Goal: Task Accomplishment & Management: Manage account settings

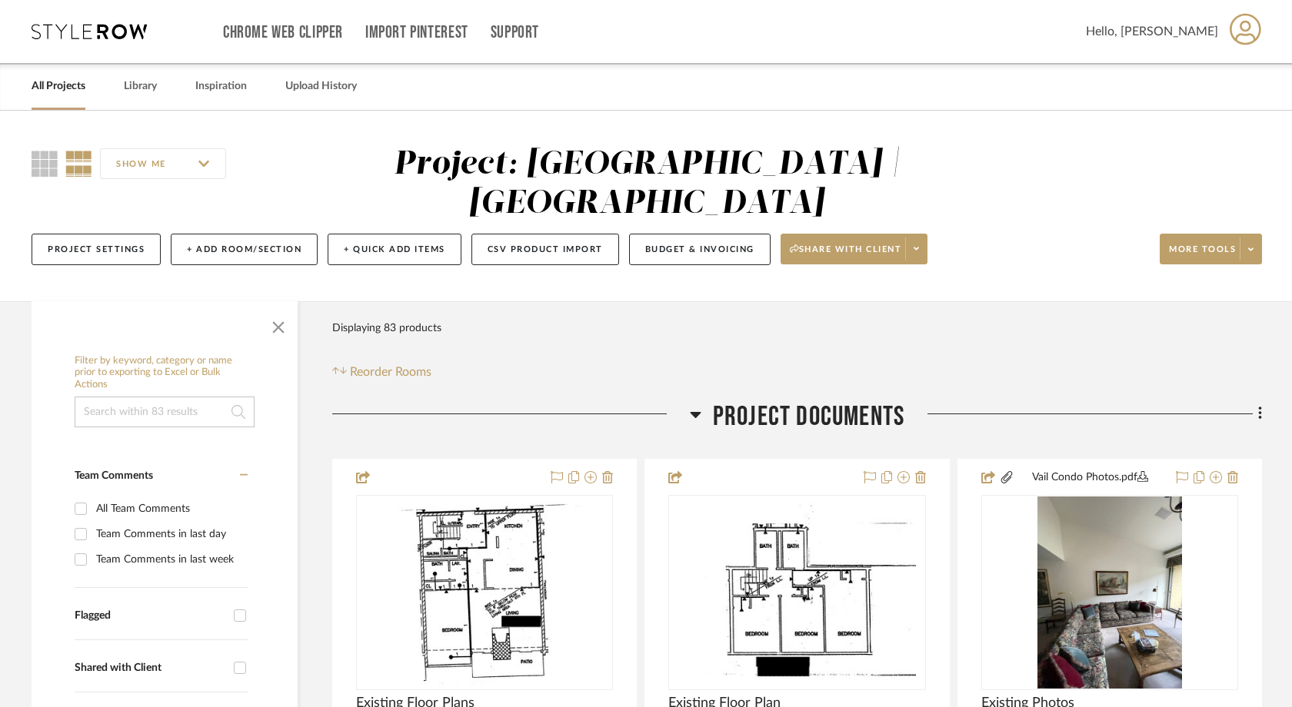
click at [63, 95] on link "All Projects" at bounding box center [59, 86] width 54 height 21
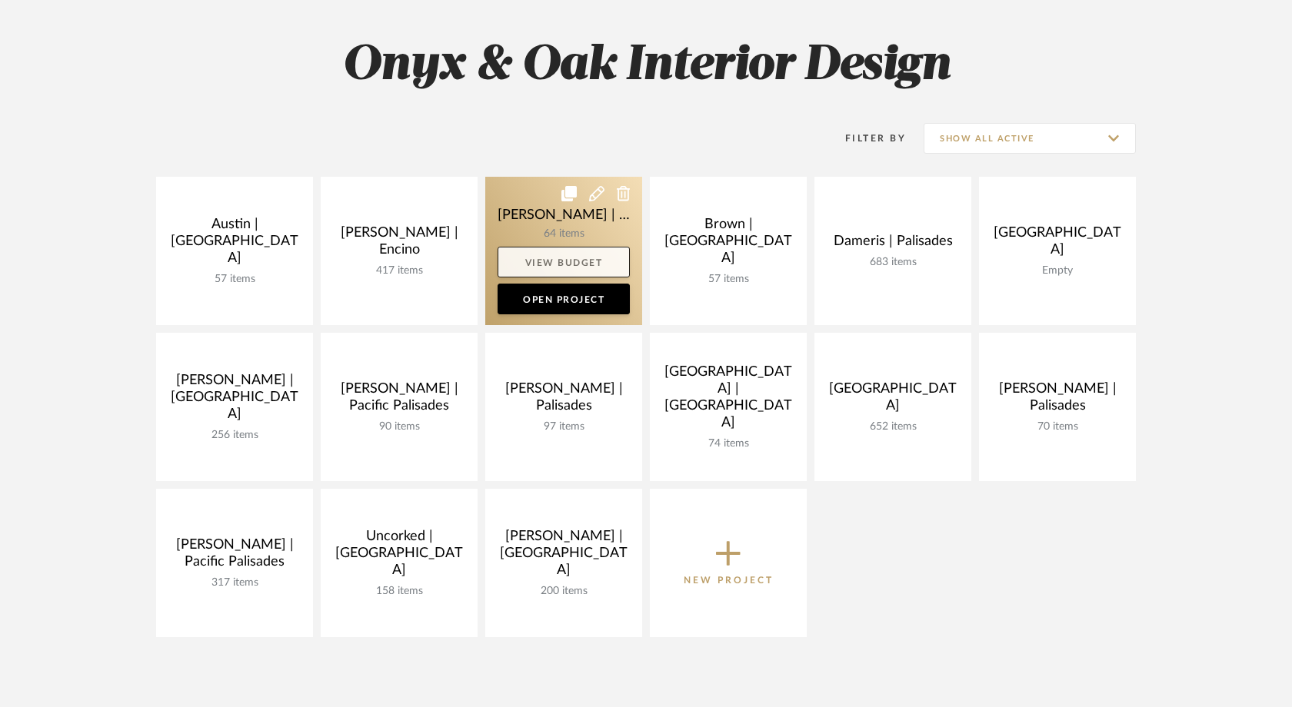
scroll to position [208, 0]
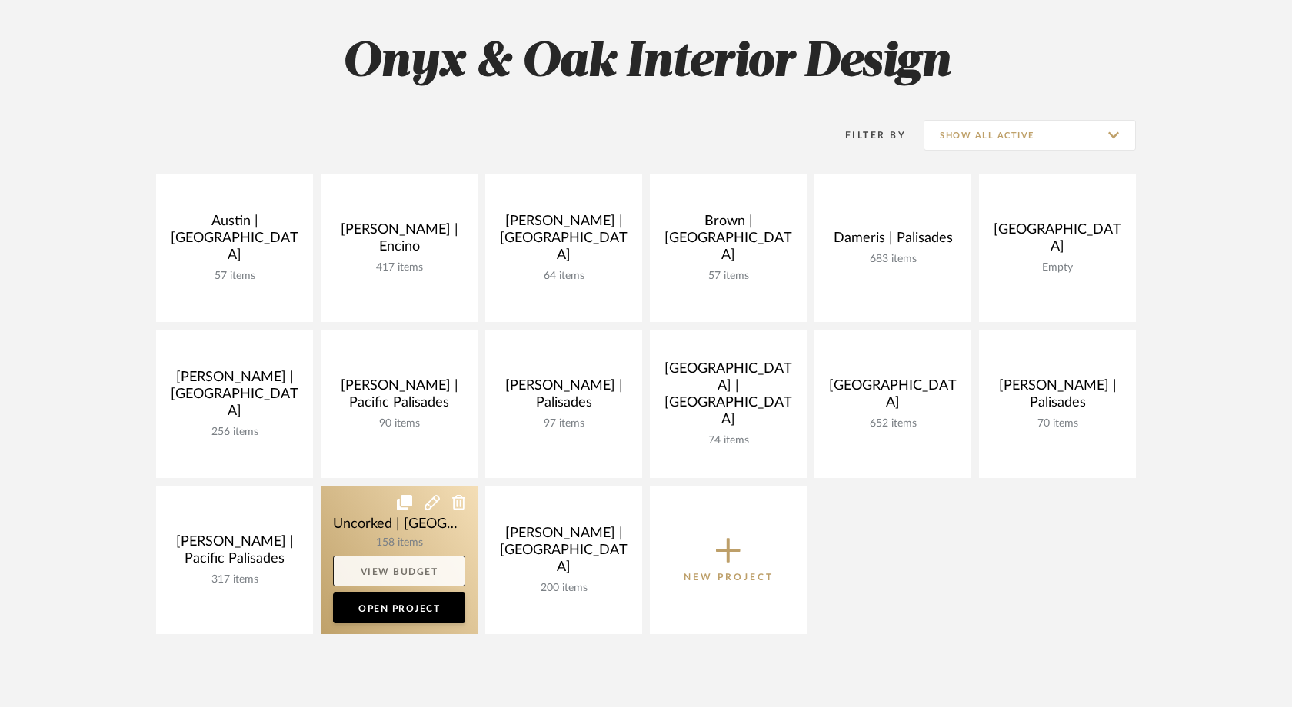
click at [422, 572] on link "View Budget" at bounding box center [399, 571] width 132 height 31
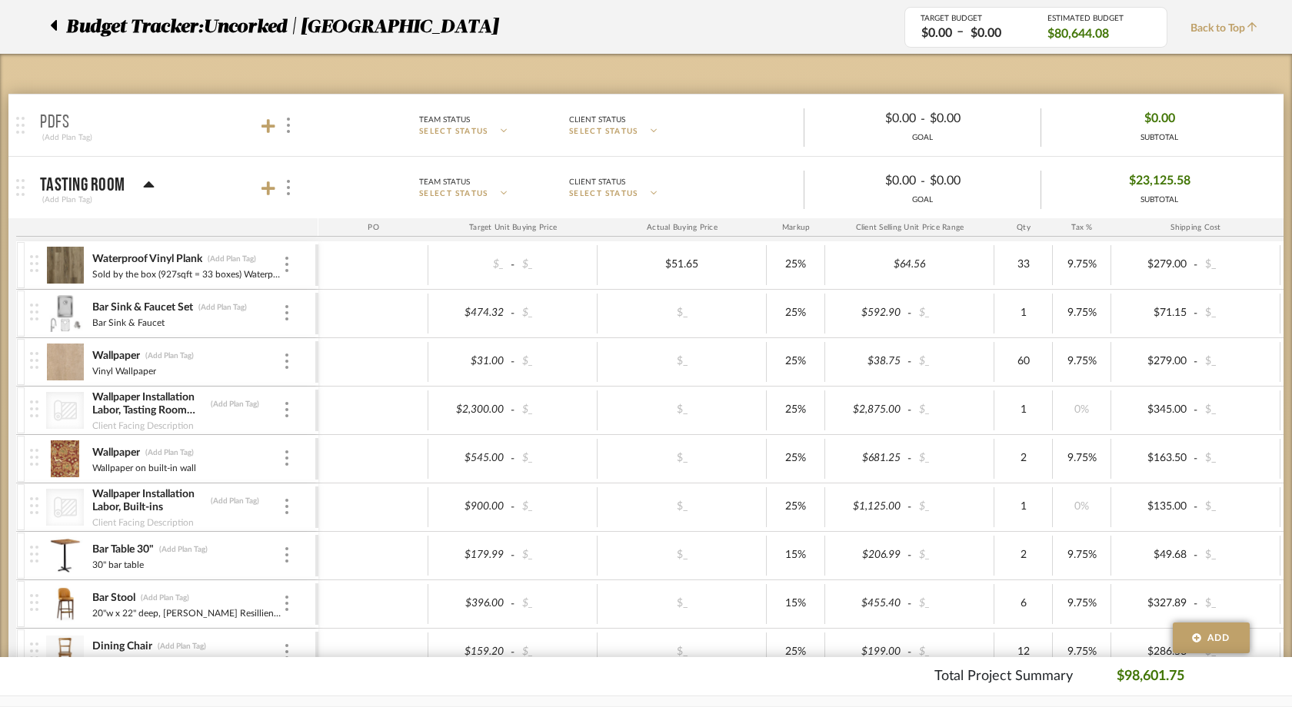
click at [57, 22] on div at bounding box center [58, 27] width 16 height 28
click at [55, 26] on icon at bounding box center [54, 25] width 6 height 11
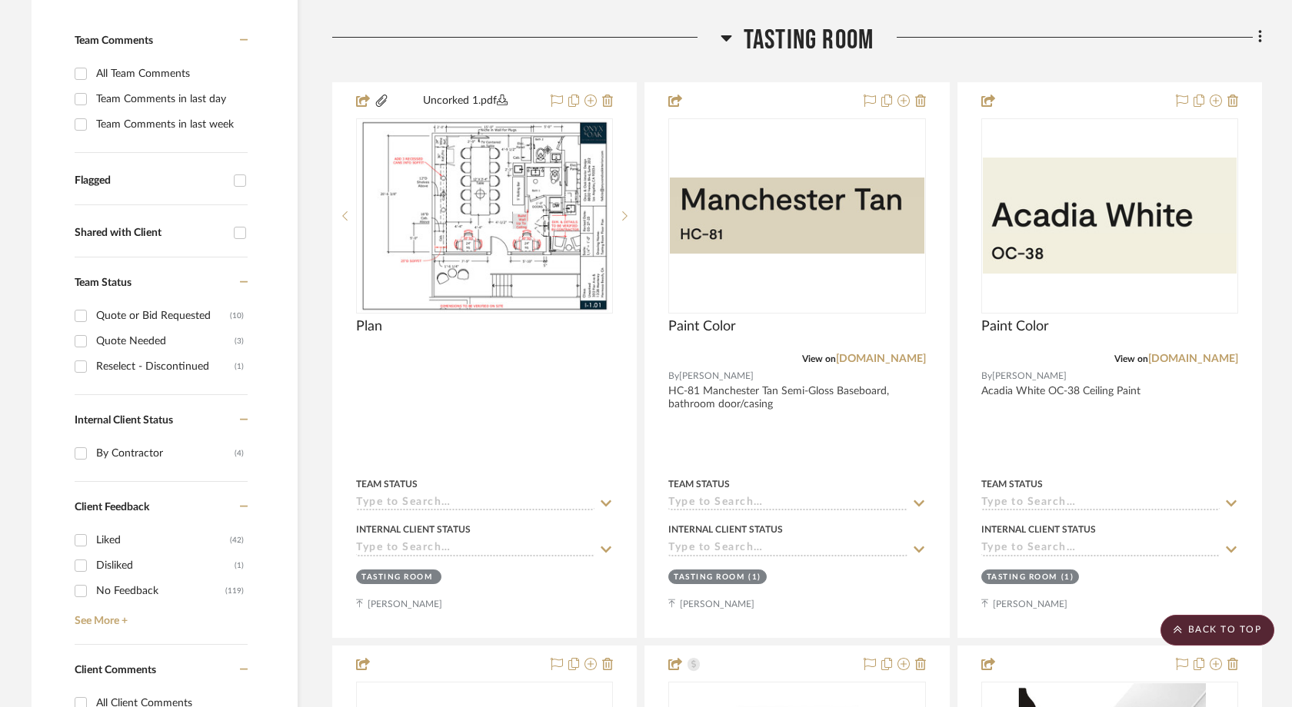
scroll to position [428, 0]
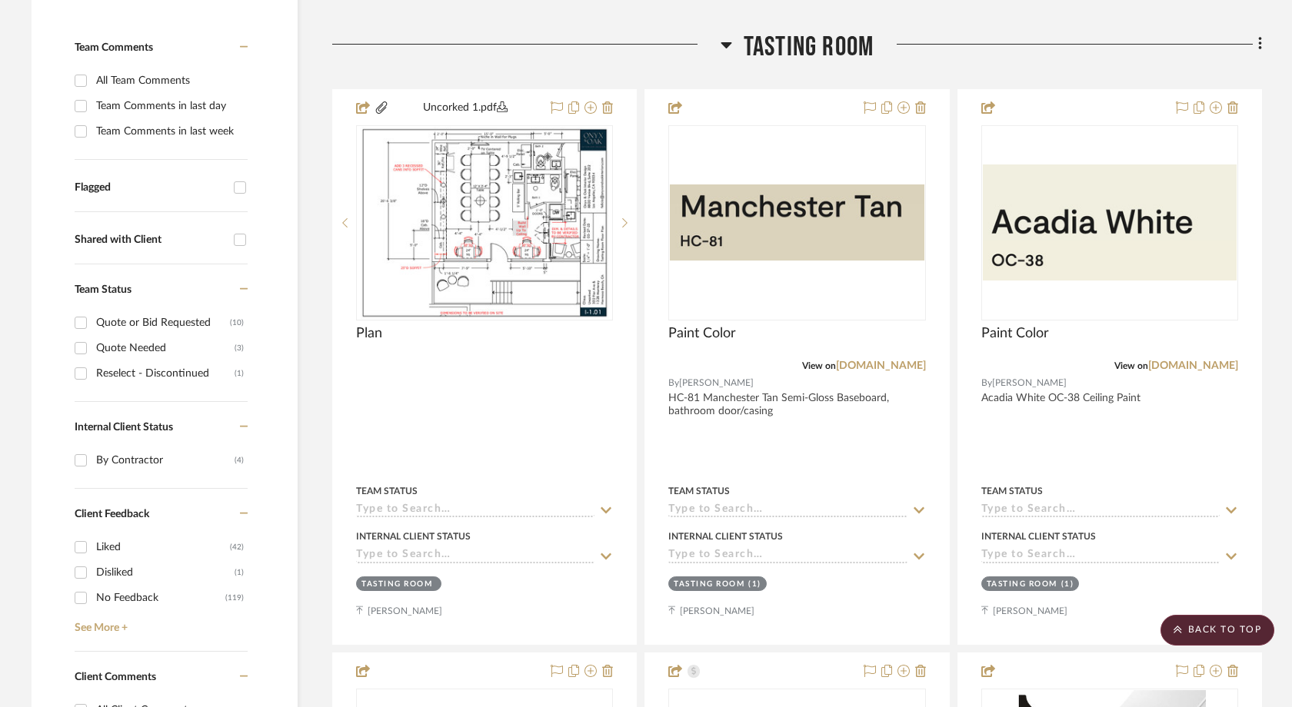
click at [242, 175] on input "Flagged" at bounding box center [240, 187] width 25 height 25
checkbox input "true"
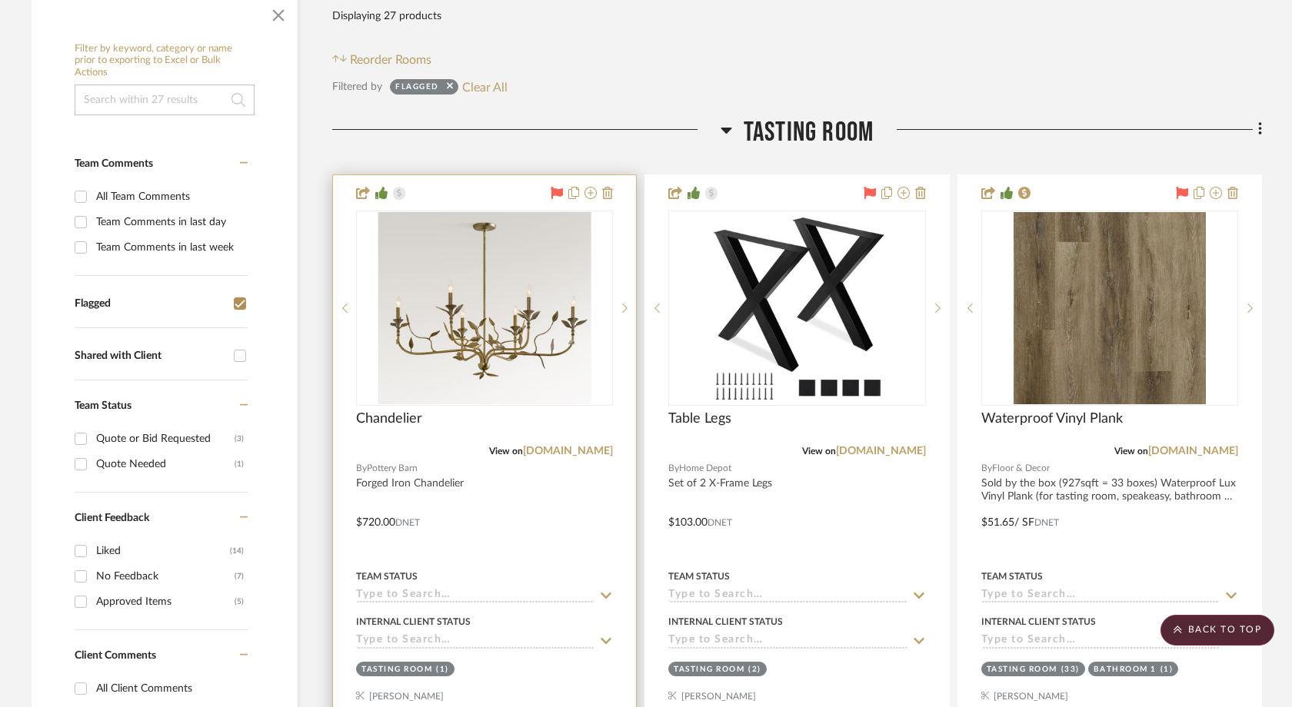
scroll to position [309, 0]
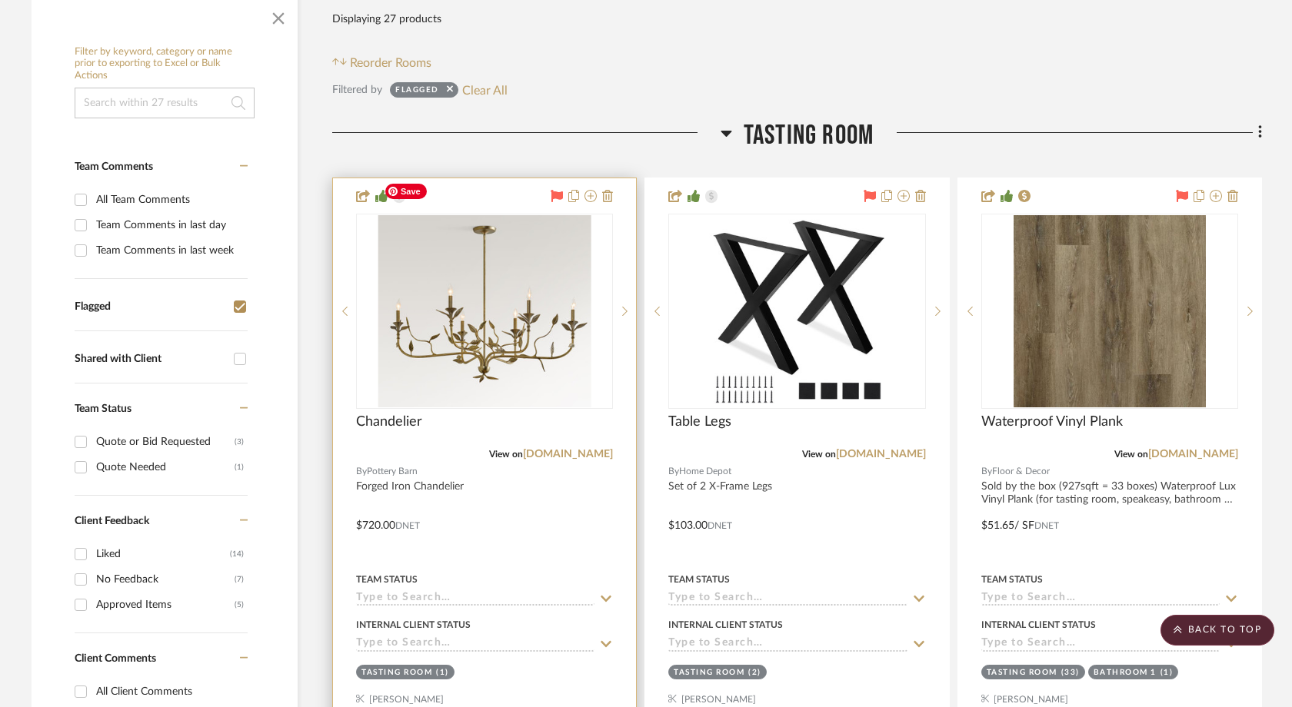
click at [474, 292] on img "0" at bounding box center [485, 311] width 214 height 192
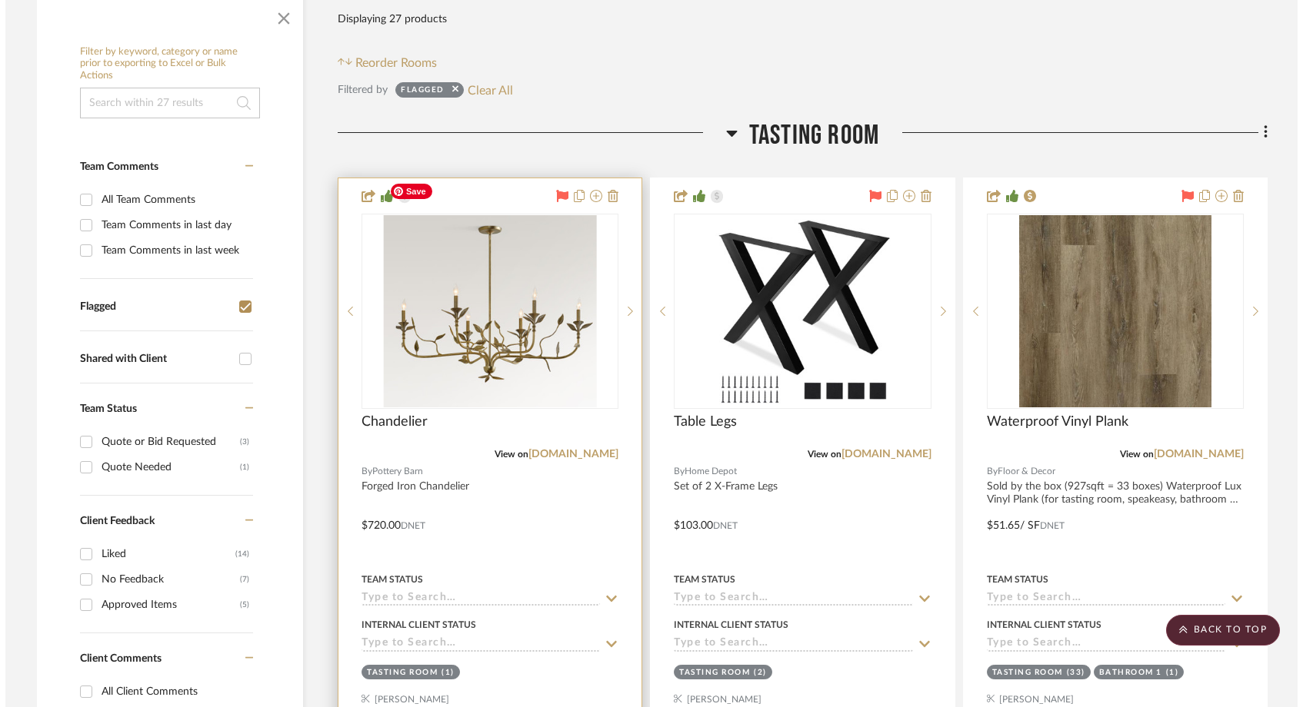
scroll to position [0, 0]
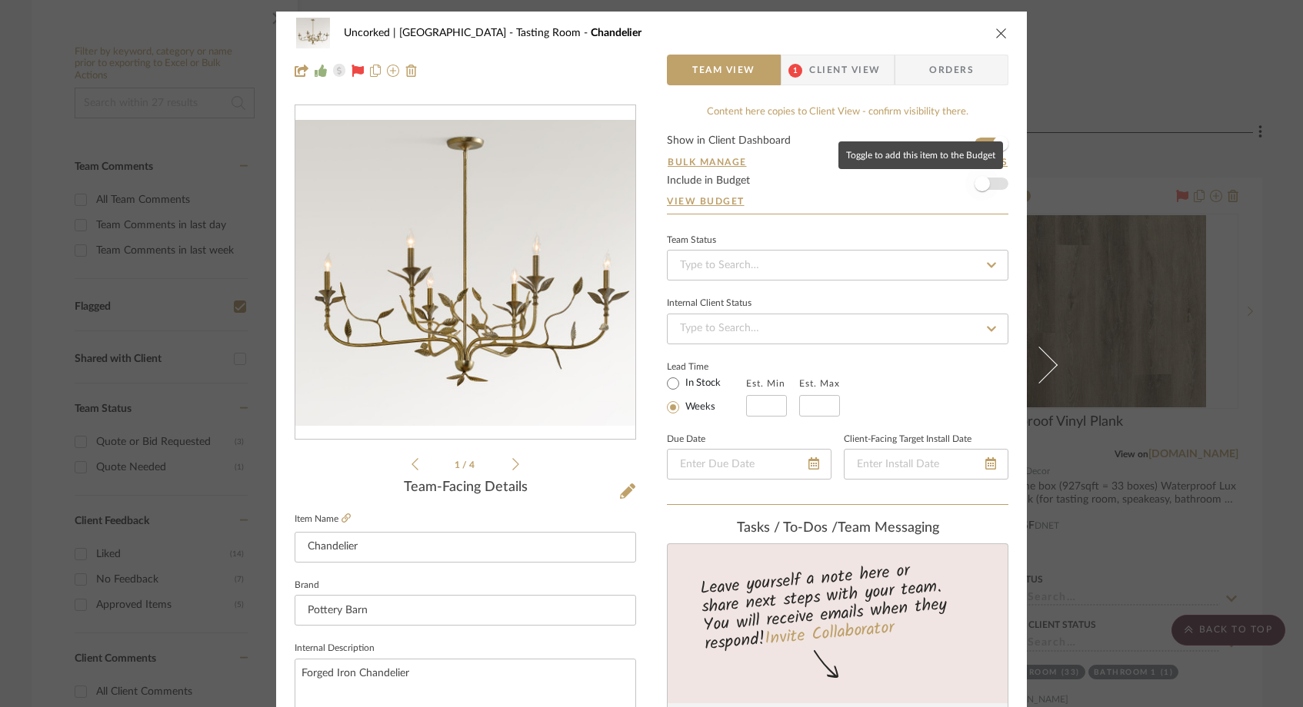
click at [992, 181] on span "button" at bounding box center [982, 184] width 34 height 34
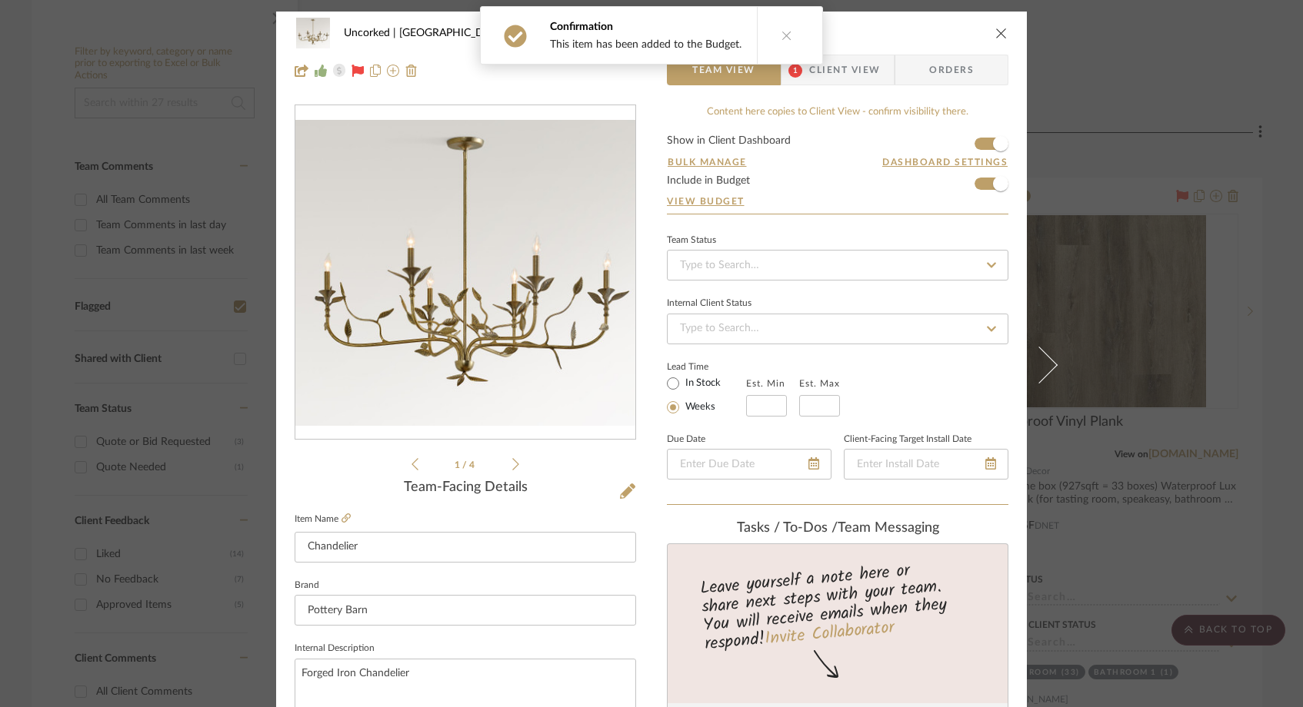
click at [995, 36] on icon "close" at bounding box center [1001, 33] width 12 height 12
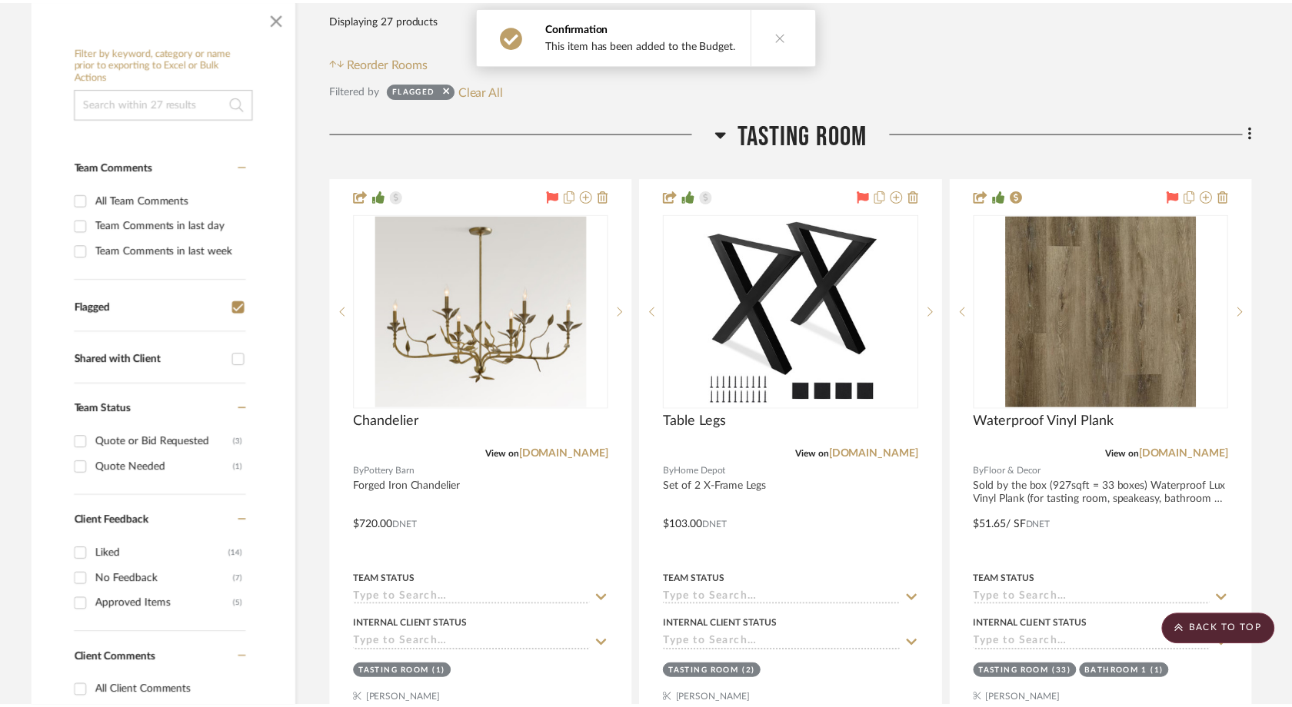
scroll to position [309, 0]
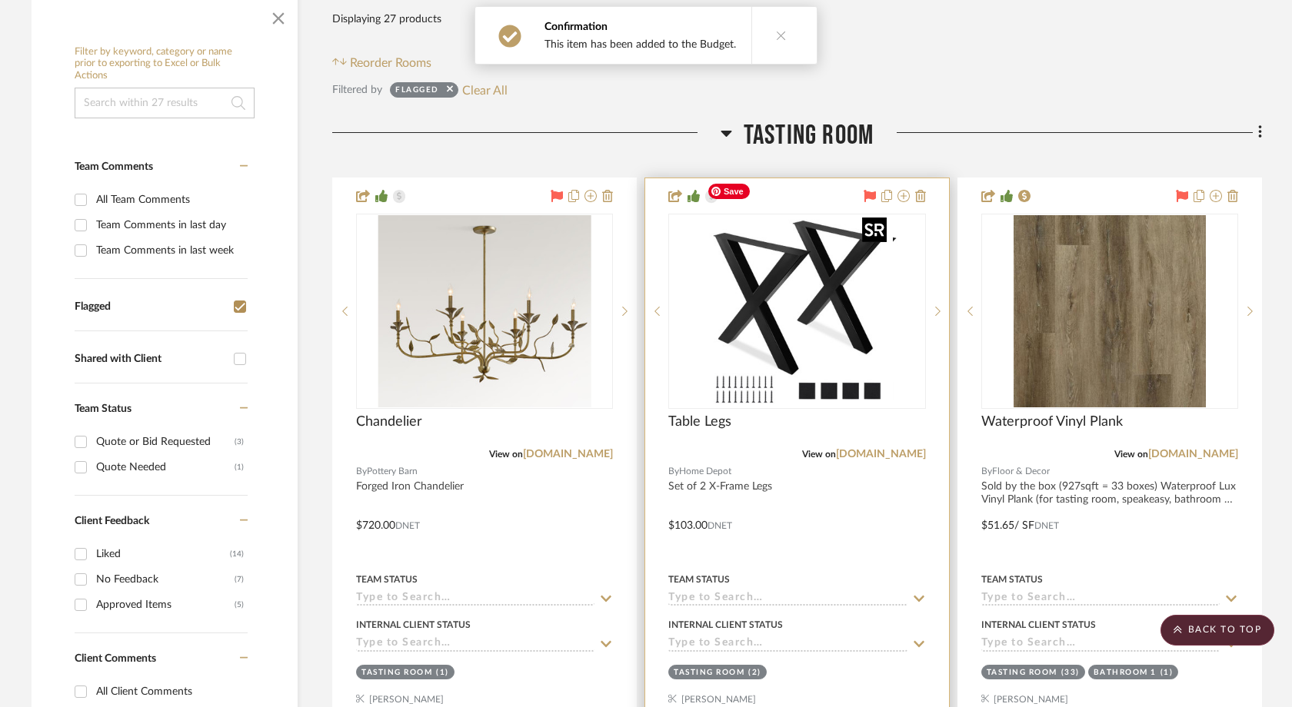
click at [859, 294] on div at bounding box center [796, 311] width 257 height 195
click at [857, 284] on img "0" at bounding box center [797, 311] width 192 height 192
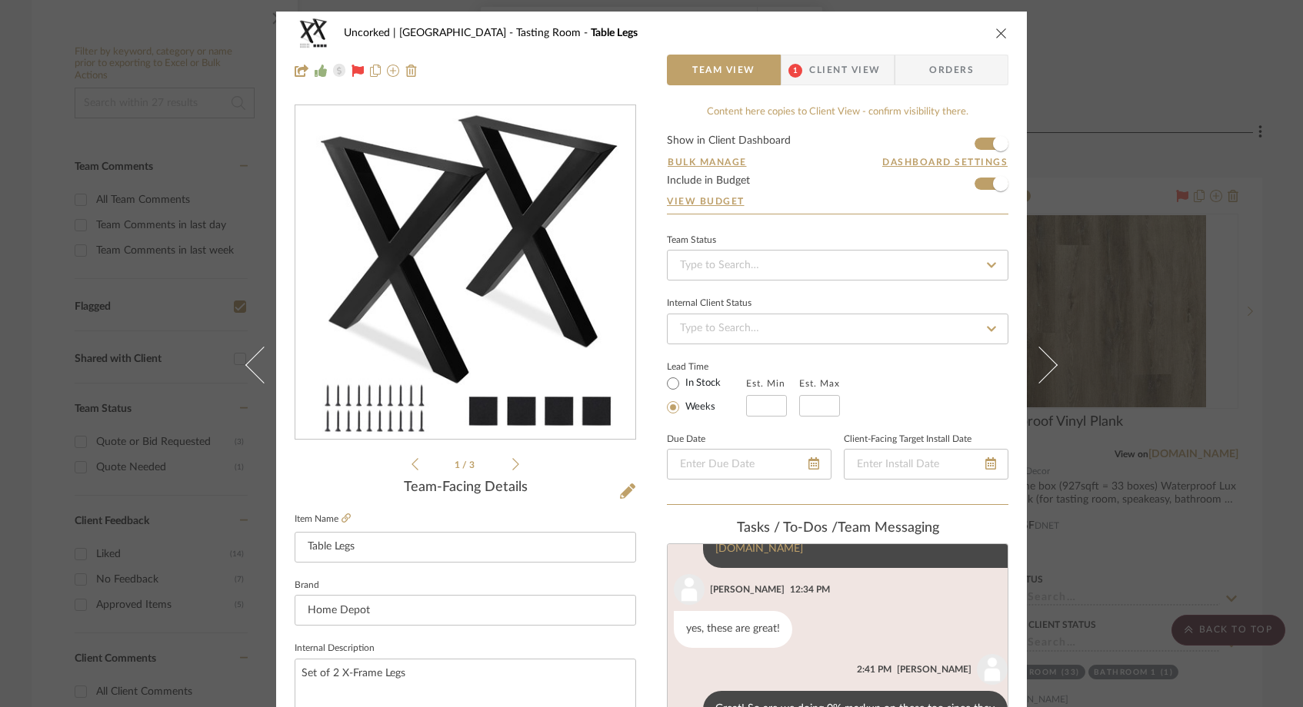
scroll to position [137, 0]
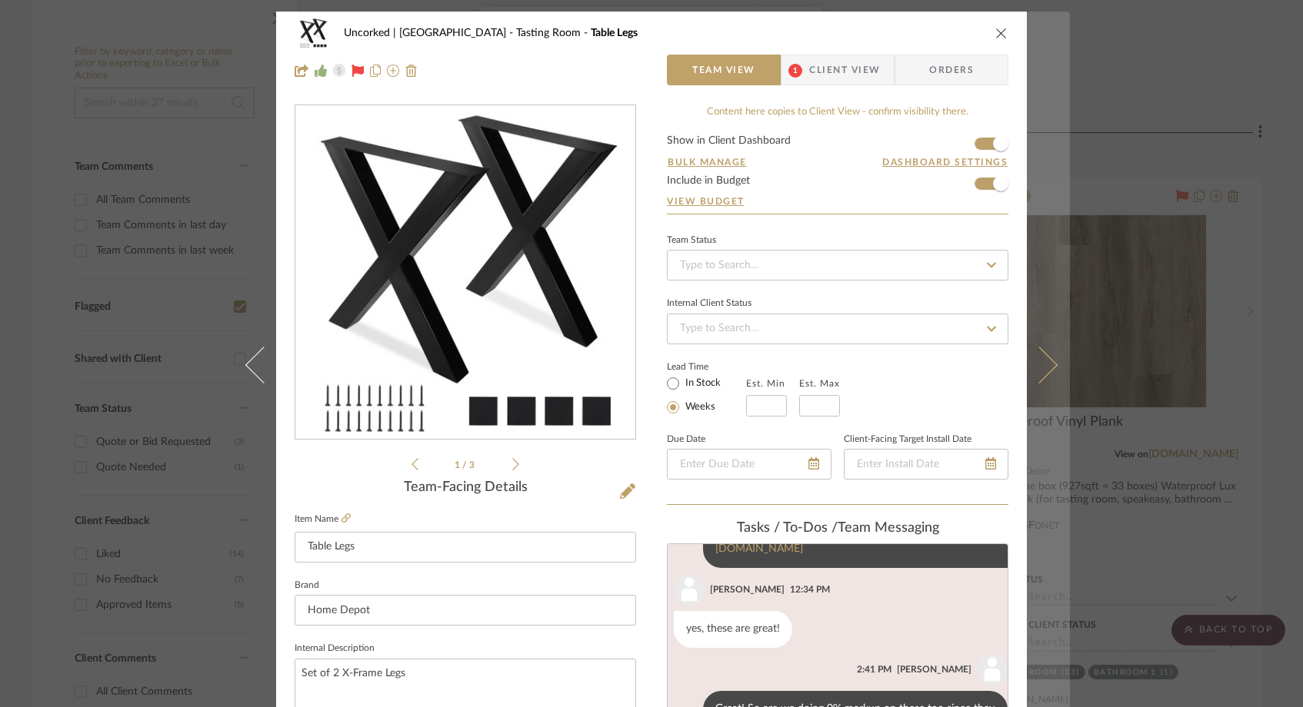
click at [1046, 379] on button at bounding box center [1048, 365] width 43 height 707
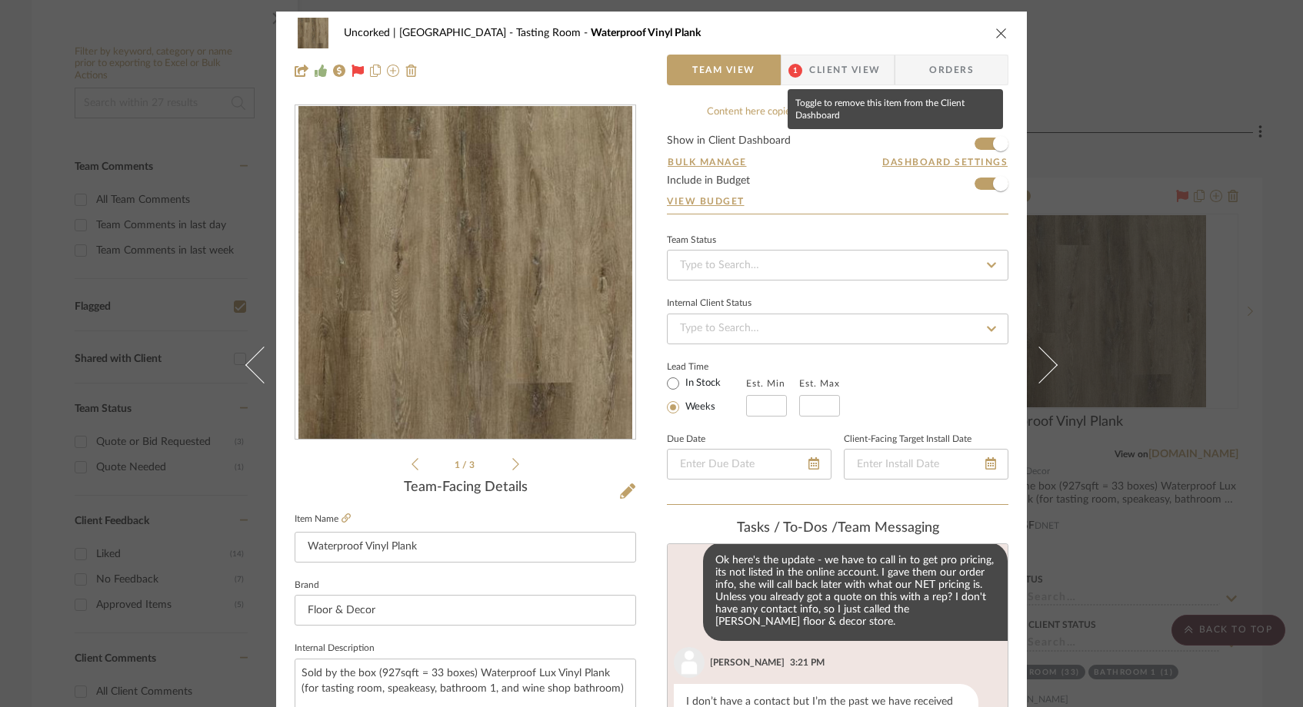
scroll to position [850, 0]
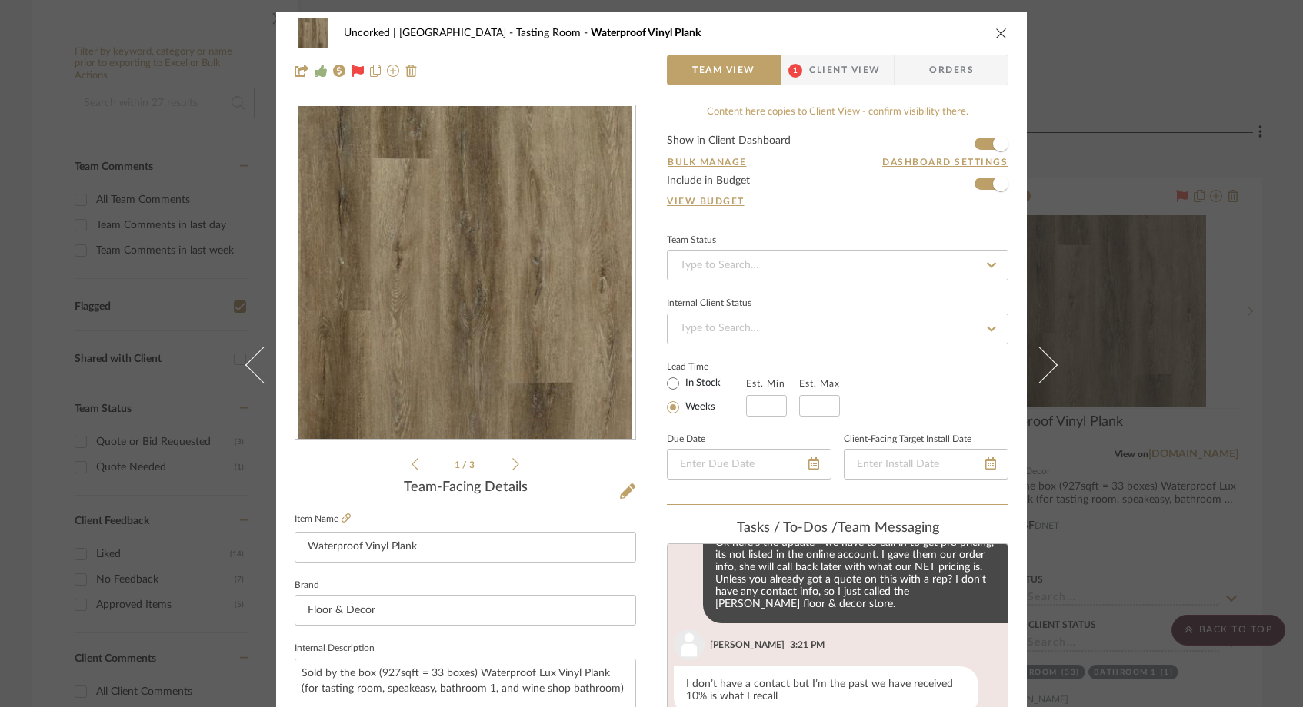
click at [995, 32] on icon "close" at bounding box center [1001, 33] width 12 height 12
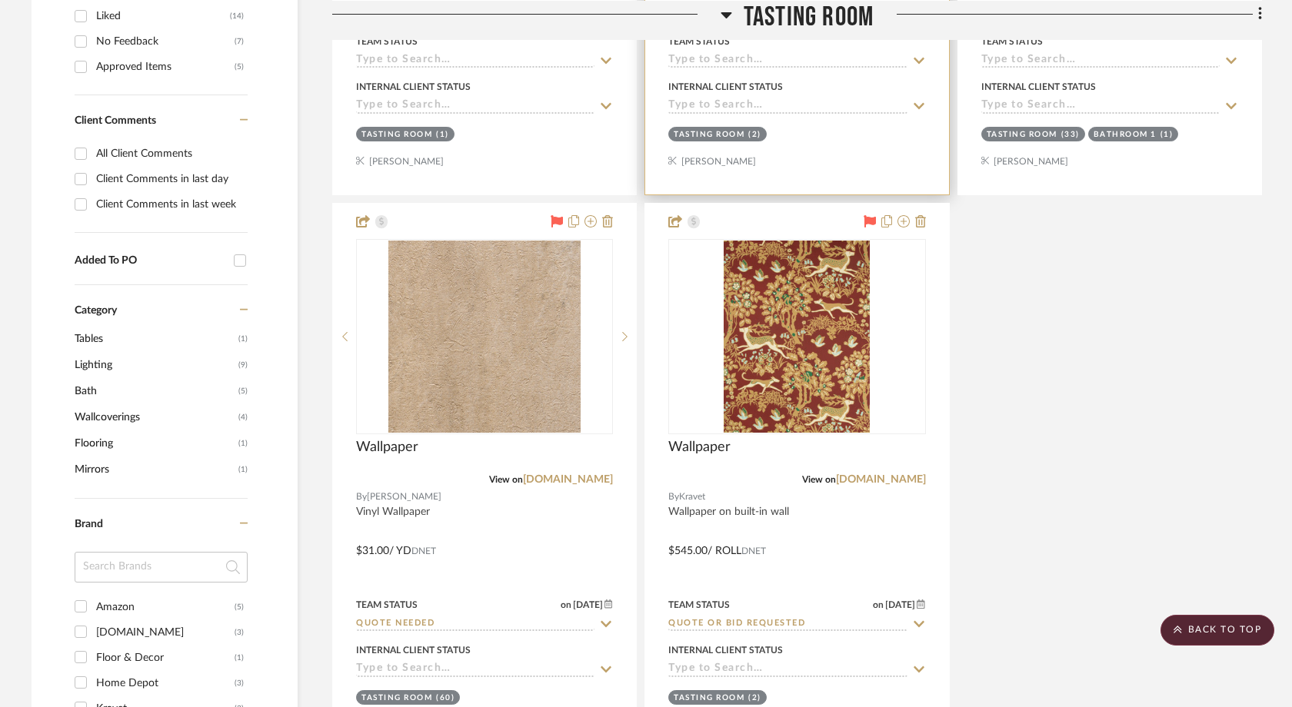
scroll to position [848, 0]
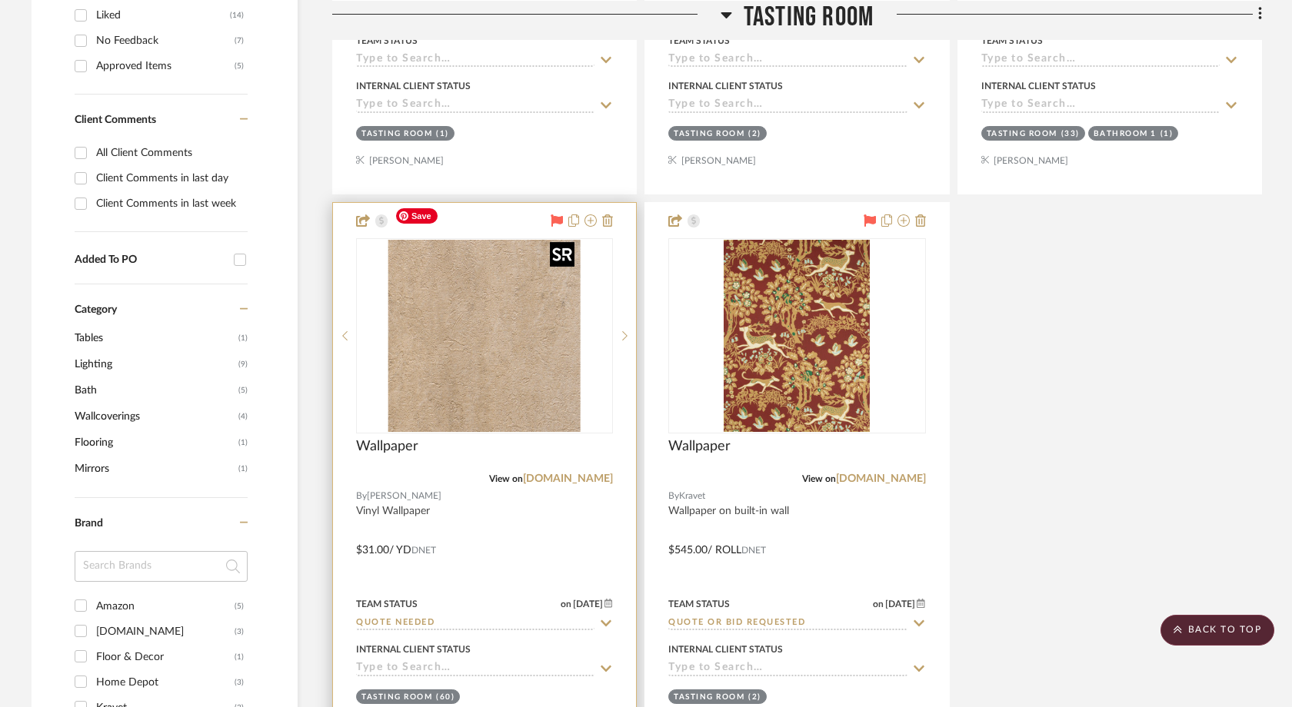
click at [0, 0] on img at bounding box center [0, 0] width 0 height 0
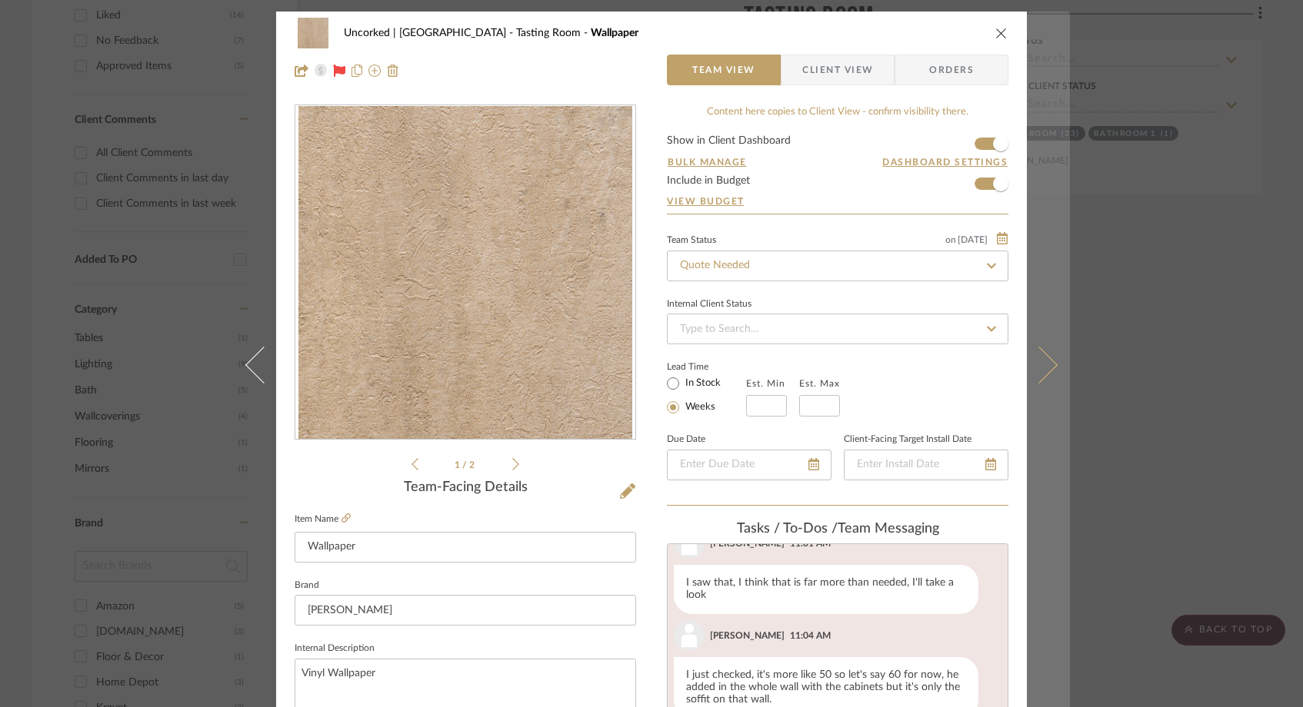
scroll to position [613, 0]
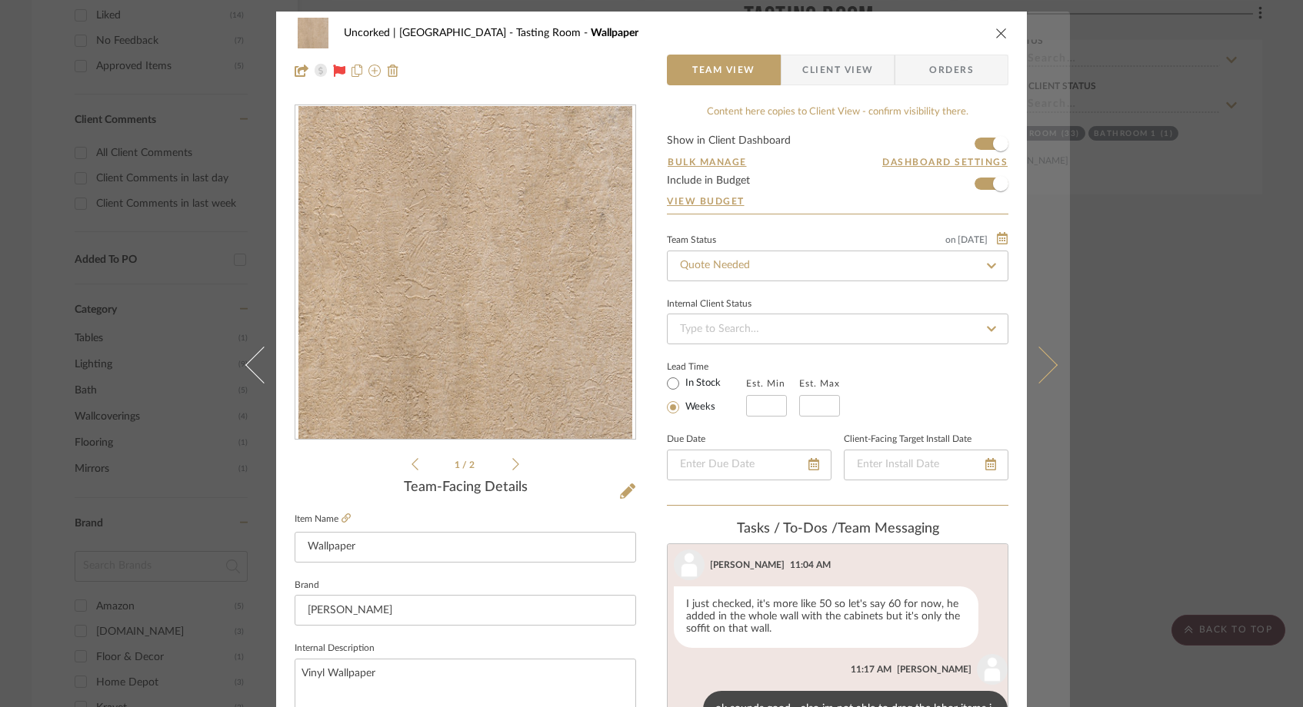
click at [1043, 372] on icon at bounding box center [1038, 365] width 37 height 37
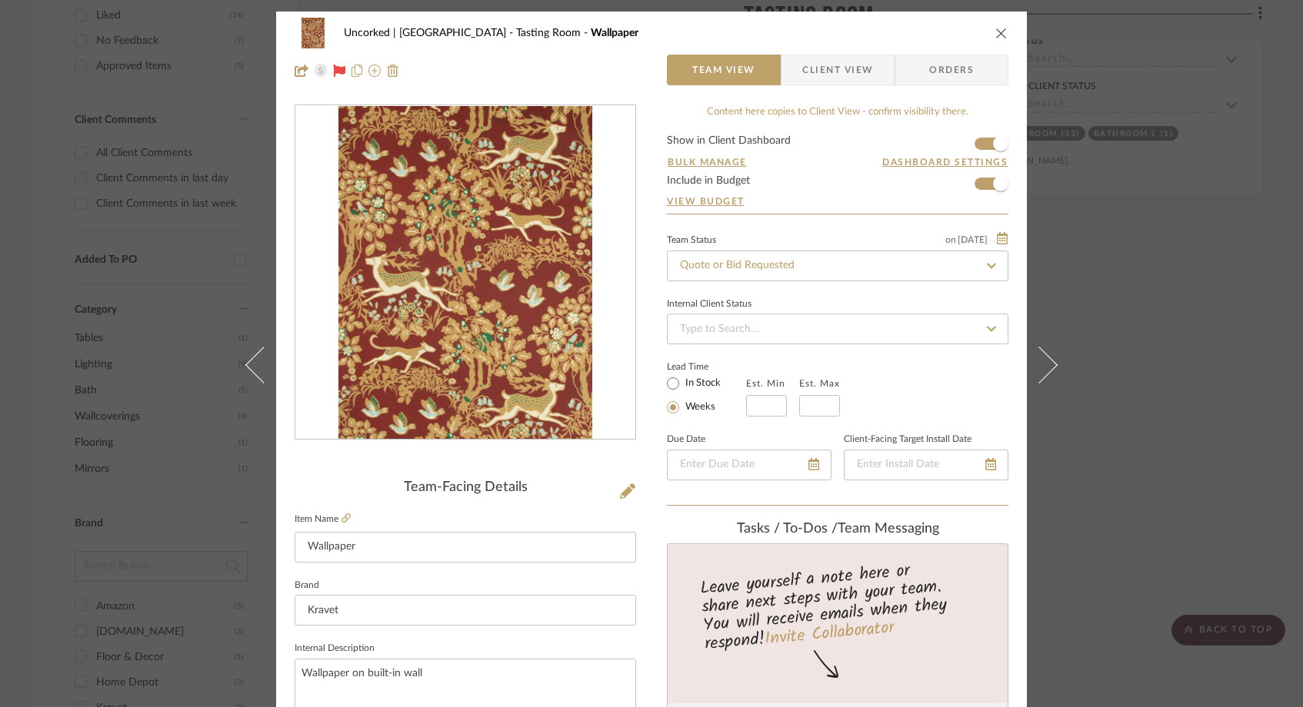
click at [995, 34] on icon "close" at bounding box center [1001, 33] width 12 height 12
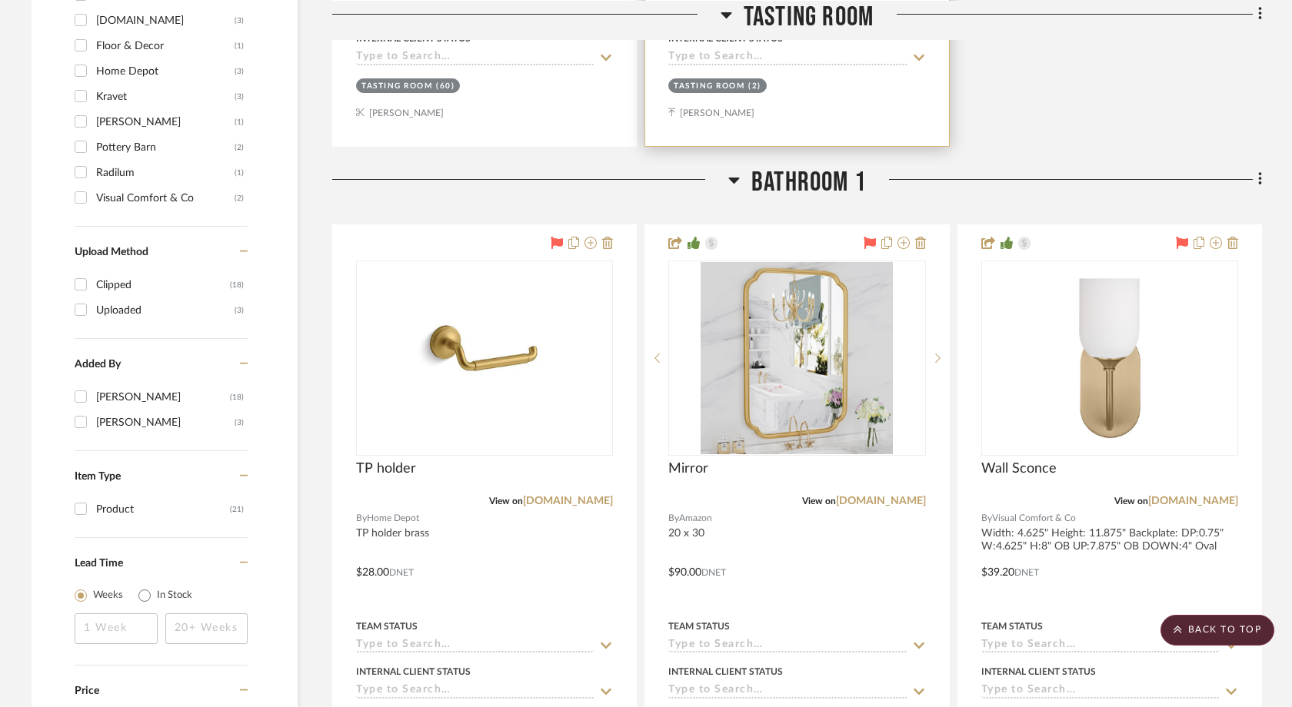
scroll to position [1519, 0]
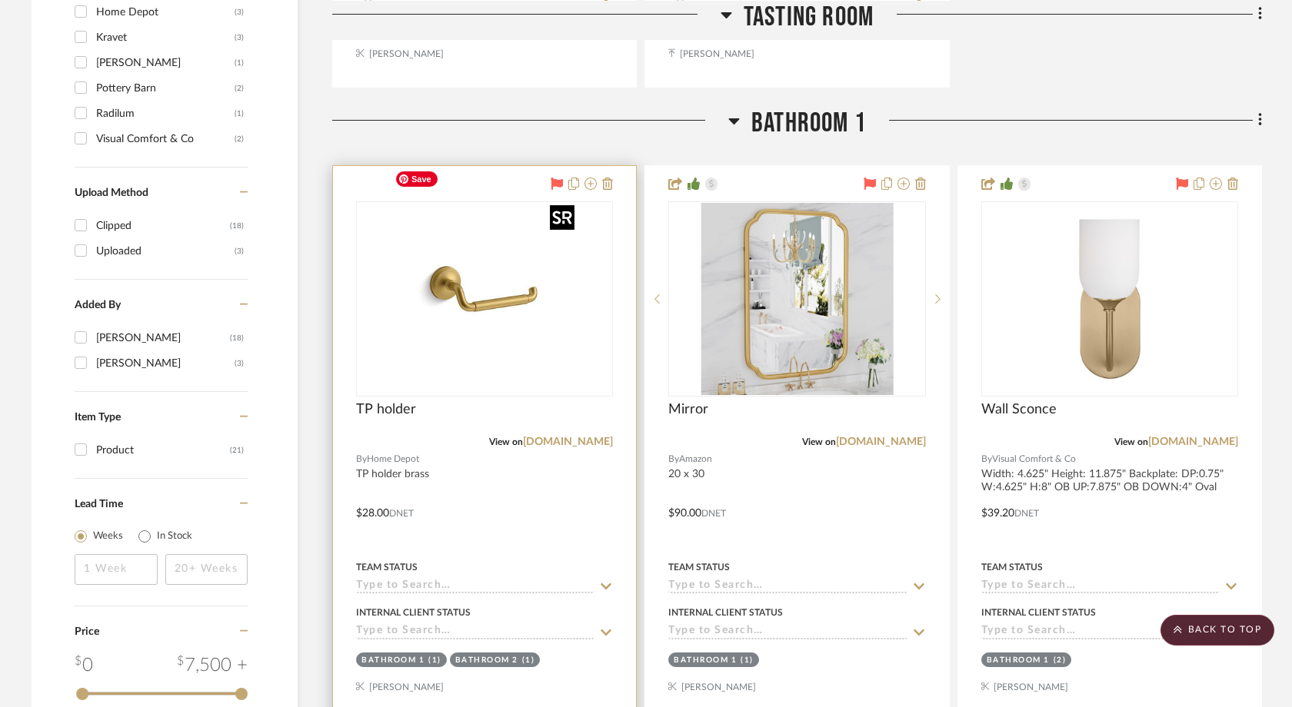
click at [0, 0] on img at bounding box center [0, 0] width 0 height 0
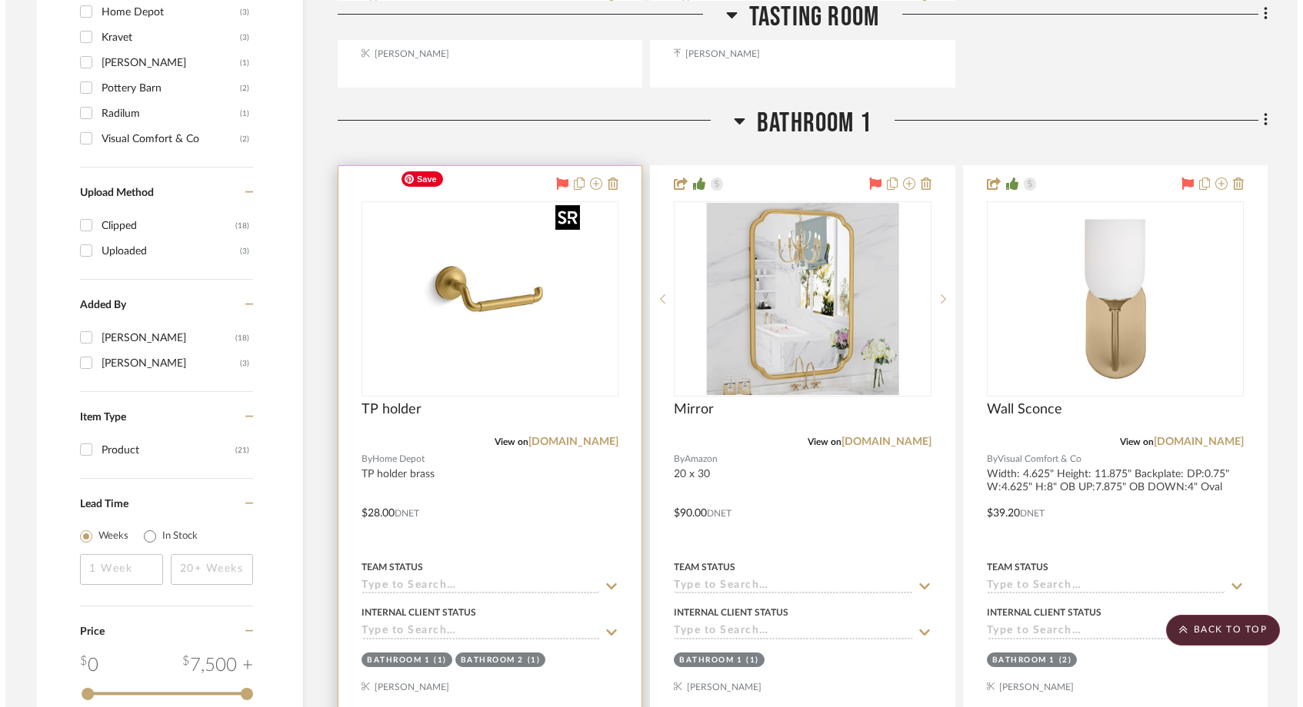
scroll to position [0, 0]
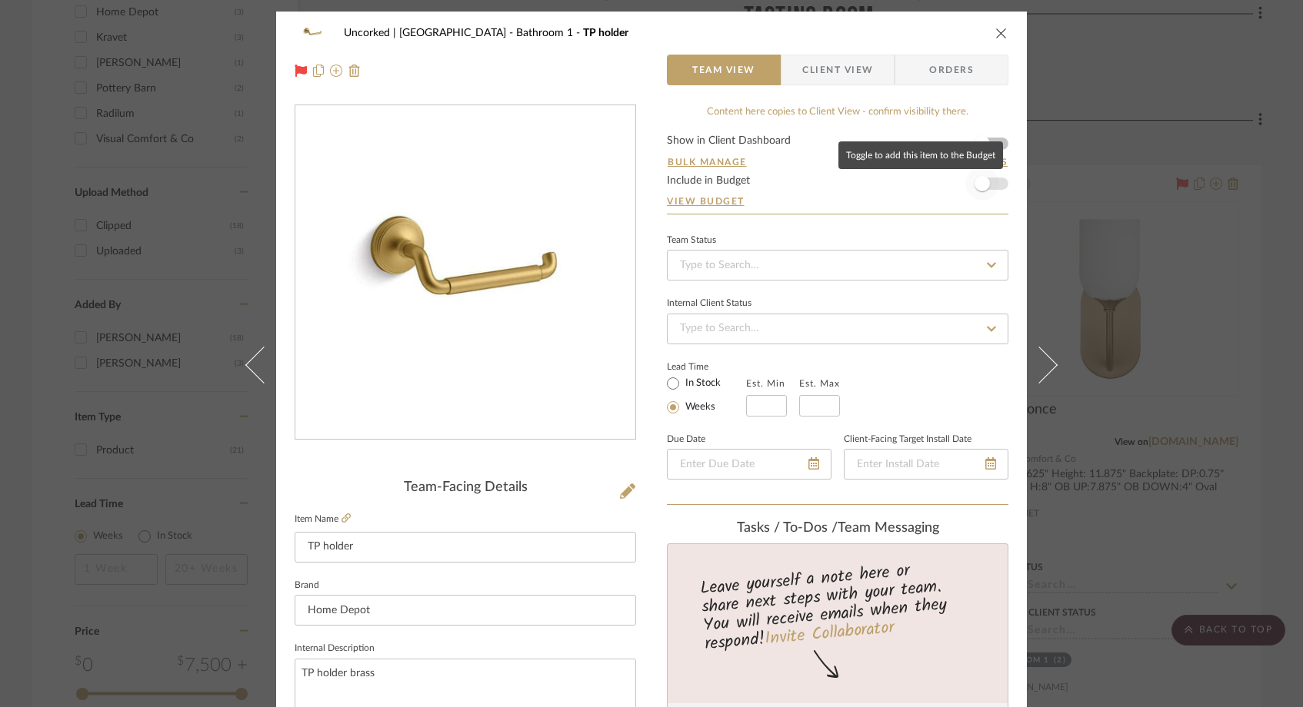
click at [991, 181] on span "button" at bounding box center [982, 184] width 34 height 34
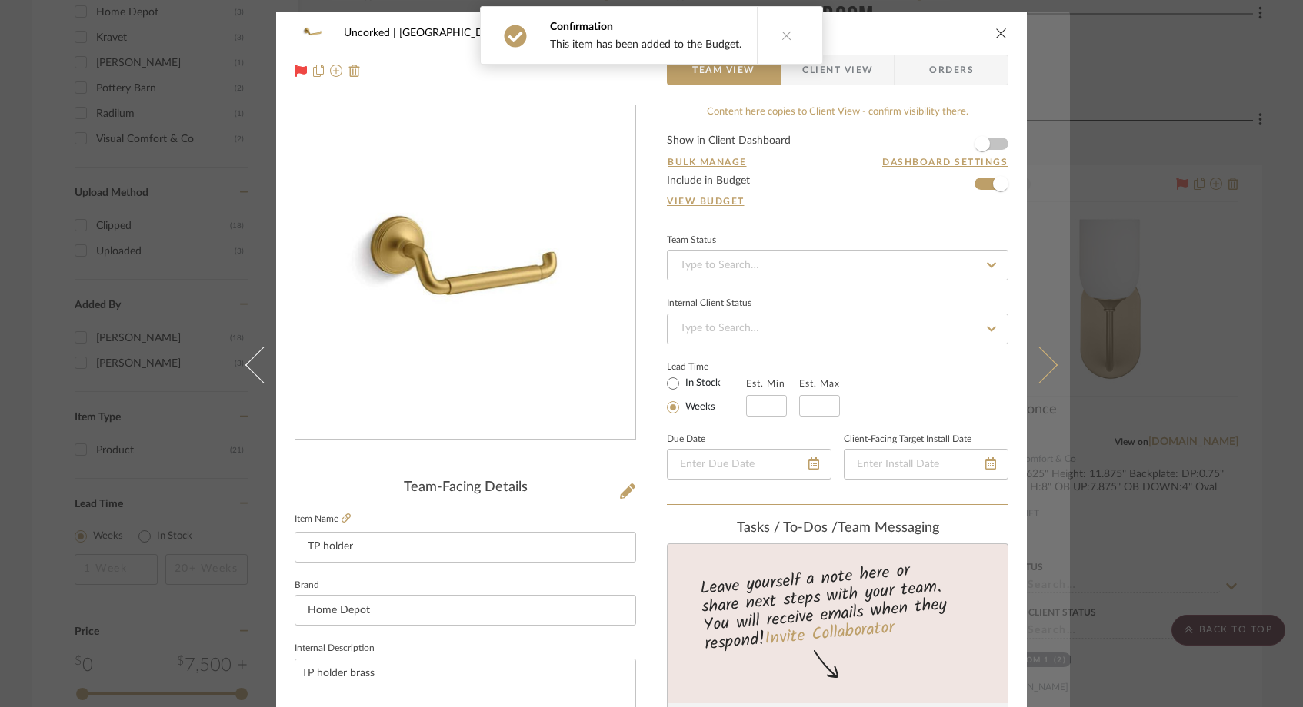
click at [1037, 358] on icon at bounding box center [1038, 365] width 37 height 37
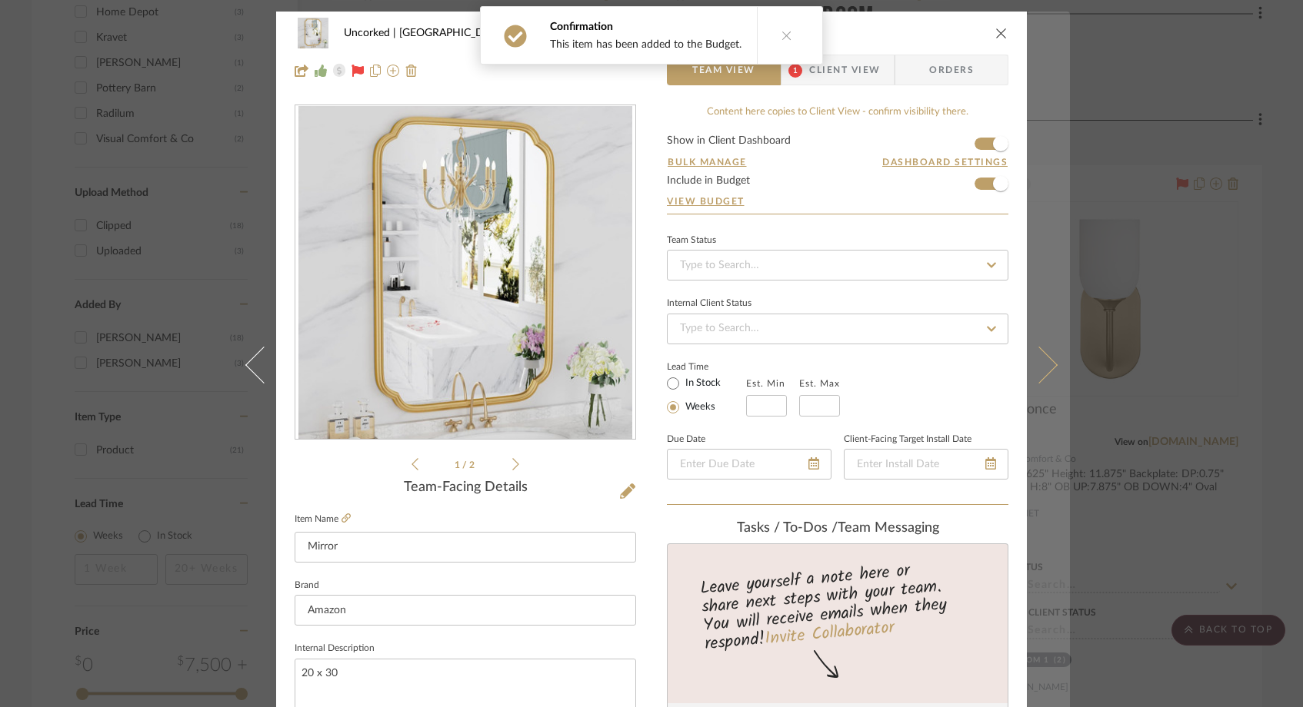
click at [1043, 360] on icon at bounding box center [1038, 365] width 37 height 37
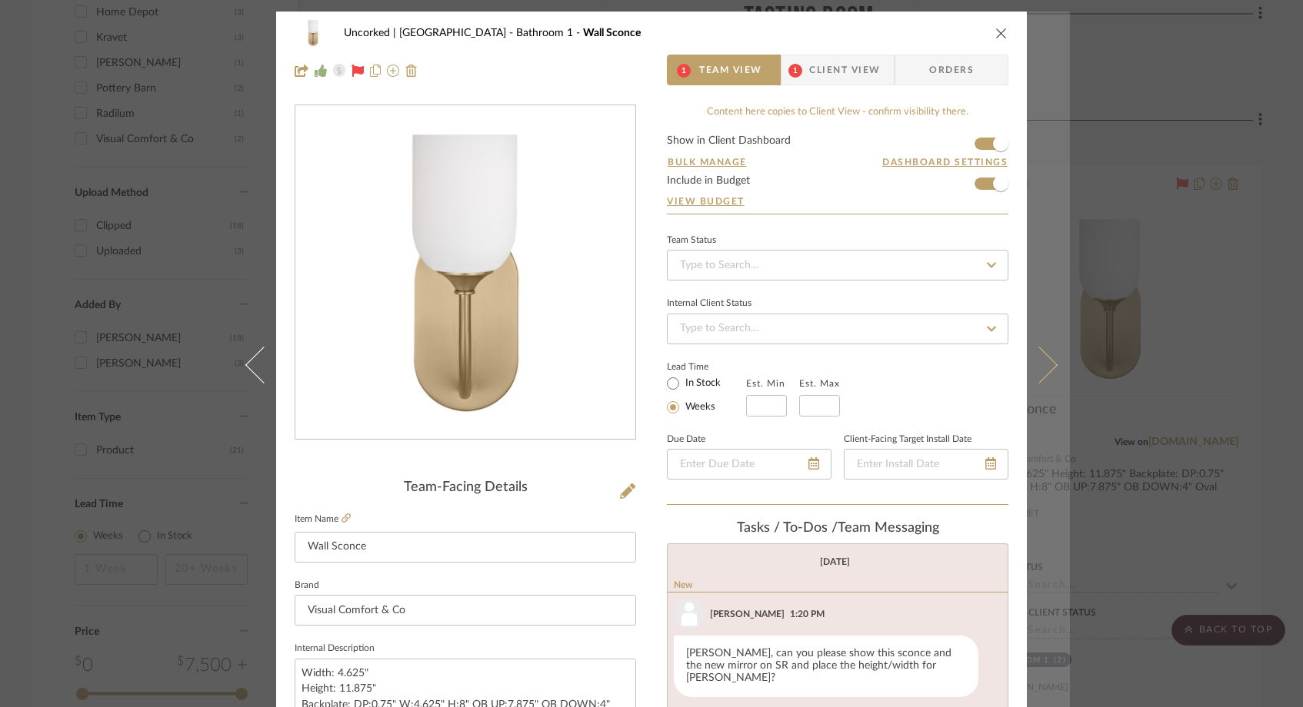
click at [1036, 354] on icon at bounding box center [1038, 365] width 37 height 37
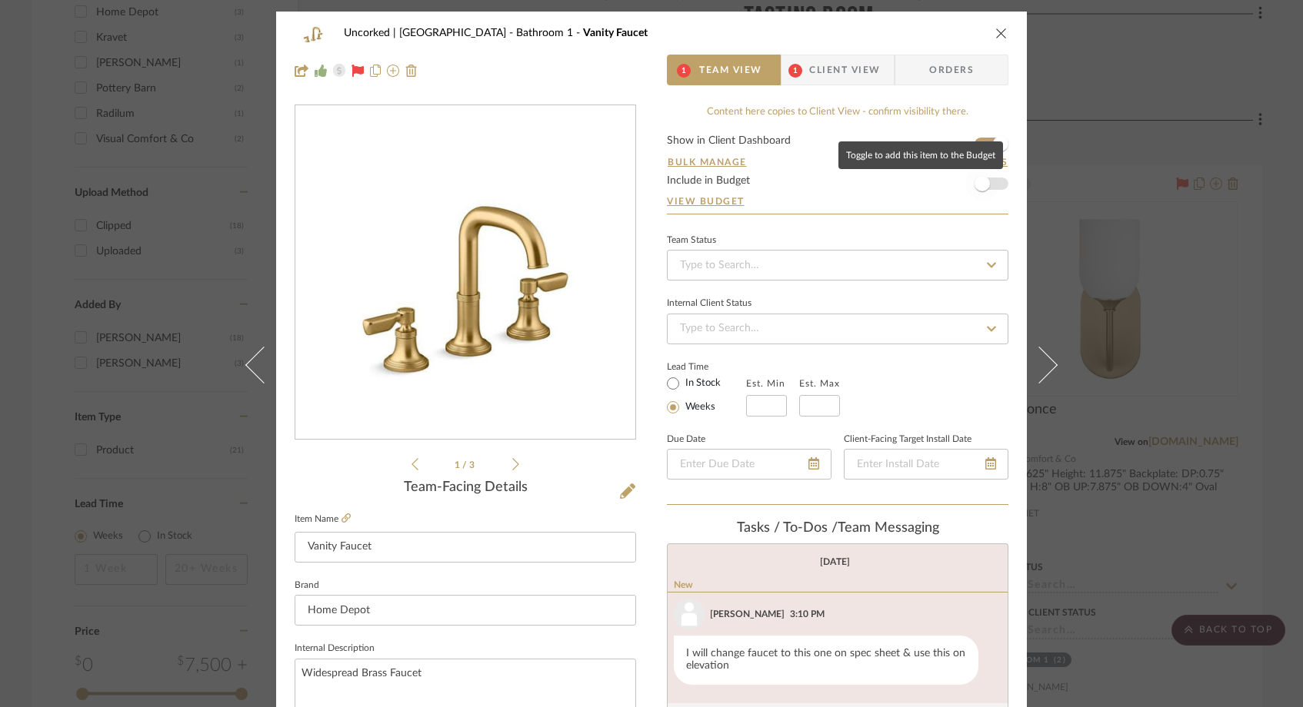
click at [990, 181] on span "button" at bounding box center [982, 184] width 34 height 34
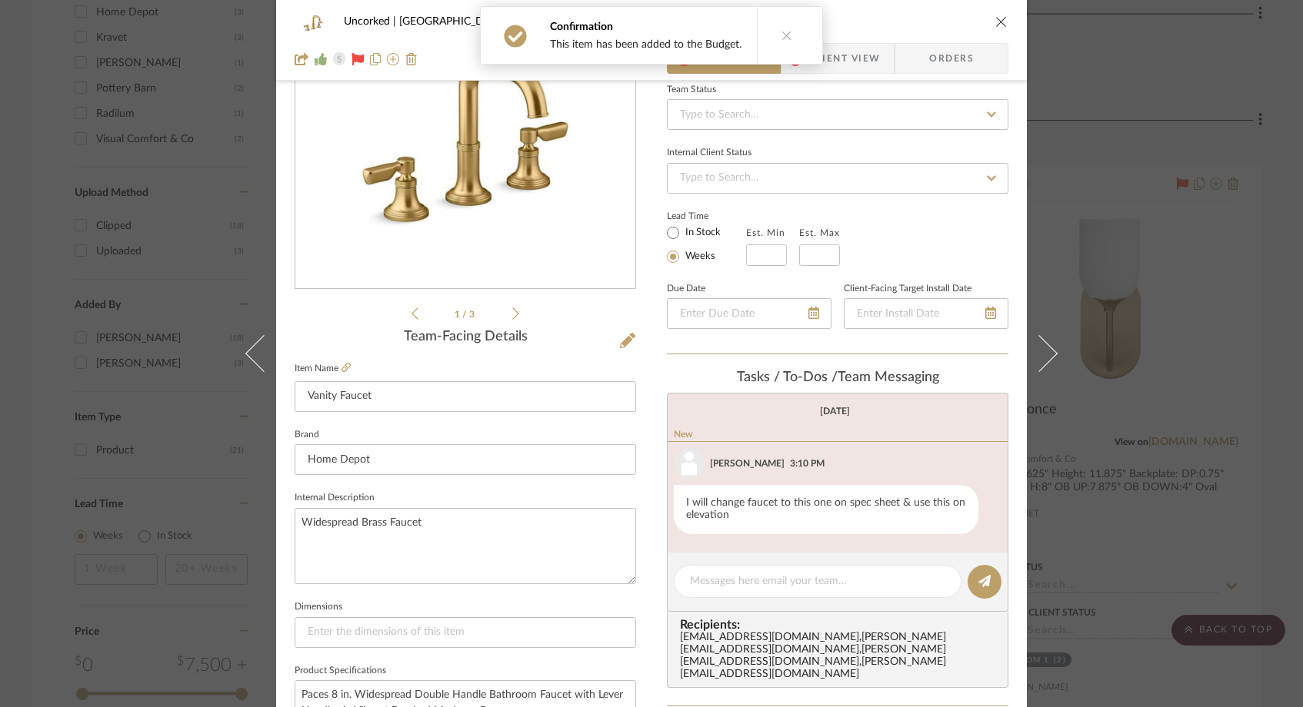
scroll to position [156, 0]
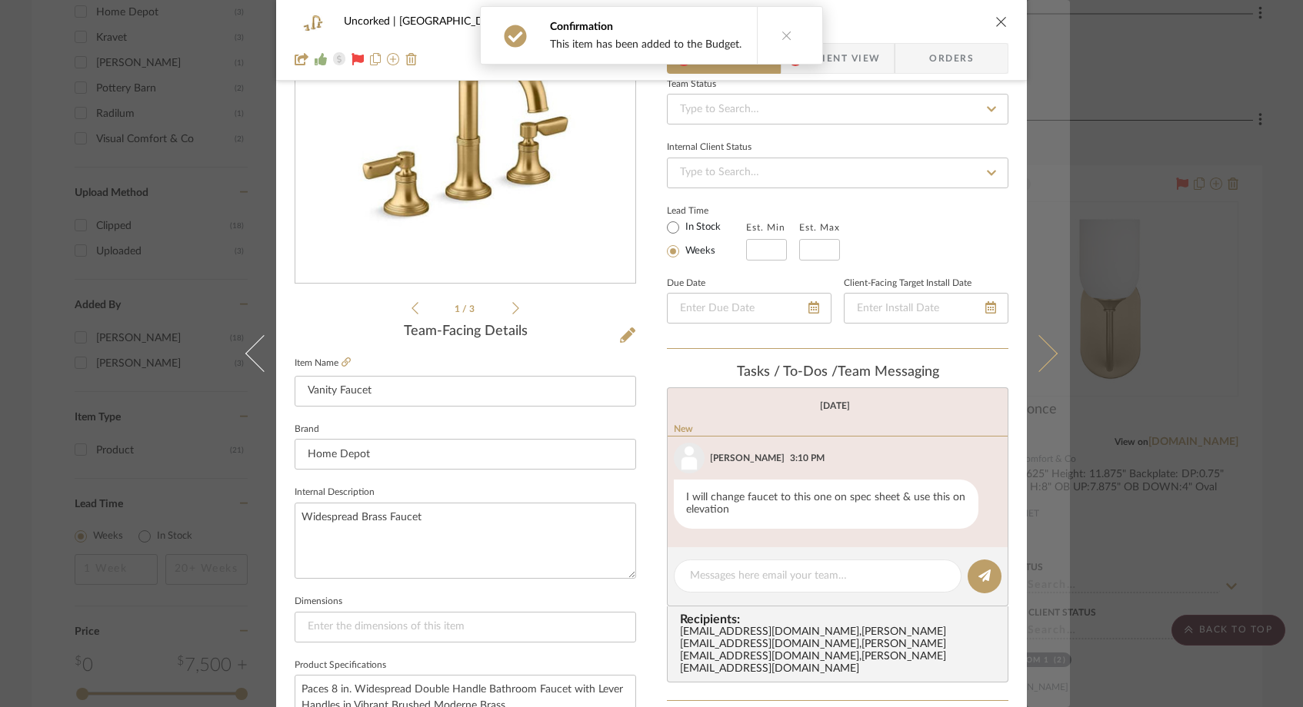
click at [1039, 342] on icon at bounding box center [1038, 353] width 37 height 37
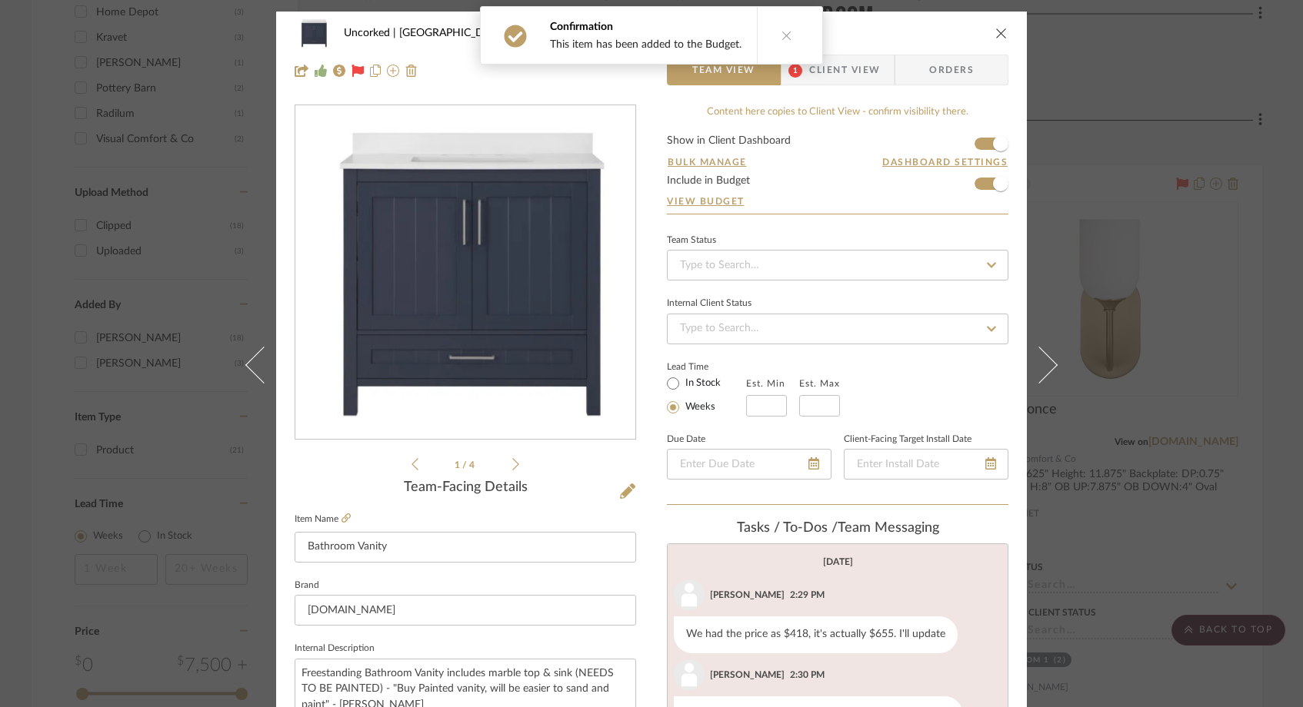
scroll to position [102, 0]
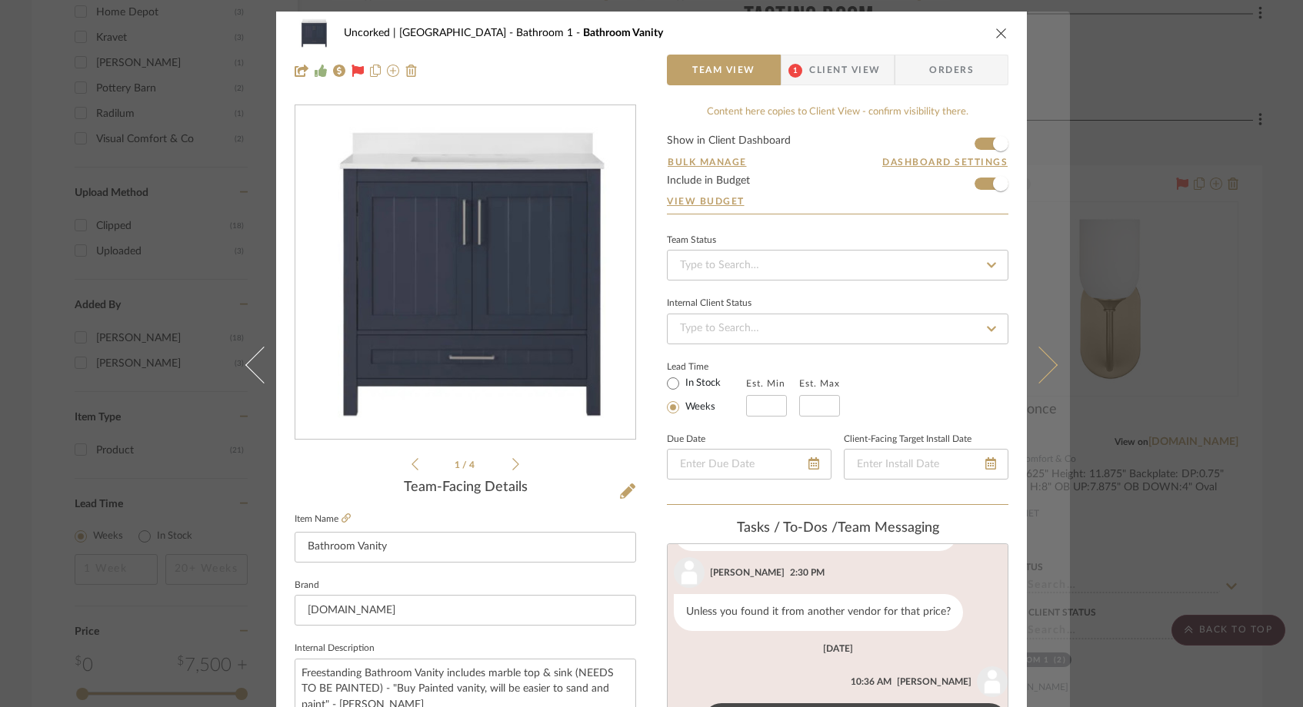
click at [1040, 362] on icon at bounding box center [1038, 365] width 37 height 37
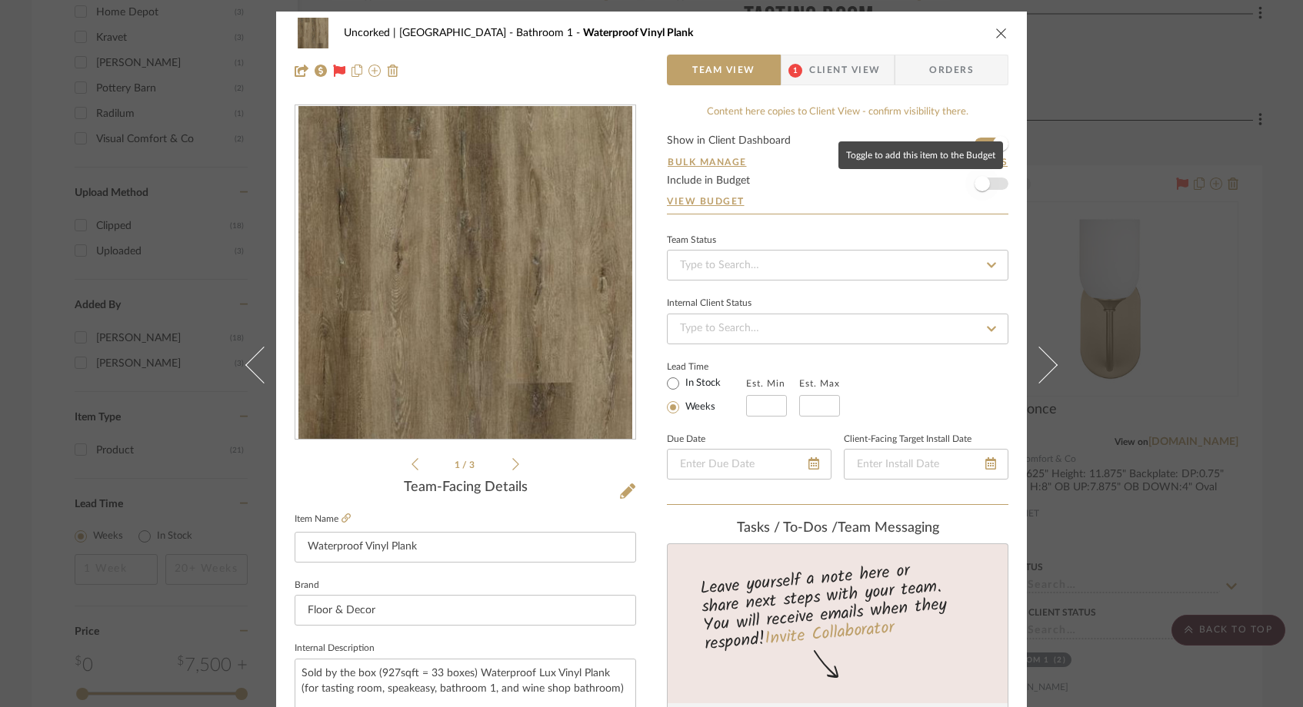
click at [990, 189] on span "button" at bounding box center [982, 184] width 34 height 34
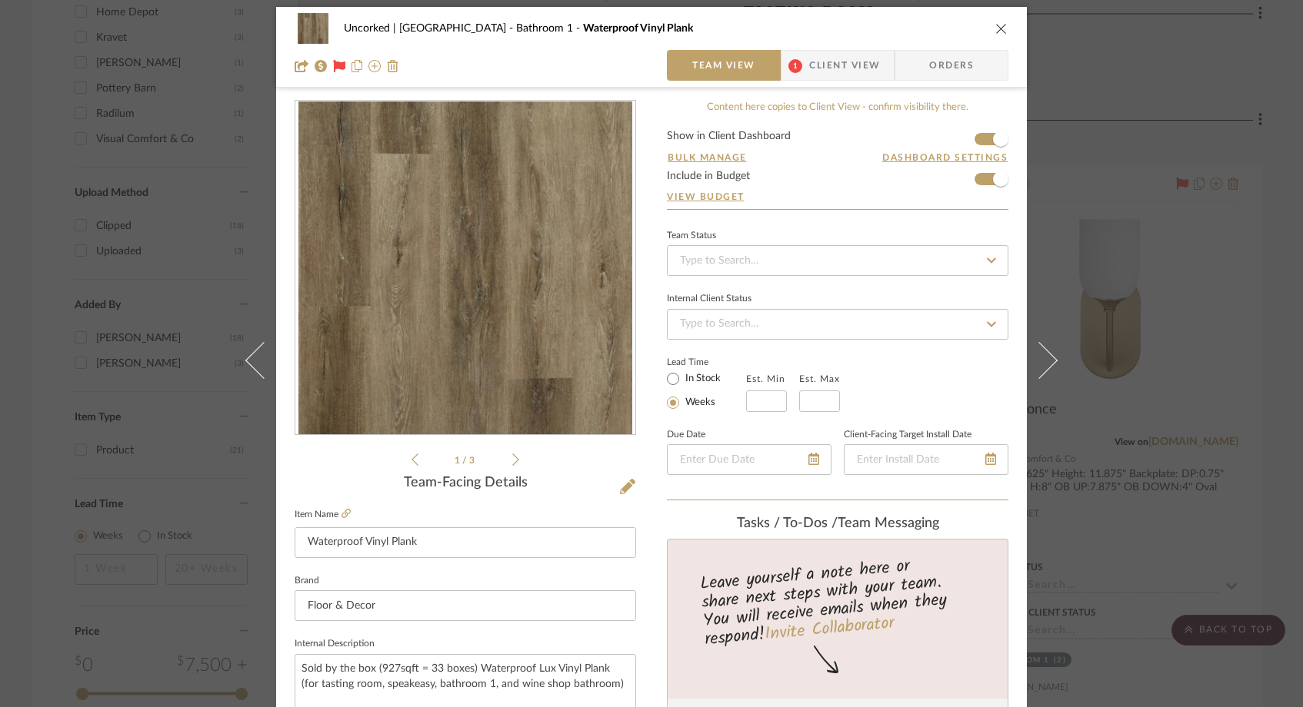
scroll to position [0, 0]
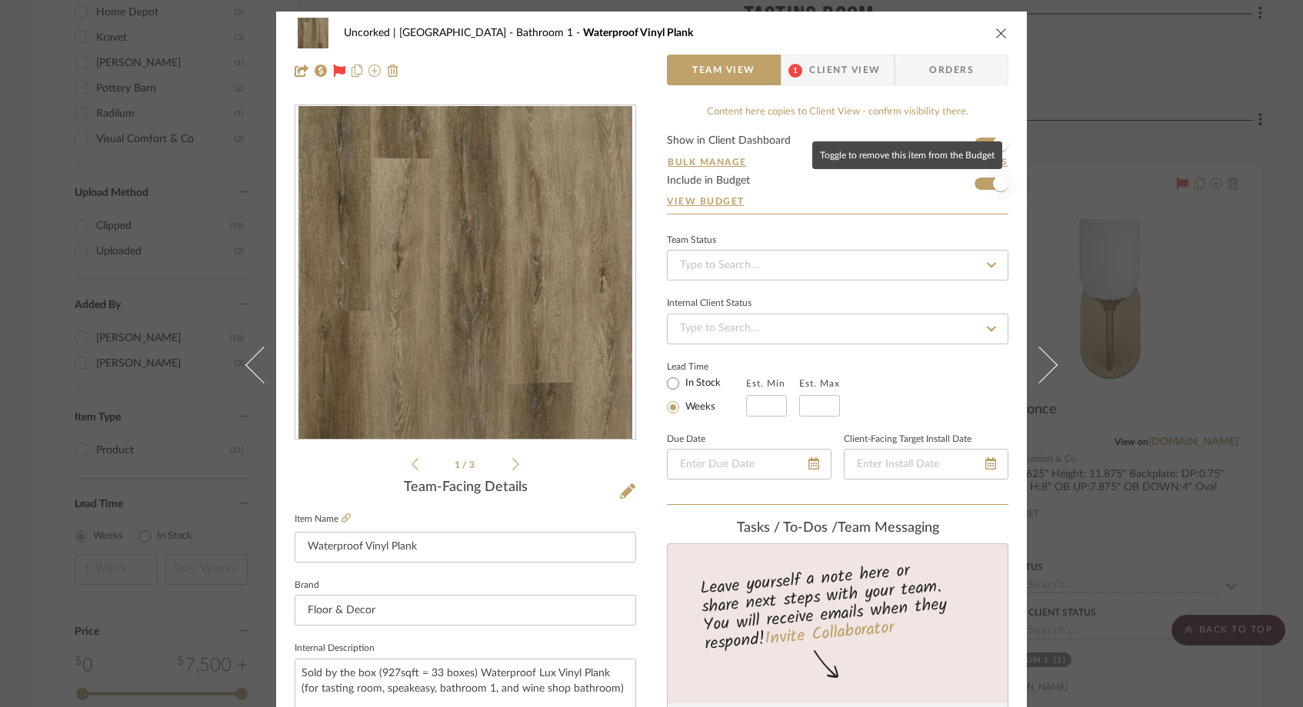
click at [993, 180] on span "button" at bounding box center [1000, 183] width 15 height 15
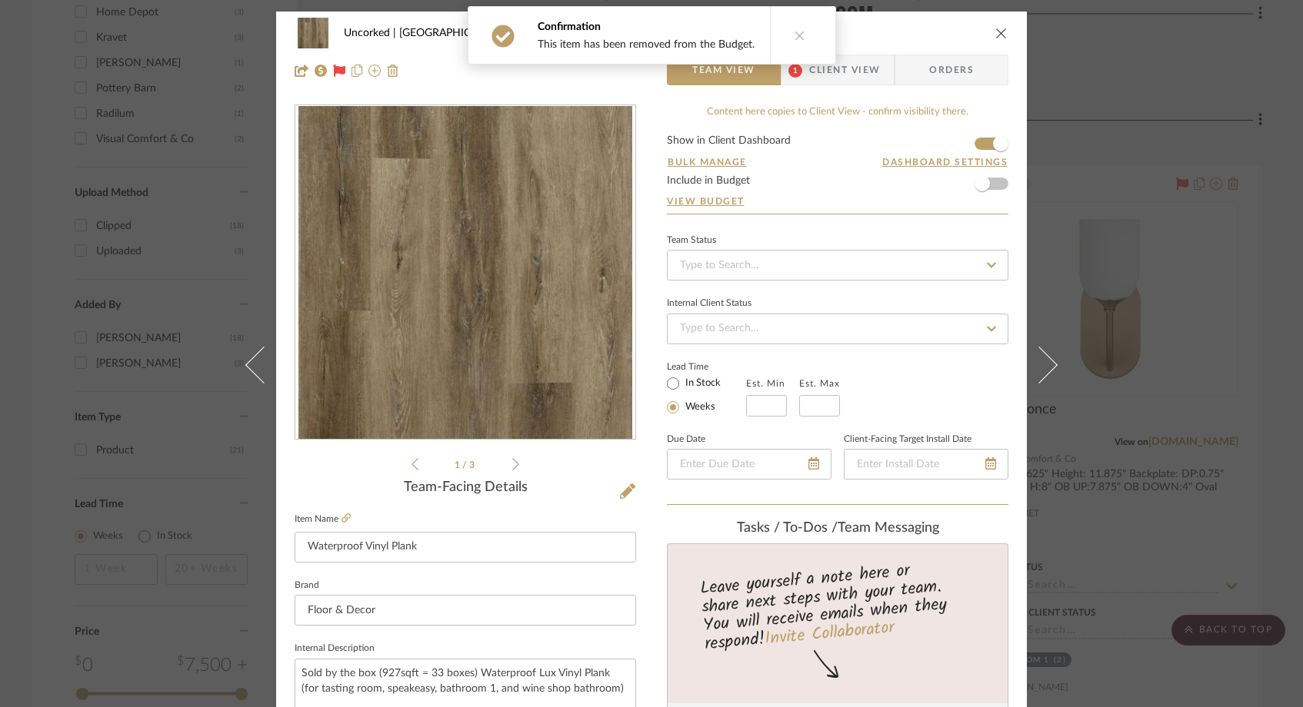
click at [997, 34] on icon "close" at bounding box center [1001, 33] width 12 height 12
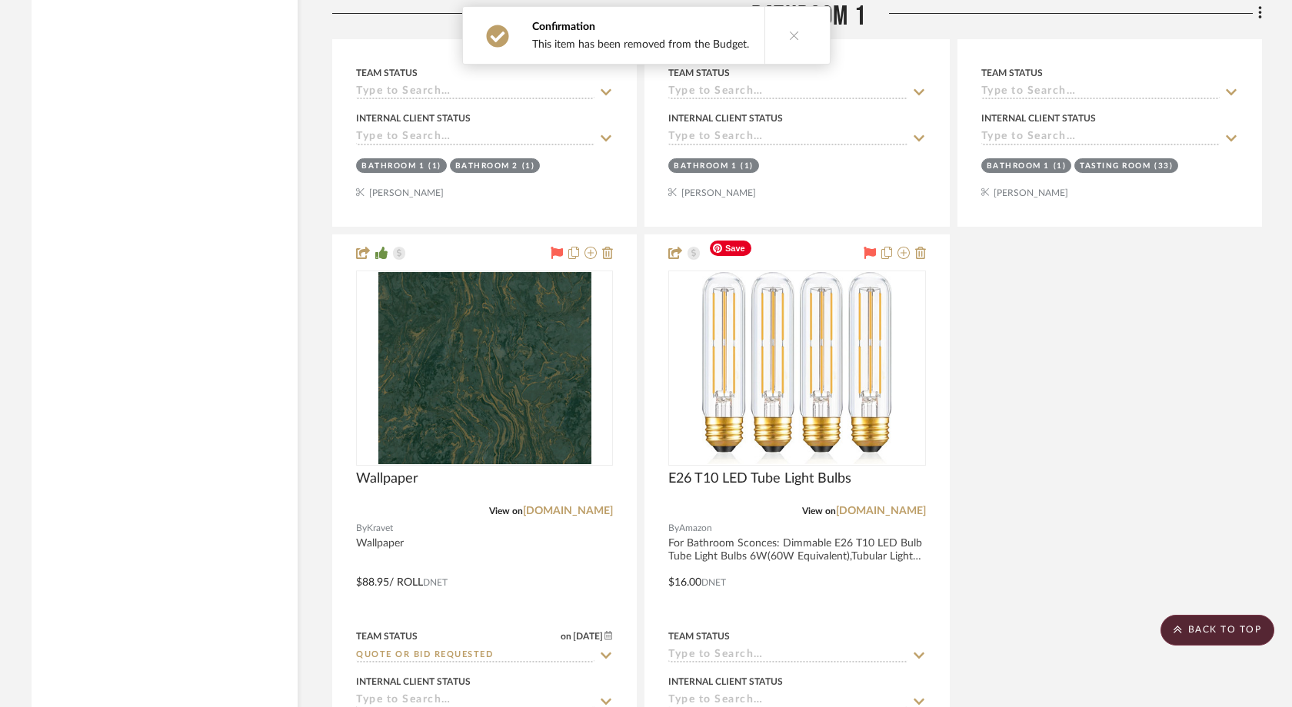
scroll to position [2612, 0]
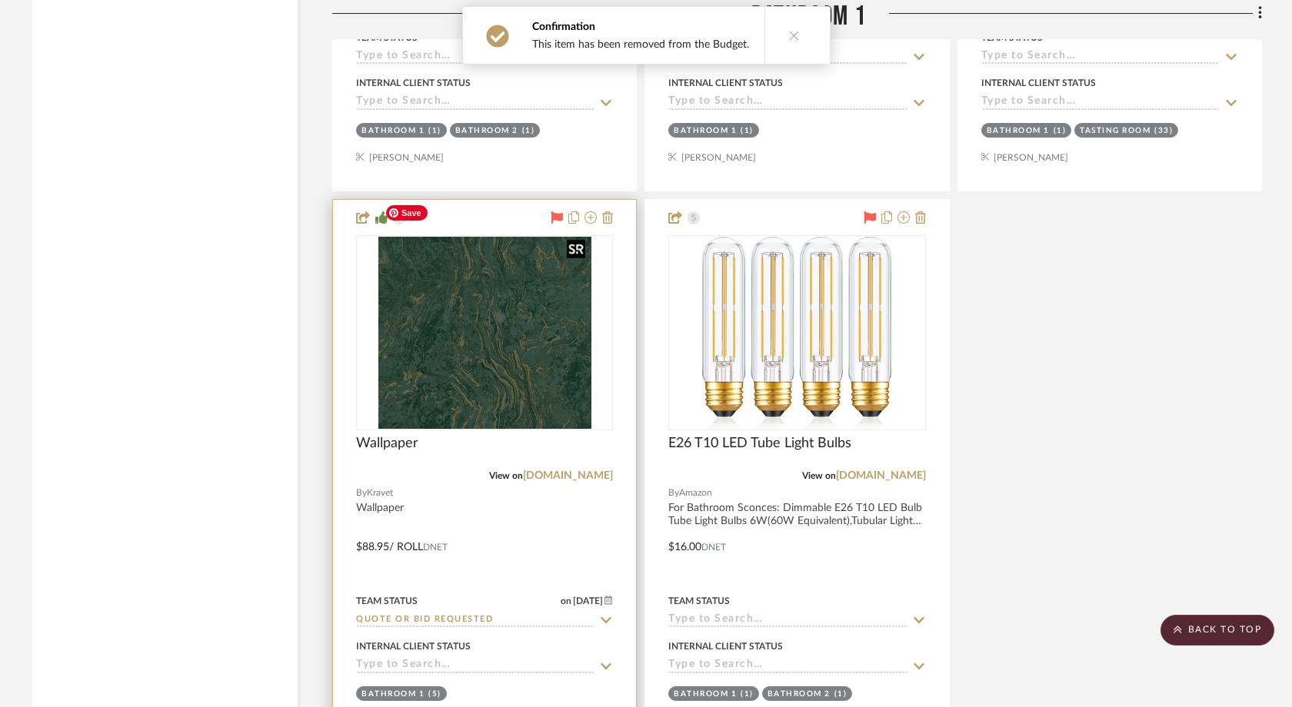
click at [0, 0] on img at bounding box center [0, 0] width 0 height 0
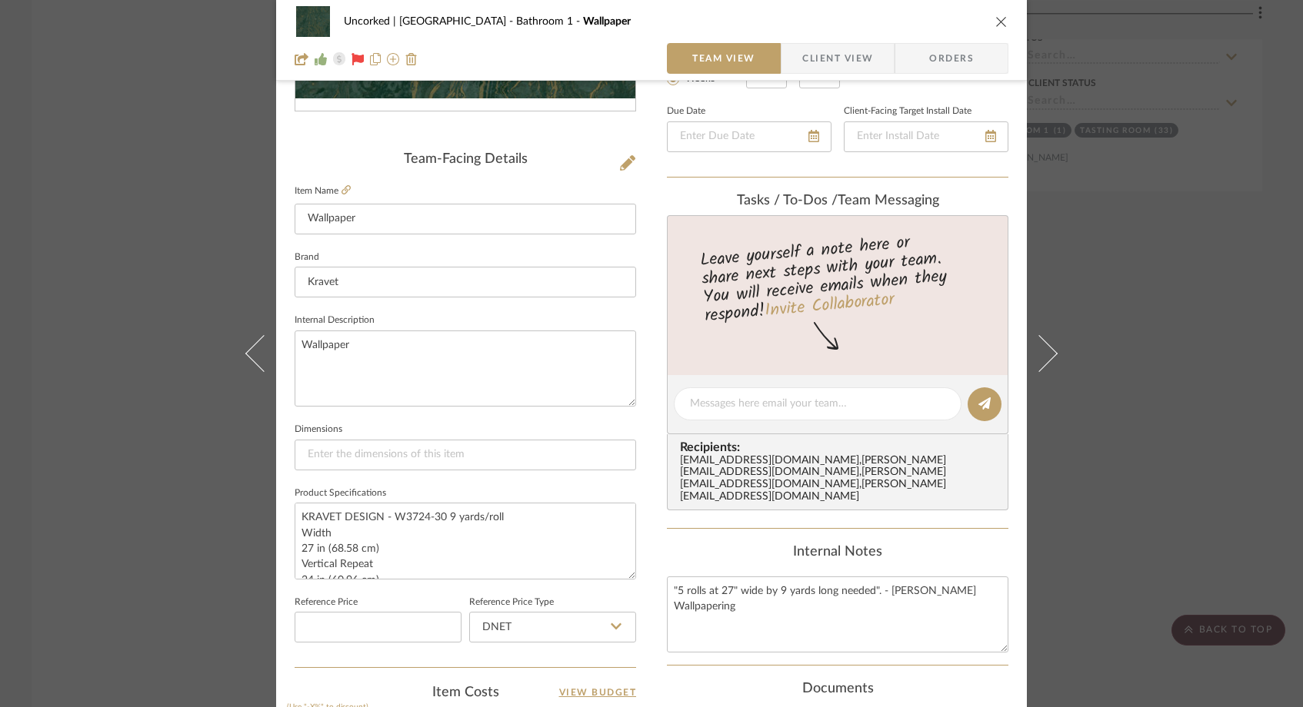
scroll to position [570, 0]
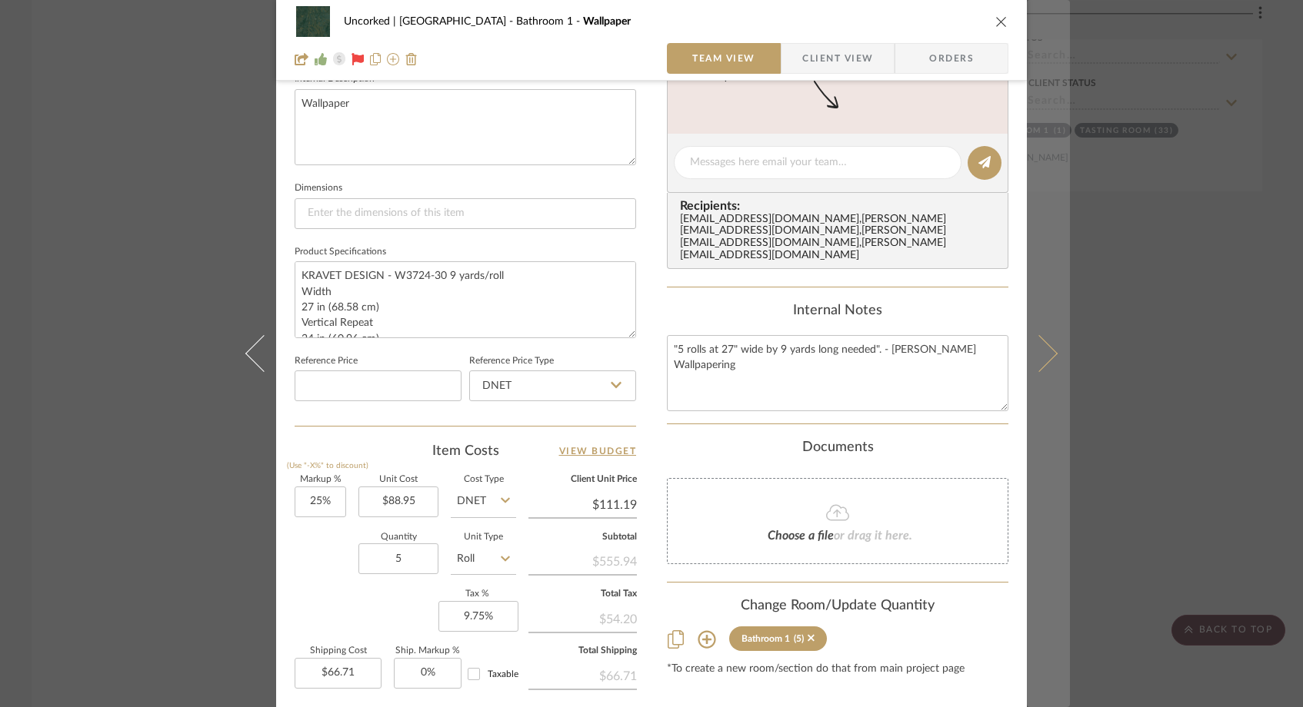
click at [1047, 368] on button at bounding box center [1048, 353] width 43 height 707
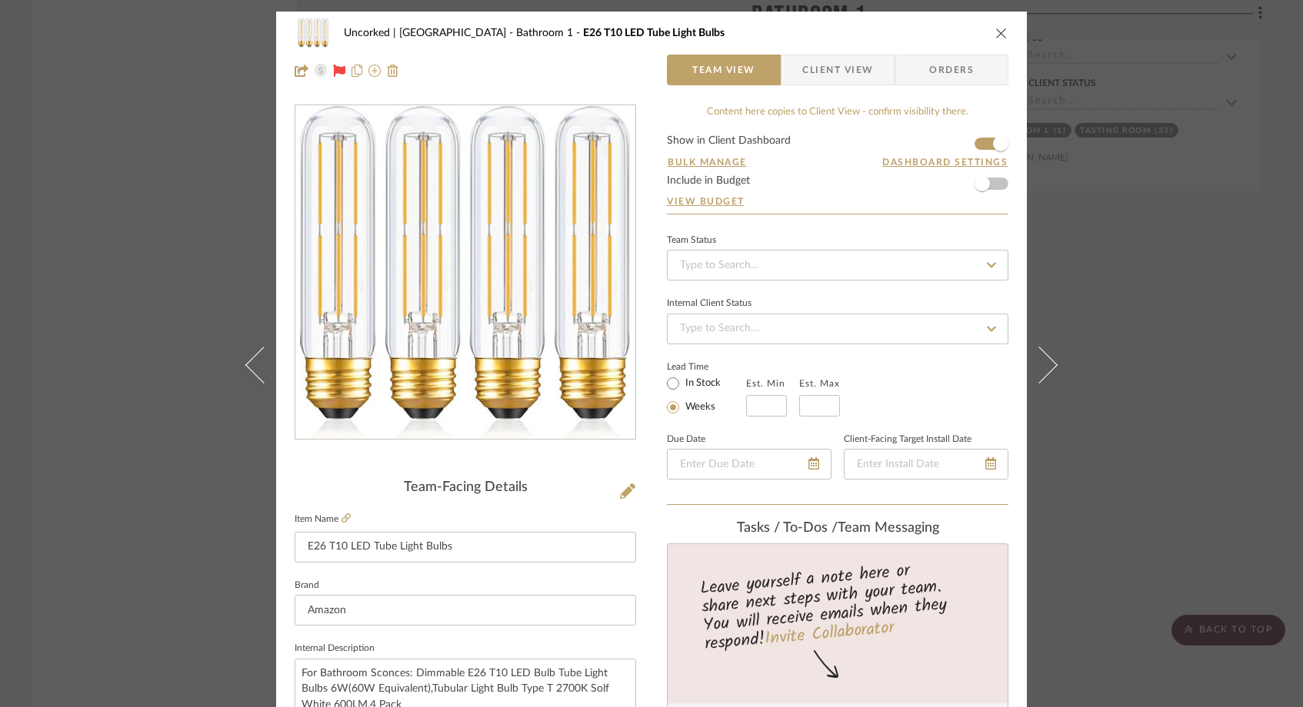
click at [998, 31] on icon "close" at bounding box center [1001, 33] width 12 height 12
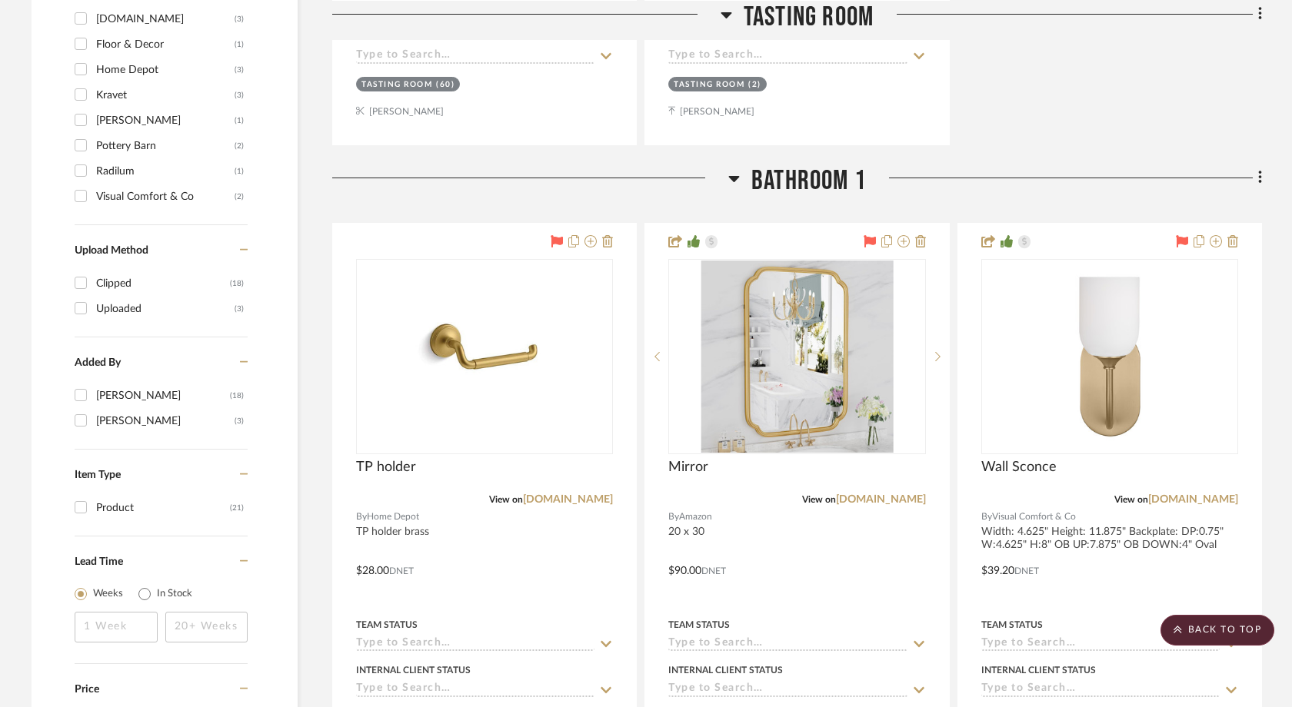
scroll to position [1395, 0]
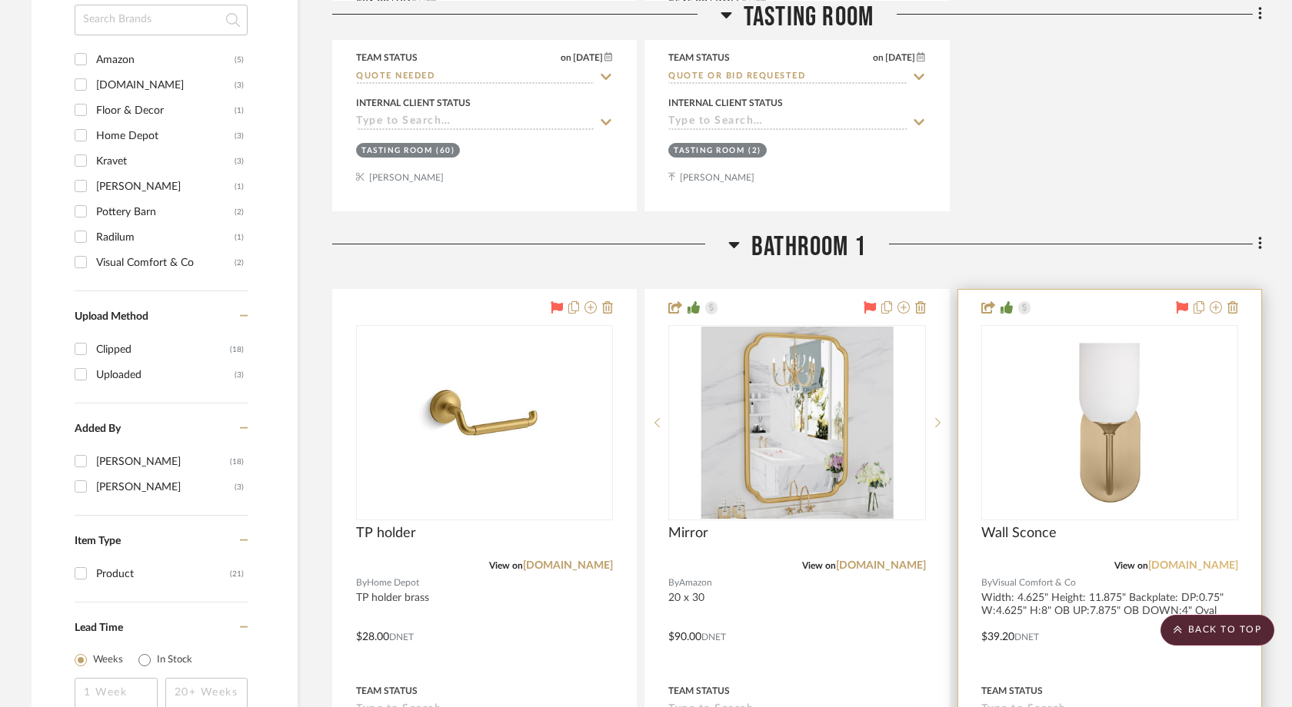
click at [1166, 561] on link "visualcomfort.com" at bounding box center [1193, 566] width 90 height 11
click at [1036, 409] on img "0" at bounding box center [1110, 423] width 192 height 192
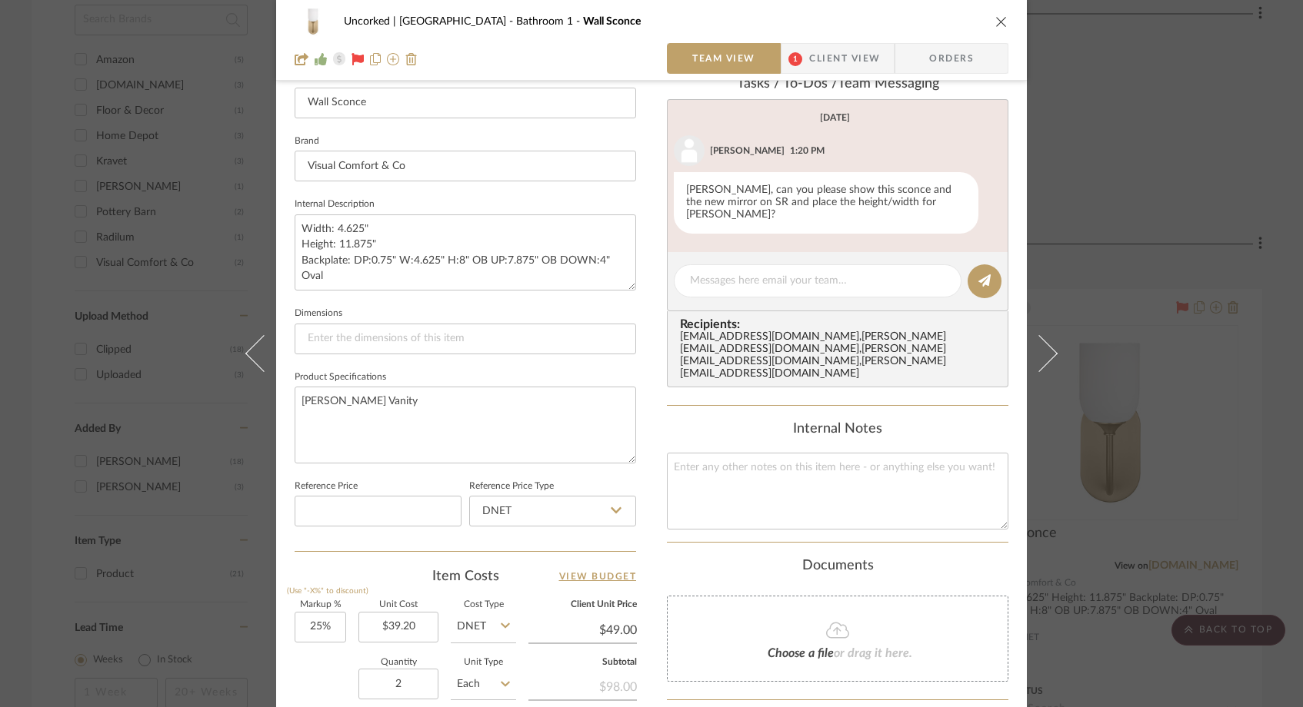
scroll to position [486, 0]
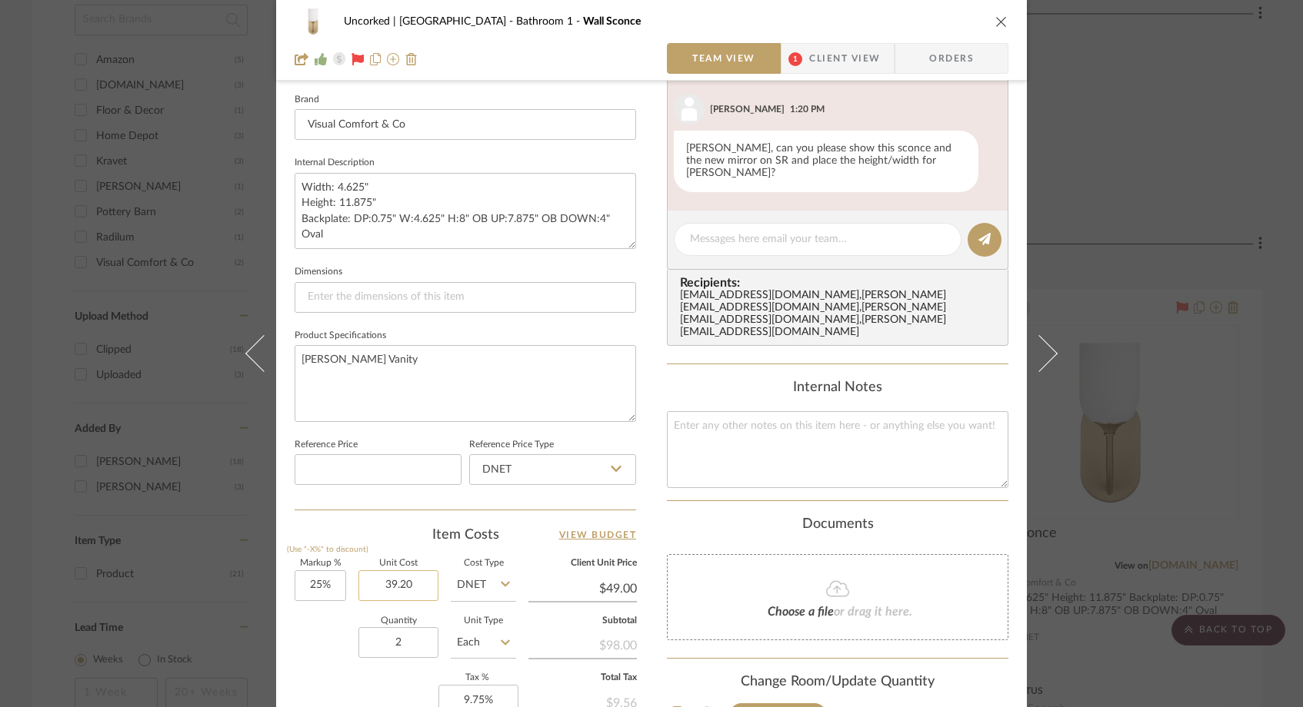
click at [419, 575] on input "39.20" at bounding box center [398, 586] width 80 height 31
drag, startPoint x: 420, startPoint y: 582, endPoint x: 353, endPoint y: 581, distance: 66.9
click at [358, 581] on input "39.20" at bounding box center [398, 586] width 80 height 31
paste input "41.65"
type input "$41.65"
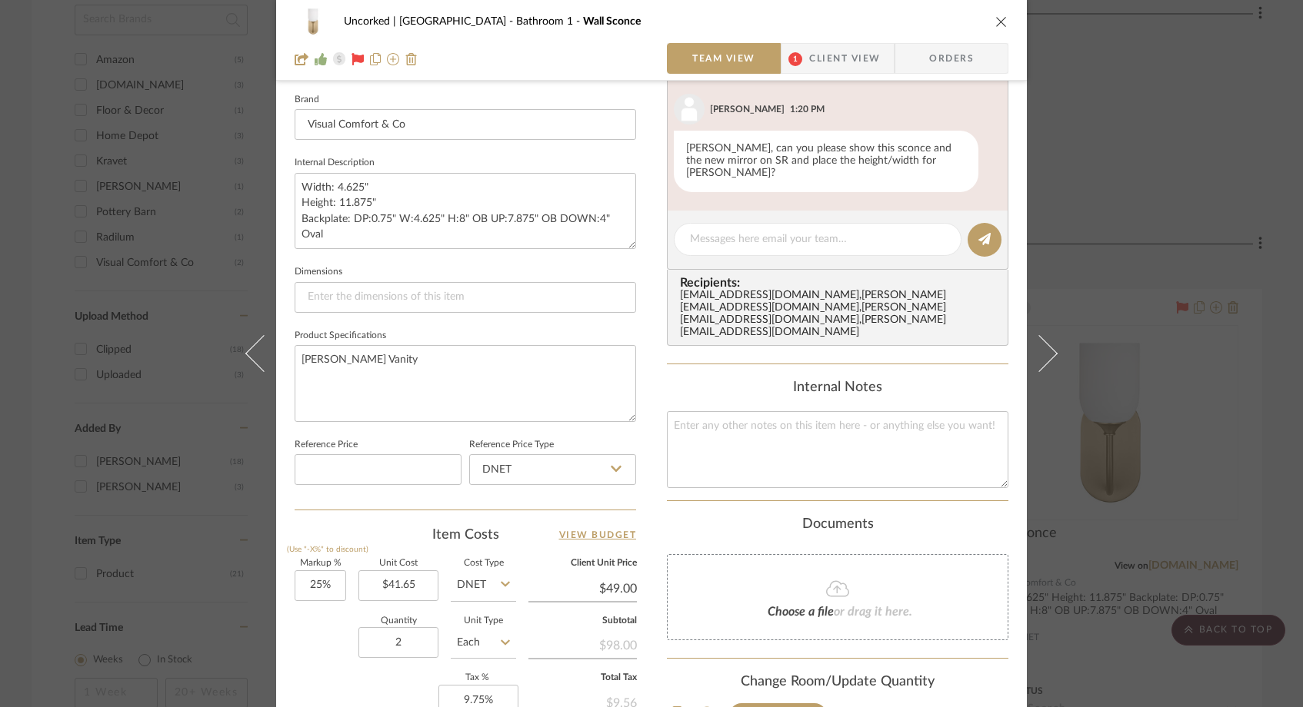
click at [344, 637] on div "Quantity 2 Unit Type Each" at bounding box center [405, 645] width 221 height 55
type input "$52.06"
type input "$12.50"
drag, startPoint x: 410, startPoint y: 586, endPoint x: 358, endPoint y: 584, distance: 52.3
click at [358, 585] on input "41.65" at bounding box center [398, 586] width 80 height 31
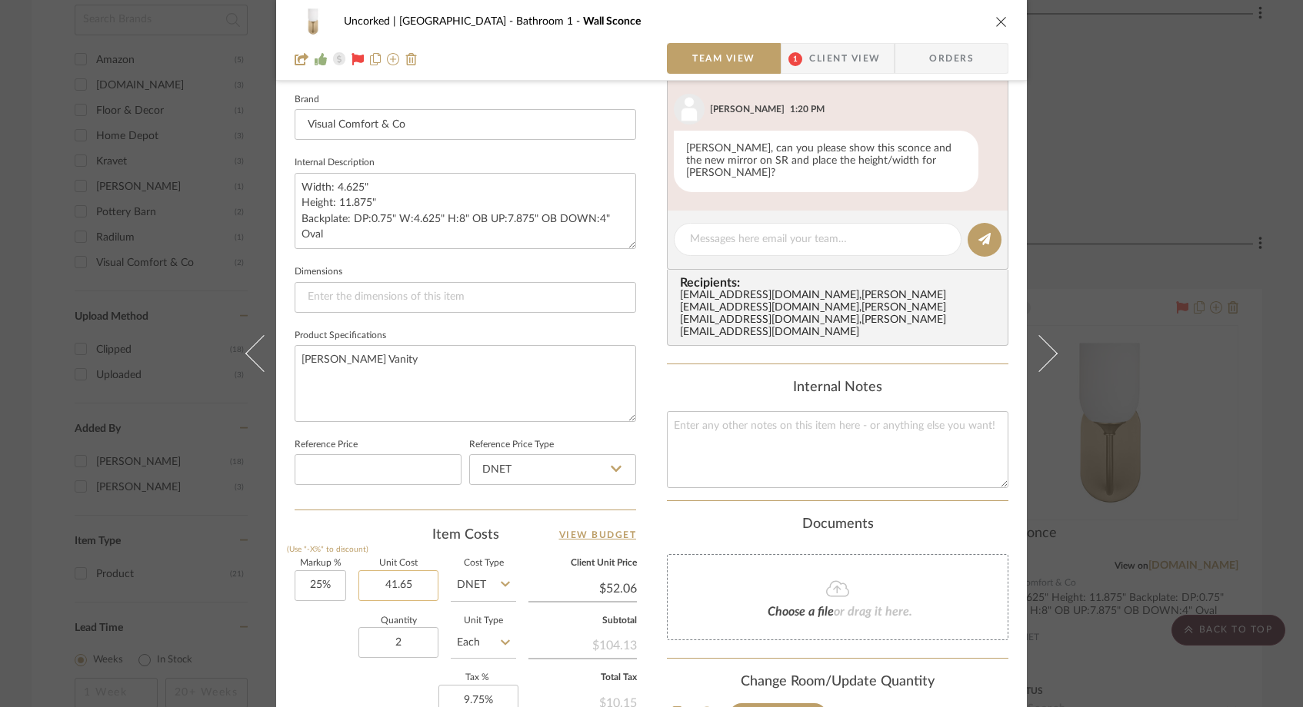
drag, startPoint x: 403, startPoint y: 585, endPoint x: 367, endPoint y: 585, distance: 36.1
click at [367, 585] on input "41.65" at bounding box center [398, 586] width 80 height 31
type input "$39.20"
click at [329, 620] on div "Quantity 2 Unit Type Each" at bounding box center [405, 645] width 221 height 55
type input "$49.00"
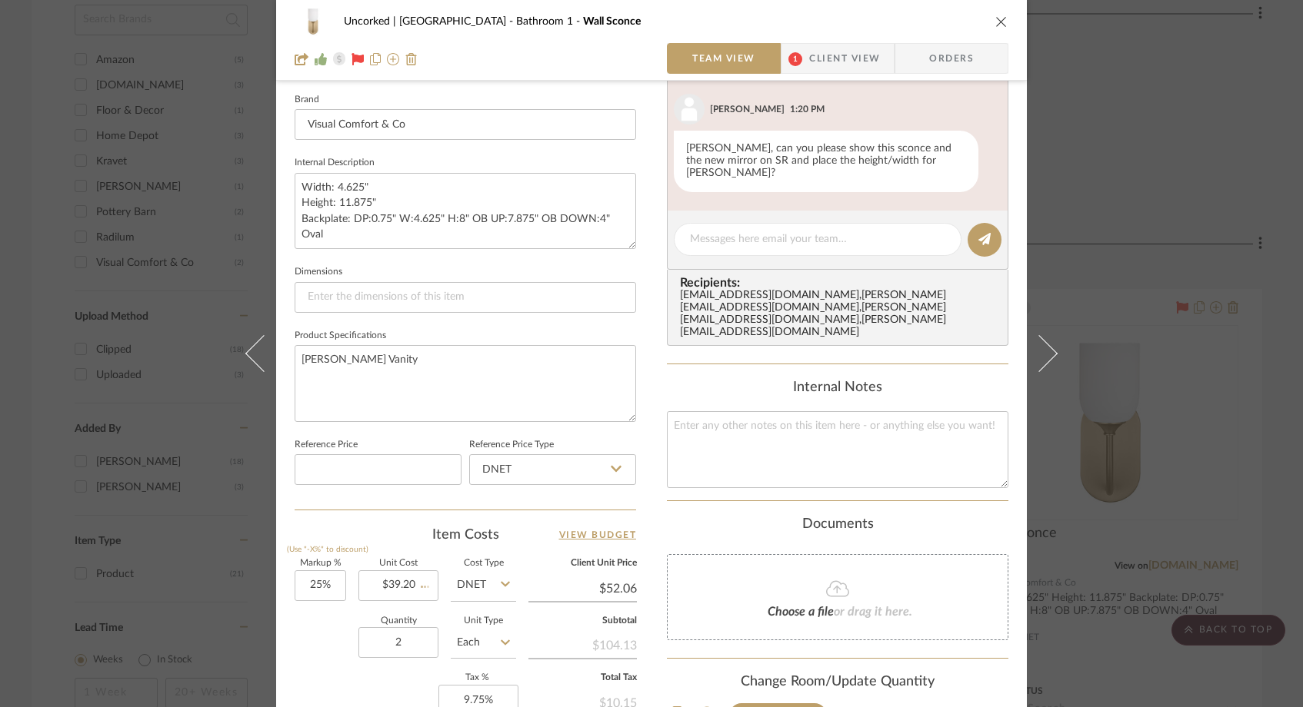
type input "$11.76"
click at [997, 22] on icon "close" at bounding box center [1001, 21] width 12 height 12
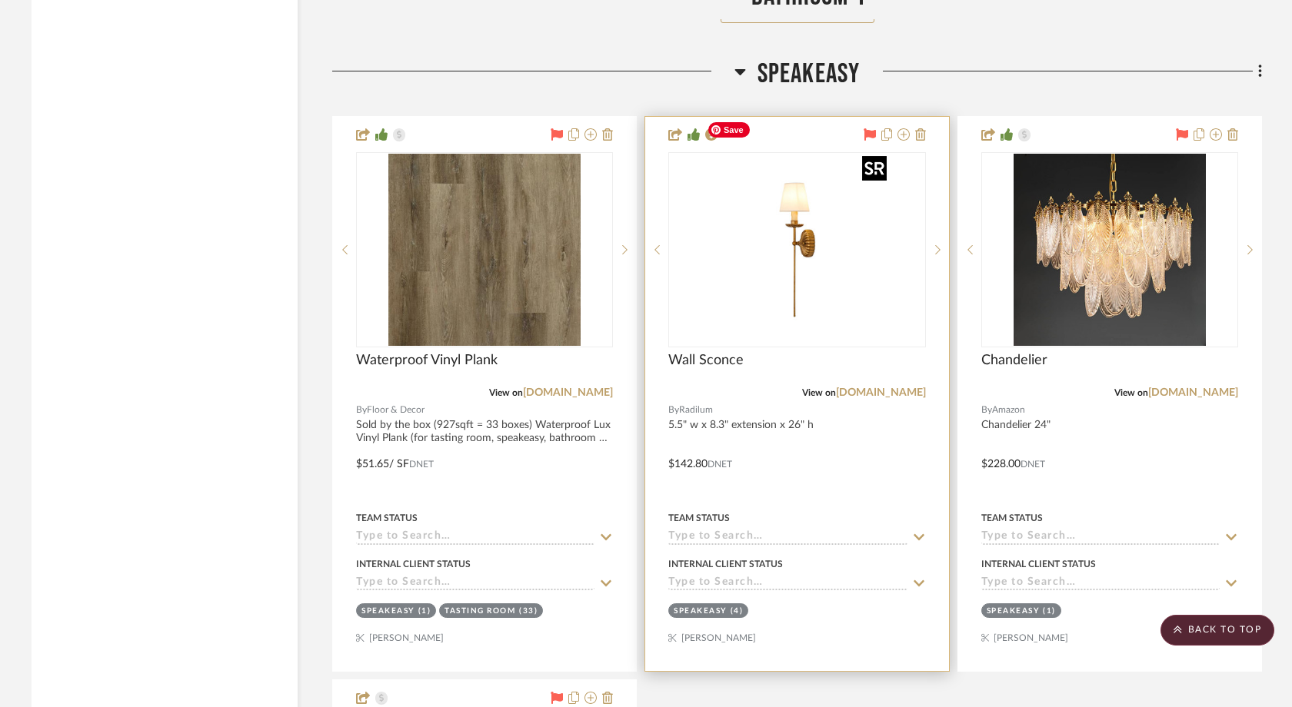
scroll to position [3397, 0]
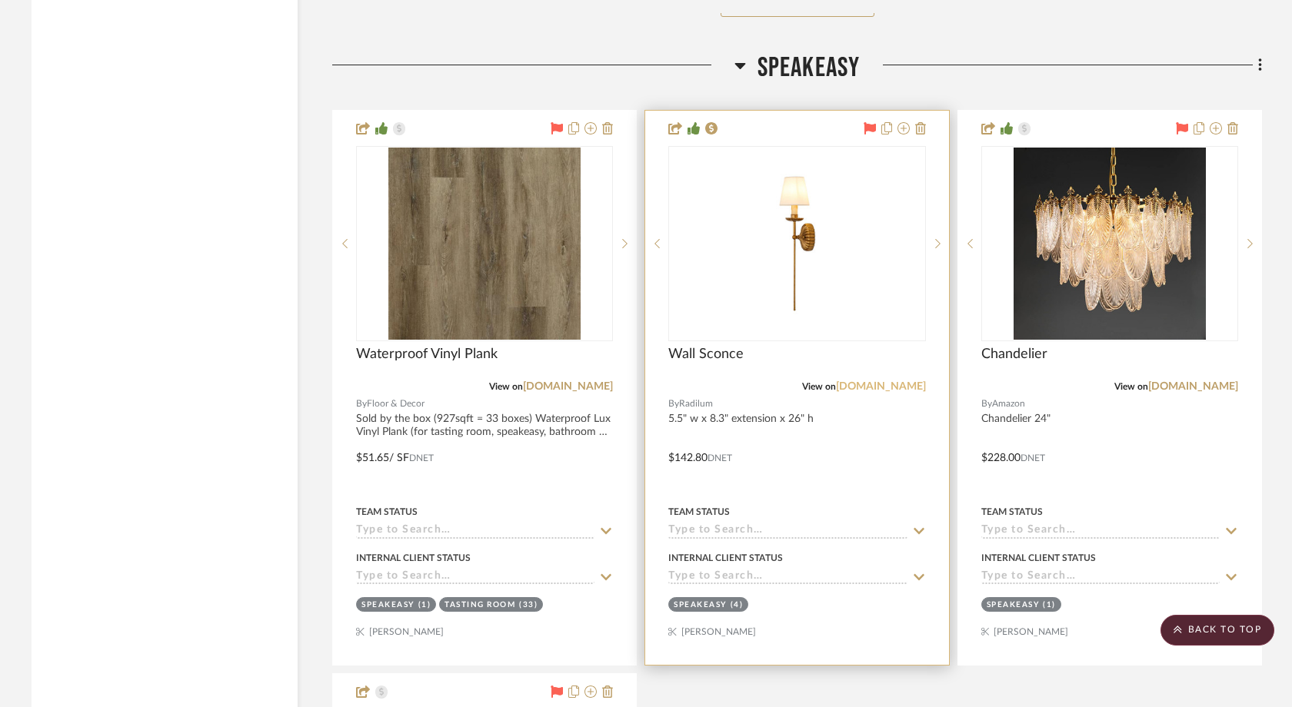
click at [921, 381] on link "radilum.com" at bounding box center [881, 386] width 90 height 11
click at [800, 251] on img "0" at bounding box center [797, 244] width 192 height 192
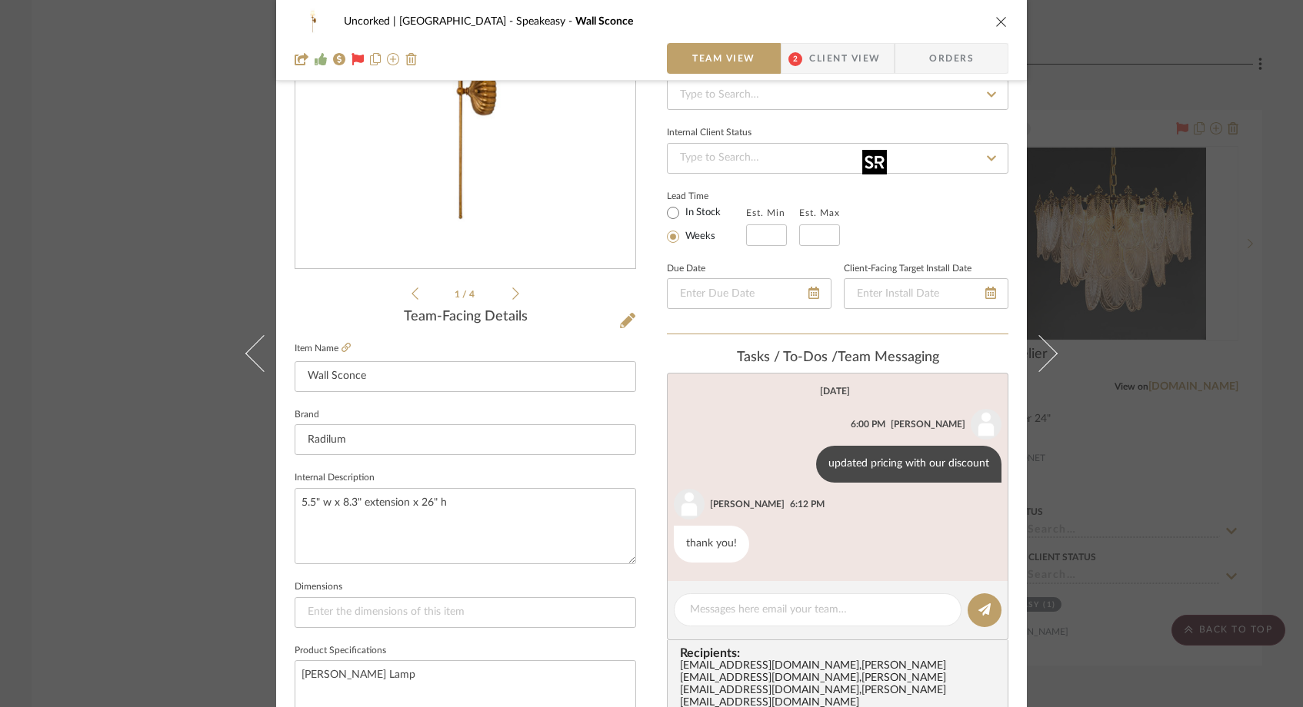
scroll to position [308, 0]
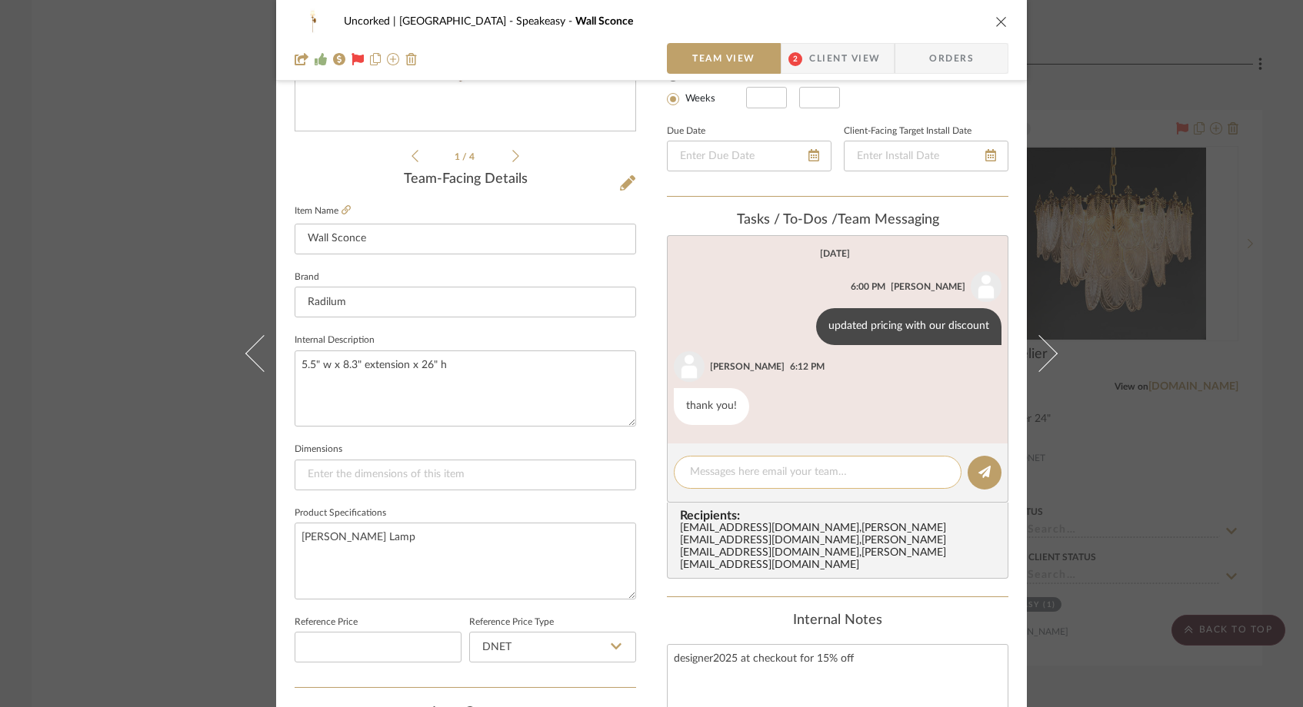
click at [711, 472] on textarea at bounding box center [817, 472] width 255 height 16
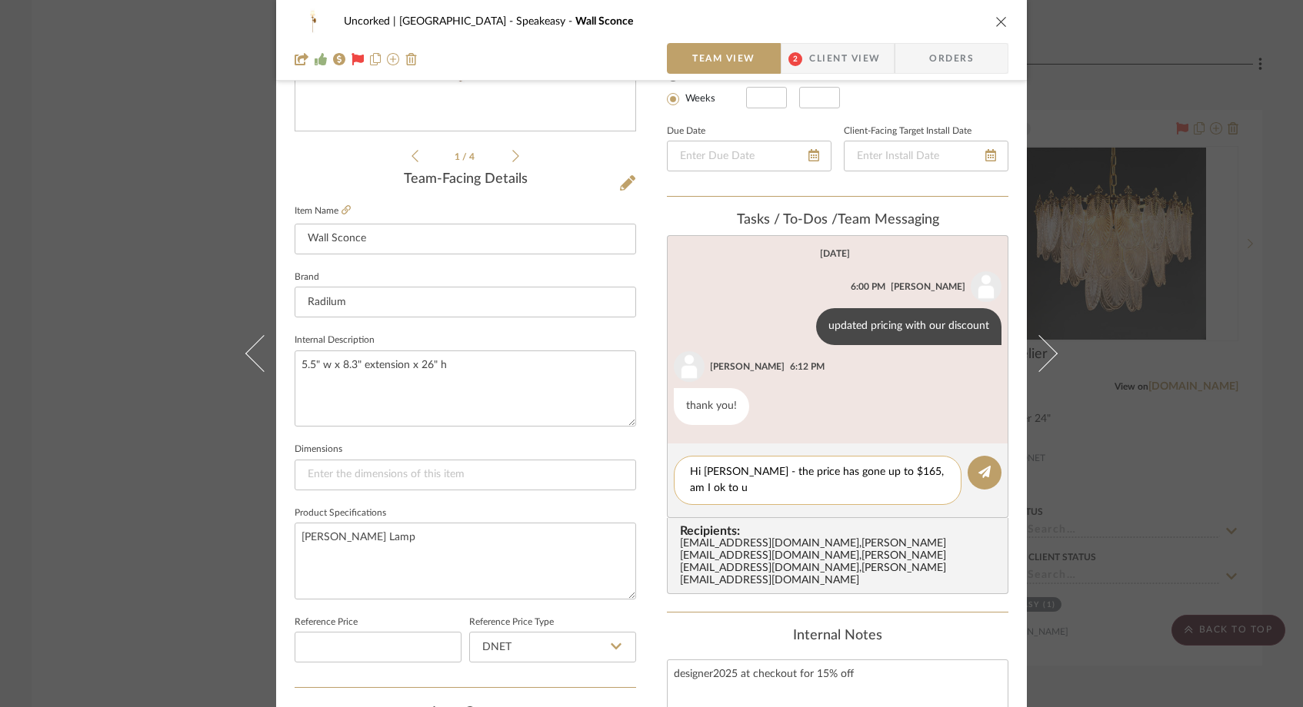
scroll to position [0, 0]
type textarea "Hi Felicia - the price has gone up to $165, am I ok to update?"
click at [987, 469] on button at bounding box center [984, 473] width 34 height 34
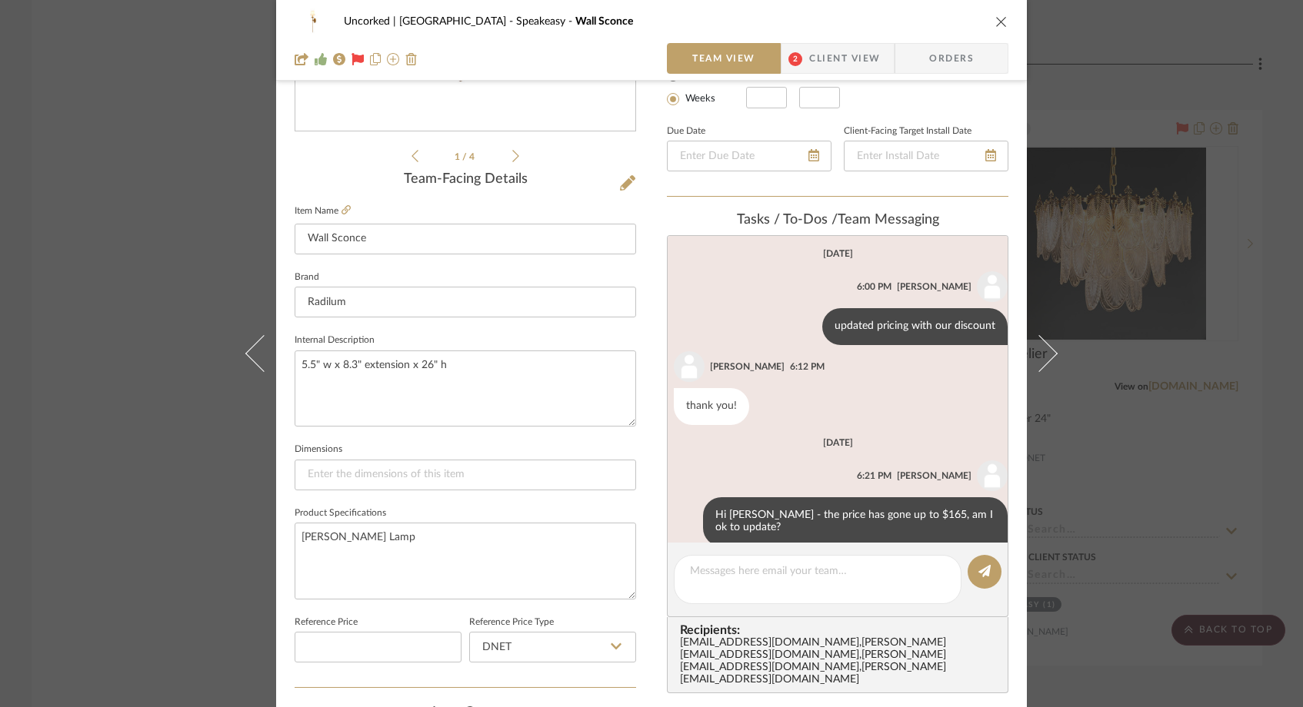
scroll to position [22, 0]
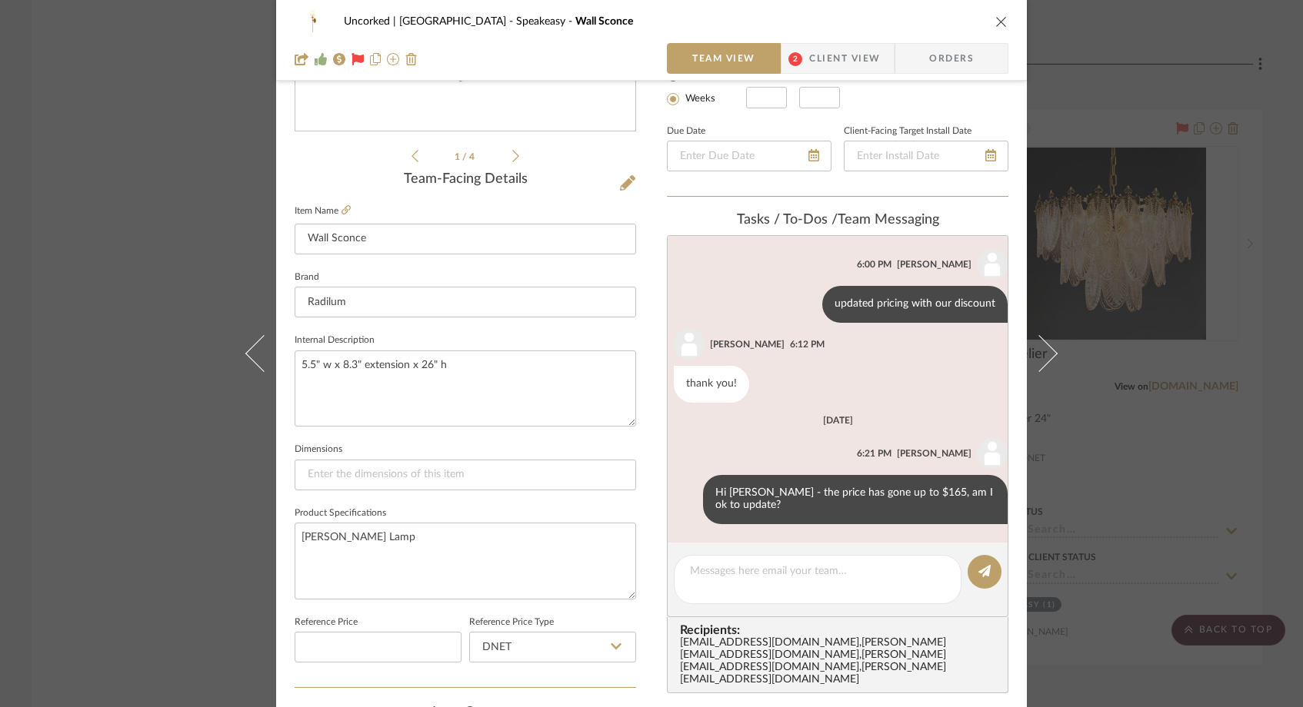
click at [996, 21] on icon "close" at bounding box center [1001, 21] width 12 height 12
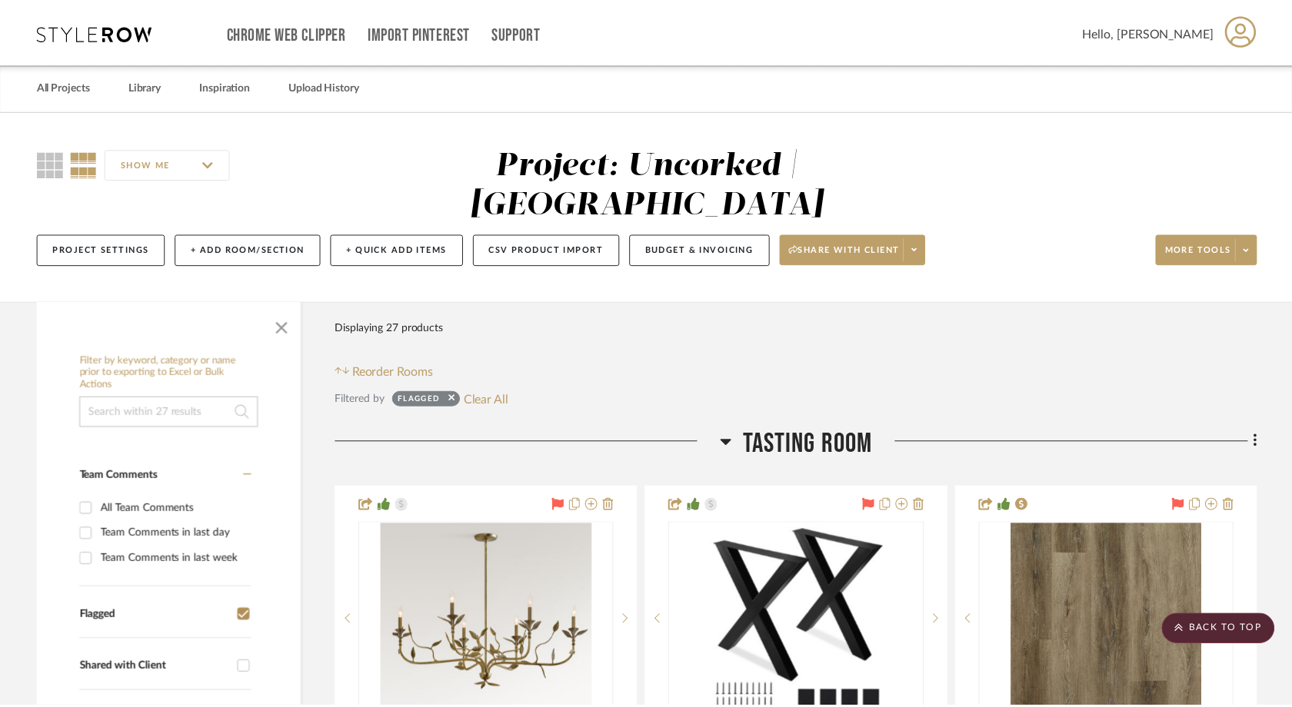
scroll to position [3397, 0]
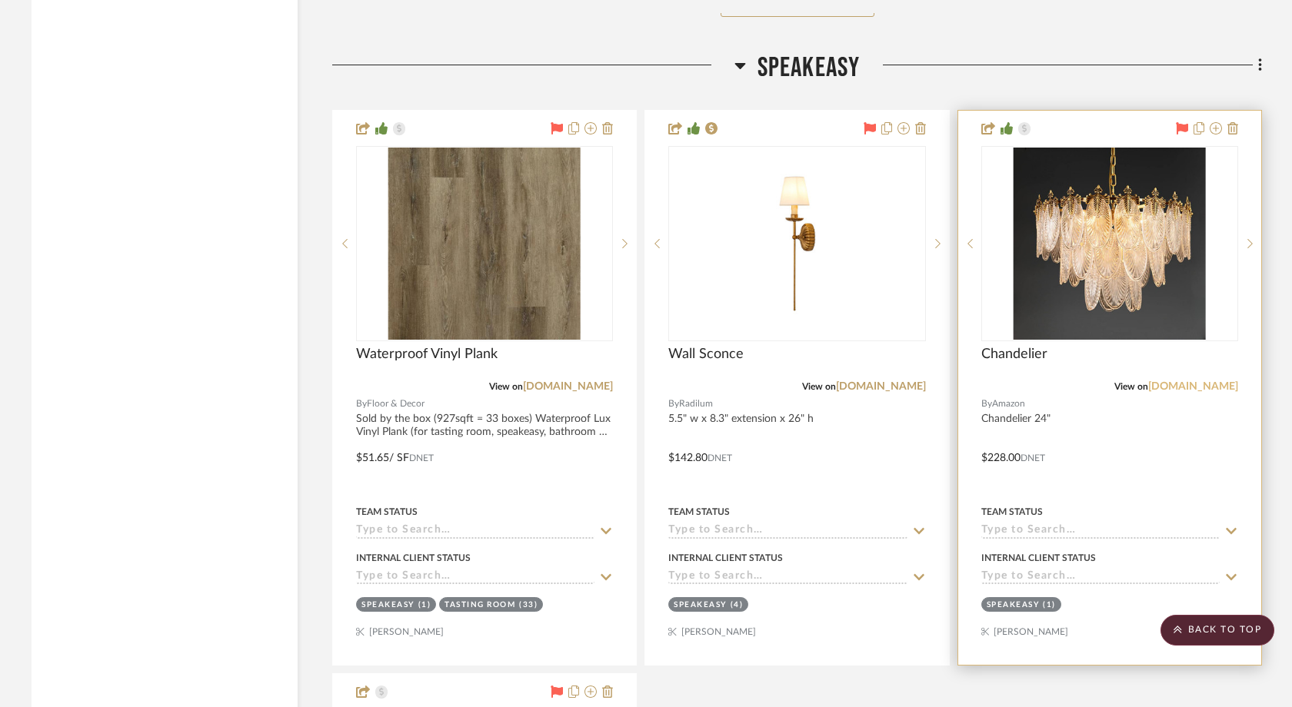
click at [1198, 381] on link "amazon.com" at bounding box center [1193, 386] width 90 height 11
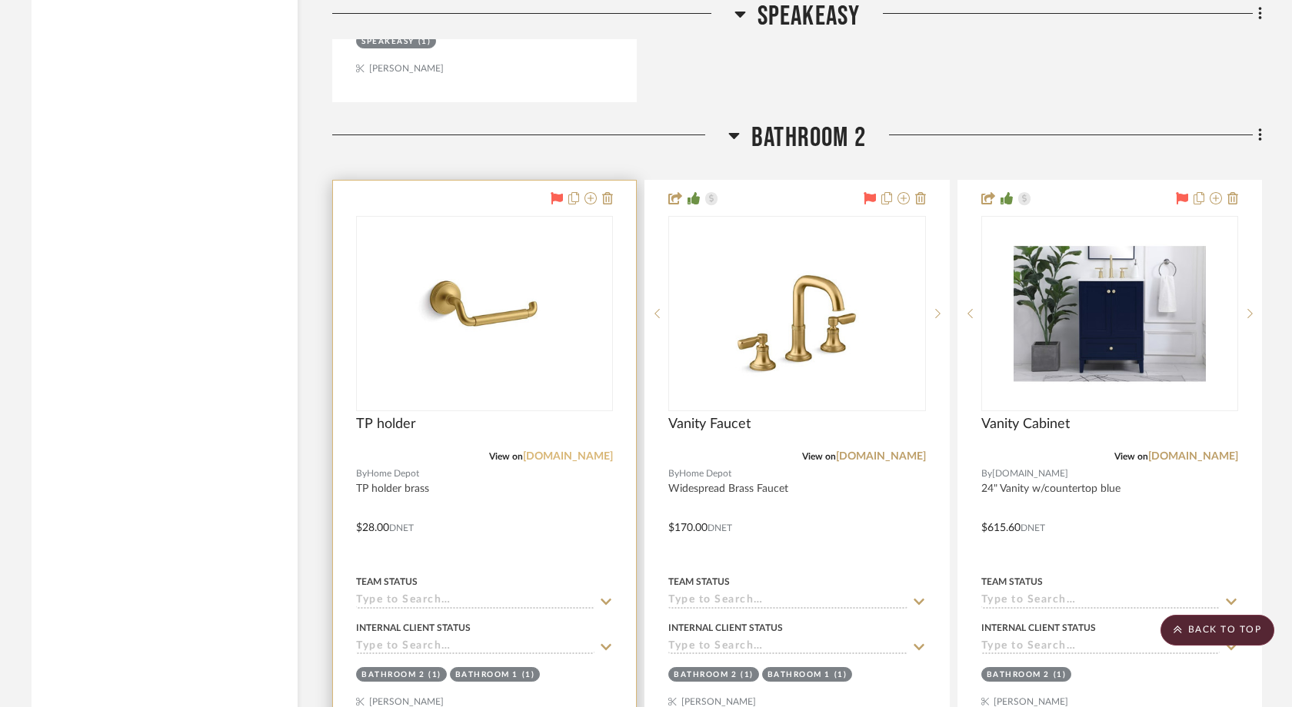
scroll to position [4518, 0]
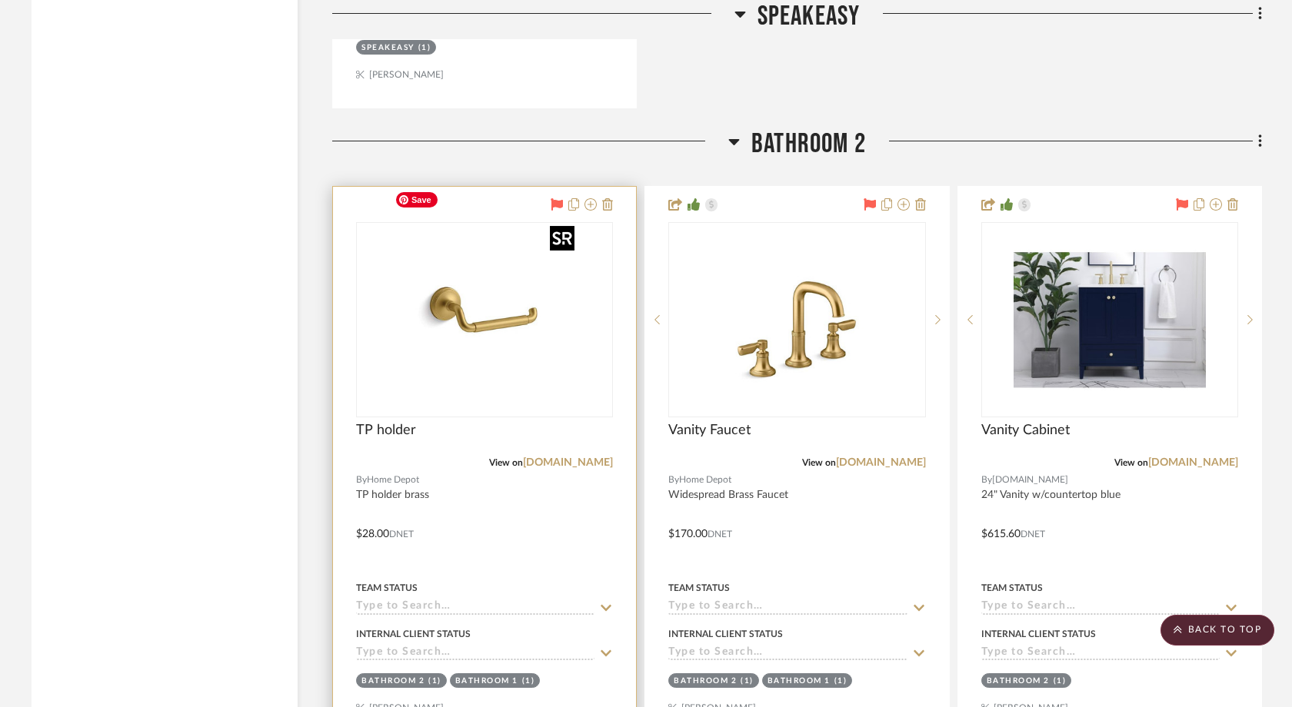
click at [0, 0] on img at bounding box center [0, 0] width 0 height 0
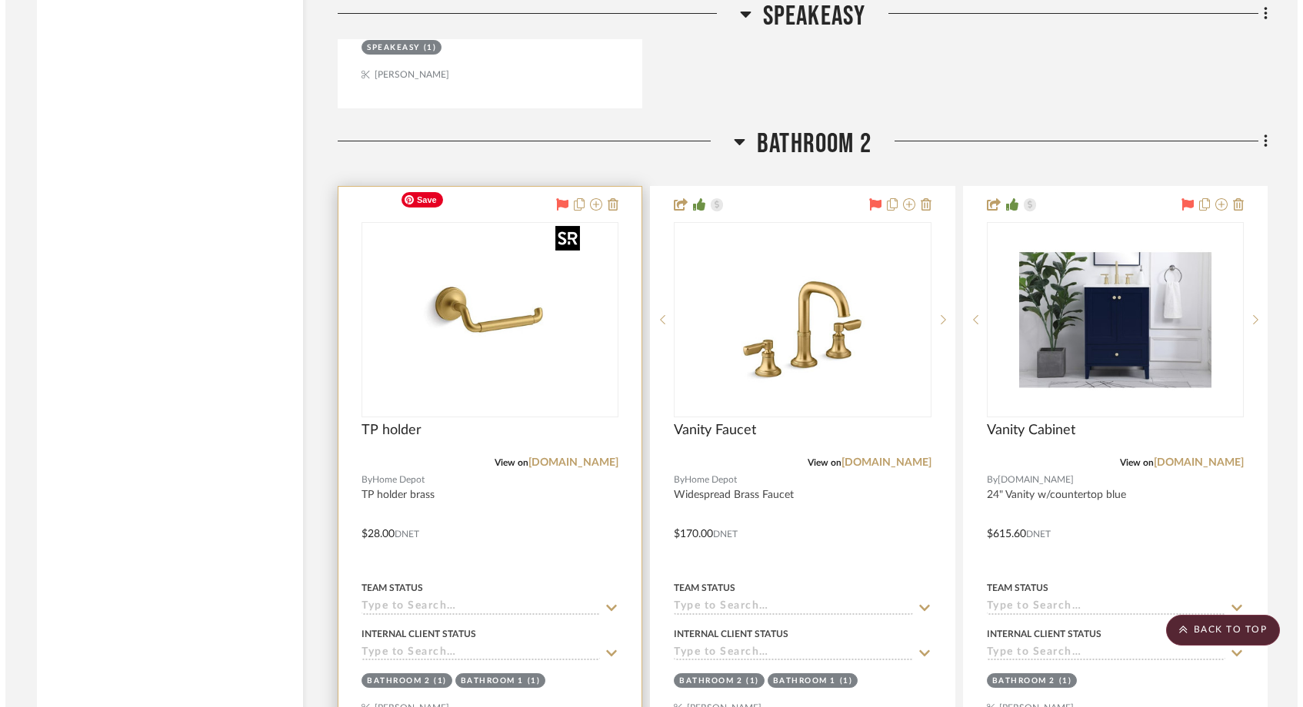
scroll to position [0, 0]
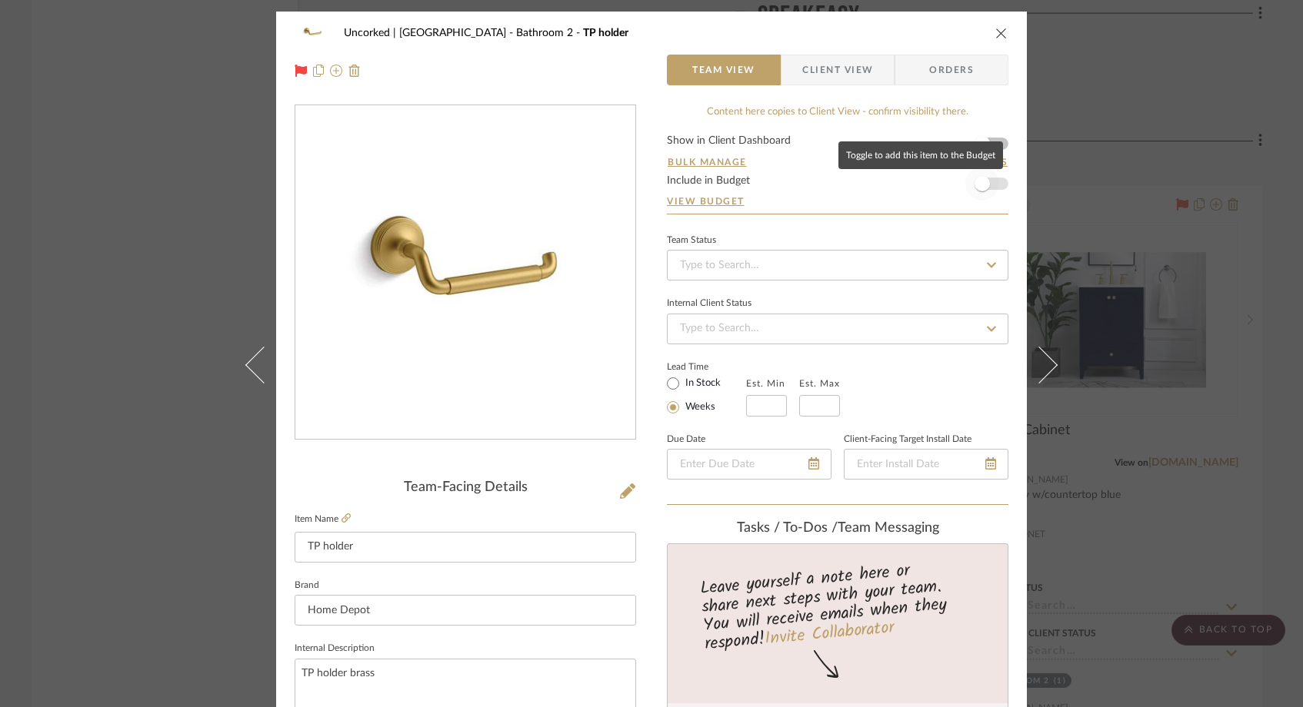
click at [992, 181] on span "button" at bounding box center [982, 184] width 34 height 34
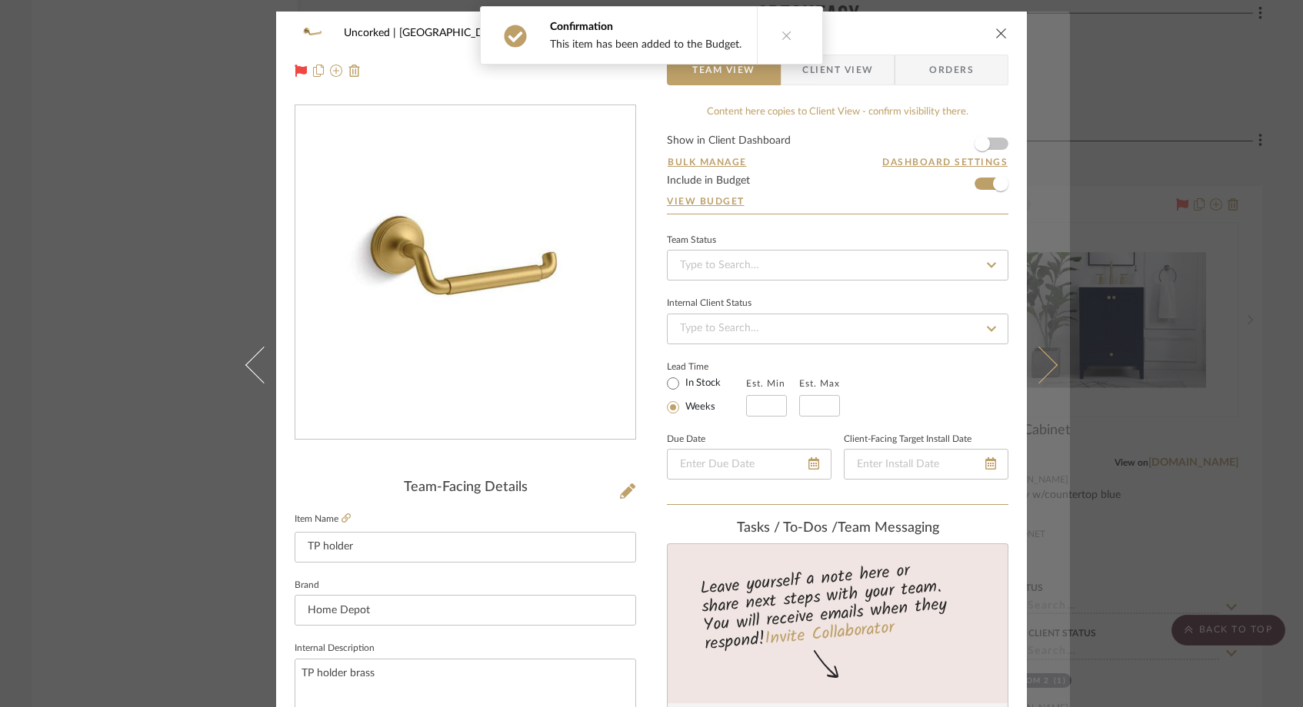
click at [1032, 371] on icon at bounding box center [1038, 365] width 37 height 37
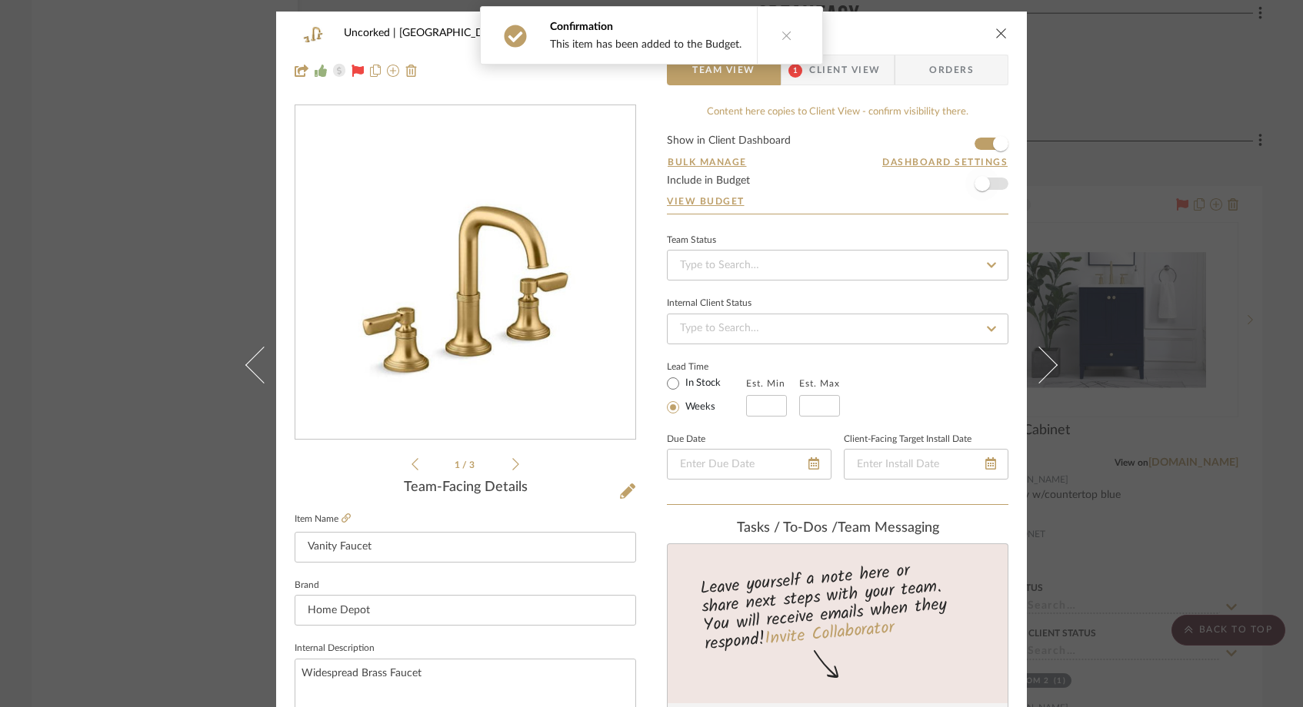
click at [991, 185] on span "button" at bounding box center [982, 184] width 34 height 34
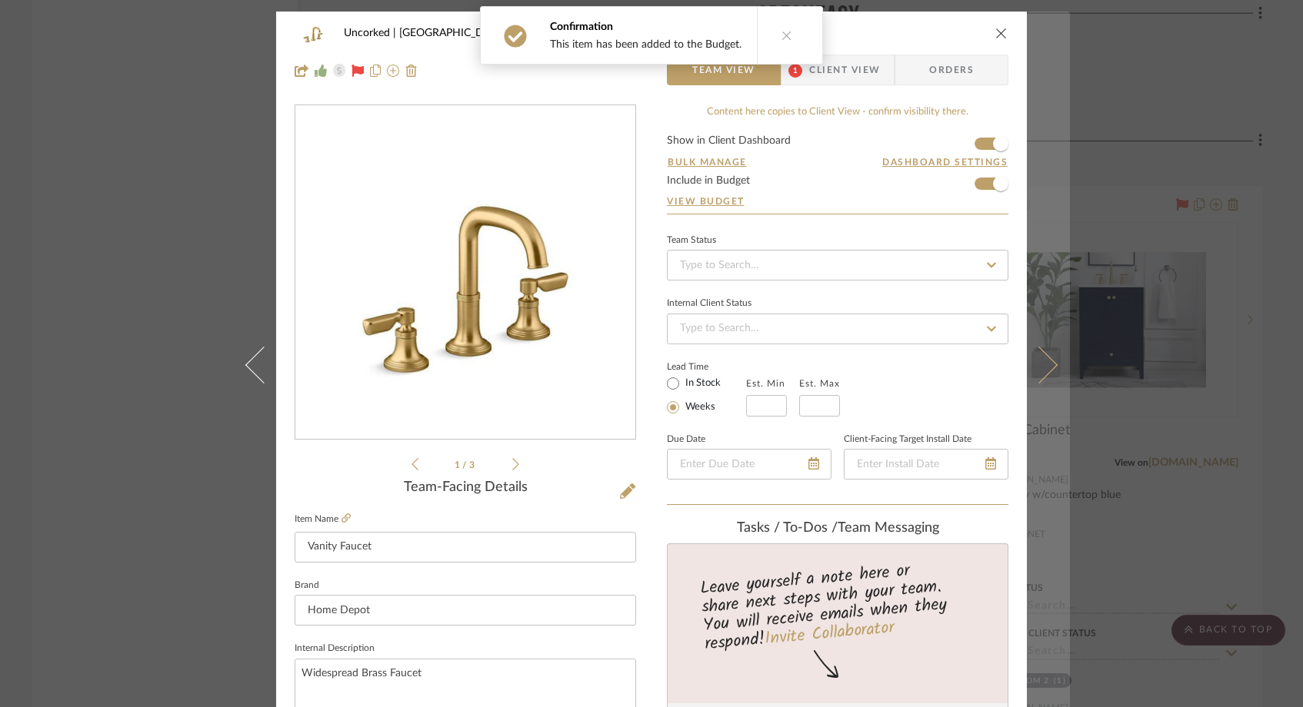
click at [1046, 369] on icon at bounding box center [1038, 365] width 37 height 37
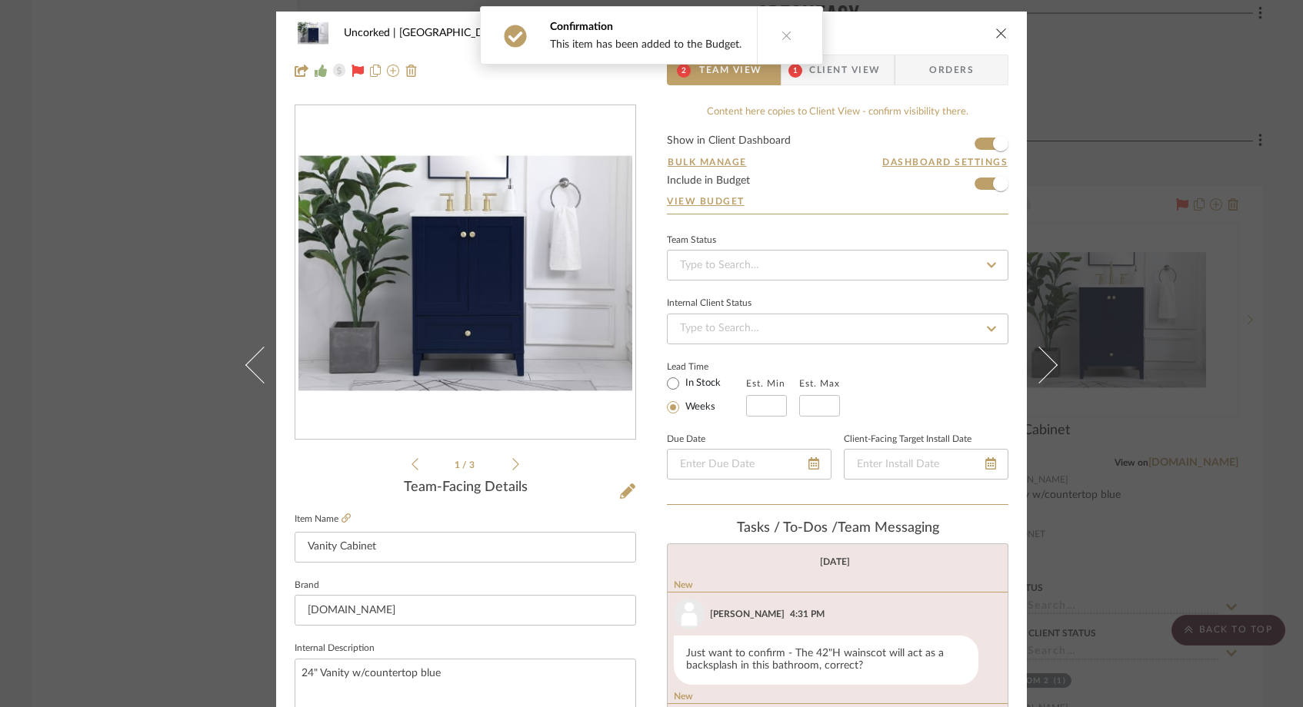
click at [995, 26] on button "close" at bounding box center [1001, 33] width 14 height 14
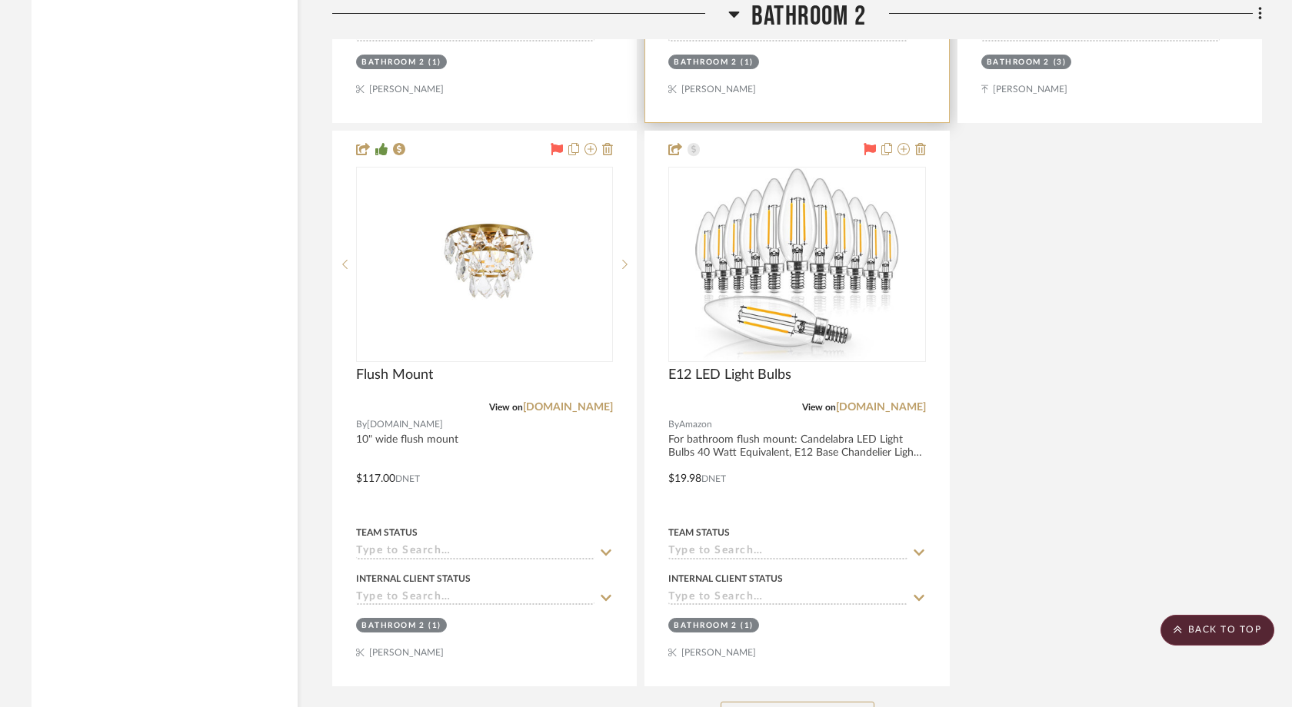
scroll to position [5695, 0]
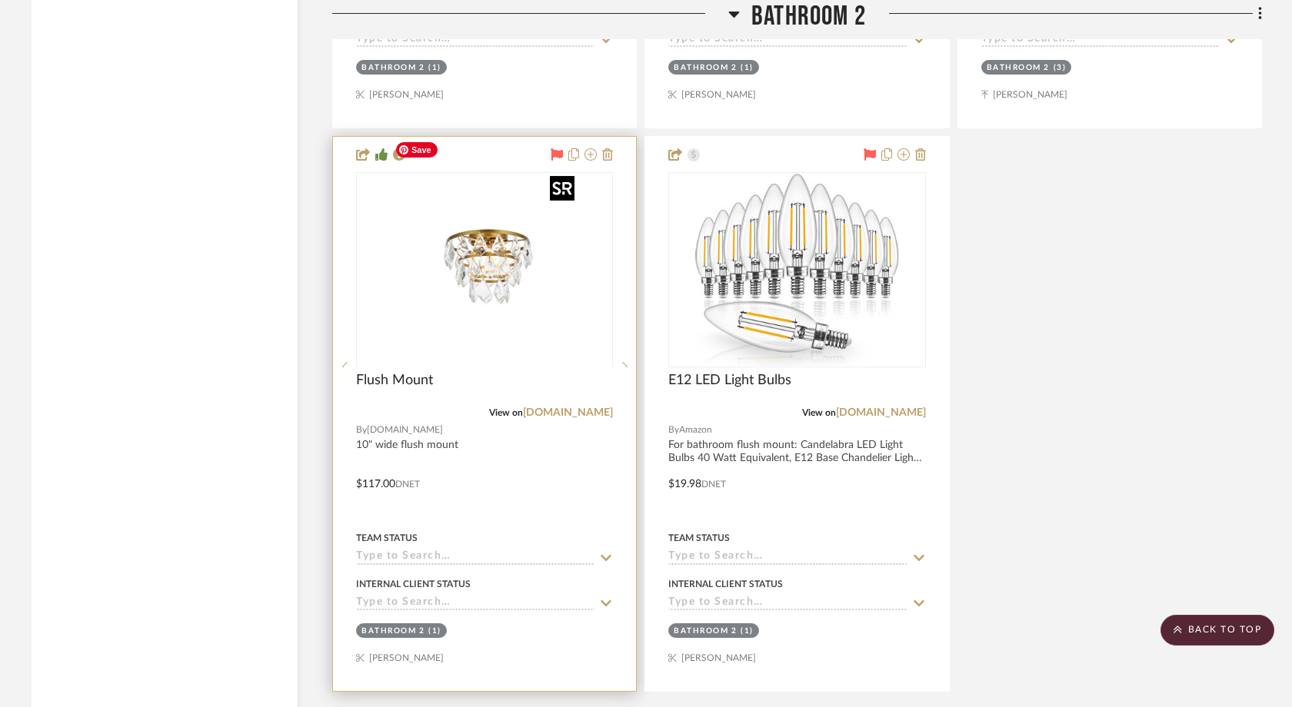
click at [504, 275] on div at bounding box center [484, 366] width 257 height 389
click at [592, 408] on link "[DOMAIN_NAME]" at bounding box center [568, 413] width 90 height 11
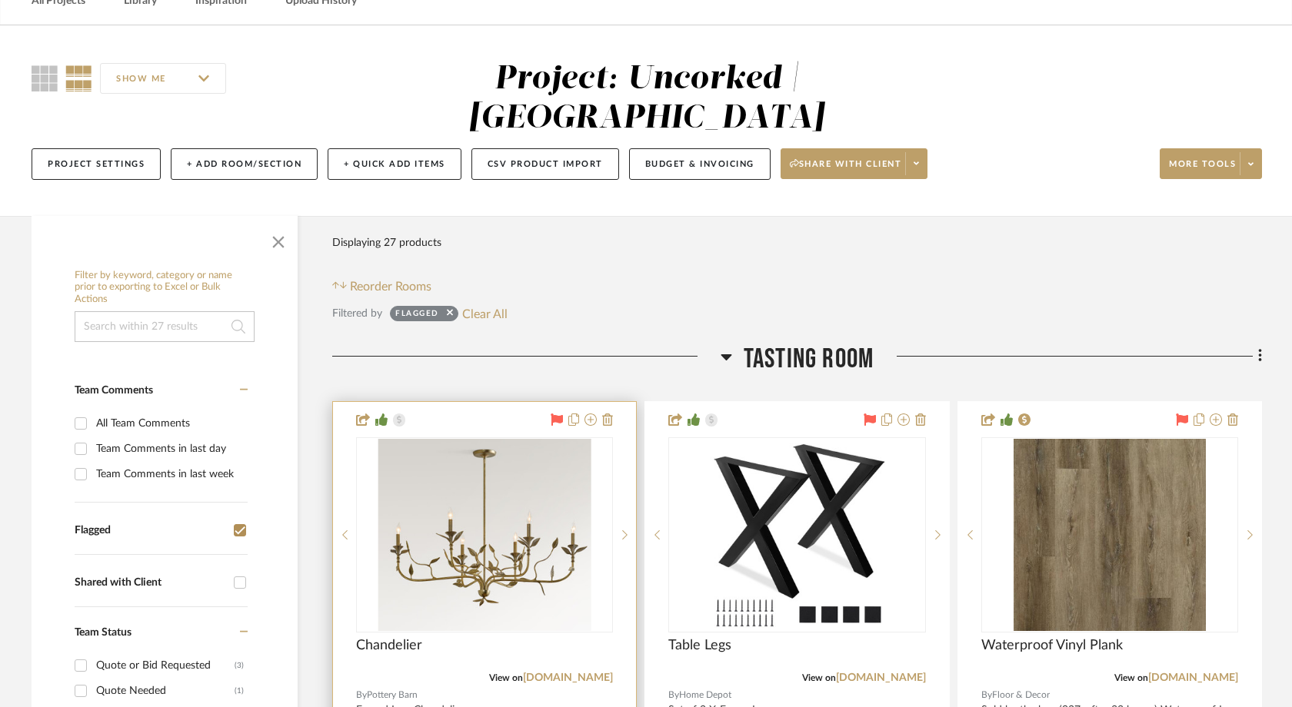
scroll to position [140, 0]
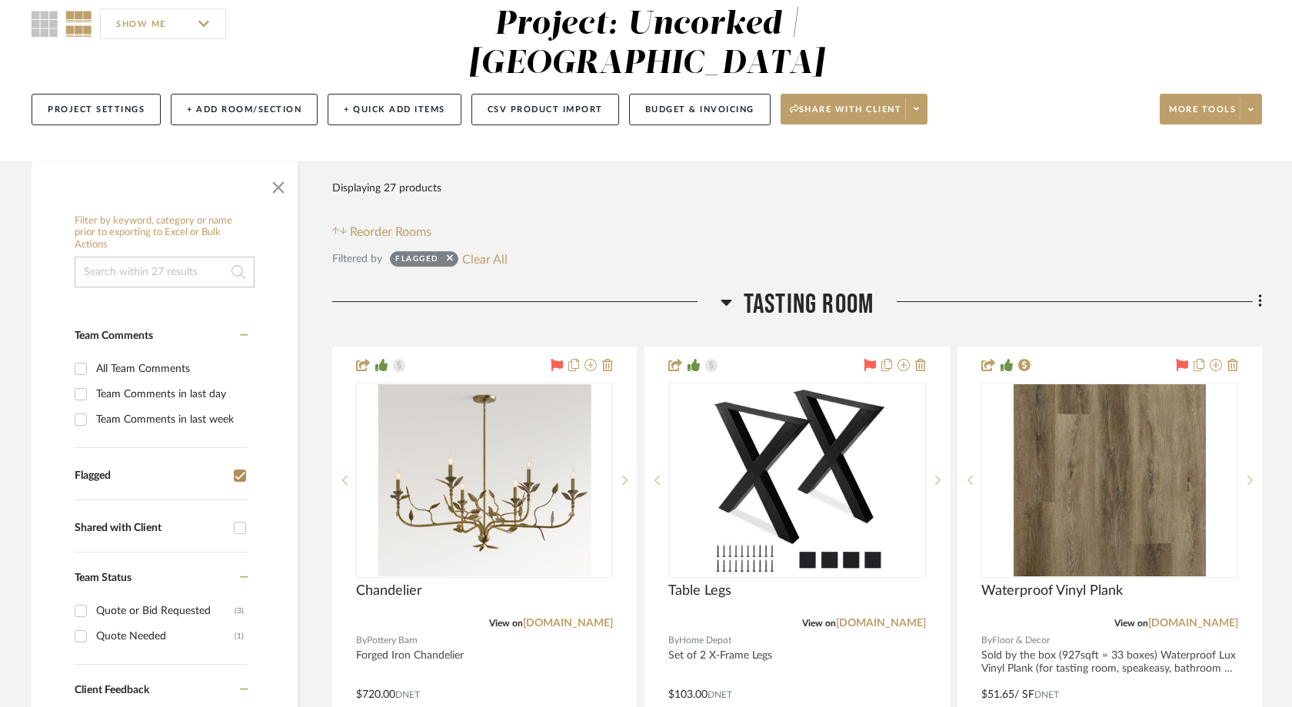
click at [241, 464] on input "Flagged" at bounding box center [240, 476] width 25 height 25
checkbox input "false"
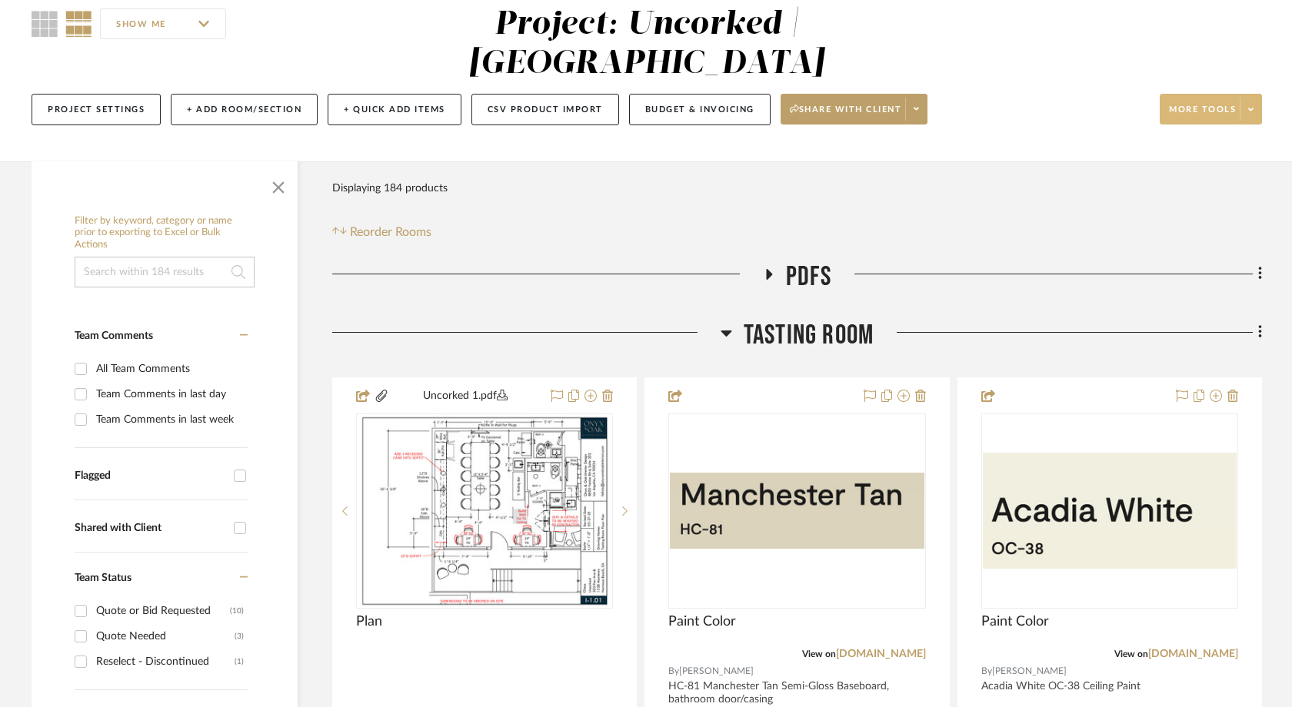
click at [1252, 105] on icon at bounding box center [1250, 109] width 5 height 8
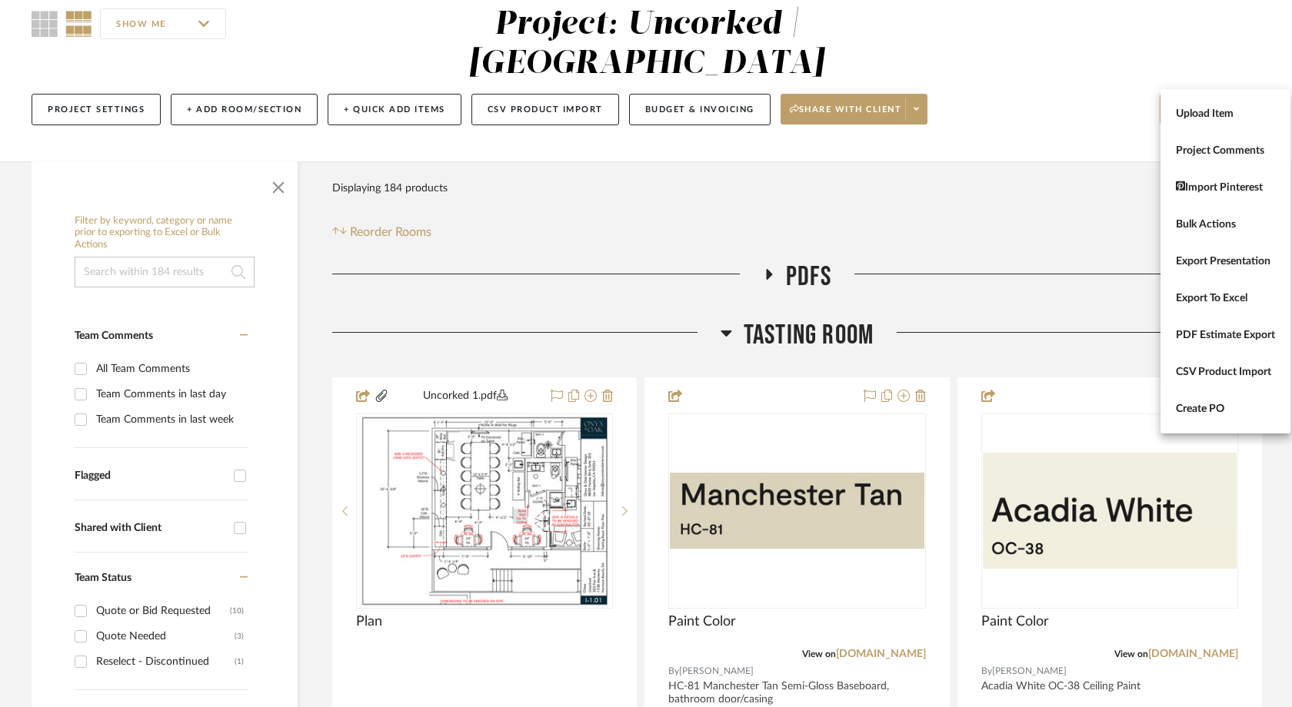
drag, startPoint x: 1237, startPoint y: 106, endPoint x: 936, endPoint y: 96, distance: 300.9
click at [936, 96] on div "Upload Item Project Comments Import Pinterest Bulk Actions Export Presentation …" at bounding box center [646, 353] width 1292 height 707
click at [730, 70] on div at bounding box center [646, 353] width 1292 height 707
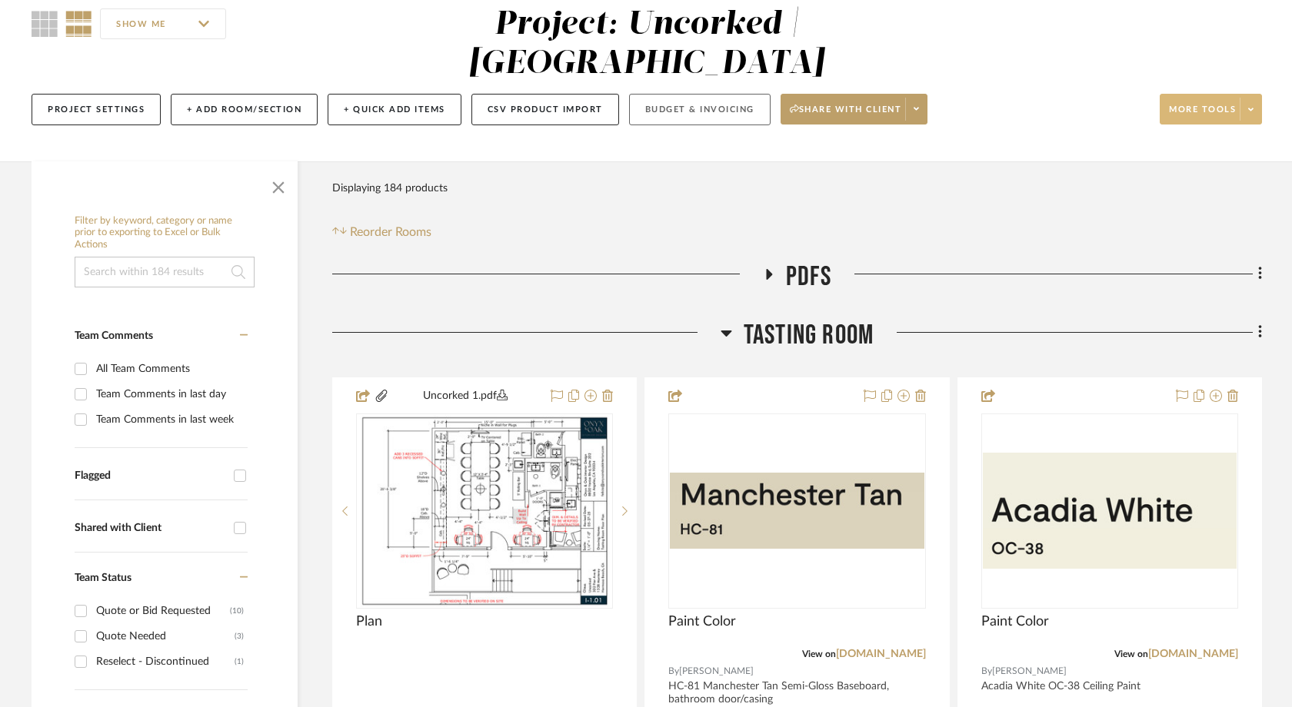
click at [684, 94] on button "Budget & Invoicing" at bounding box center [699, 110] width 141 height 32
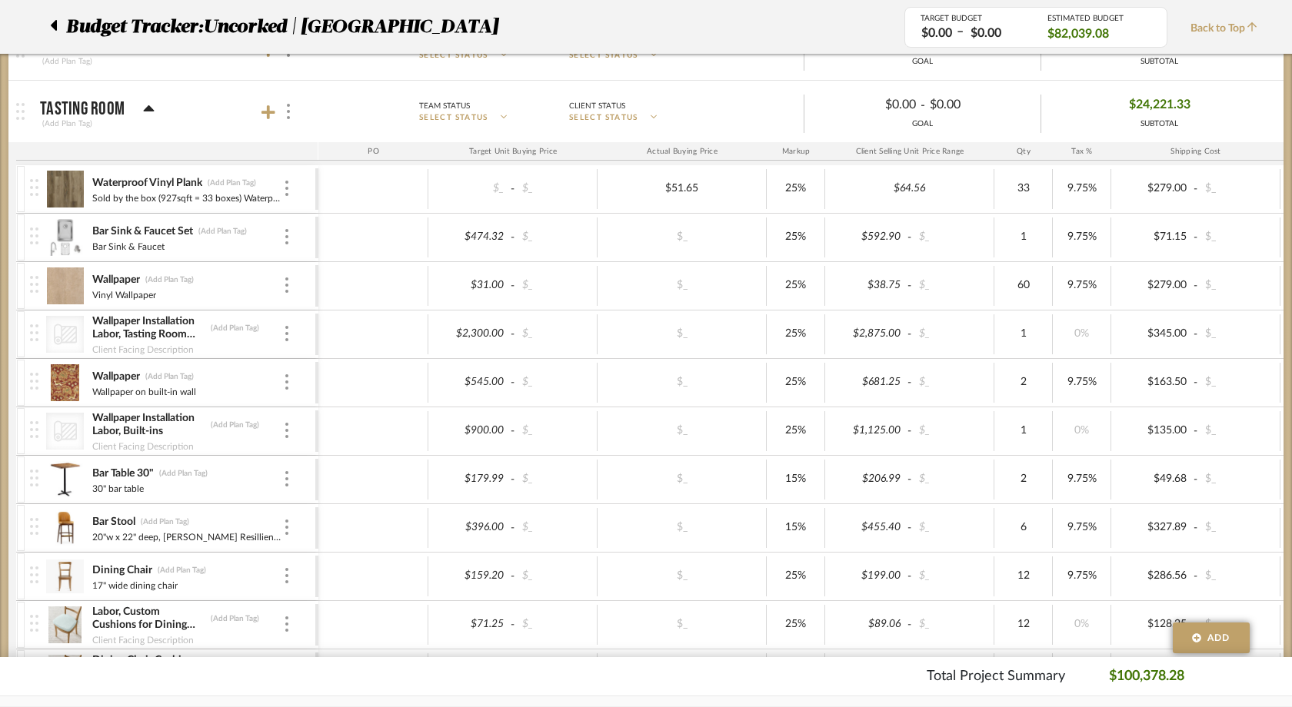
scroll to position [281, 0]
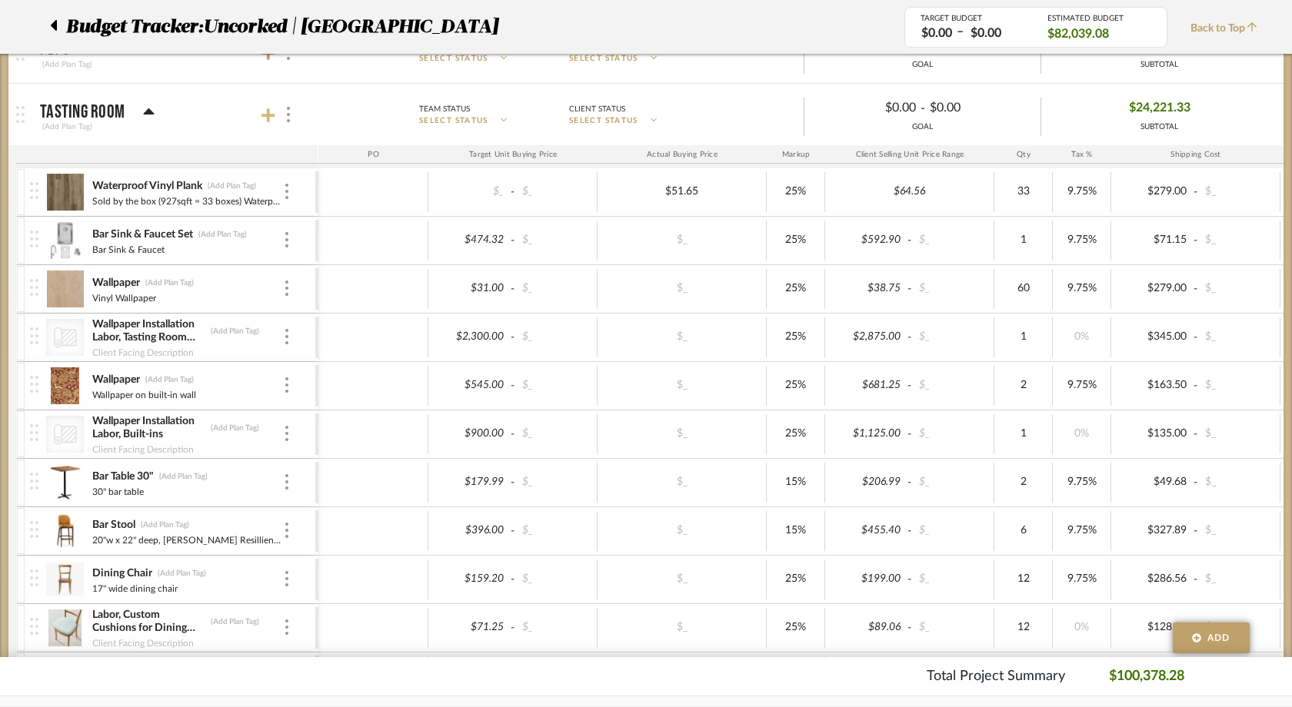
click at [269, 115] on icon at bounding box center [268, 115] width 14 height 14
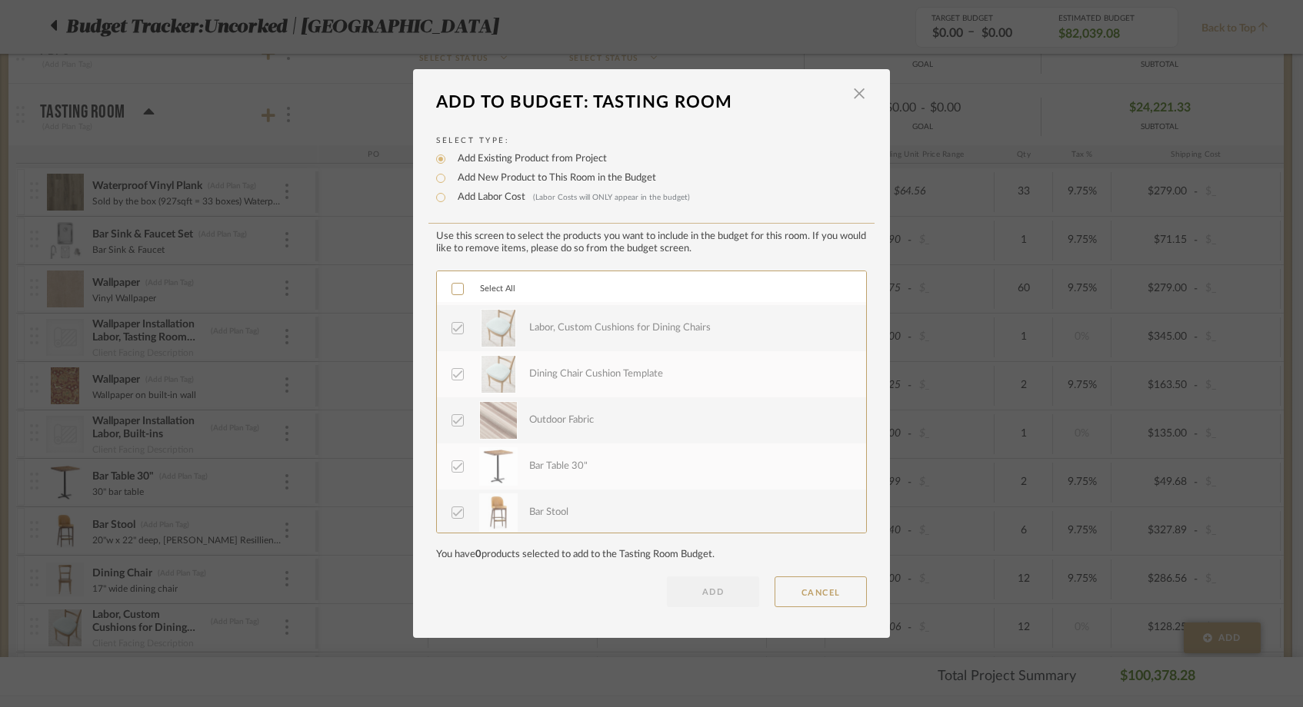
scroll to position [1569, 0]
click at [860, 94] on span "button" at bounding box center [859, 93] width 31 height 31
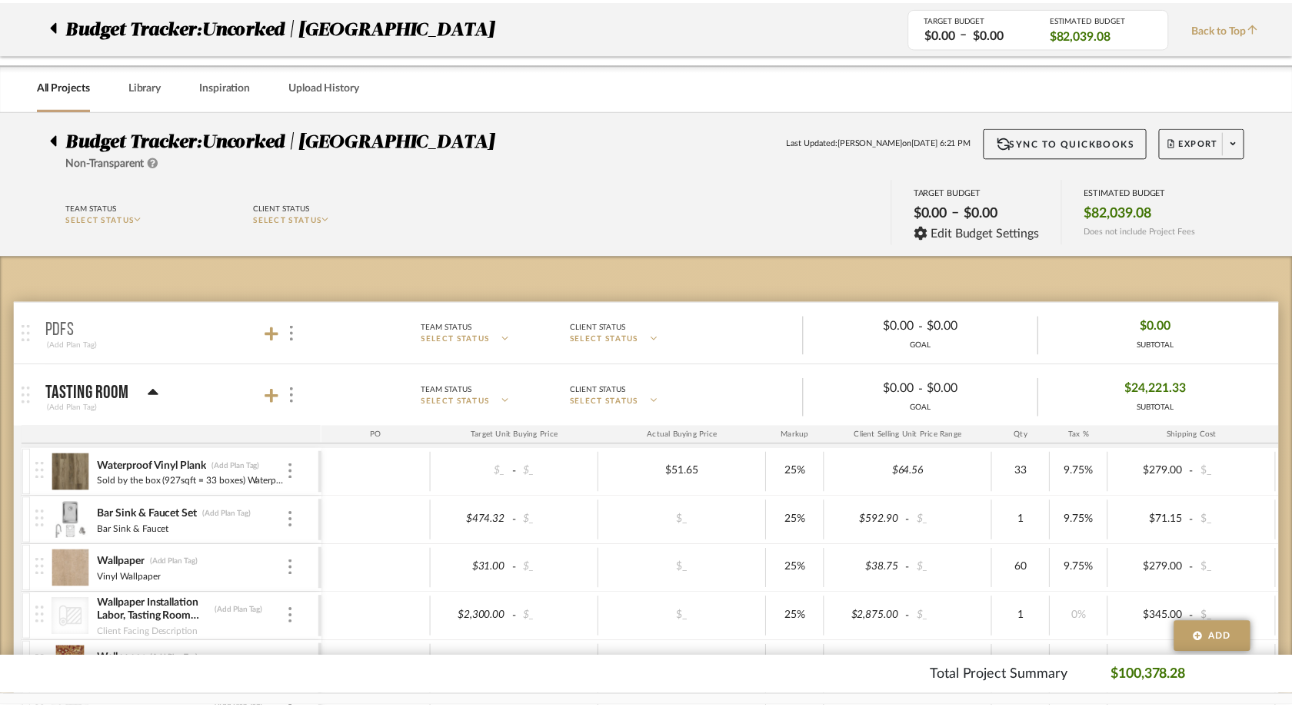
scroll to position [281, 0]
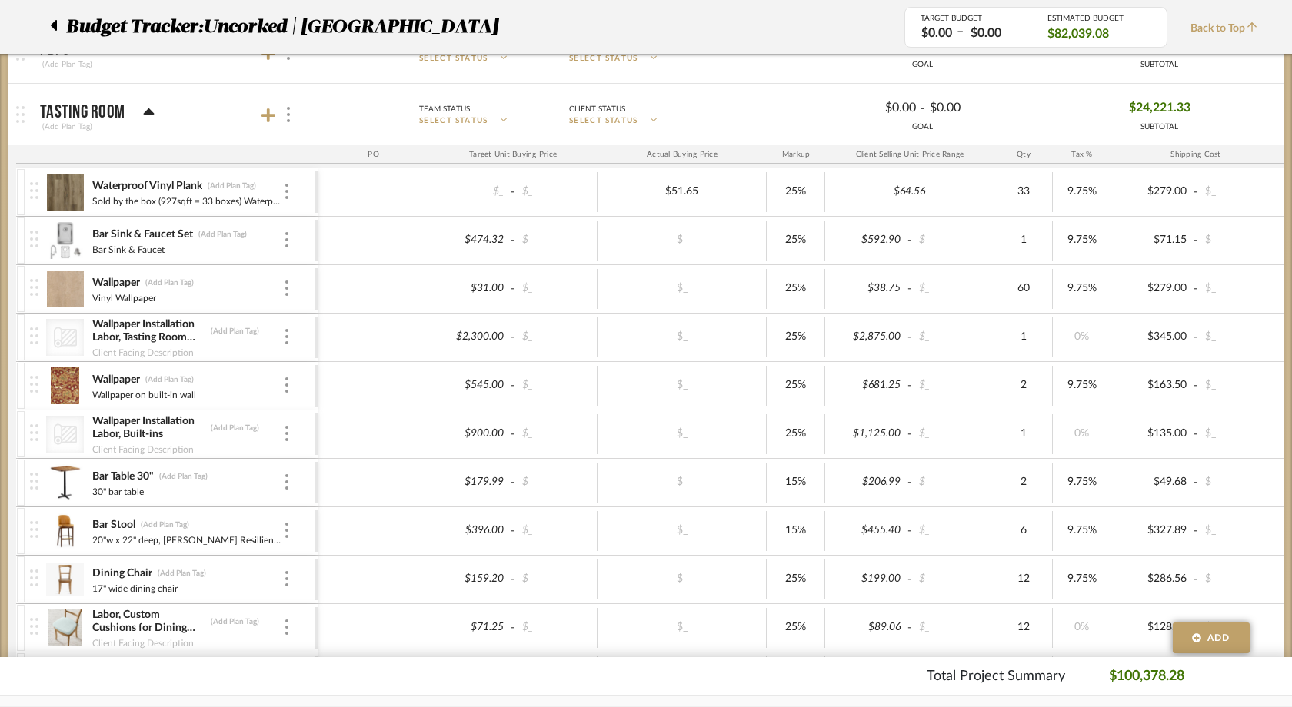
click at [58, 25] on div at bounding box center [58, 27] width 16 height 28
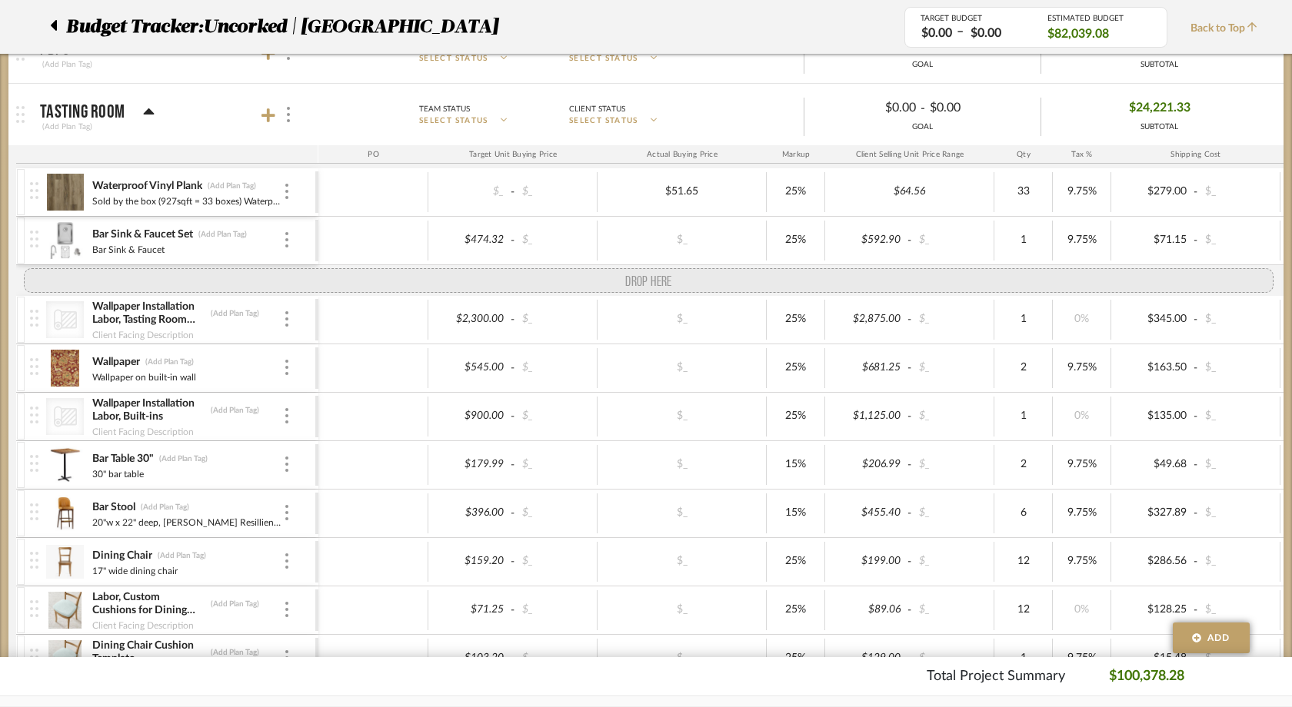
drag, startPoint x: 38, startPoint y: 290, endPoint x: 38, endPoint y: 273, distance: 16.9
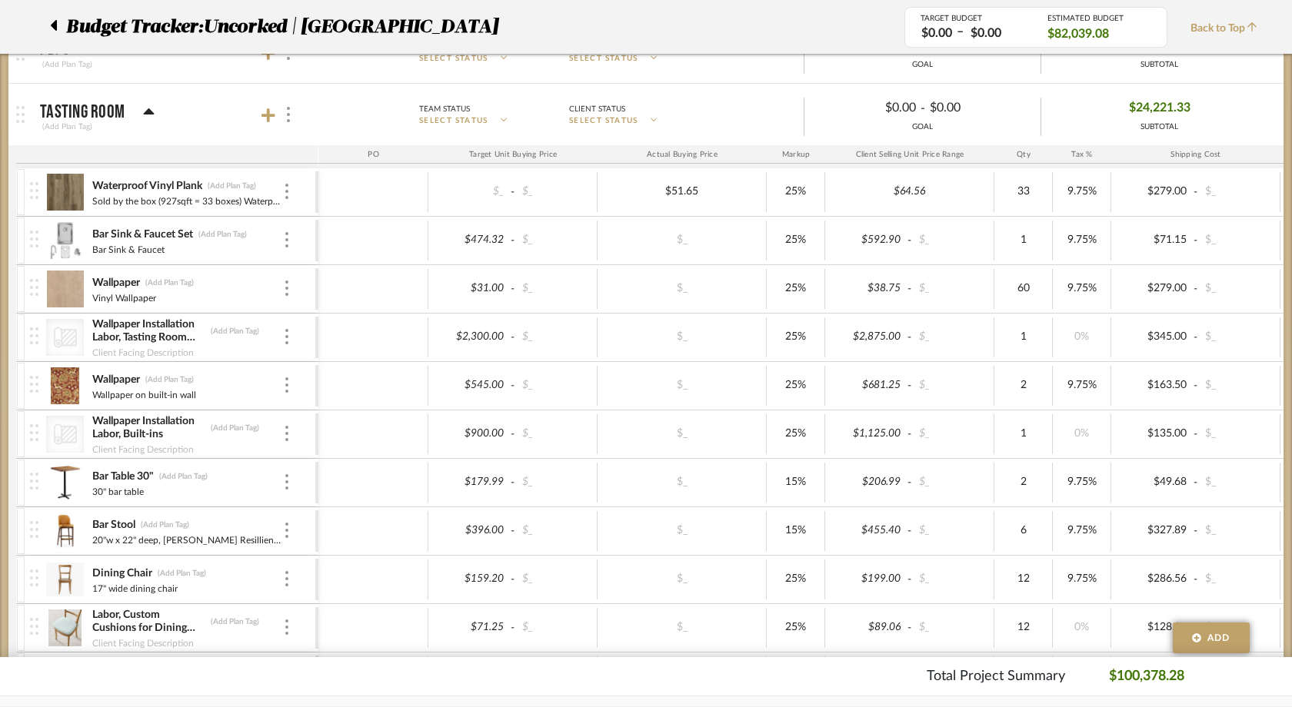
click at [54, 21] on icon at bounding box center [53, 25] width 7 height 18
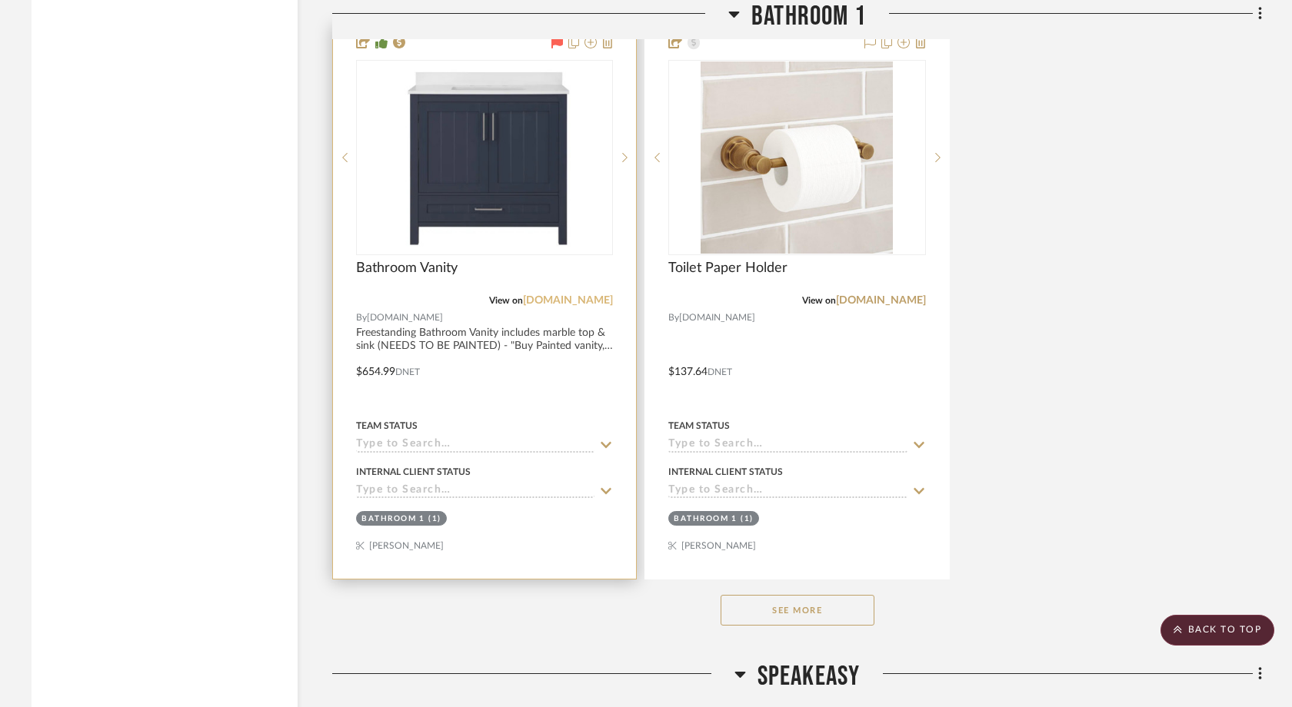
scroll to position [3536, 0]
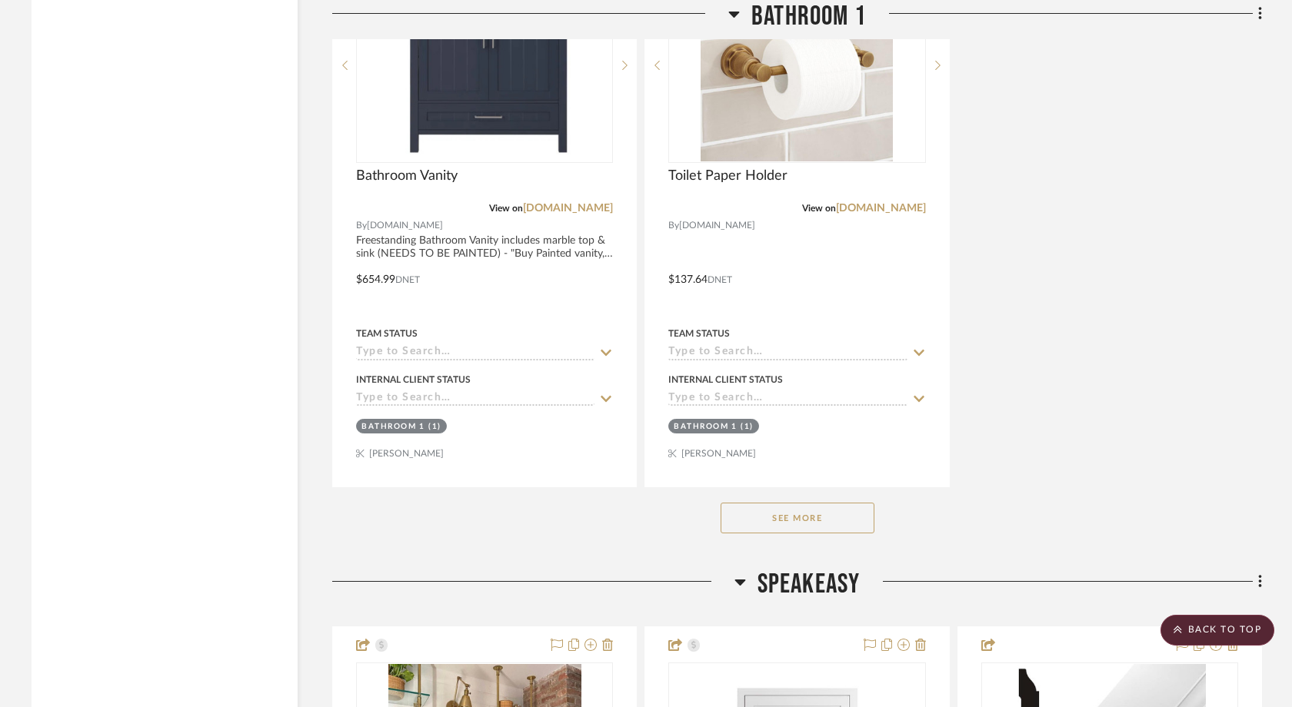
click at [790, 503] on button "See More" at bounding box center [798, 518] width 154 height 31
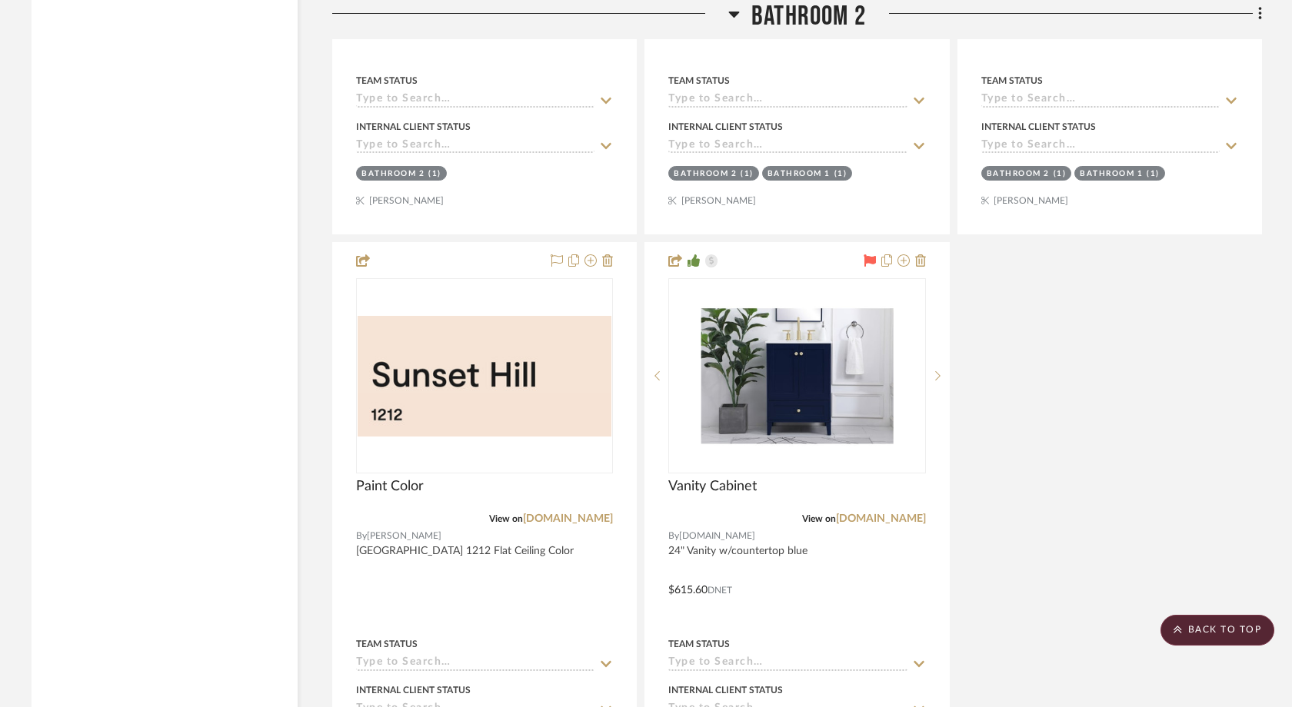
scroll to position [9653, 0]
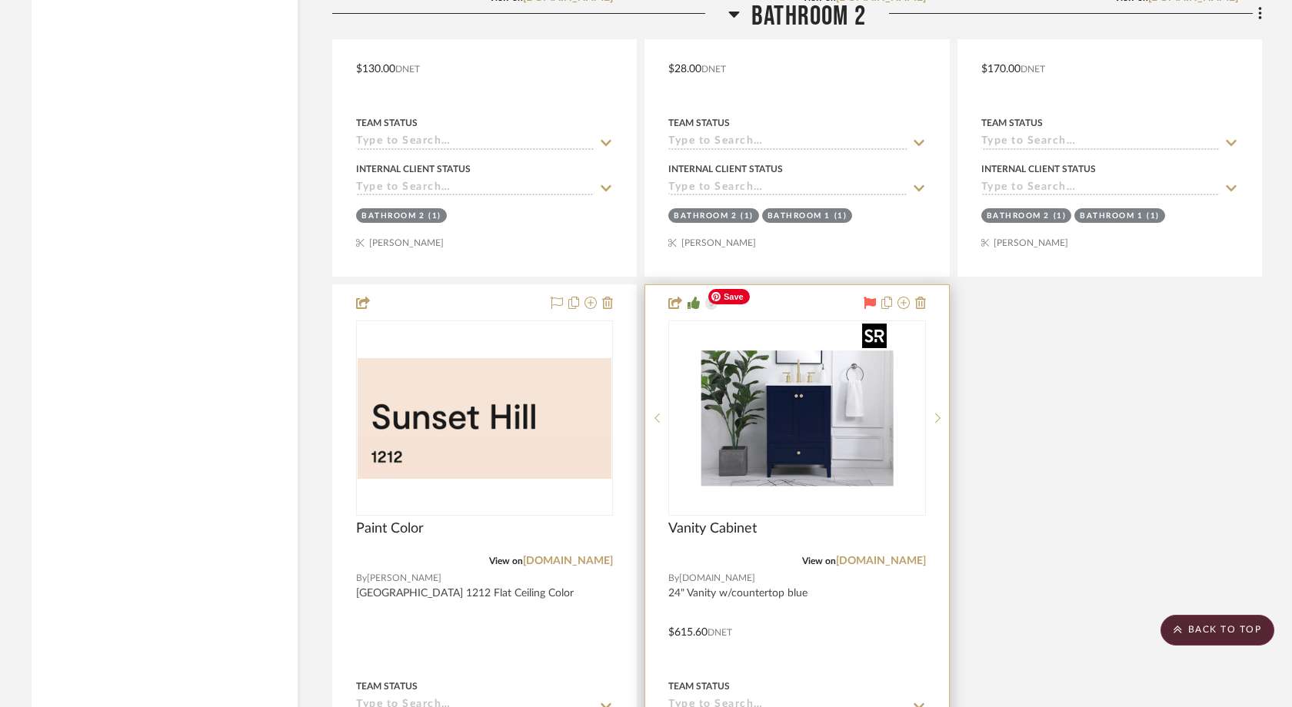
click at [802, 437] on img "0" at bounding box center [797, 418] width 192 height 192
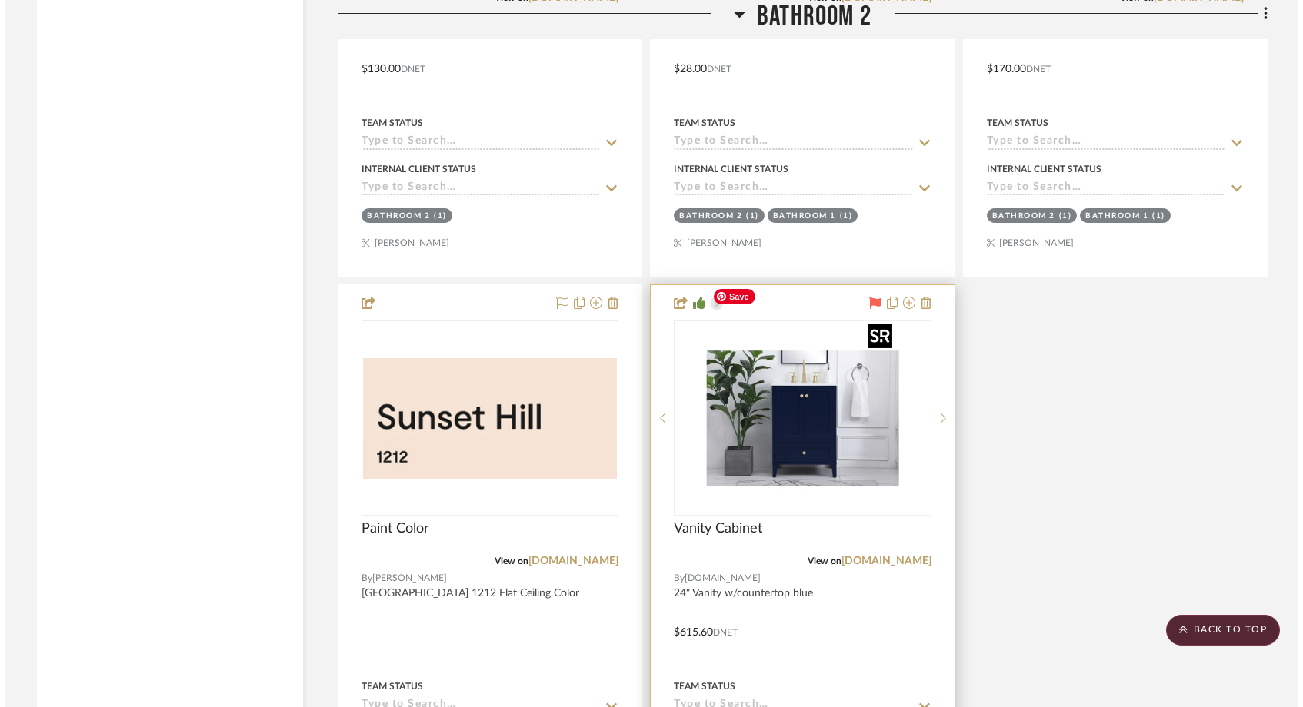
scroll to position [0, 0]
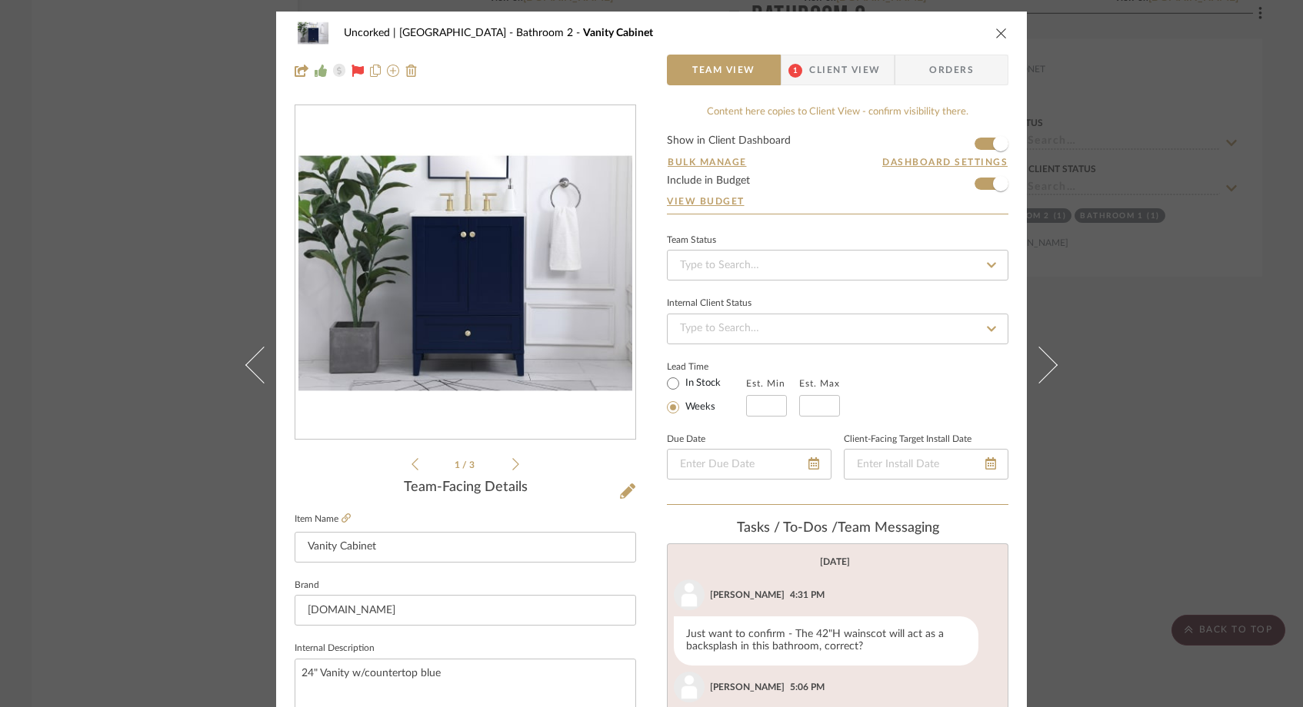
click at [1196, 621] on div "Uncorked | Hermosa Beach Bathroom 2 Vanity Cabinet Team View 1 Client View Orde…" at bounding box center [651, 353] width 1303 height 707
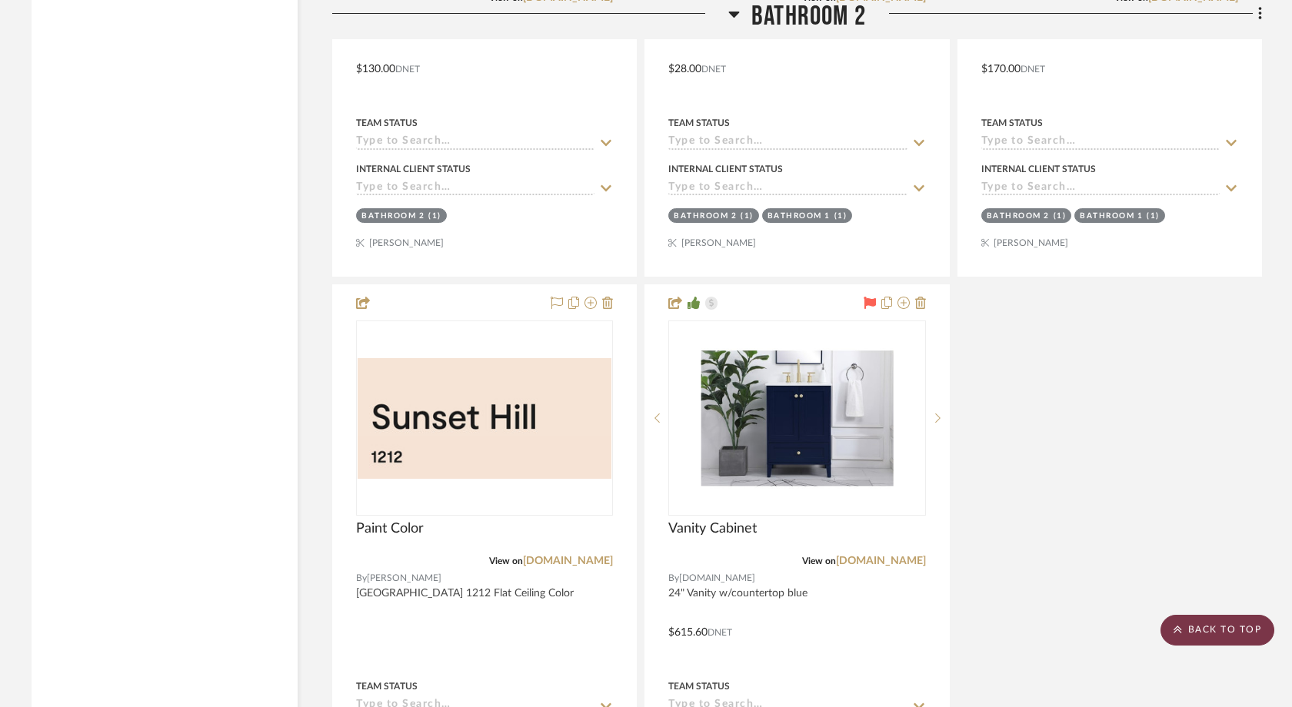
click at [1187, 624] on scroll-to-top-button "BACK TO TOP" at bounding box center [1217, 630] width 114 height 31
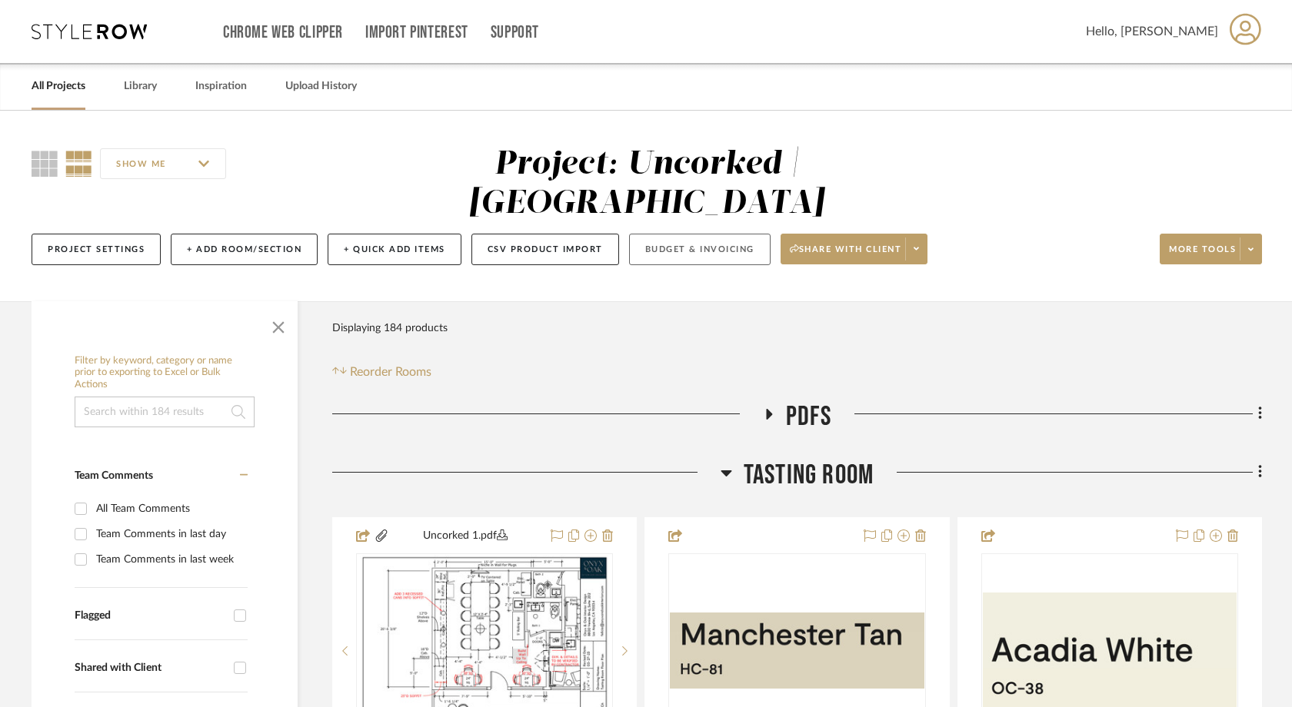
click at [699, 234] on button "Budget & Invoicing" at bounding box center [699, 250] width 141 height 32
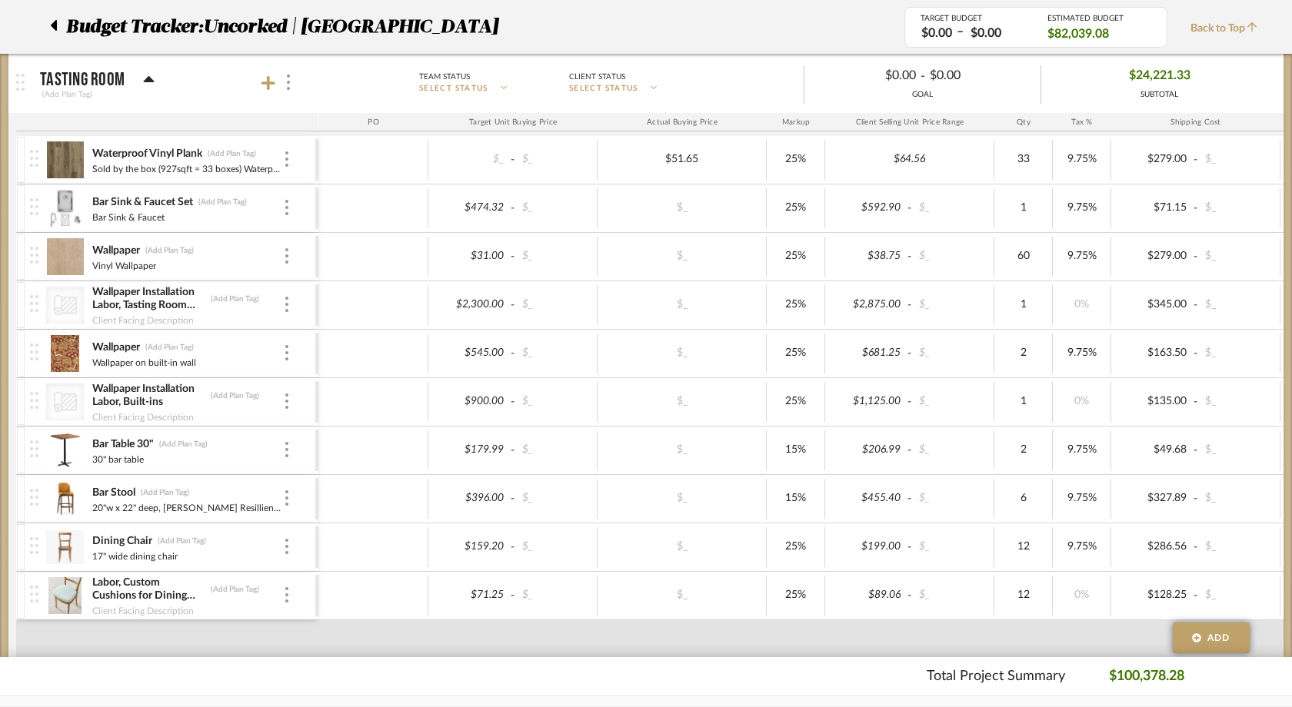
scroll to position [324, 0]
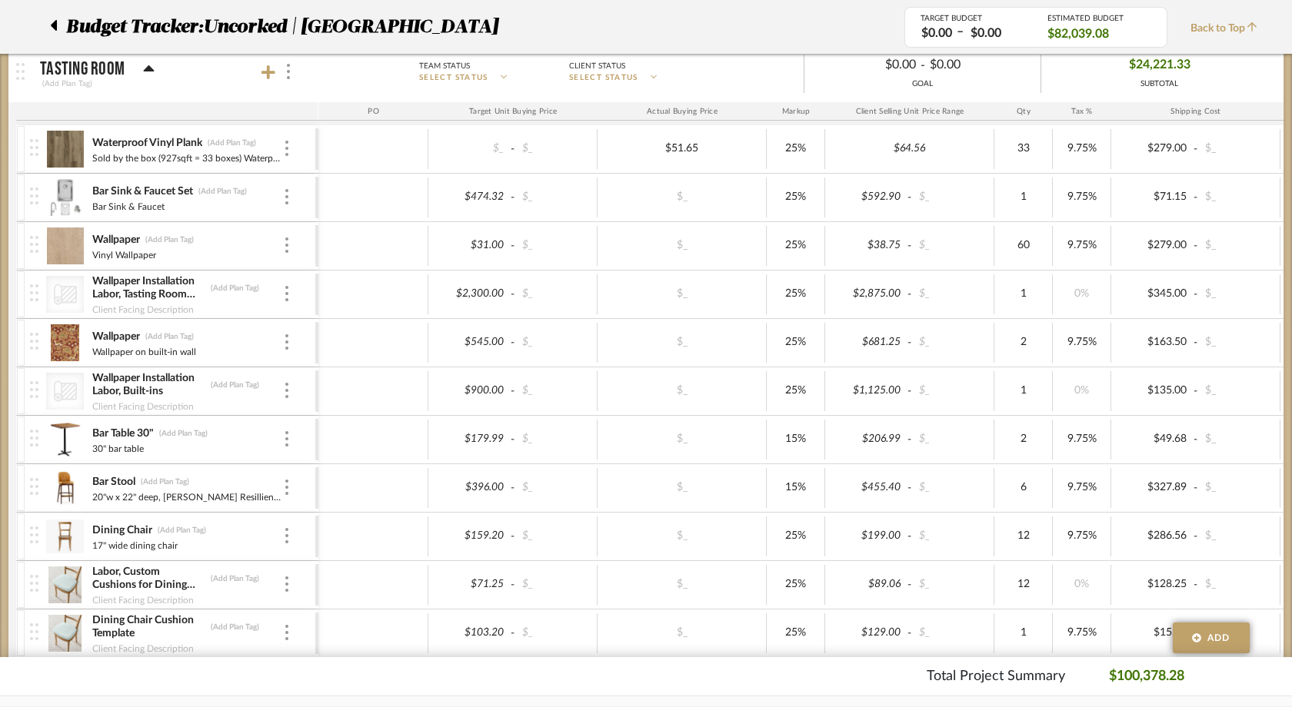
click at [68, 190] on img at bounding box center [65, 197] width 38 height 37
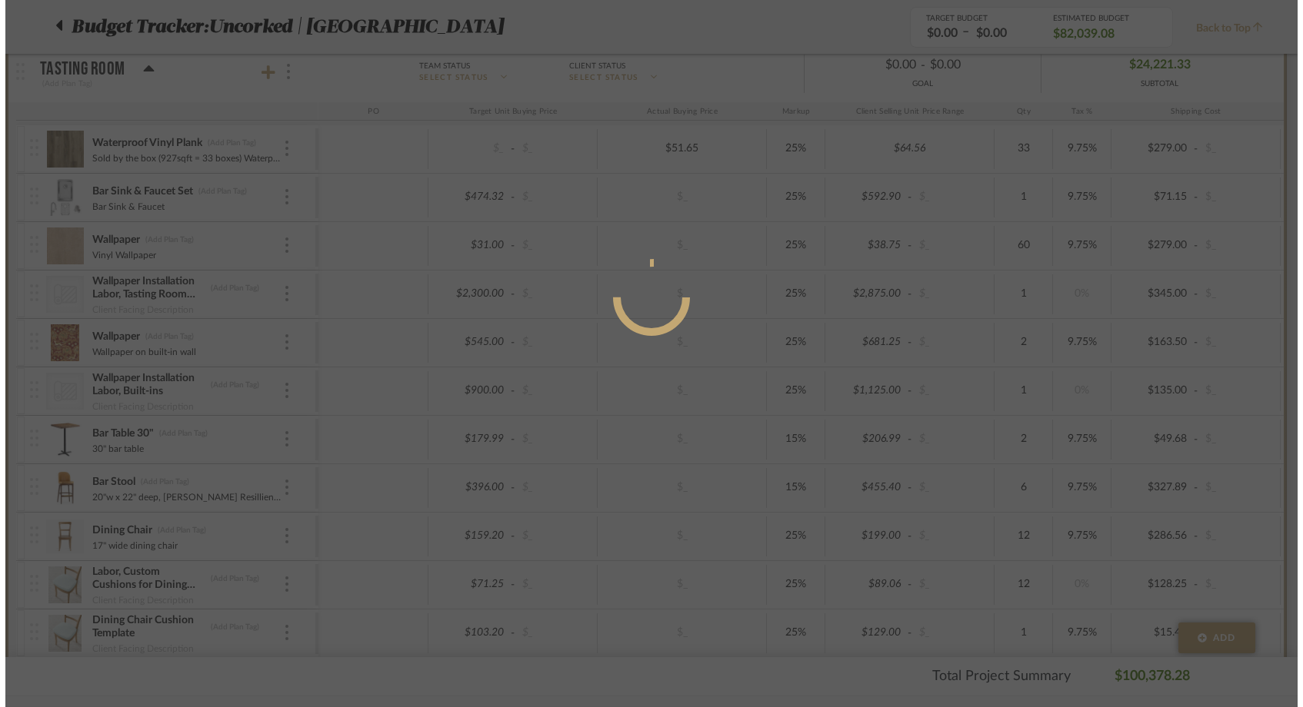
scroll to position [0, 0]
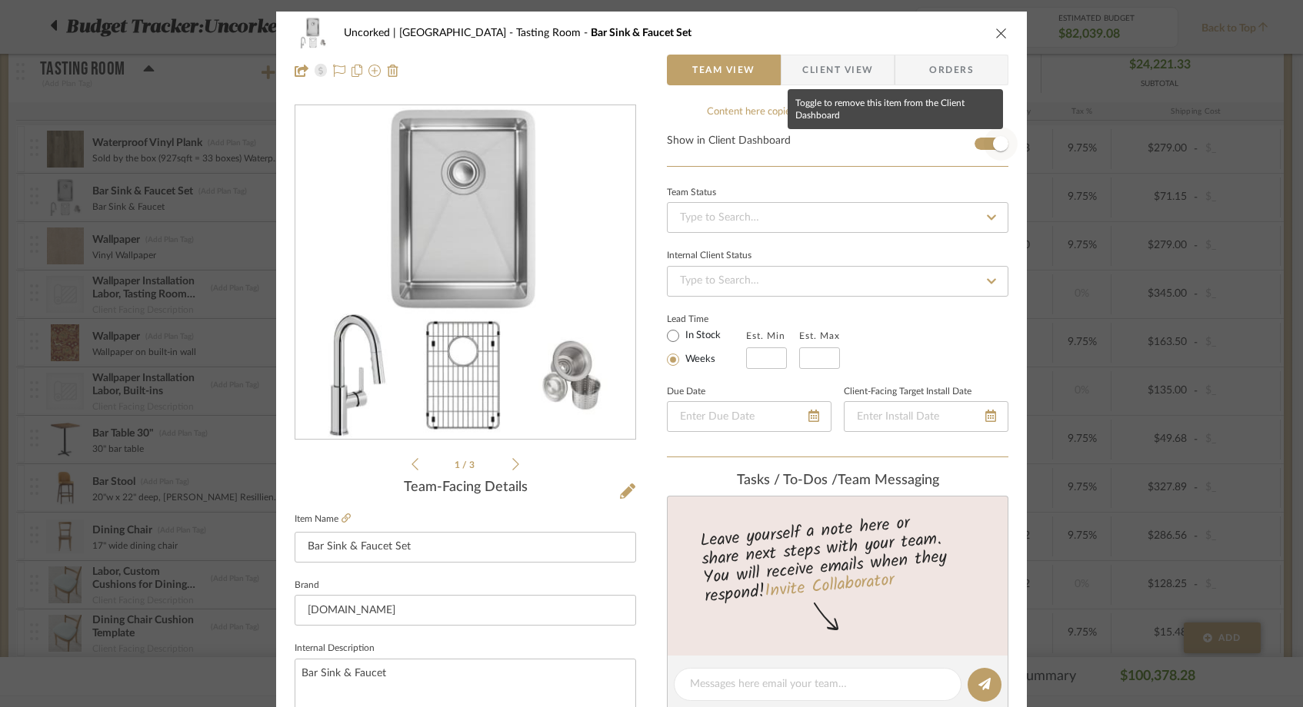
click at [986, 144] on span "button" at bounding box center [1001, 144] width 34 height 34
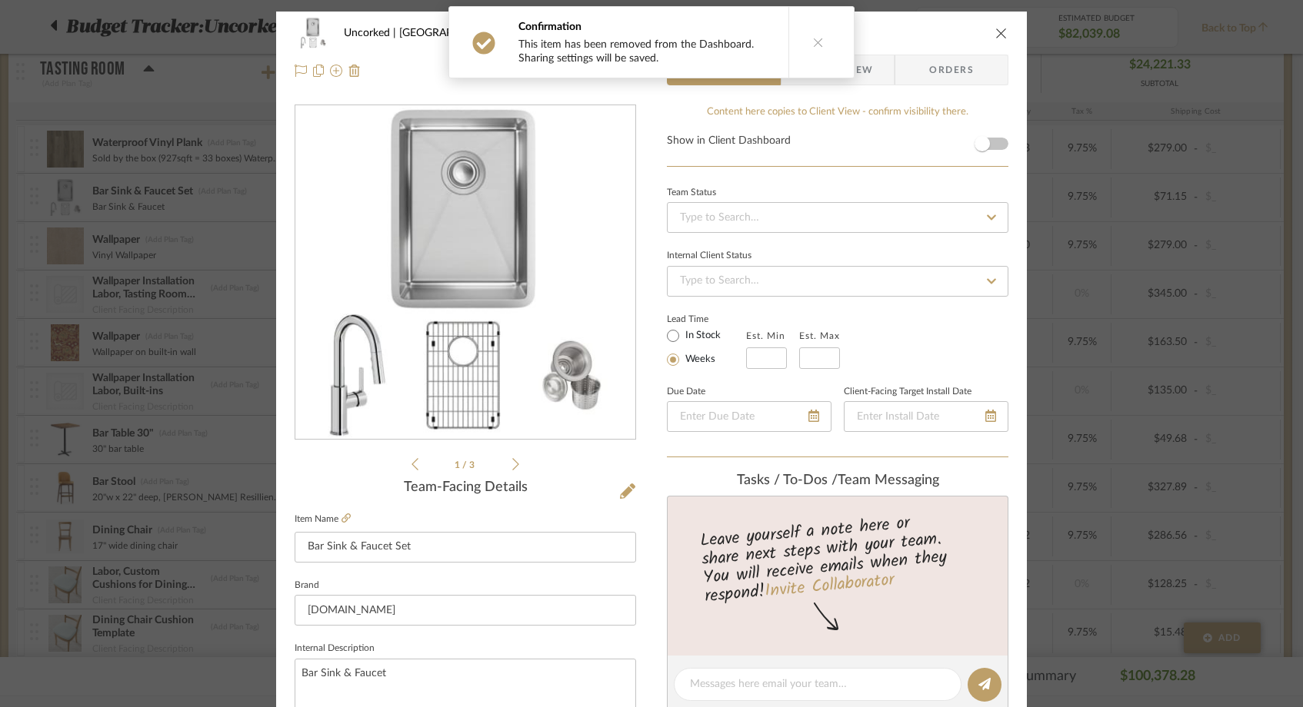
click at [995, 34] on icon "close" at bounding box center [1001, 33] width 12 height 12
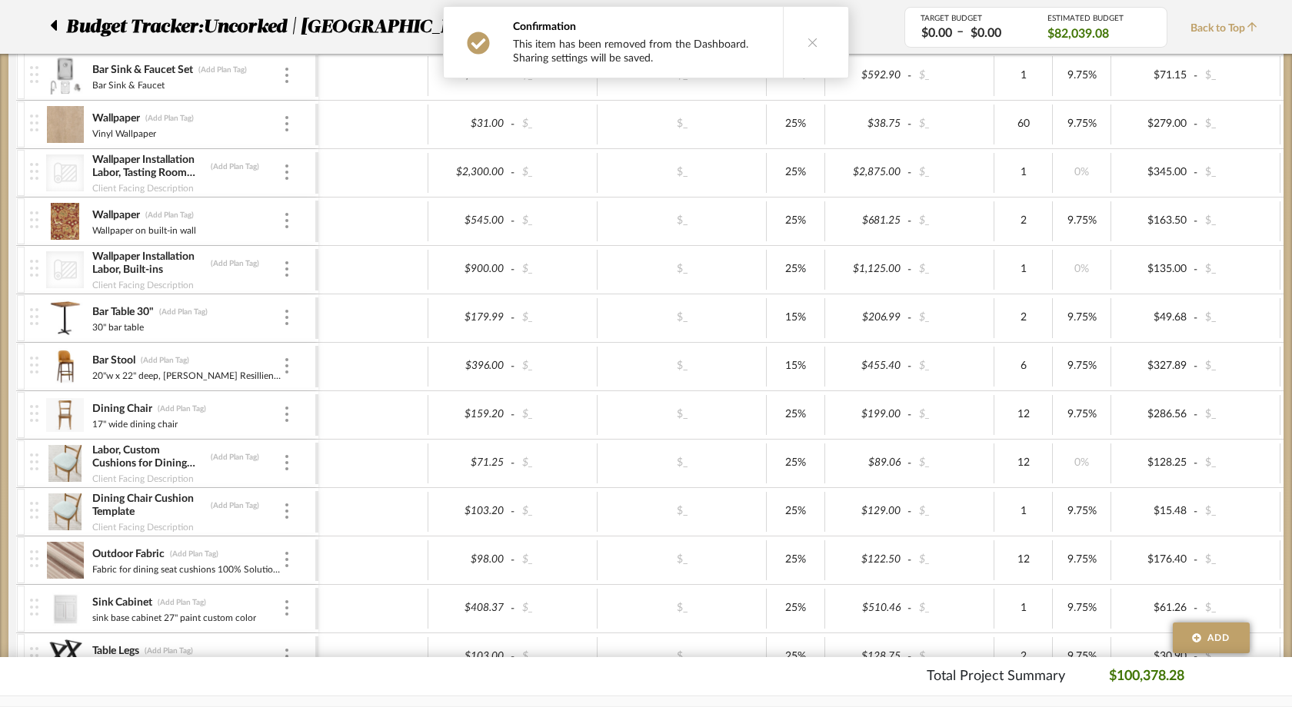
scroll to position [448, 0]
click at [61, 314] on img at bounding box center [65, 316] width 38 height 37
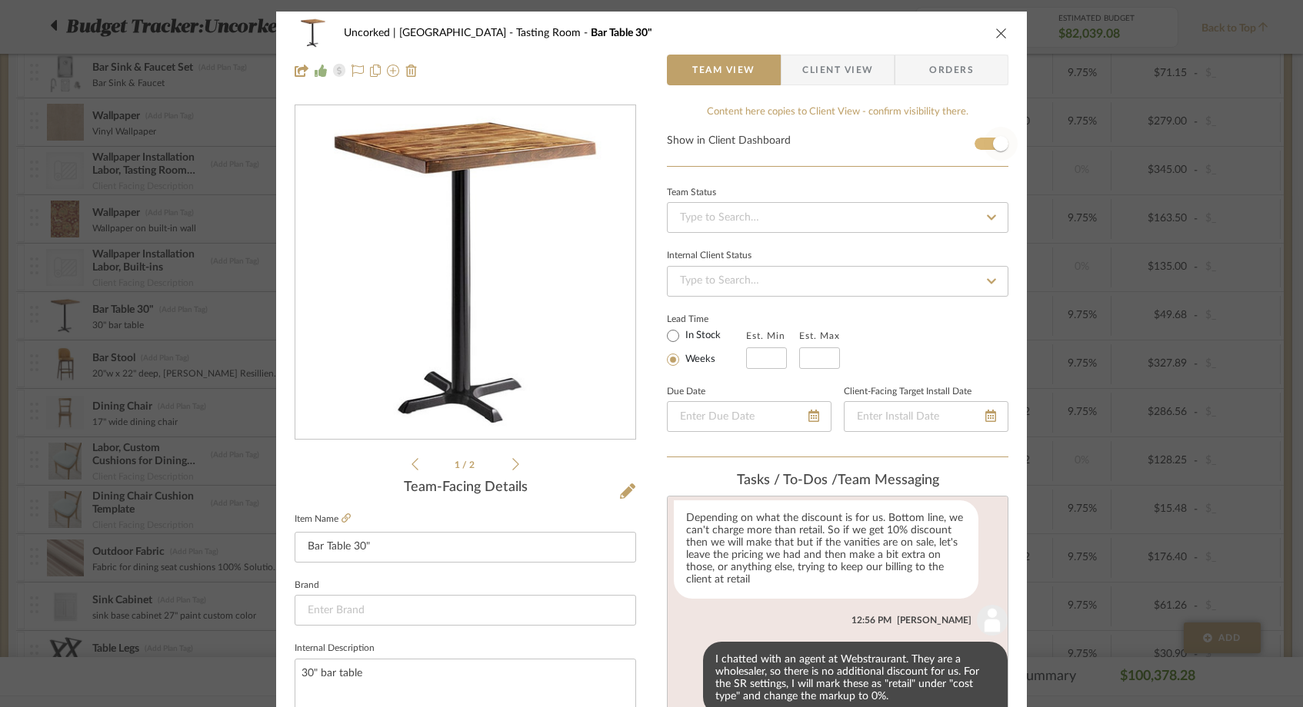
scroll to position [405, 0]
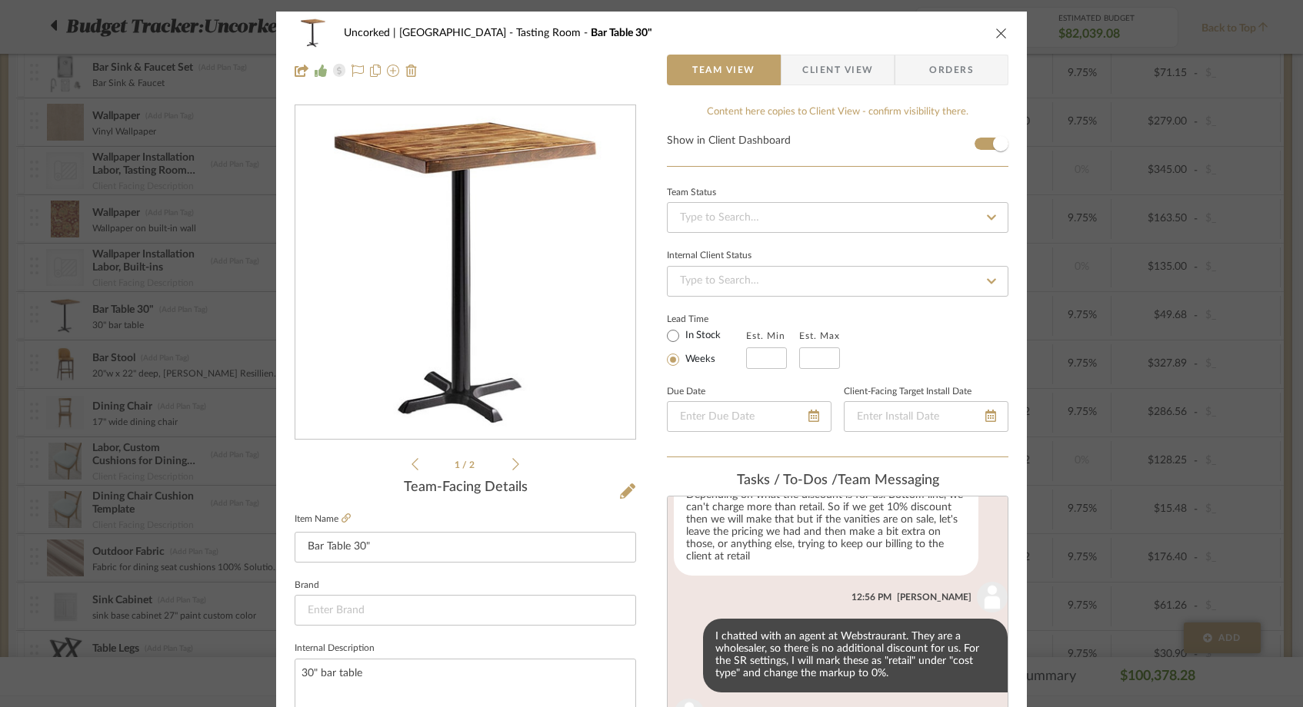
drag, startPoint x: 993, startPoint y: 142, endPoint x: 834, endPoint y: 390, distance: 294.0
click at [997, 35] on icon "close" at bounding box center [1001, 33] width 12 height 12
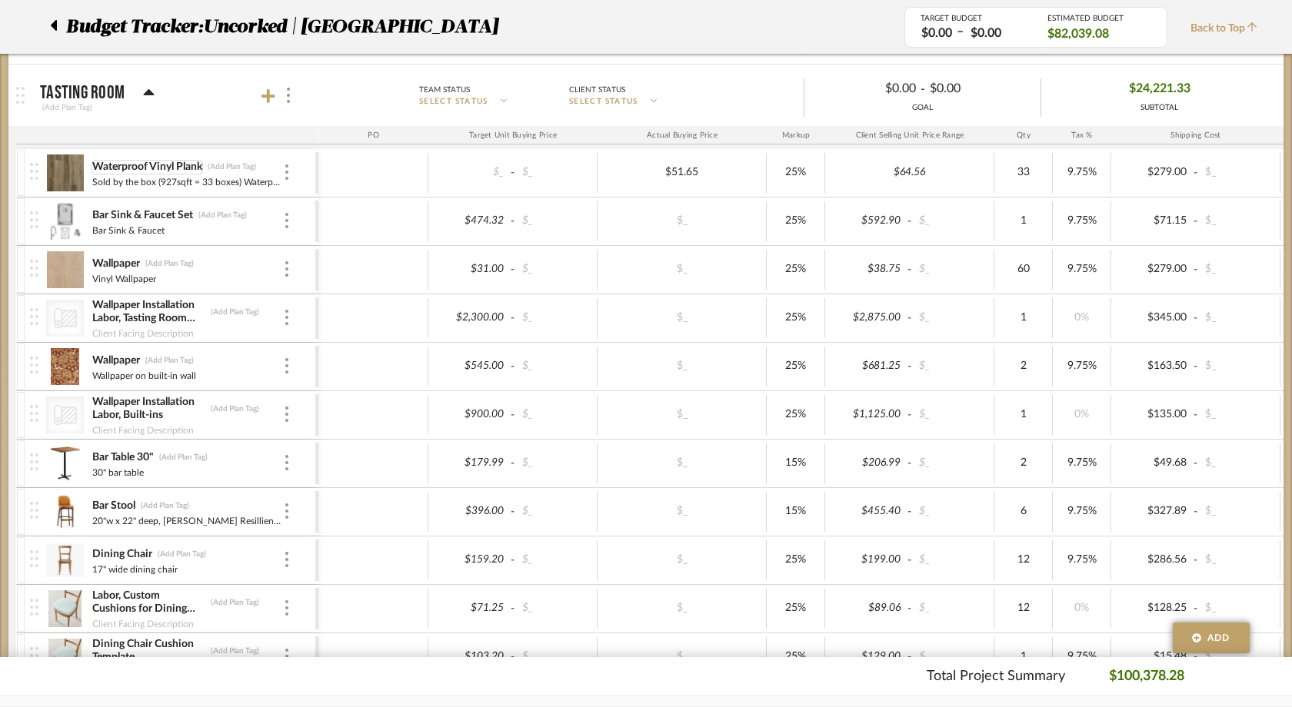
scroll to position [275, 0]
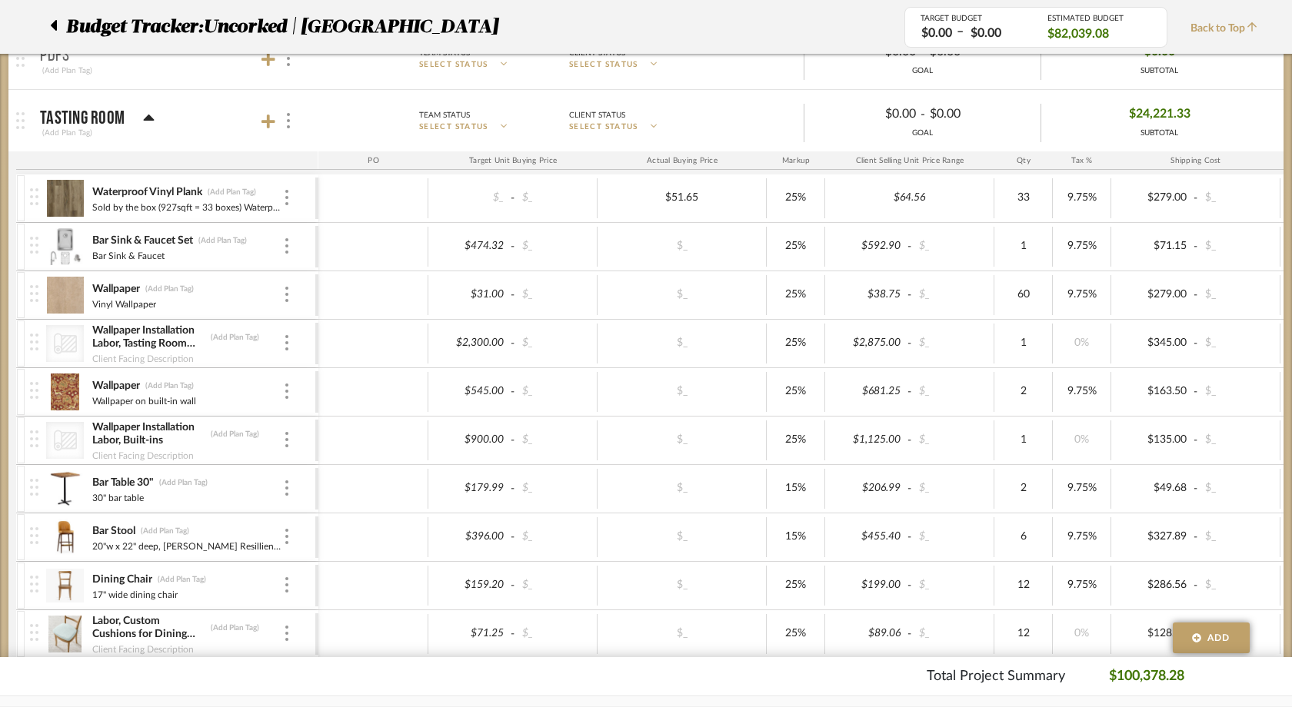
click at [62, 234] on img at bounding box center [65, 246] width 38 height 37
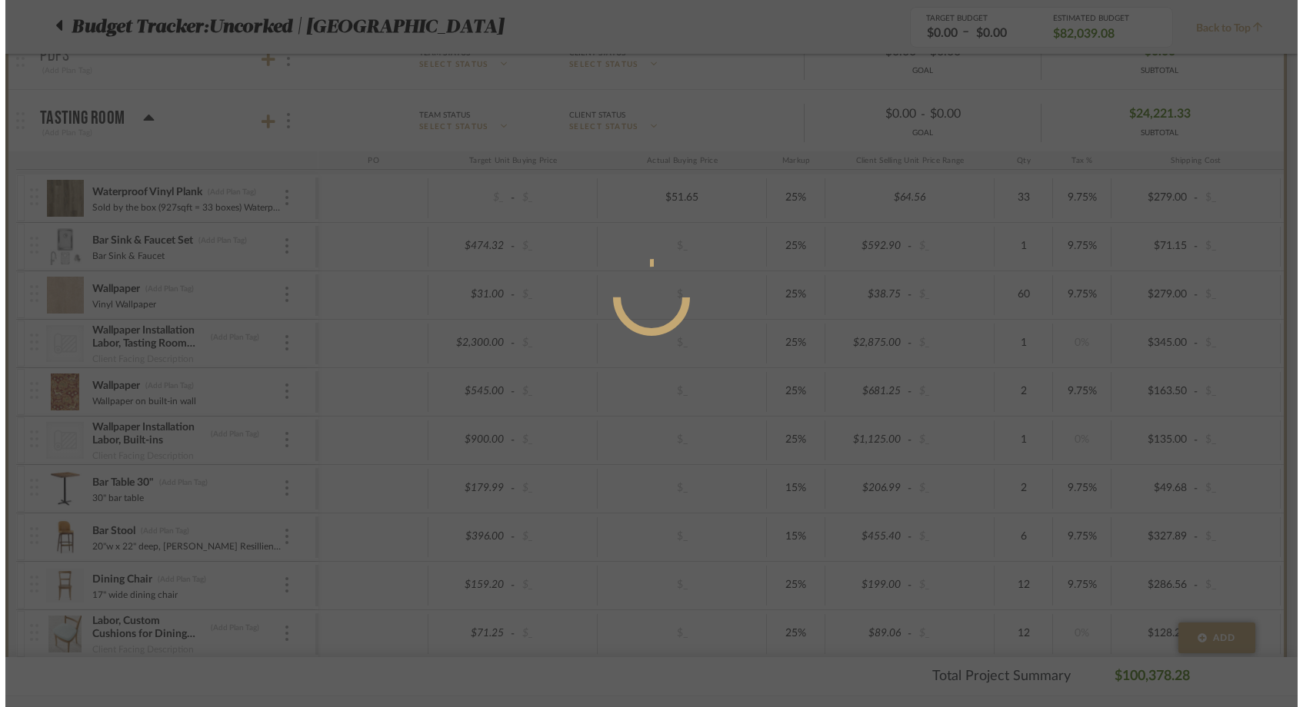
scroll to position [0, 0]
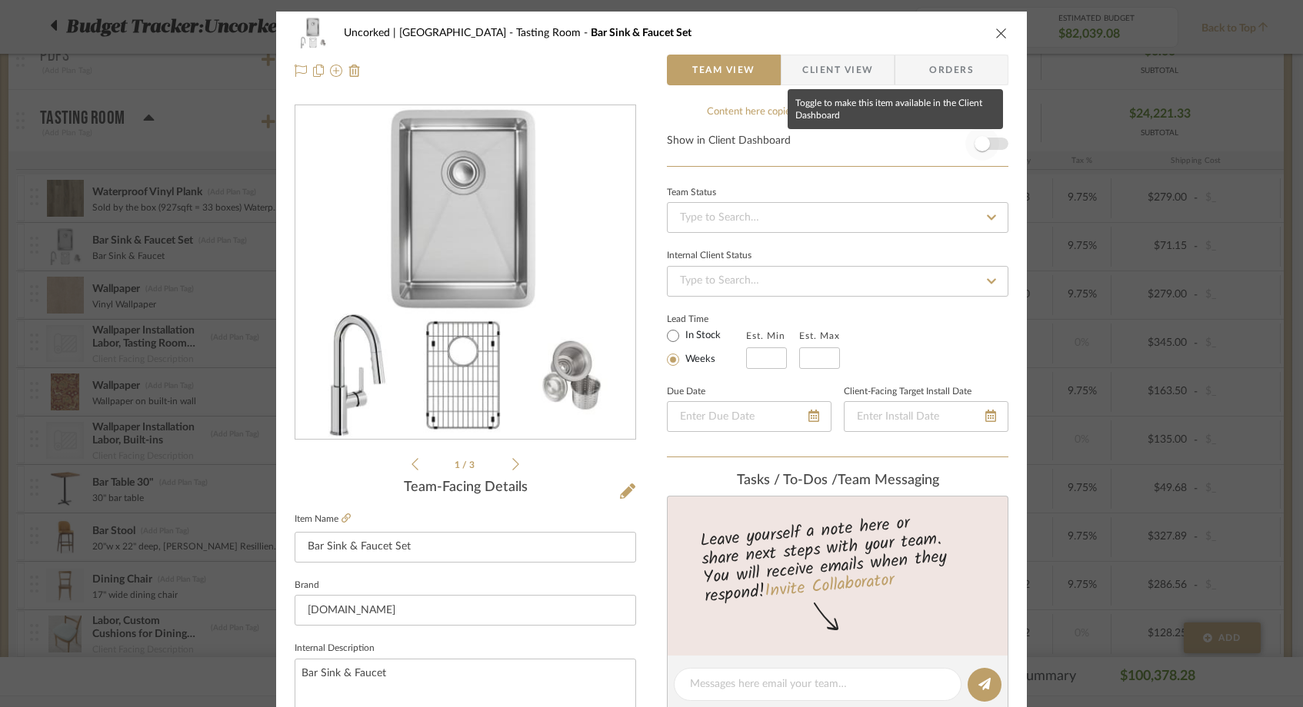
click at [986, 142] on span "button" at bounding box center [982, 144] width 34 height 34
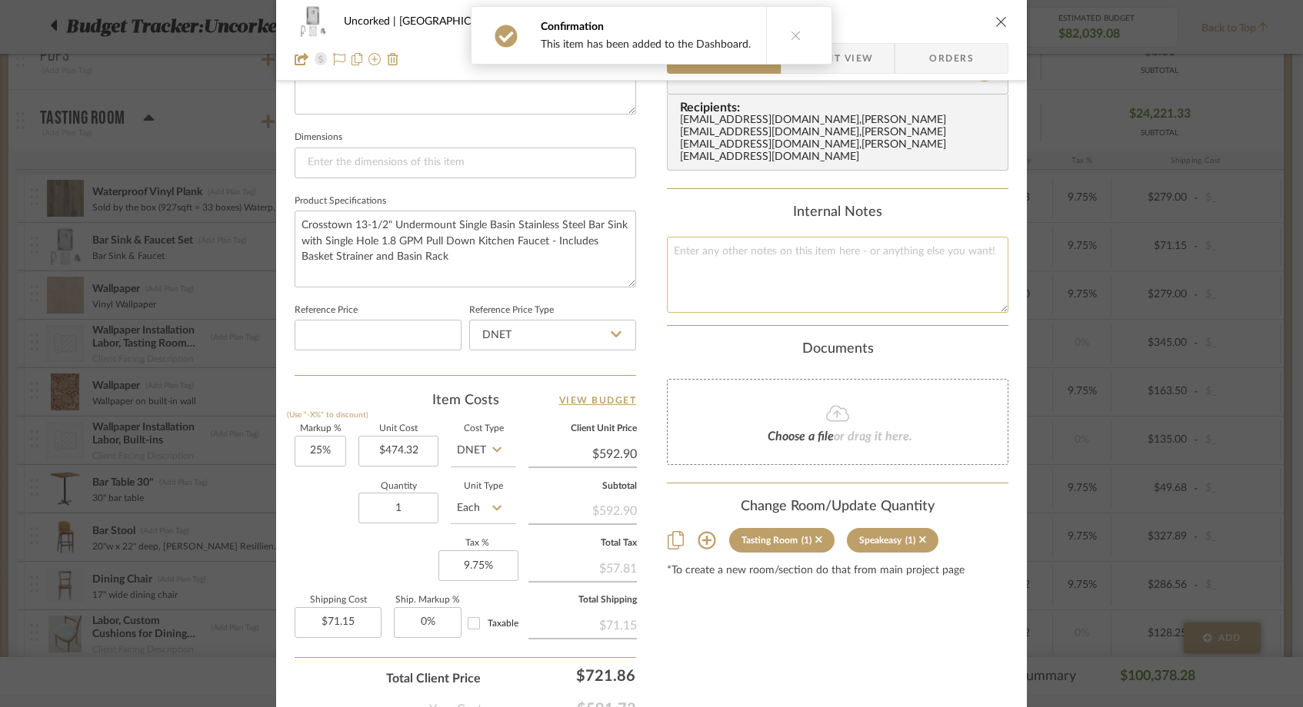
scroll to position [632, 0]
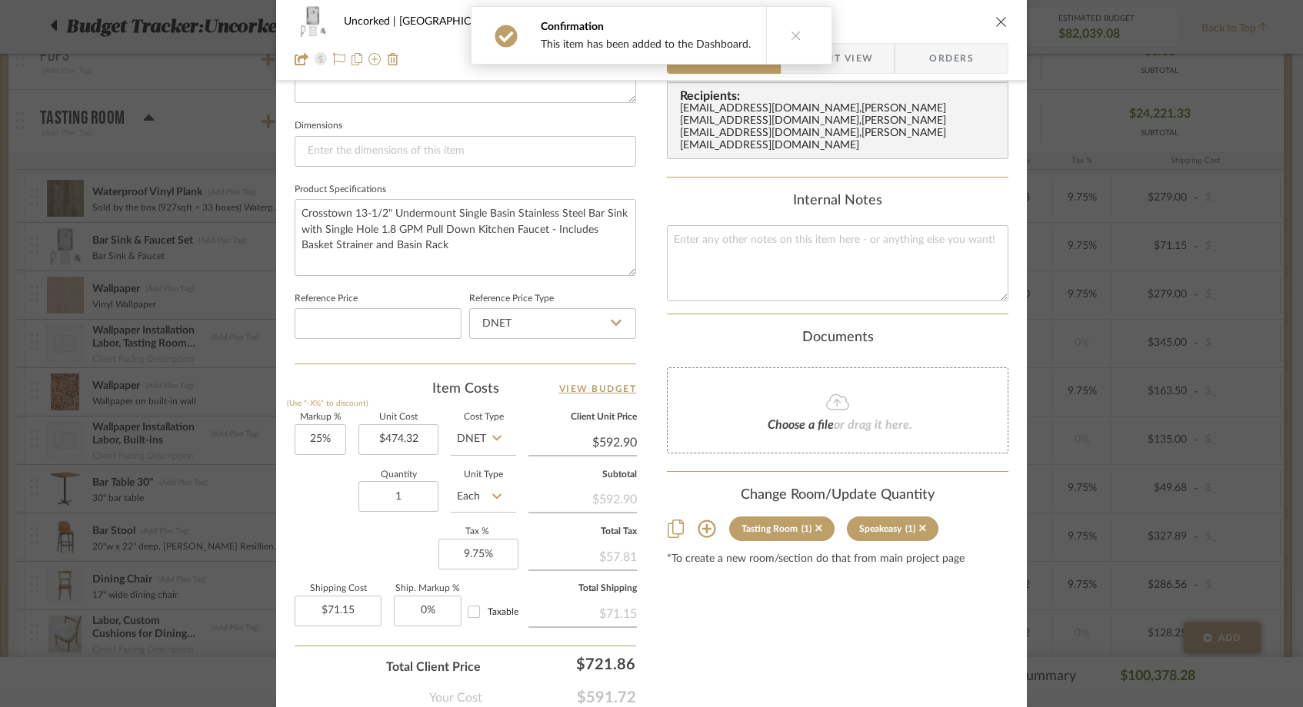
click at [995, 22] on icon "close" at bounding box center [1001, 21] width 12 height 12
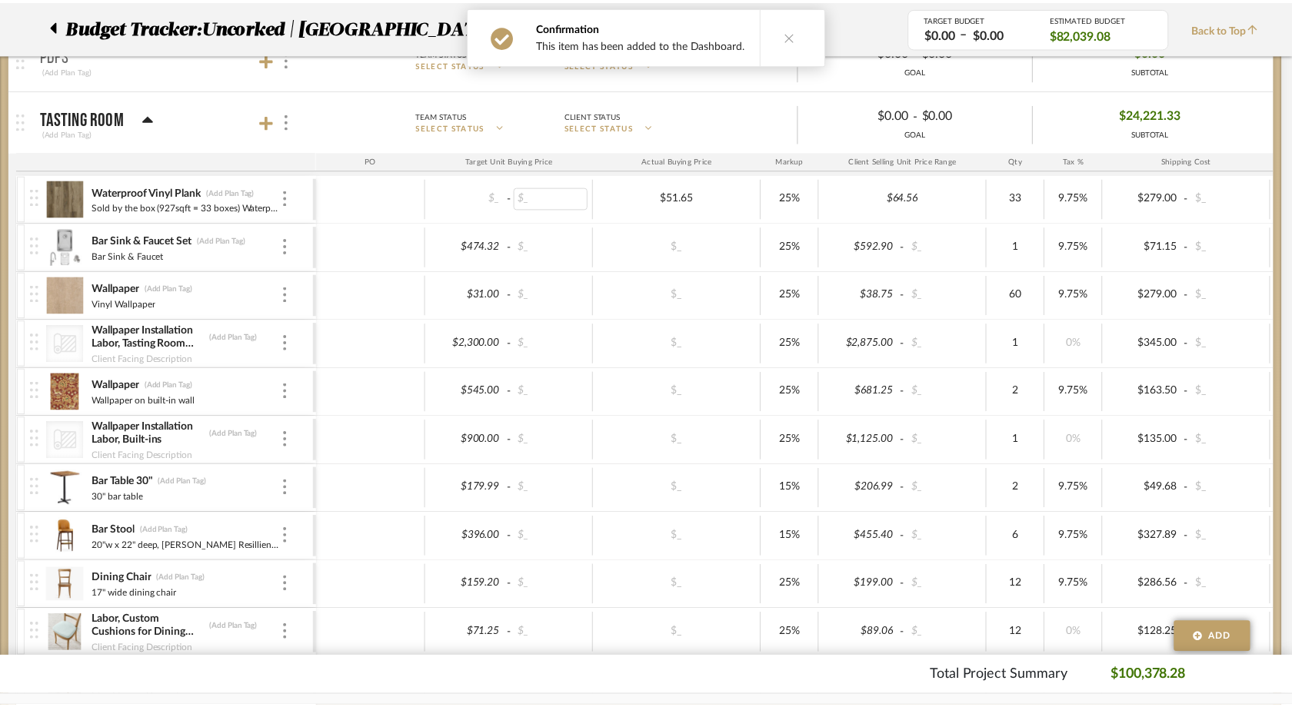
scroll to position [275, 0]
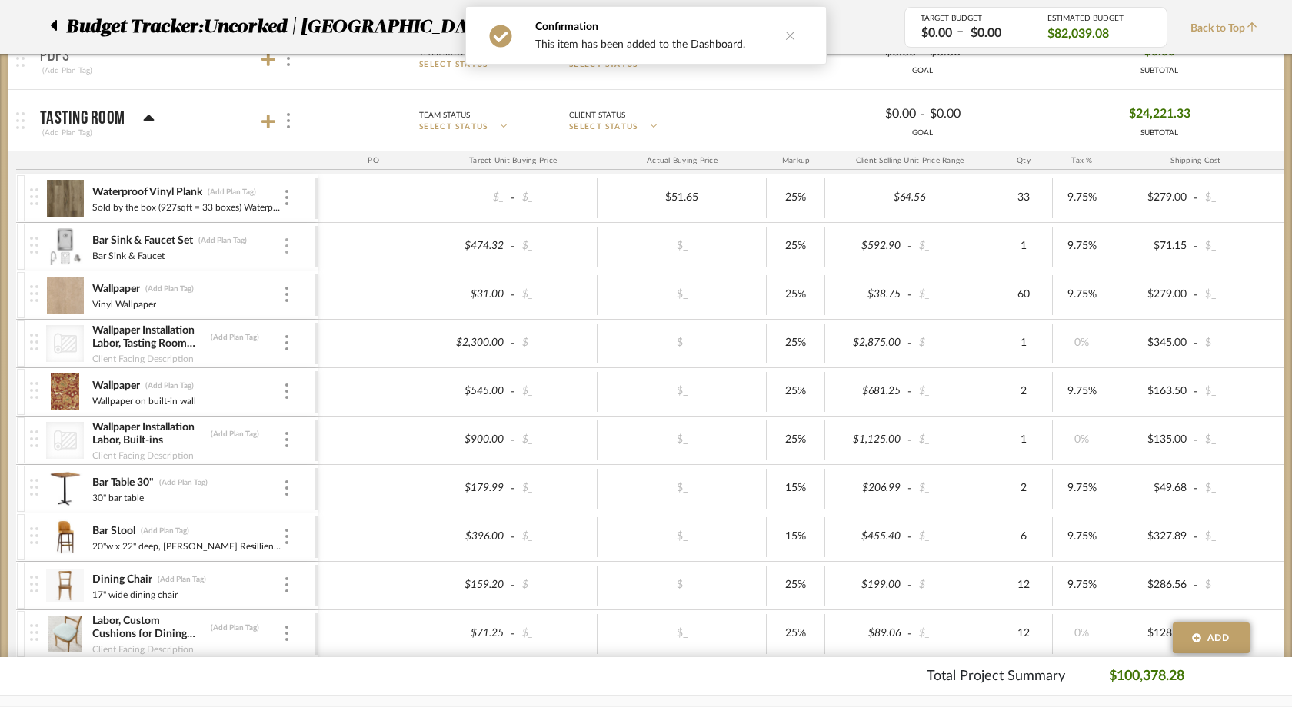
click at [290, 242] on div at bounding box center [287, 246] width 8 height 17
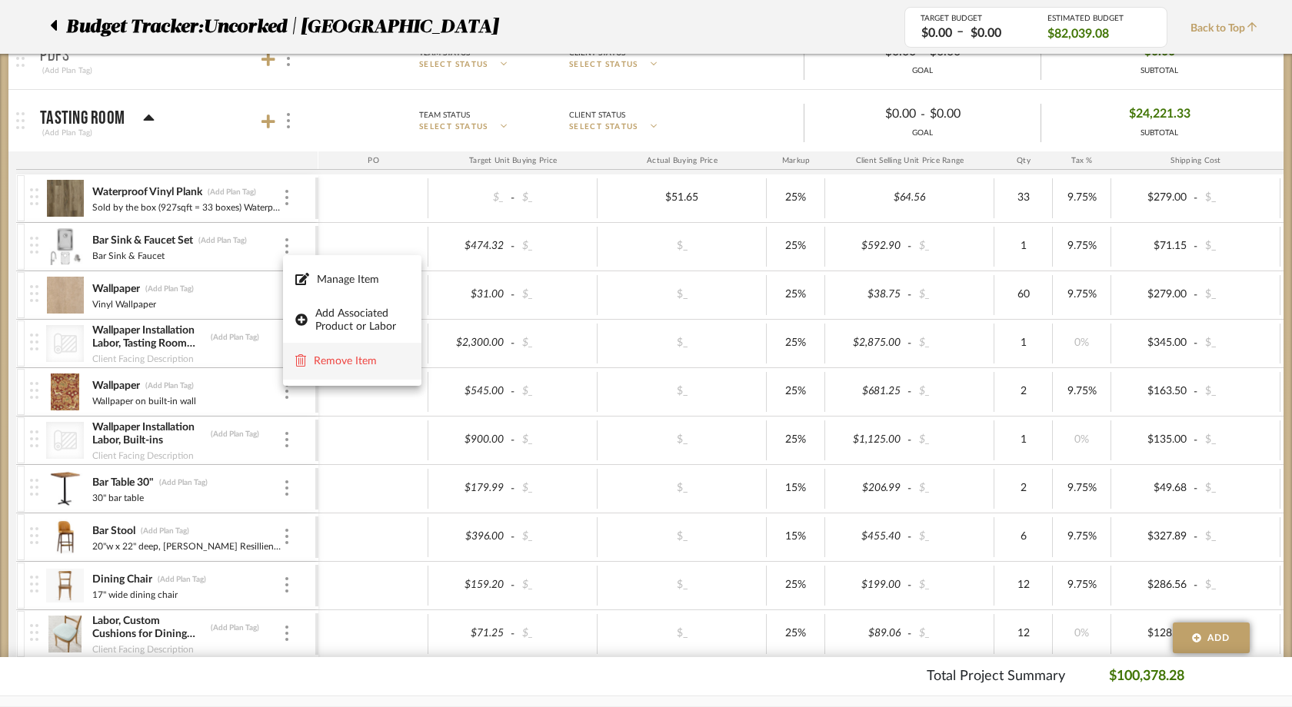
click at [308, 365] on span "Remove Item" at bounding box center [352, 362] width 114 height 15
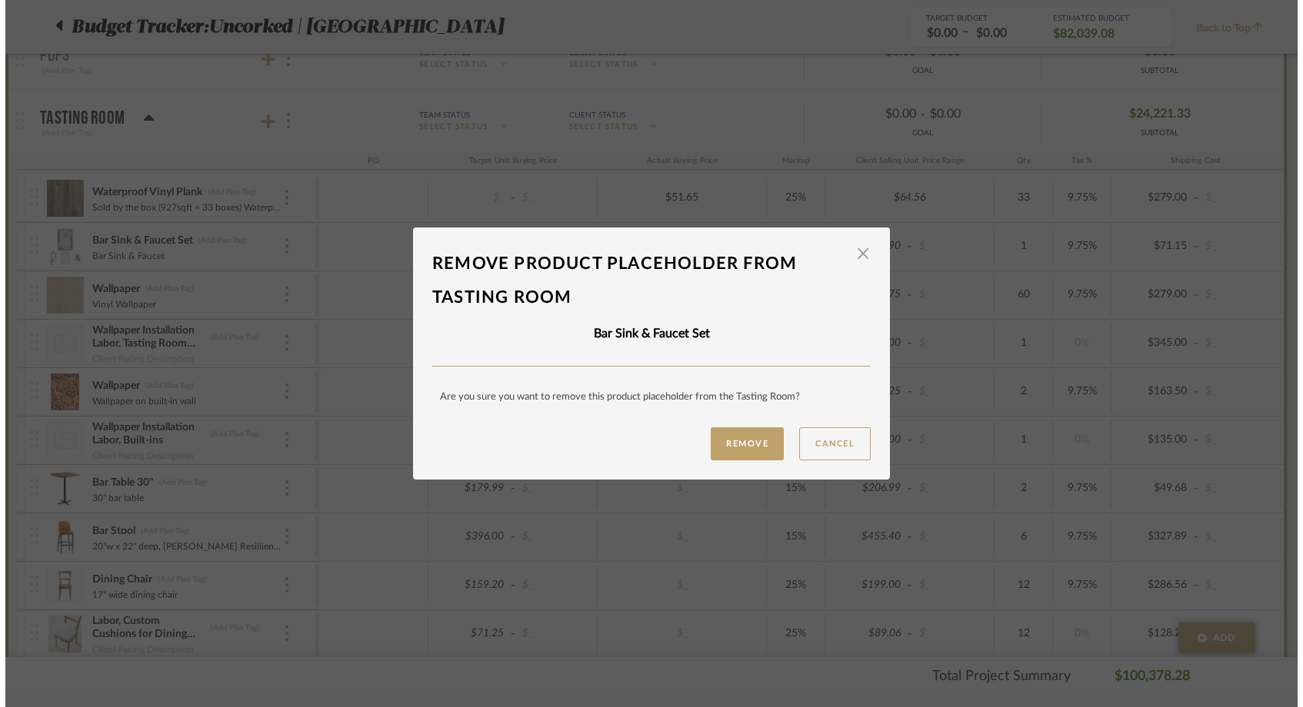
scroll to position [0, 0]
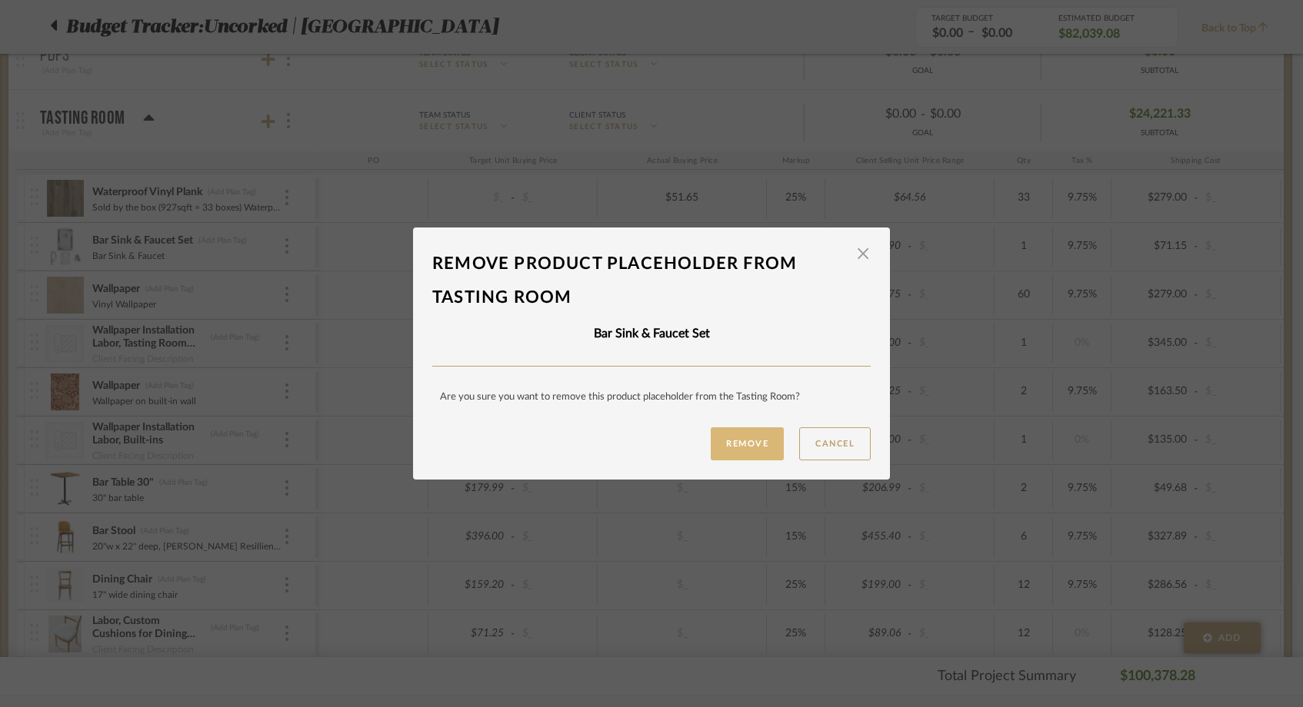
click at [717, 445] on button "Remove" at bounding box center [747, 444] width 73 height 33
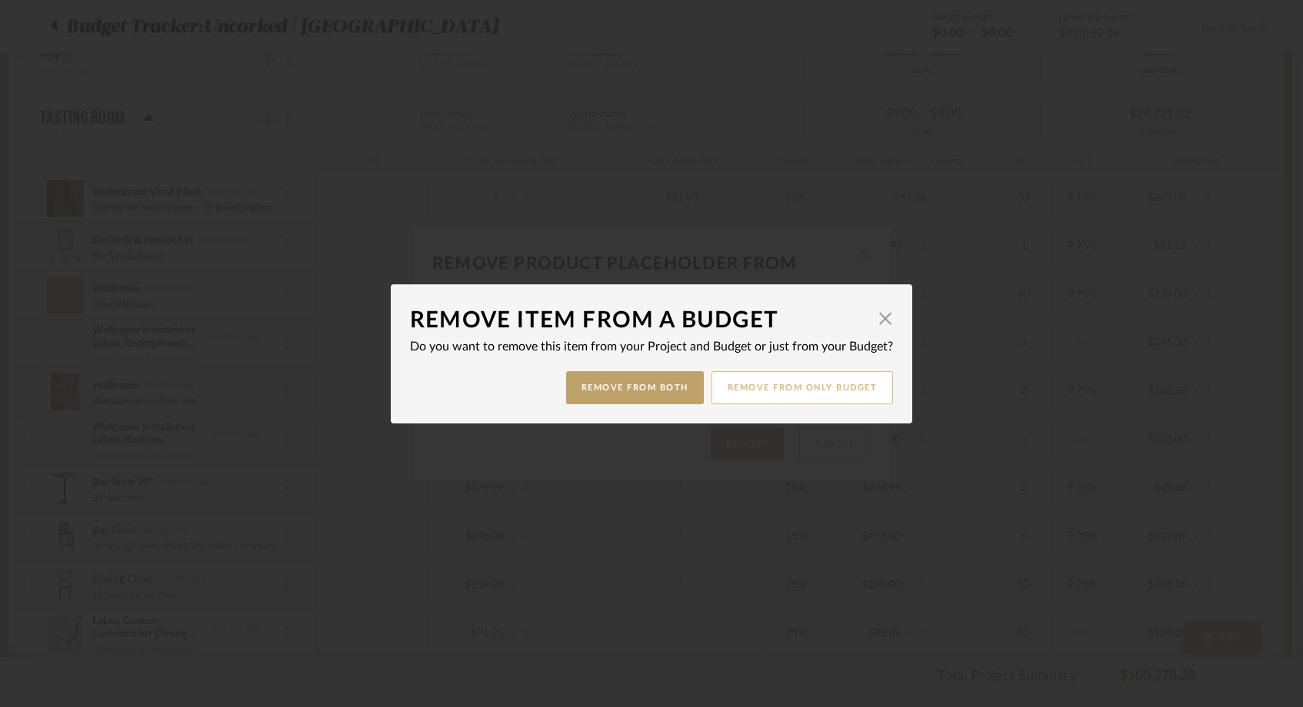
click at [759, 392] on button "Remove from only Budget" at bounding box center [802, 387] width 182 height 33
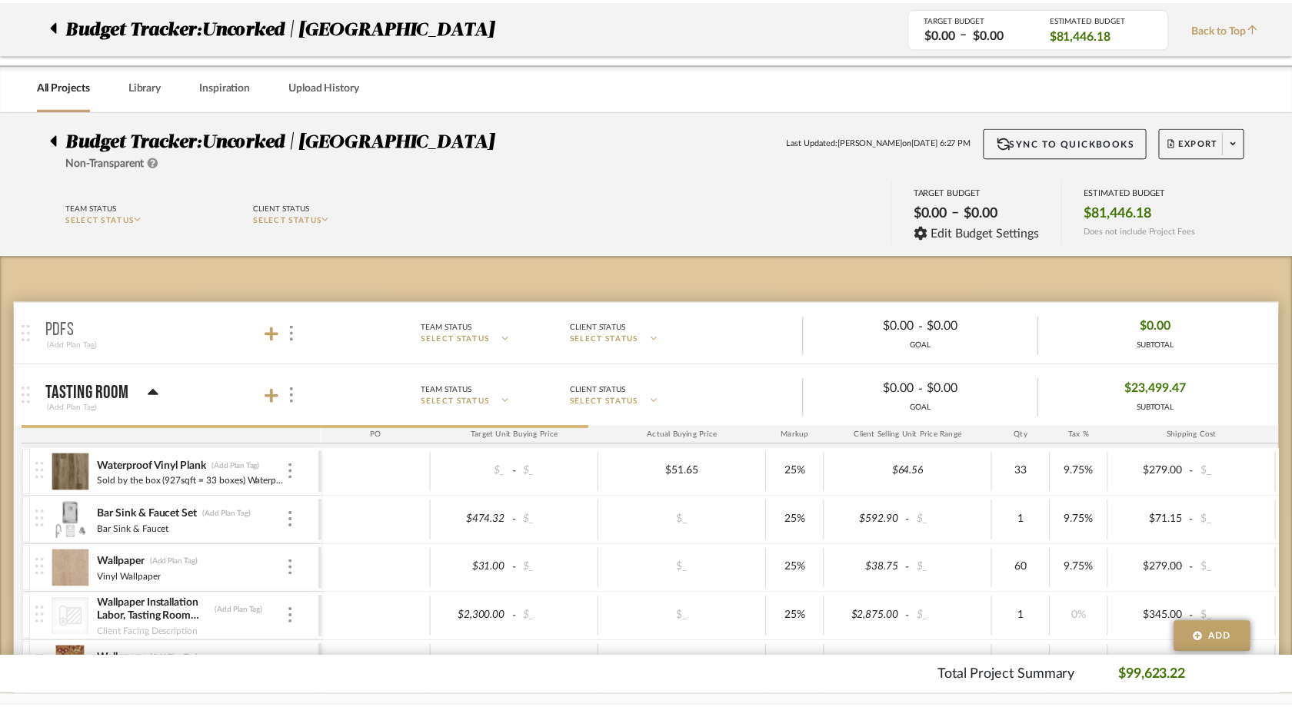
scroll to position [275, 0]
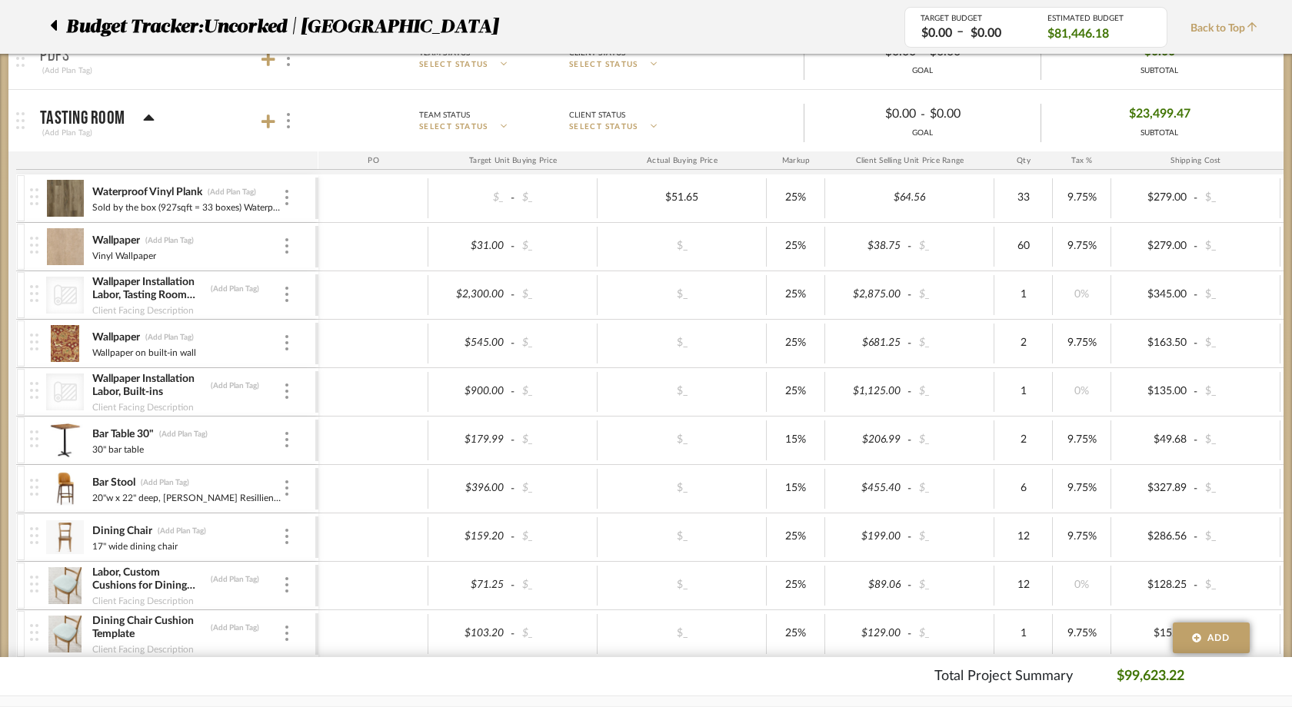
click at [67, 252] on img at bounding box center [65, 246] width 38 height 37
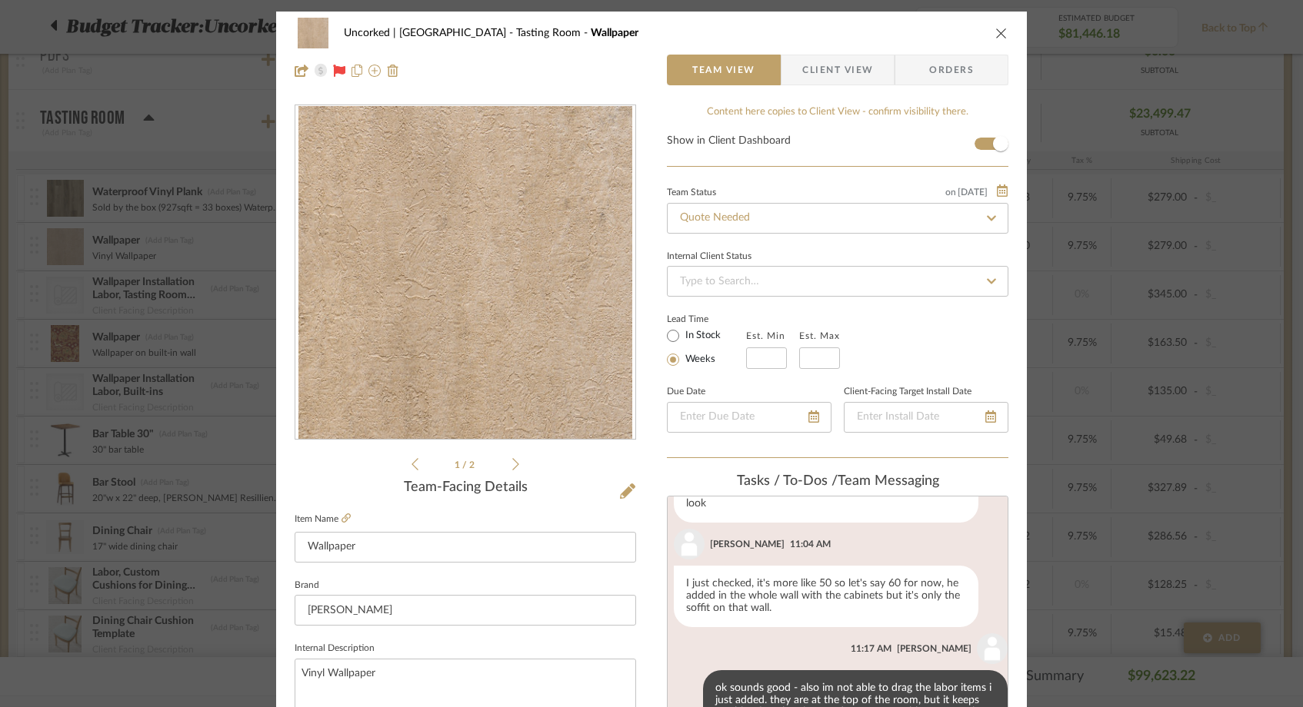
scroll to position [613, 0]
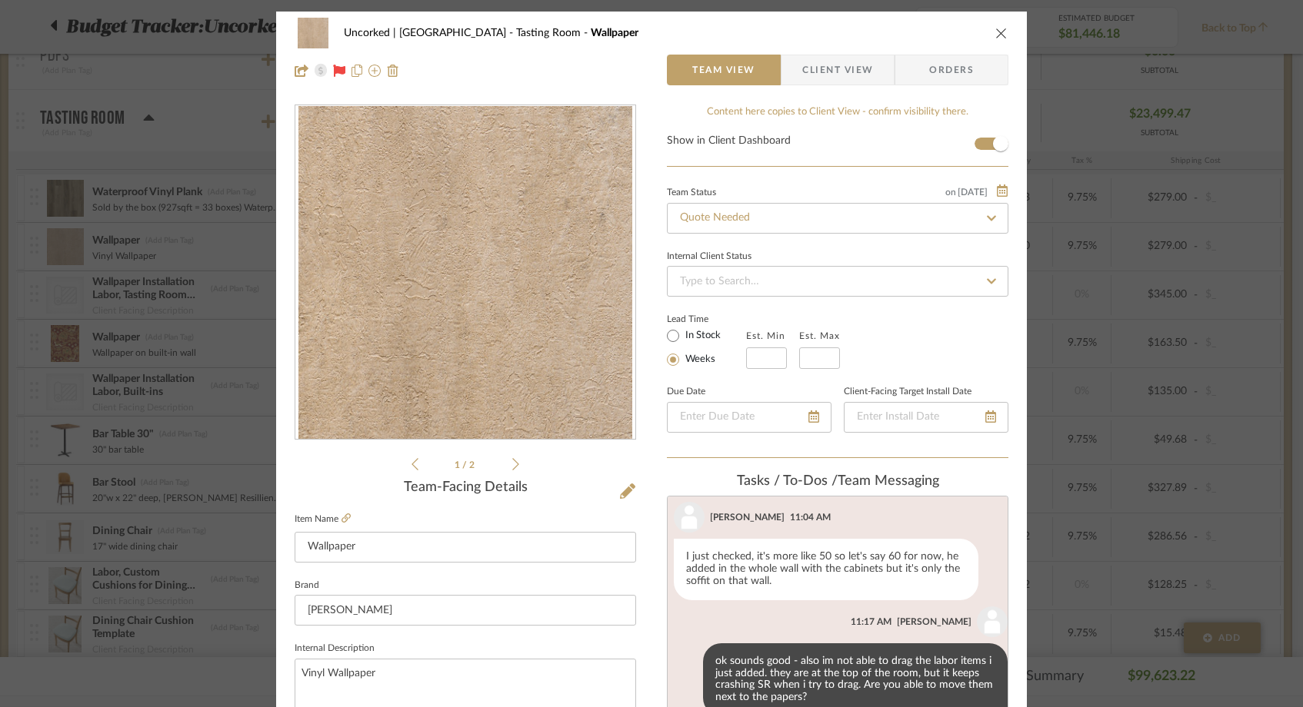
click at [62, 201] on div "Uncorked | Hermosa Beach Tasting Room Wallpaper Team View Client View Orders 1 …" at bounding box center [651, 353] width 1303 height 707
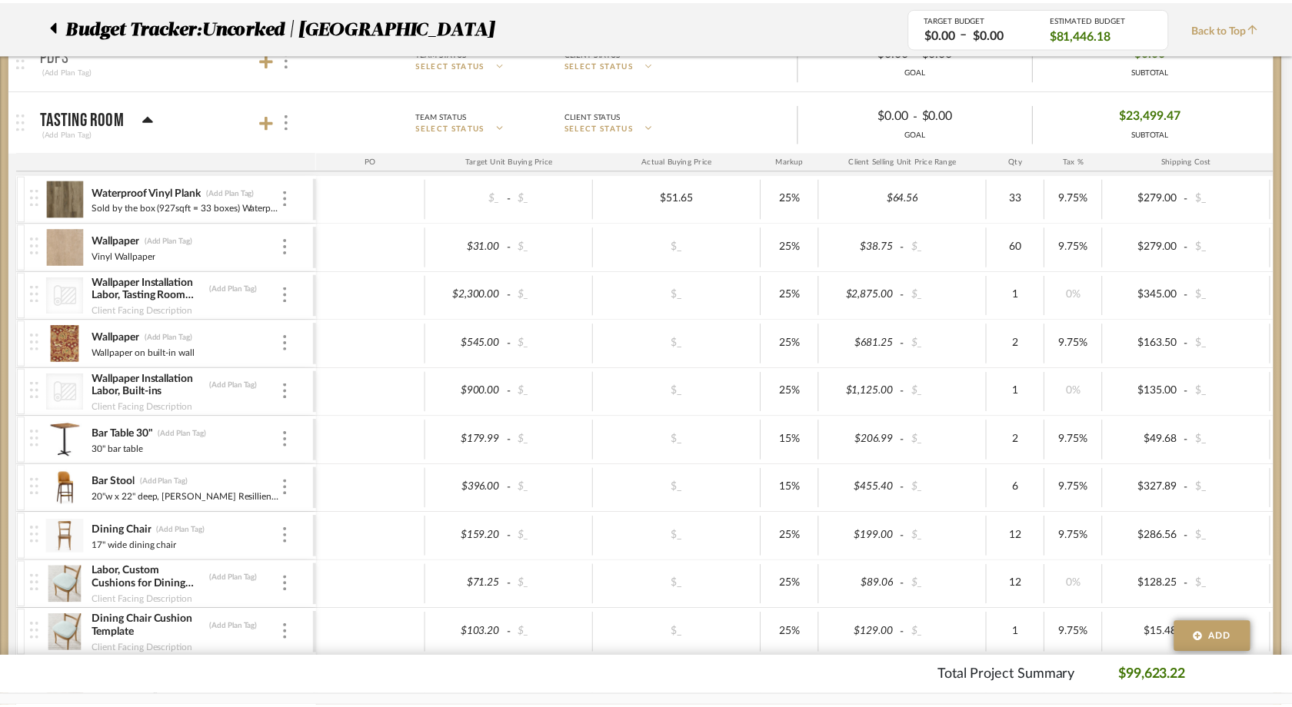
scroll to position [275, 0]
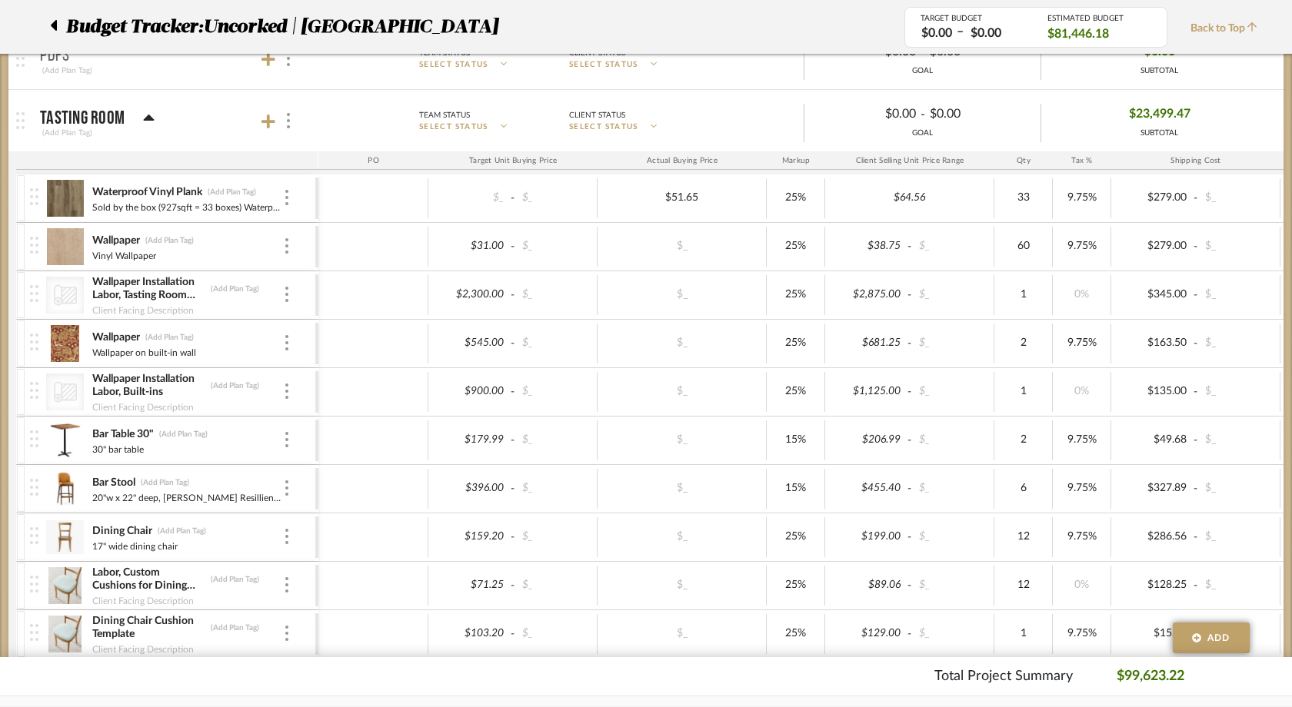
click at [62, 201] on img at bounding box center [65, 198] width 38 height 37
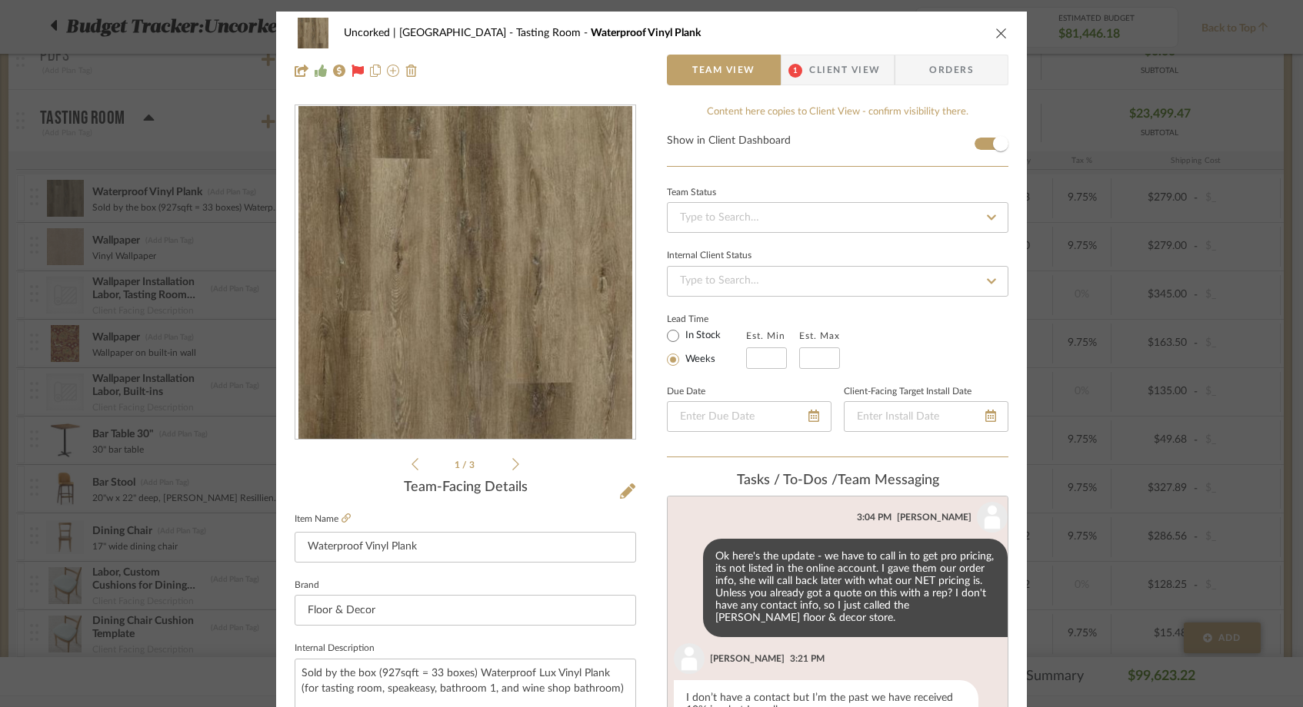
scroll to position [850, 0]
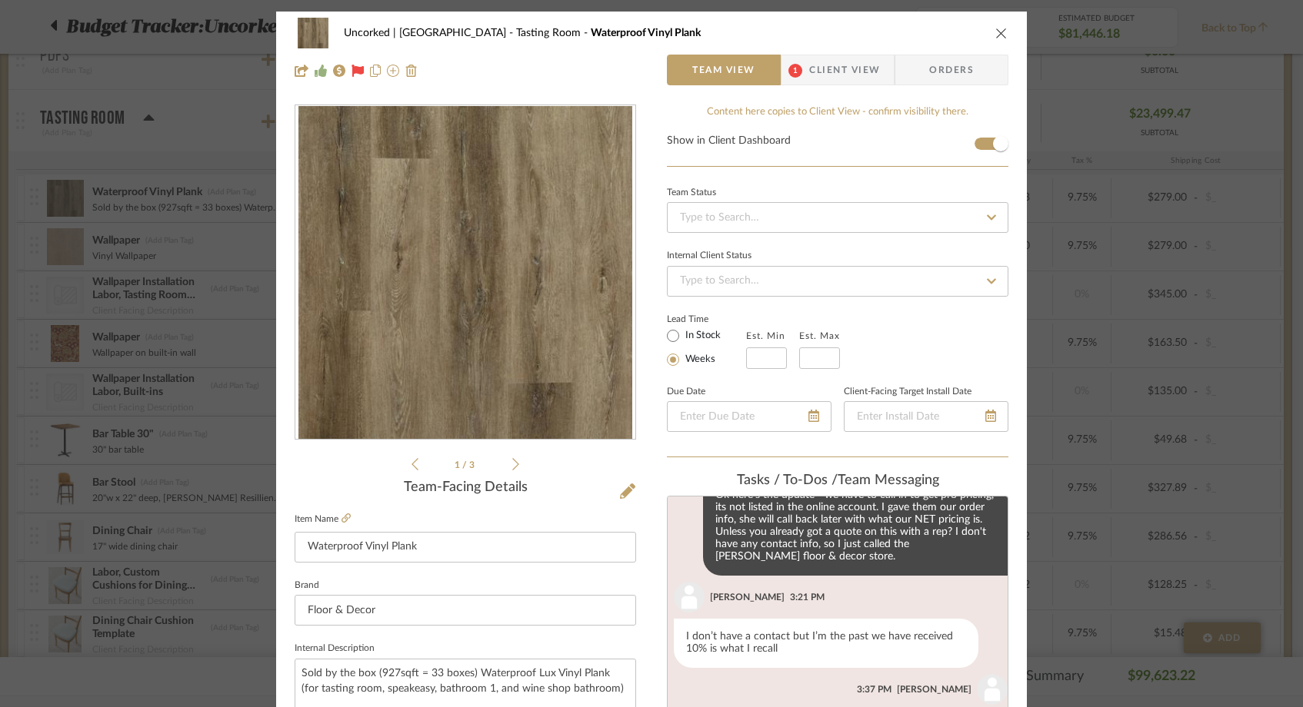
click at [60, 291] on div "Uncorked | Hermosa Beach Tasting Room Waterproof Vinyl Plank Team View 1 Client…" at bounding box center [651, 353] width 1303 height 707
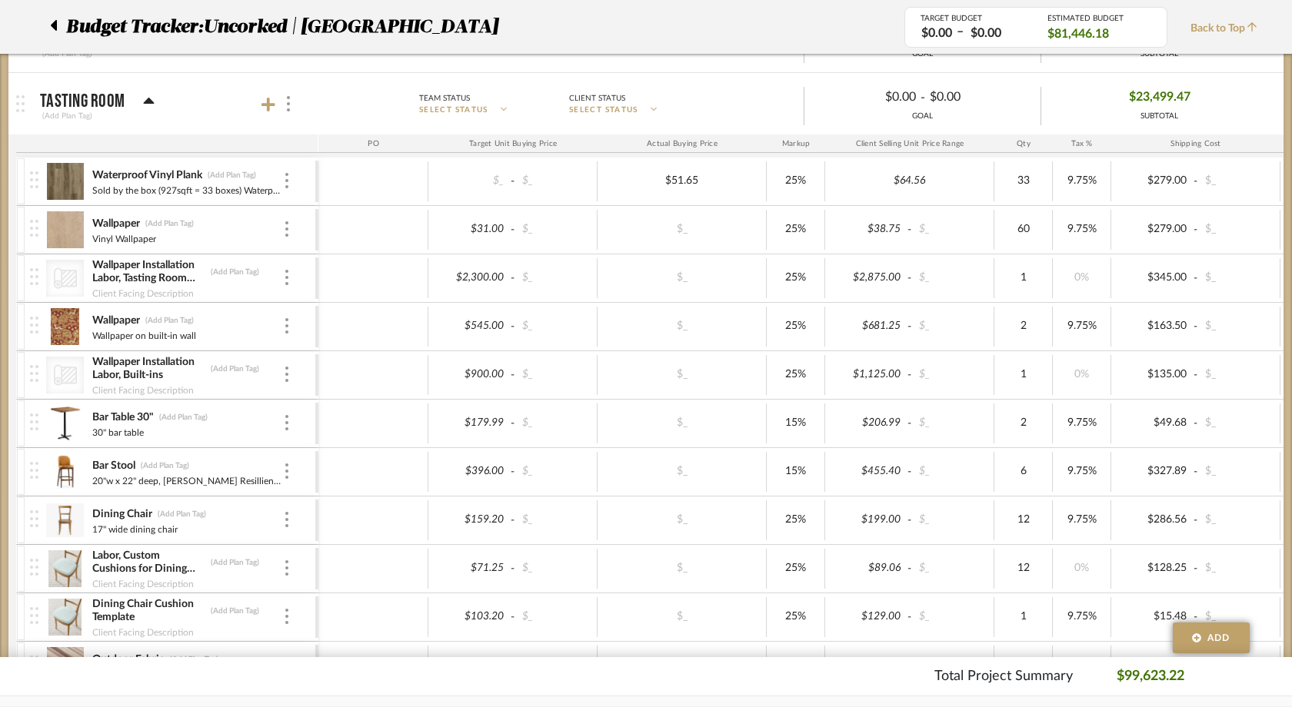
scroll to position [293, 0]
click at [60, 430] on img at bounding box center [65, 422] width 38 height 37
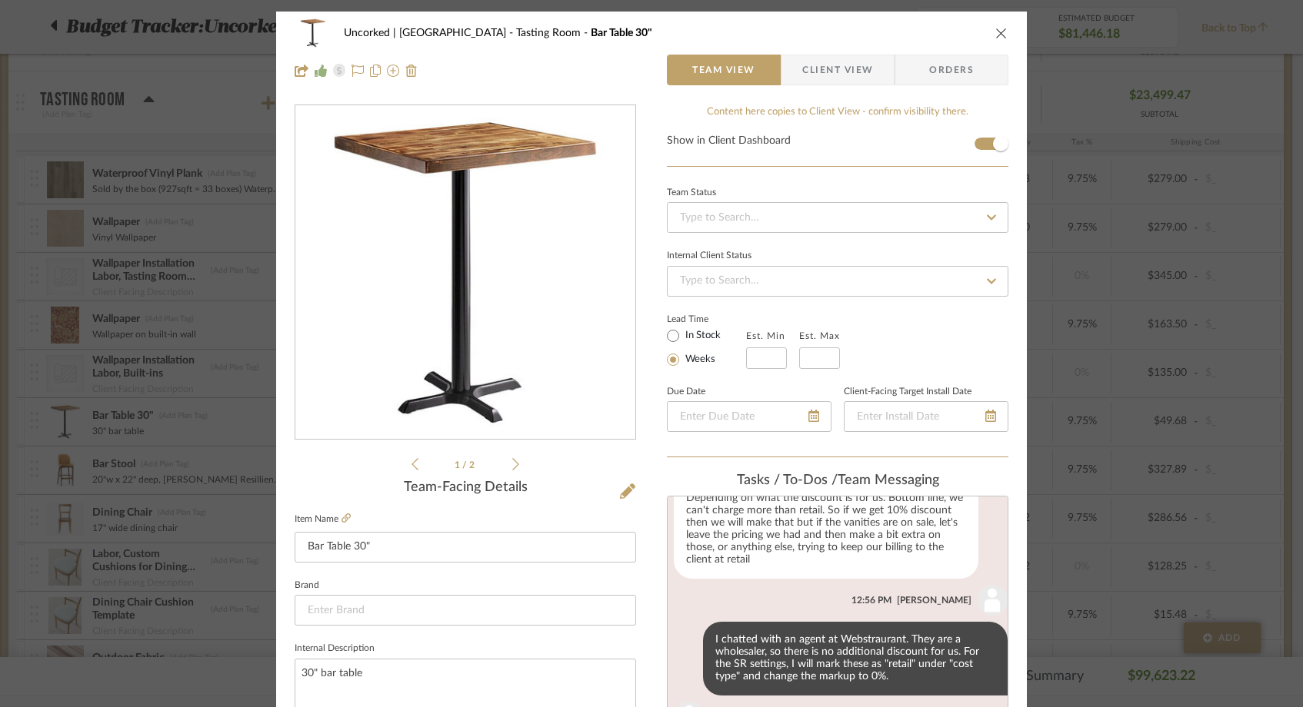
scroll to position [405, 0]
click at [995, 32] on icon "close" at bounding box center [1001, 33] width 12 height 12
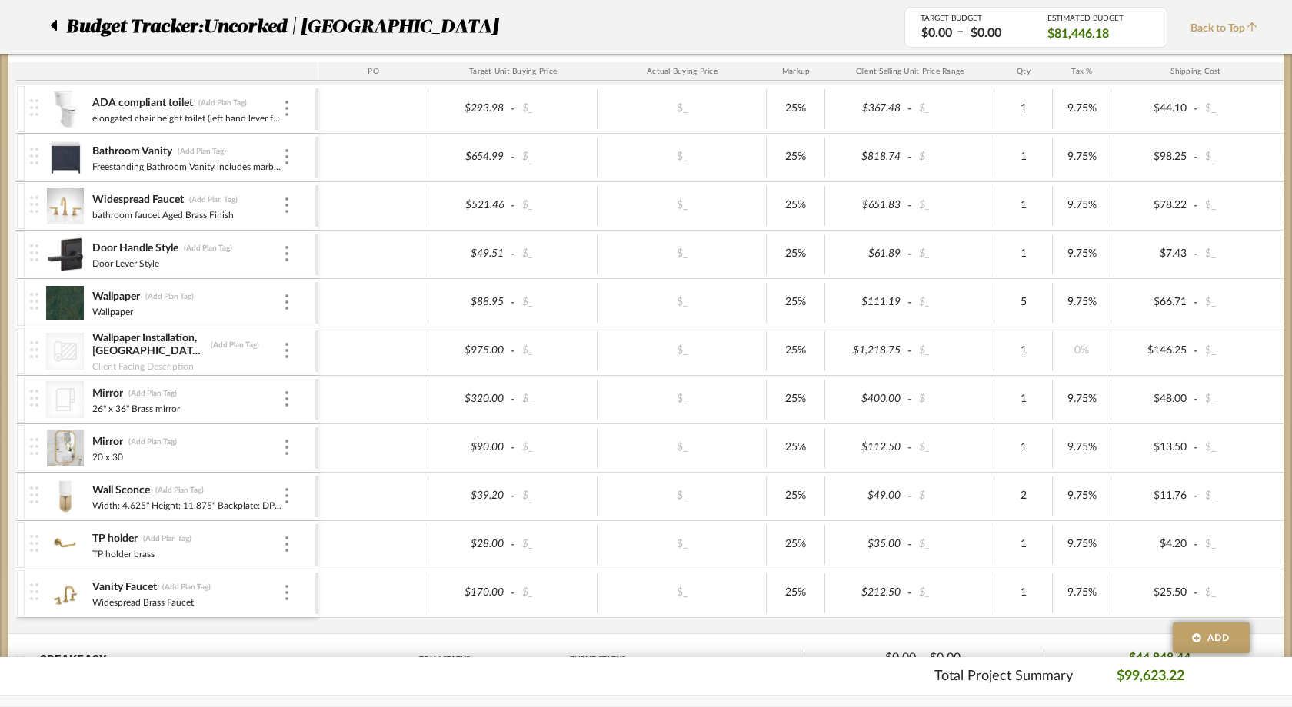
scroll to position [1166, 0]
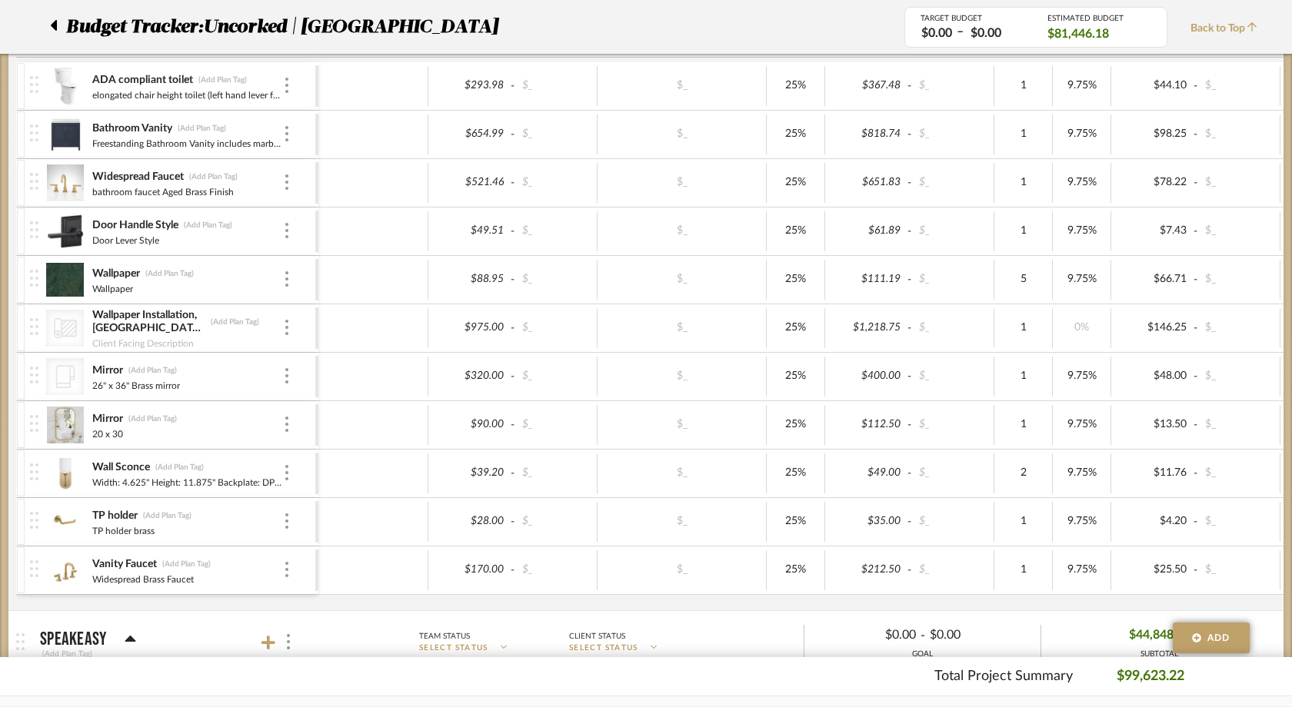
click at [64, 132] on img at bounding box center [65, 134] width 38 height 37
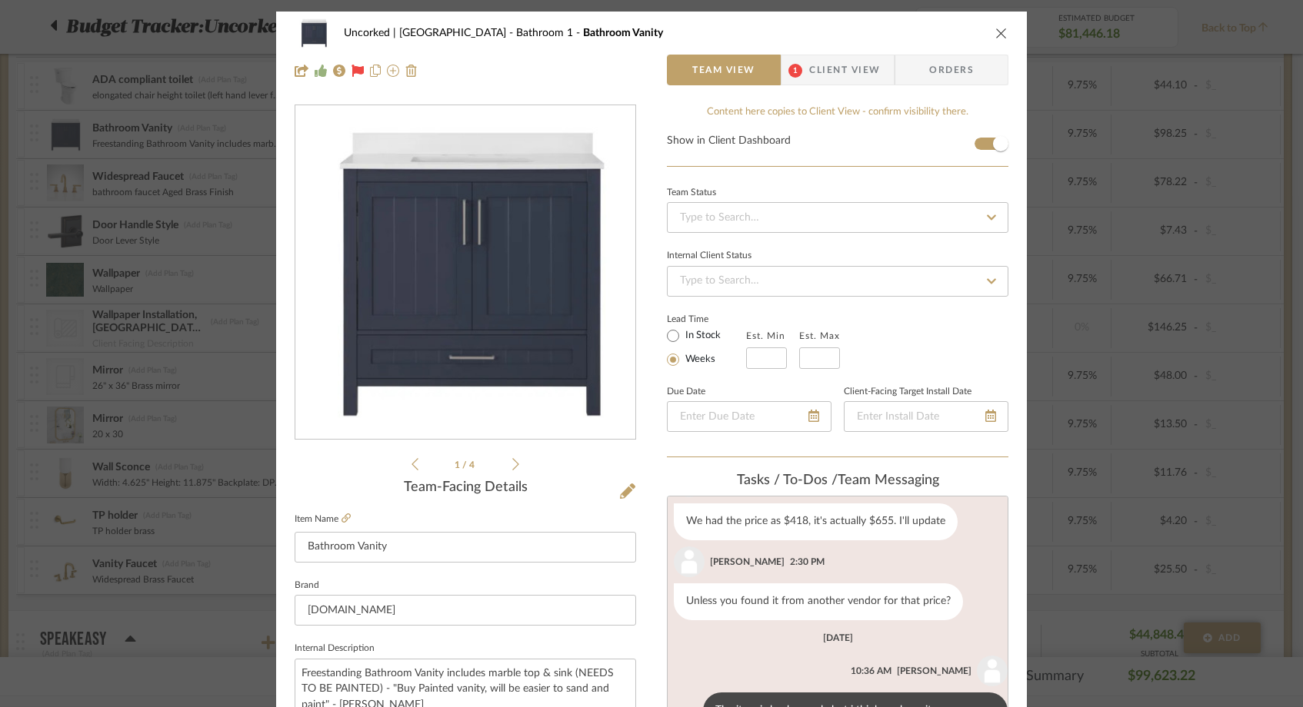
scroll to position [102, 0]
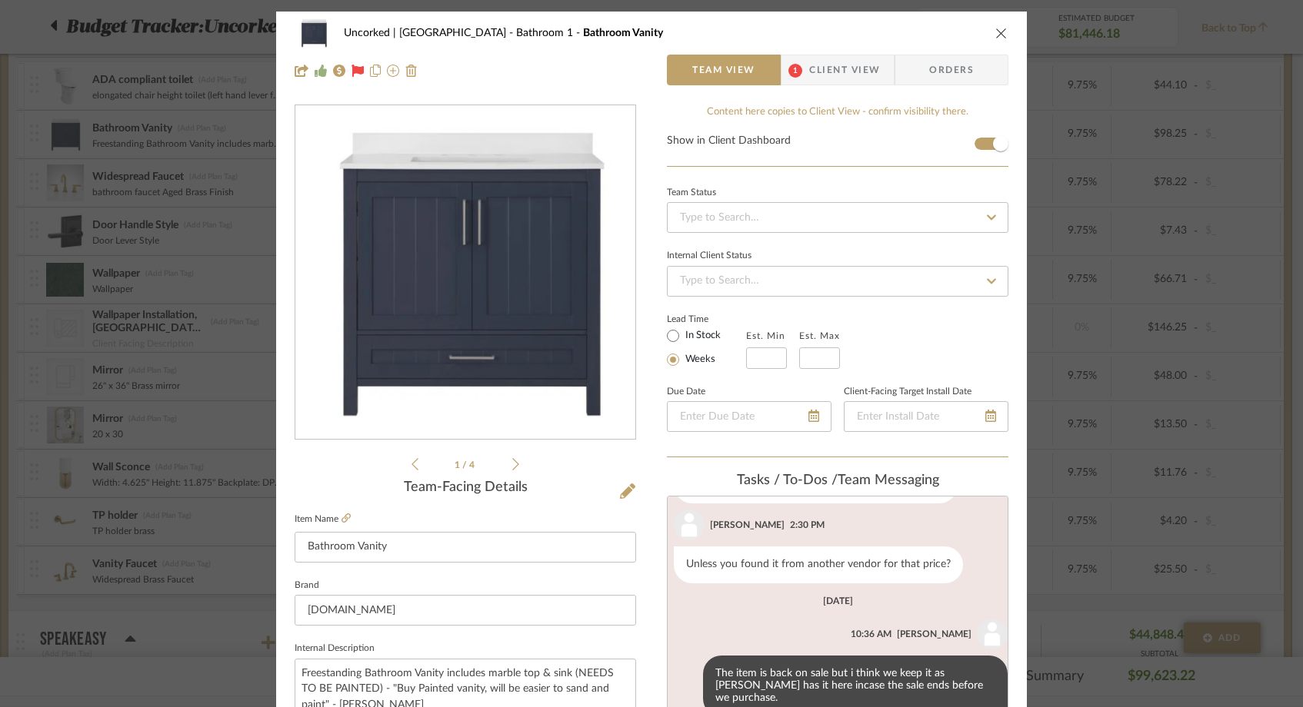
click at [122, 285] on div "Uncorked | Hermosa Beach Bathroom 1 Bathroom Vanity Team View 1 Client View Ord…" at bounding box center [651, 353] width 1303 height 707
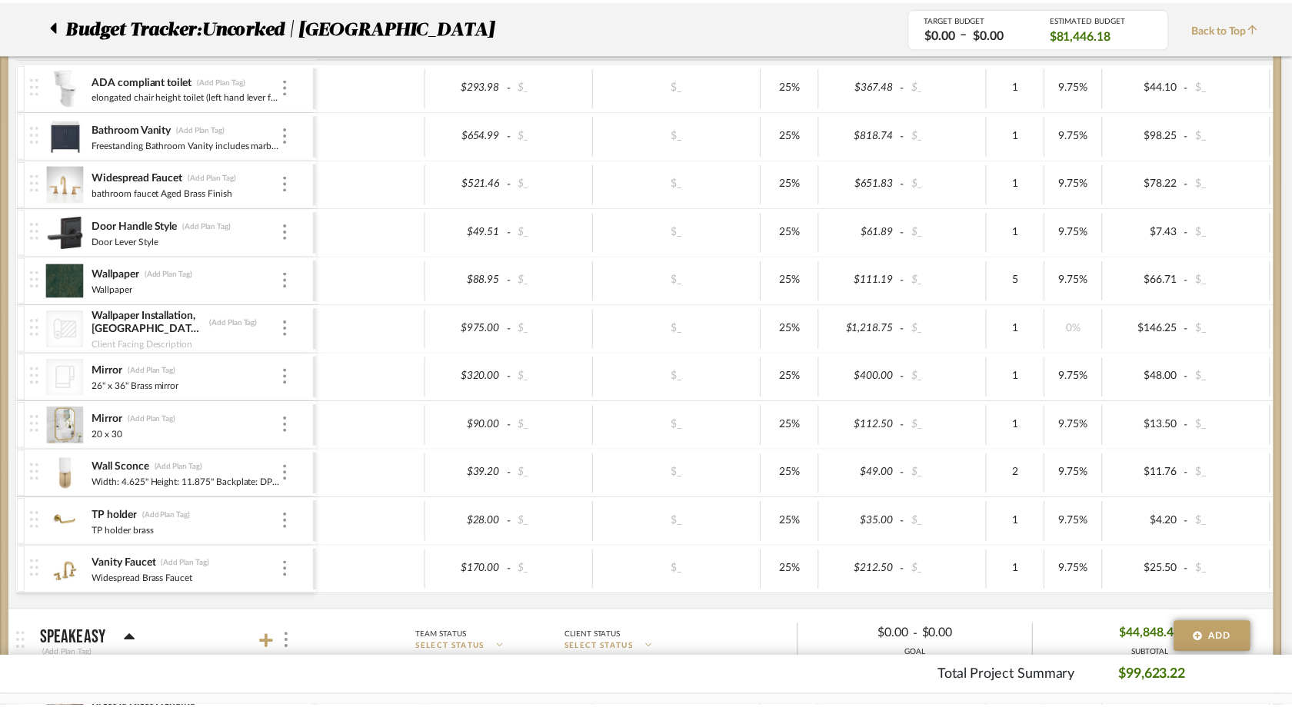
scroll to position [1166, 0]
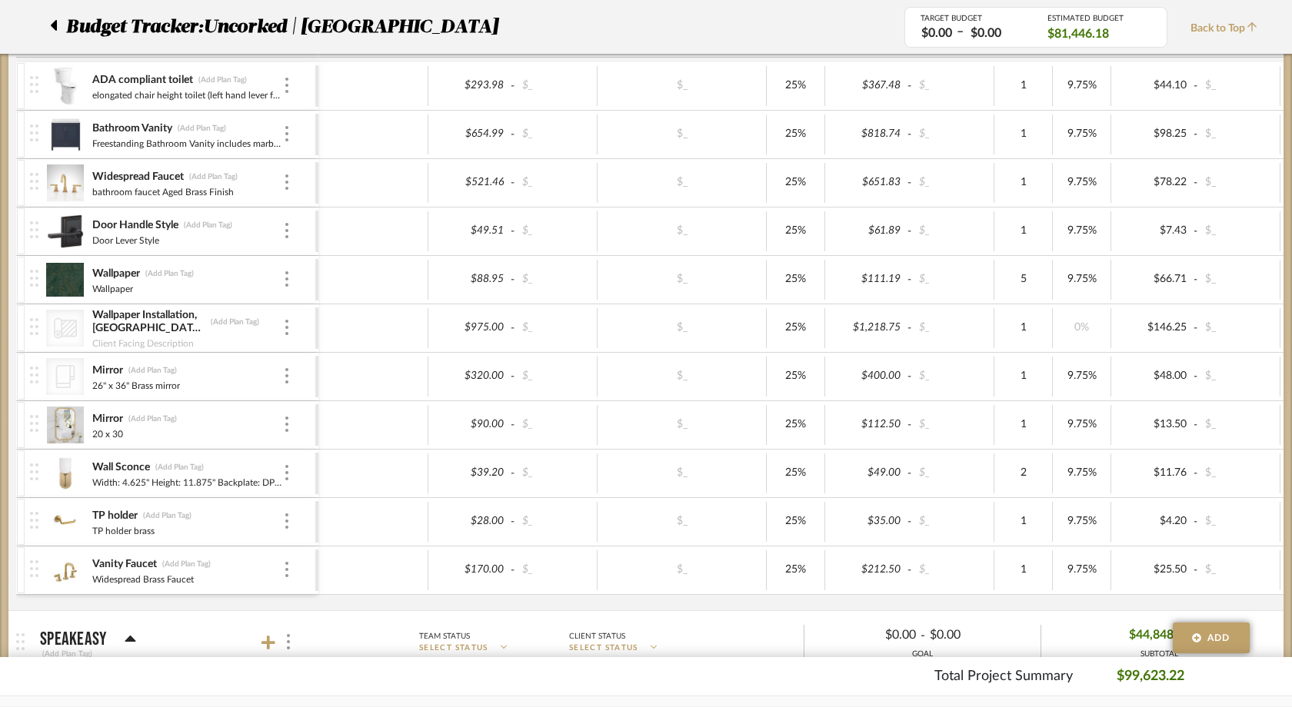
click at [71, 183] on img at bounding box center [65, 183] width 38 height 37
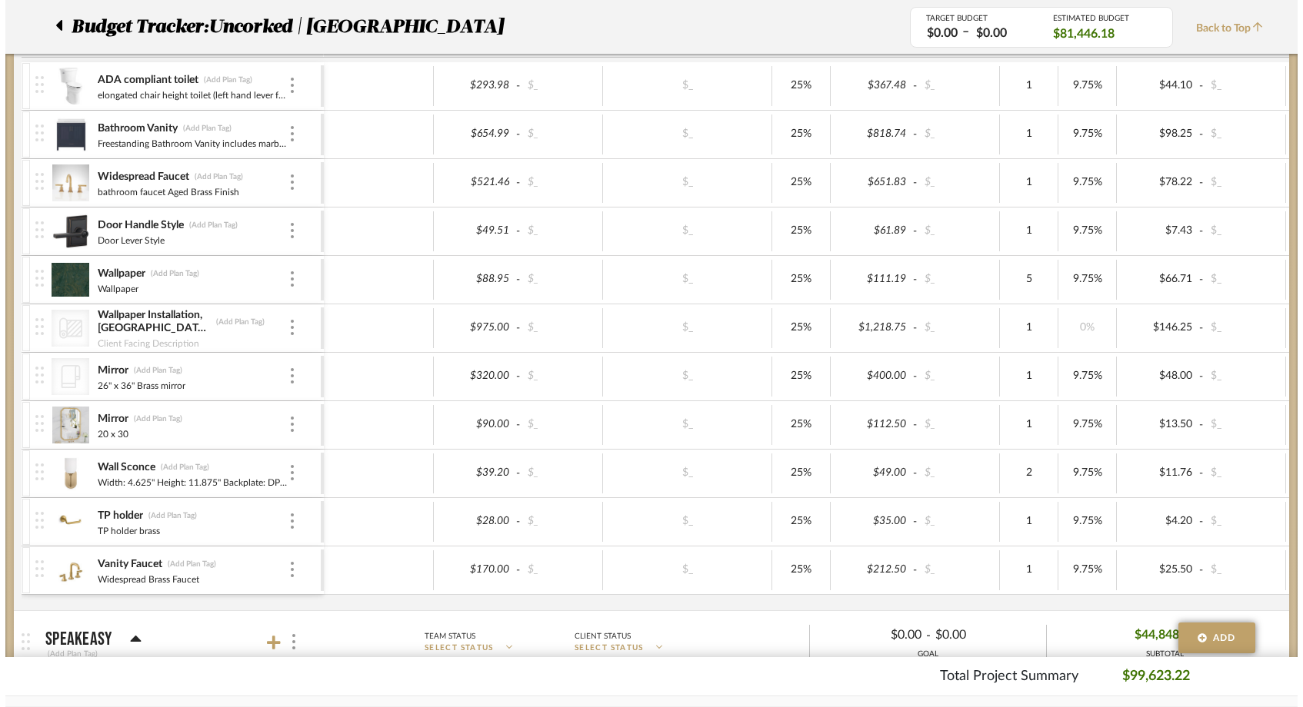
scroll to position [0, 0]
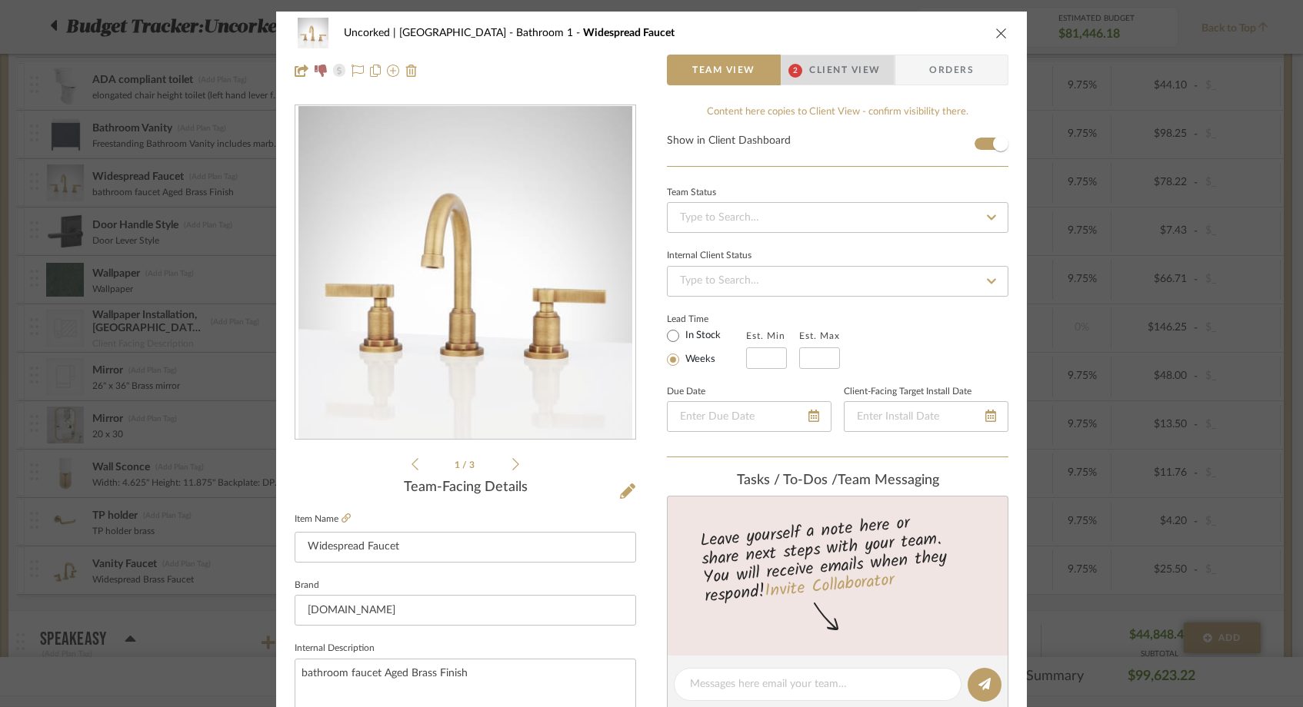
click at [845, 65] on span "Client View" at bounding box center [844, 70] width 71 height 31
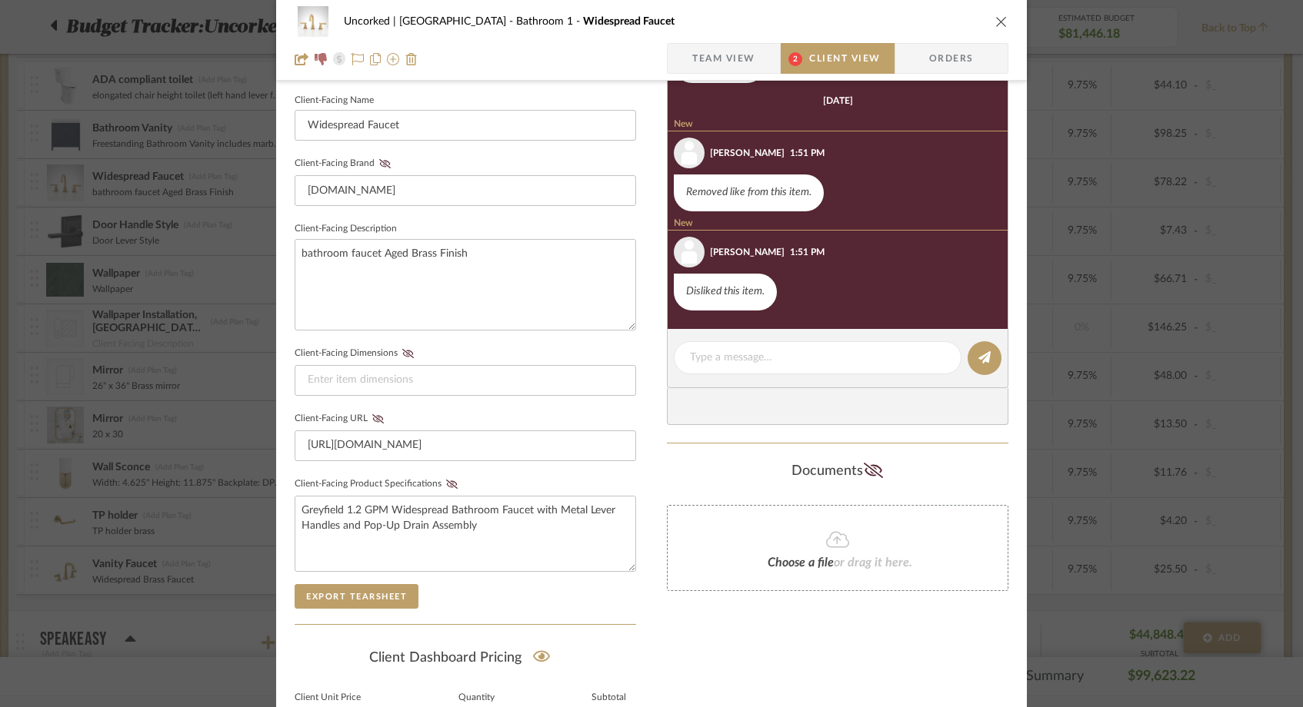
scroll to position [424, 0]
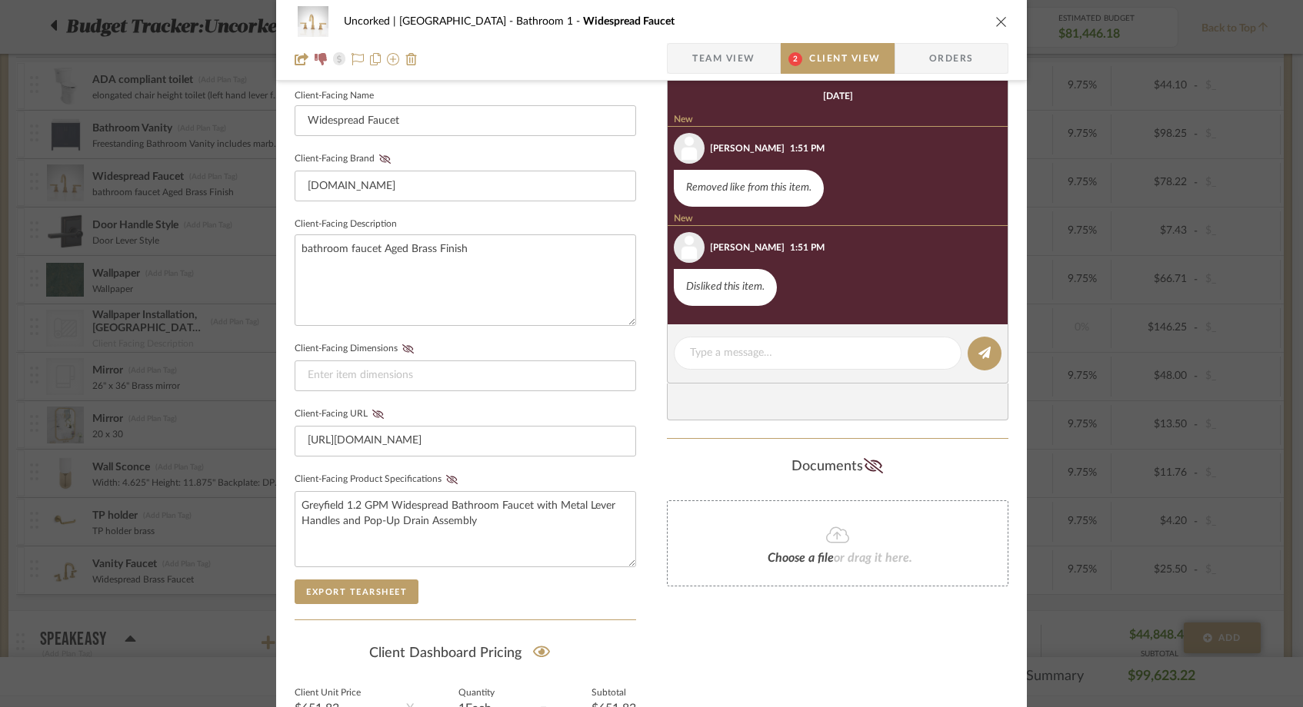
click at [995, 21] on icon "close" at bounding box center [1001, 21] width 12 height 12
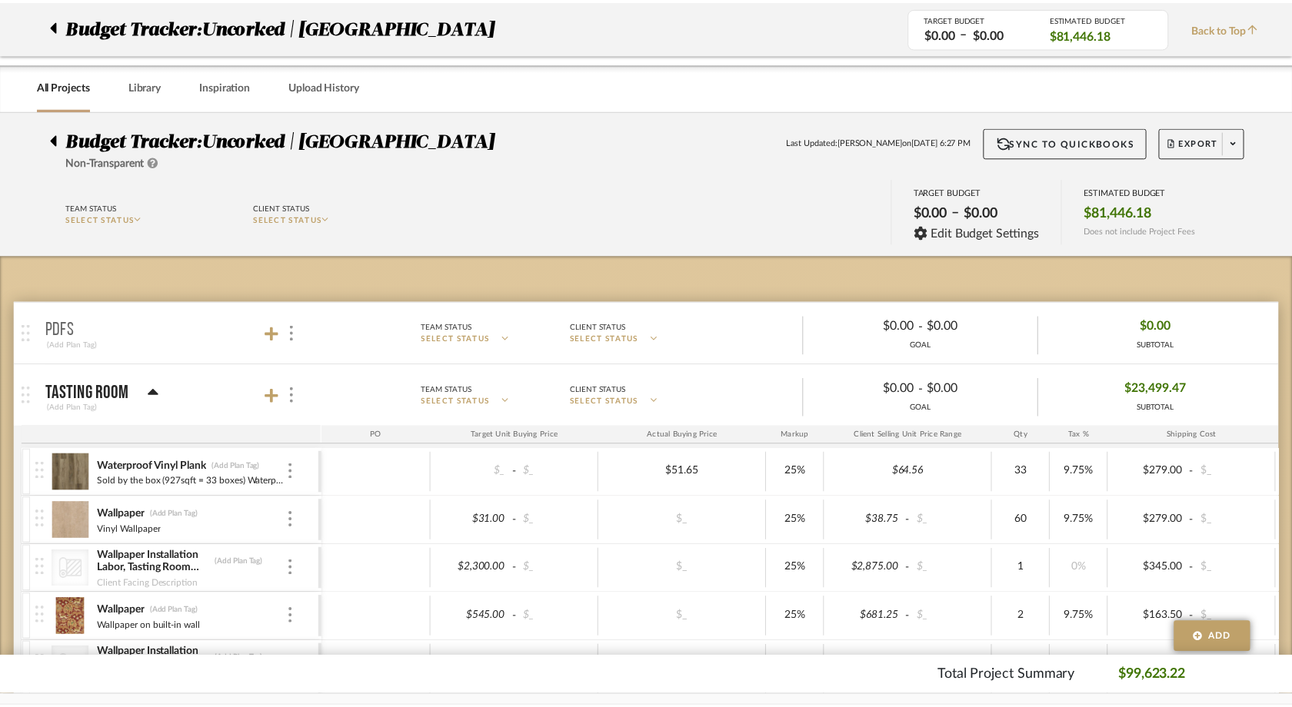
scroll to position [1166, 0]
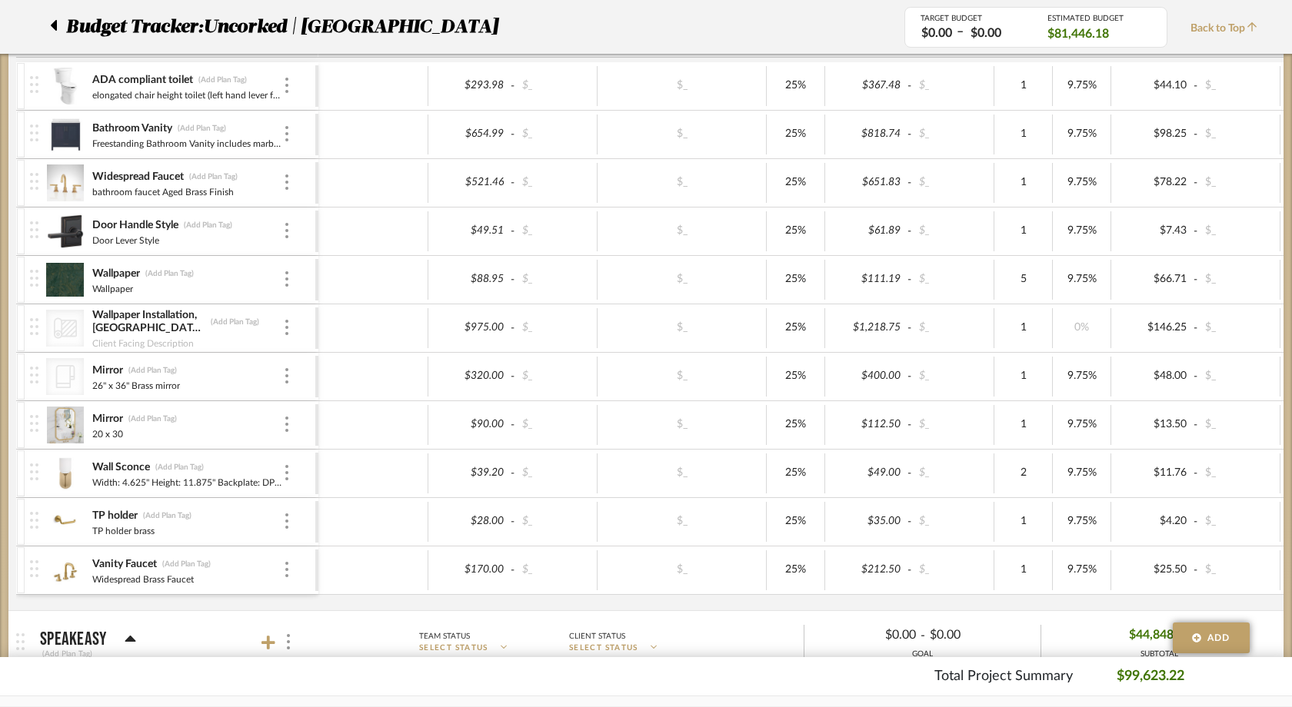
click at [65, 184] on img at bounding box center [65, 183] width 38 height 37
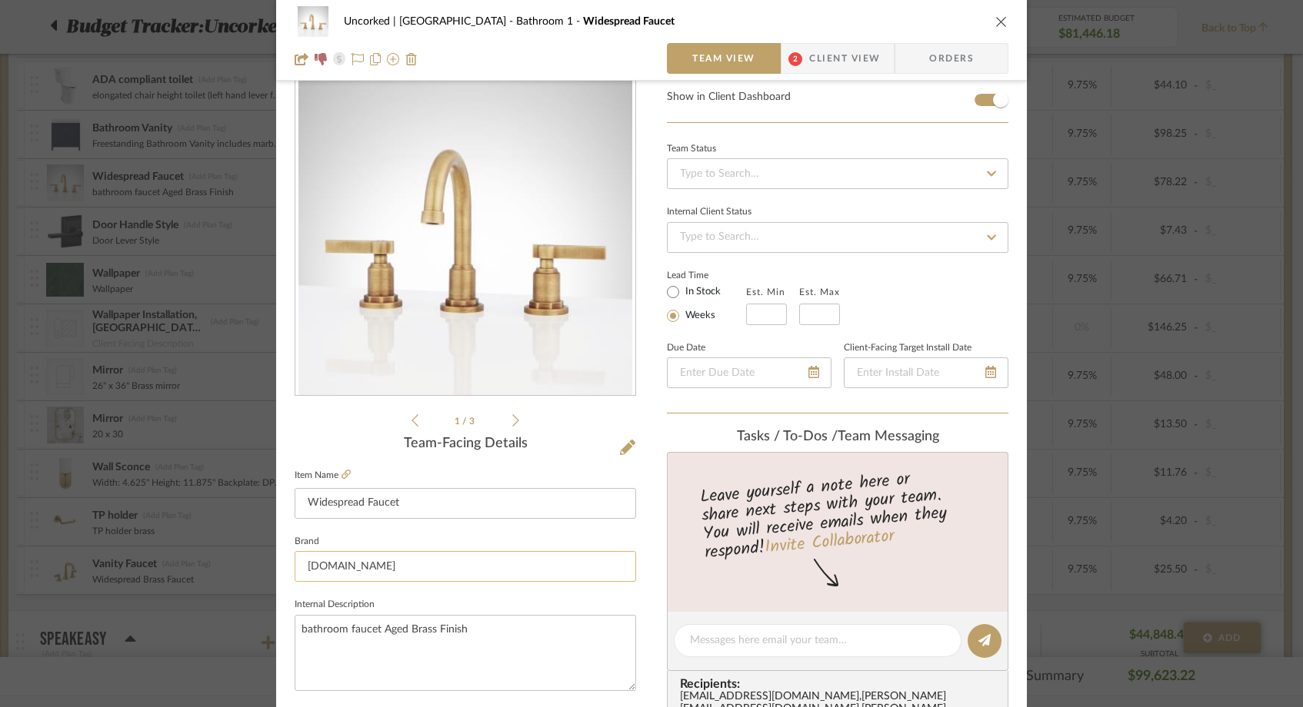
scroll to position [0, 0]
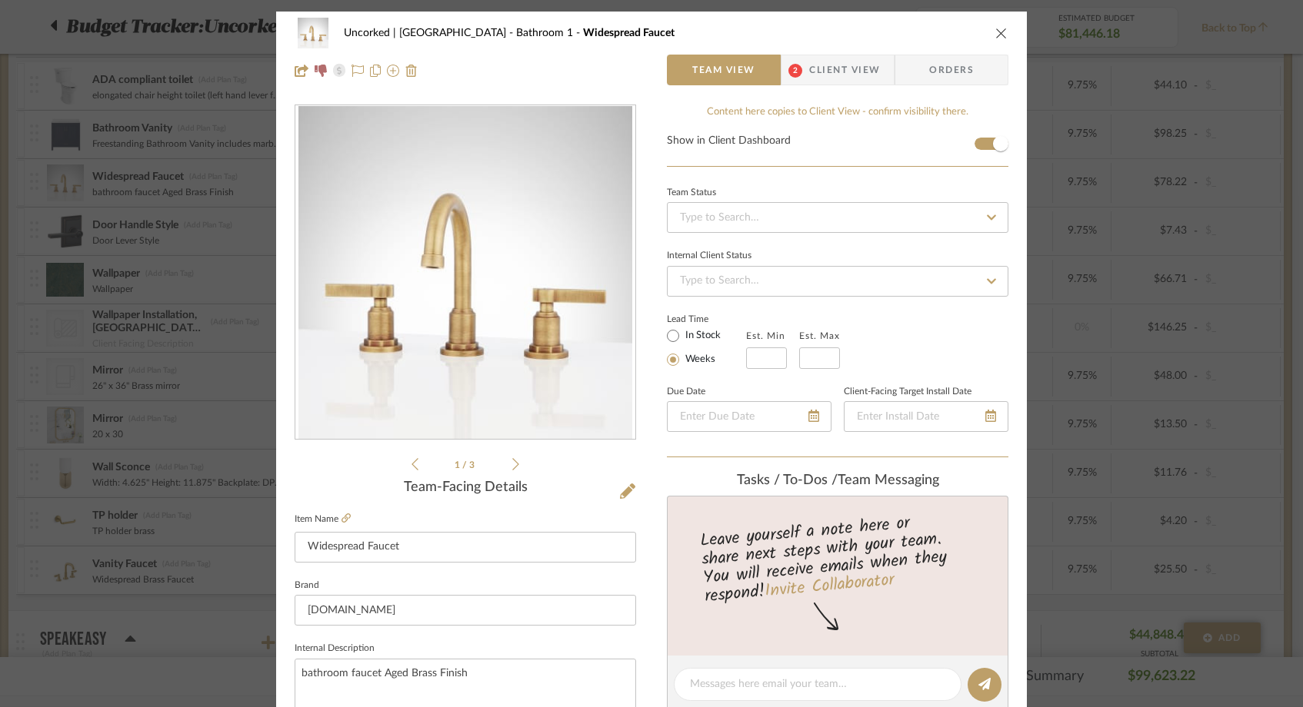
click at [193, 335] on div "Uncorked | Hermosa Beach Bathroom 1 Widespread Faucet Team View 2 Client View O…" at bounding box center [651, 353] width 1303 height 707
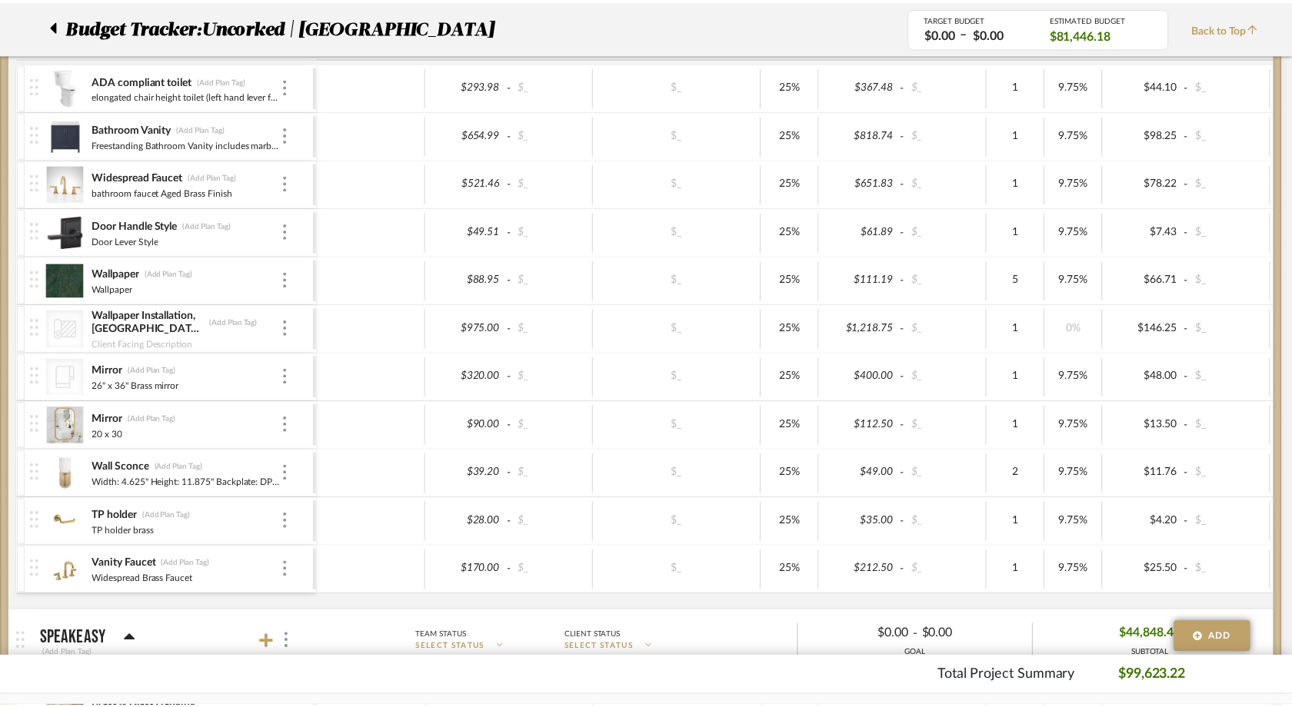
scroll to position [1166, 0]
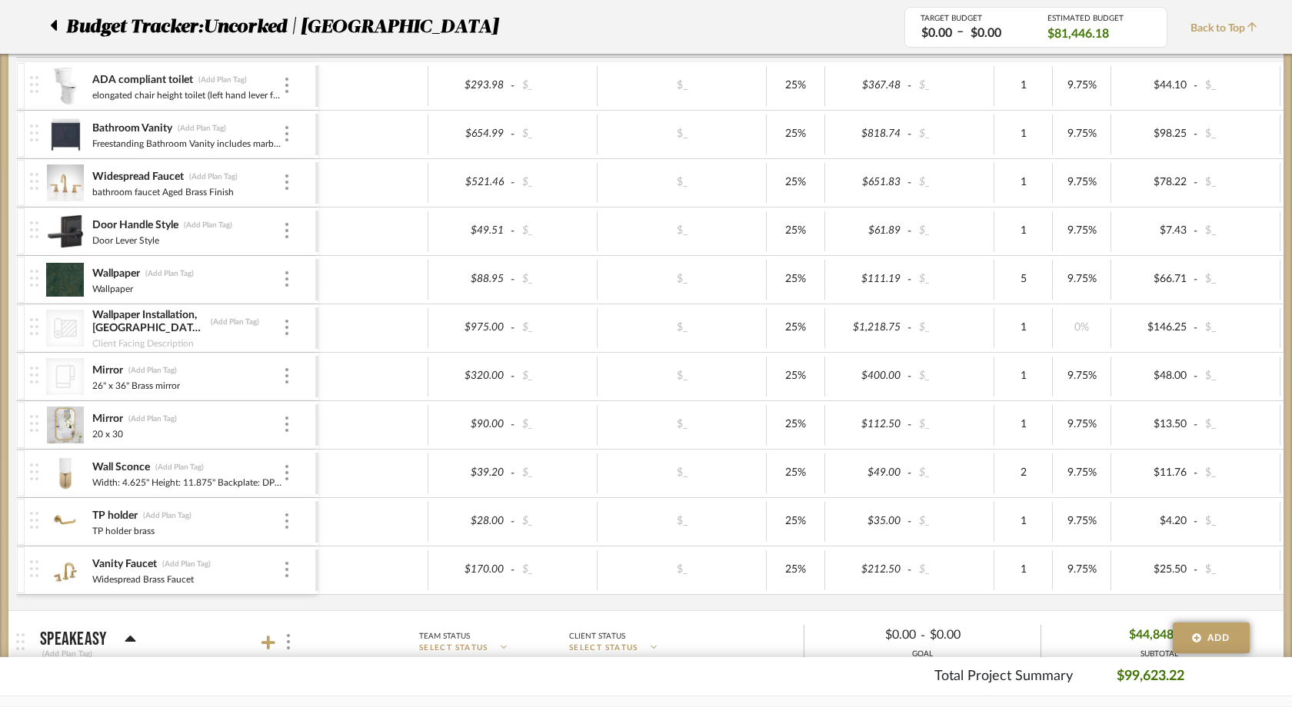
click at [291, 178] on div "Widespread Faucet (Add Plan Tag) bathroom faucet Aged Brass Finish" at bounding box center [172, 183] width 285 height 48
click at [284, 180] on div at bounding box center [287, 183] width 8 height 17
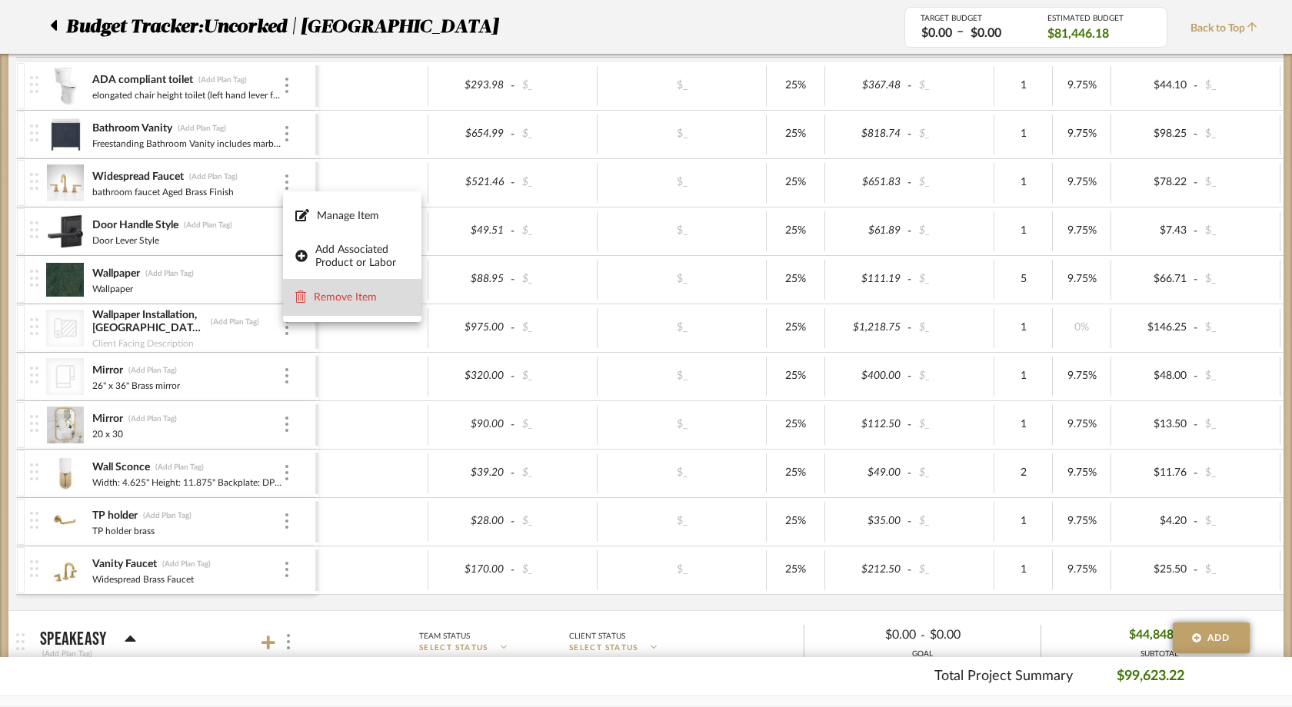
click at [301, 307] on button "Remove Item" at bounding box center [352, 297] width 138 height 37
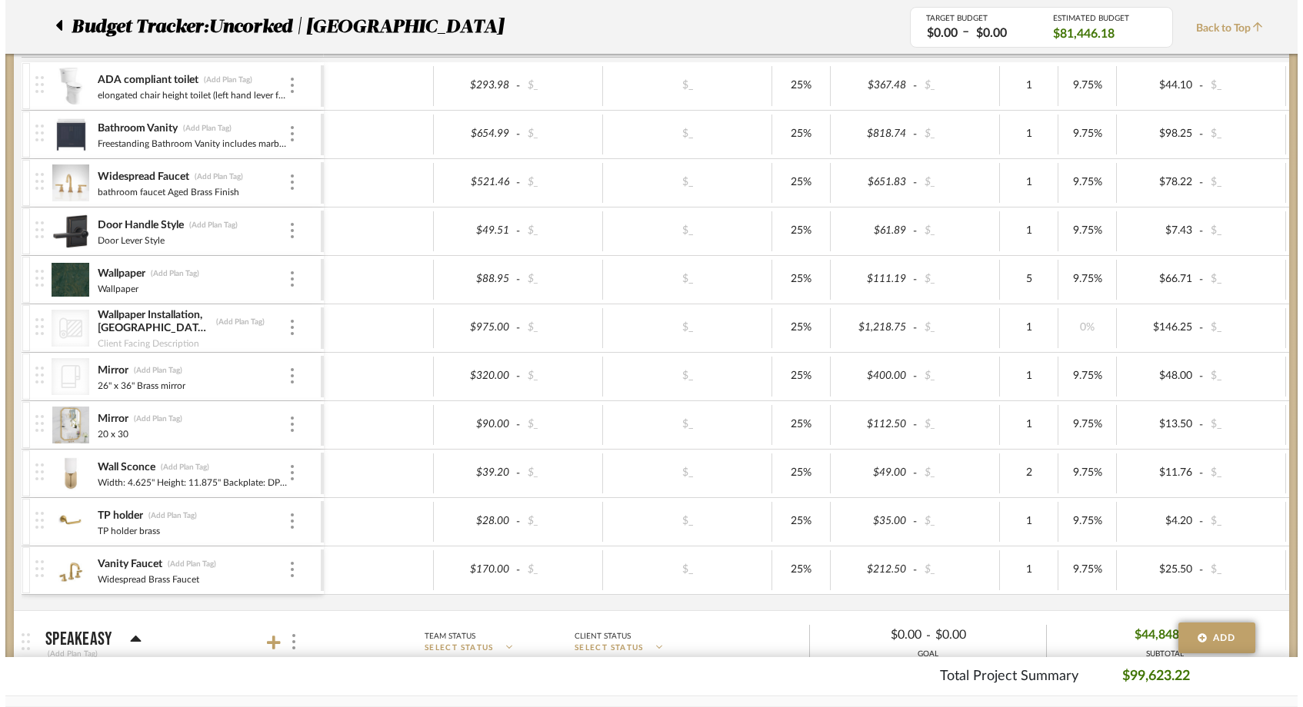
scroll to position [0, 0]
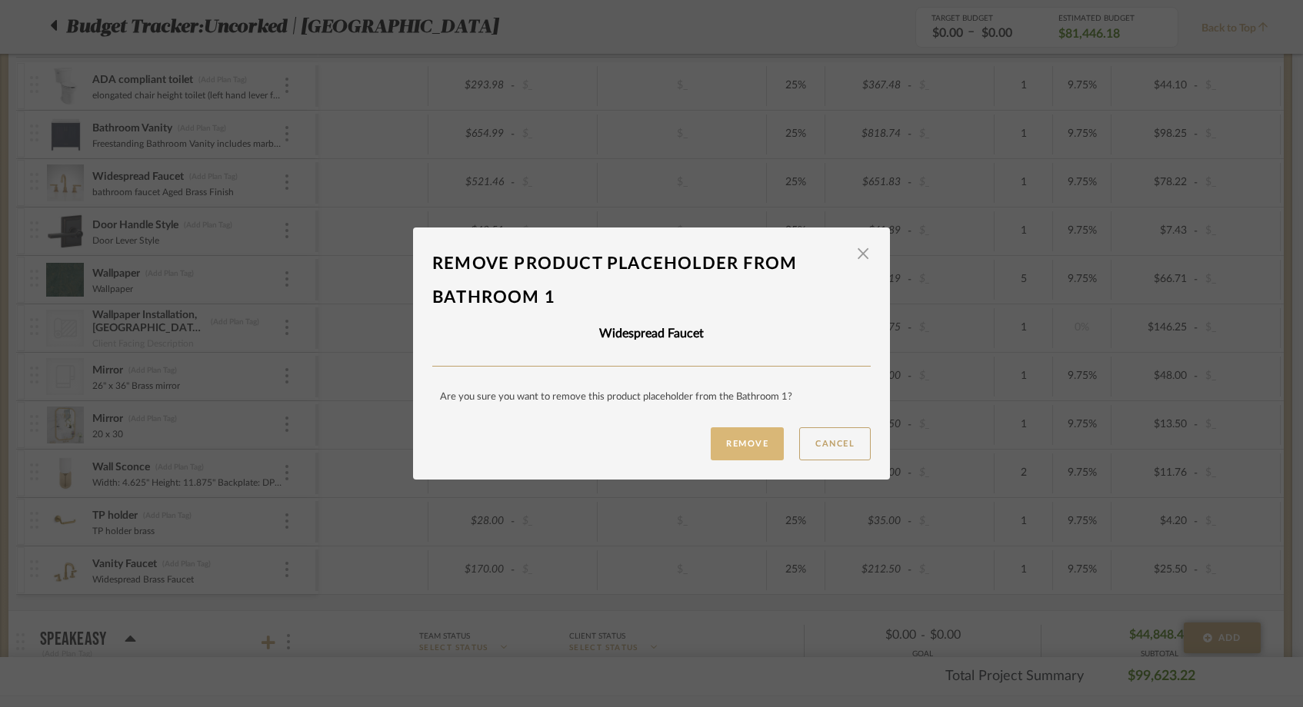
click at [748, 439] on button "Remove" at bounding box center [747, 444] width 73 height 33
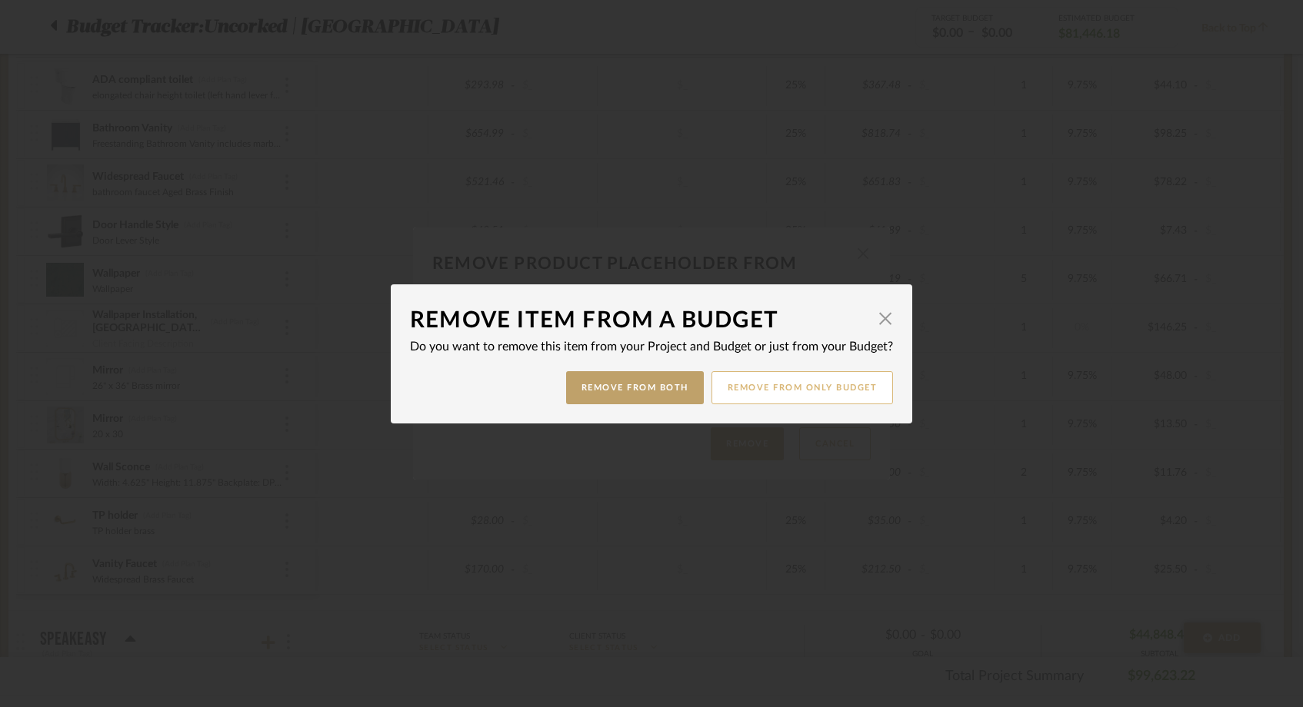
click at [780, 391] on button "Remove from only Budget" at bounding box center [802, 387] width 182 height 33
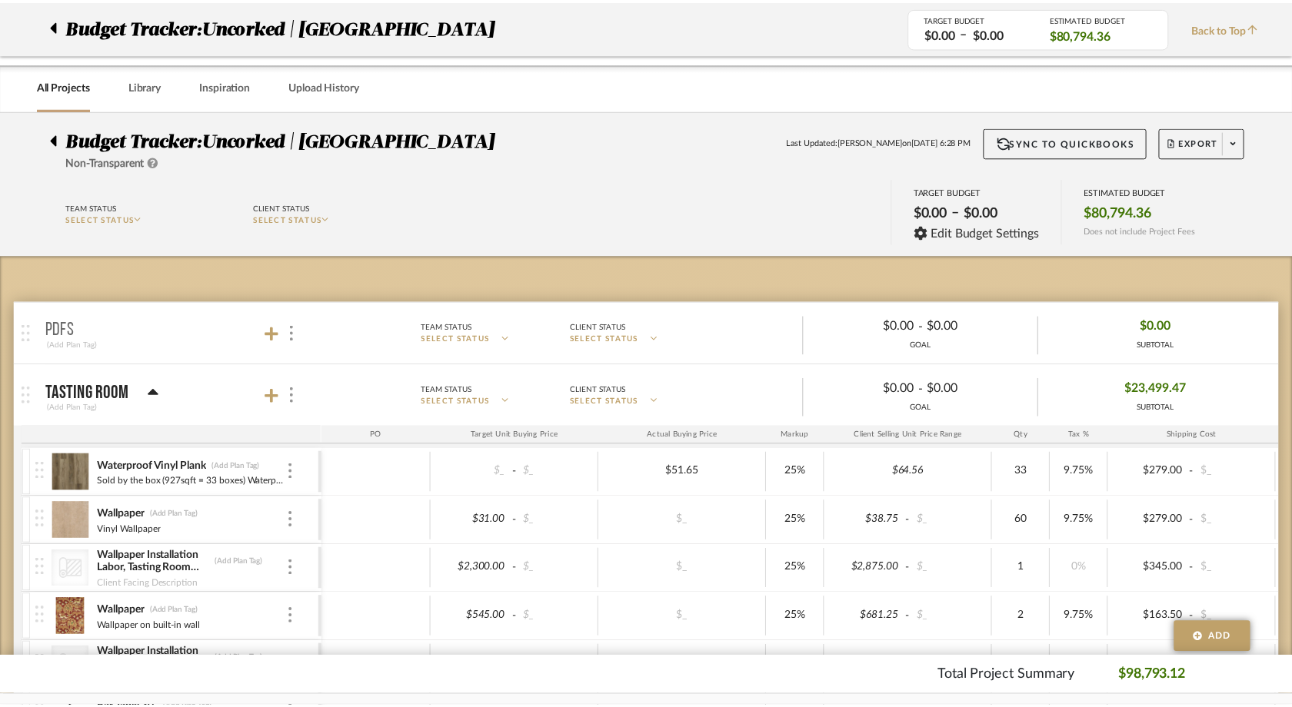
scroll to position [1166, 0]
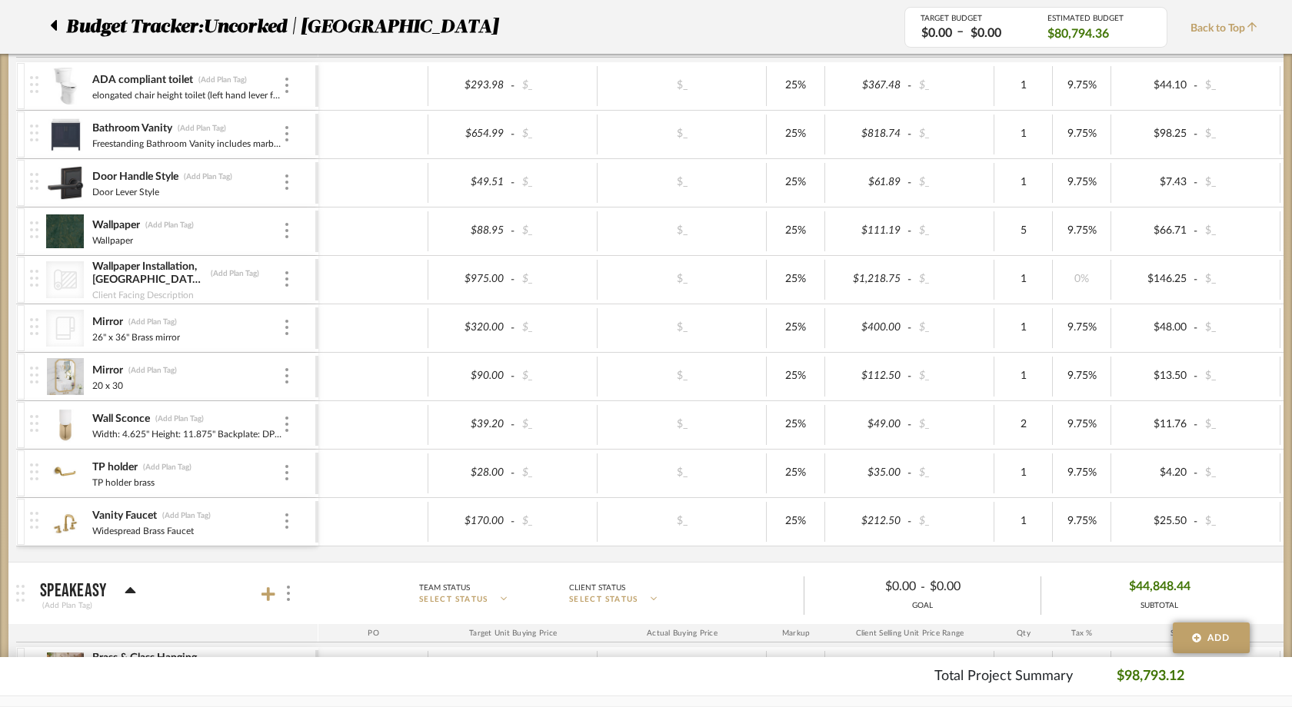
click at [71, 335] on icon "CategoryIconBath" at bounding box center [65, 328] width 23 height 23
click at [64, 330] on icon "CategoryIconBath" at bounding box center [65, 328] width 23 height 23
click at [289, 328] on div at bounding box center [287, 328] width 8 height 17
click at [338, 496] on p "Remove" at bounding box center [346, 501] width 42 height 11
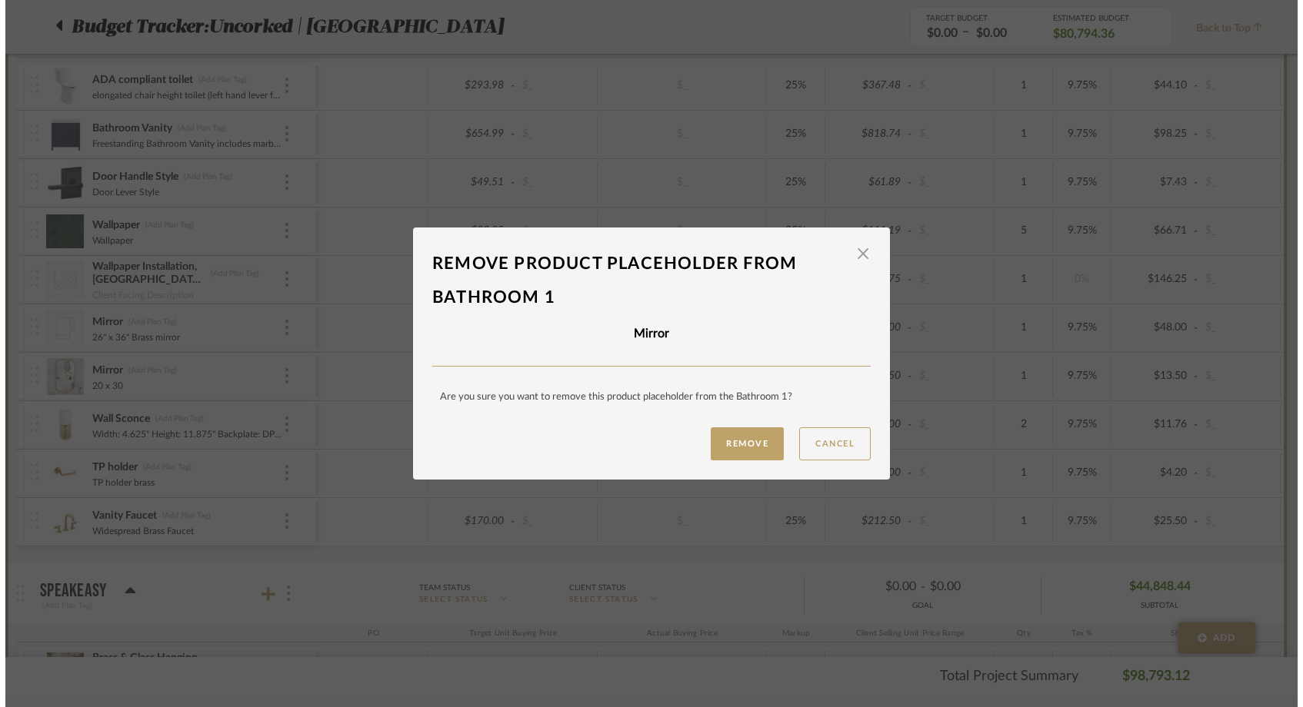
scroll to position [0, 0]
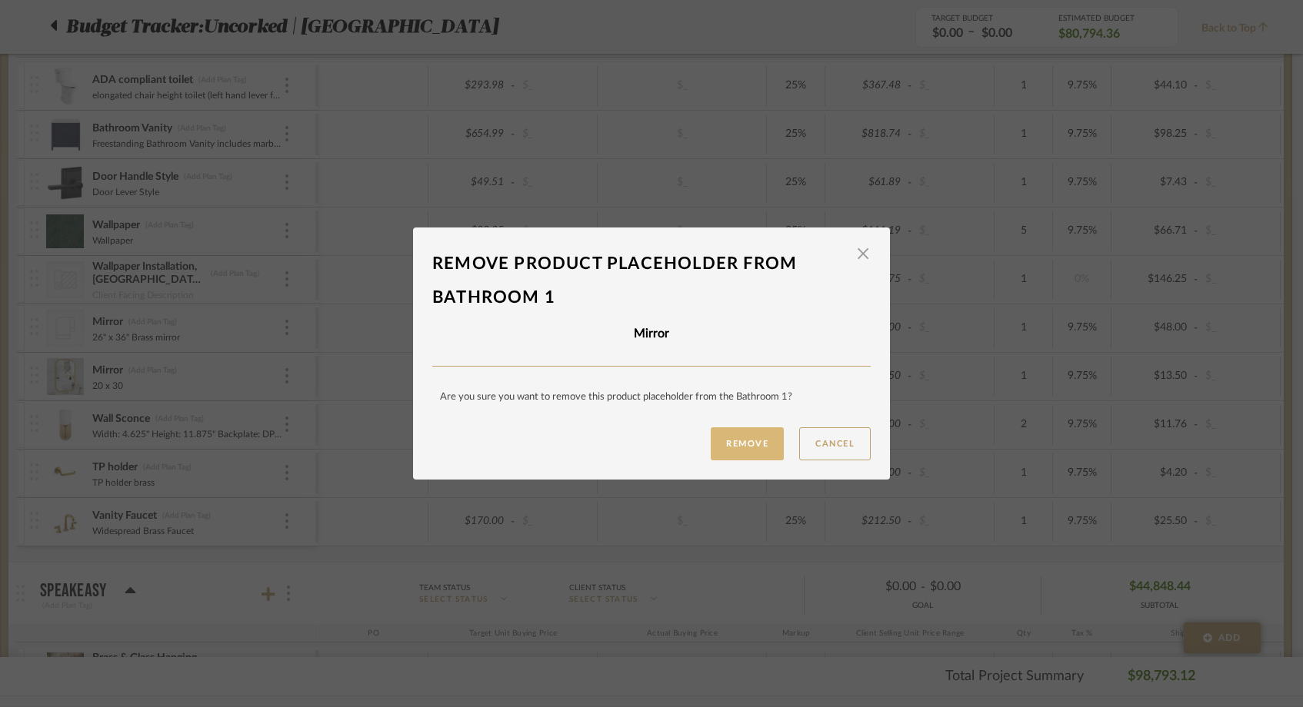
click at [731, 433] on button "Remove" at bounding box center [747, 444] width 73 height 33
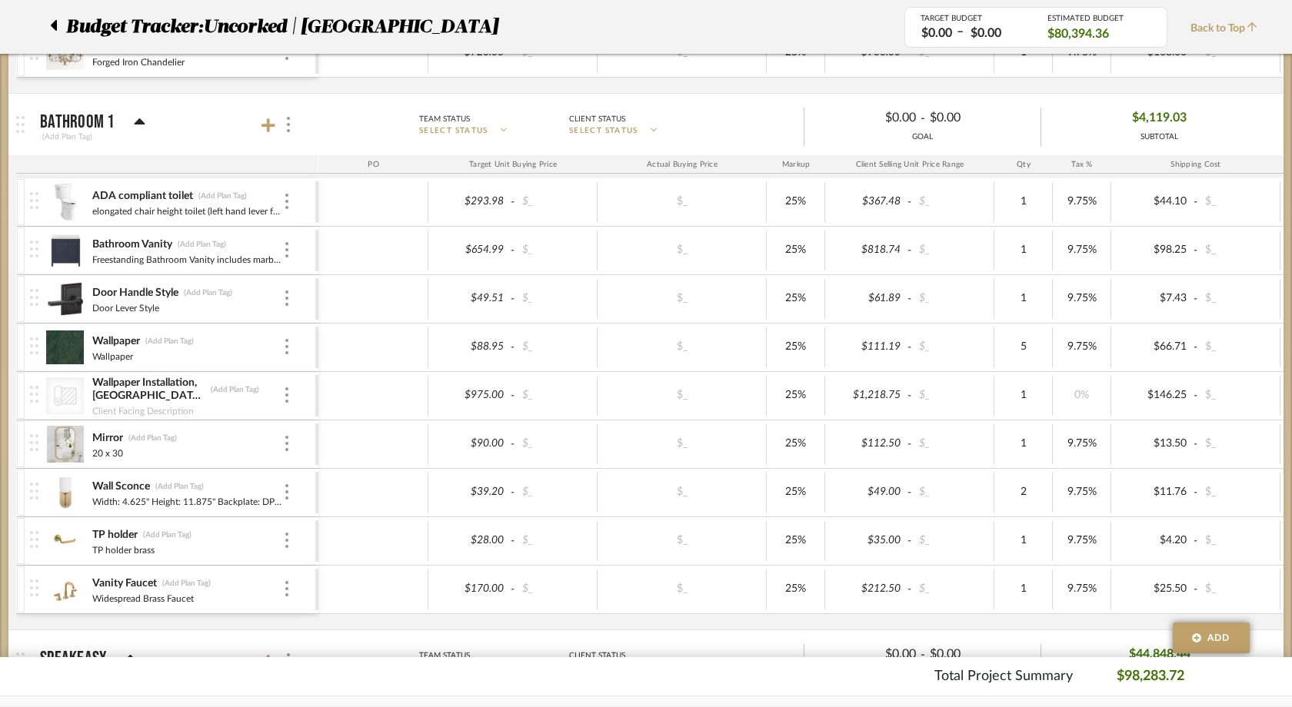
scroll to position [1051, 0]
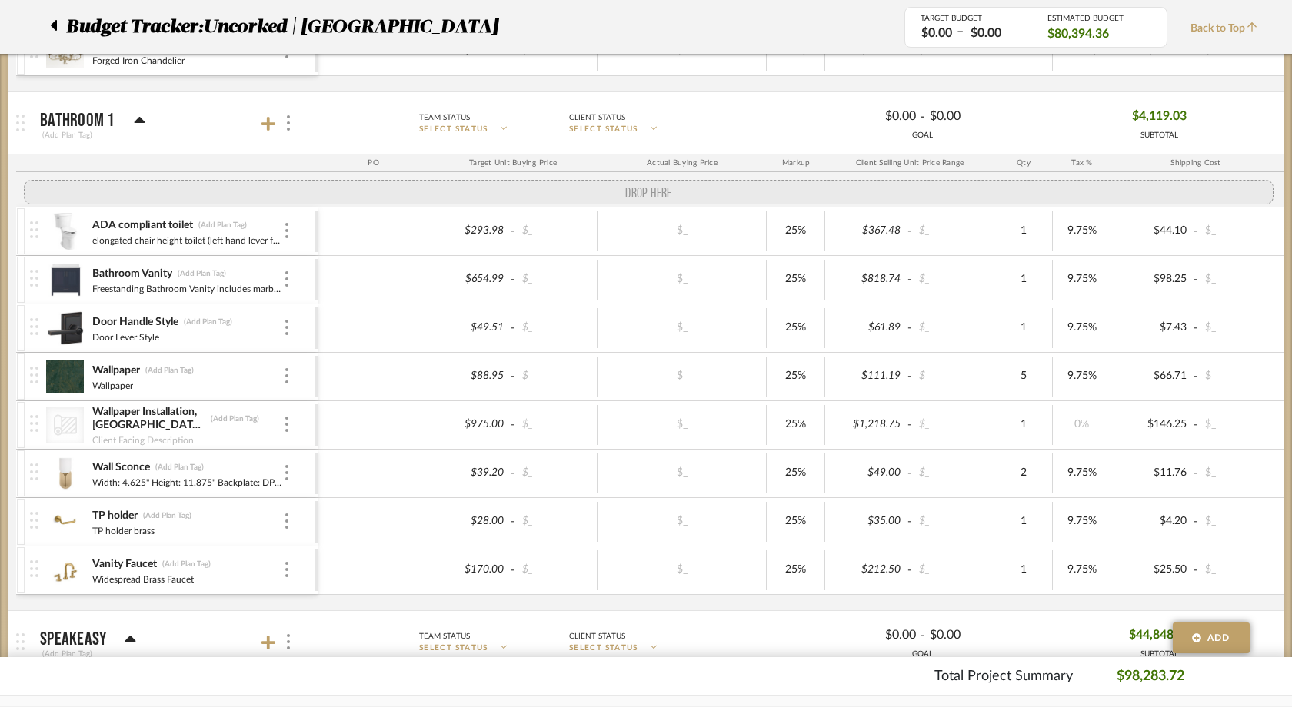
drag, startPoint x: 32, startPoint y: 444, endPoint x: 38, endPoint y: 199, distance: 245.4
drag, startPoint x: 37, startPoint y: 291, endPoint x: 38, endPoint y: 201, distance: 90.0
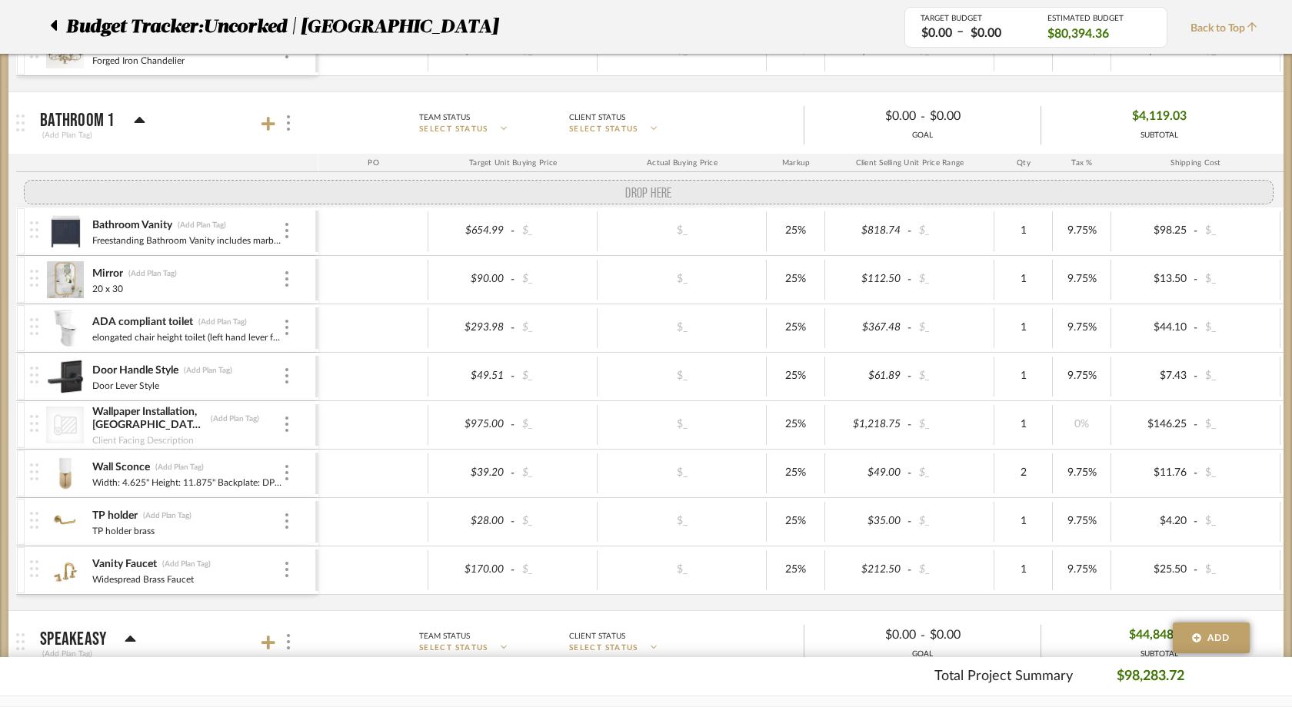
drag, startPoint x: 34, startPoint y: 394, endPoint x: 44, endPoint y: 205, distance: 188.7
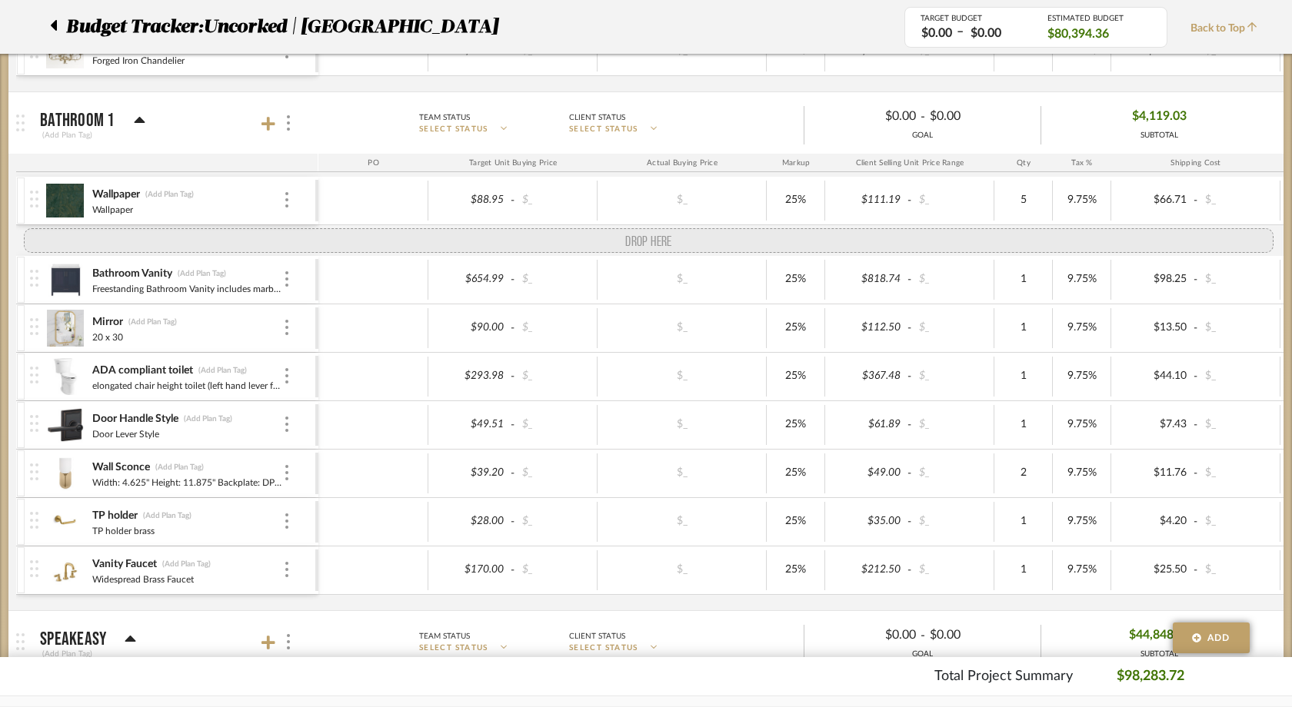
drag, startPoint x: 35, startPoint y: 445, endPoint x: 36, endPoint y: 255, distance: 190.0
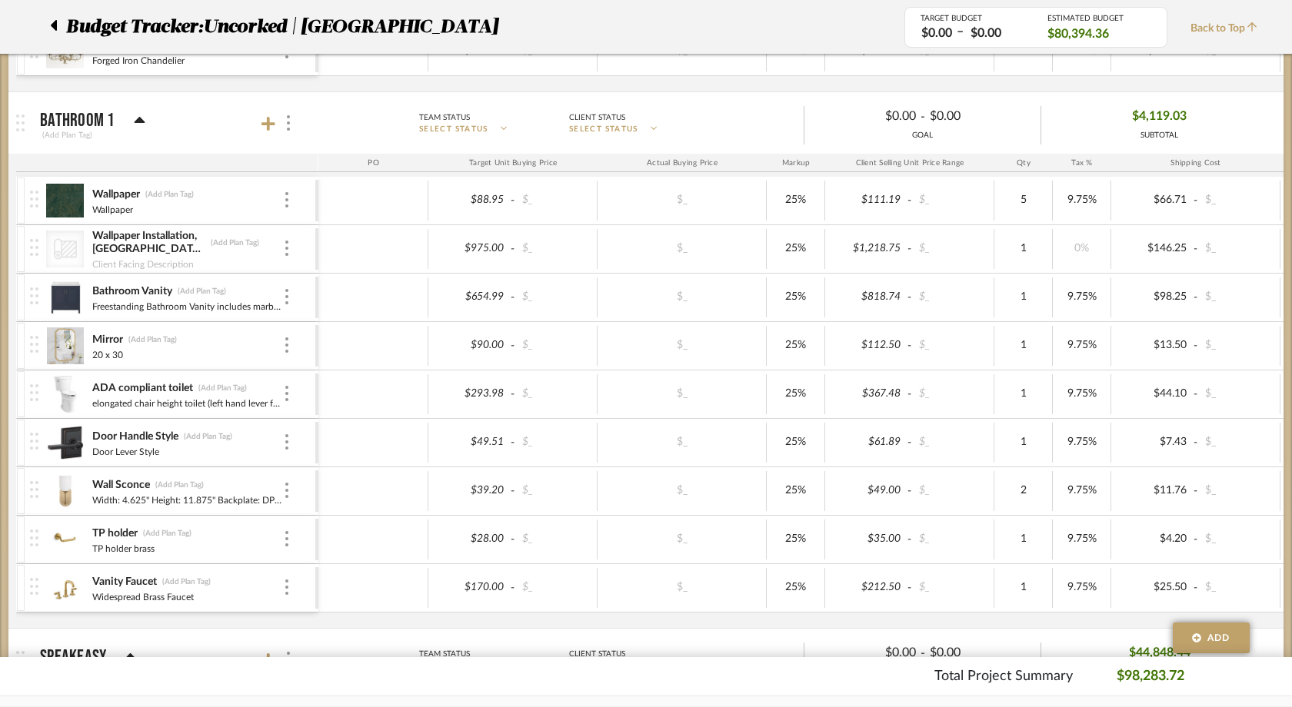
click at [68, 249] on icon at bounding box center [65, 248] width 23 height 21
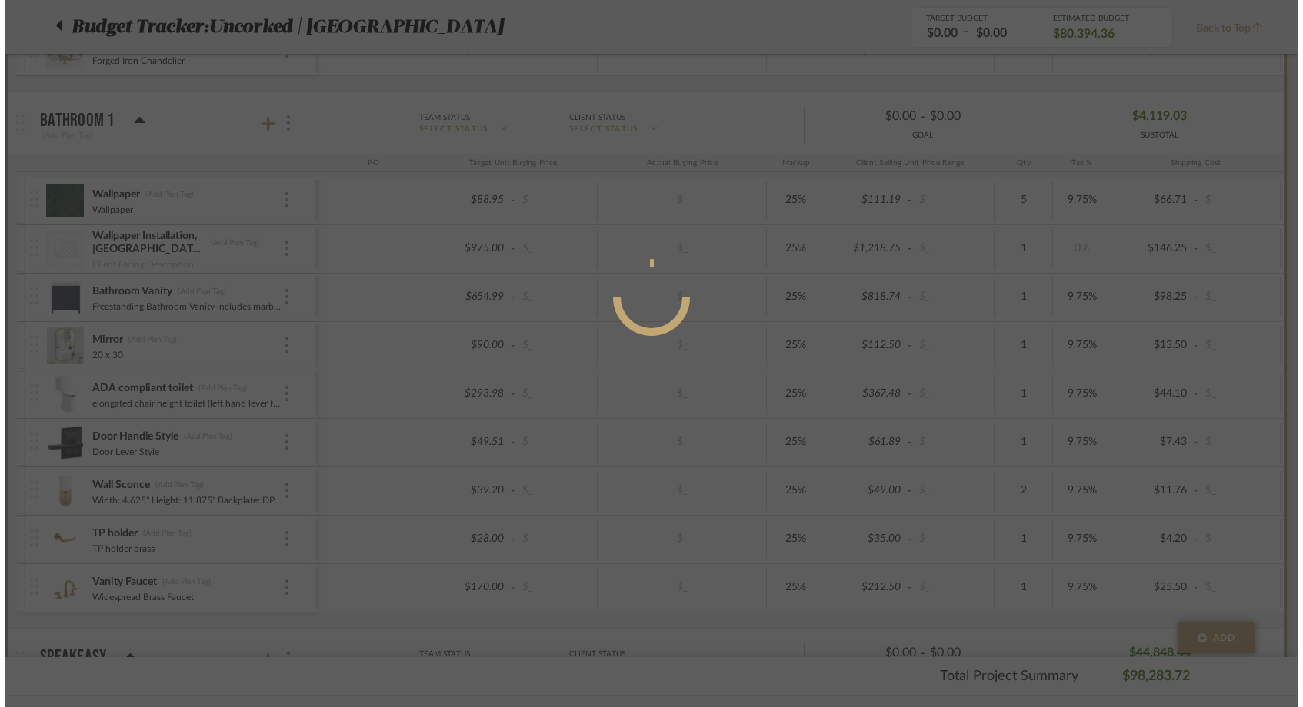
scroll to position [0, 0]
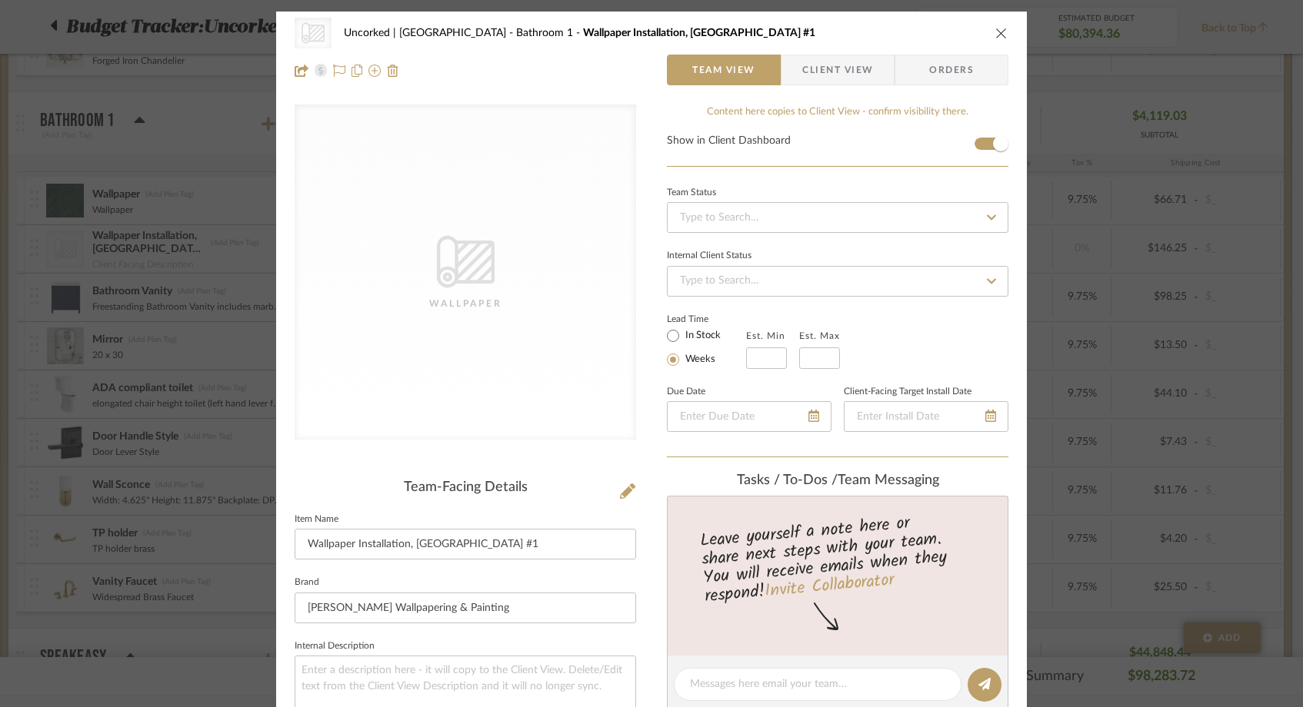
click at [995, 31] on icon "close" at bounding box center [1001, 33] width 12 height 12
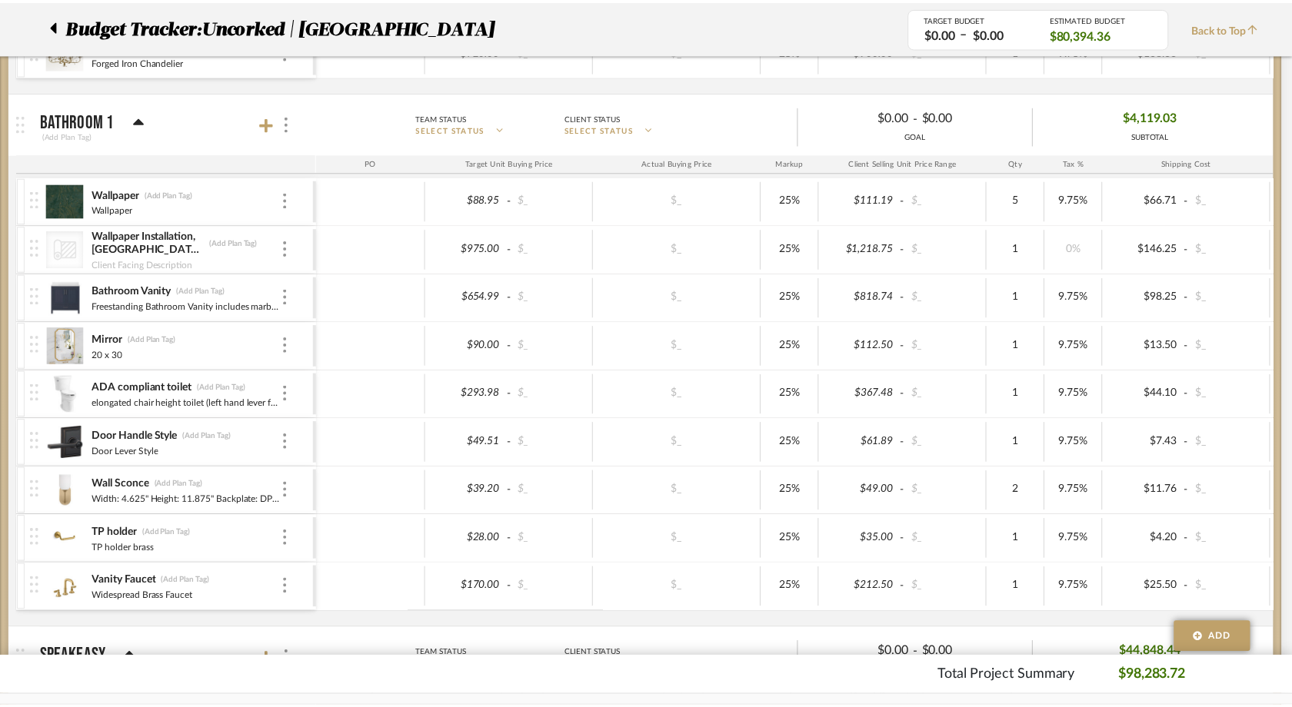
scroll to position [1051, 0]
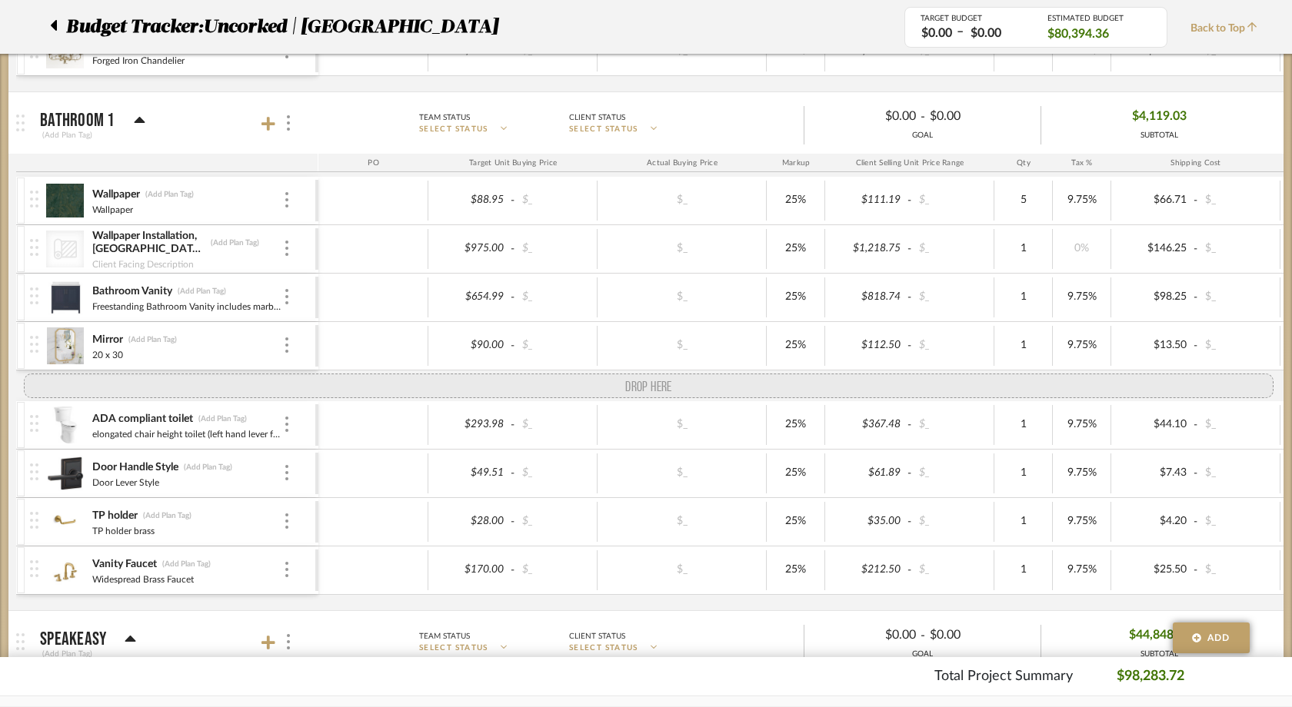
drag, startPoint x: 36, startPoint y: 493, endPoint x: 37, endPoint y: 398, distance: 94.6
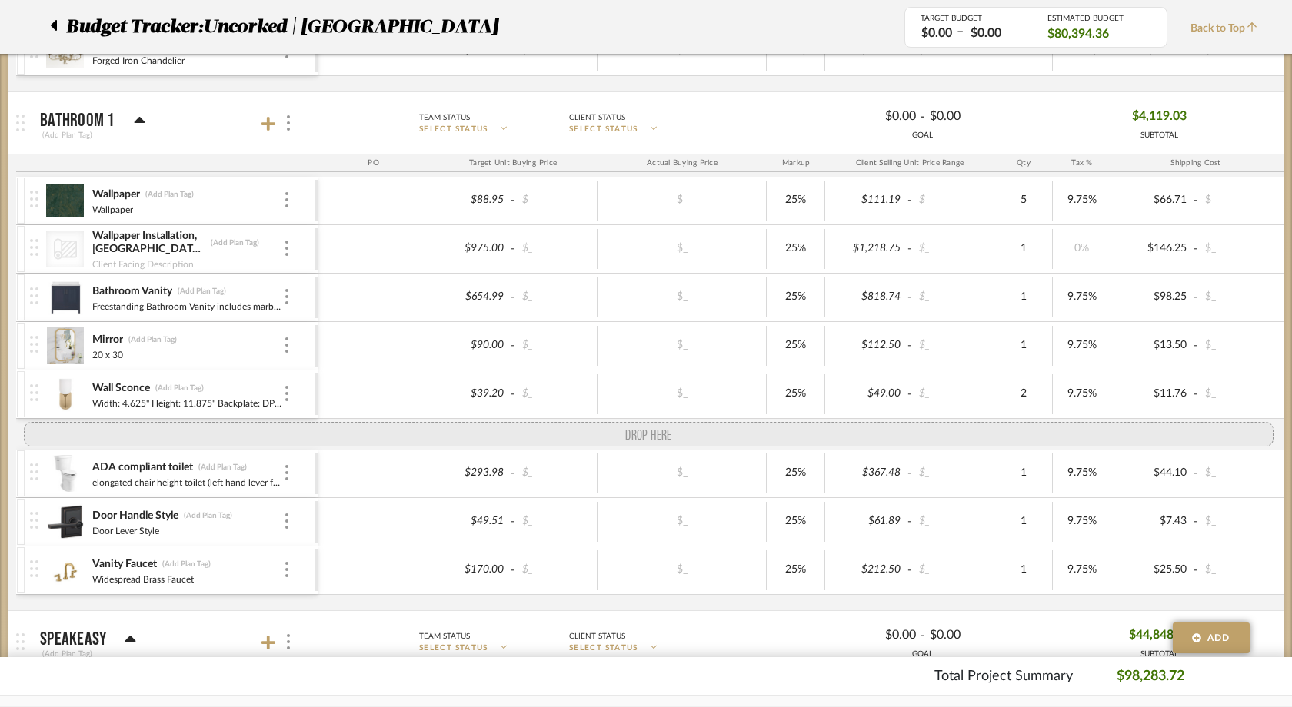
drag, startPoint x: 39, startPoint y: 542, endPoint x: 43, endPoint y: 435, distance: 107.0
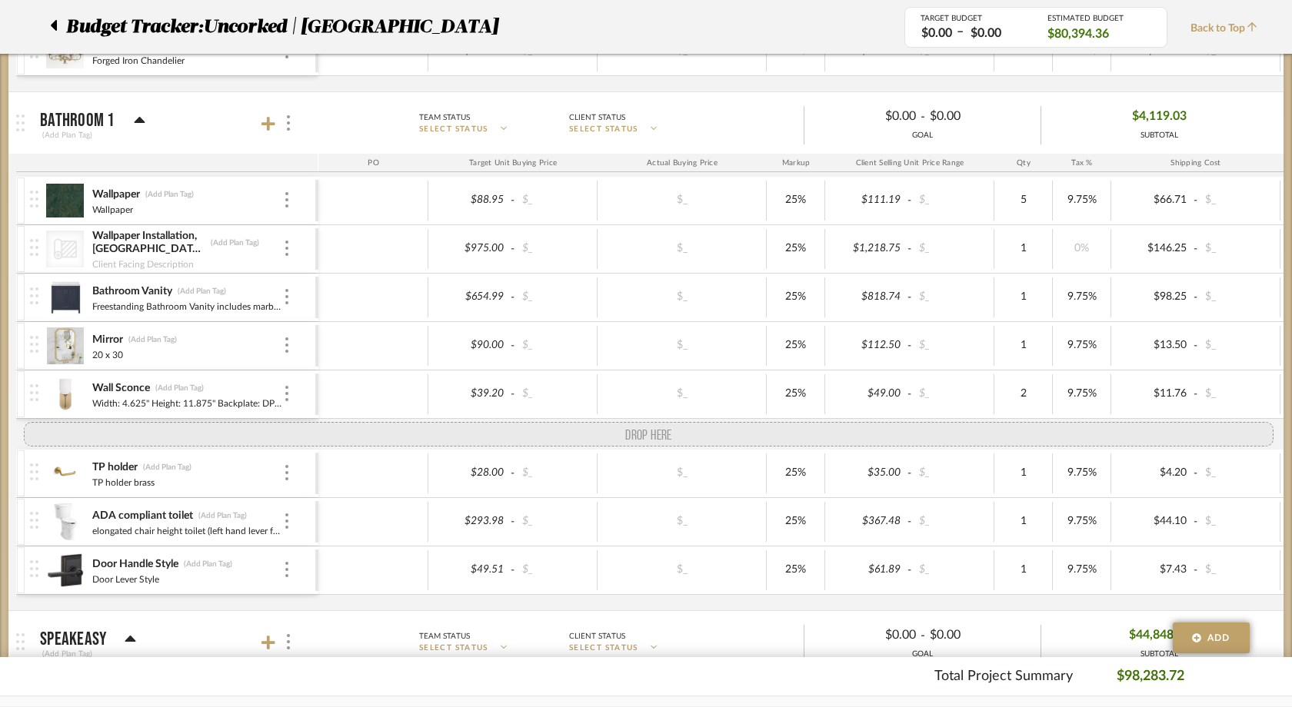
drag, startPoint x: 41, startPoint y: 590, endPoint x: 49, endPoint y: 432, distance: 157.9
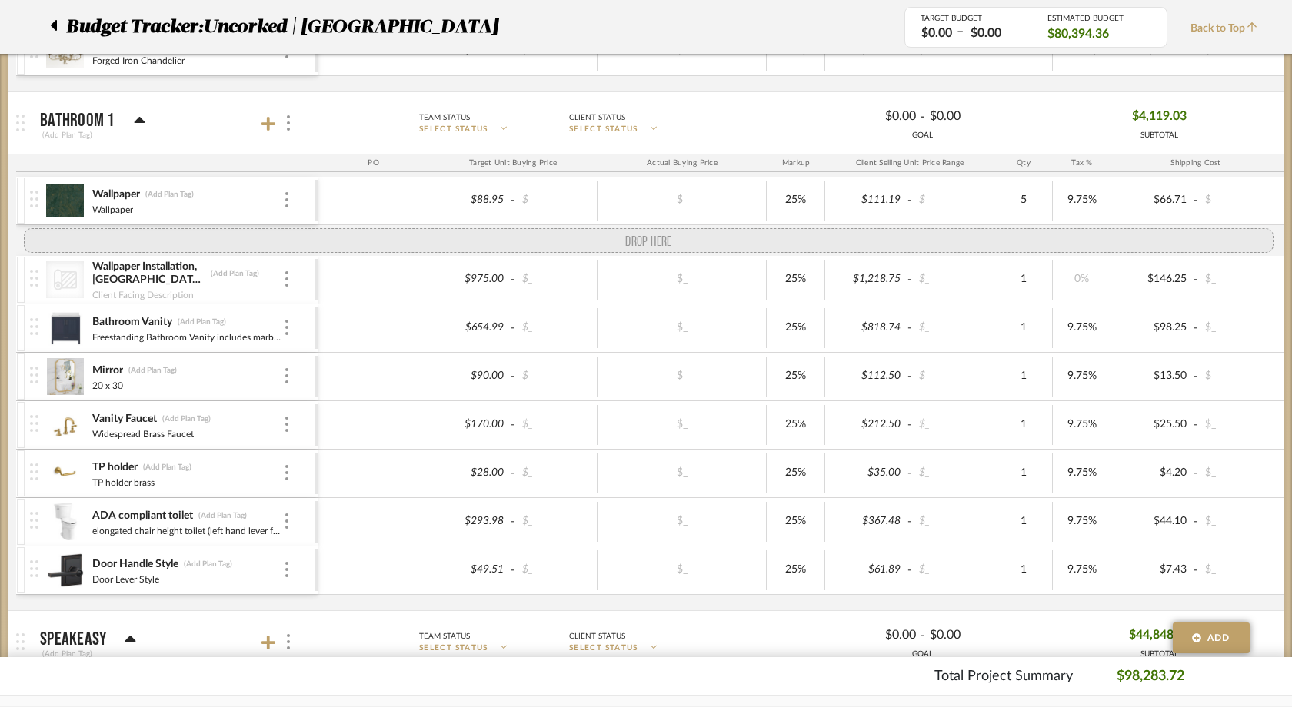
drag, startPoint x: 39, startPoint y: 386, endPoint x: 52, endPoint y: 226, distance: 160.4
drag, startPoint x: 33, startPoint y: 288, endPoint x: 33, endPoint y: 230, distance: 58.4
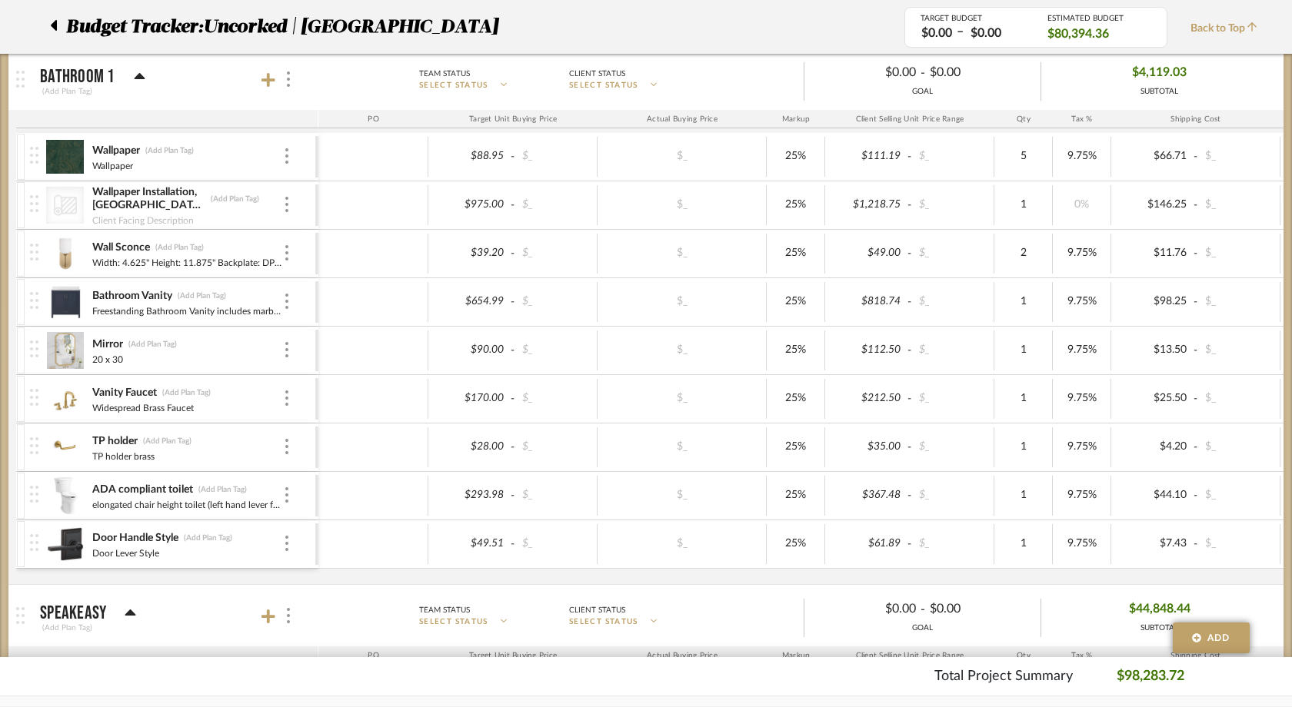
scroll to position [1107, 0]
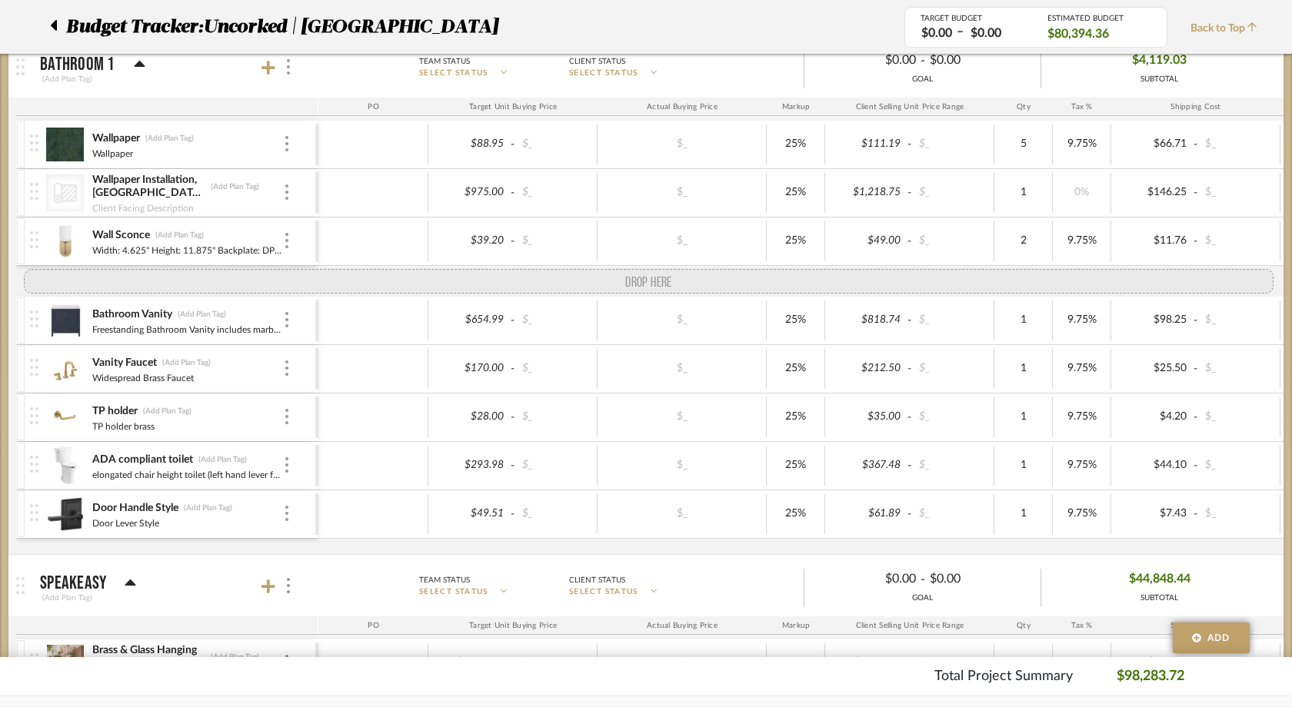
drag, startPoint x: 34, startPoint y: 347, endPoint x: 42, endPoint y: 292, distance: 55.1
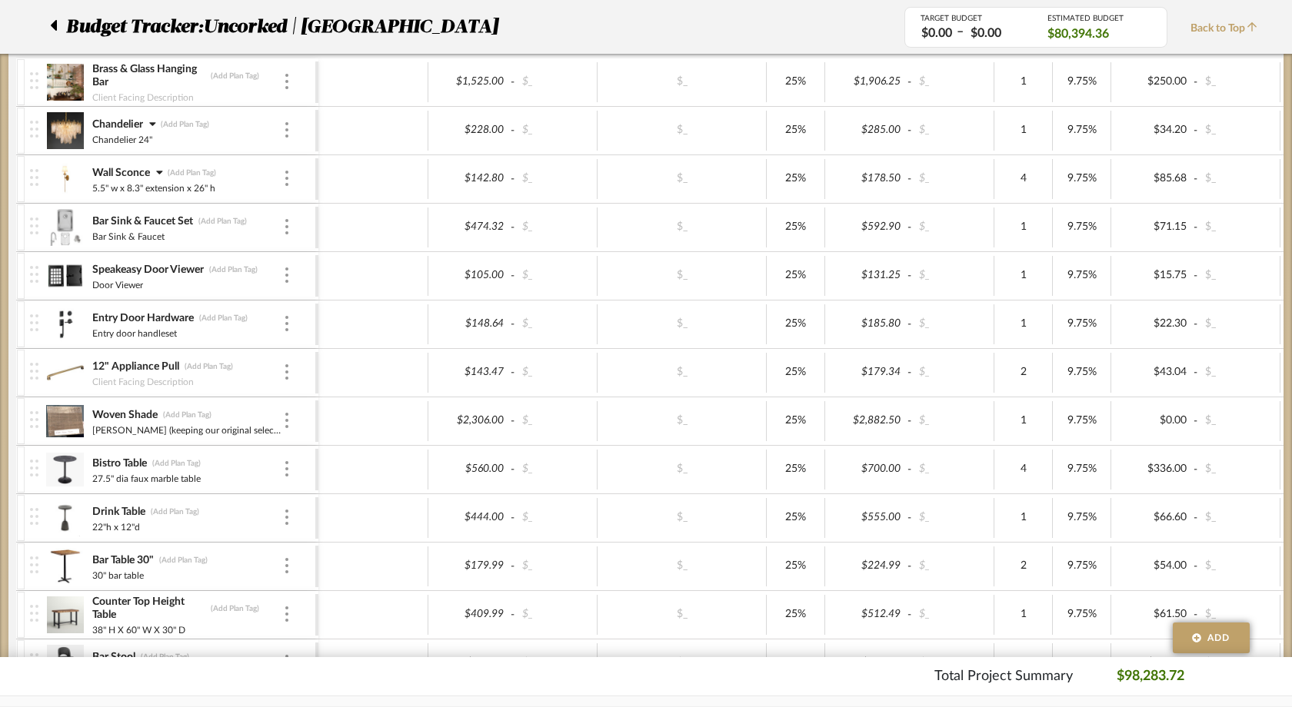
scroll to position [1684, 0]
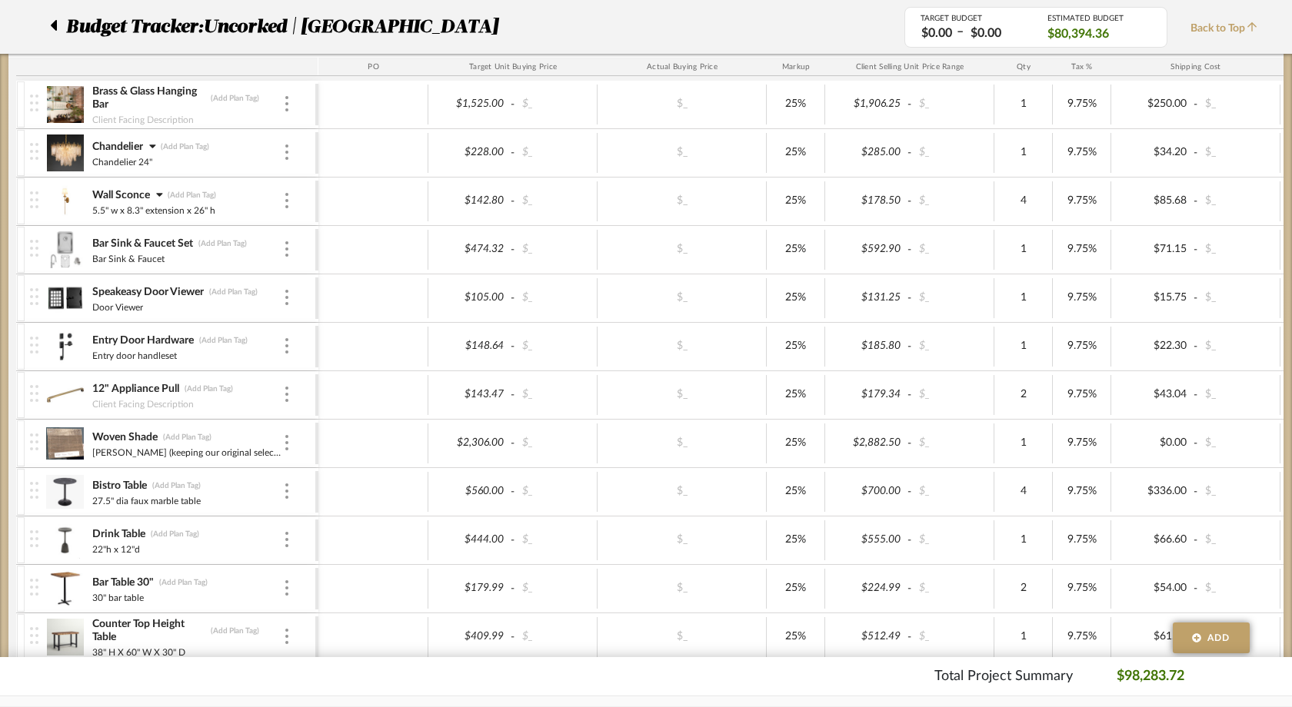
click at [54, 18] on icon at bounding box center [53, 25] width 7 height 18
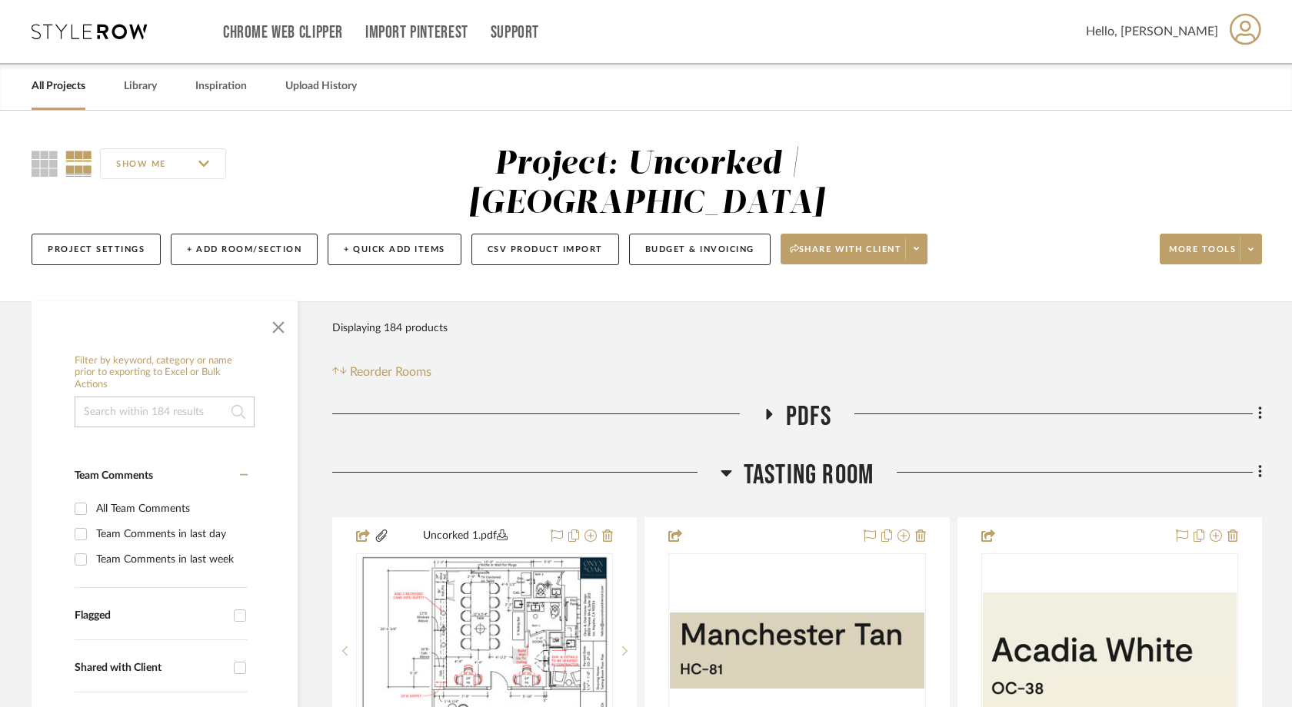
scroll to position [12, 0]
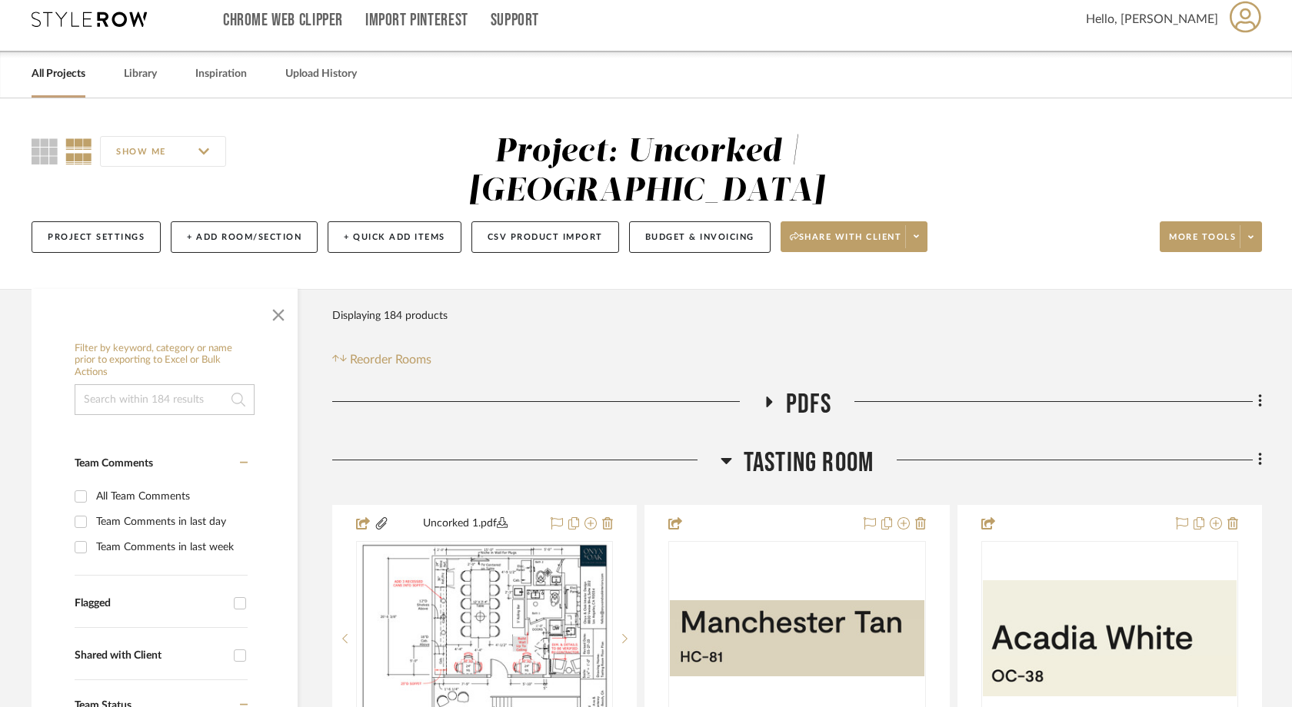
click at [243, 591] on input "Flagged" at bounding box center [240, 603] width 25 height 25
checkbox input "true"
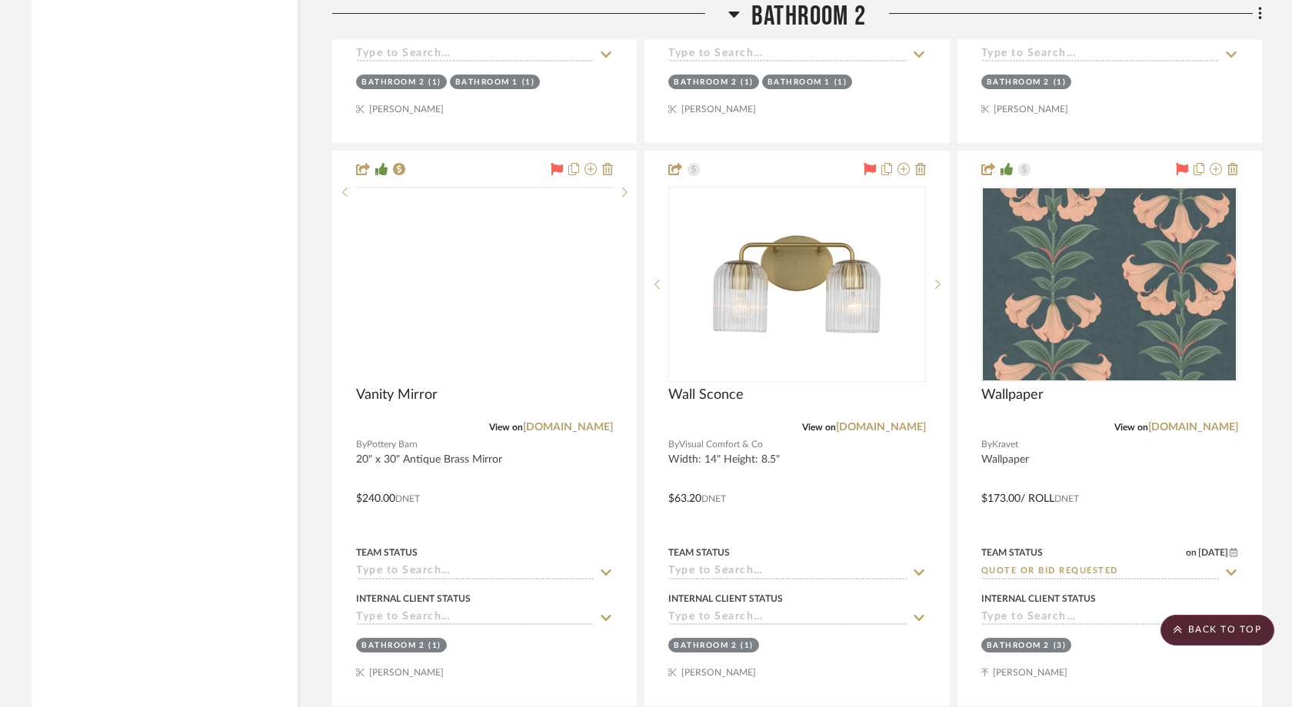
scroll to position [5084, 0]
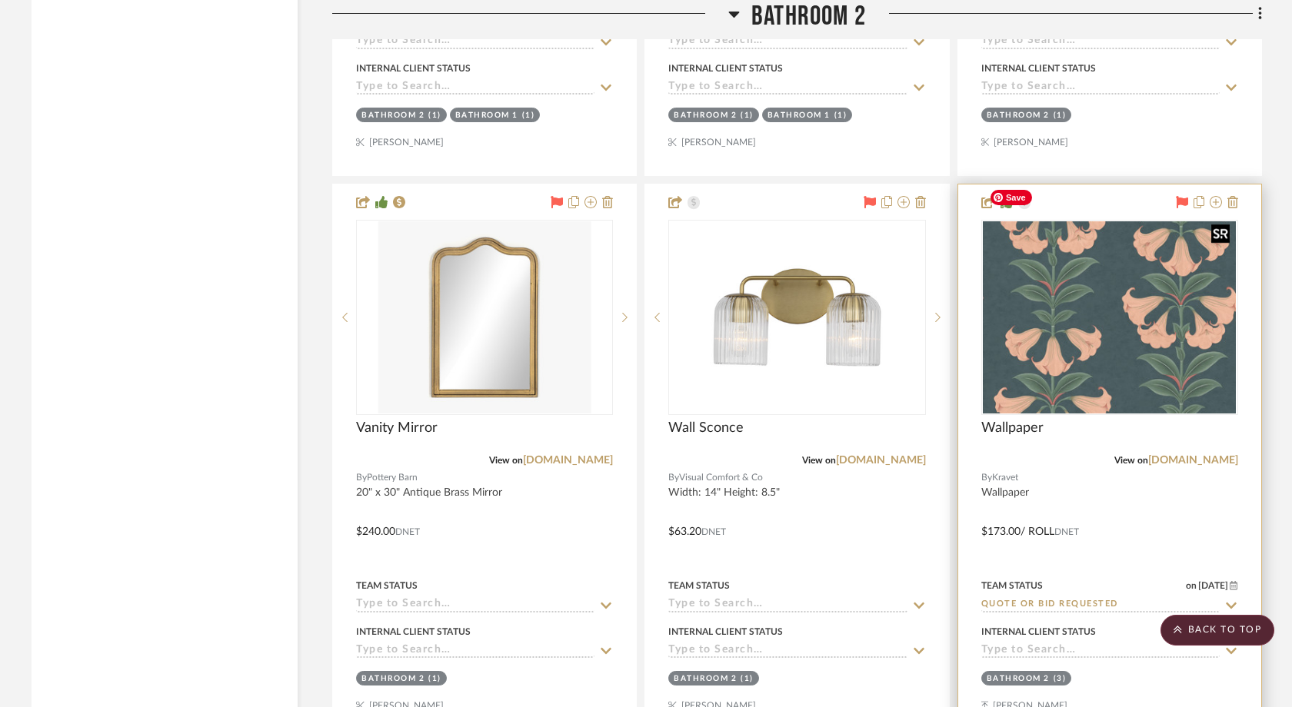
click at [0, 0] on img at bounding box center [0, 0] width 0 height 0
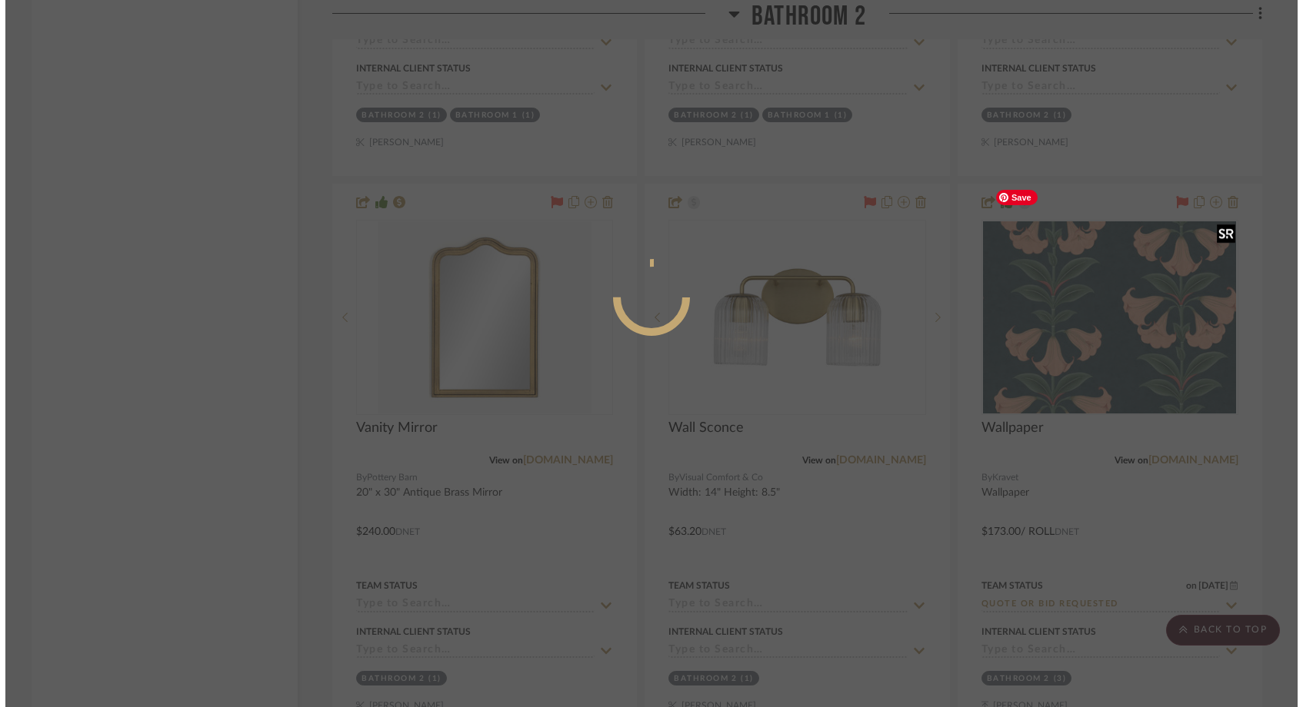
scroll to position [0, 0]
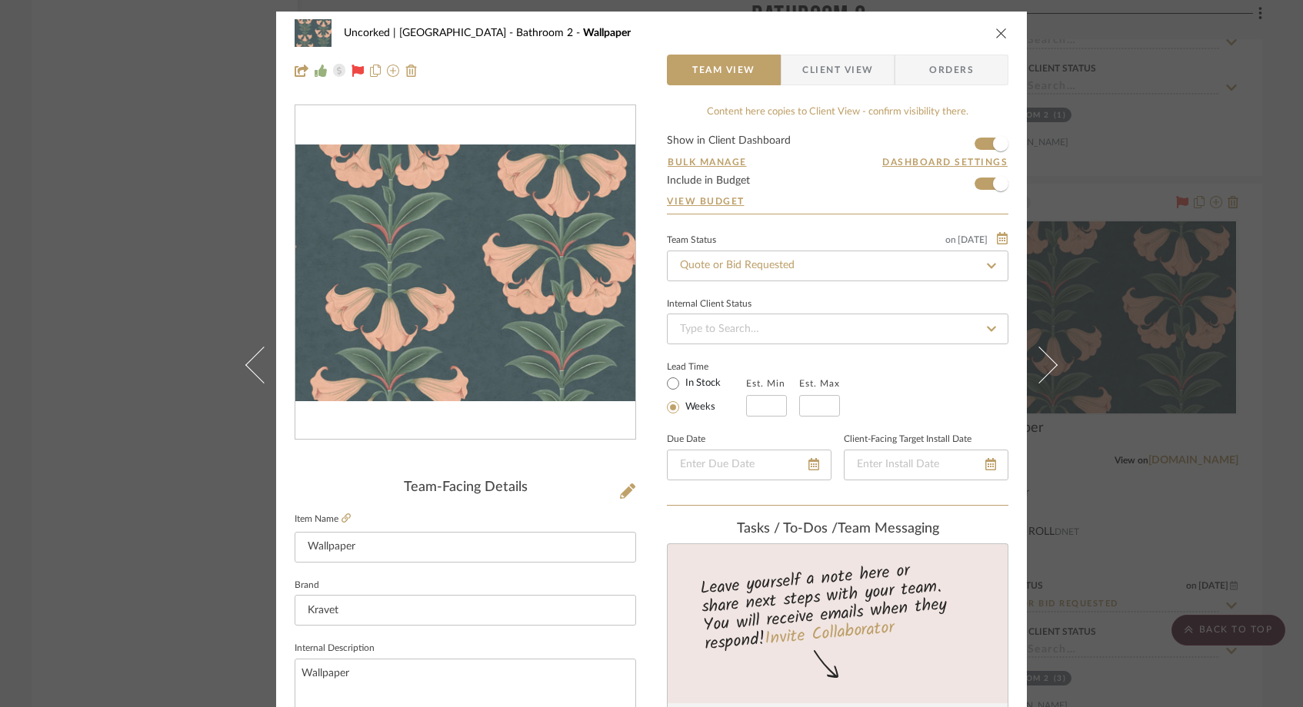
click at [995, 32] on icon "close" at bounding box center [1001, 33] width 12 height 12
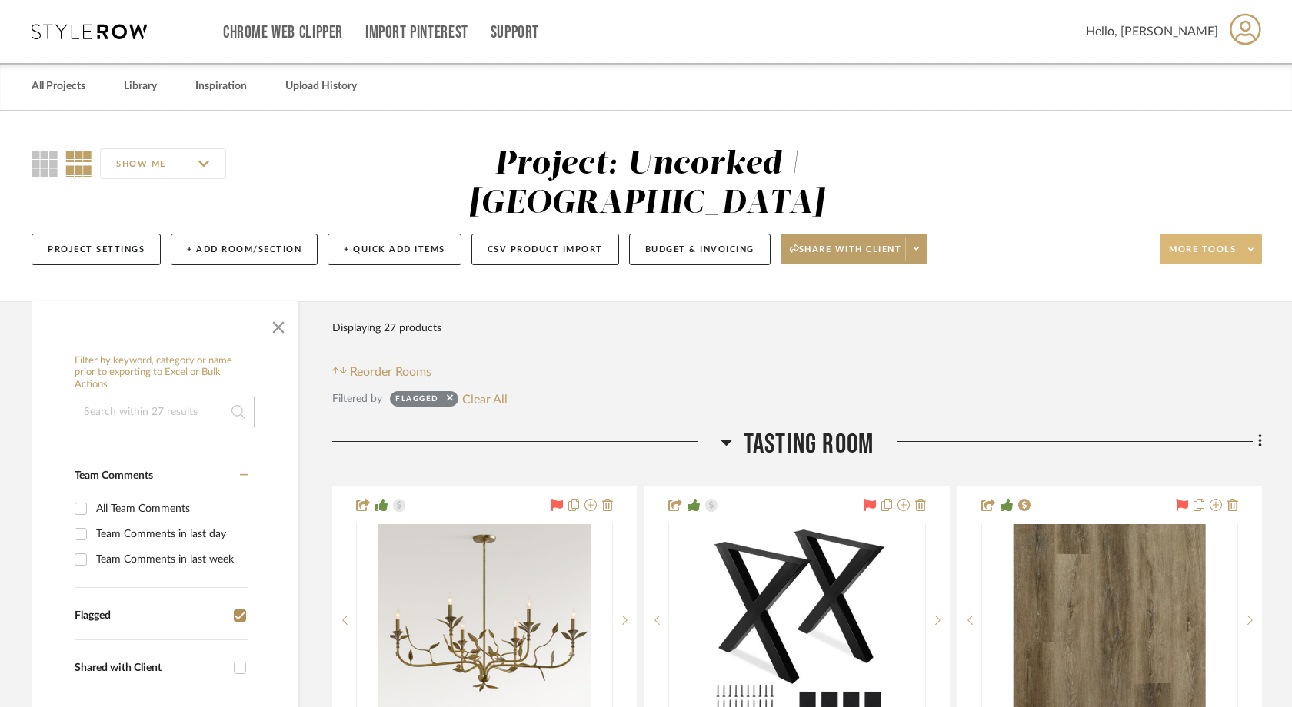
click at [1256, 238] on span at bounding box center [1251, 249] width 22 height 23
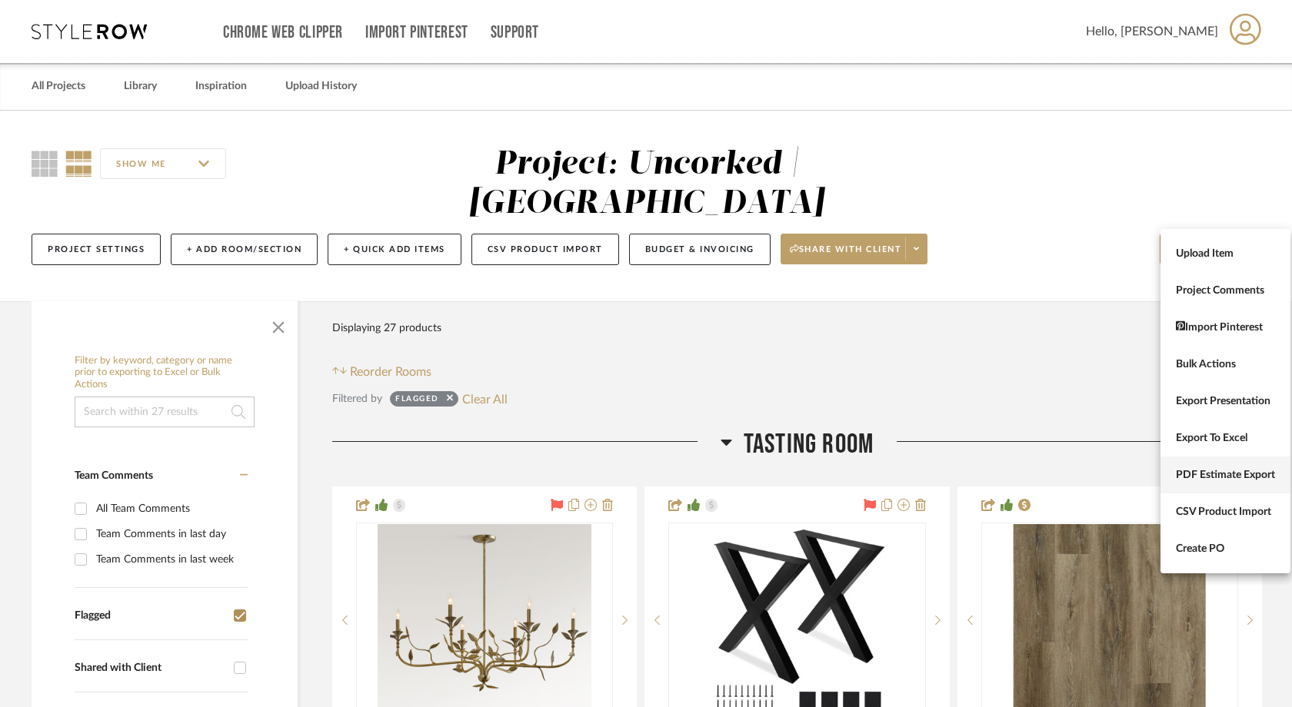
click at [1177, 464] on button "PDF Estimate Export" at bounding box center [1225, 475] width 130 height 37
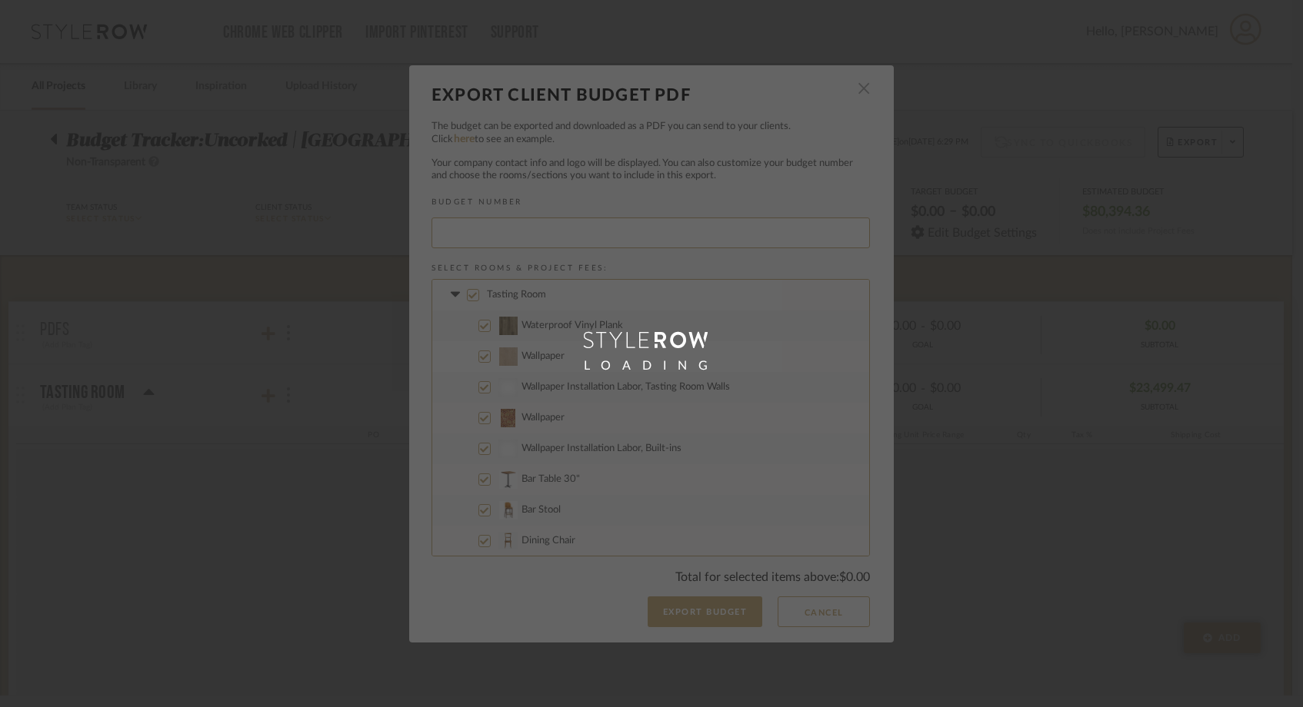
type input "UNCORK-024"
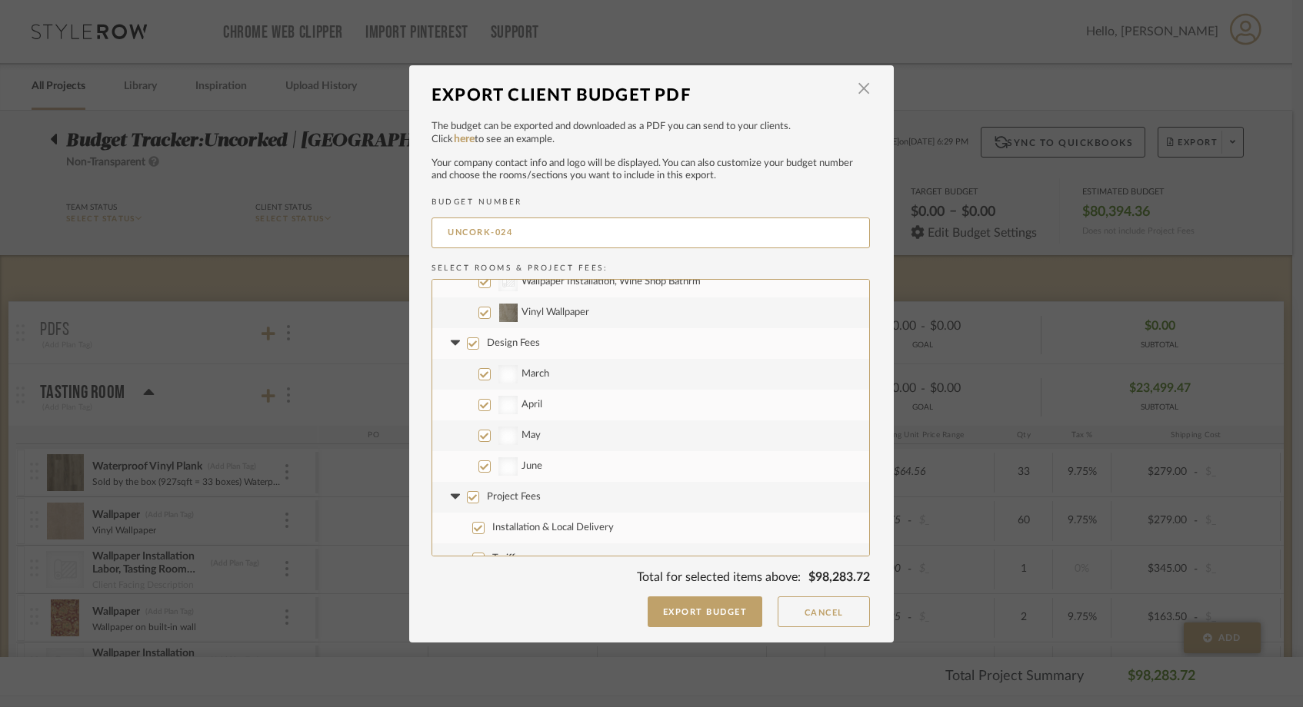
scroll to position [2185, 0]
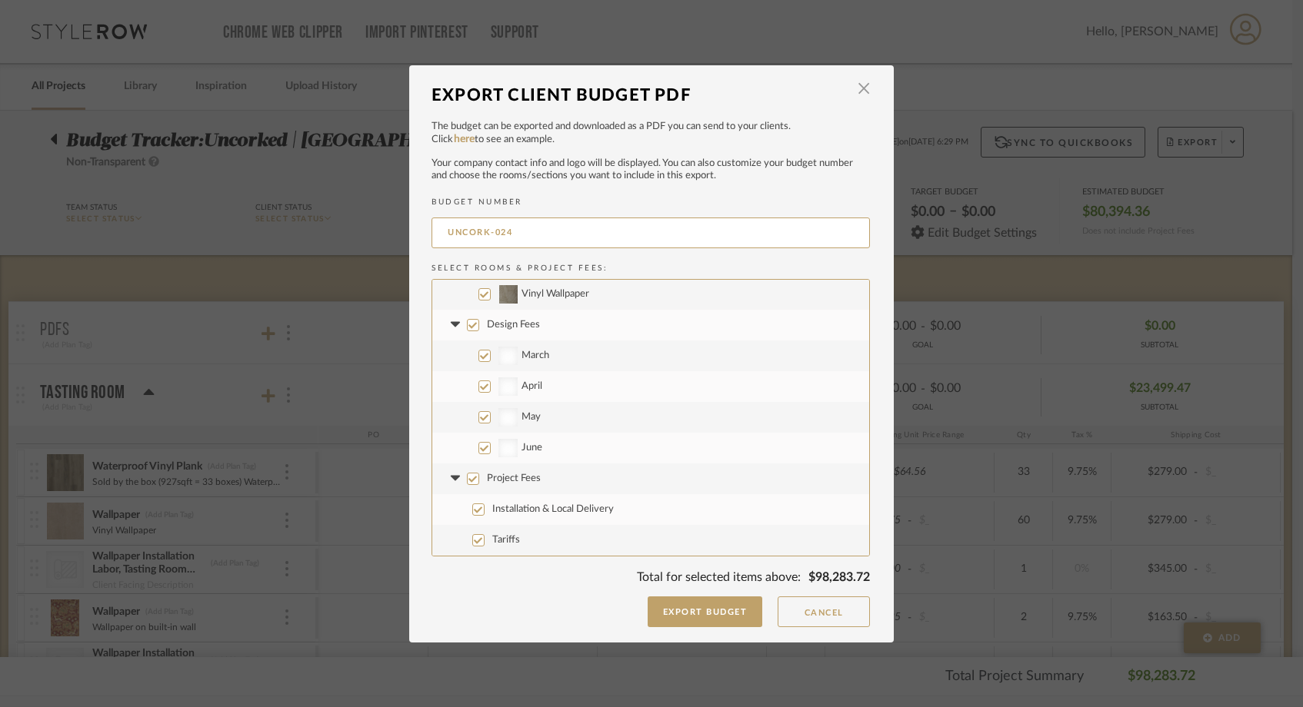
click at [468, 327] on input "Design Fees" at bounding box center [473, 325] width 12 height 12
checkbox input "false"
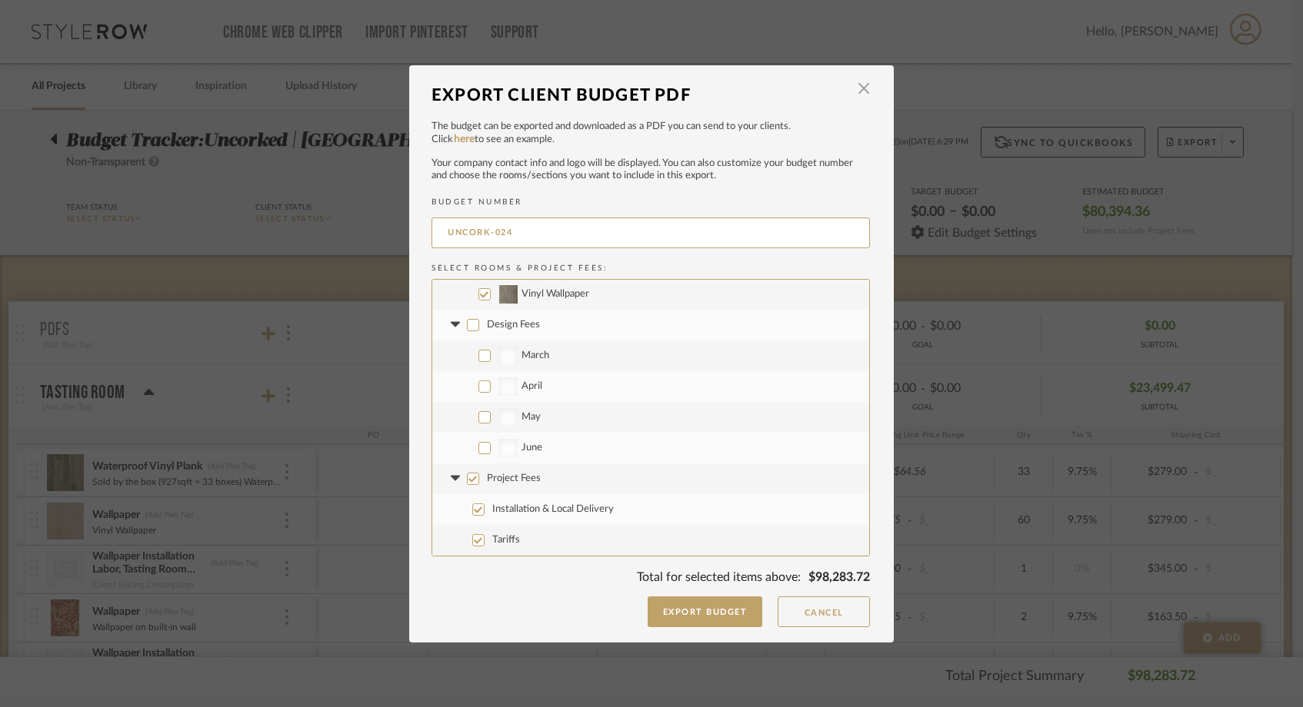
checkbox input "false"
click at [467, 481] on input "Project Fees" at bounding box center [473, 479] width 12 height 12
checkbox input "false"
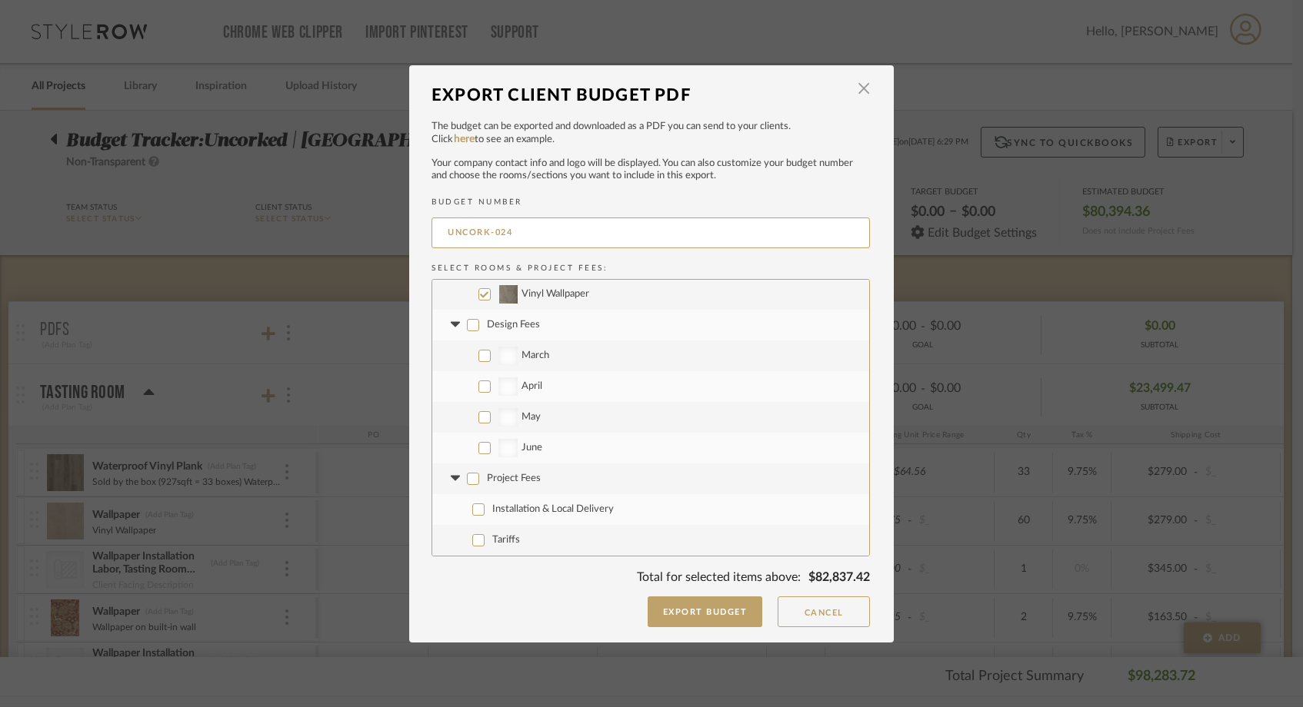
click at [467, 481] on input "Project Fees" at bounding box center [473, 479] width 12 height 12
checkbox input "true"
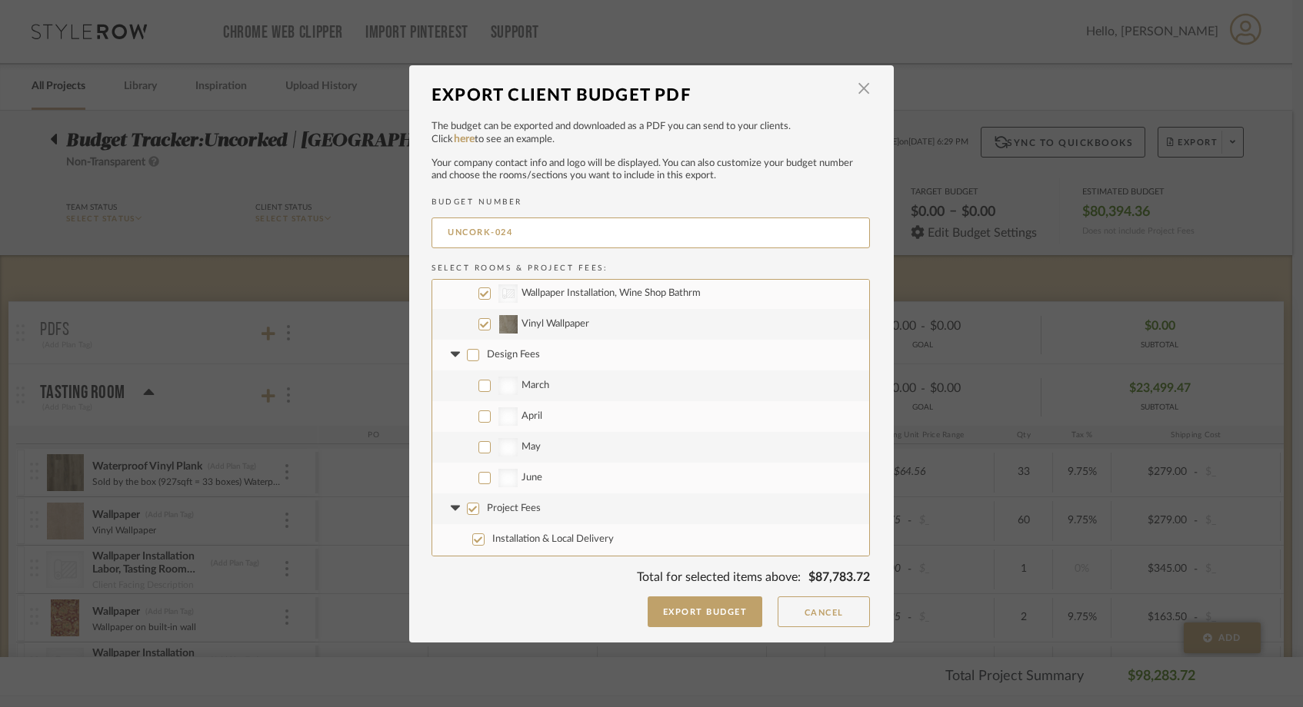
click at [467, 507] on input "Project Fees" at bounding box center [473, 509] width 12 height 12
checkbox input "false"
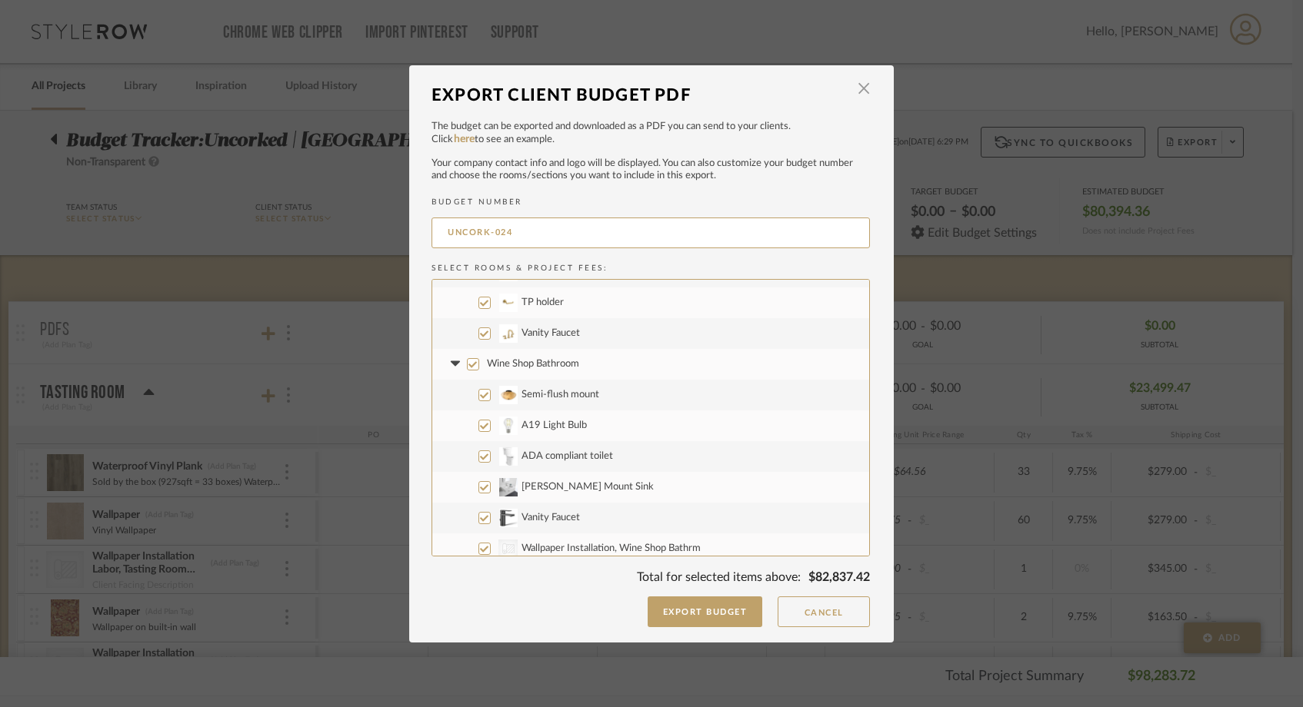
click at [467, 361] on input "Wine Shop Bathroom" at bounding box center [473, 364] width 12 height 12
checkbox input "false"
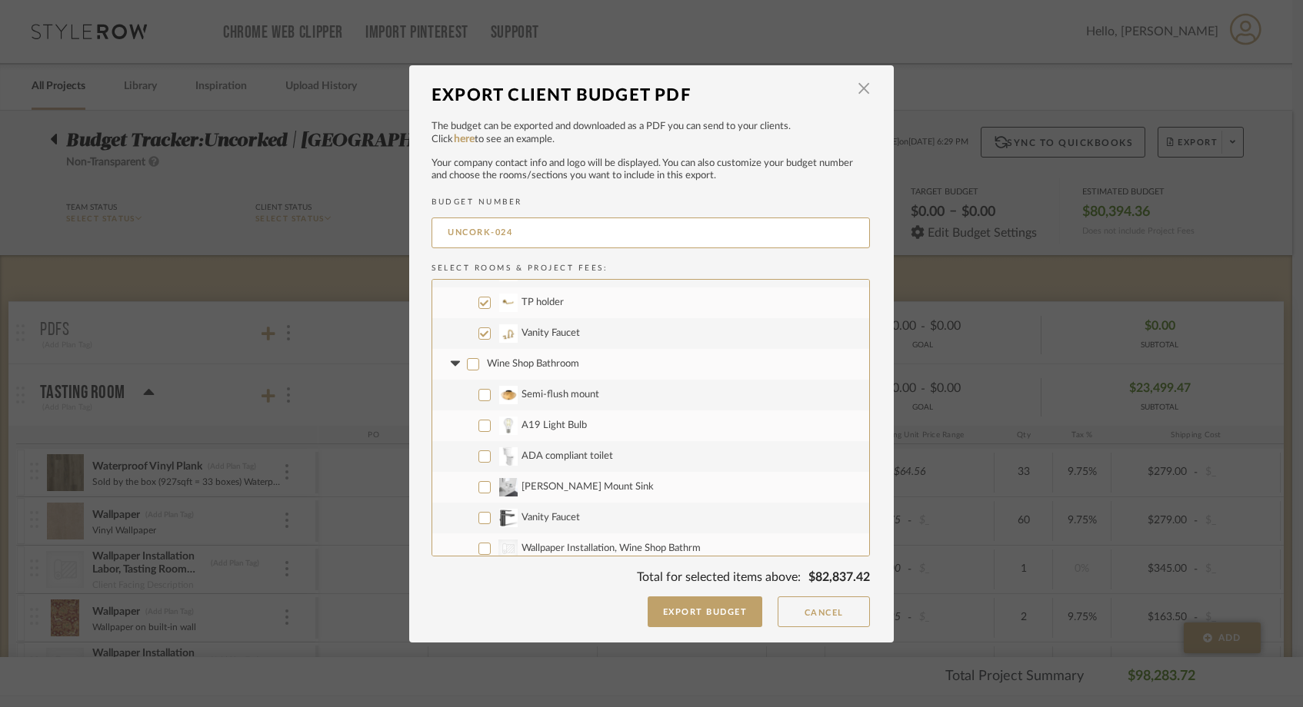
checkbox input "false"
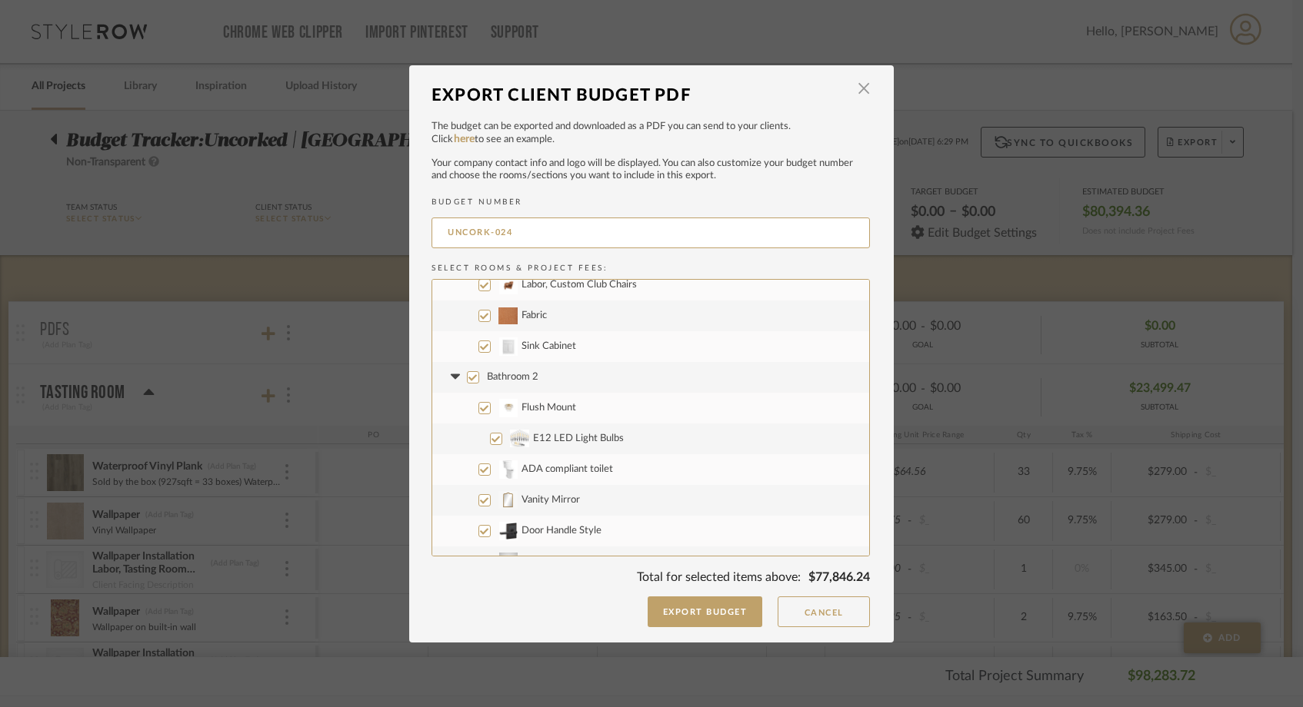
scroll to position [1480, 0]
click at [468, 379] on input "Bathroom 2" at bounding box center [473, 384] width 12 height 12
checkbox input "false"
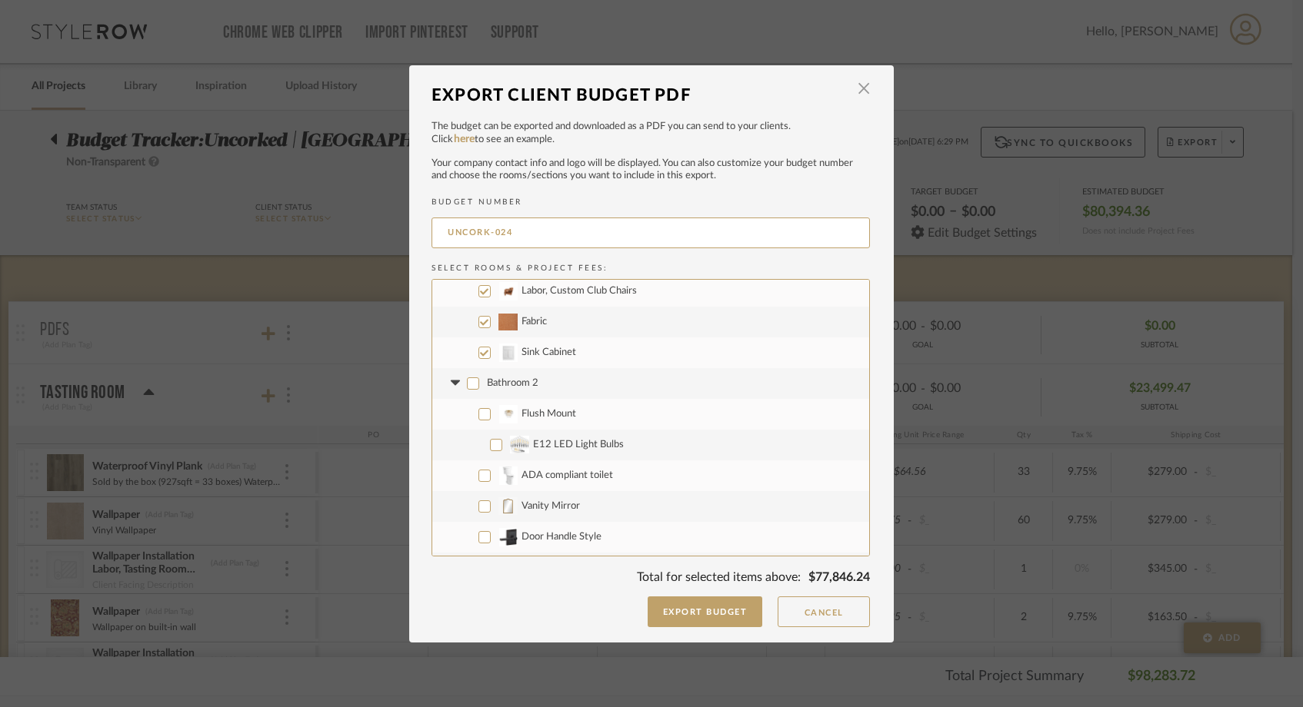
checkbox input "false"
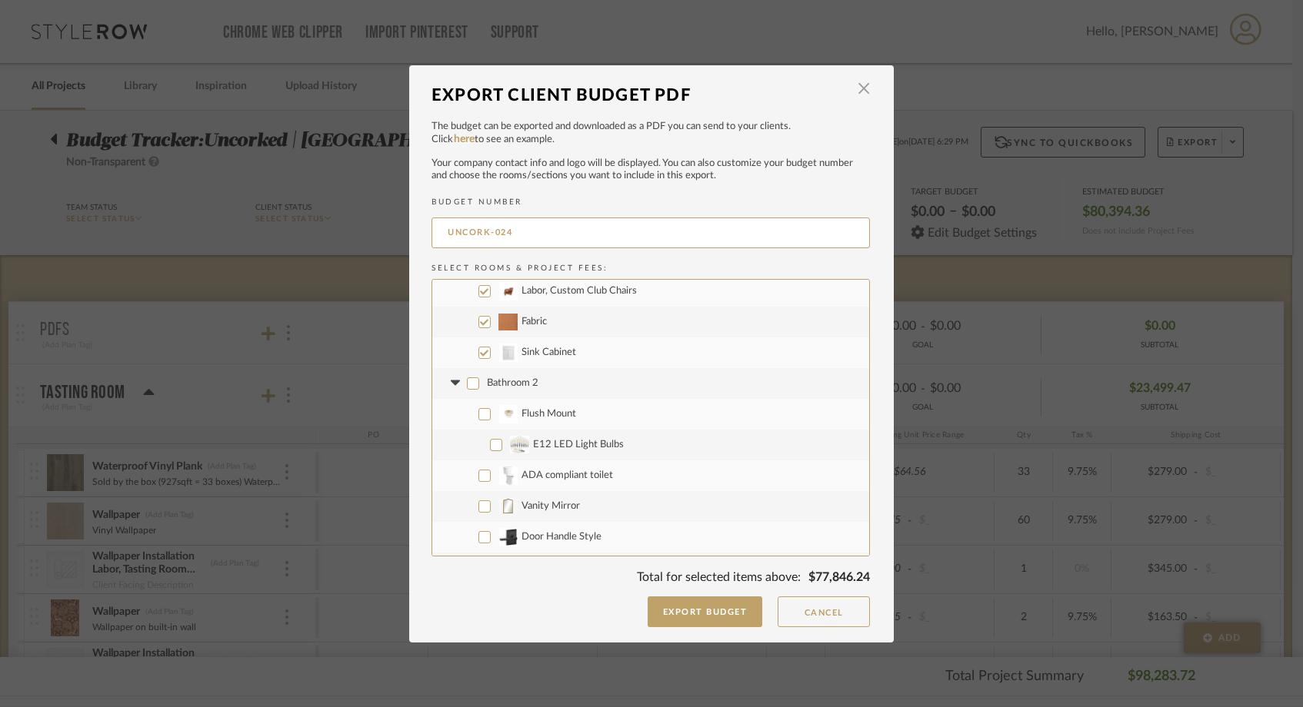
checkbox input "false"
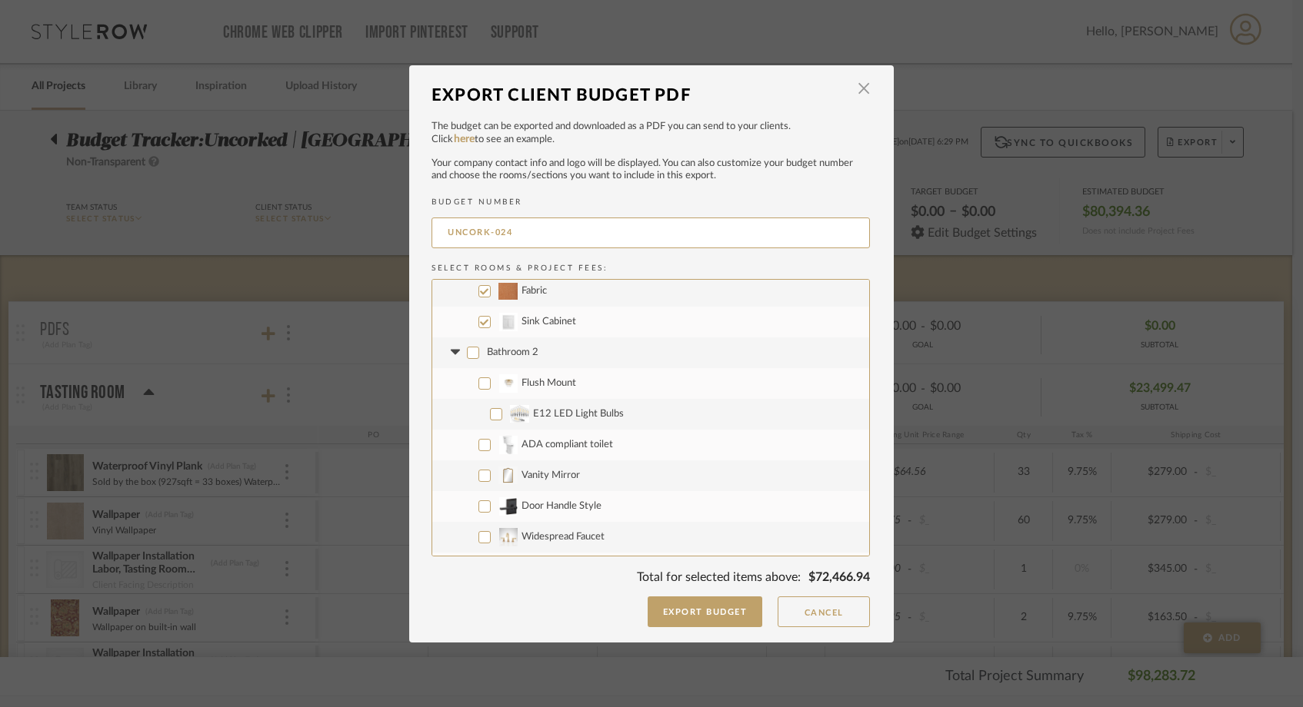
scroll to position [1536, 0]
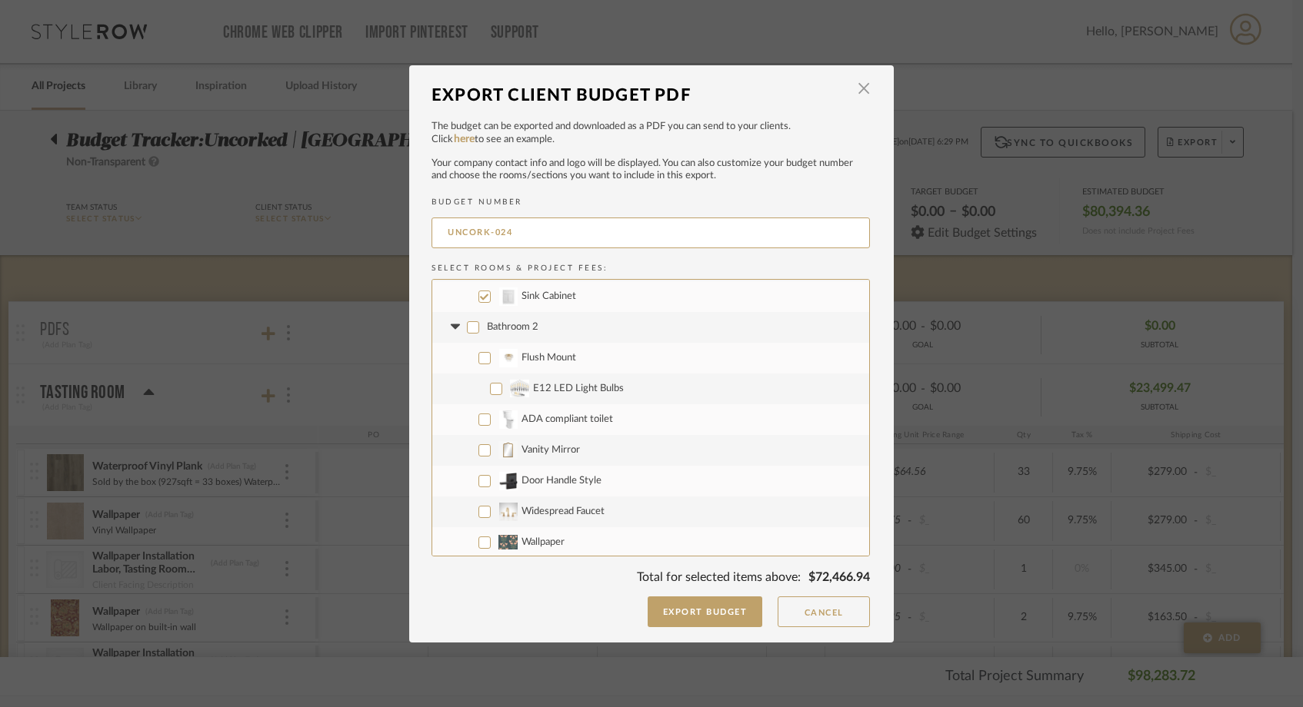
click at [478, 355] on input "Flush Mount" at bounding box center [484, 358] width 12 height 12
checkbox input "true"
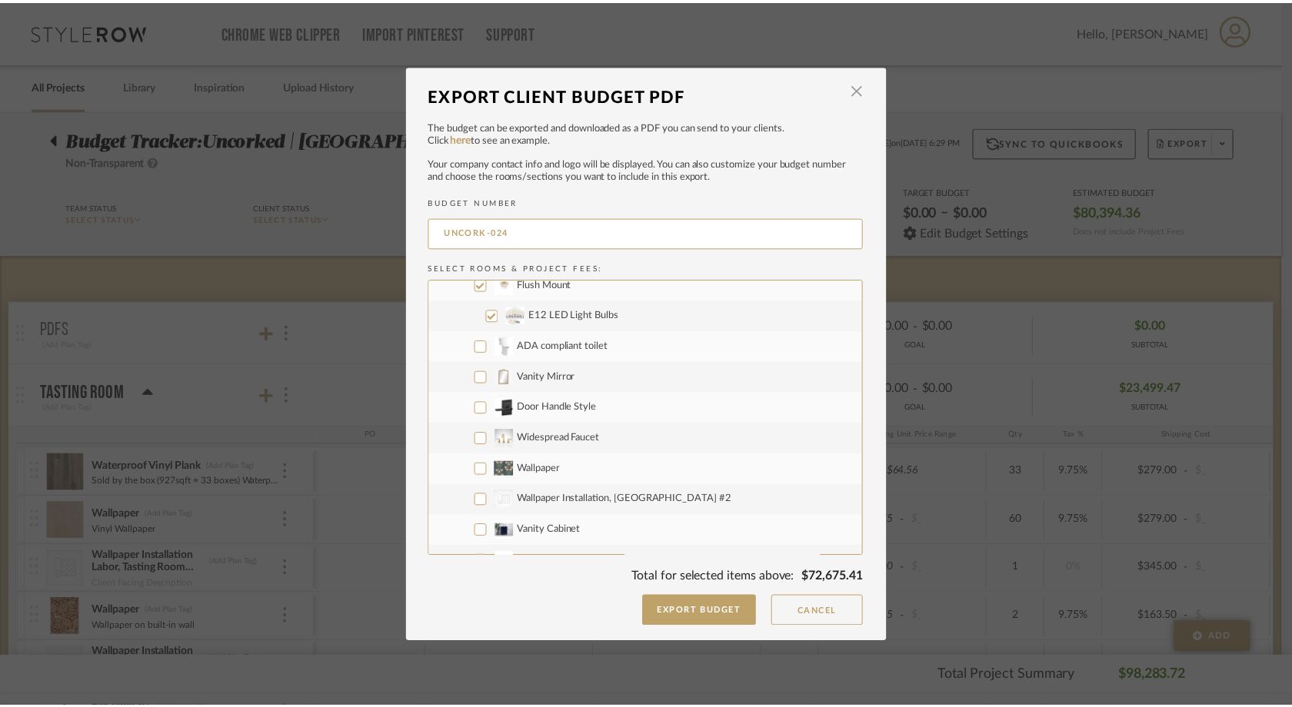
scroll to position [1616, 0]
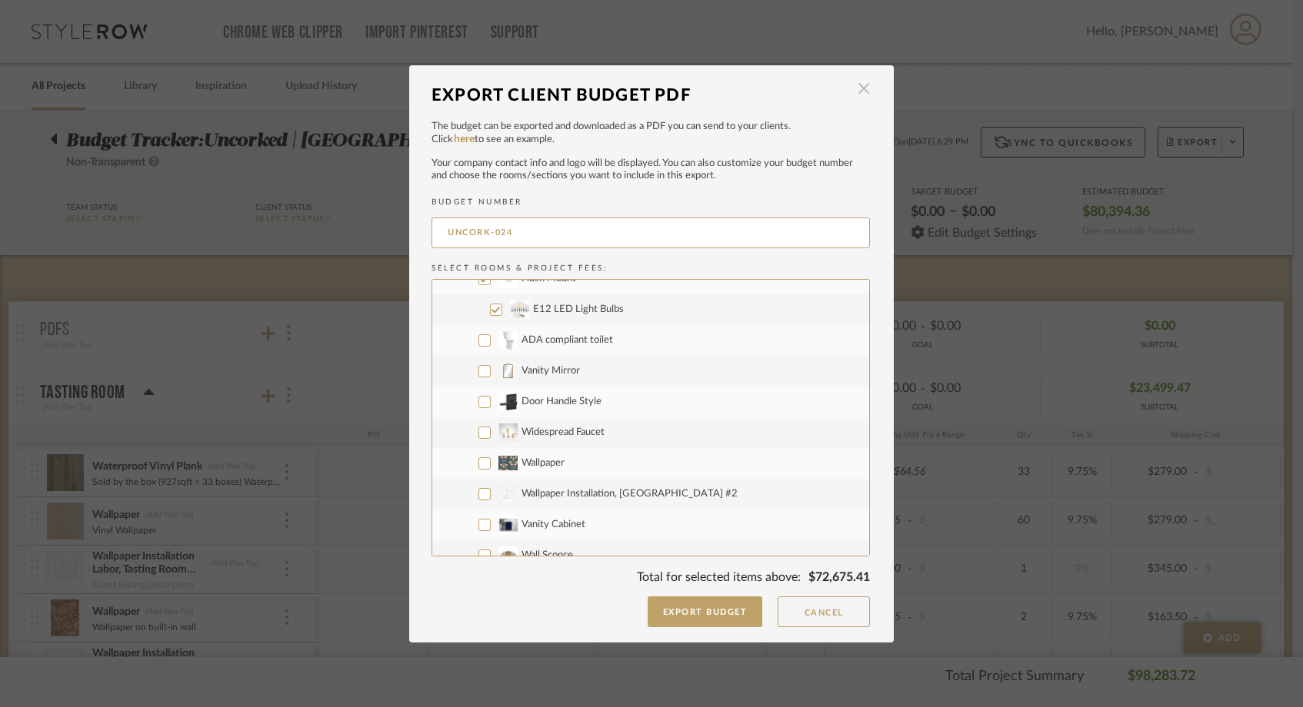
click at [858, 92] on span "button" at bounding box center [863, 89] width 31 height 31
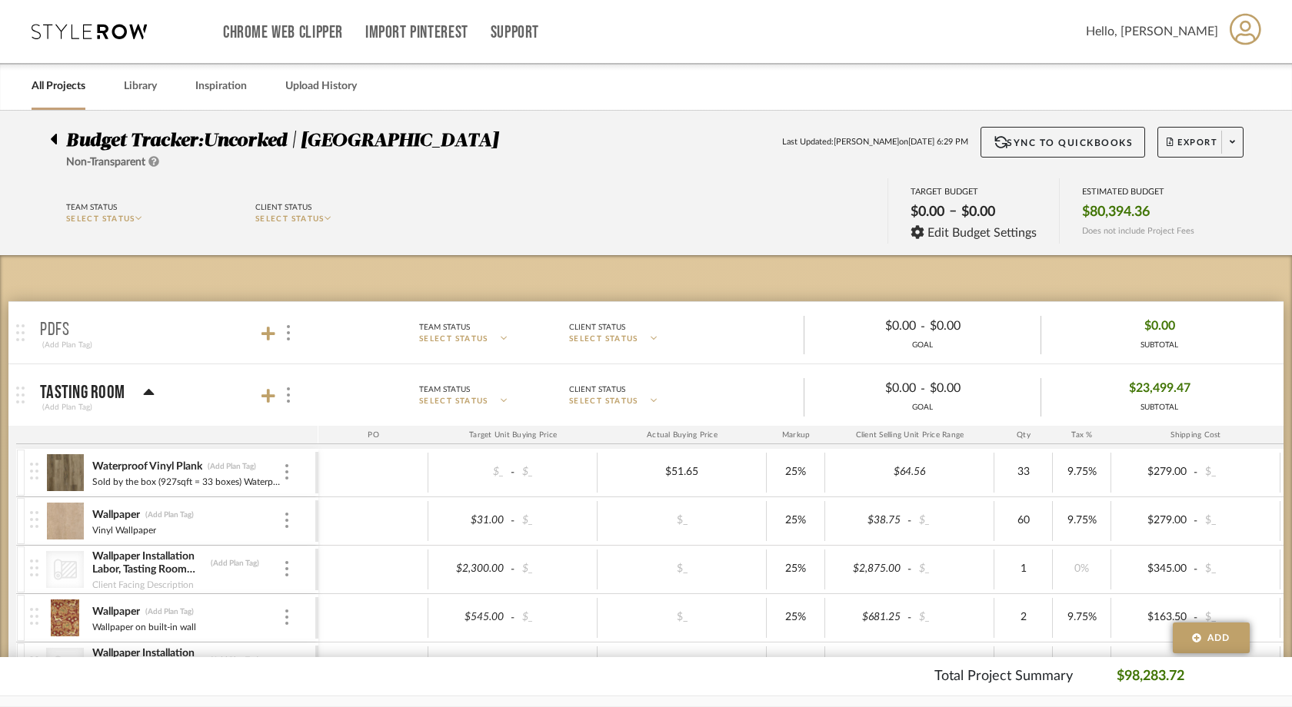
click at [54, 141] on icon at bounding box center [54, 139] width 6 height 11
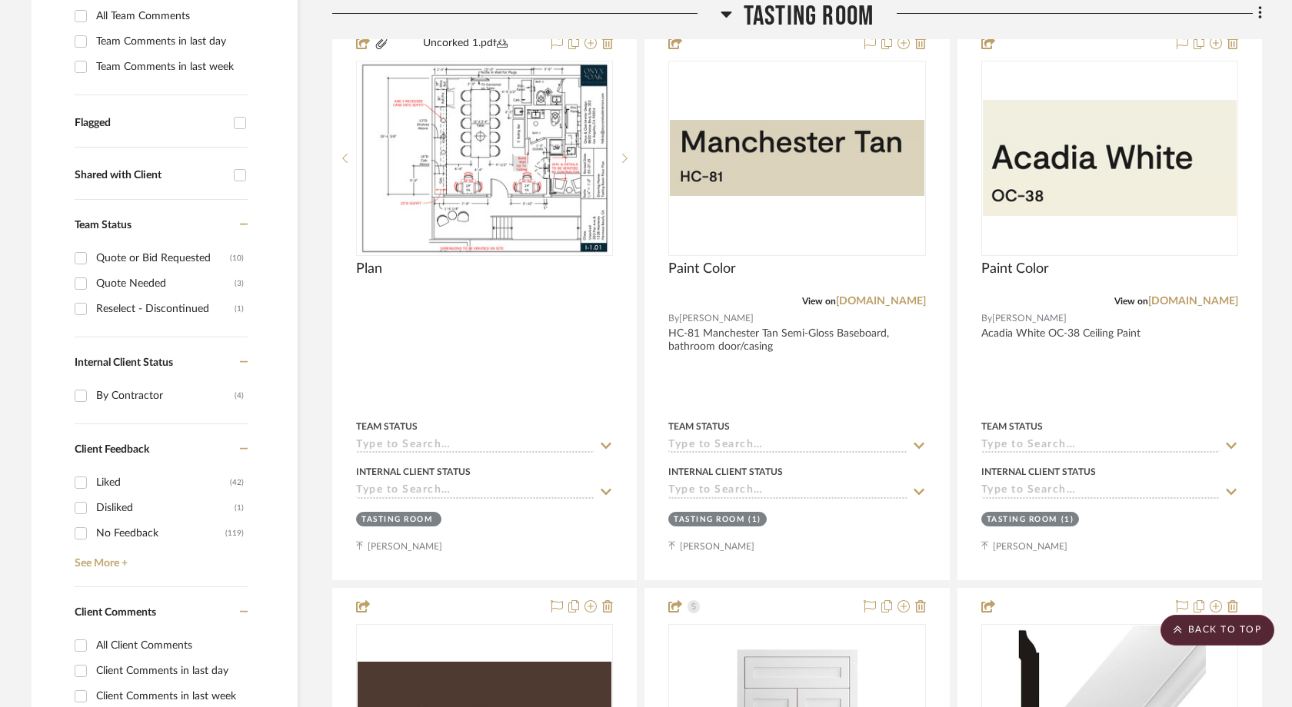
scroll to position [308, 0]
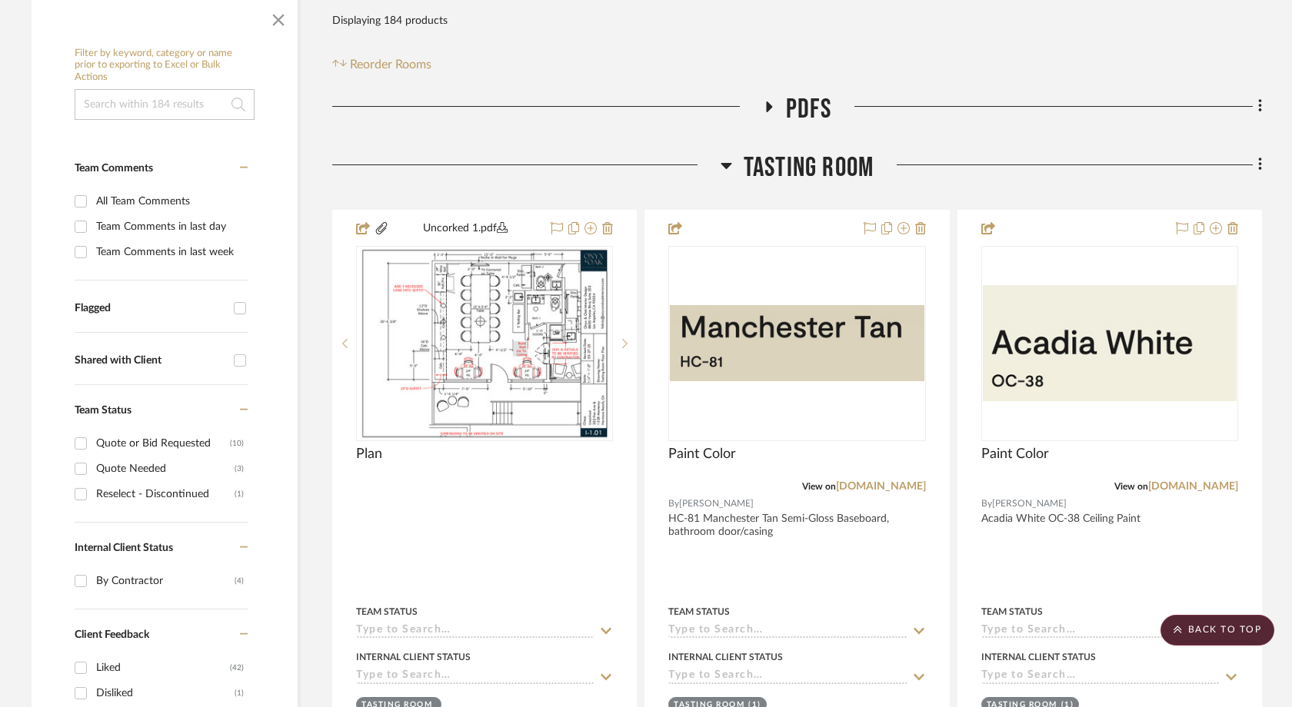
click at [105, 302] on div "Flagged" at bounding box center [150, 308] width 151 height 13
click at [228, 296] on input "Flagged" at bounding box center [240, 308] width 25 height 25
checkbox input "true"
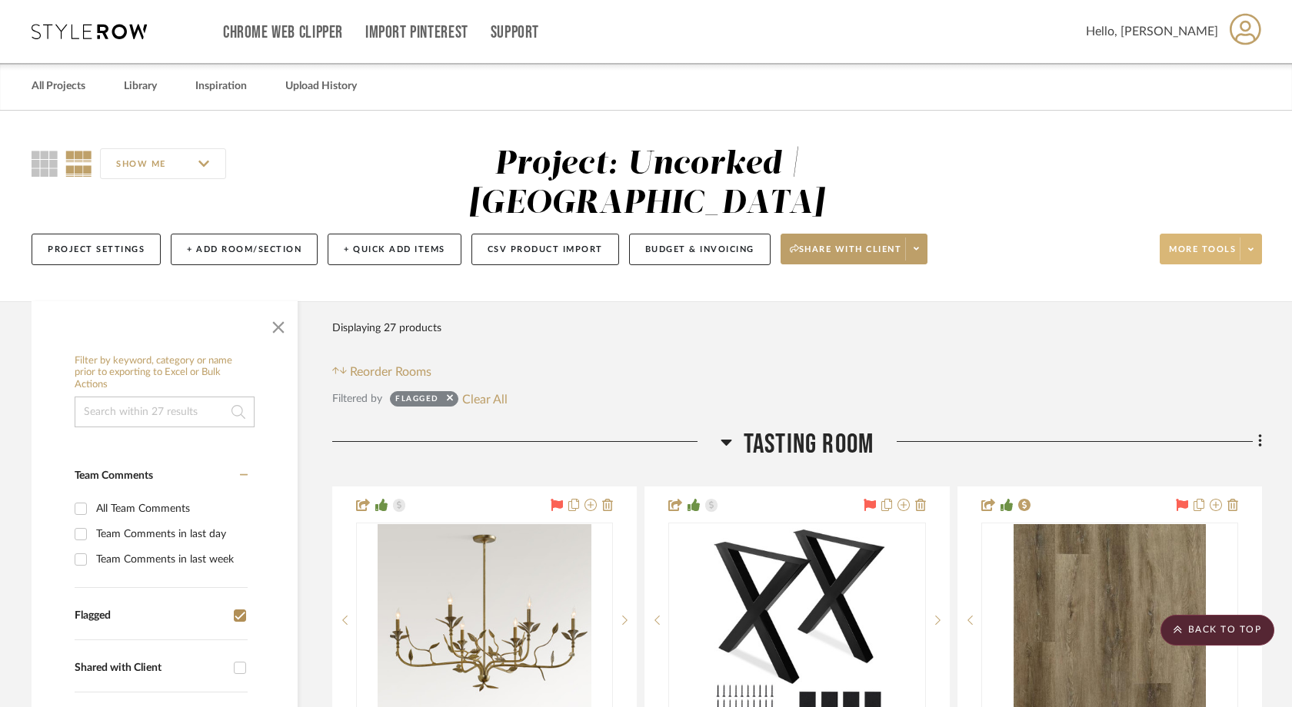
click at [1230, 234] on button "More tools" at bounding box center [1211, 249] width 102 height 31
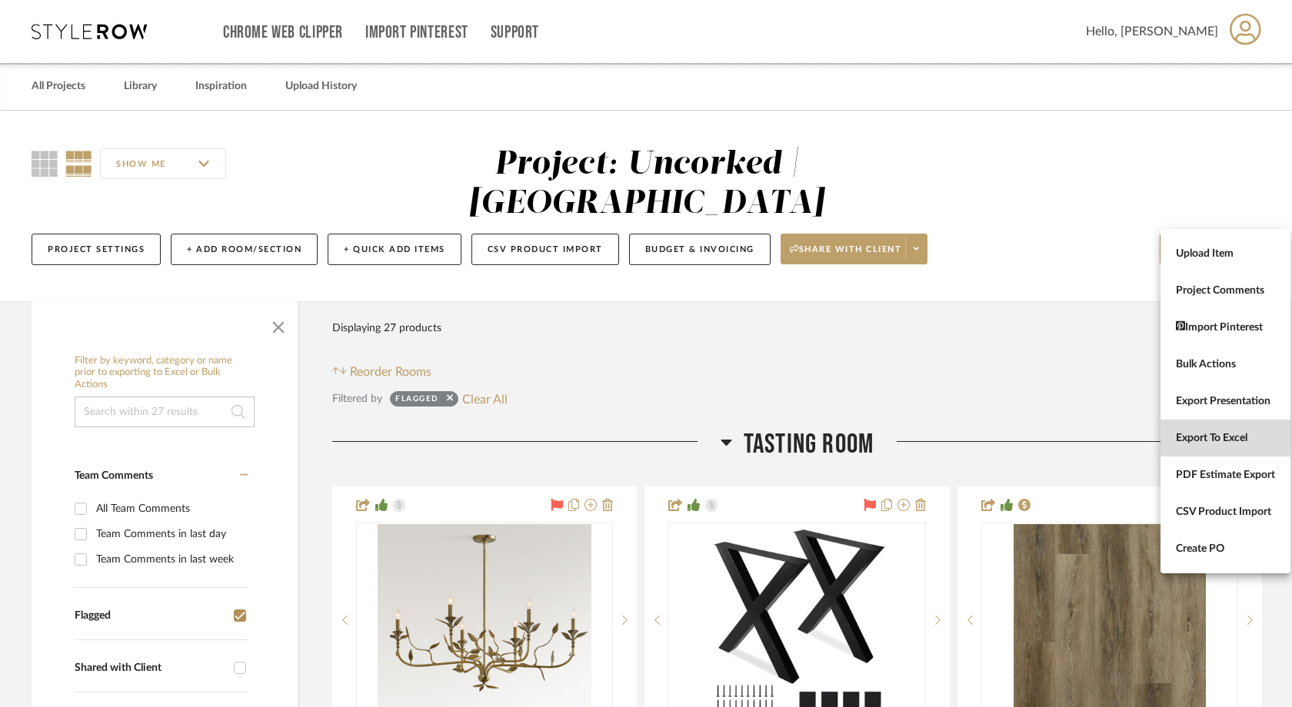
click at [1190, 442] on span "Export To Excel" at bounding box center [1225, 438] width 99 height 13
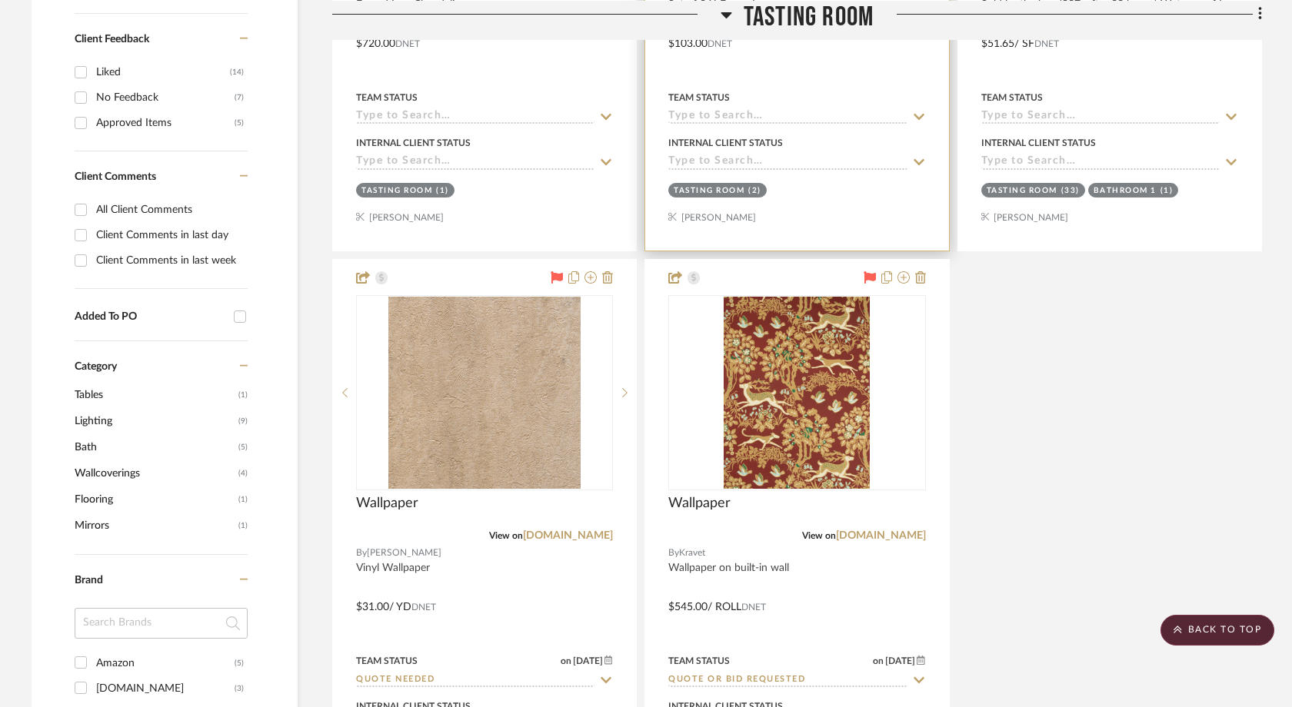
scroll to position [793, 0]
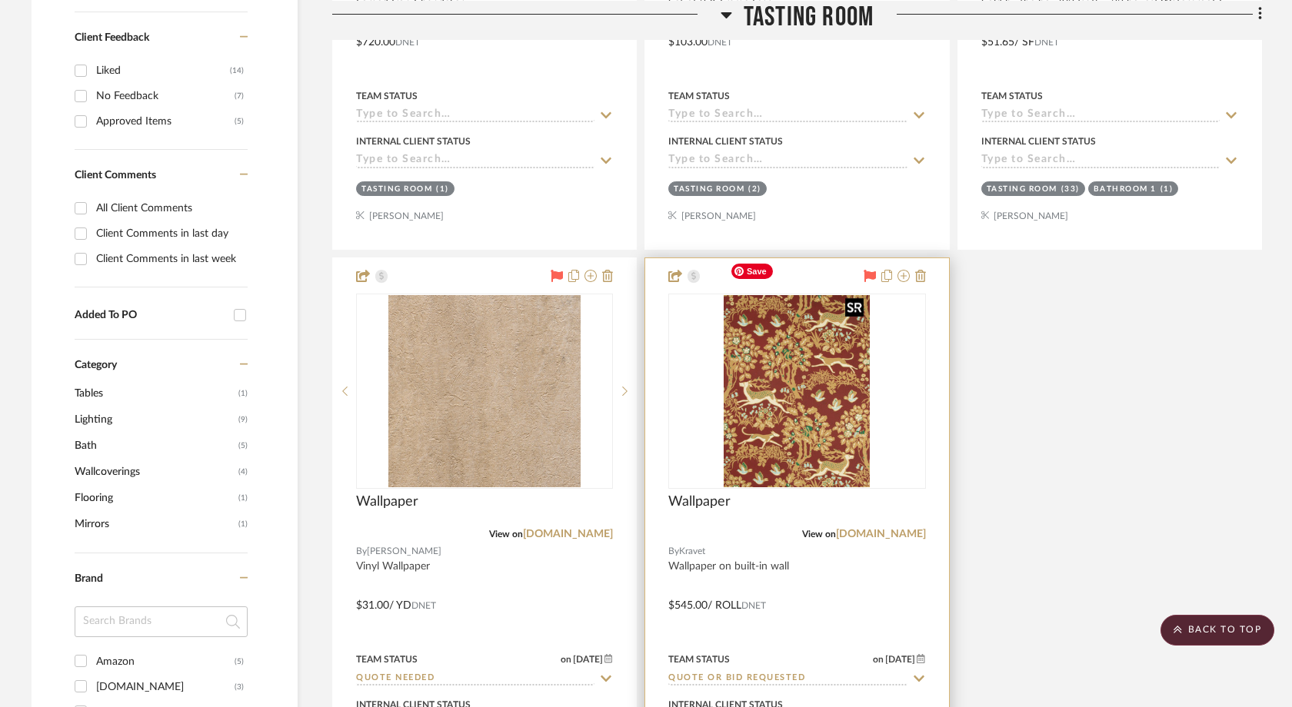
click at [0, 0] on img at bounding box center [0, 0] width 0 height 0
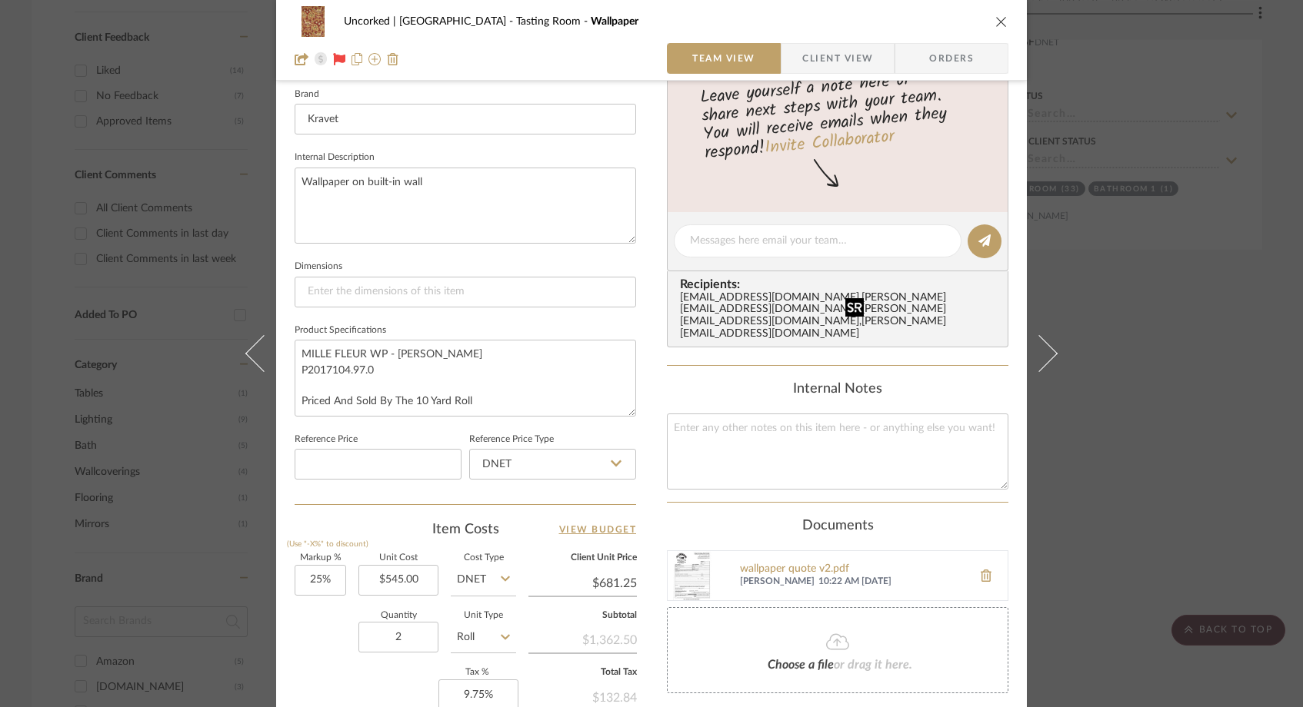
scroll to position [558, 0]
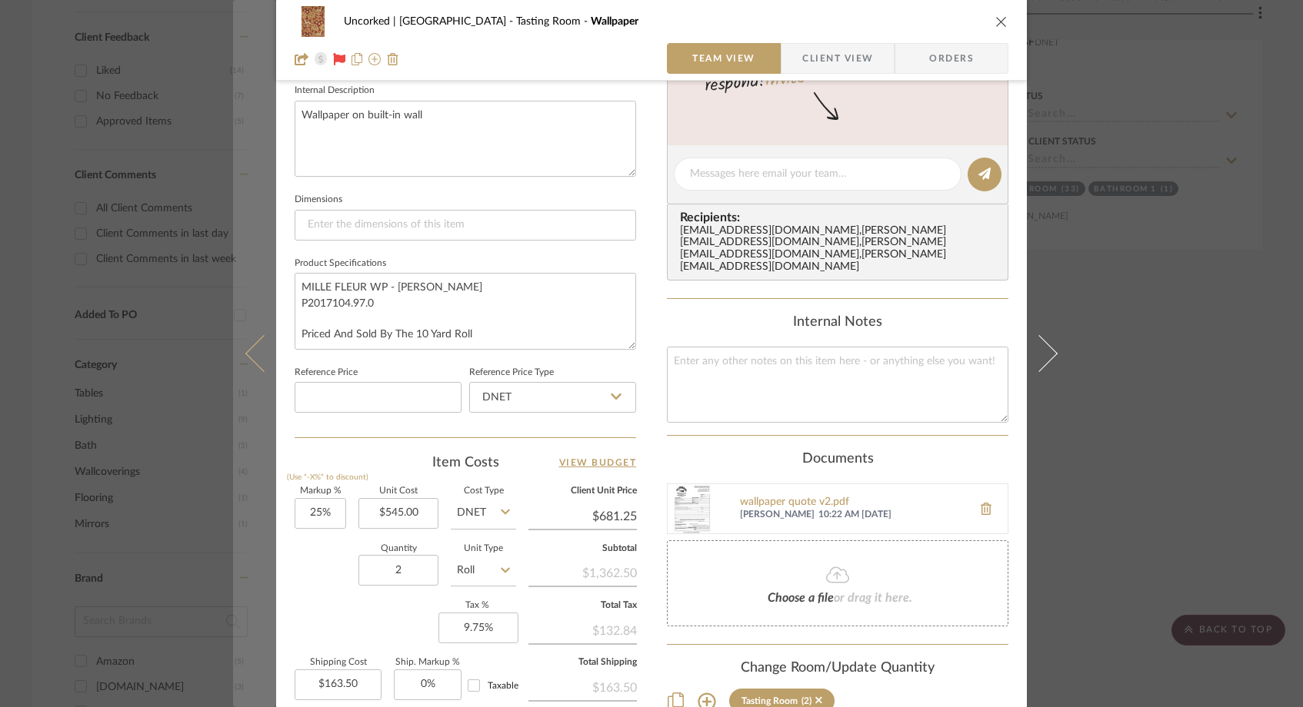
click at [245, 356] on icon at bounding box center [263, 353] width 37 height 37
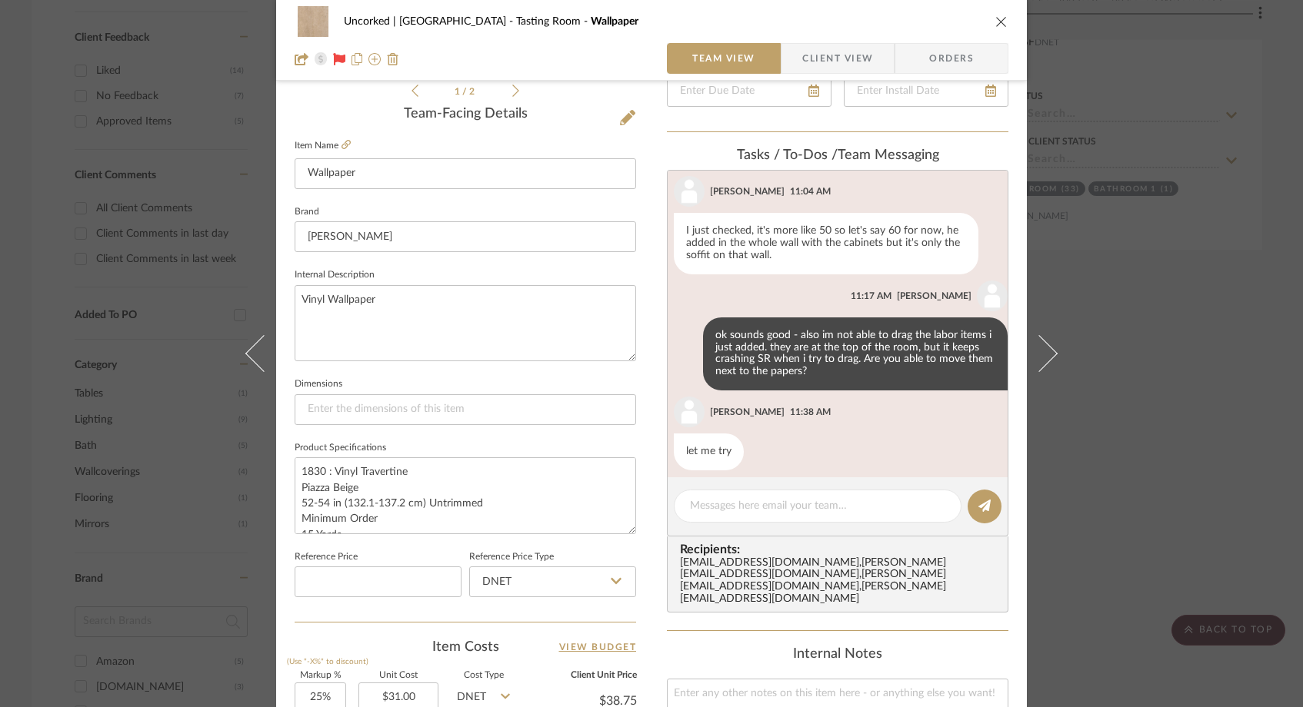
scroll to position [574, 0]
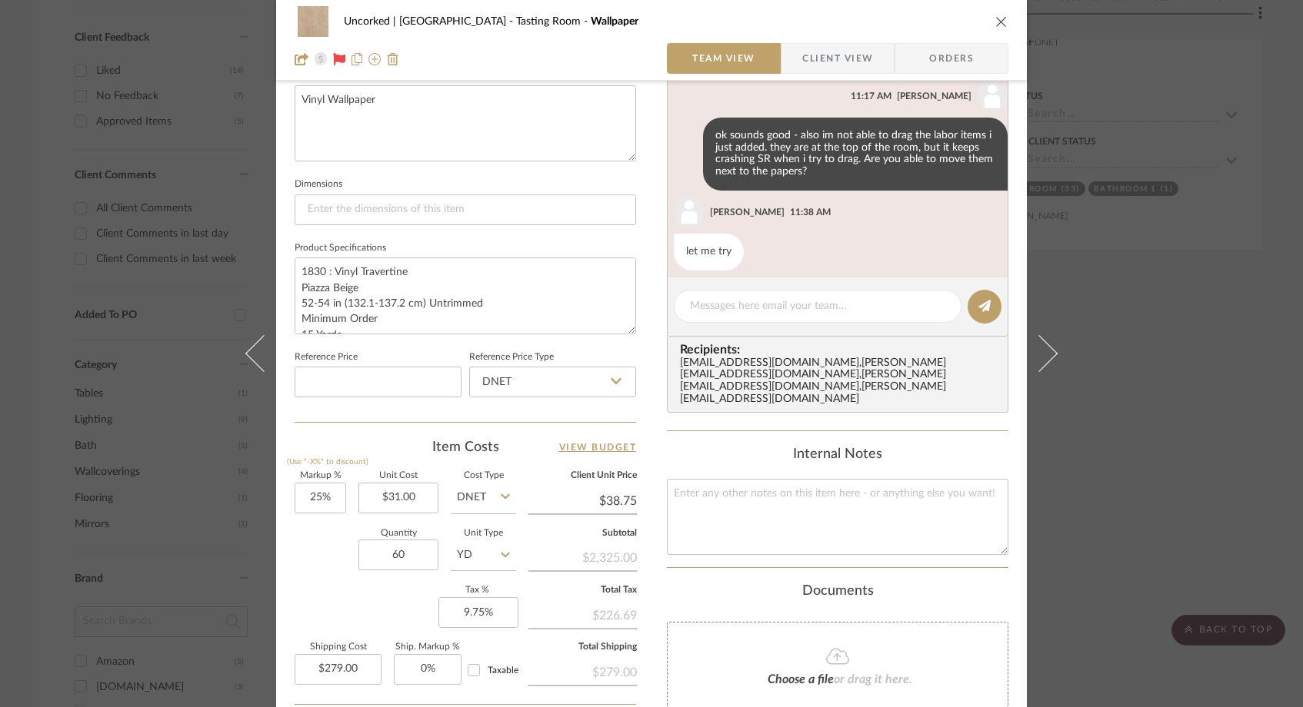
click at [995, 25] on icon "close" at bounding box center [1001, 21] width 12 height 12
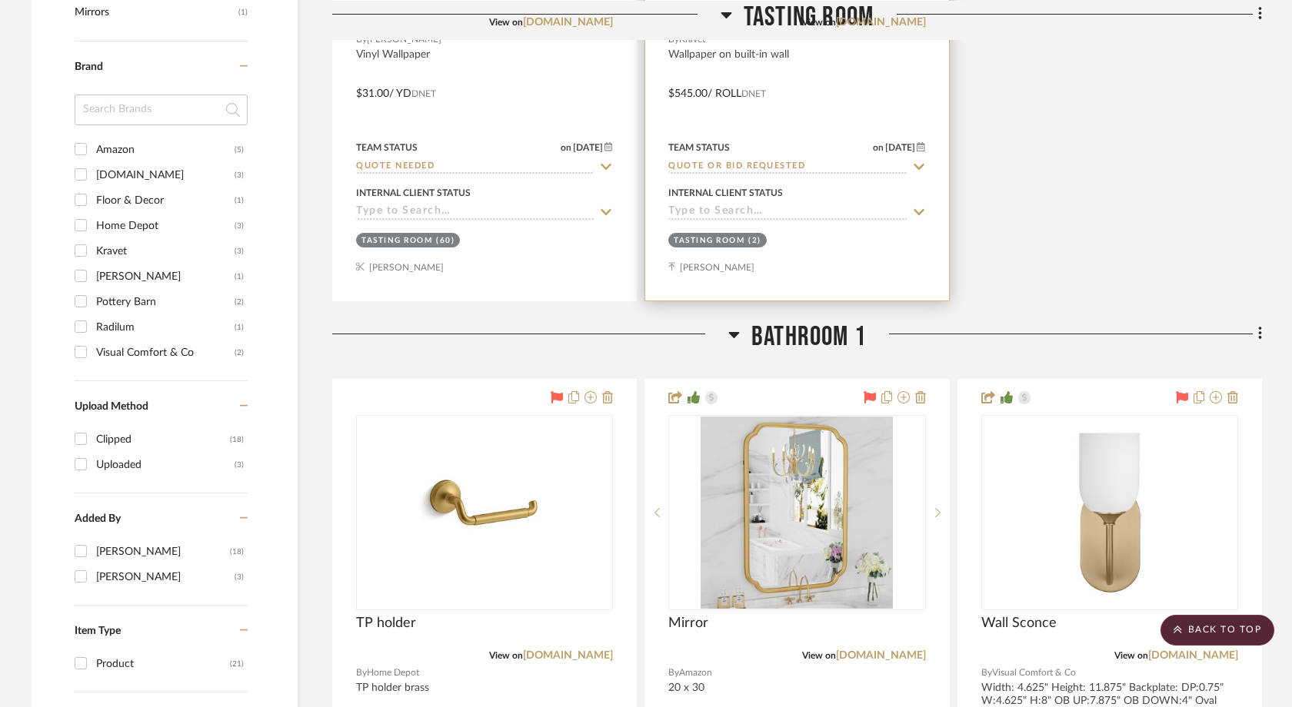
scroll to position [1314, 0]
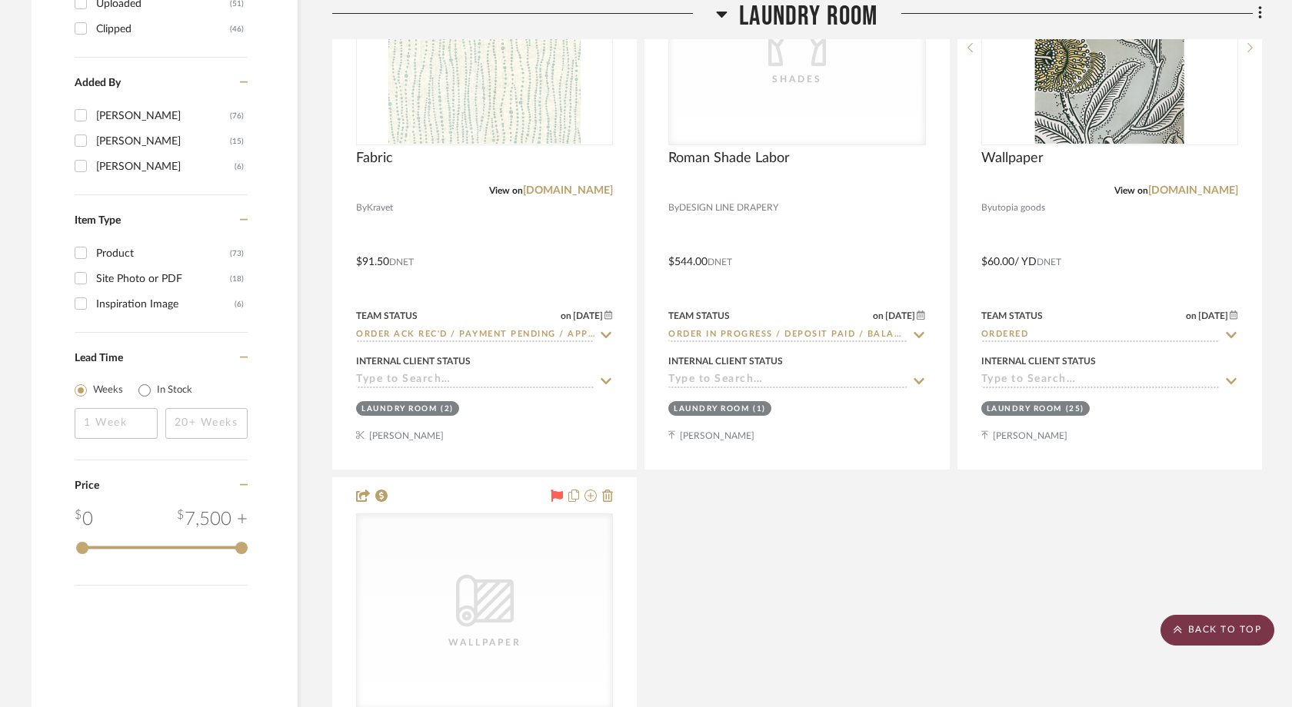
click at [1242, 631] on scroll-to-top-button "BACK TO TOP" at bounding box center [1217, 630] width 114 height 31
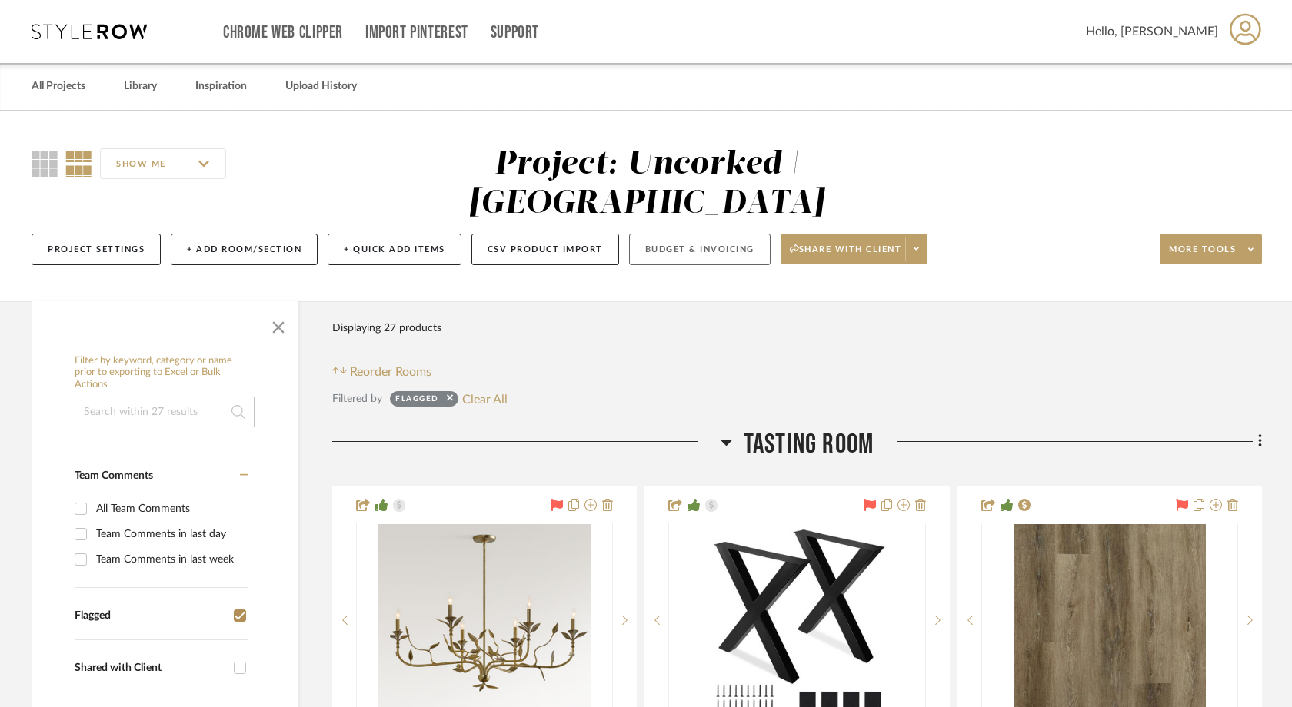
click at [710, 234] on button "Budget & Invoicing" at bounding box center [699, 250] width 141 height 32
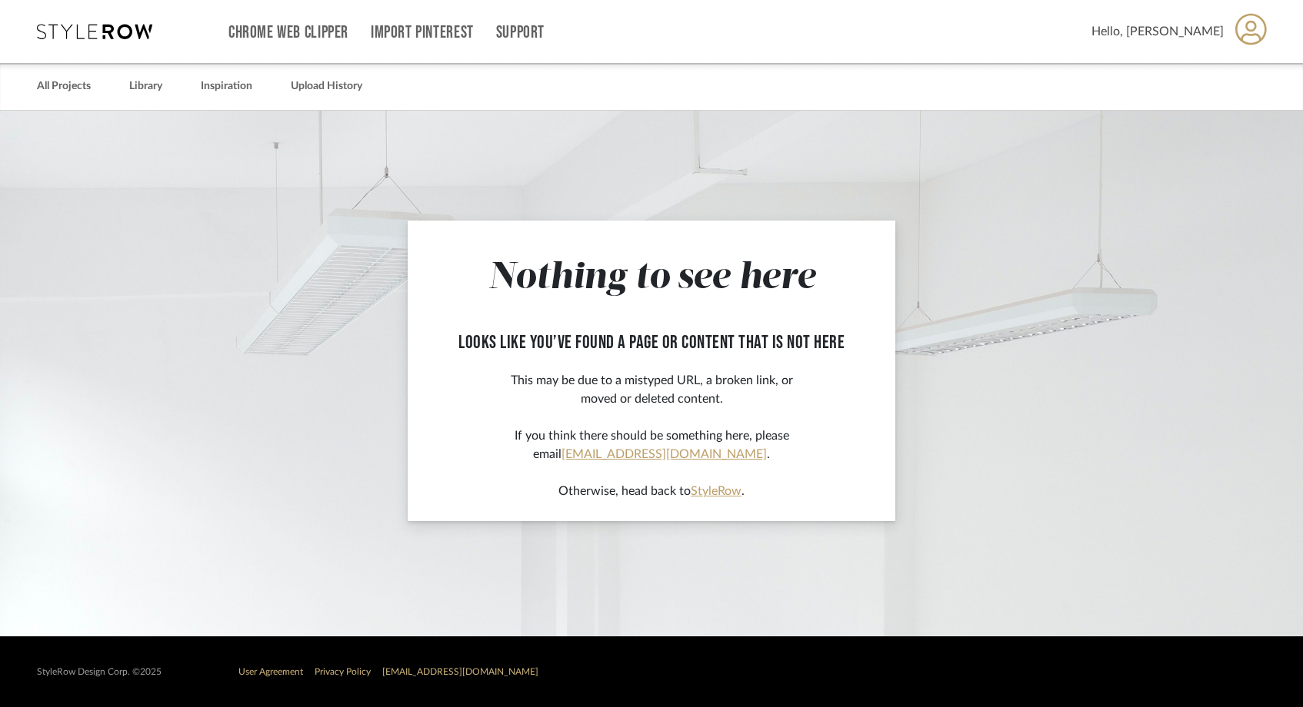
click at [845, 133] on app-not-found-page "Nothing to see here looks like you’ve found a page or content that is not here …" at bounding box center [651, 374] width 1303 height 526
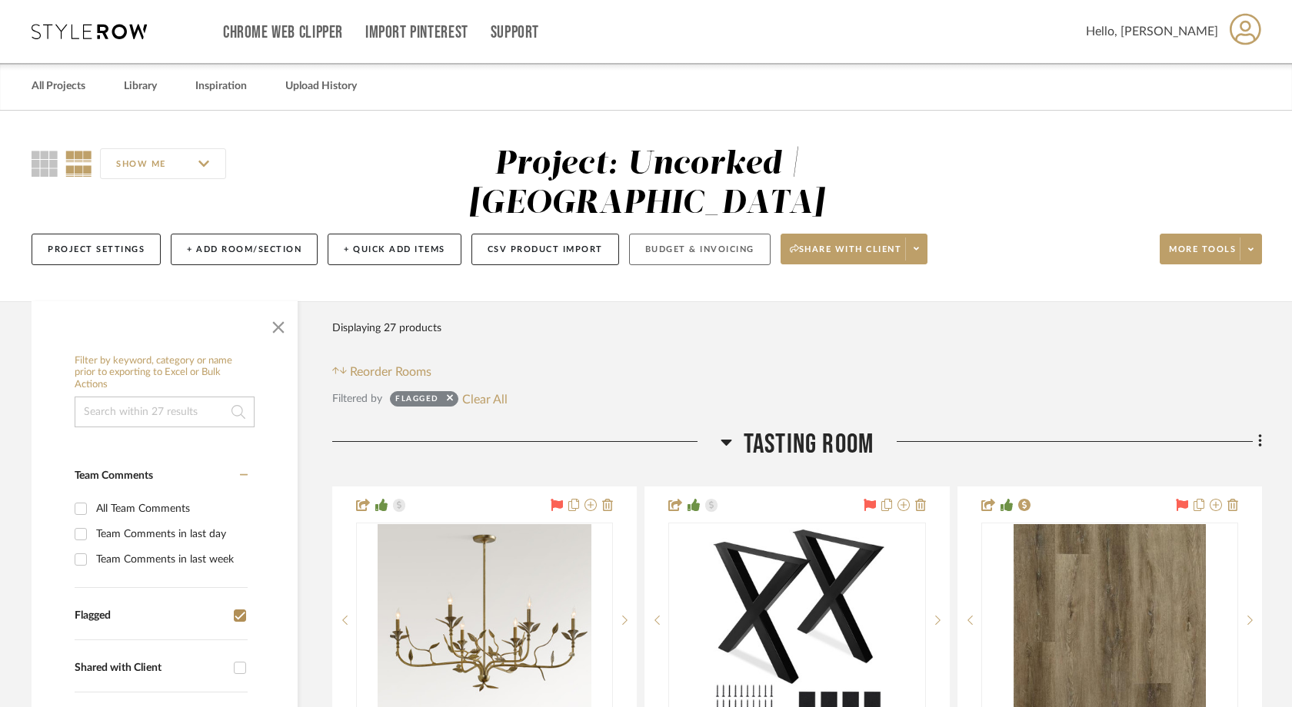
click at [694, 234] on button "Budget & Invoicing" at bounding box center [699, 250] width 141 height 32
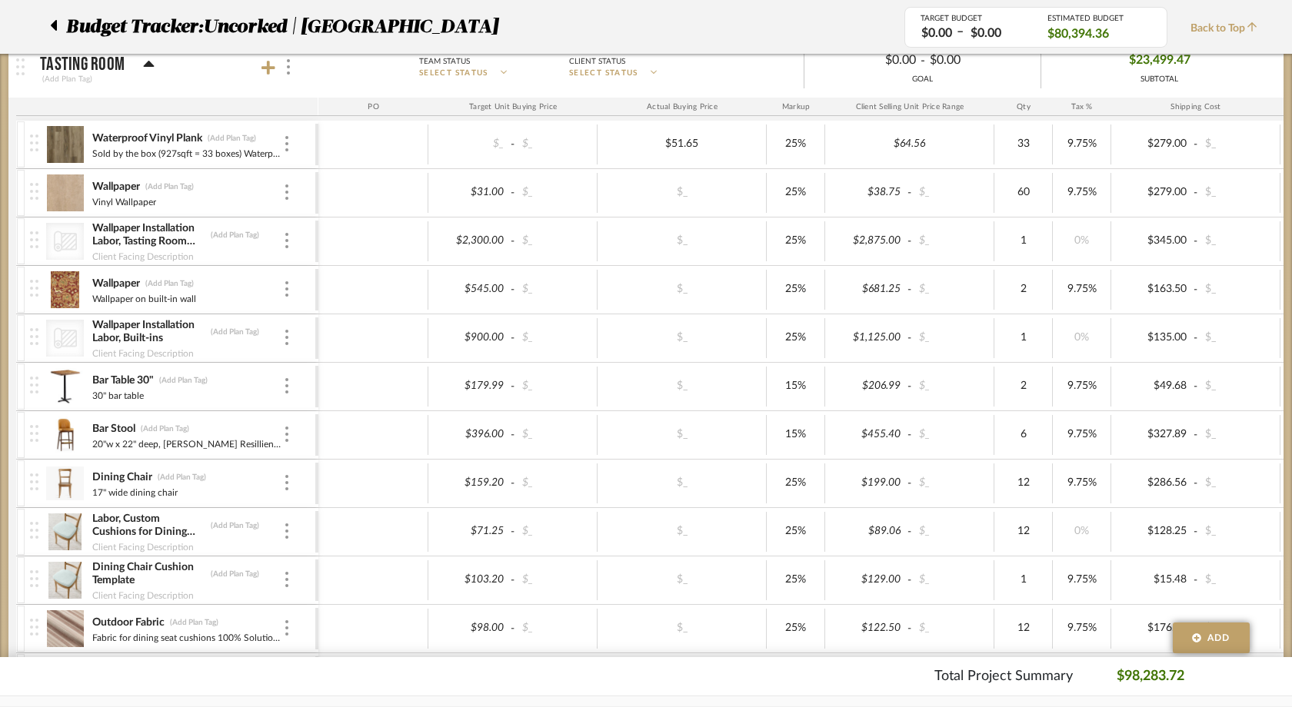
scroll to position [334, 0]
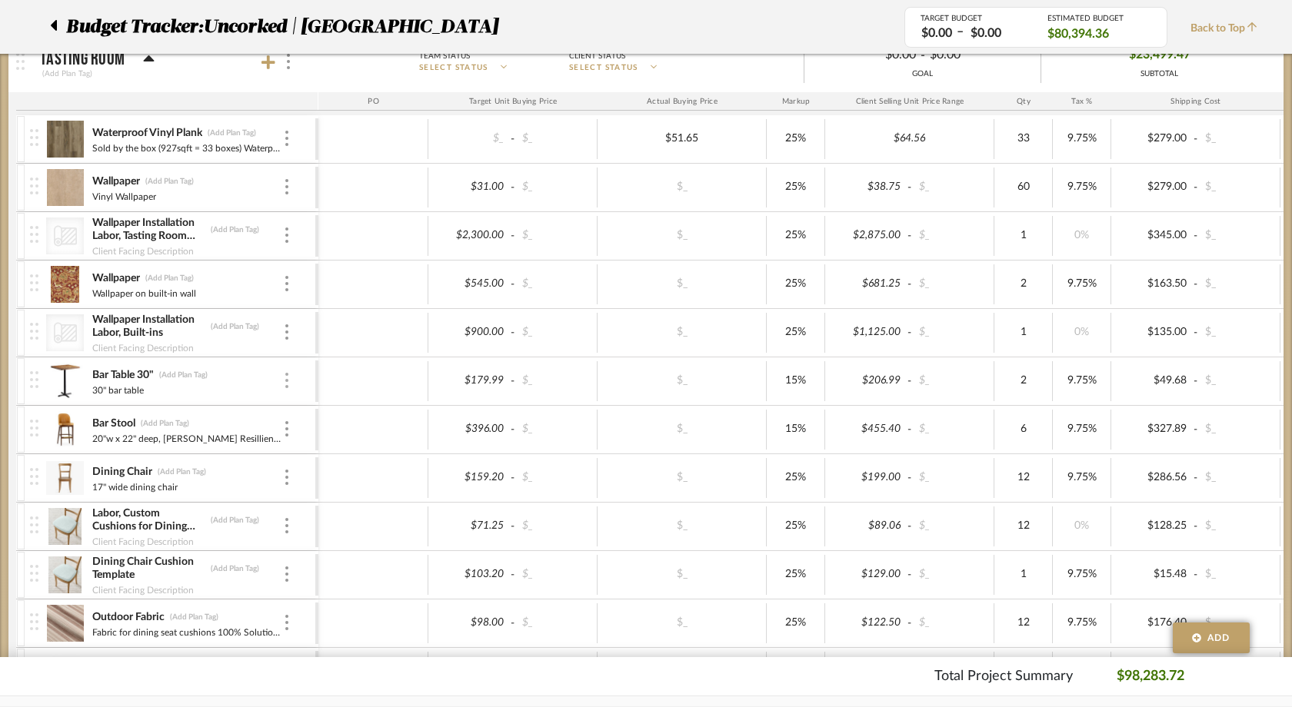
click at [286, 376] on img at bounding box center [286, 380] width 3 height 15
click at [1237, 25] on div at bounding box center [646, 353] width 1292 height 707
click at [1237, 26] on span "Back to Top" at bounding box center [1227, 29] width 75 height 16
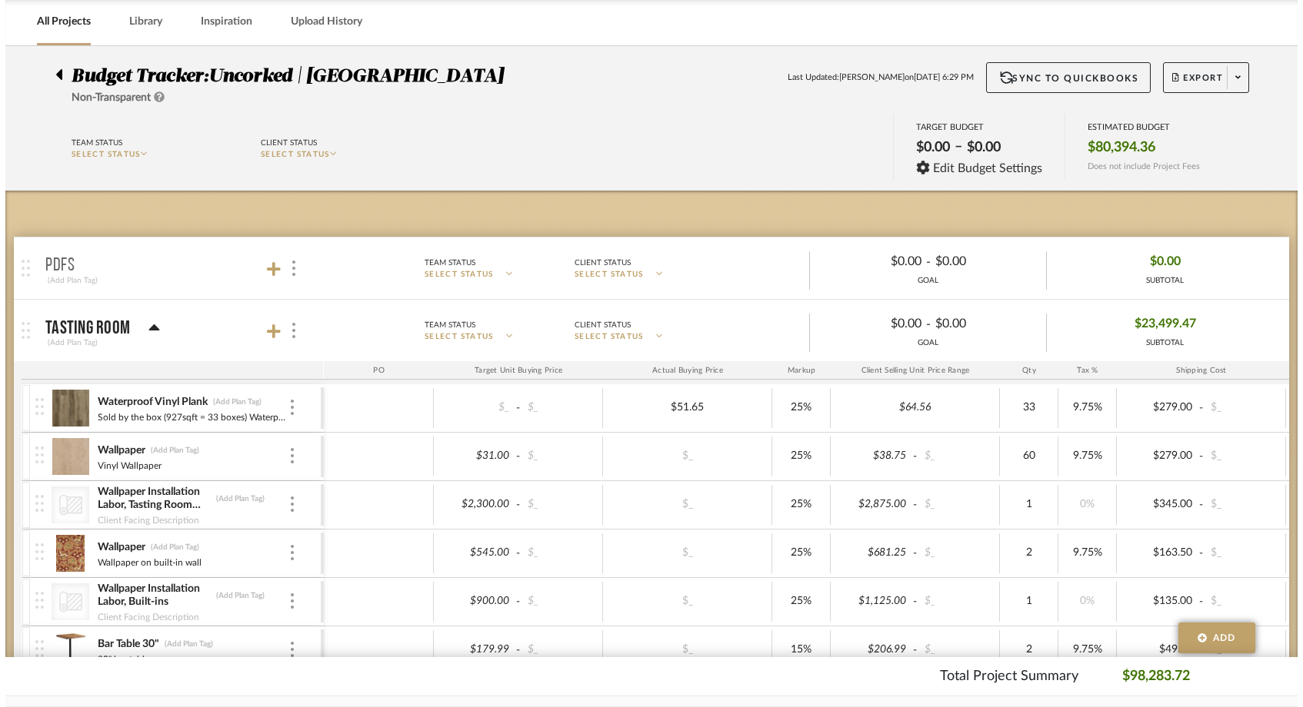
scroll to position [0, 0]
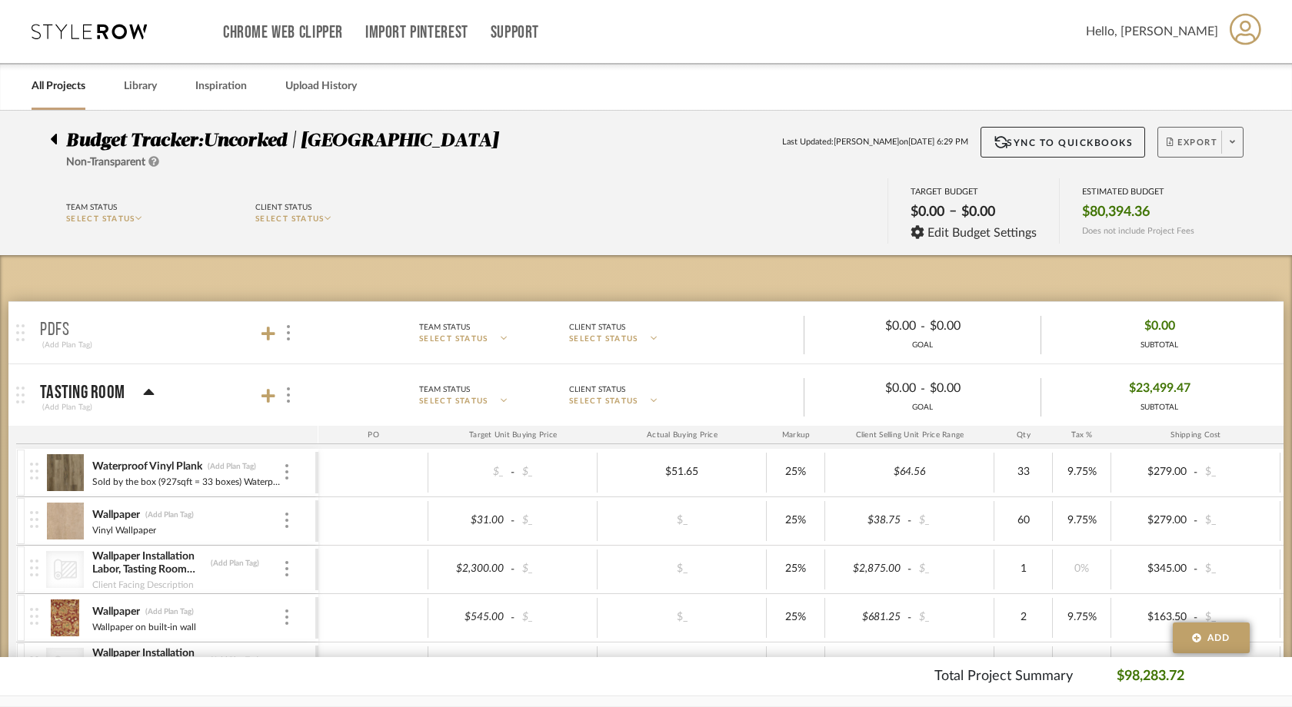
click at [1234, 137] on span at bounding box center [1232, 142] width 22 height 23
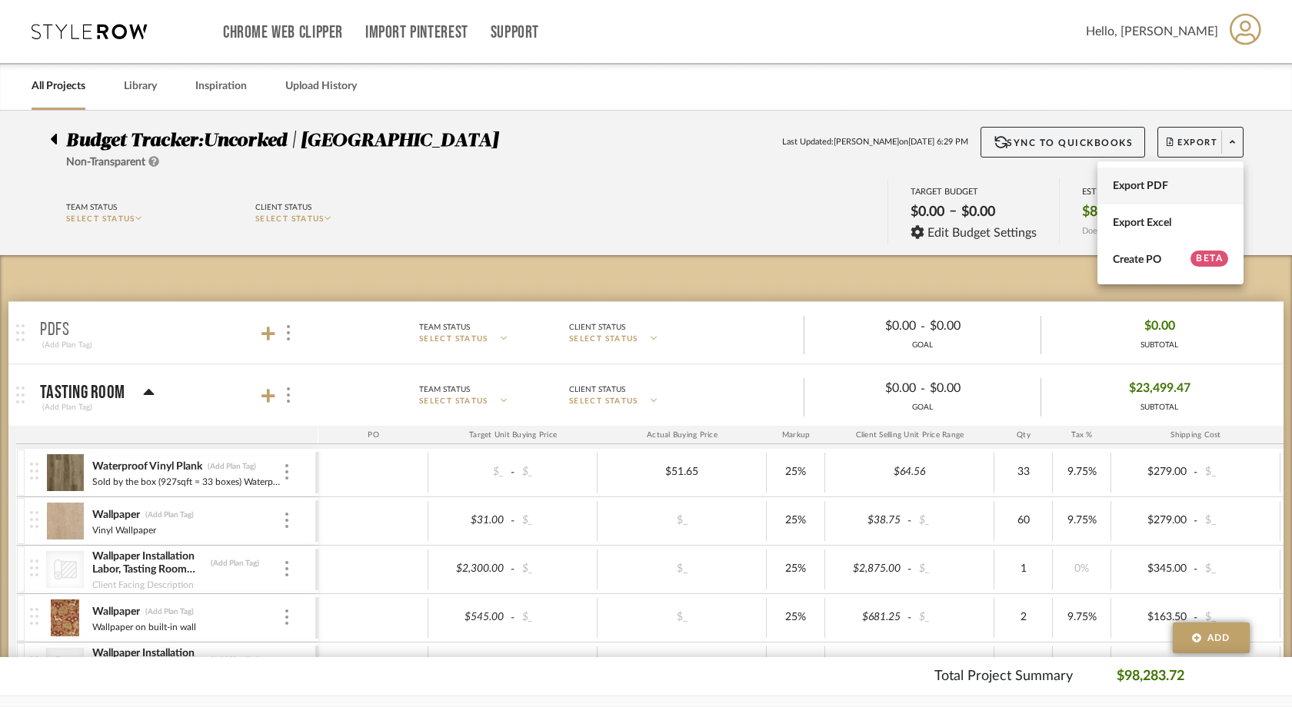
click at [1171, 189] on span "Export PDF" at bounding box center [1170, 186] width 115 height 13
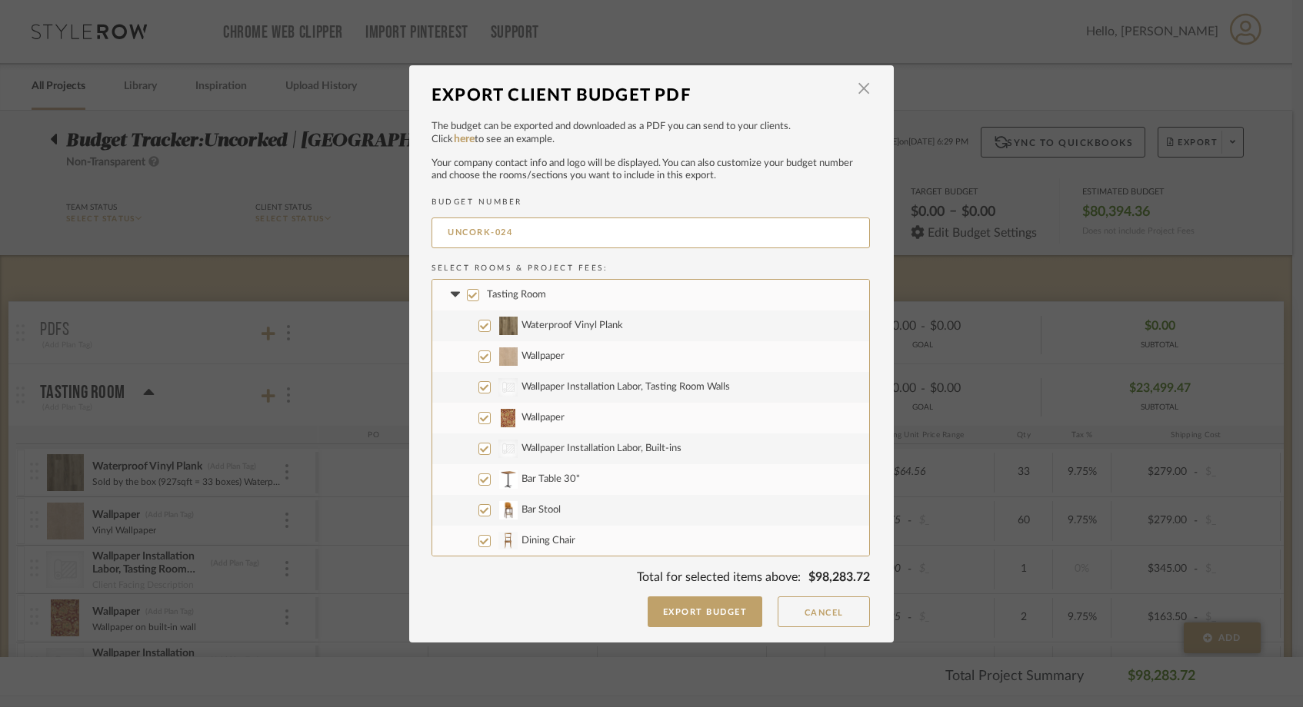
click at [468, 295] on input "Tasting Room" at bounding box center [473, 295] width 12 height 12
checkbox input "false"
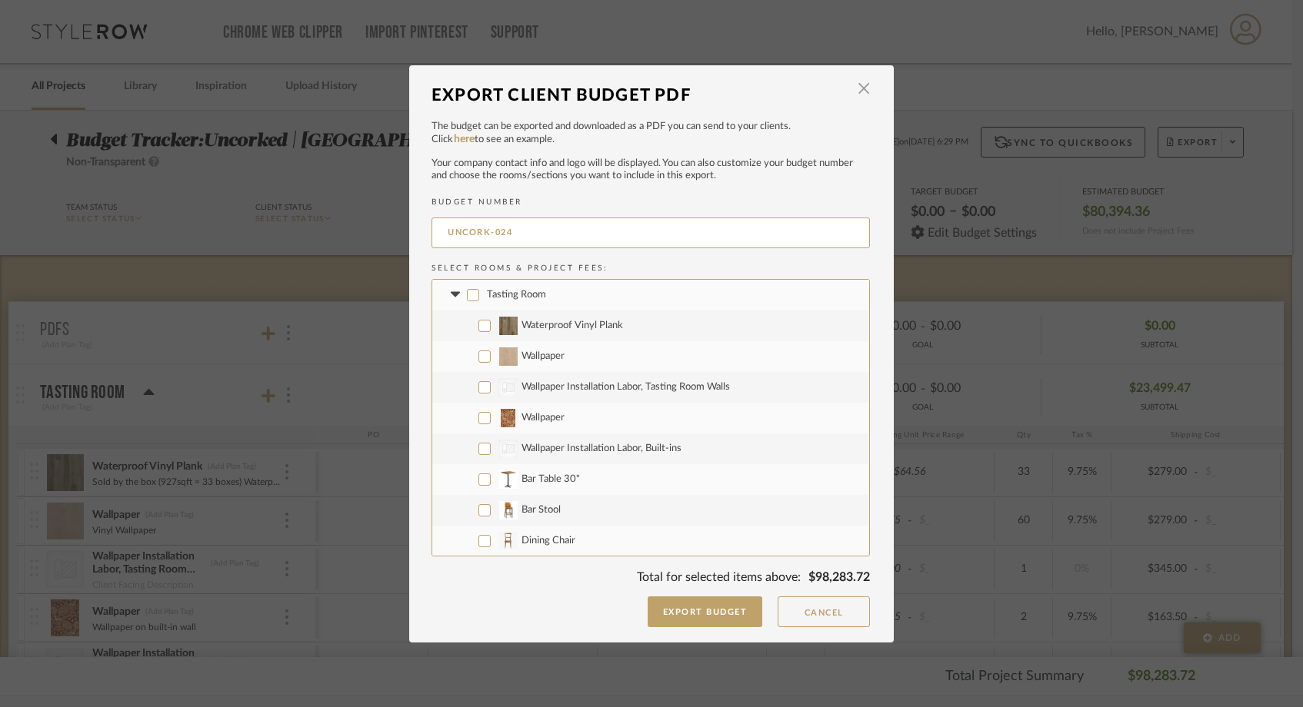
checkbox input "false"
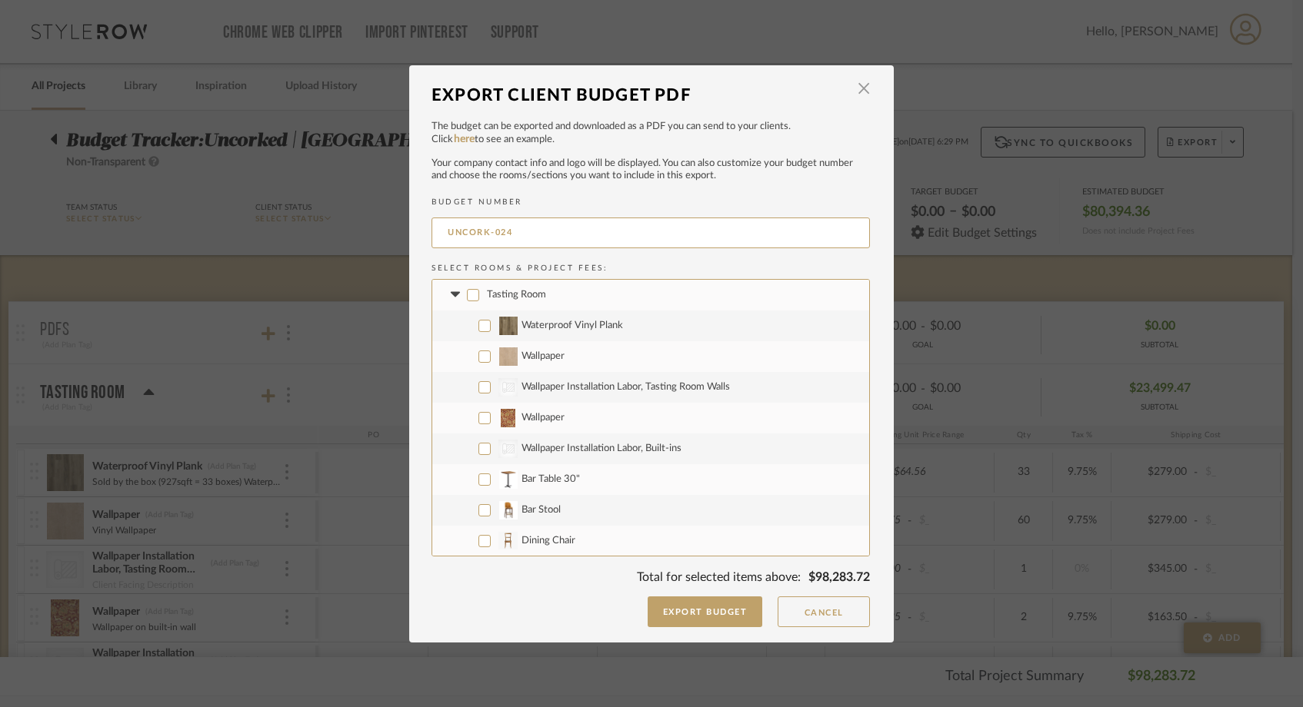
checkbox input "false"
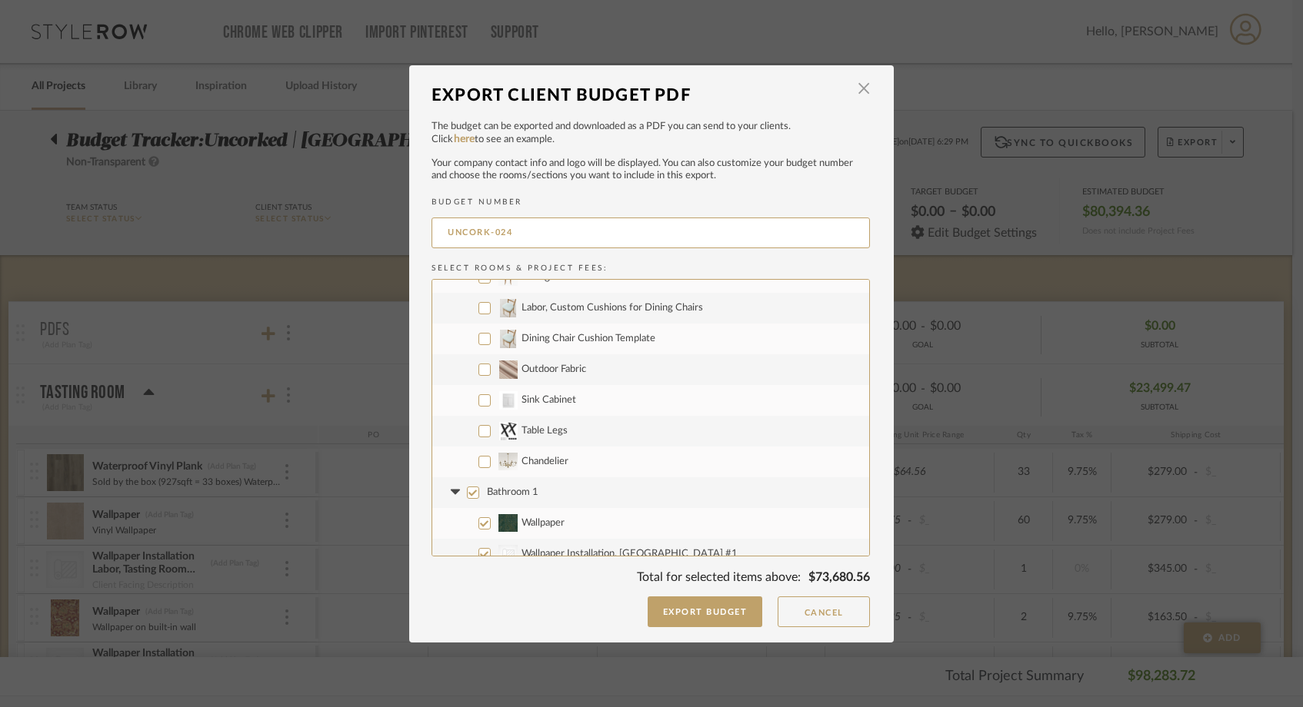
scroll to position [297, 0]
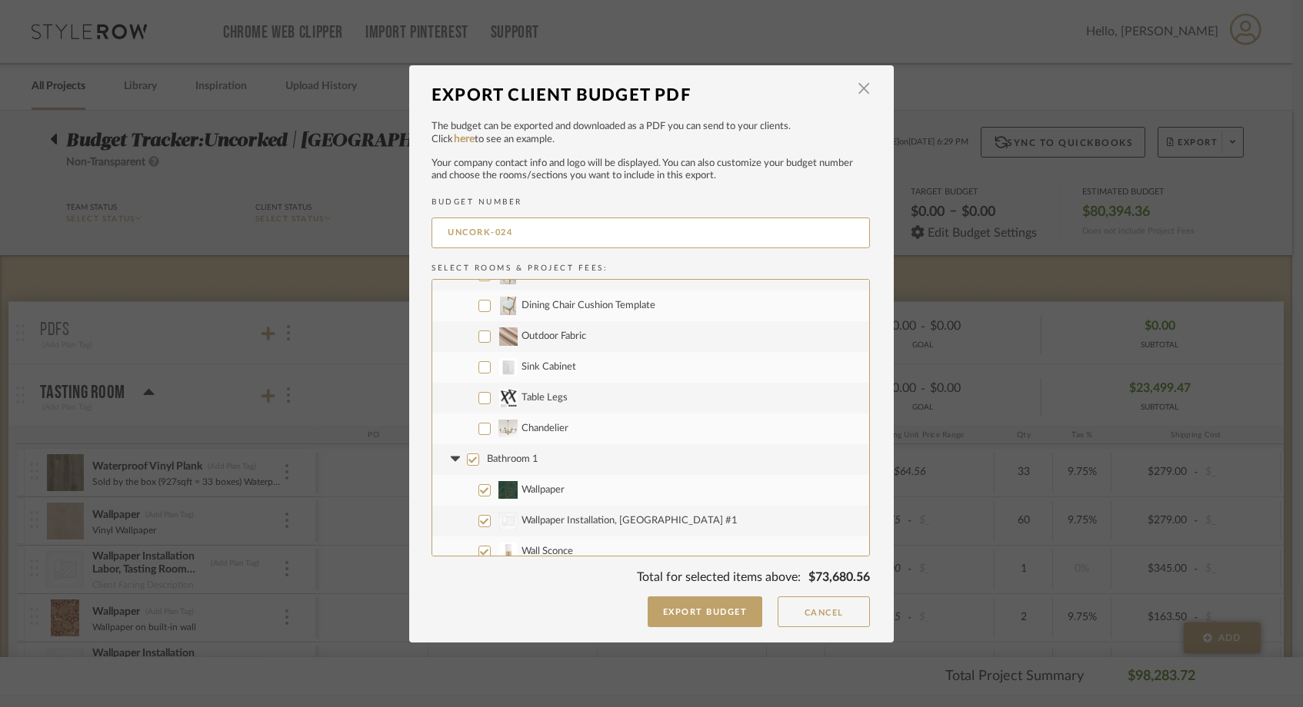
click at [480, 428] on input "Chandelier" at bounding box center [484, 429] width 12 height 12
checkbox input "true"
click at [481, 398] on input "Table Legs" at bounding box center [484, 398] width 12 height 12
checkbox input "true"
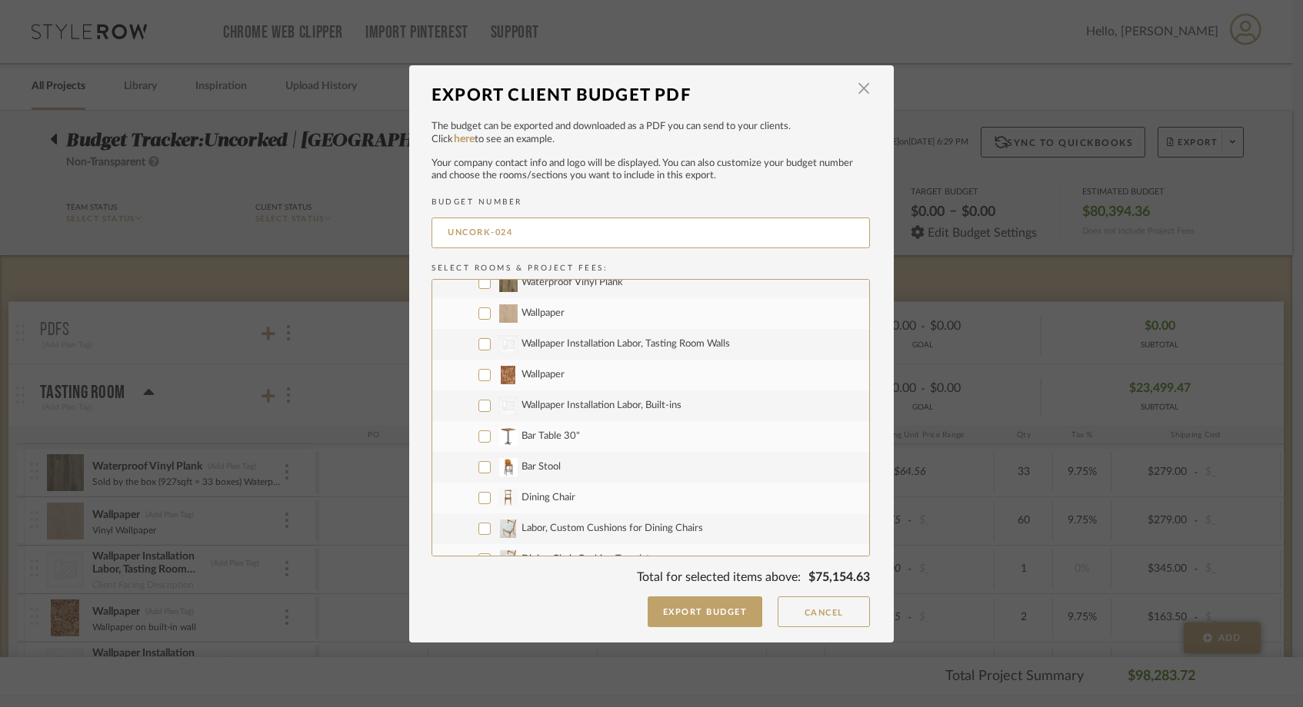
scroll to position [0, 0]
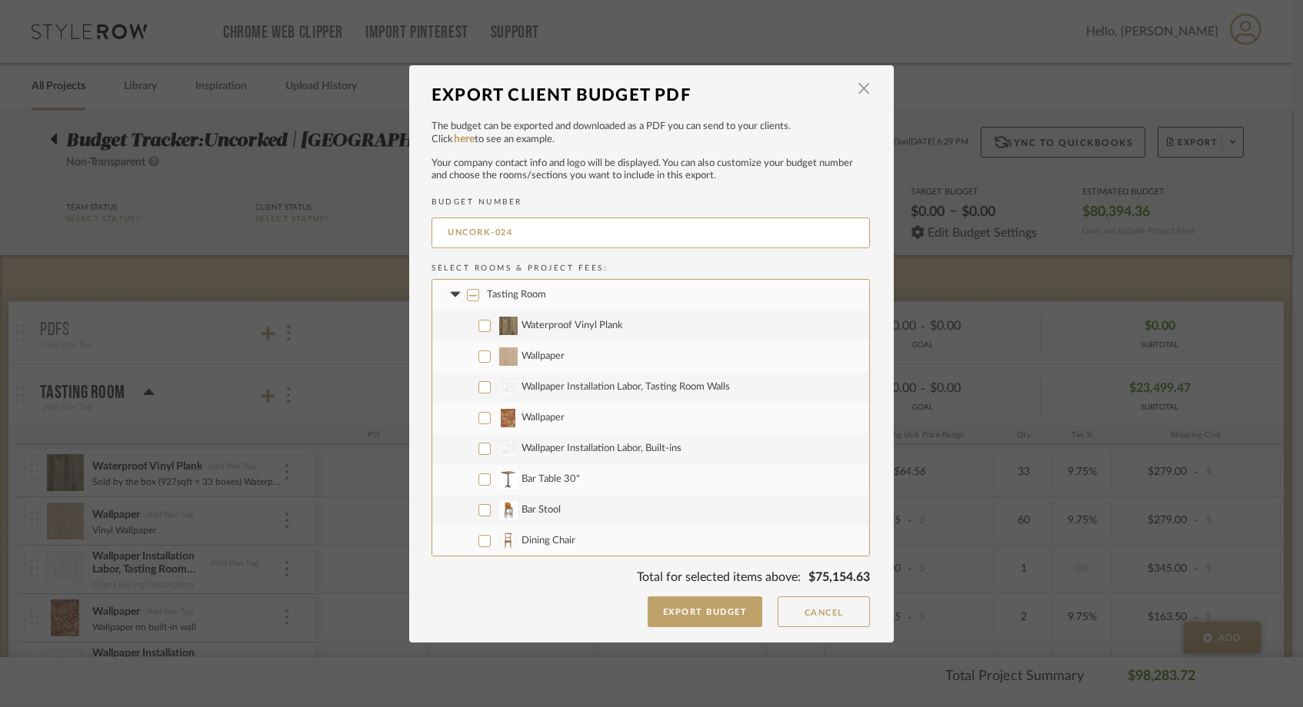
click at [480, 326] on input "Waterproof Vinyl Plank" at bounding box center [484, 326] width 12 height 12
checkbox input "true"
click at [482, 360] on input "Wallpaper" at bounding box center [484, 357] width 12 height 12
checkbox input "true"
click at [479, 382] on input "CategoryIconWallcovering Created with Sketch. Wallpaper Installation Labor, Tas…" at bounding box center [484, 387] width 12 height 12
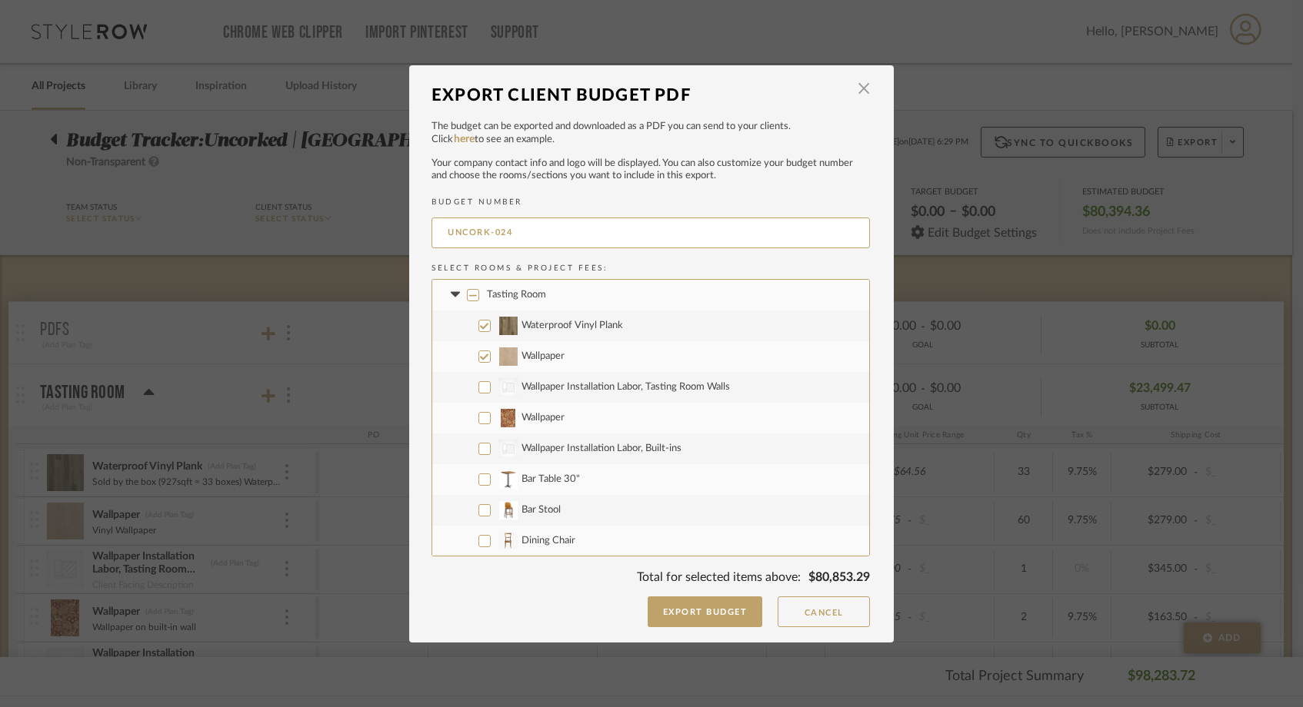
checkbox input "true"
click at [480, 413] on input "Wallpaper" at bounding box center [484, 418] width 12 height 12
checkbox input "true"
click at [480, 444] on input "CategoryIconWallcovering Created with Sketch. Wallpaper Installation Labor, Bui…" at bounding box center [484, 449] width 12 height 12
checkbox input "true"
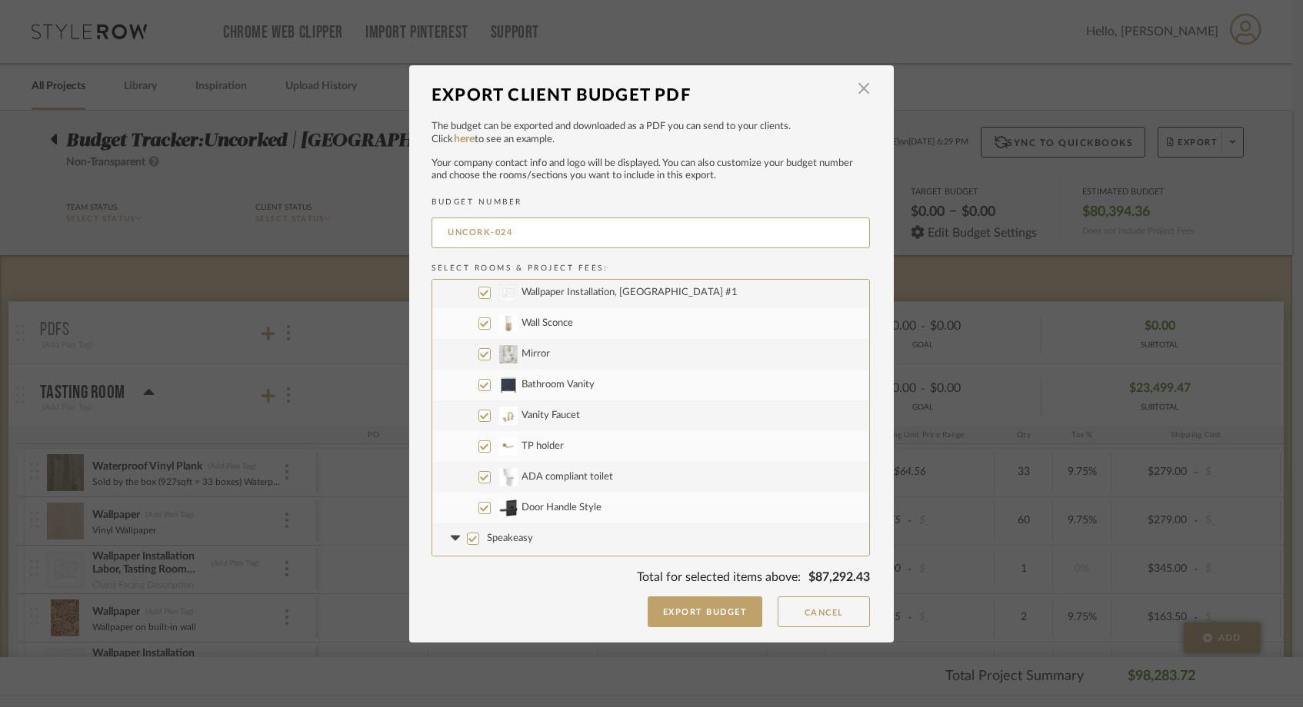
scroll to position [540, 0]
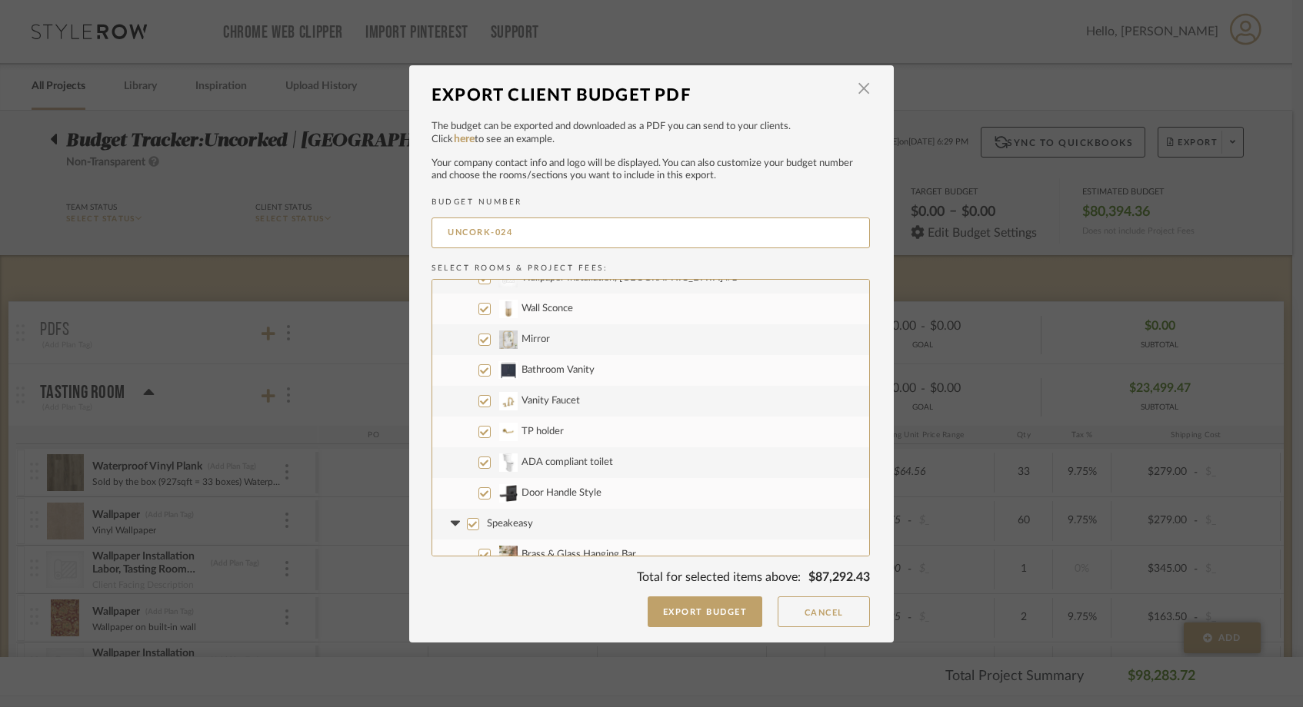
click at [480, 462] on input "ADA compliant toilet" at bounding box center [484, 463] width 12 height 12
checkbox input "false"
click at [480, 485] on label "Door Handle Style" at bounding box center [650, 493] width 437 height 31
click at [480, 488] on input "Door Handle Style" at bounding box center [484, 494] width 12 height 12
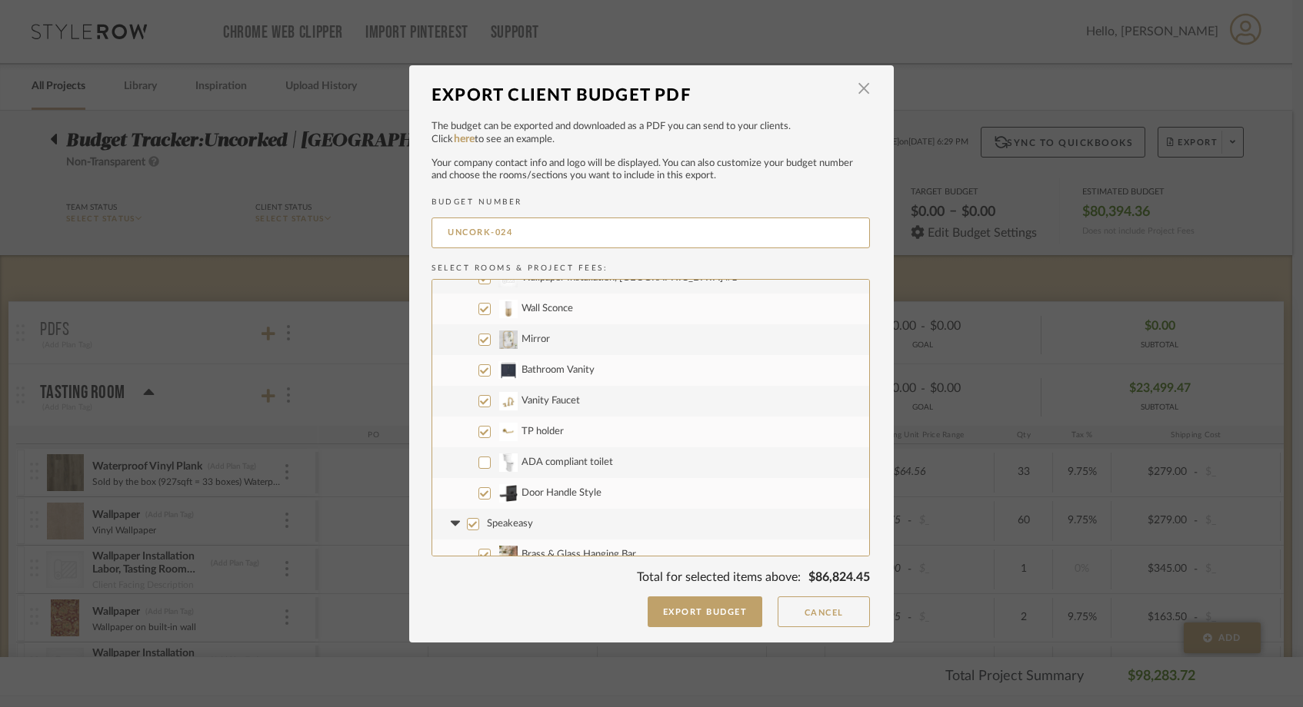
checkbox input "false"
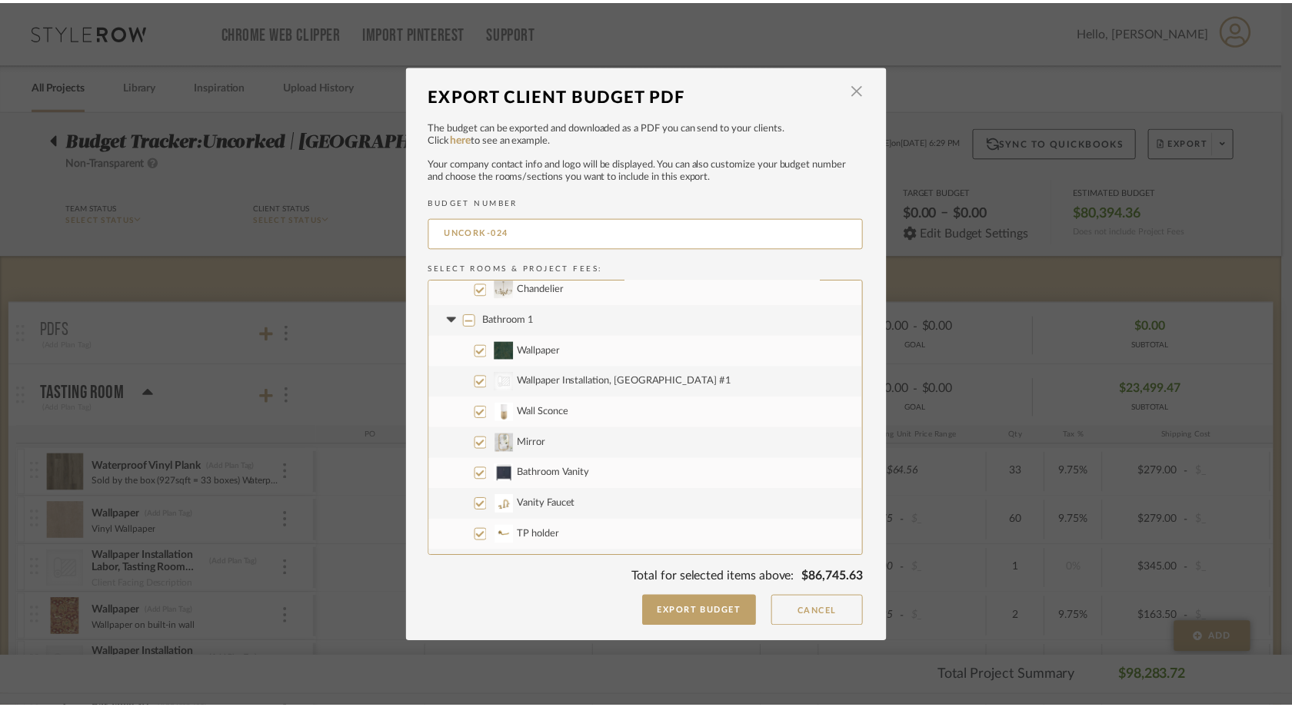
scroll to position [458, 0]
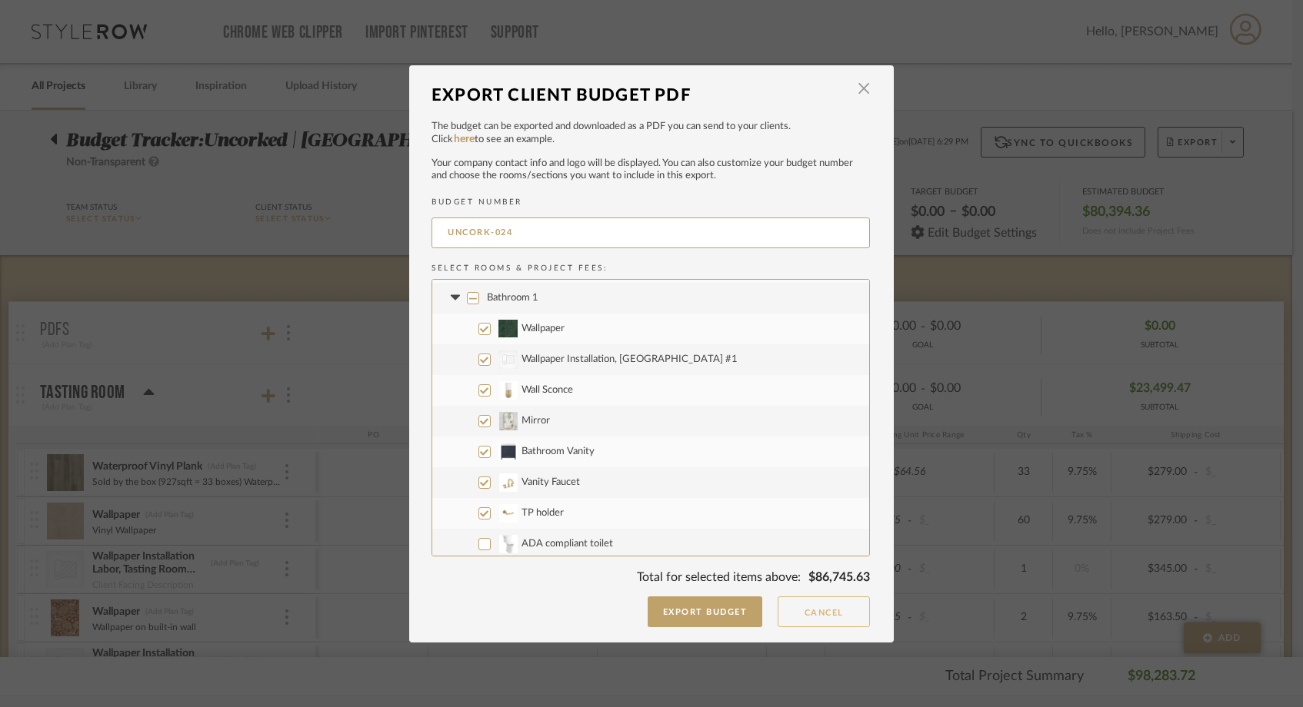
click at [795, 619] on button "Cancel" at bounding box center [823, 612] width 92 height 31
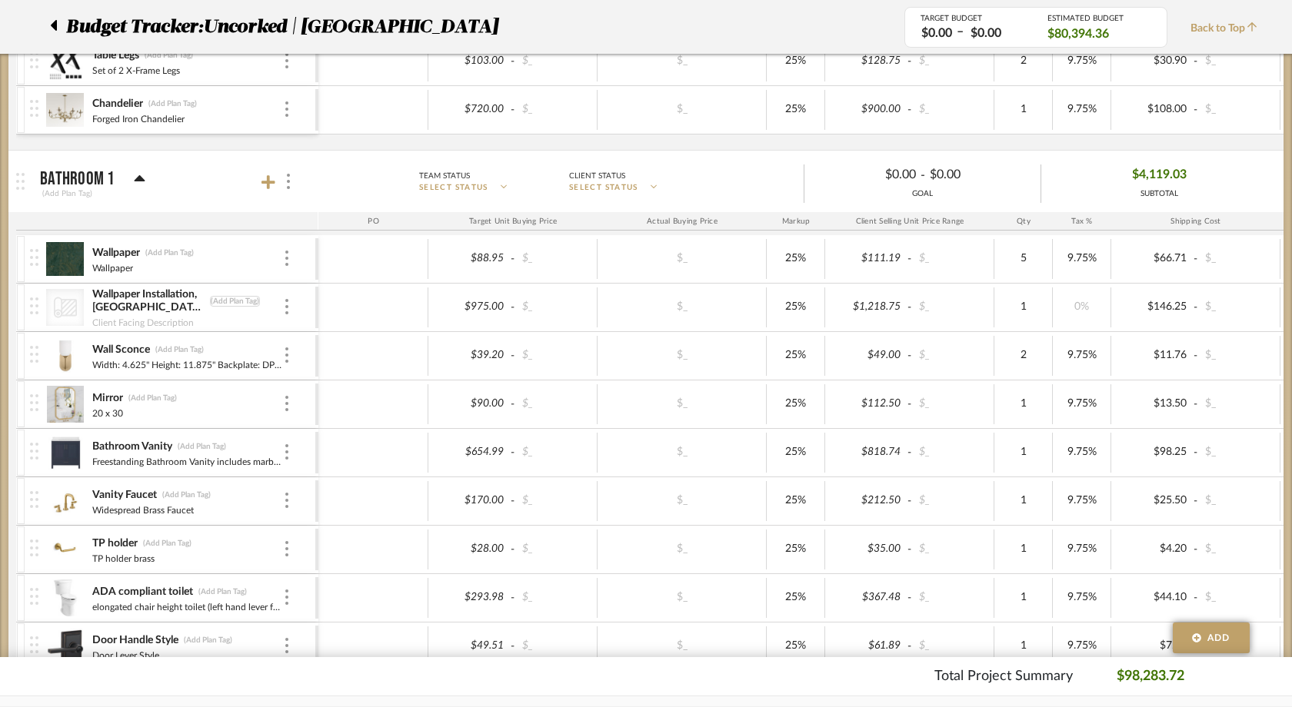
scroll to position [1023, 0]
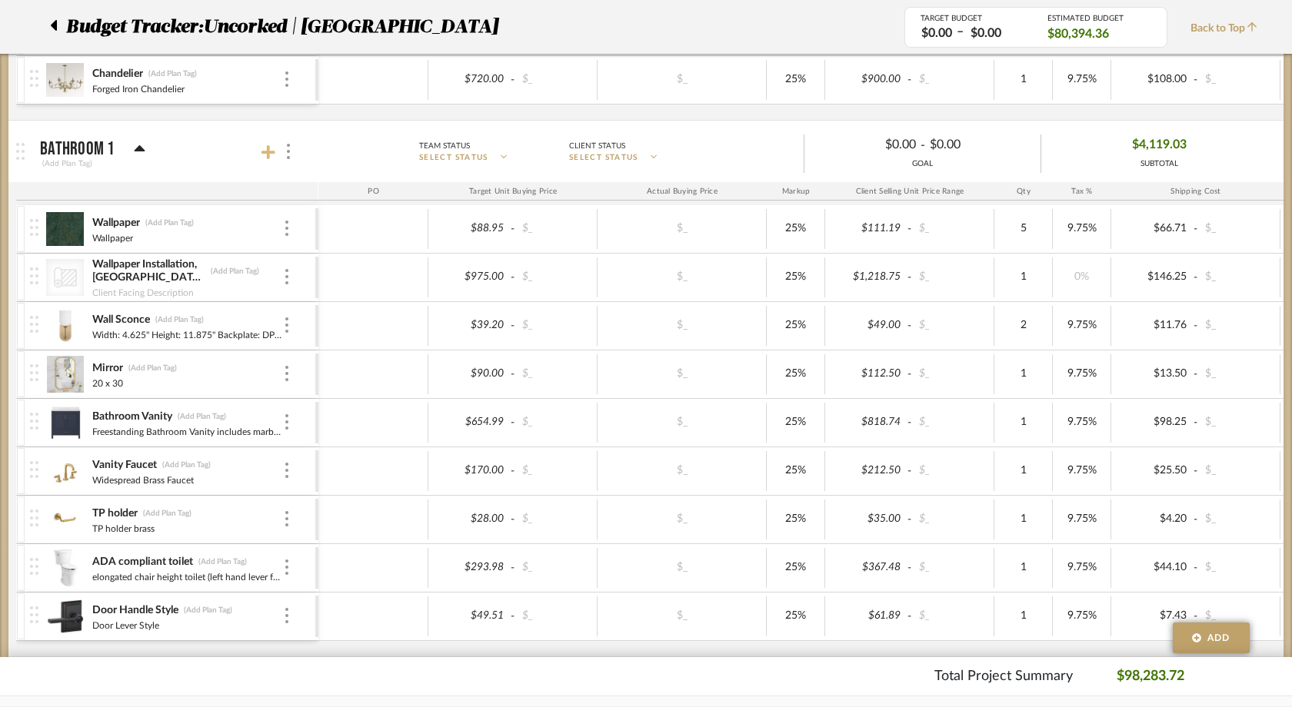
click at [271, 149] on icon at bounding box center [268, 152] width 14 height 15
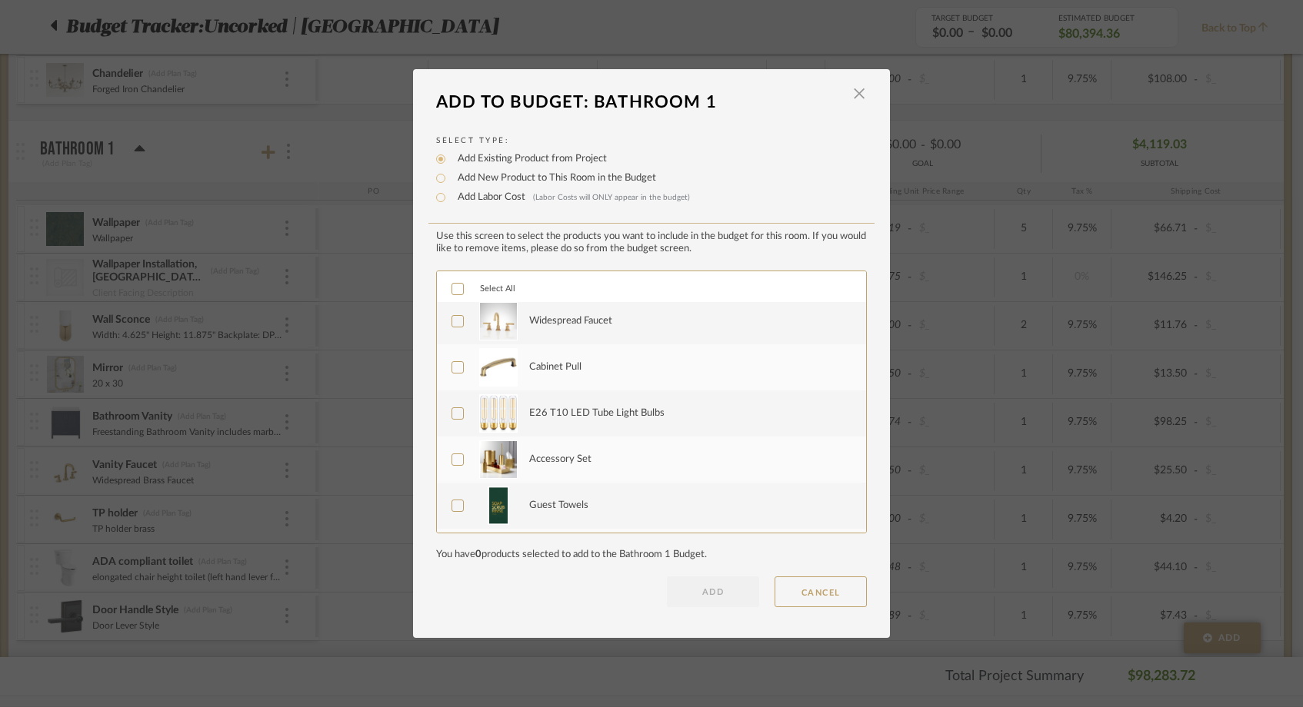
scroll to position [692, 0]
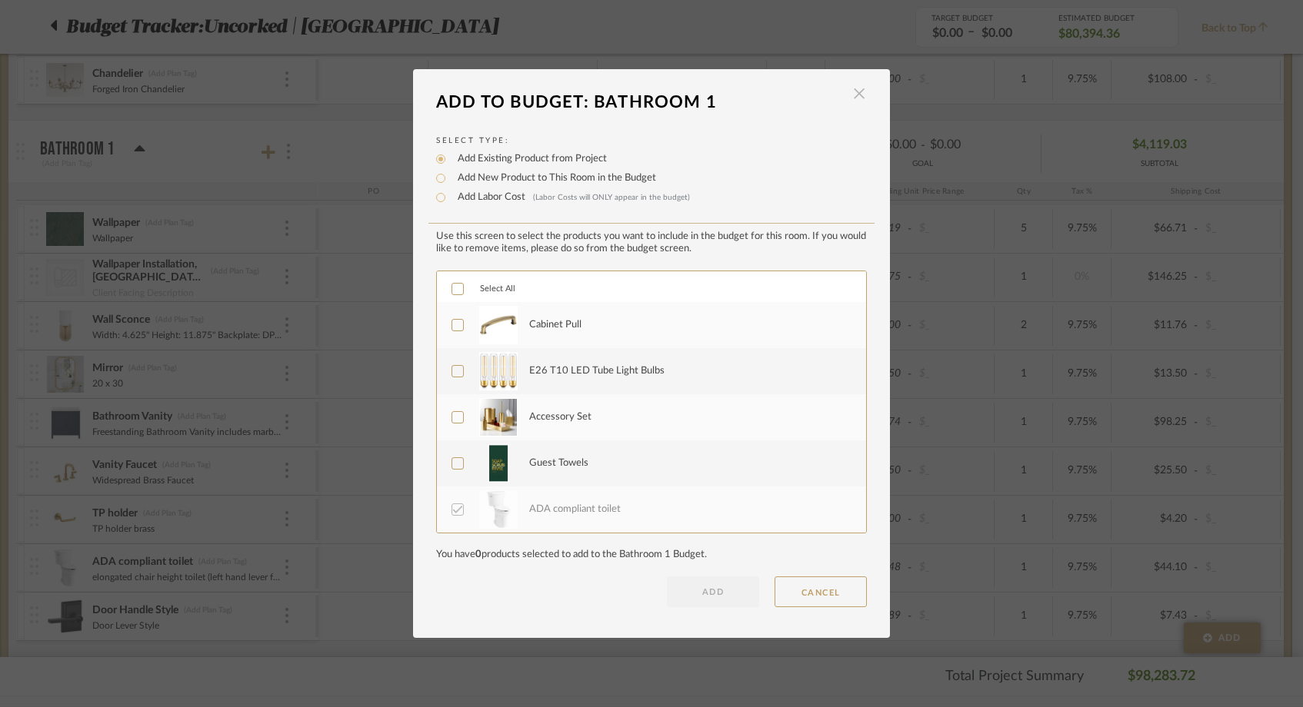
click at [856, 96] on span "button" at bounding box center [859, 93] width 31 height 31
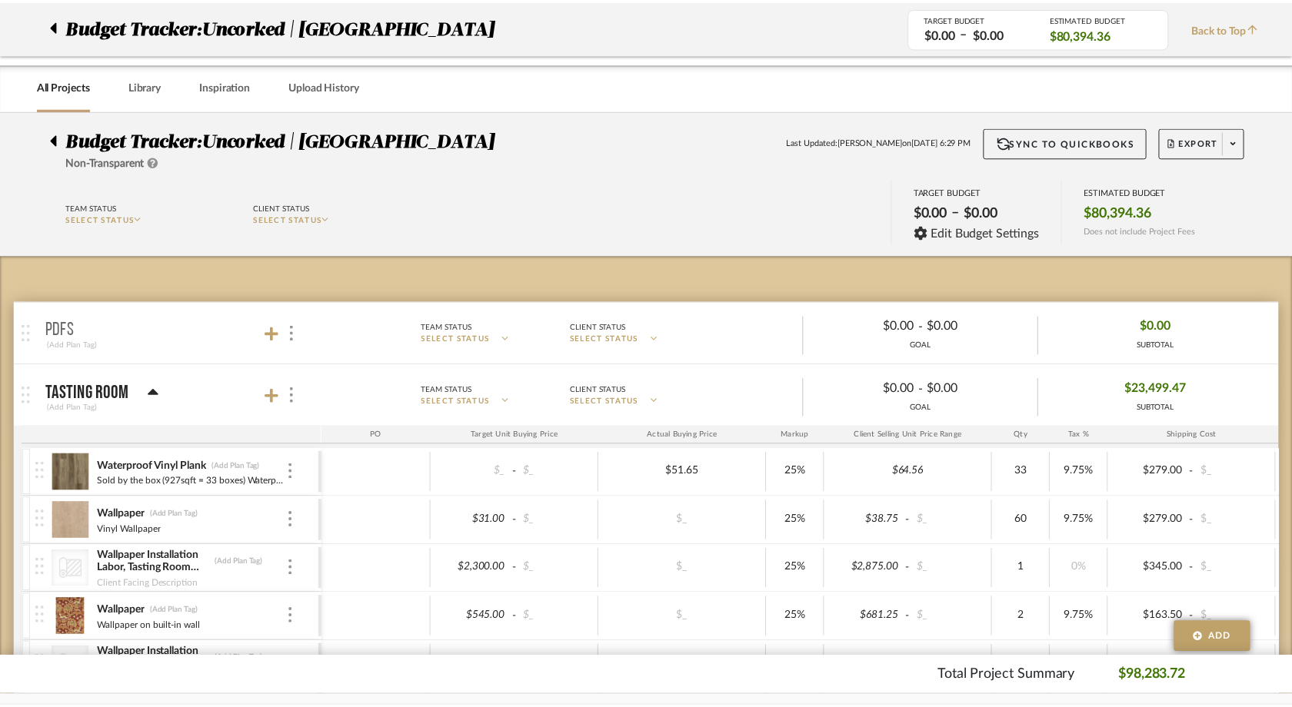
scroll to position [1023, 0]
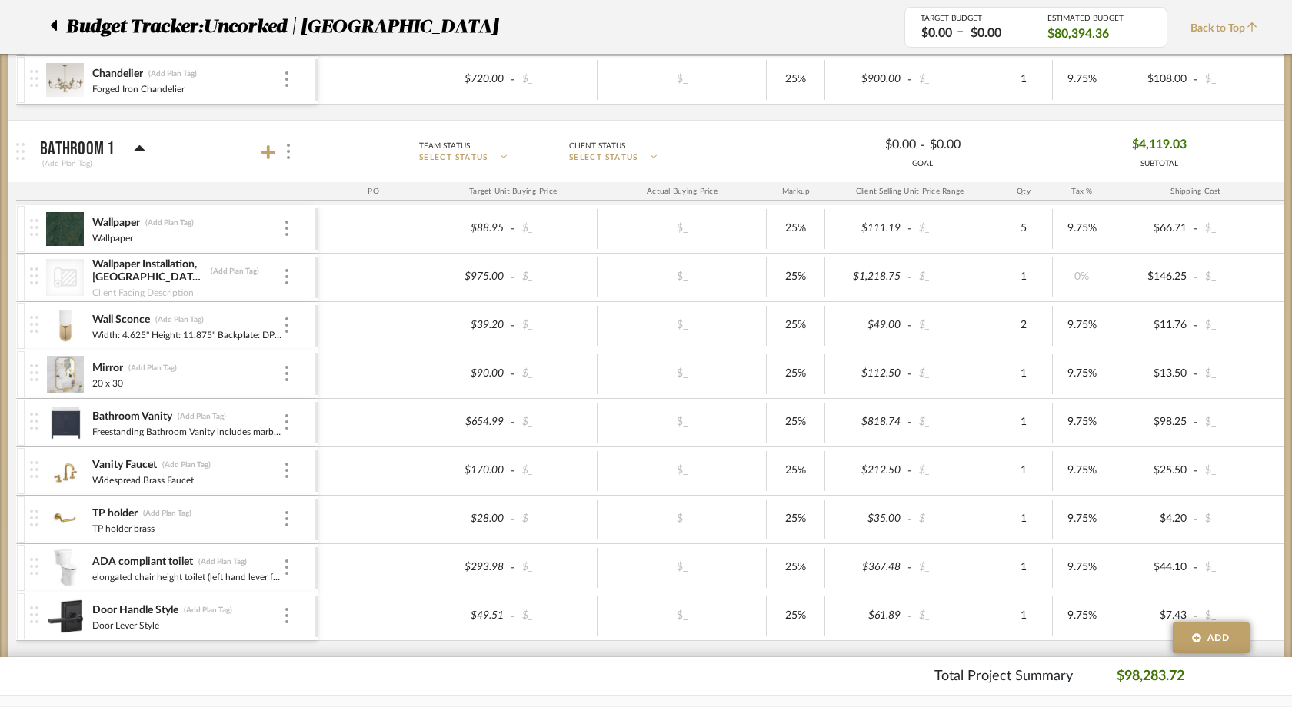
click at [65, 328] on img at bounding box center [65, 326] width 38 height 37
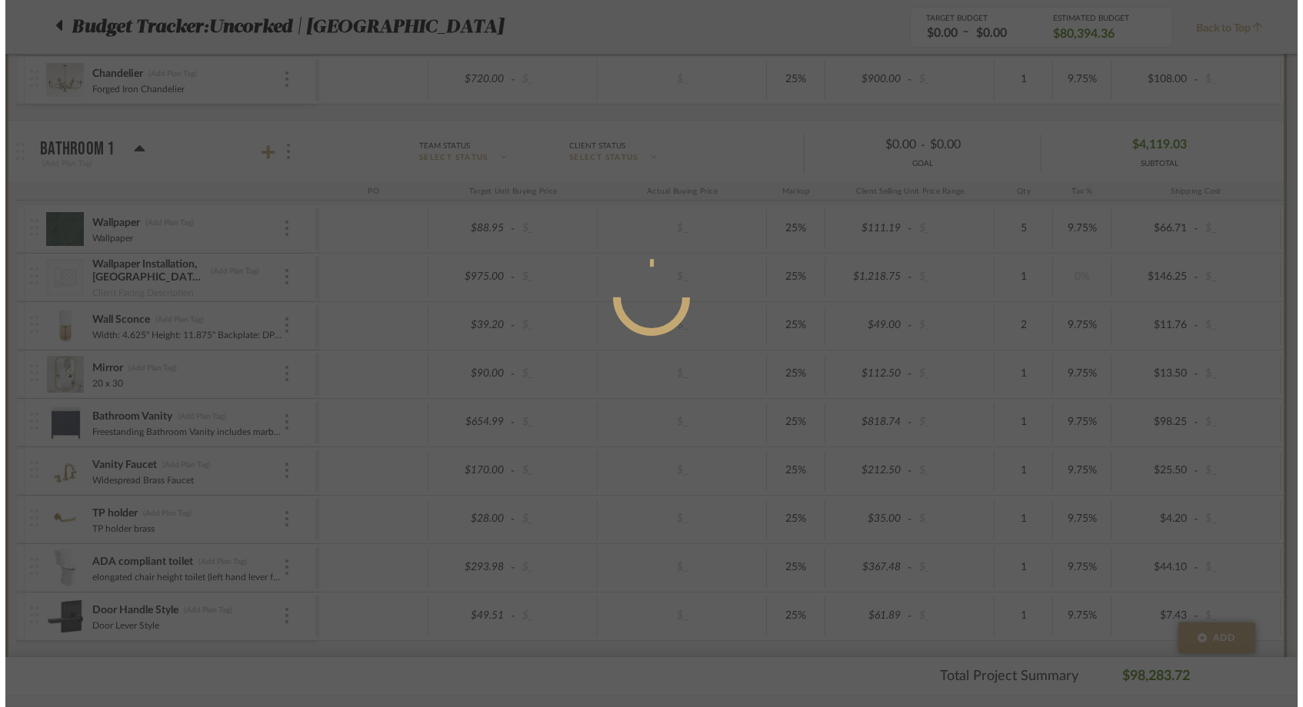
scroll to position [0, 0]
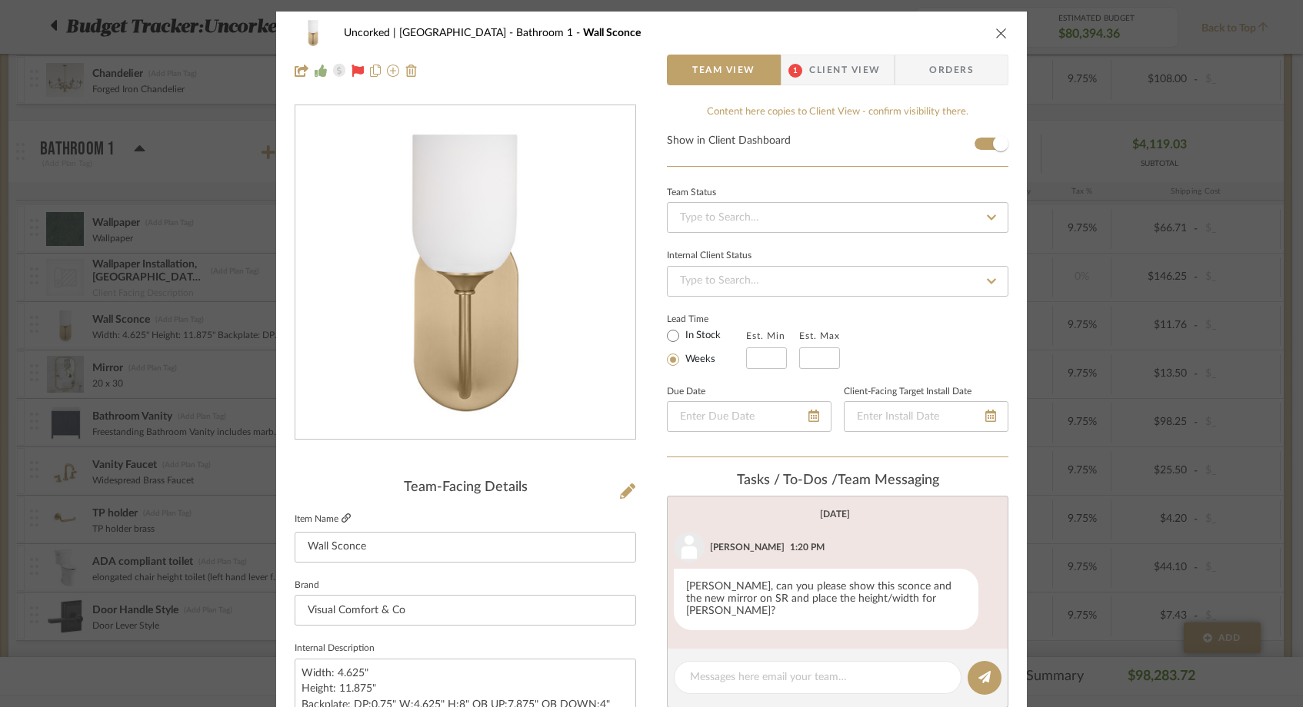
click at [345, 518] on icon at bounding box center [345, 518] width 9 height 9
click at [997, 32] on icon "close" at bounding box center [1001, 33] width 12 height 12
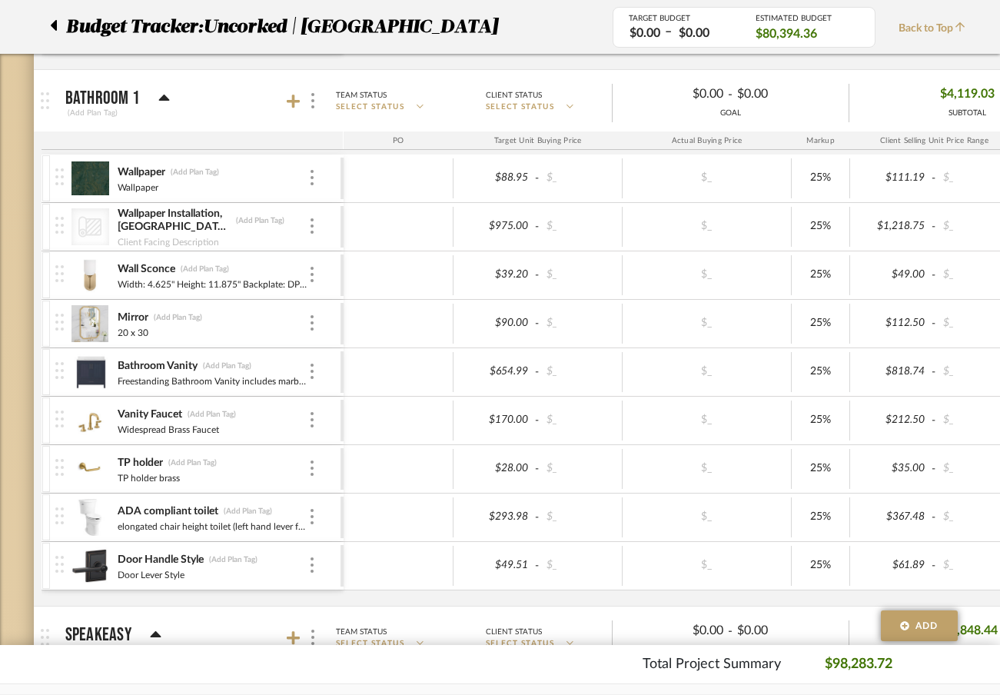
scroll to position [996, 0]
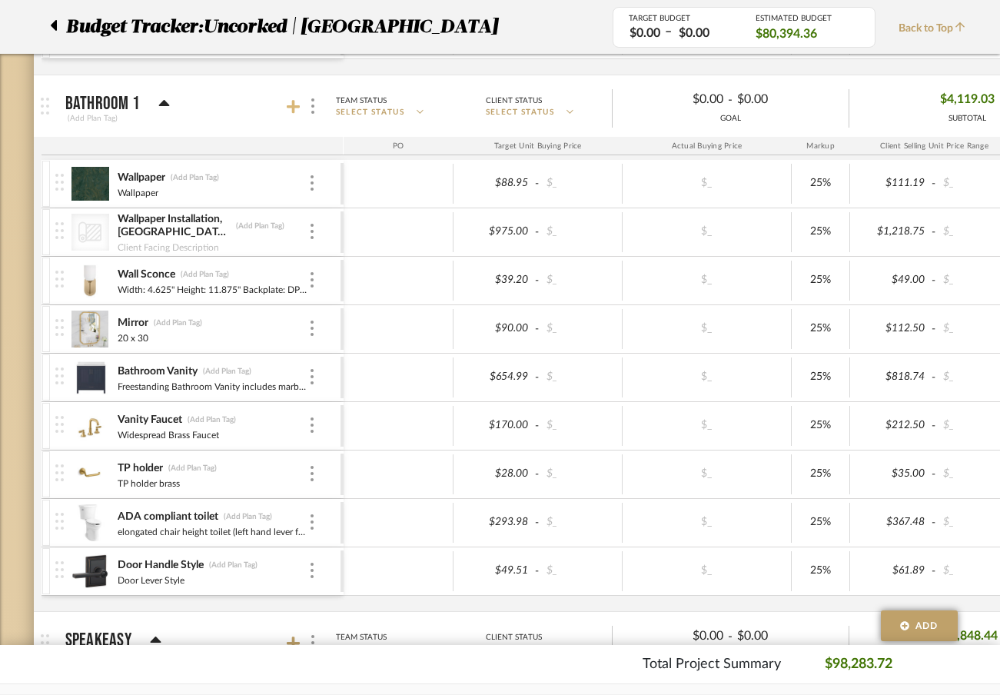
click at [298, 100] on icon at bounding box center [294, 106] width 14 height 15
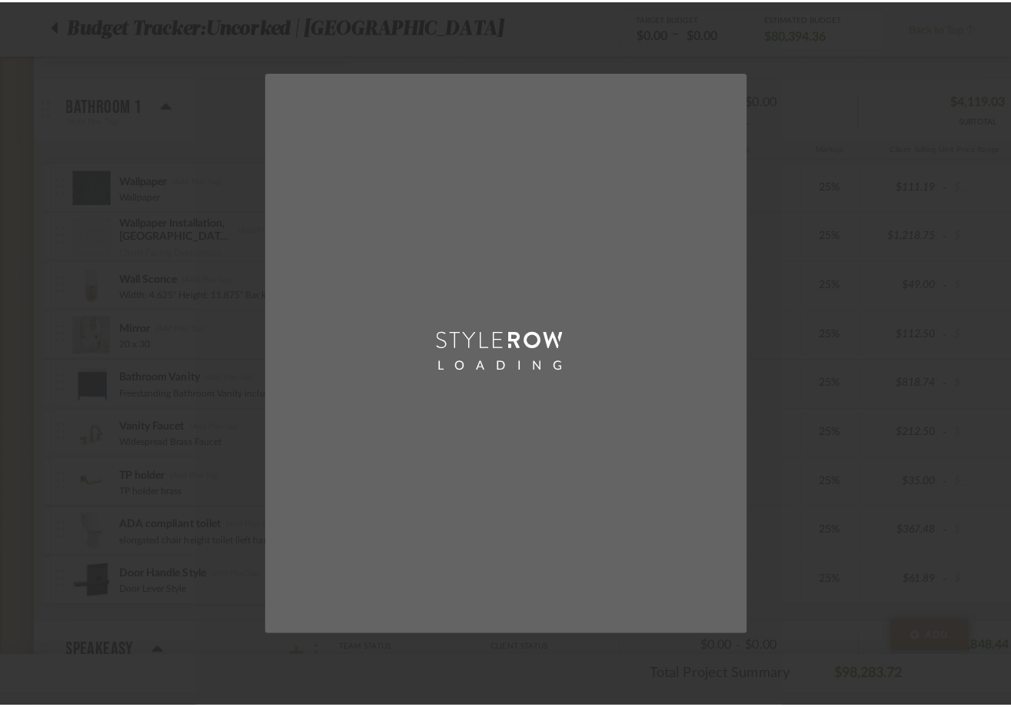
scroll to position [0, 0]
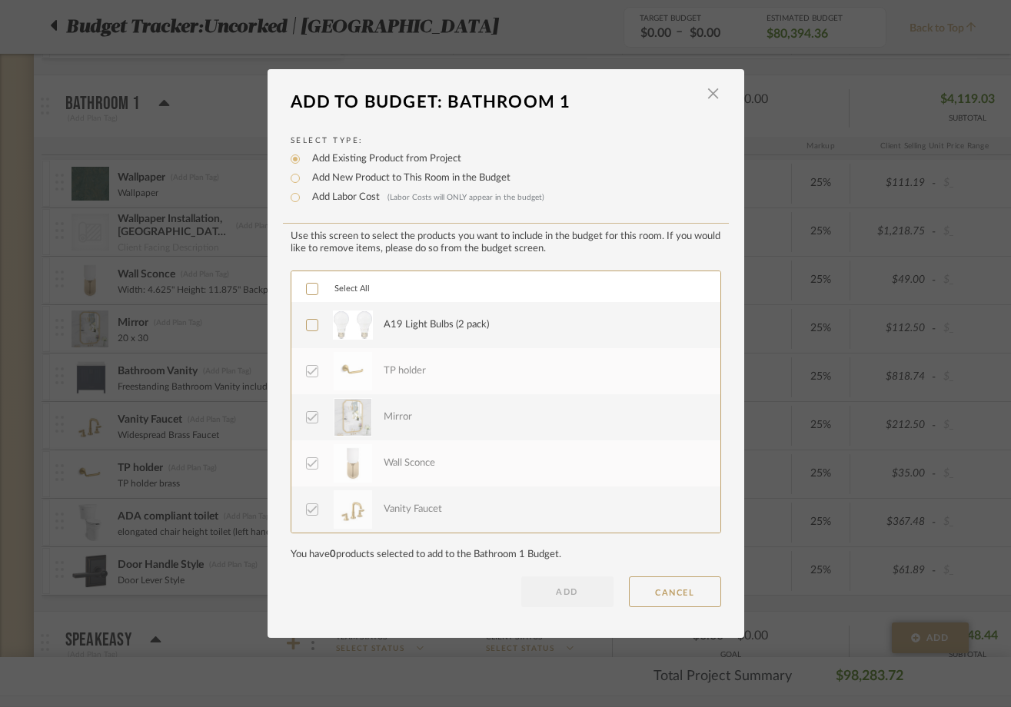
click at [307, 327] on icon at bounding box center [312, 325] width 10 height 8
click at [548, 599] on button "ADD" at bounding box center [567, 592] width 92 height 31
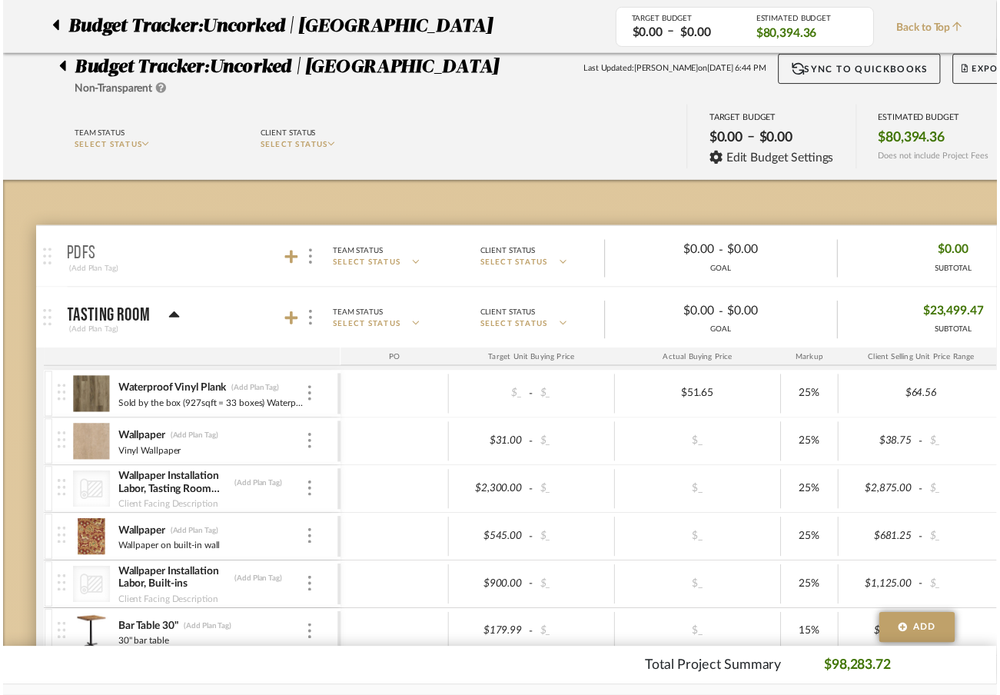
scroll to position [996, 0]
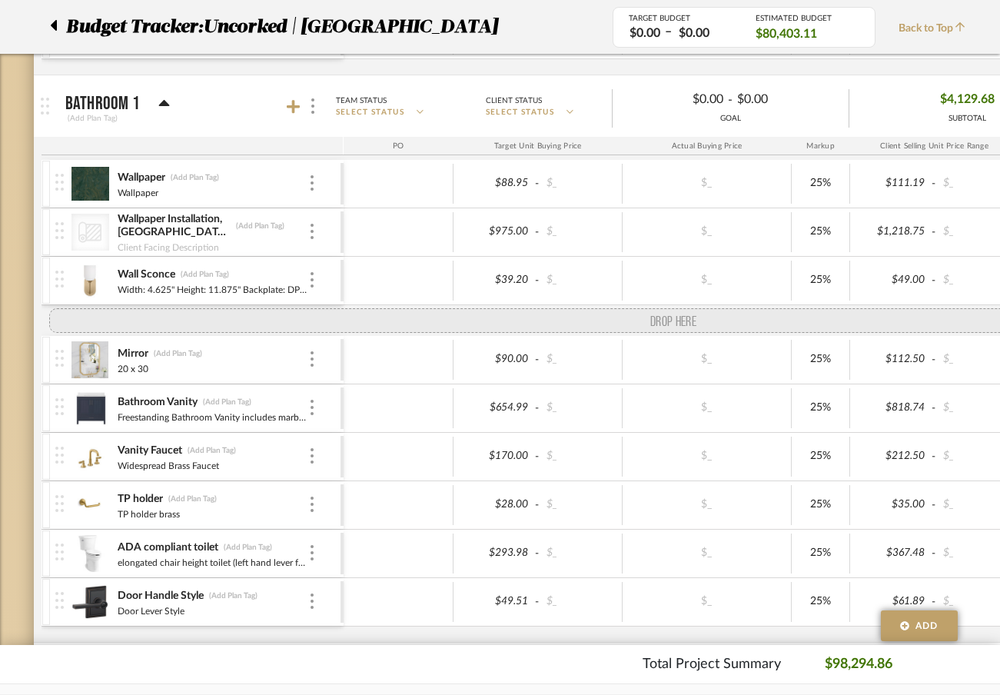
drag, startPoint x: 62, startPoint y: 624, endPoint x: 63, endPoint y: 318, distance: 306.1
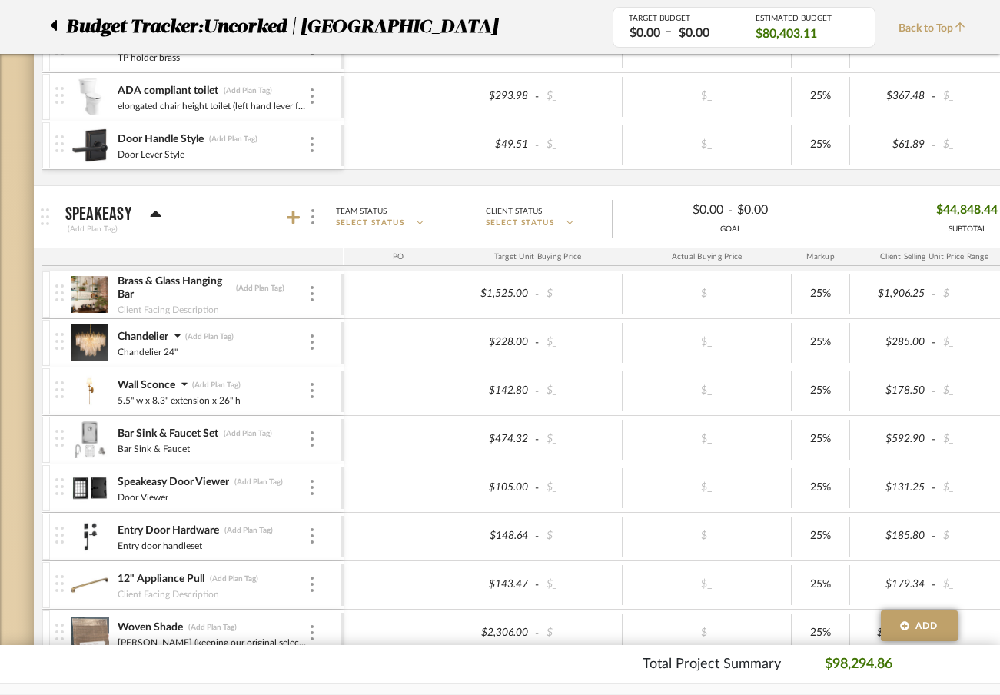
scroll to position [1476, 0]
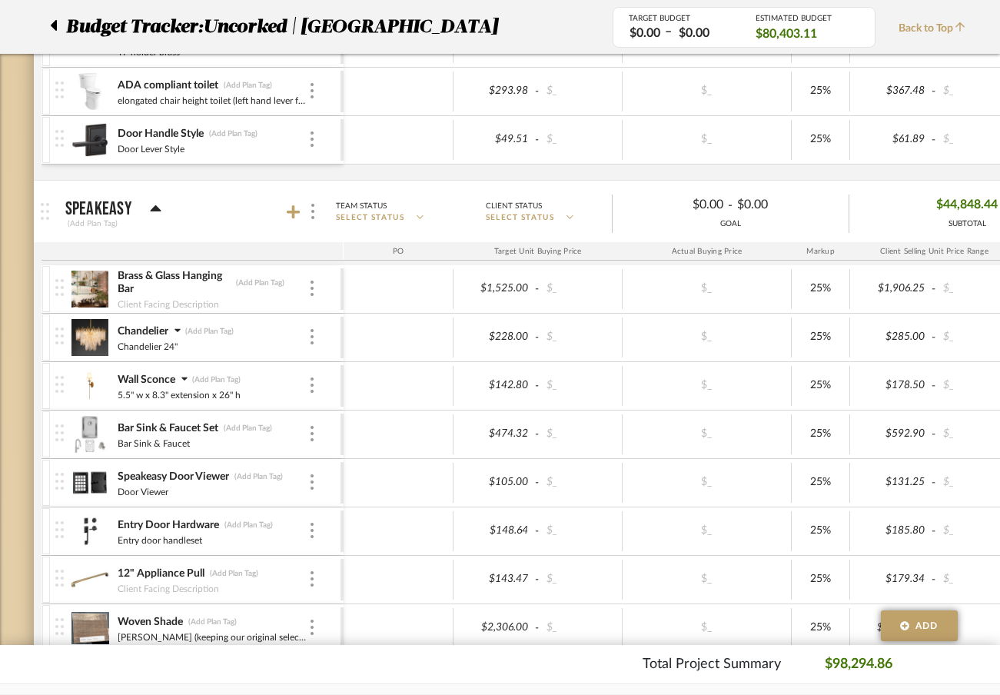
click at [86, 392] on img at bounding box center [91, 386] width 38 height 37
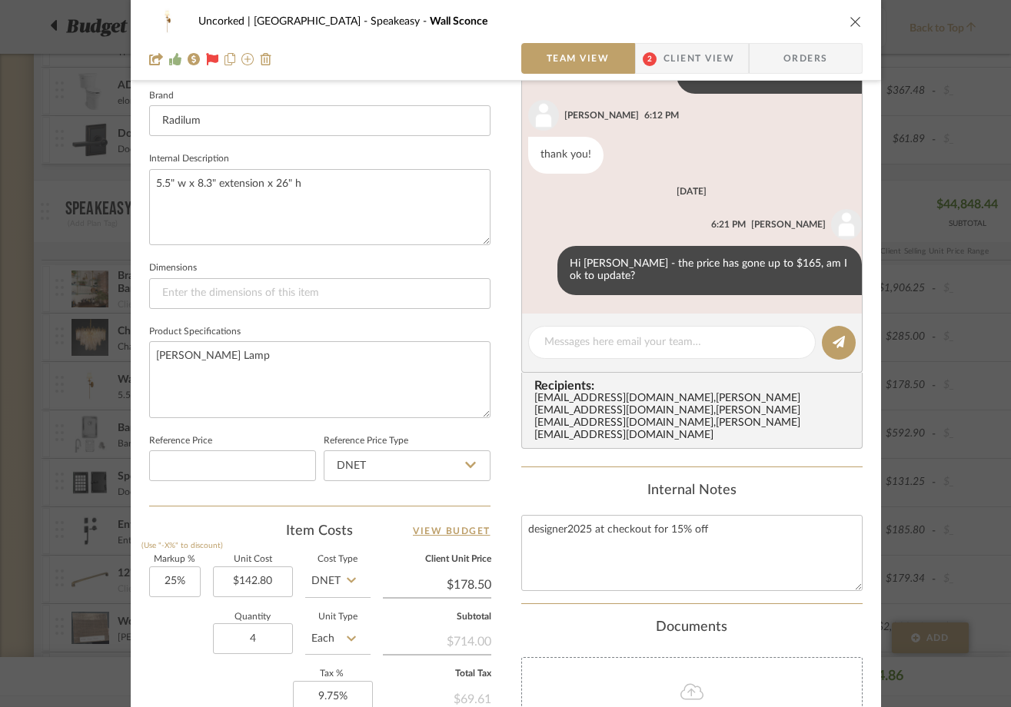
scroll to position [495, 0]
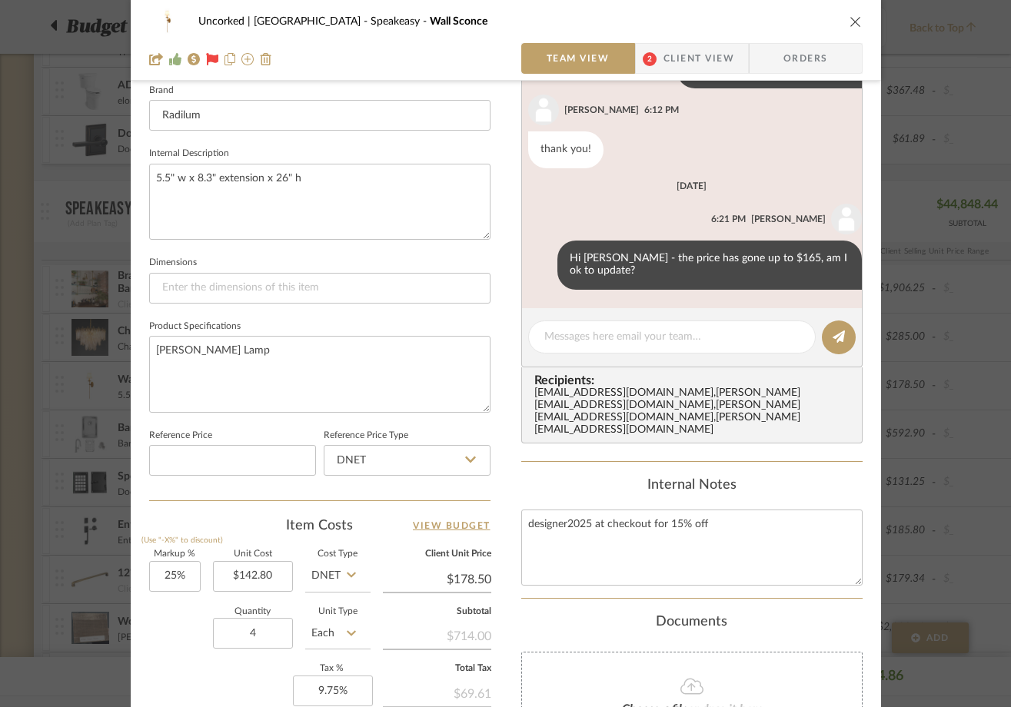
click at [850, 20] on icon "close" at bounding box center [856, 21] width 12 height 12
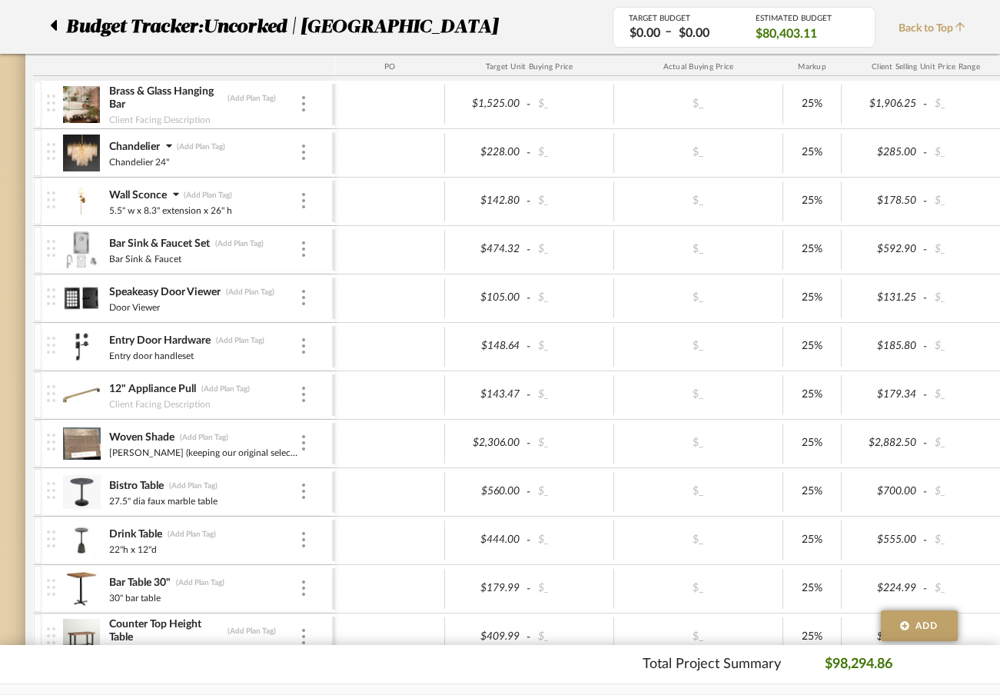
scroll to position [1652, 8]
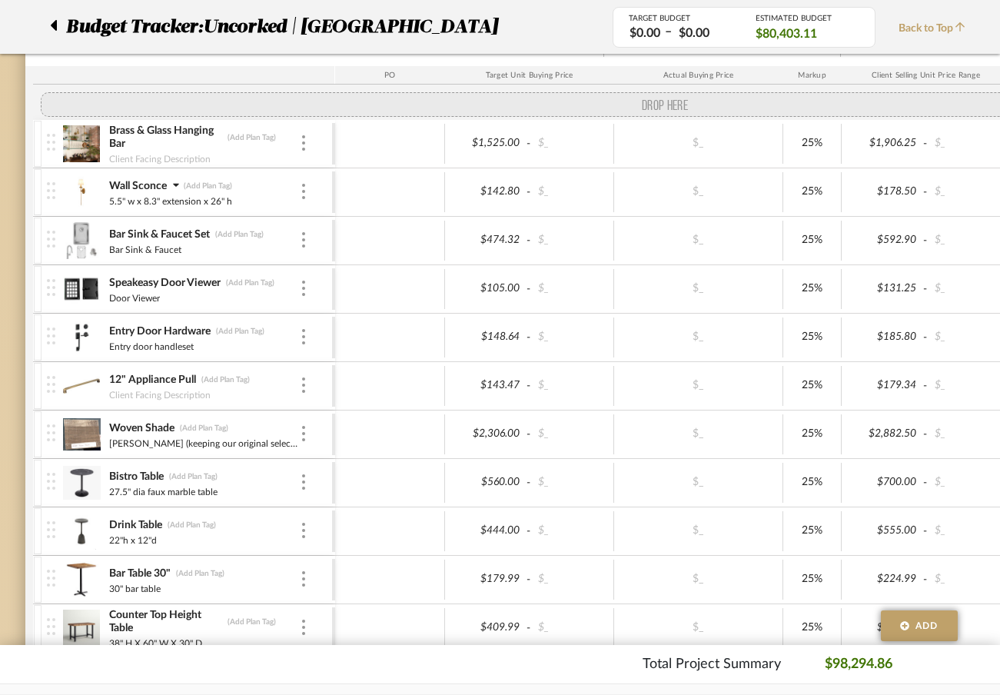
drag, startPoint x: 51, startPoint y: 166, endPoint x: 52, endPoint y: 115, distance: 50.8
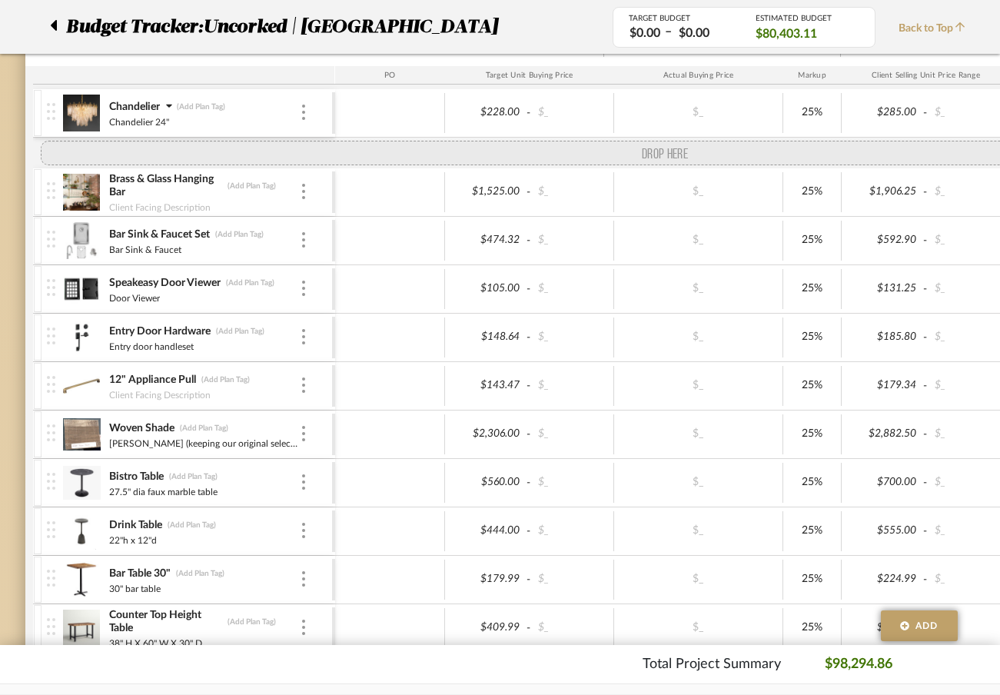
drag, startPoint x: 50, startPoint y: 214, endPoint x: 58, endPoint y: 153, distance: 61.2
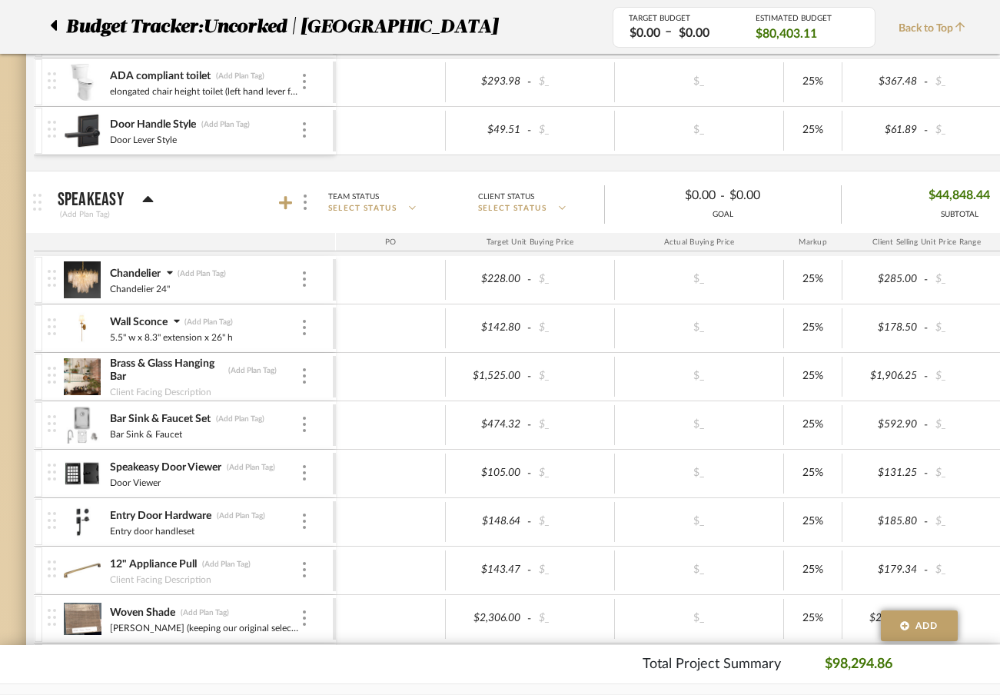
scroll to position [1478, 8]
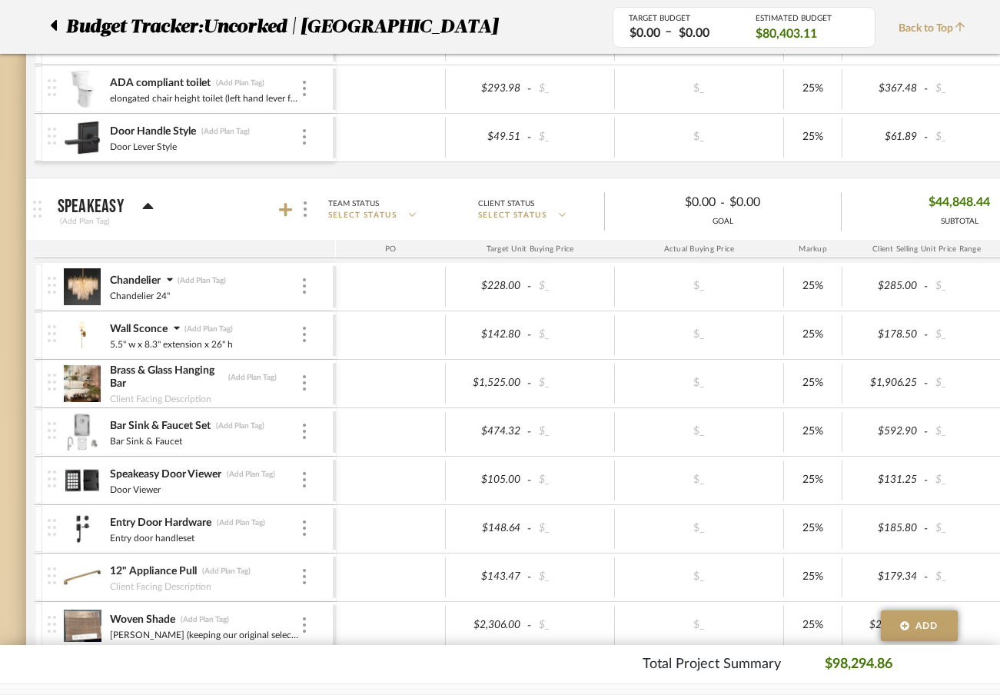
click at [168, 281] on icon at bounding box center [170, 280] width 6 height 4
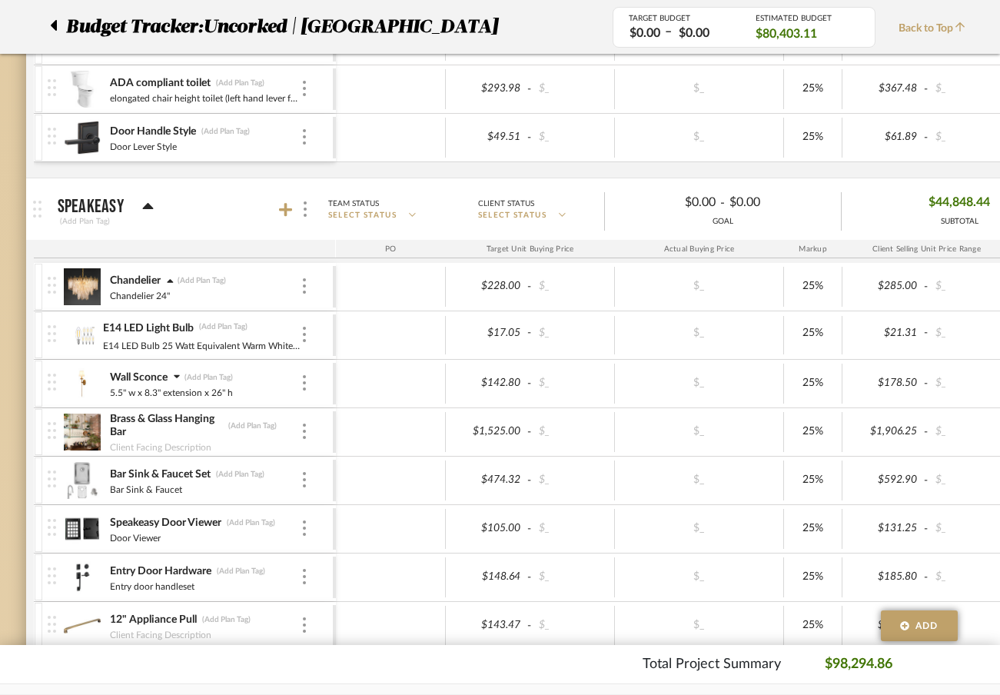
click at [181, 375] on div "Wall Sconce (Add Plan Tag)" at bounding box center [204, 377] width 191 height 15
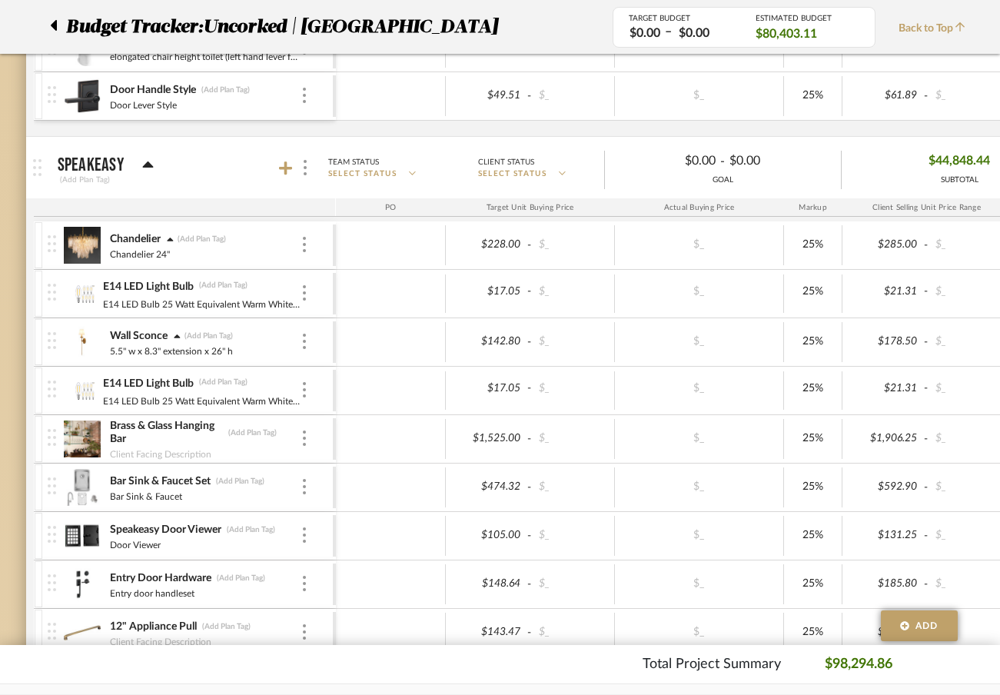
scroll to position [1526, 8]
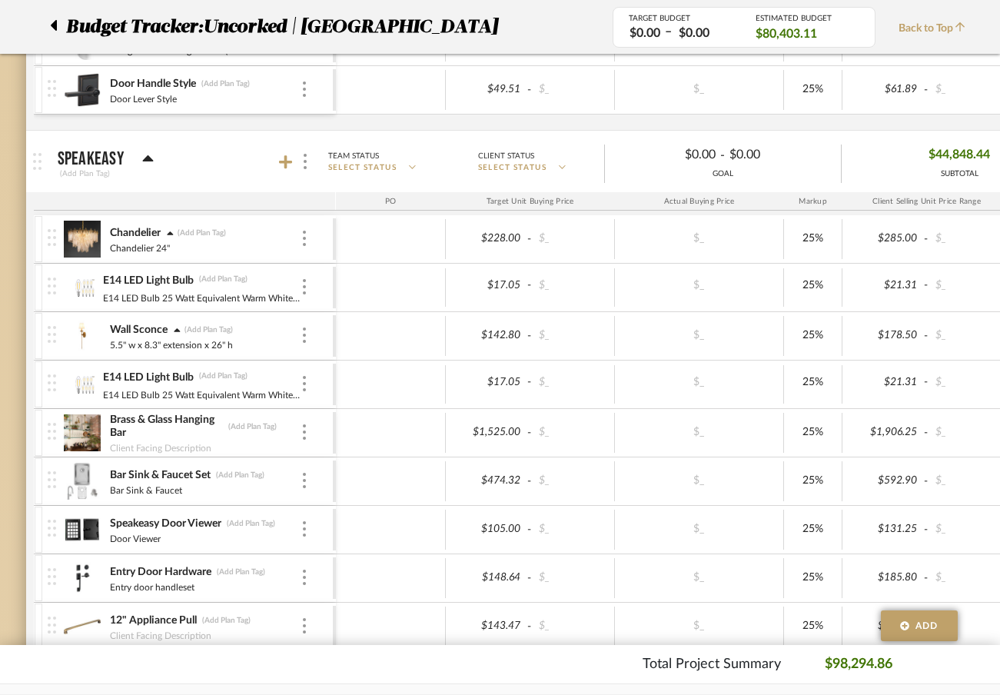
click at [35, 245] on div at bounding box center [39, 239] width 8 height 46
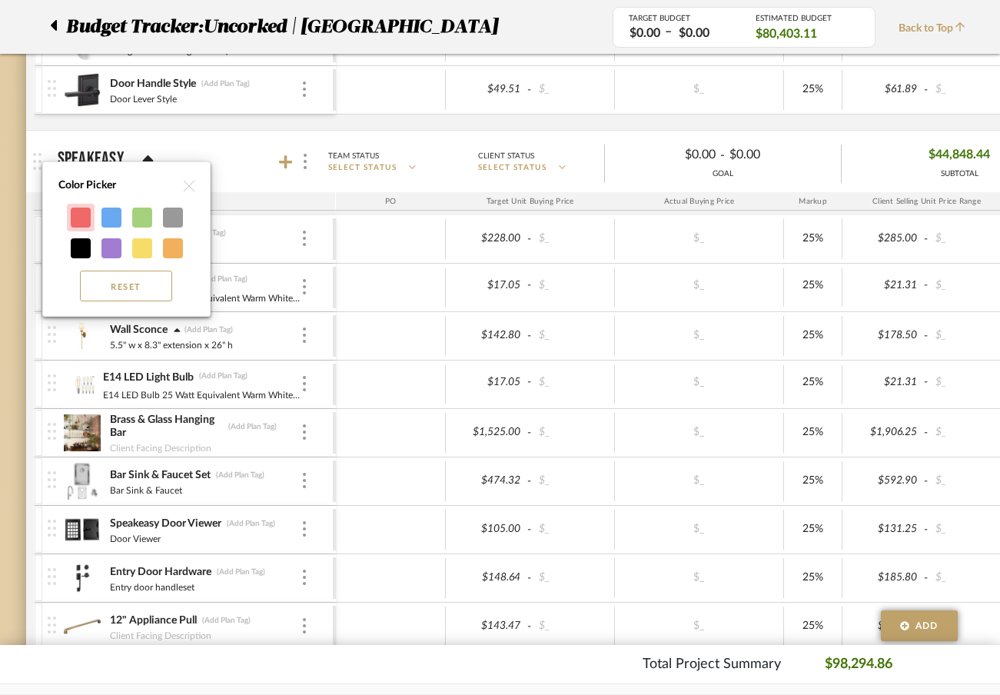
click at [75, 221] on div at bounding box center [81, 218] width 20 height 20
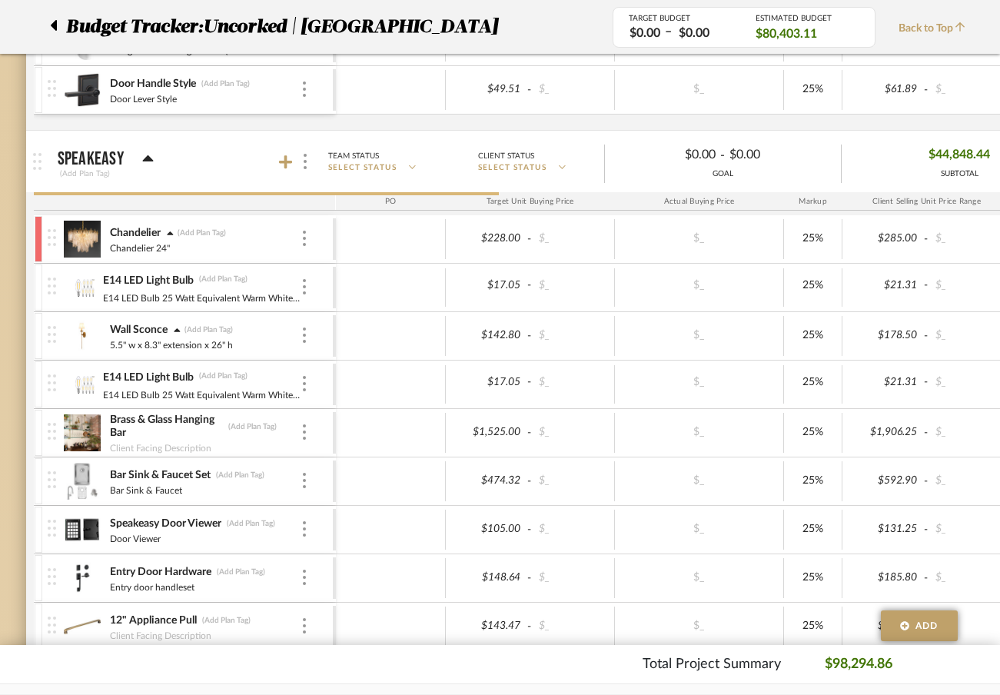
click at [42, 285] on div at bounding box center [39, 288] width 8 height 46
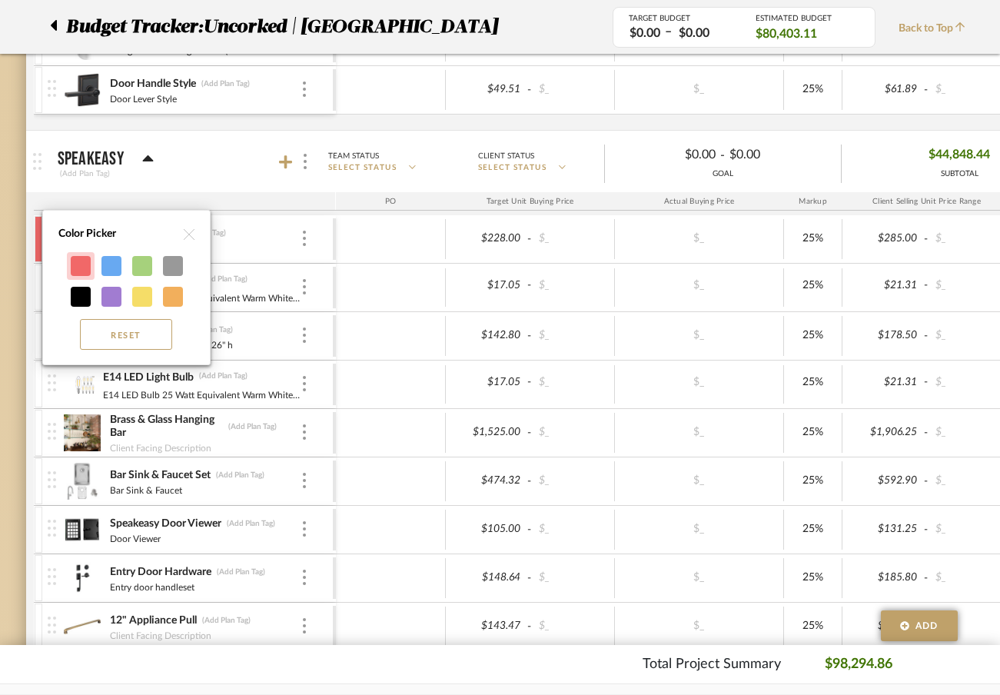
click at [85, 271] on div at bounding box center [81, 266] width 20 height 20
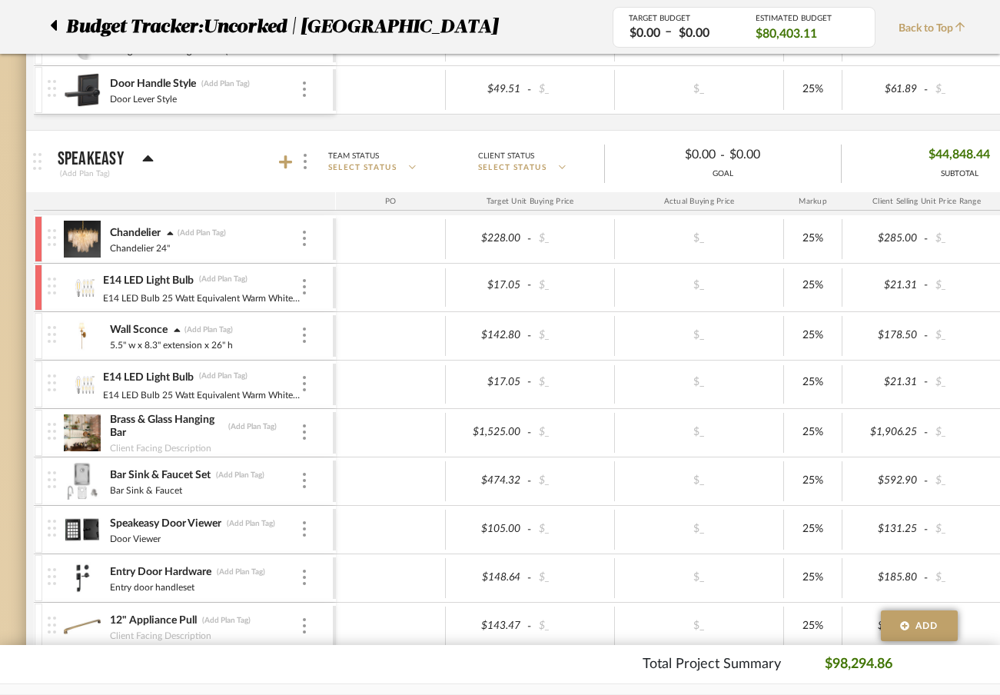
click at [37, 328] on div at bounding box center [39, 336] width 8 height 46
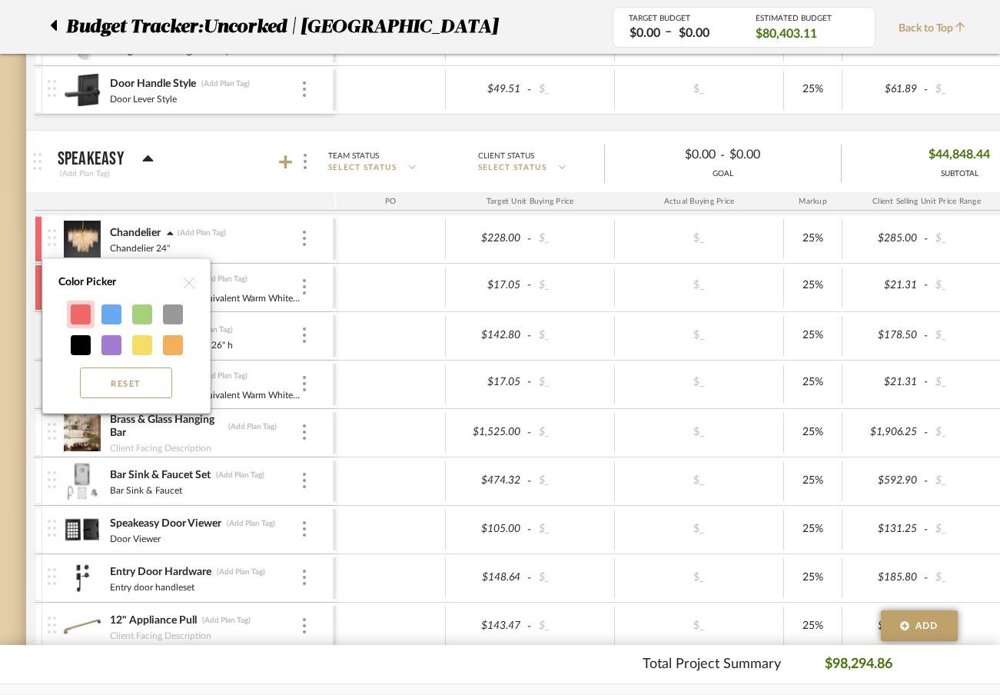
click at [82, 319] on div at bounding box center [81, 315] width 20 height 20
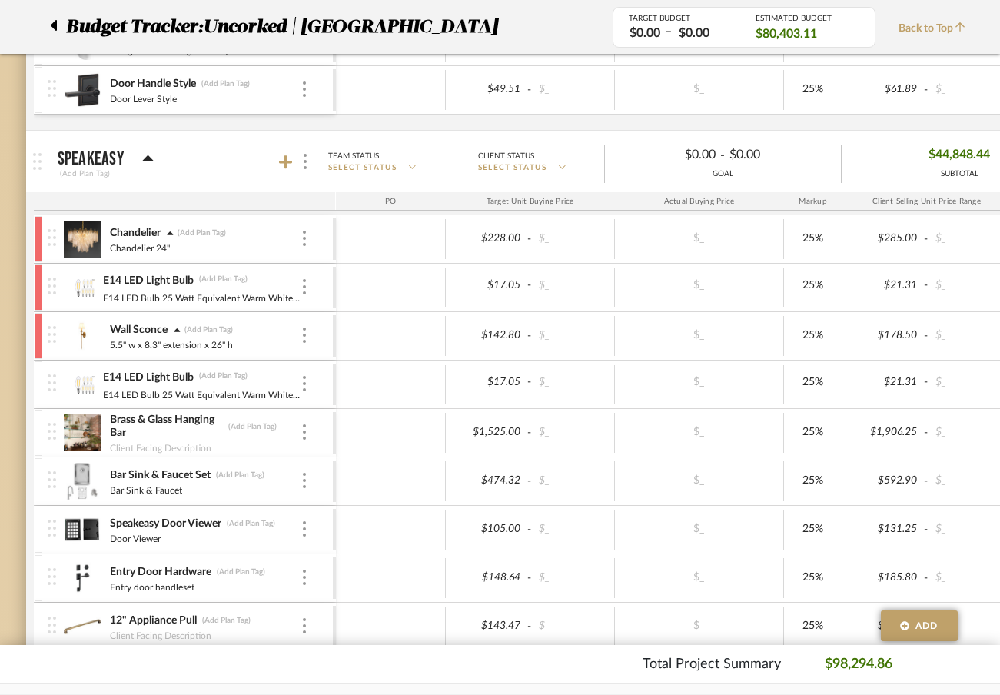
click at [40, 375] on div at bounding box center [39, 384] width 8 height 46
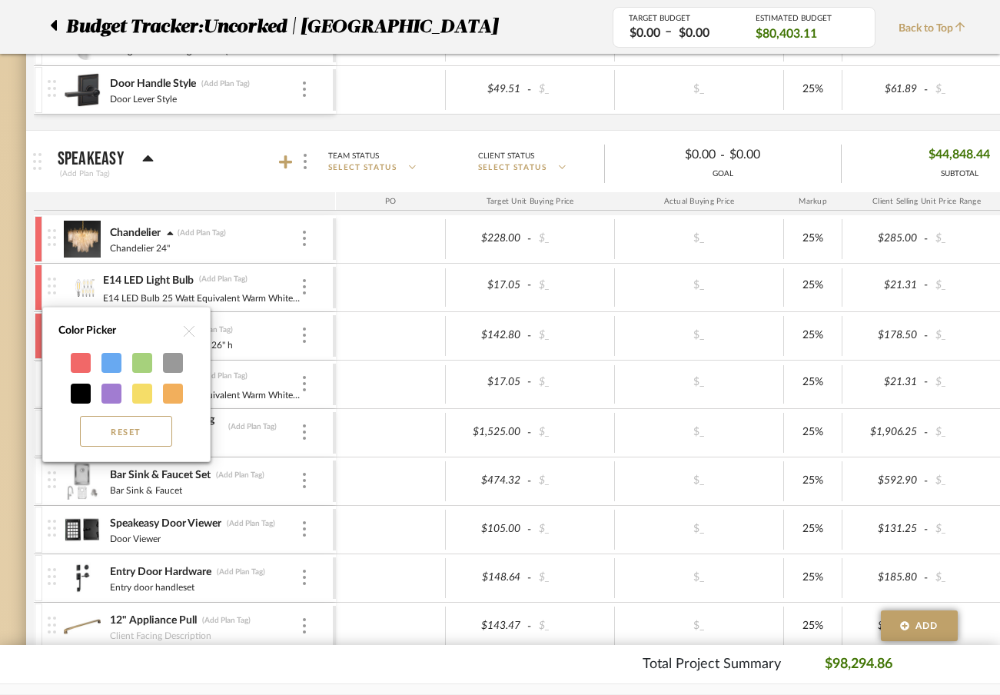
click at [85, 358] on div at bounding box center [81, 363] width 20 height 20
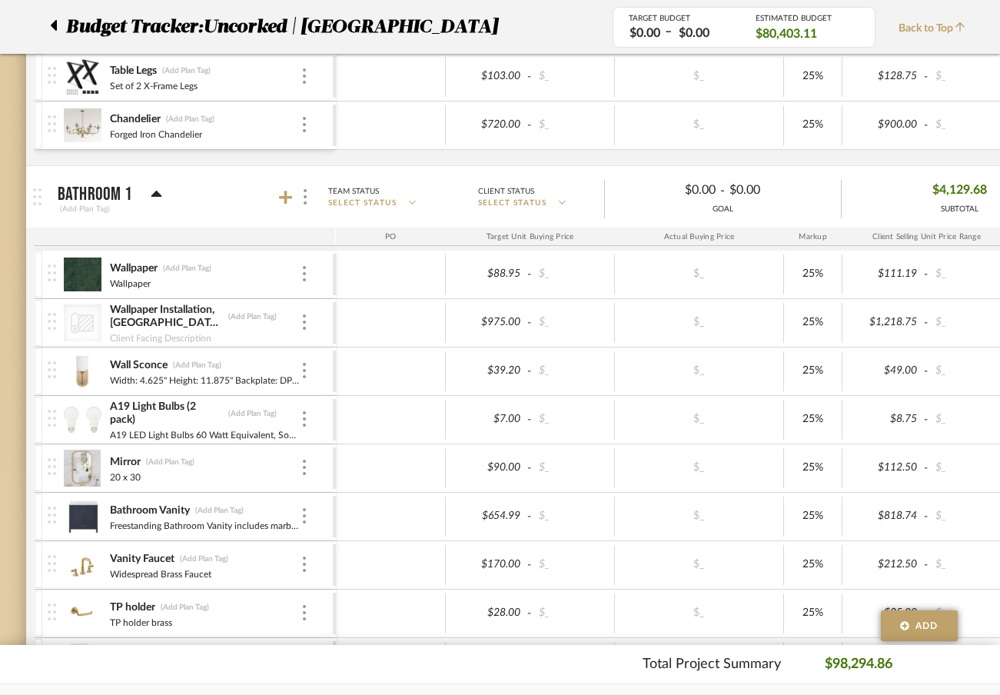
scroll to position [904, 8]
click at [39, 266] on div at bounding box center [39, 275] width 8 height 46
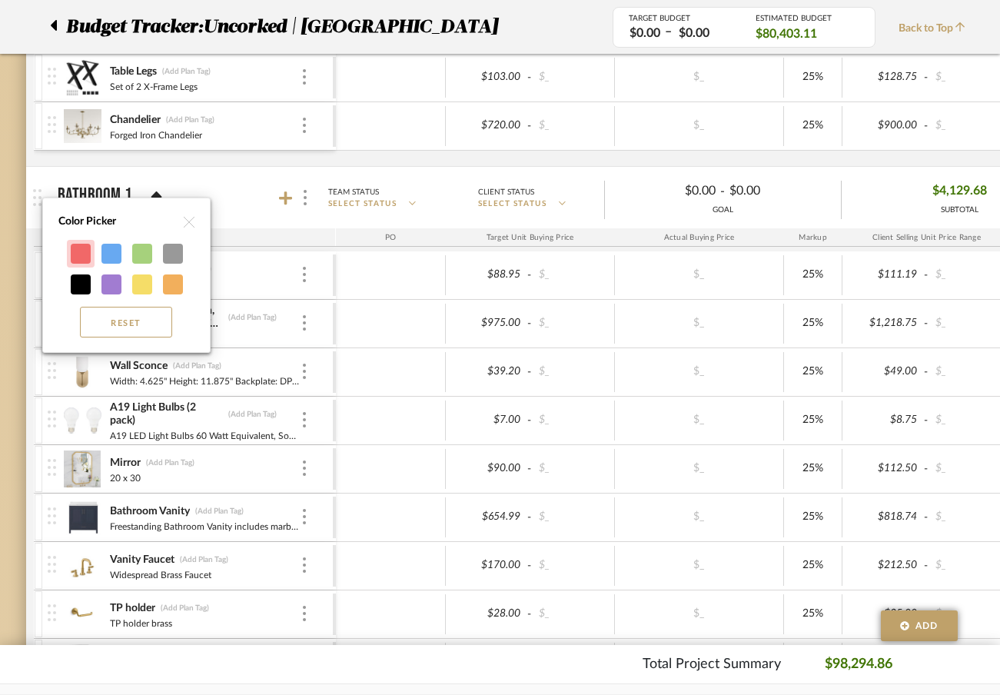
click at [75, 252] on div at bounding box center [81, 254] width 20 height 20
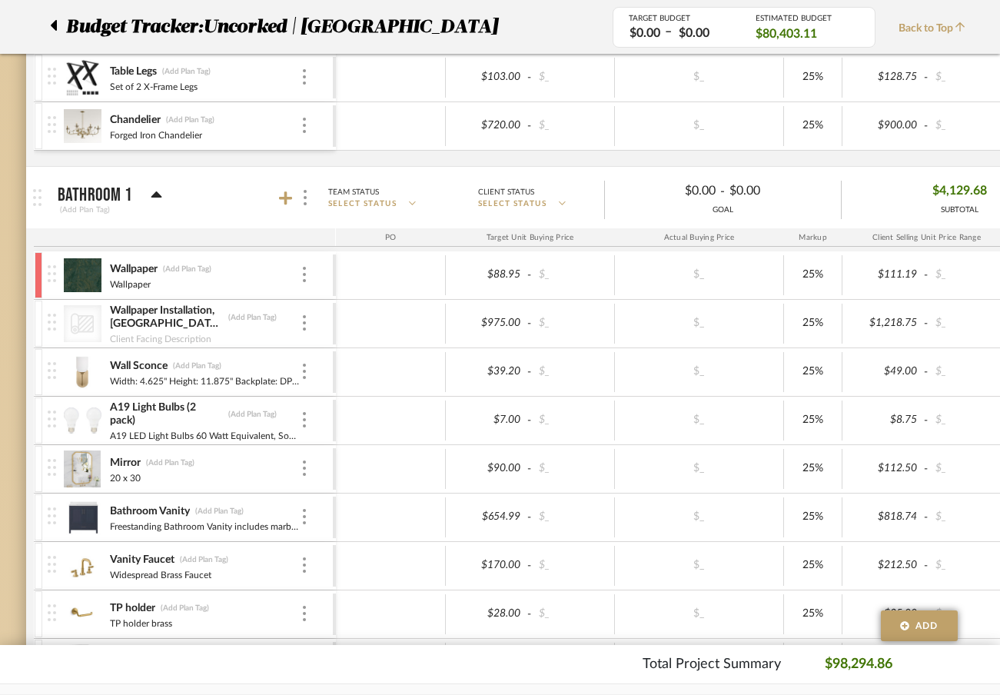
click at [43, 321] on div at bounding box center [53, 324] width 21 height 48
click at [38, 315] on div at bounding box center [39, 324] width 8 height 46
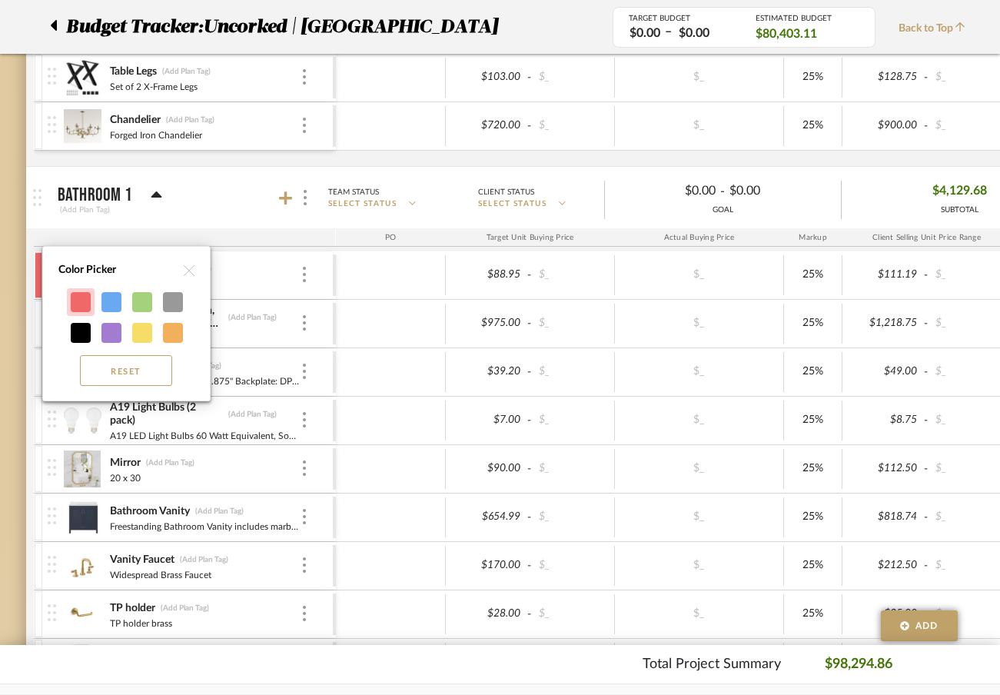
click at [79, 295] on div at bounding box center [81, 302] width 20 height 20
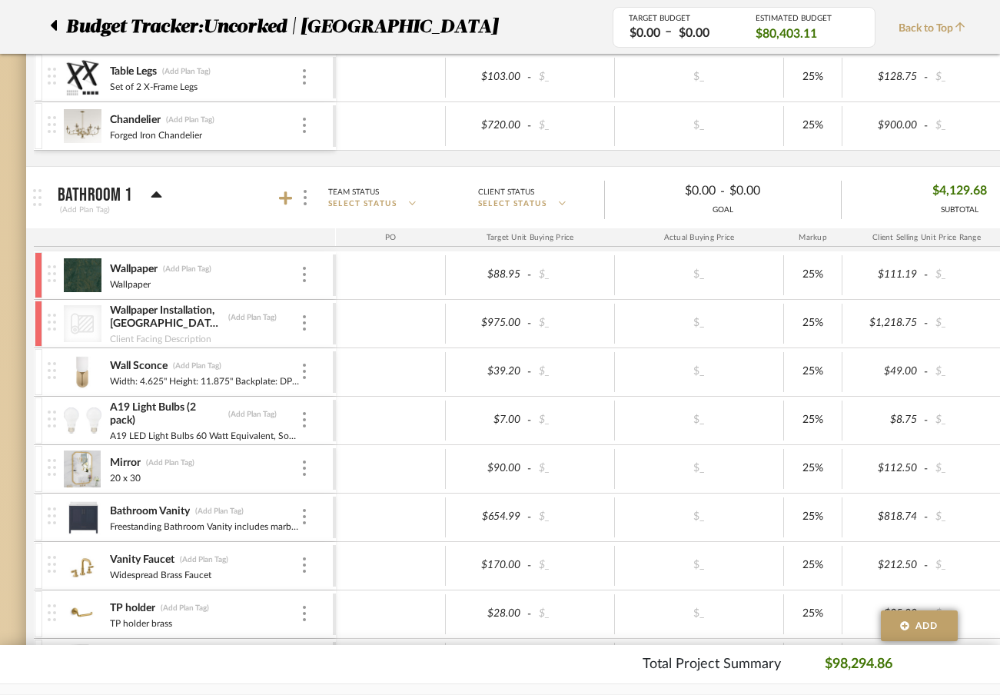
click at [38, 366] on div at bounding box center [39, 372] width 8 height 46
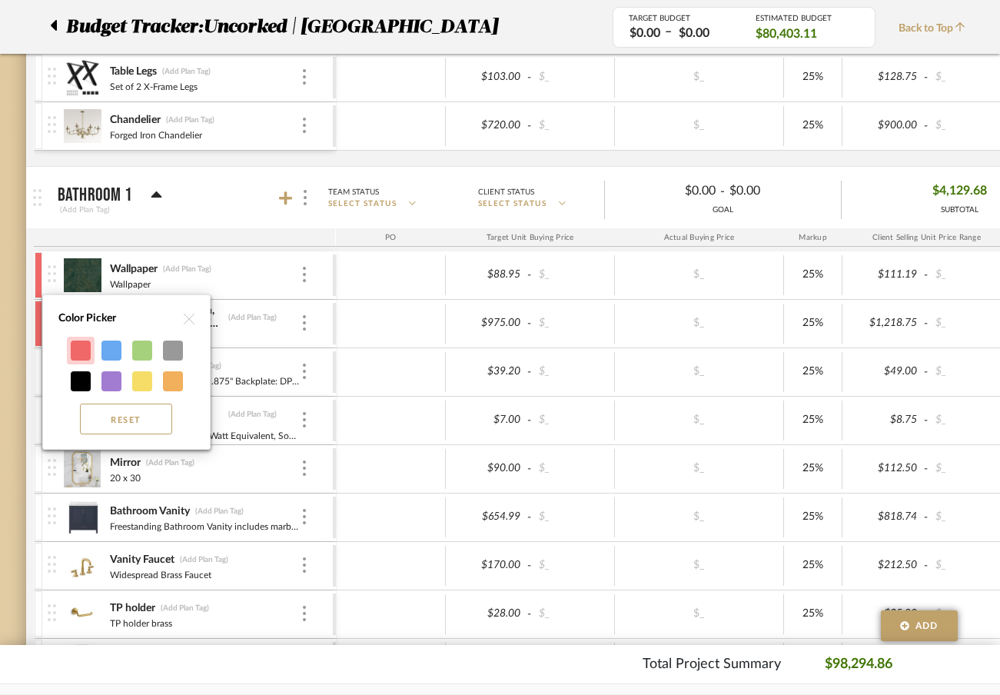
click at [81, 342] on div at bounding box center [81, 351] width 20 height 20
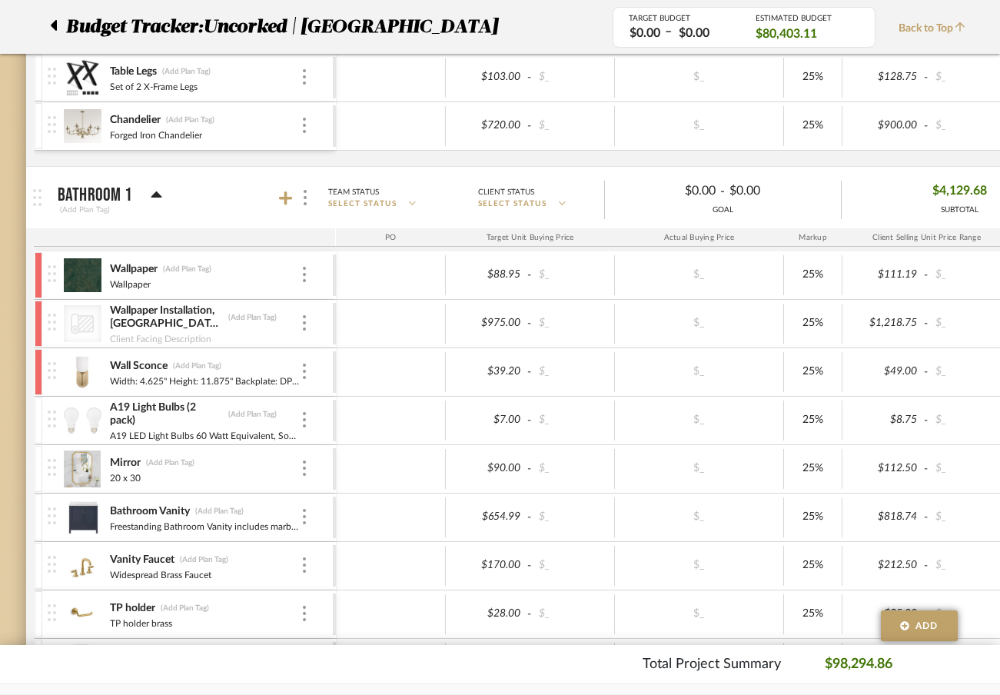
click at [39, 426] on div at bounding box center [39, 421] width 8 height 46
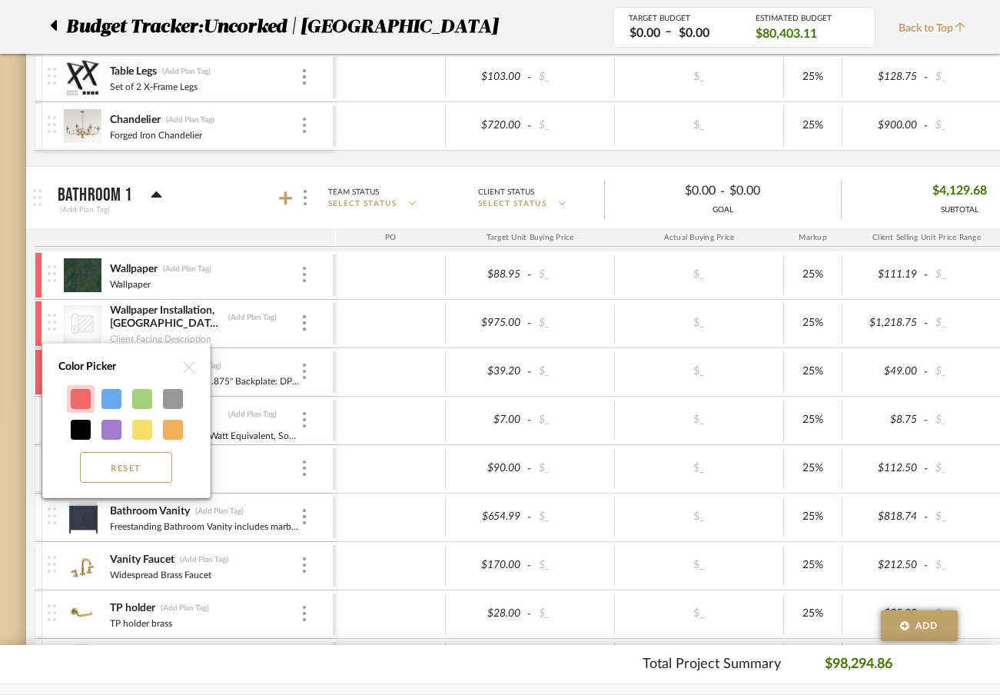
click at [73, 392] on div at bounding box center [81, 399] width 20 height 20
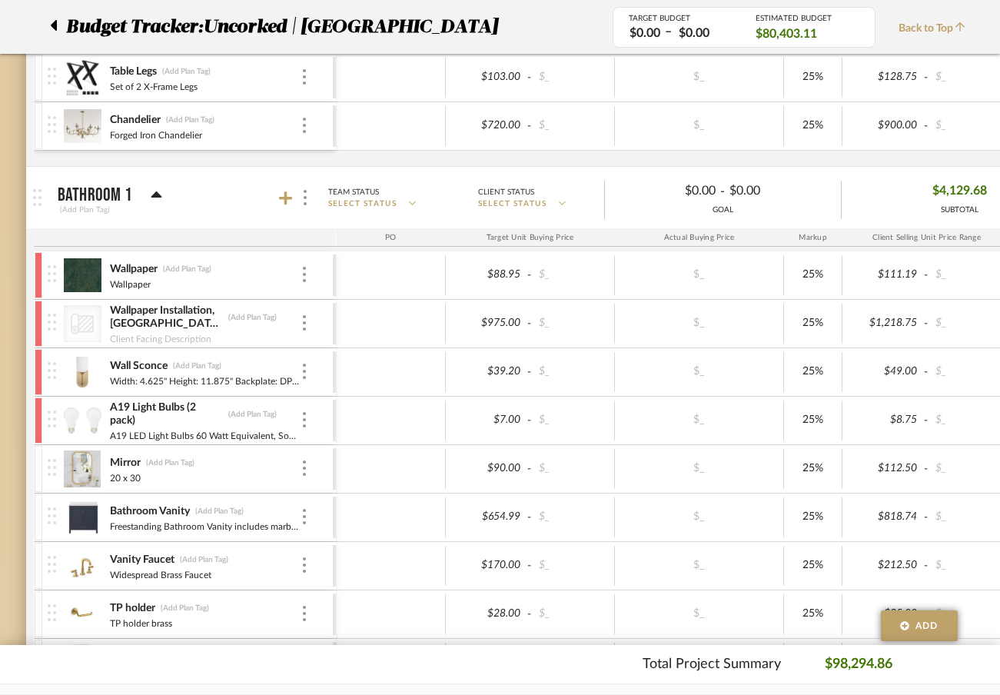
click at [39, 462] on div at bounding box center [39, 469] width 8 height 46
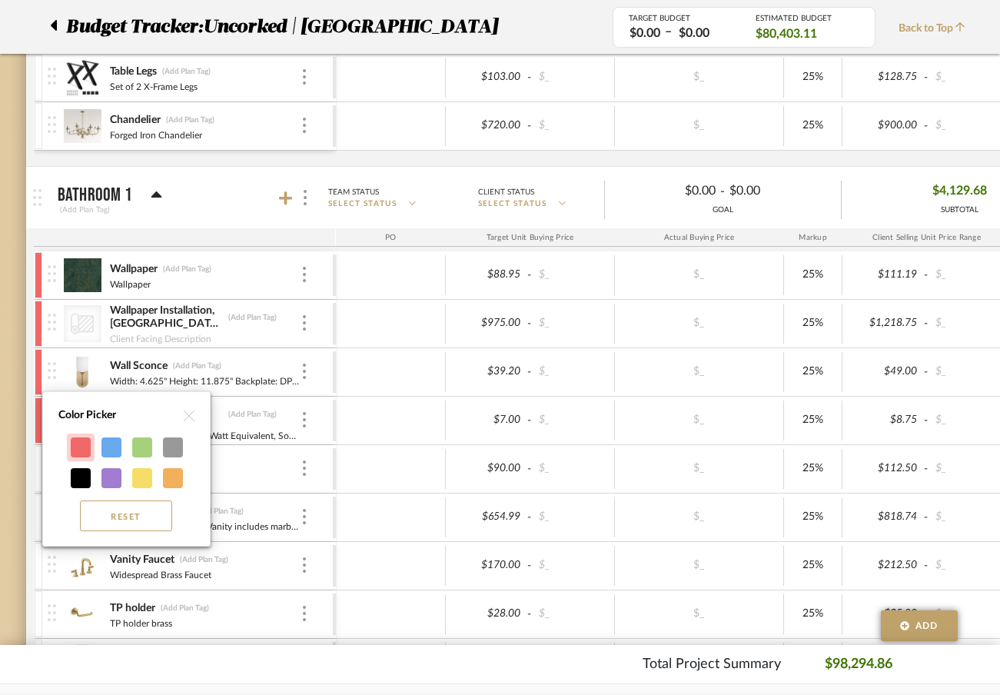
click at [78, 444] on div at bounding box center [81, 448] width 20 height 20
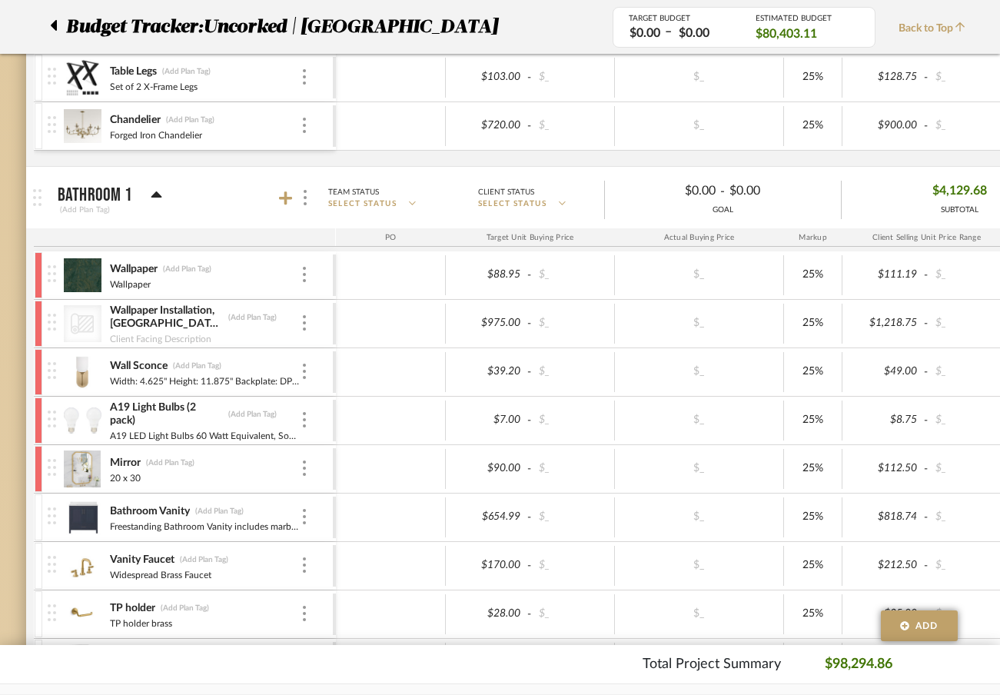
click at [35, 519] on div at bounding box center [39, 517] width 8 height 46
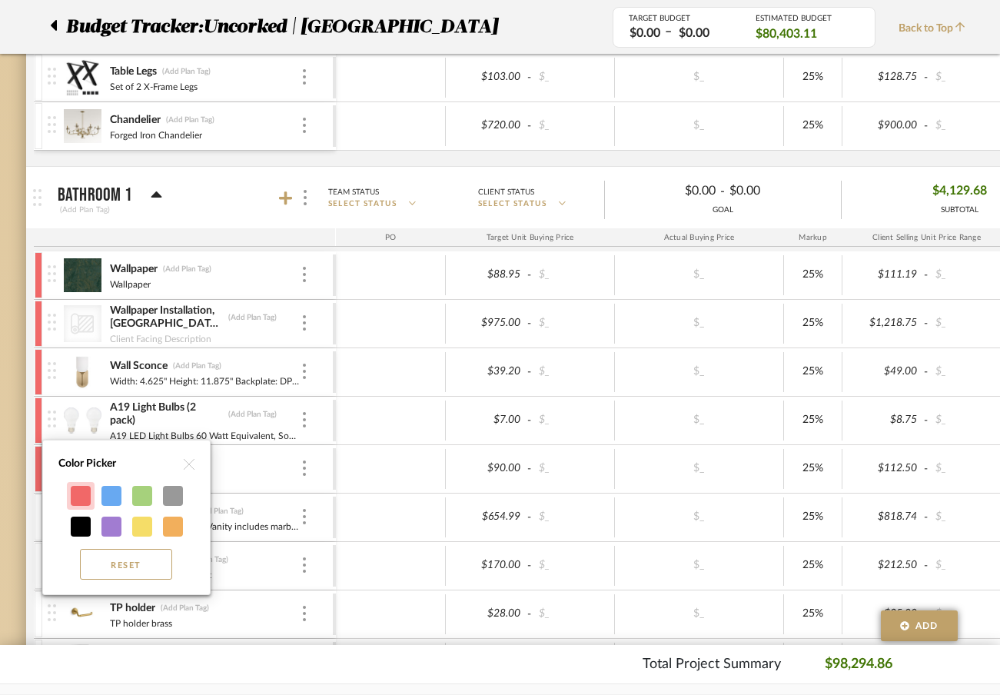
click at [78, 503] on div at bounding box center [81, 496] width 20 height 20
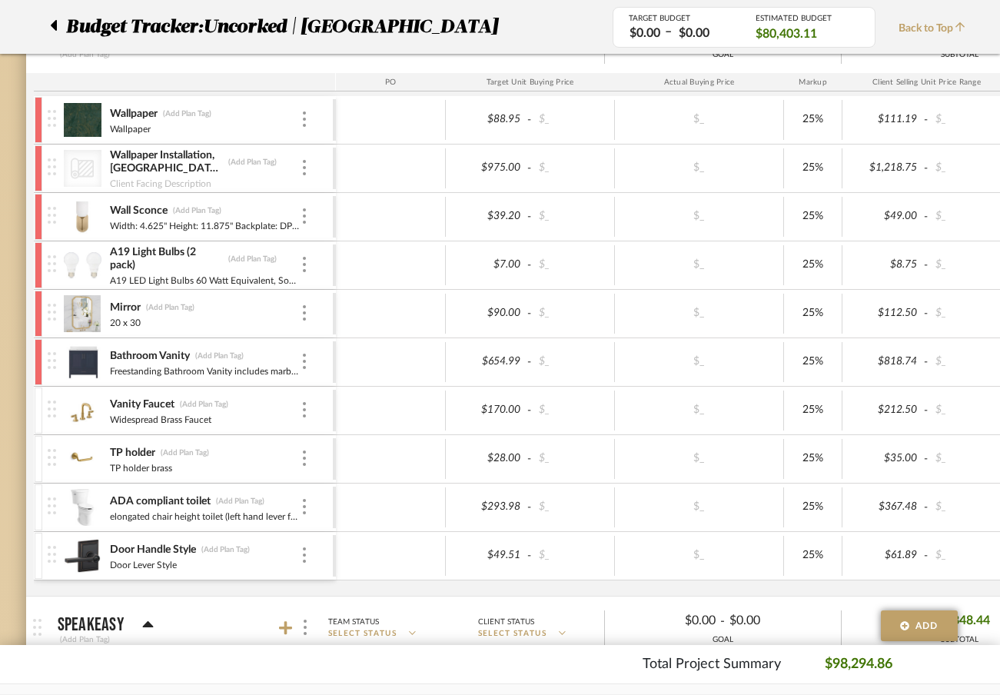
scroll to position [1070, 8]
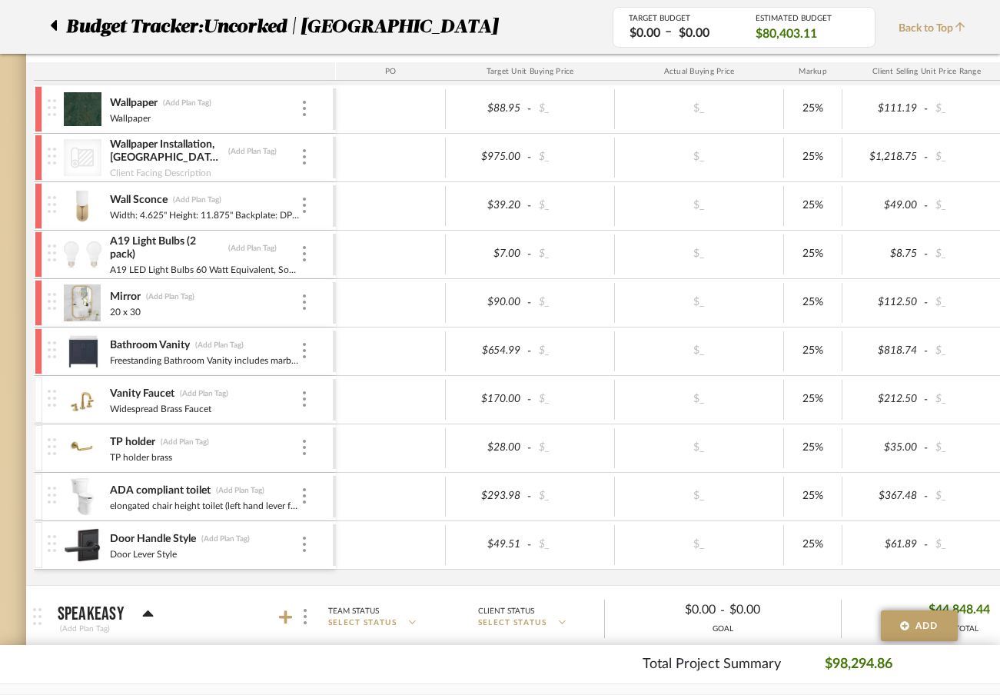
click at [36, 407] on div at bounding box center [39, 400] width 8 height 46
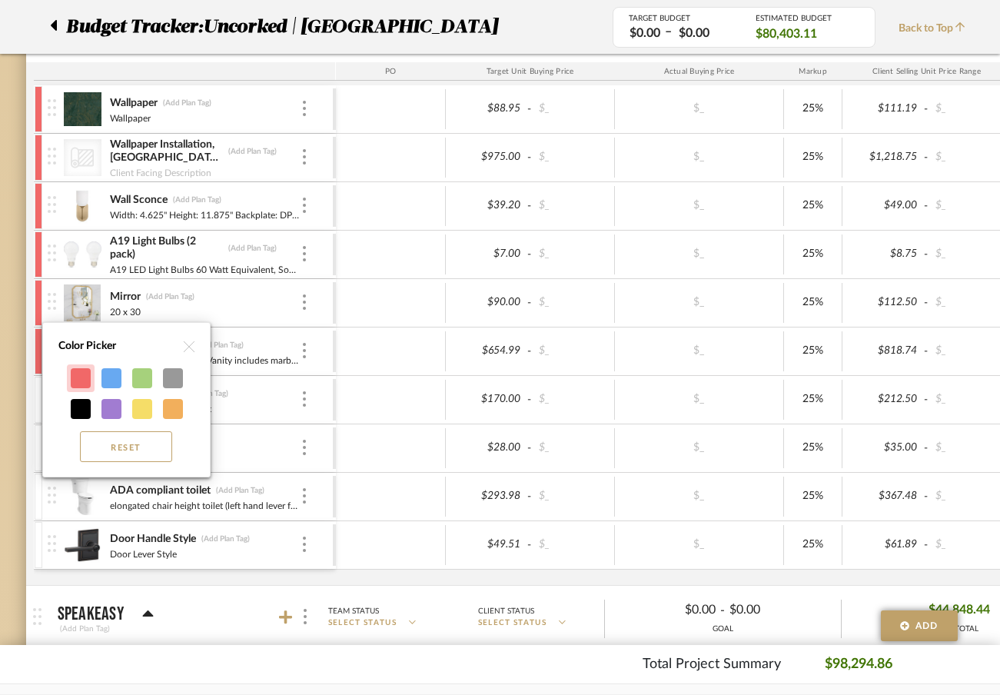
click at [78, 382] on div at bounding box center [81, 378] width 20 height 20
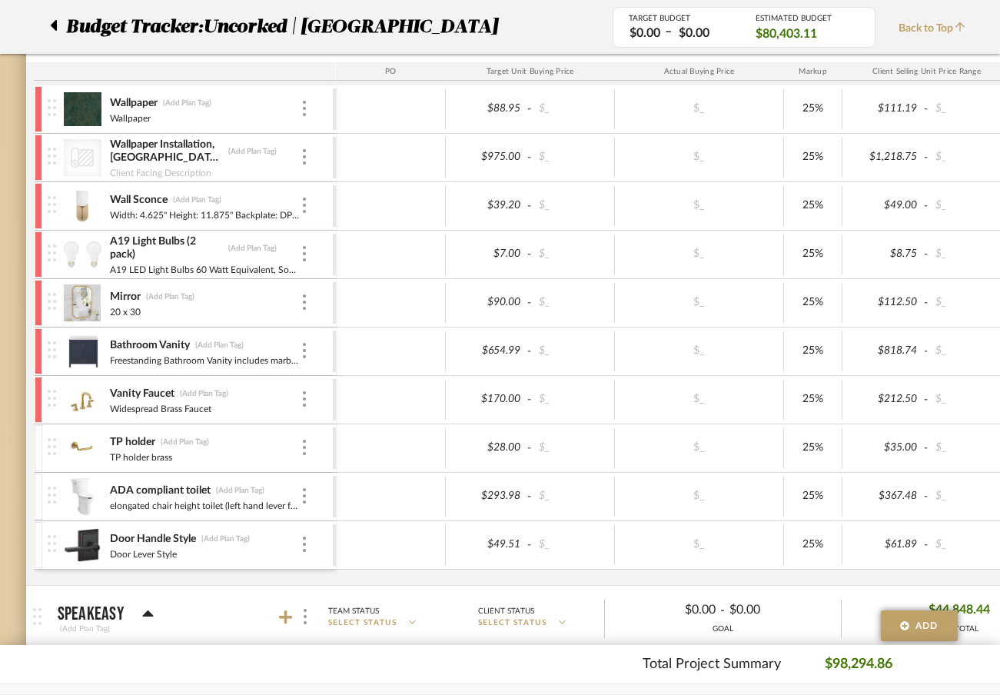
click at [36, 443] on div at bounding box center [39, 448] width 8 height 46
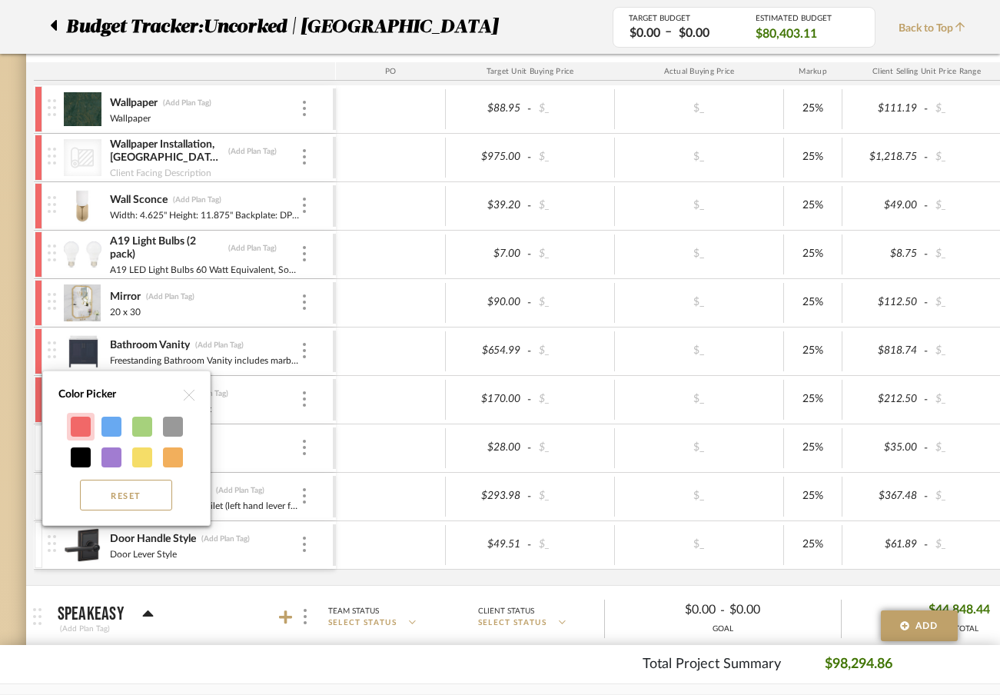
click at [78, 421] on div at bounding box center [81, 427] width 20 height 20
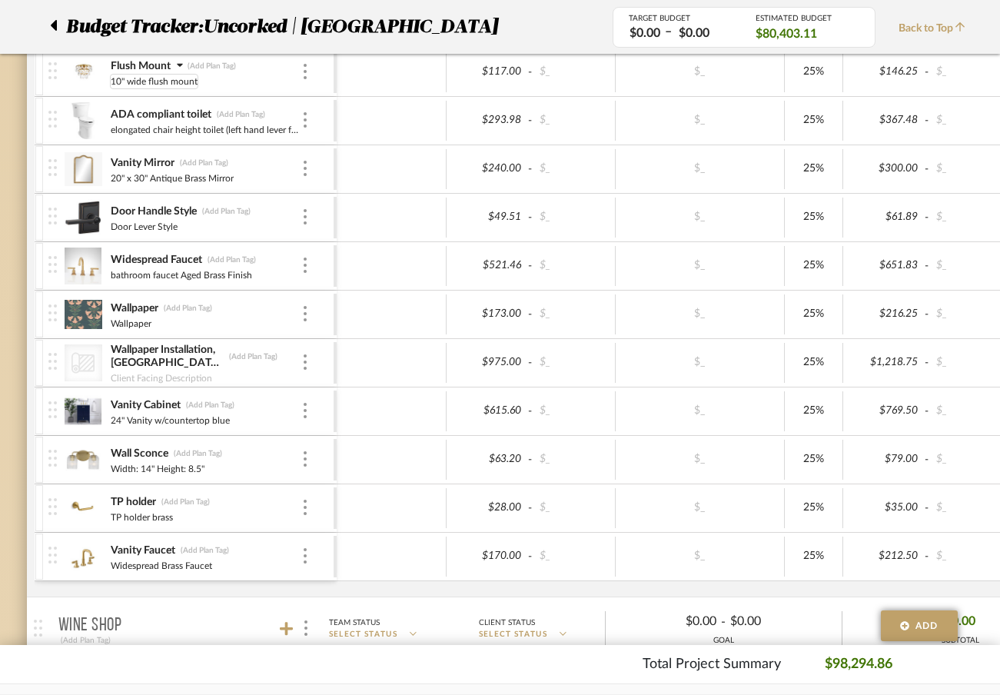
scroll to position [3007, 7]
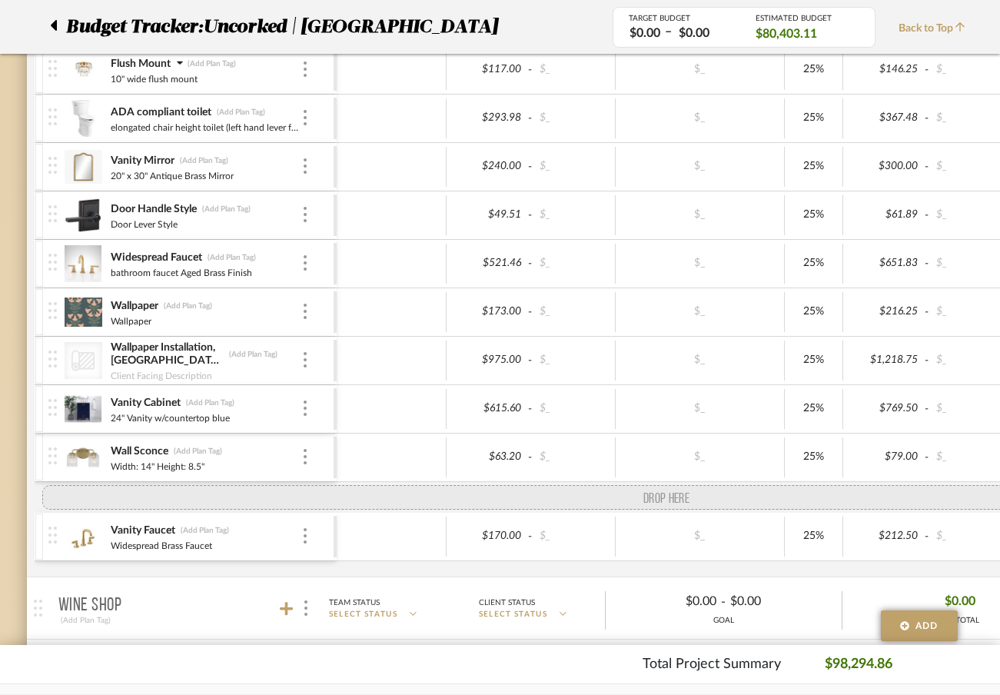
drag, startPoint x: 55, startPoint y: 502, endPoint x: 54, endPoint y: 484, distance: 18.5
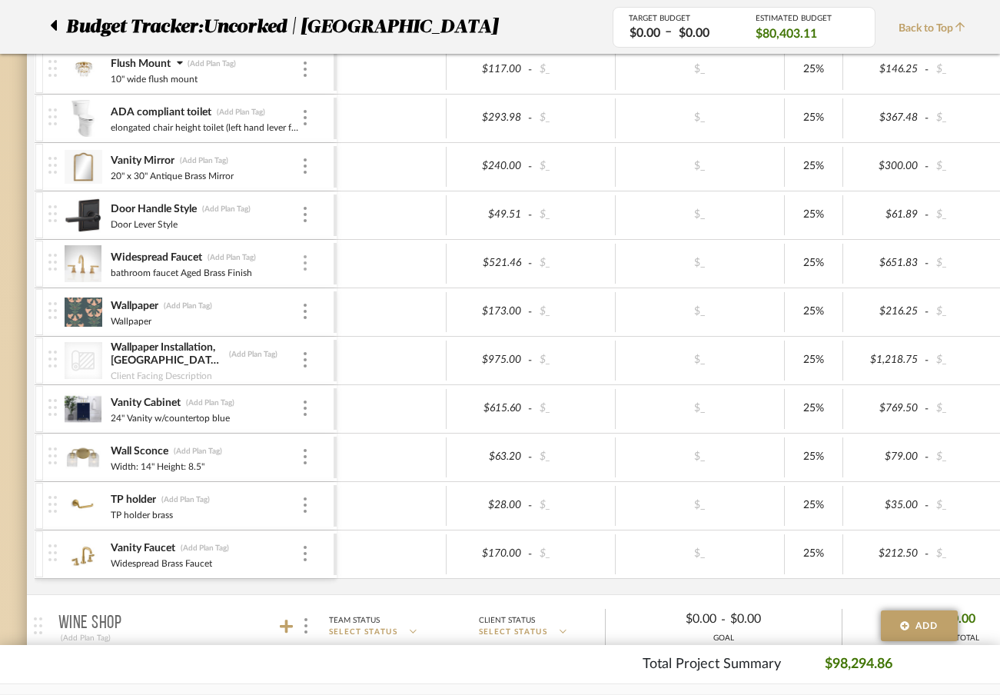
click at [308, 265] on div at bounding box center [305, 263] width 8 height 17
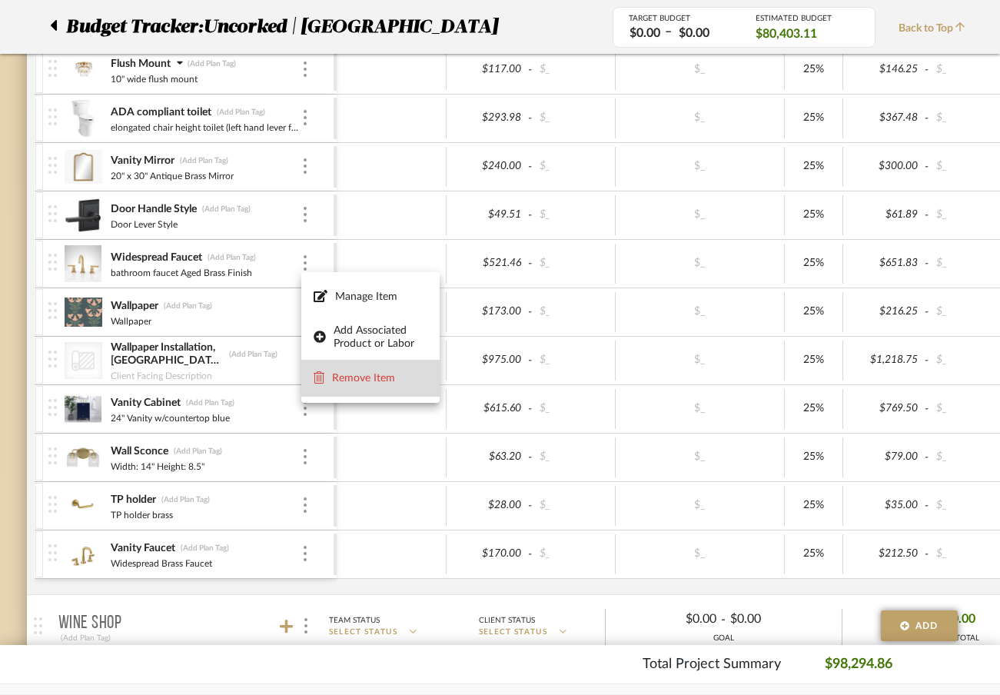
click at [376, 374] on span "Remove Item" at bounding box center [379, 378] width 95 height 13
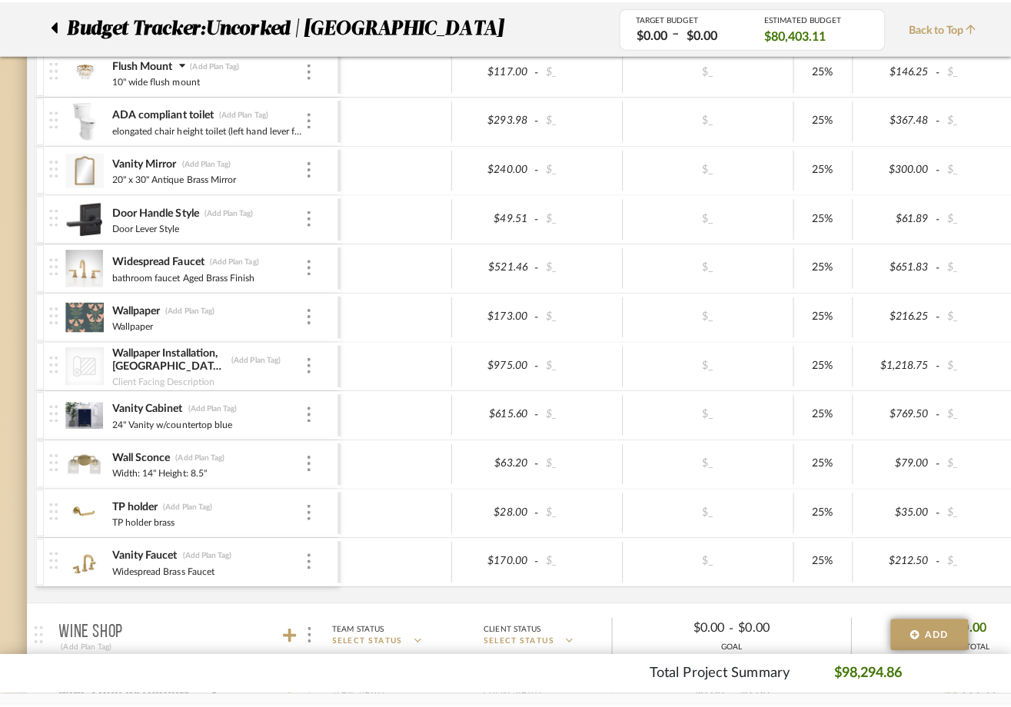
scroll to position [0, 0]
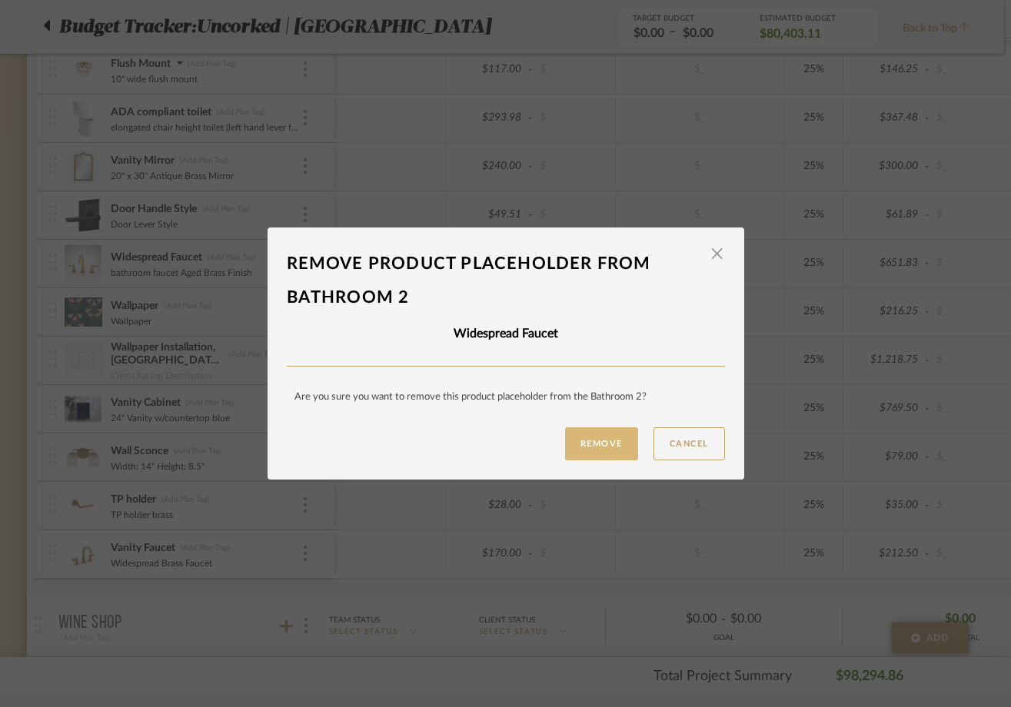
click at [612, 451] on button "Remove" at bounding box center [601, 444] width 73 height 33
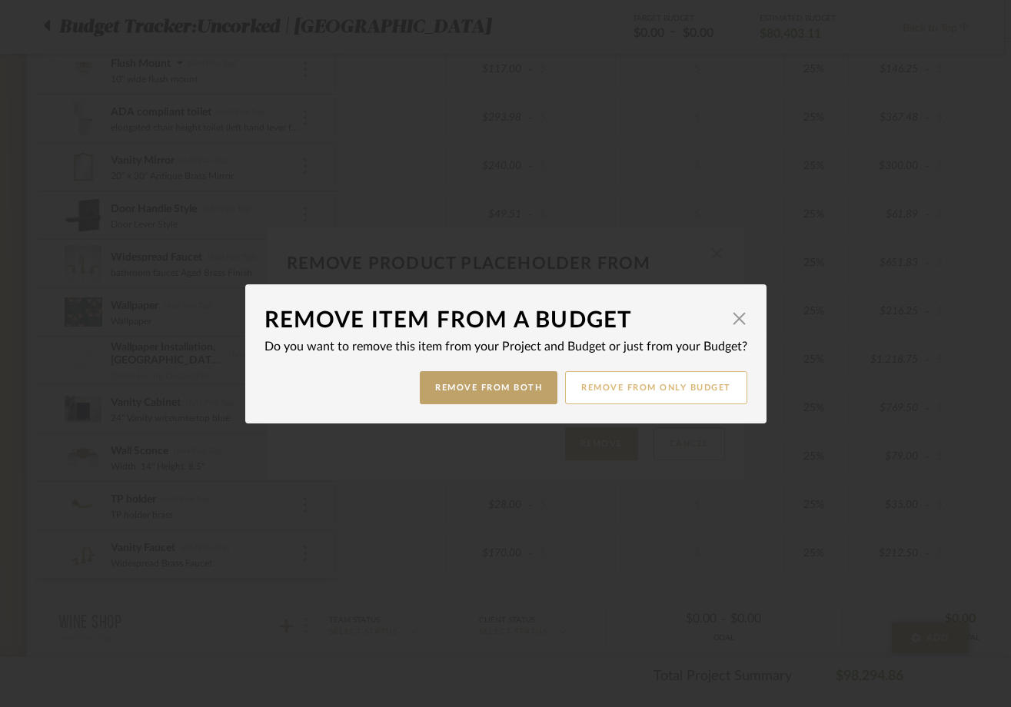
click at [608, 391] on button "Remove from only Budget" at bounding box center [656, 387] width 182 height 33
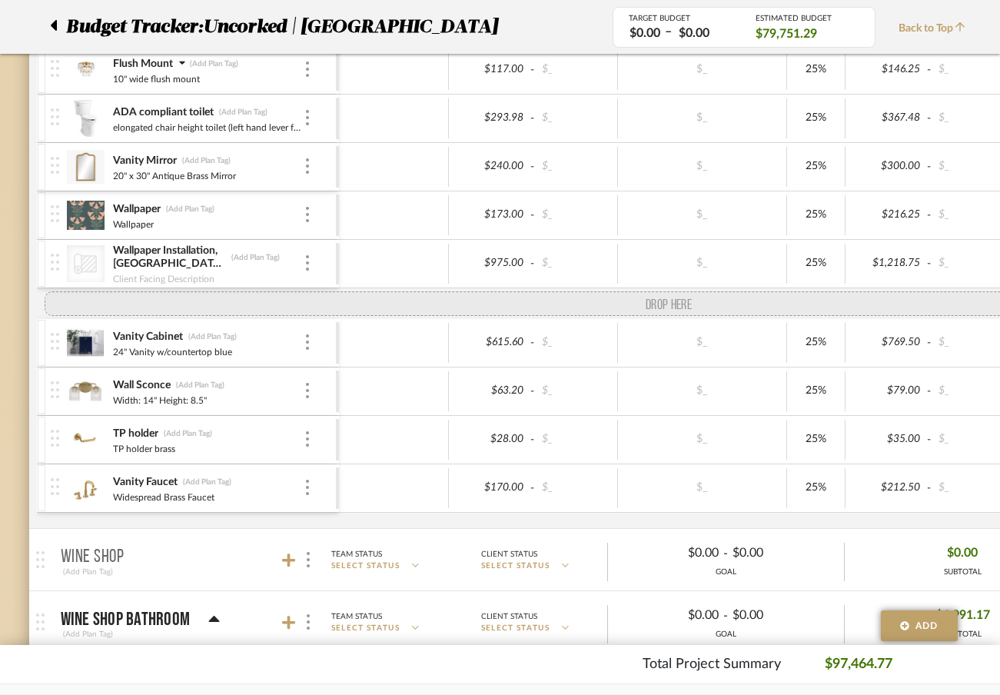
scroll to position [3007, 0]
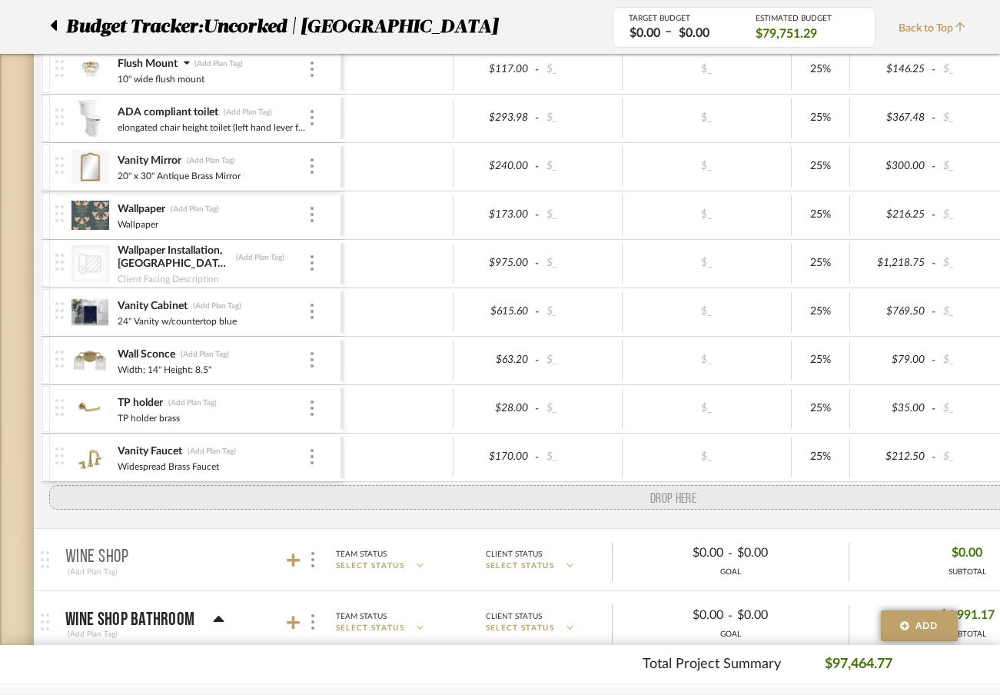
drag, startPoint x: 53, startPoint y: 209, endPoint x: 45, endPoint y: 480, distance: 270.8
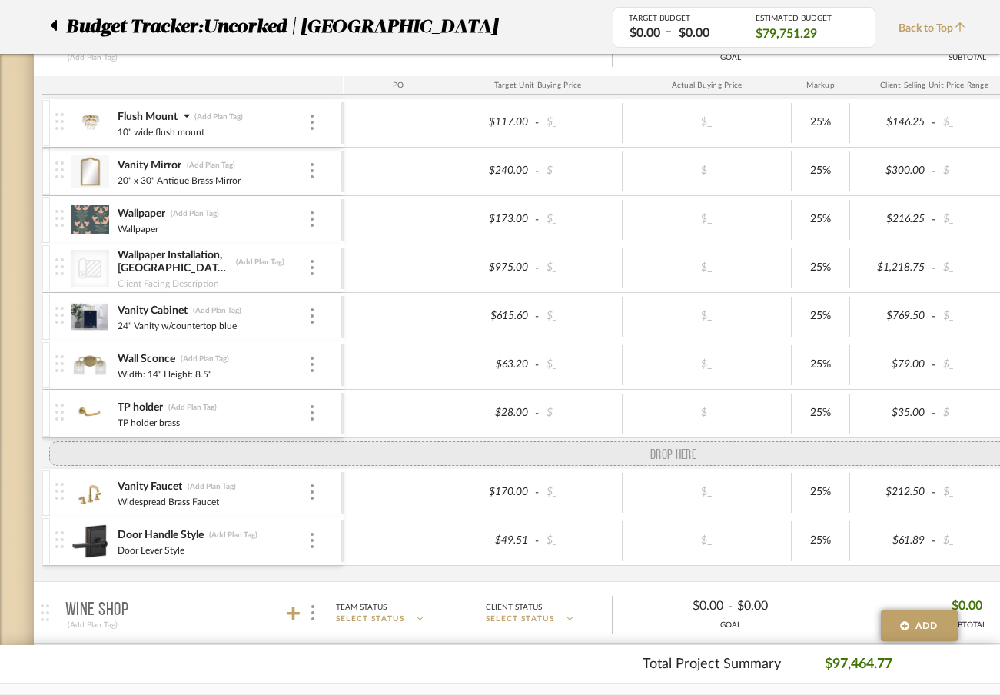
scroll to position [2978, 0]
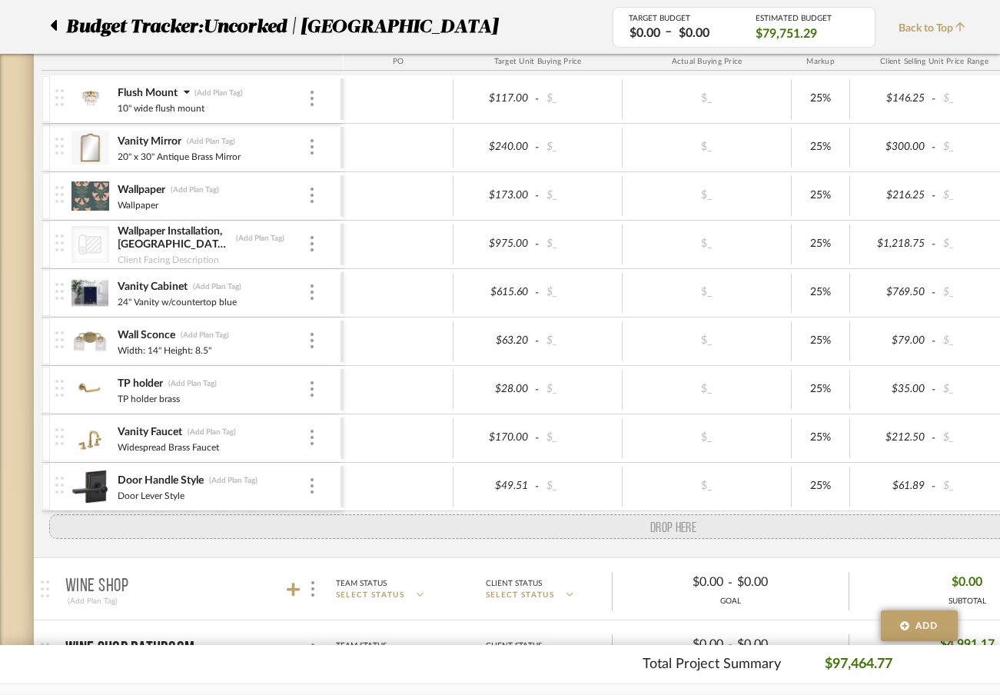
drag, startPoint x: 64, startPoint y: 245, endPoint x: 65, endPoint y: 508, distance: 262.2
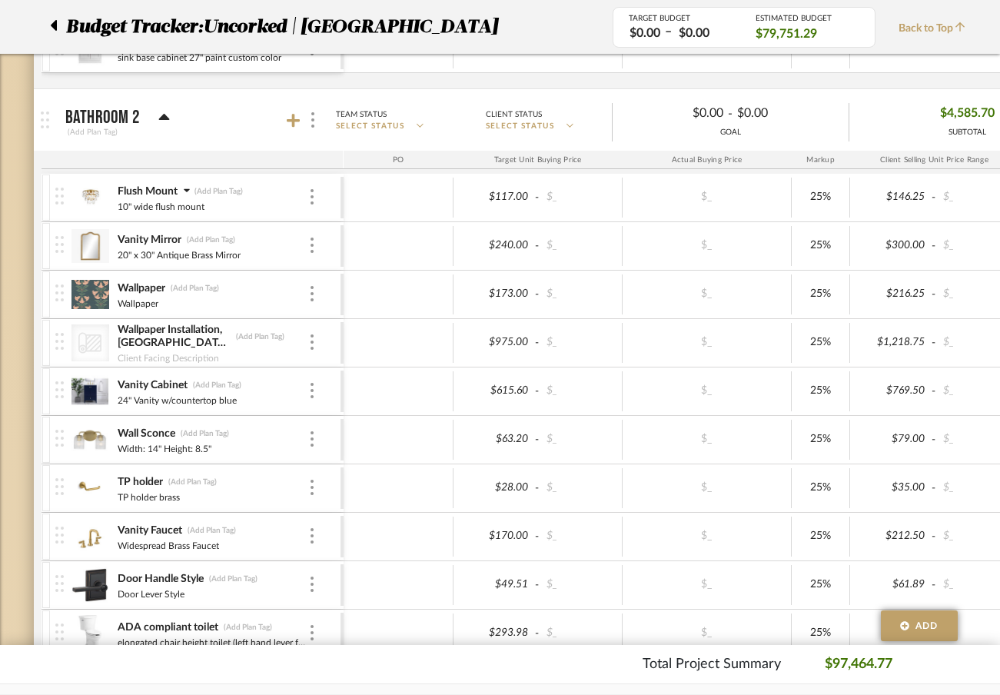
scroll to position [2861, 0]
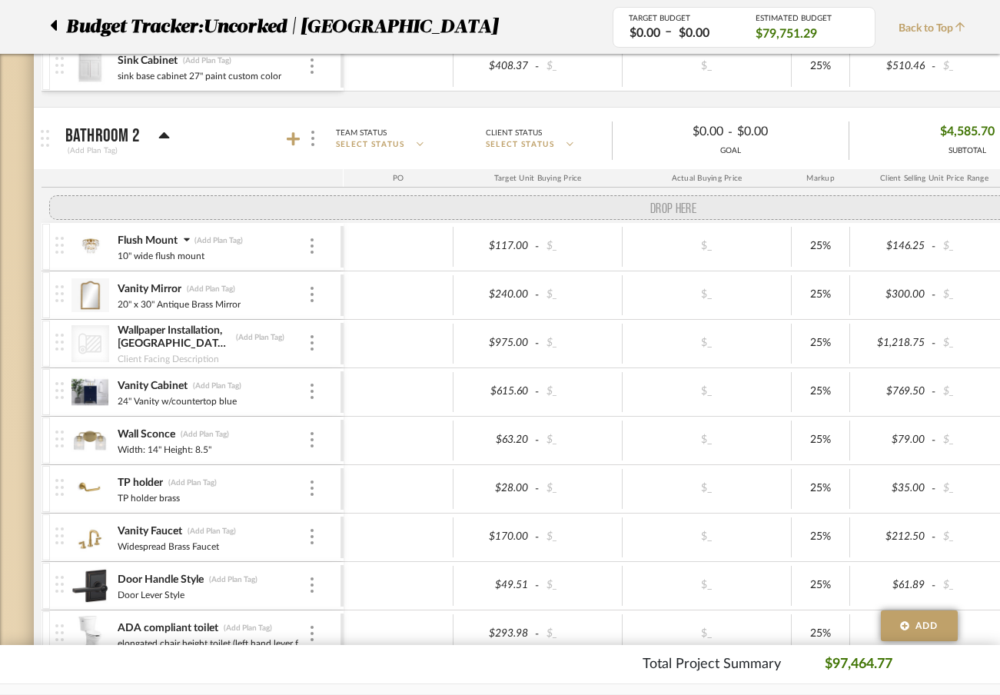
drag, startPoint x: 64, startPoint y: 308, endPoint x: 68, endPoint y: 221, distance: 86.2
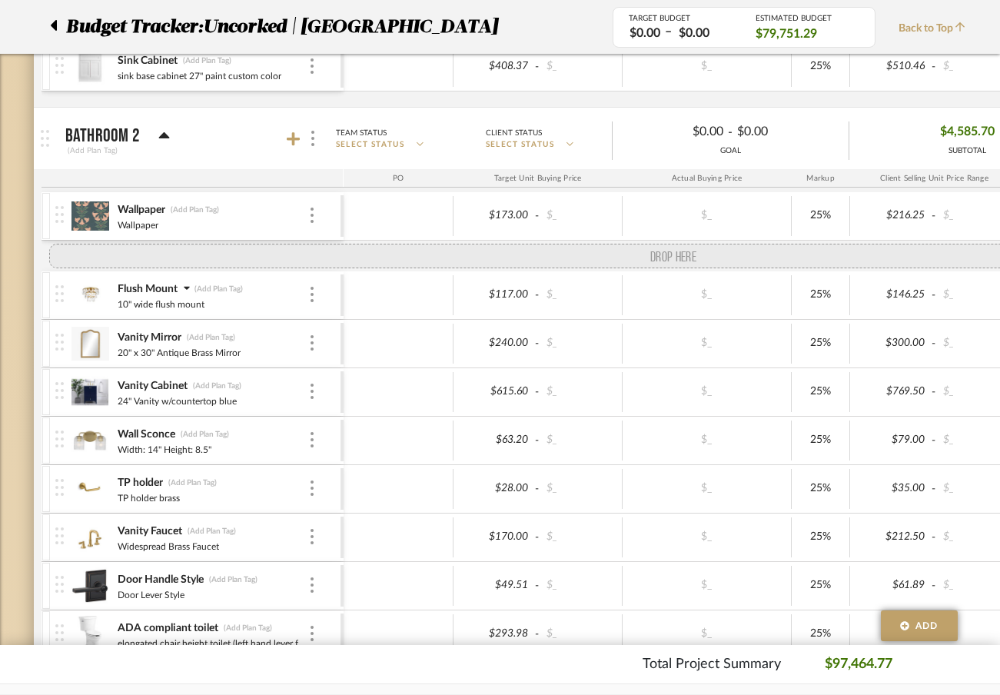
drag, startPoint x: 63, startPoint y: 351, endPoint x: 69, endPoint y: 265, distance: 85.6
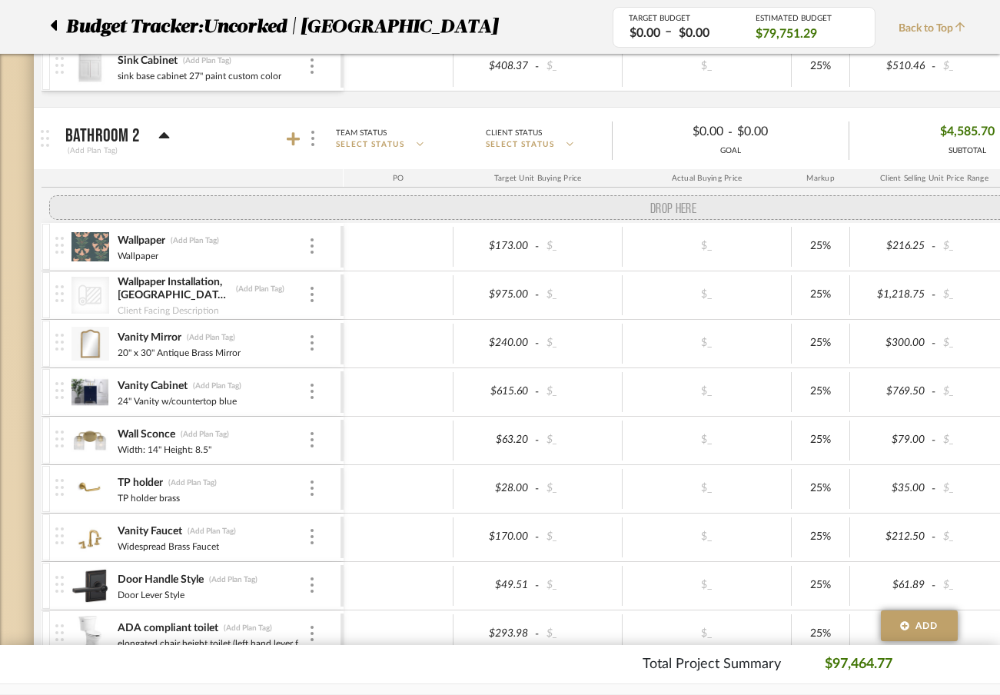
drag, startPoint x: 68, startPoint y: 328, endPoint x: 72, endPoint y: 222, distance: 105.5
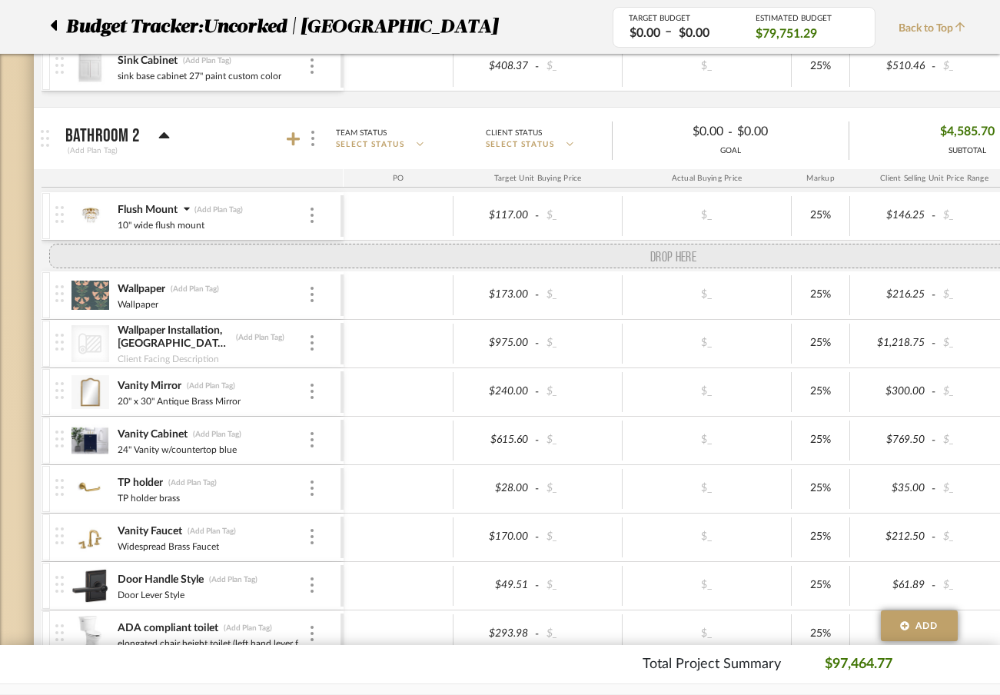
drag, startPoint x: 62, startPoint y: 454, endPoint x: 73, endPoint y: 264, distance: 191.0
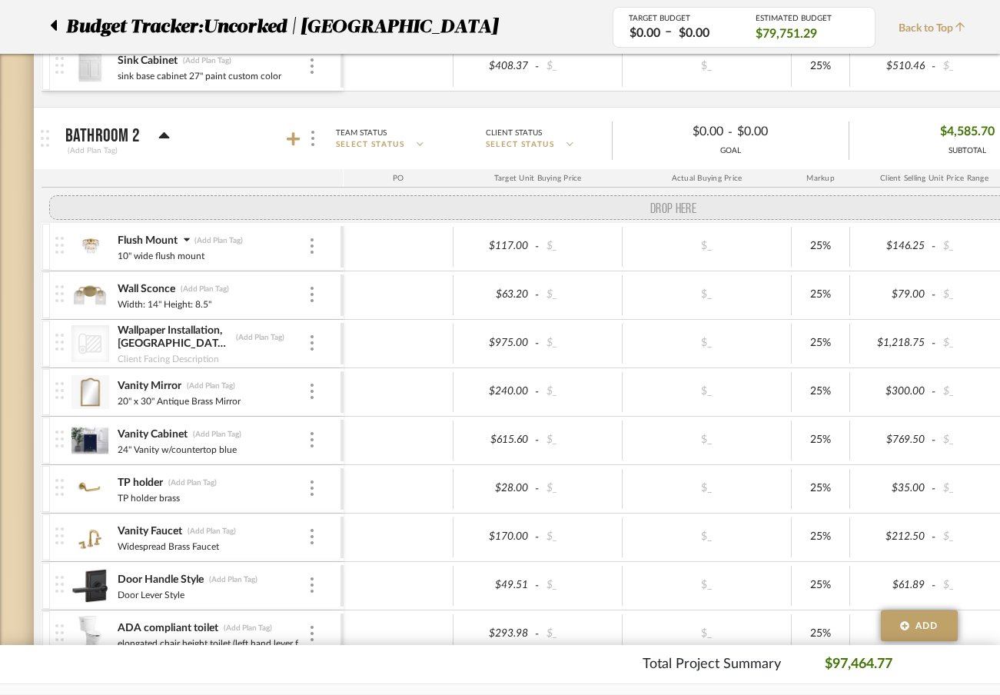
drag, startPoint x: 59, startPoint y: 323, endPoint x: 69, endPoint y: 205, distance: 118.8
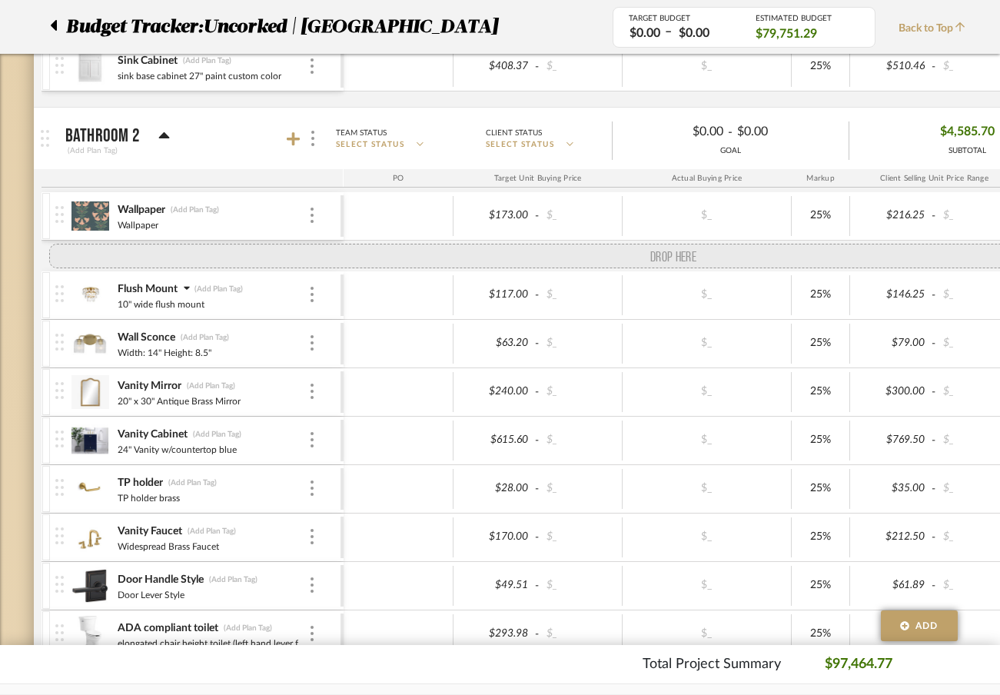
drag, startPoint x: 60, startPoint y: 361, endPoint x: 78, endPoint y: 246, distance: 116.8
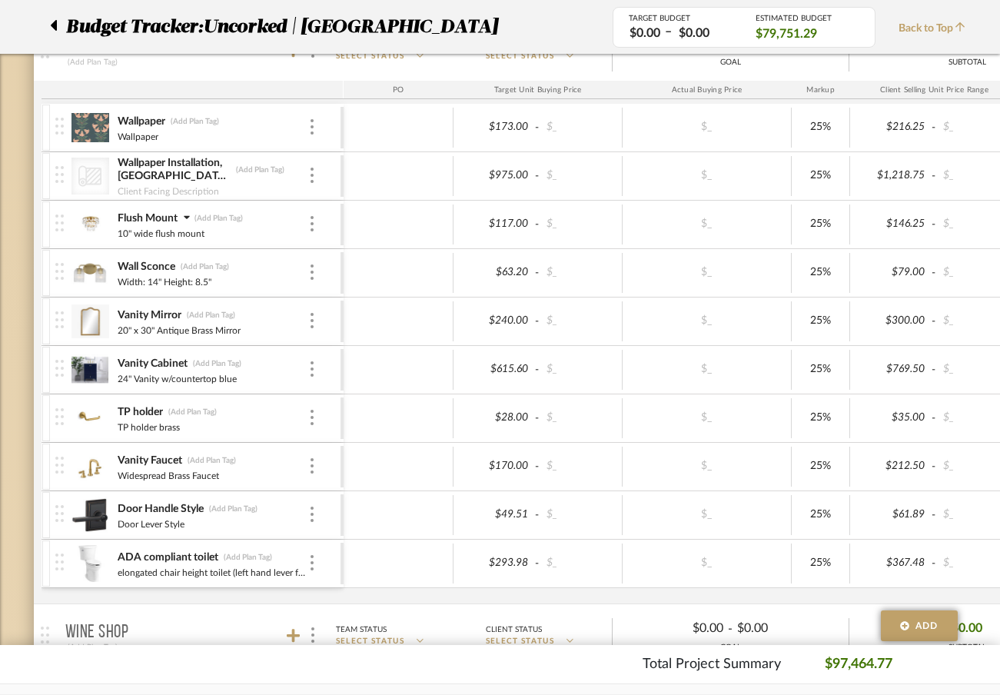
scroll to position [2985, 0]
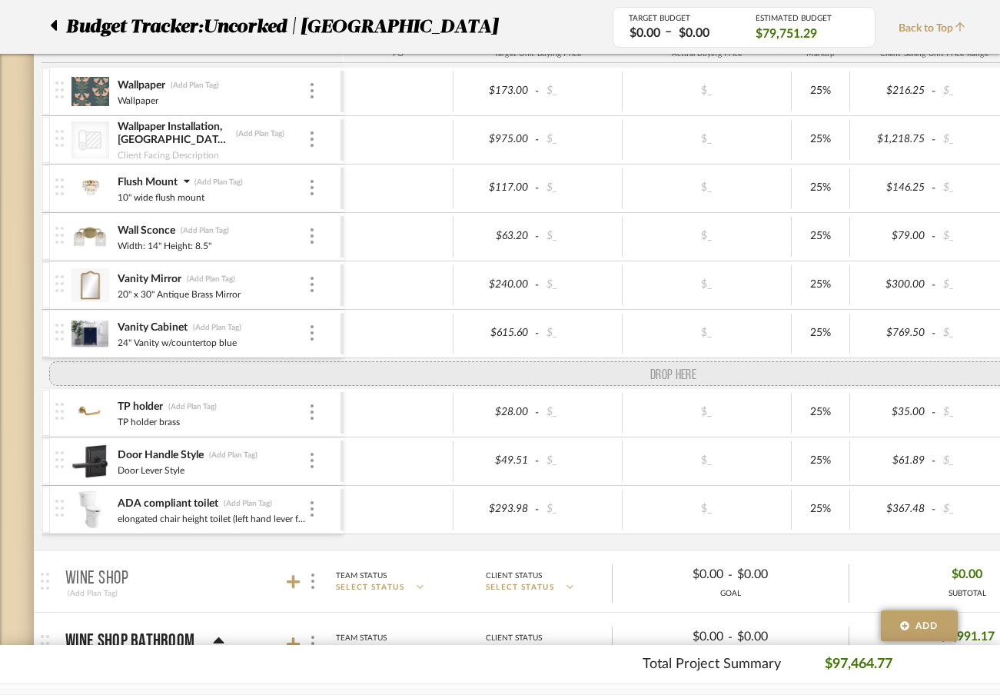
drag, startPoint x: 65, startPoint y: 422, endPoint x: 65, endPoint y: 380, distance: 42.3
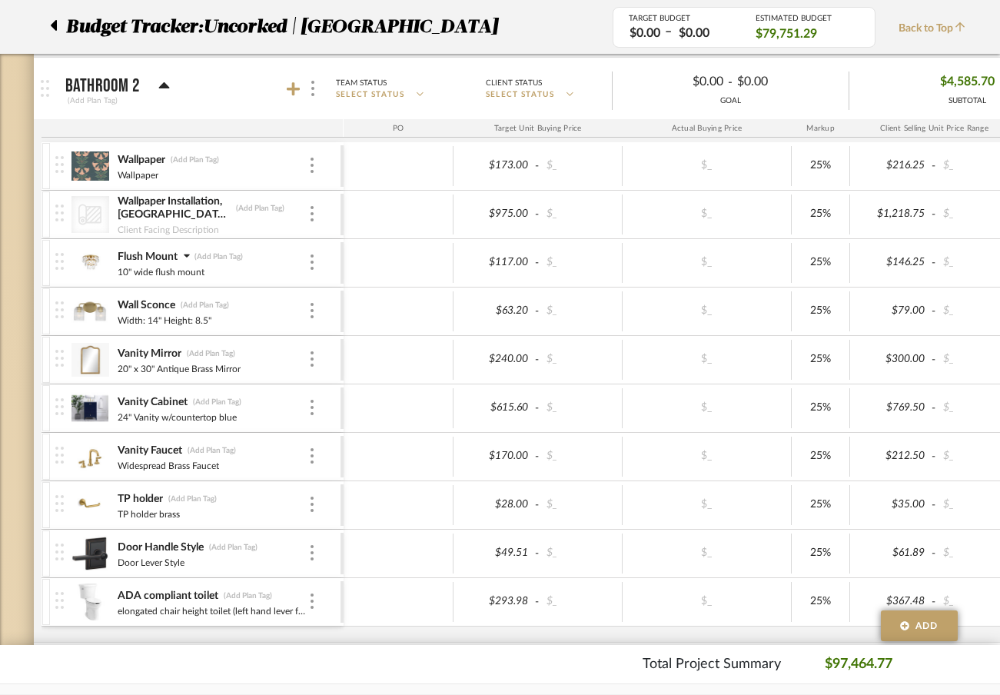
scroll to position [2891, 0]
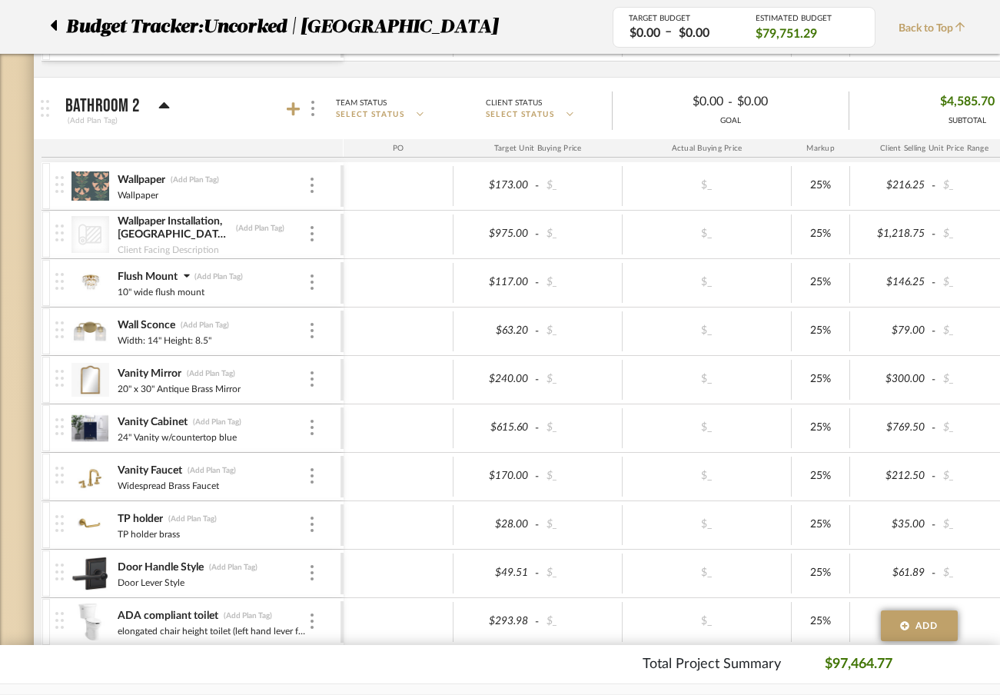
click at [93, 334] on img at bounding box center [91, 331] width 38 height 37
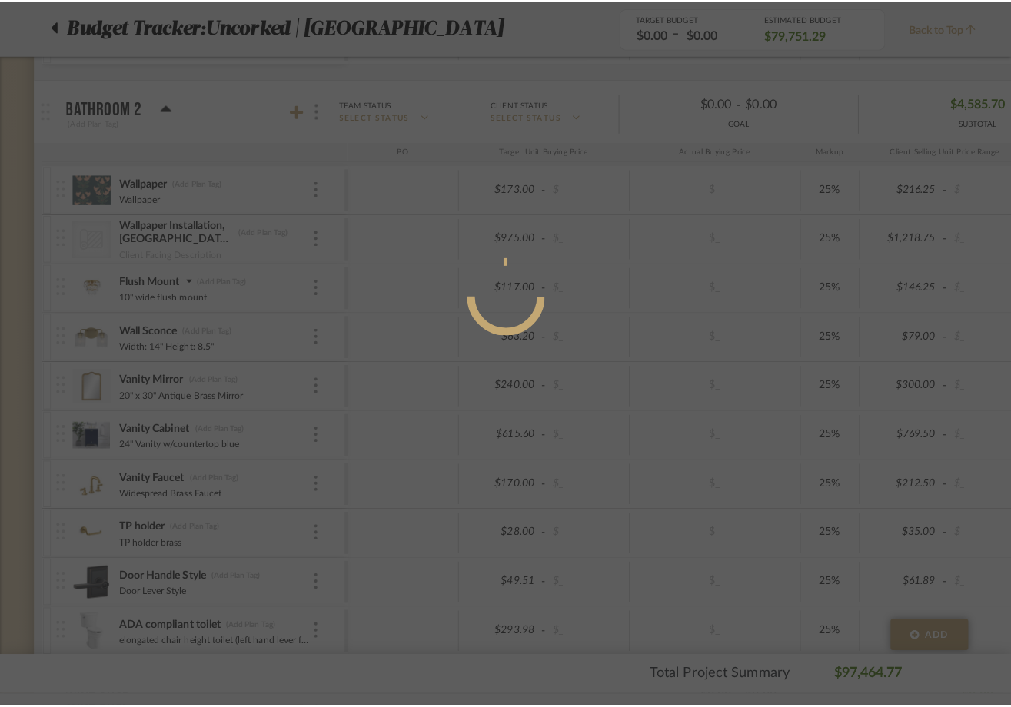
scroll to position [0, 0]
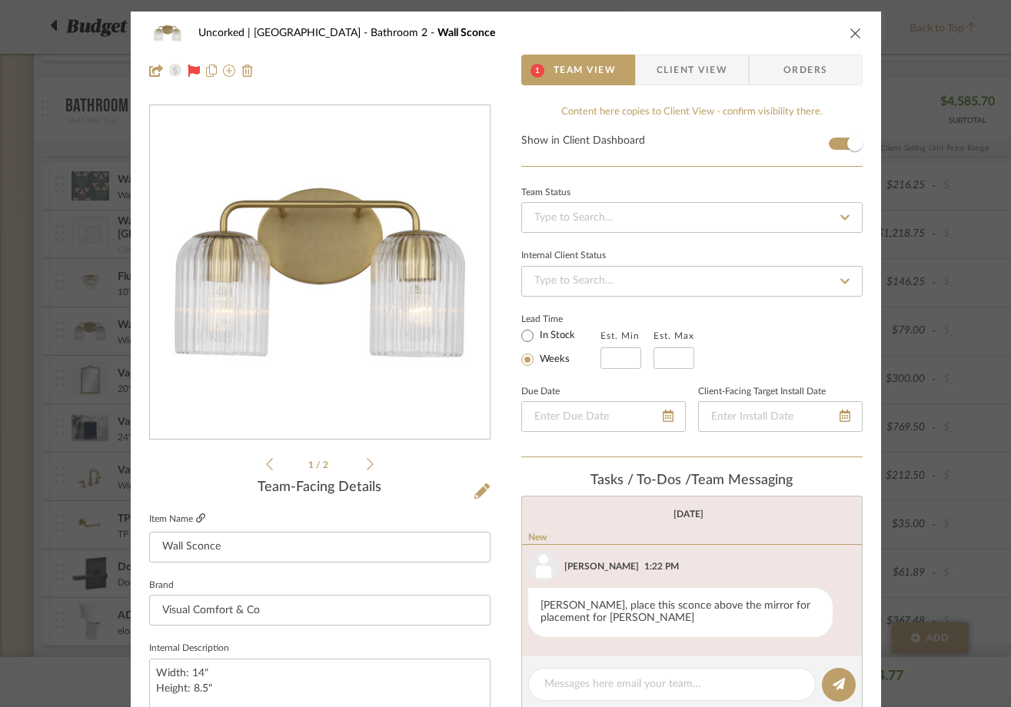
click at [196, 515] on icon at bounding box center [200, 518] width 9 height 9
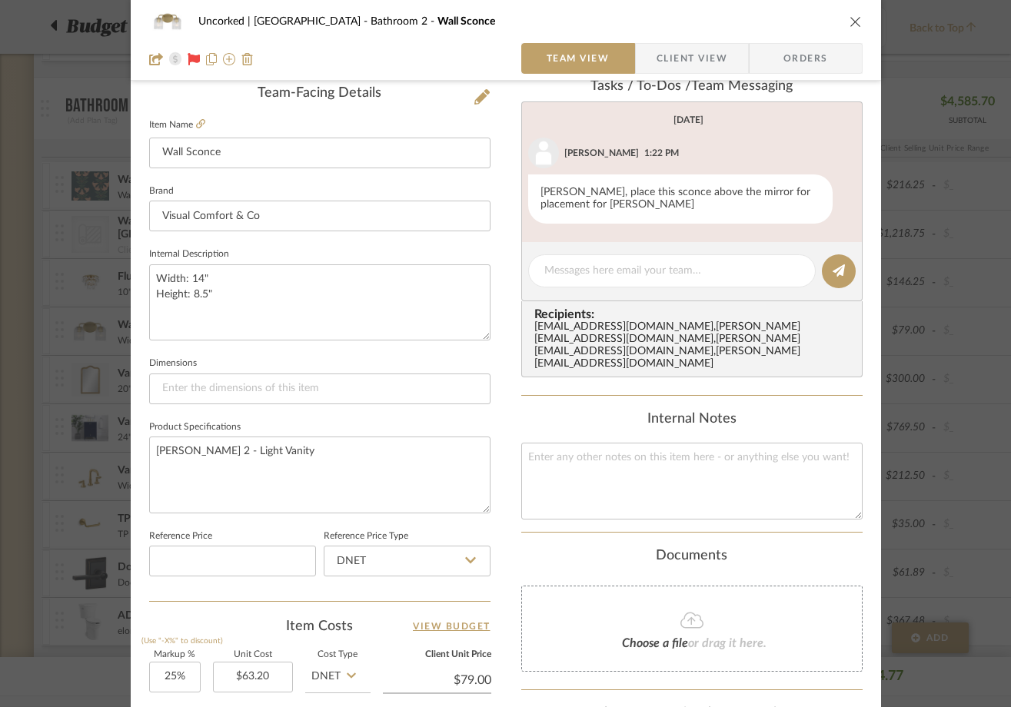
scroll to position [426, 0]
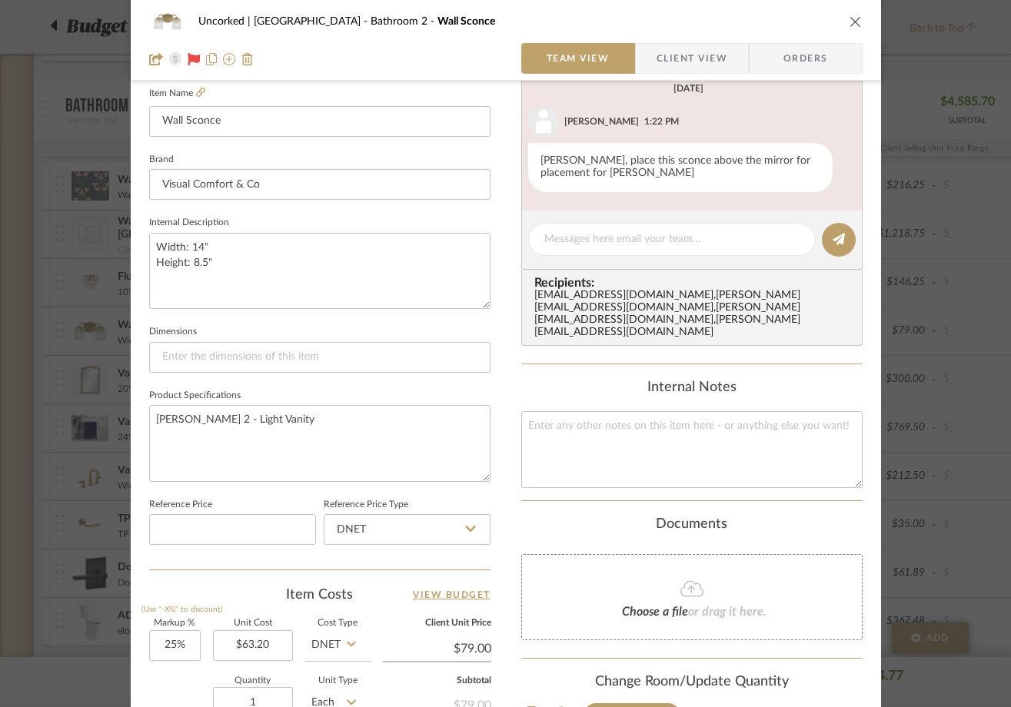
click at [853, 18] on icon "close" at bounding box center [856, 21] width 12 height 12
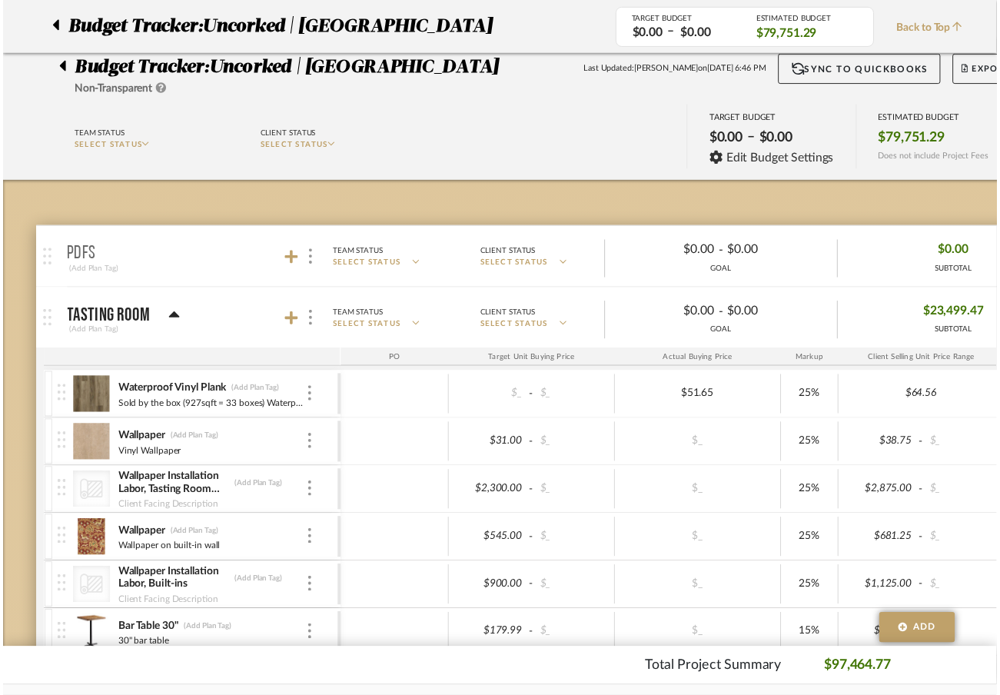
scroll to position [2891, 0]
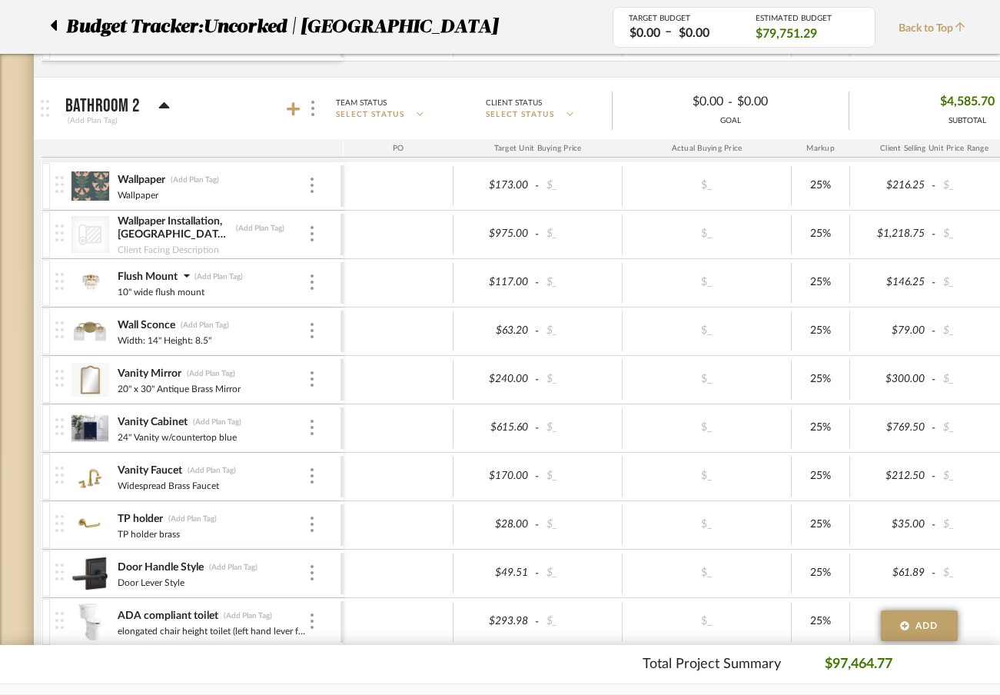
click at [187, 275] on icon at bounding box center [187, 277] width 6 height 4
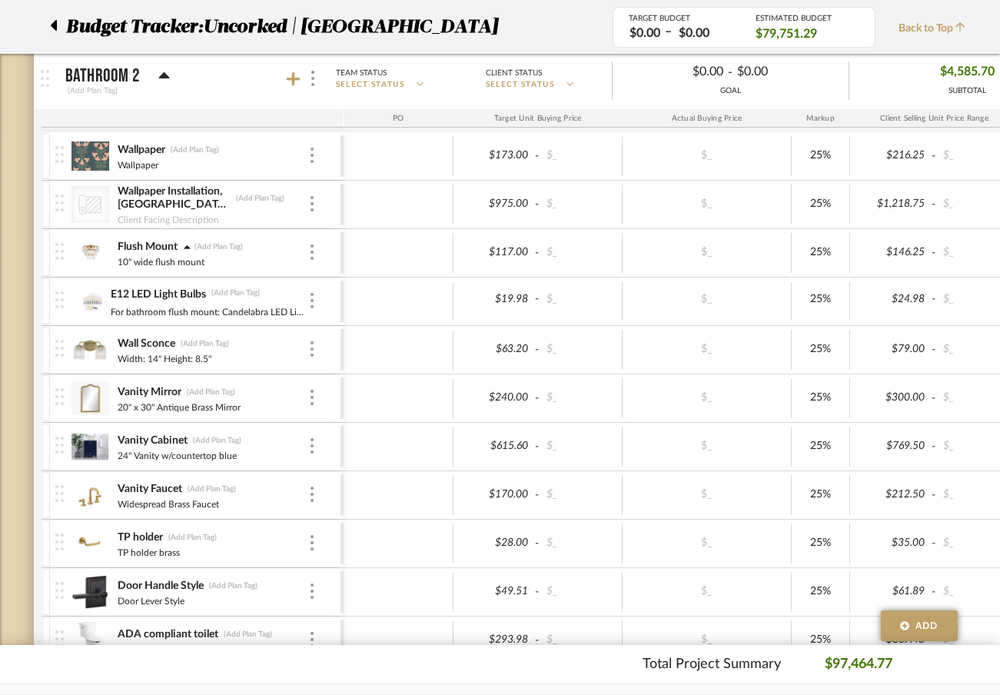
scroll to position [2918, 0]
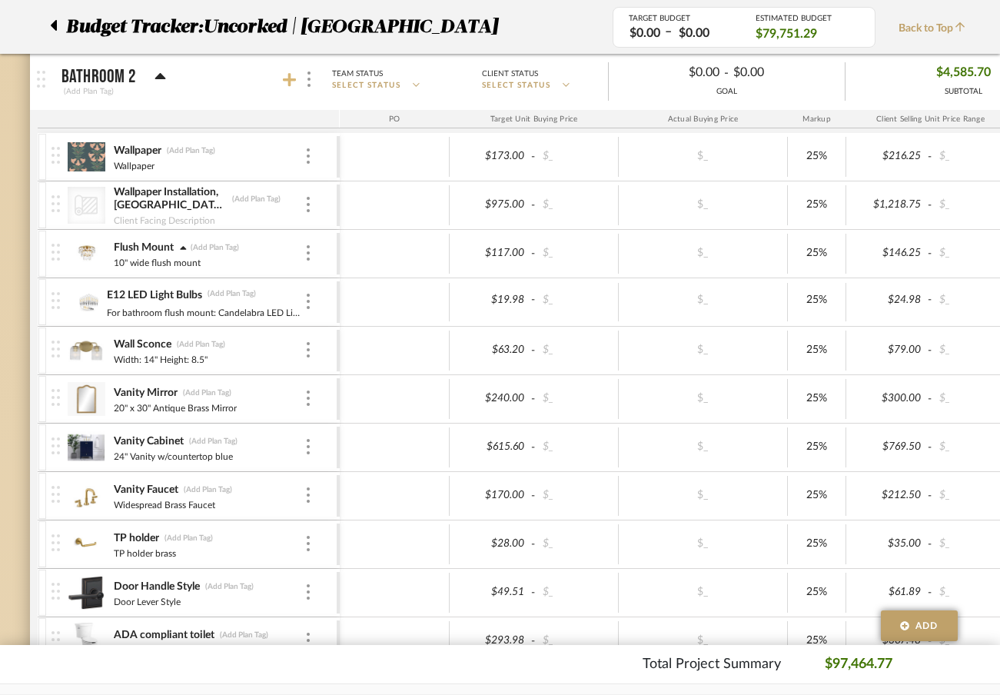
click at [290, 85] on icon at bounding box center [290, 80] width 14 height 14
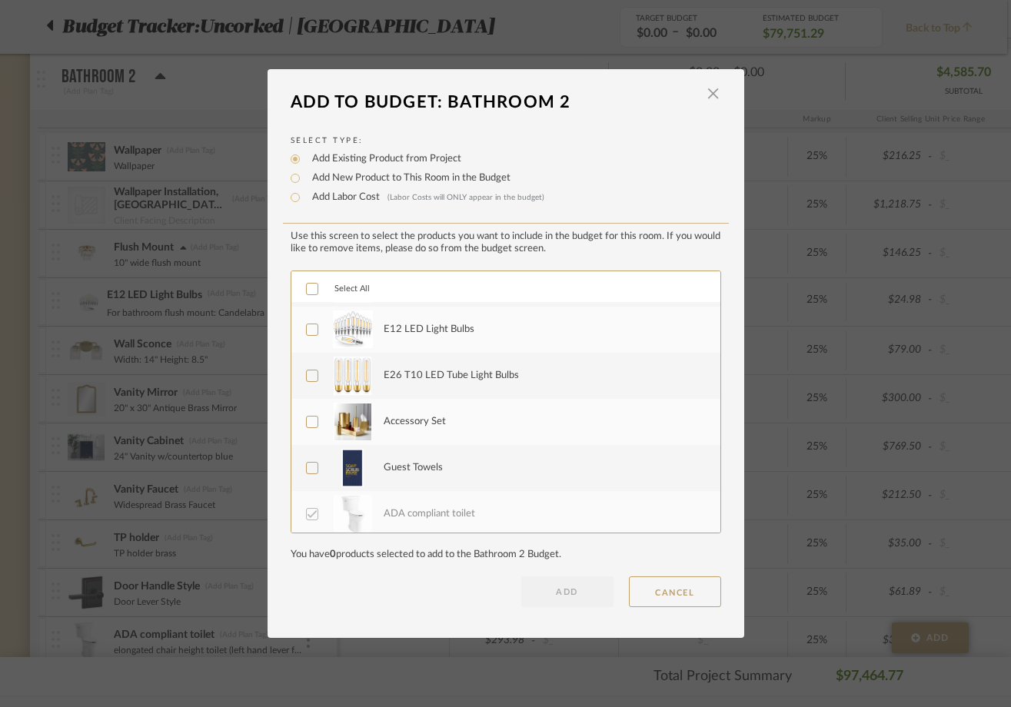
scroll to position [784, 0]
click at [712, 94] on span "button" at bounding box center [713, 93] width 31 height 31
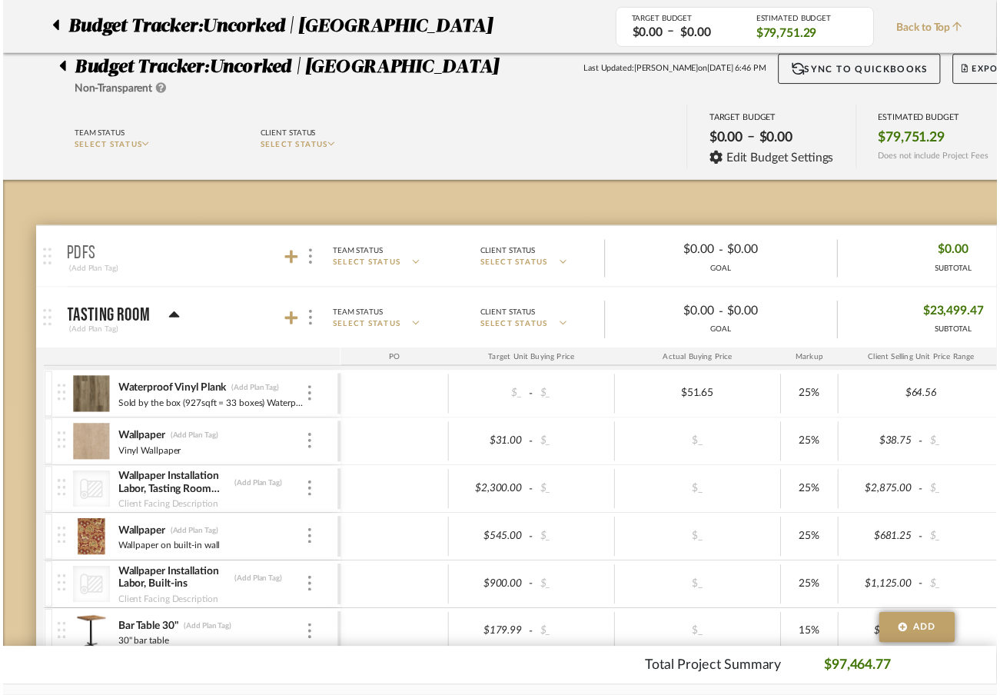
scroll to position [2920, 4]
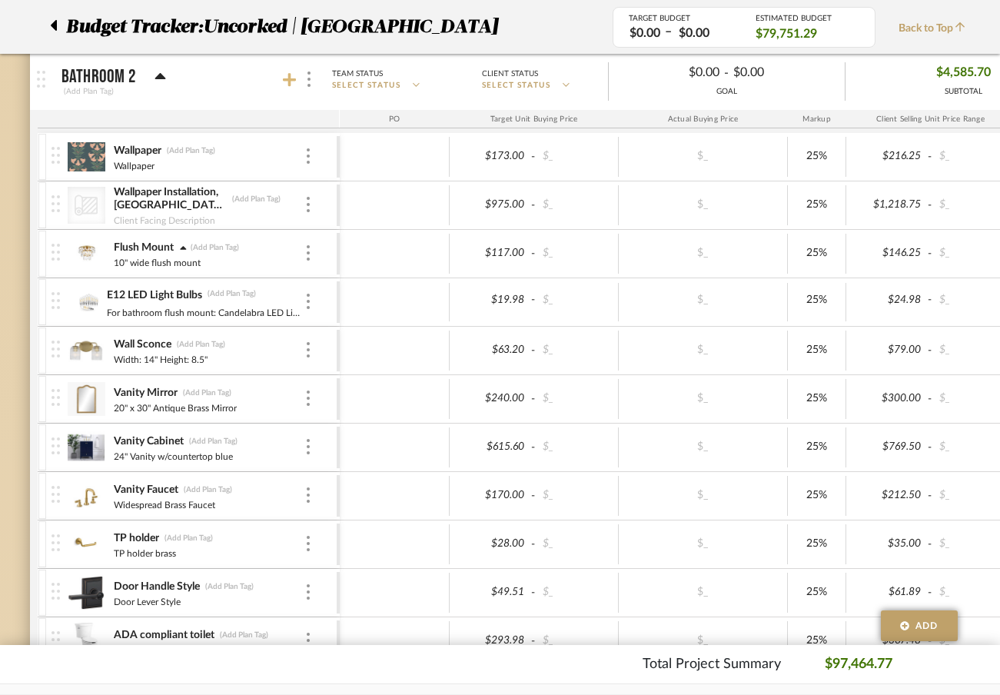
click at [284, 80] on icon at bounding box center [290, 80] width 14 height 14
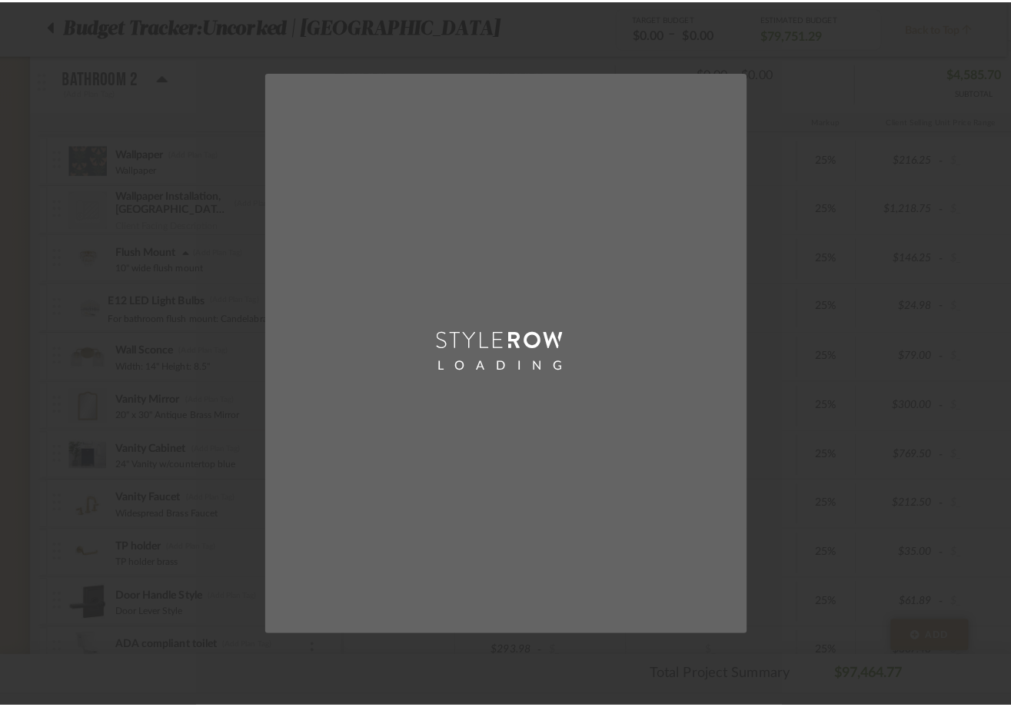
scroll to position [0, 0]
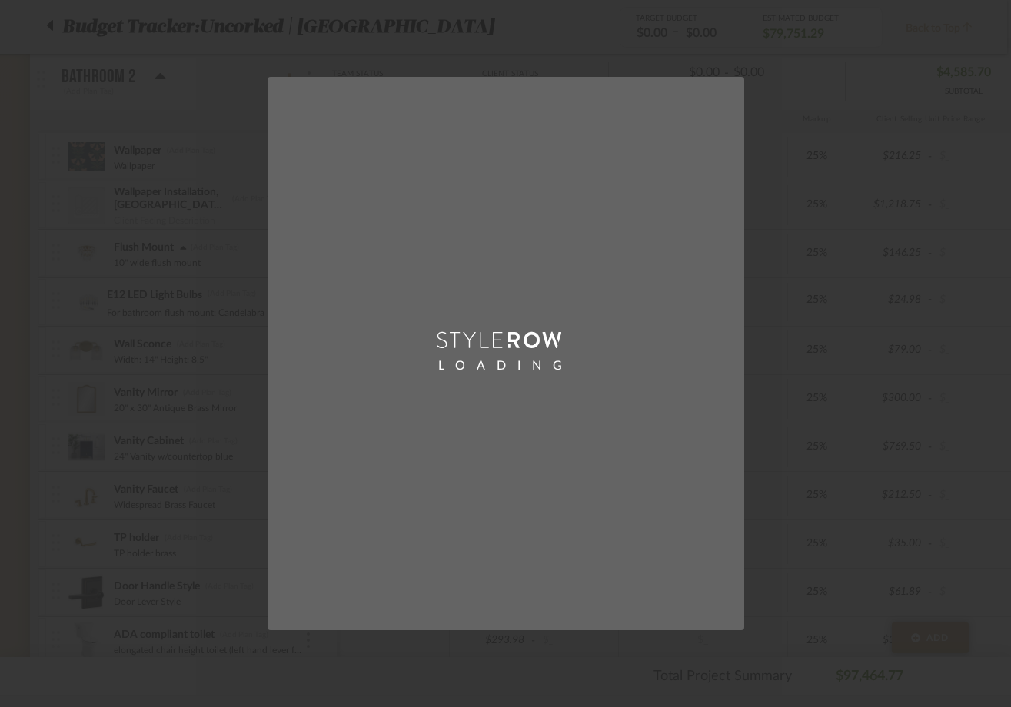
click at [564, 75] on div "LOADING" at bounding box center [505, 353] width 1011 height 707
click at [182, 140] on div "LOADING" at bounding box center [505, 353] width 1011 height 707
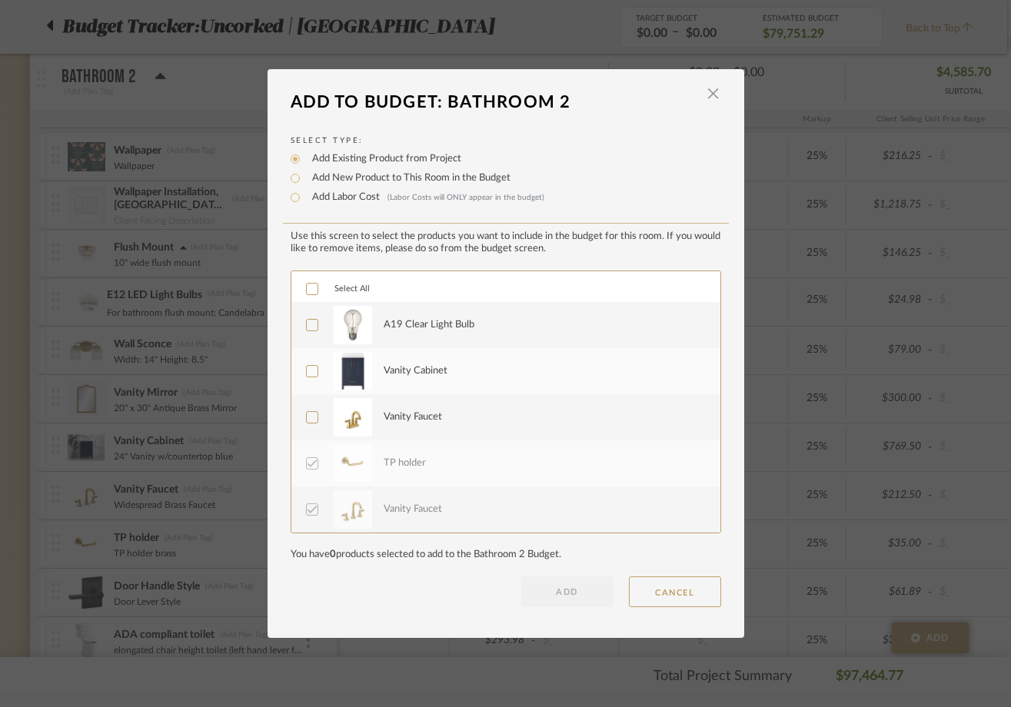
click at [281, 29] on div "LOADING" at bounding box center [505, 353] width 1011 height 707
click at [711, 94] on span "button" at bounding box center [713, 93] width 31 height 31
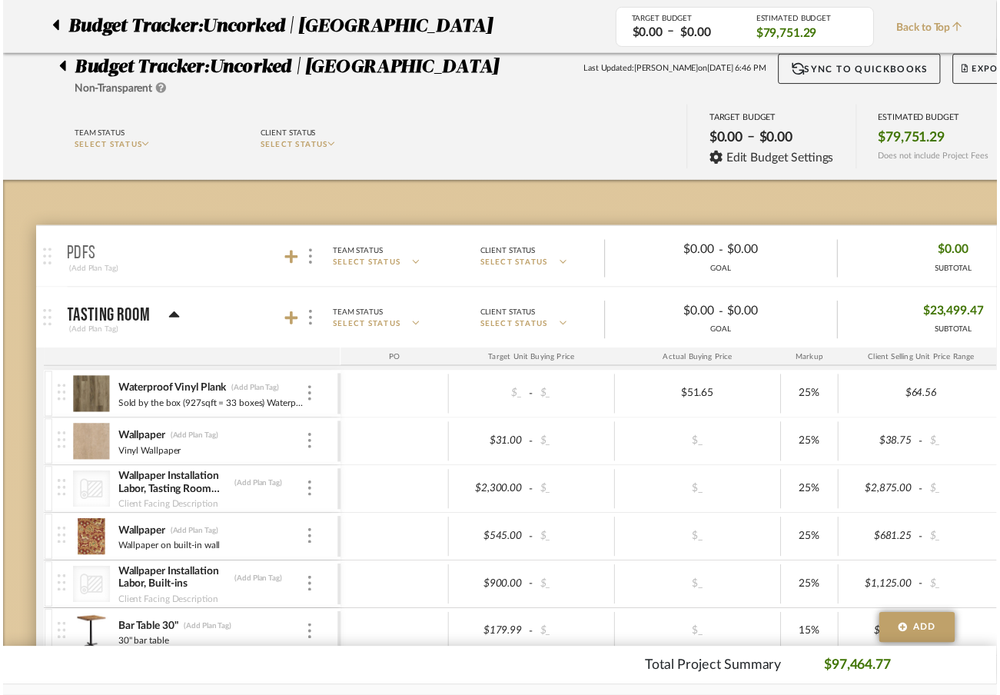
scroll to position [2920, 4]
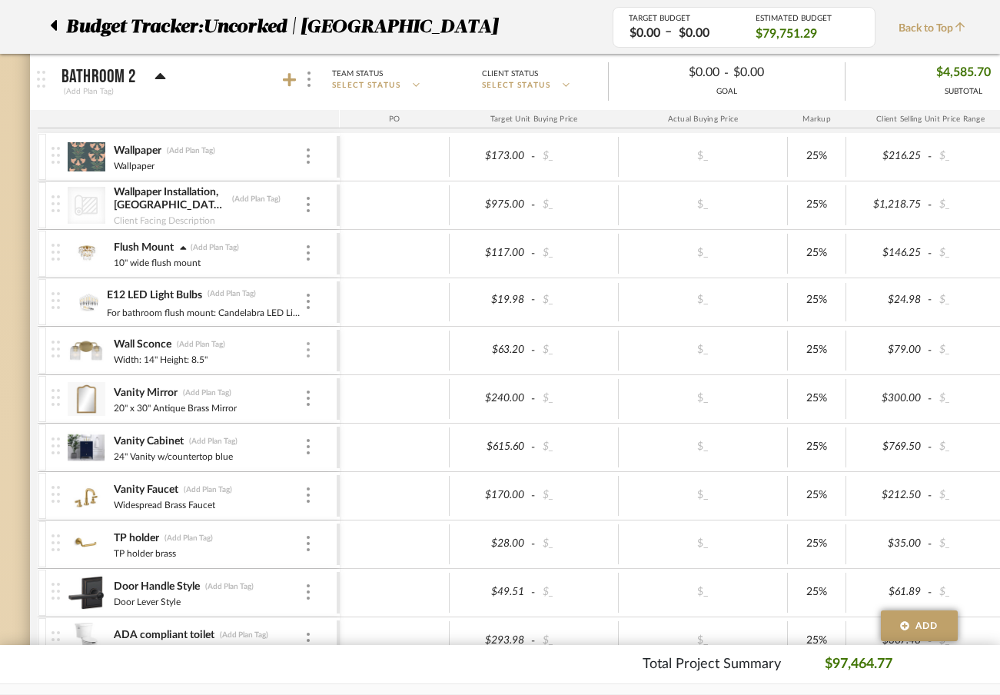
click at [305, 355] on div at bounding box center [309, 350] width 8 height 17
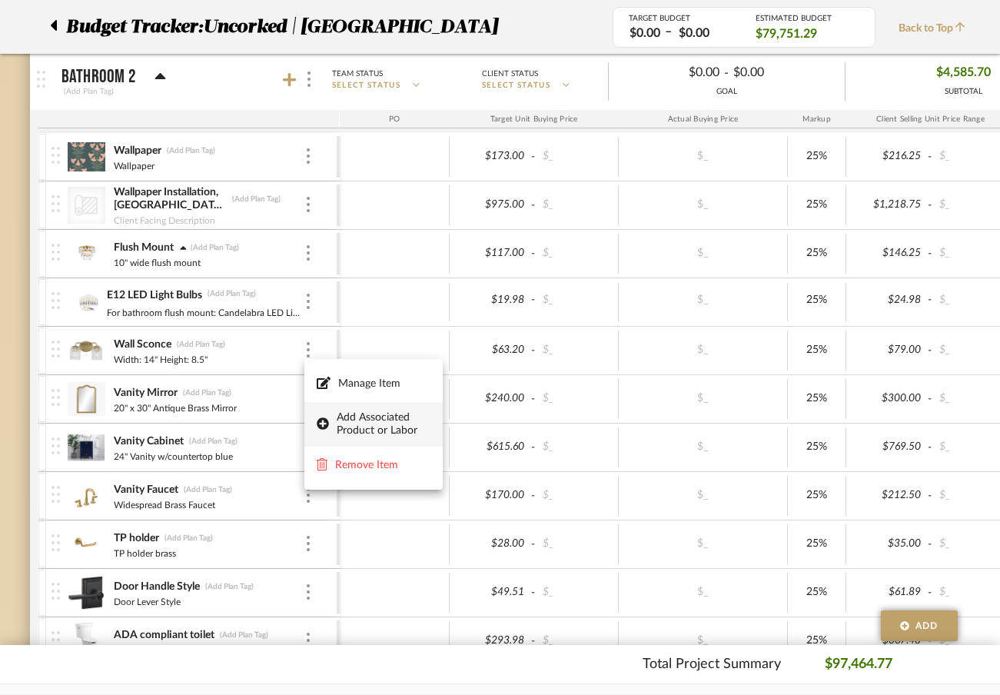
click at [338, 424] on span "Add Associated Product or Labor" at bounding box center [384, 424] width 94 height 26
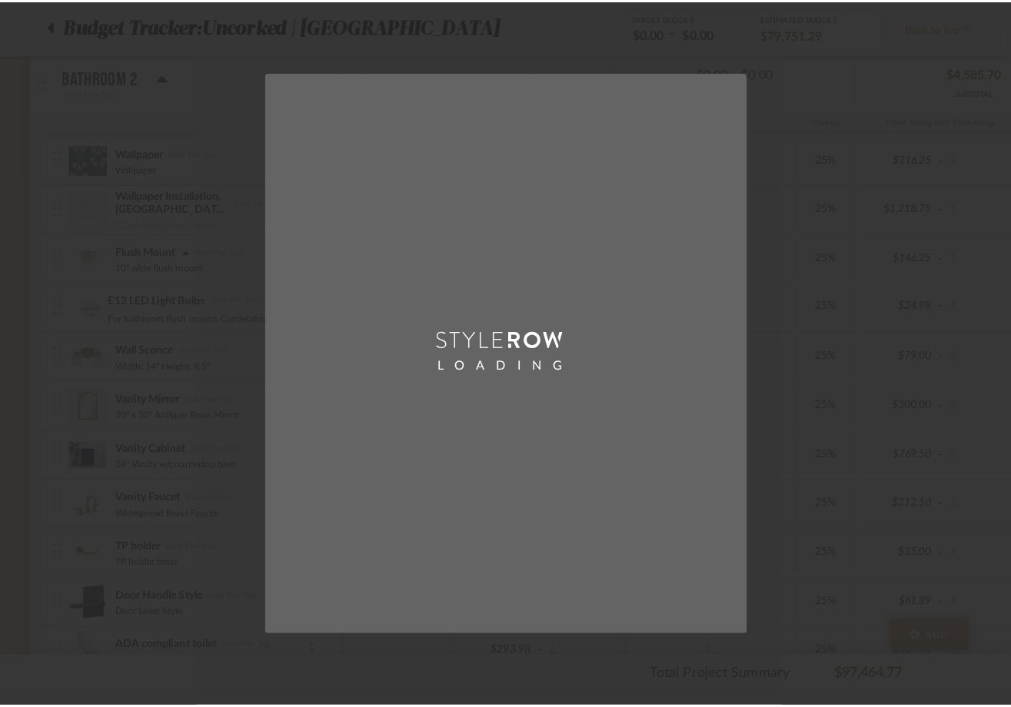
scroll to position [0, 0]
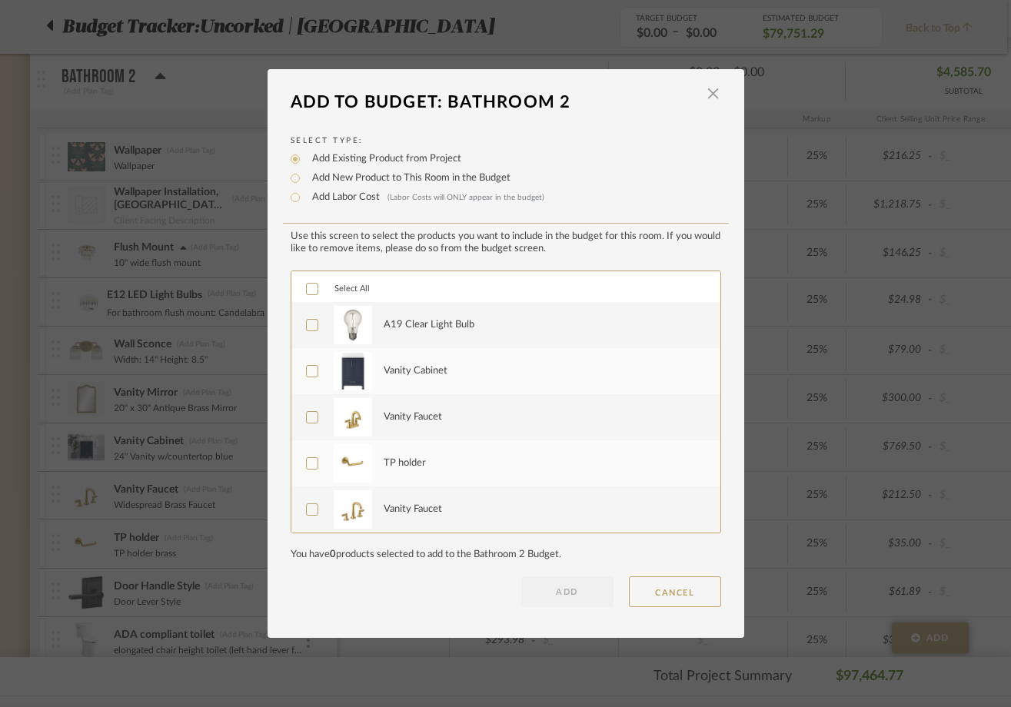
click at [307, 327] on icon at bounding box center [312, 325] width 10 height 8
click at [533, 601] on button "ADD" at bounding box center [567, 592] width 92 height 31
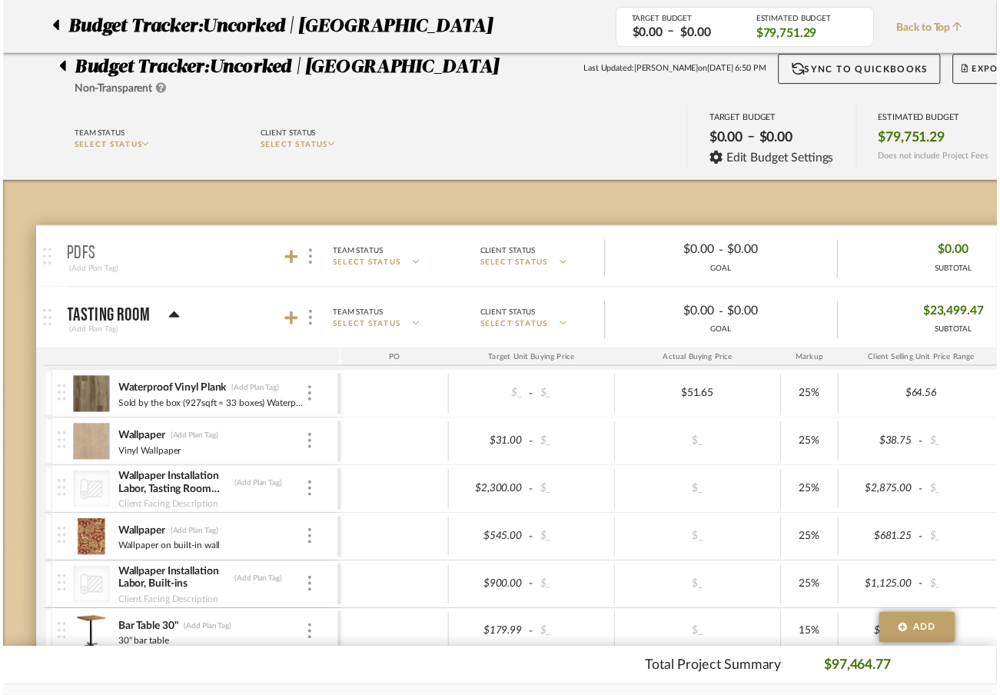
scroll to position [2920, 4]
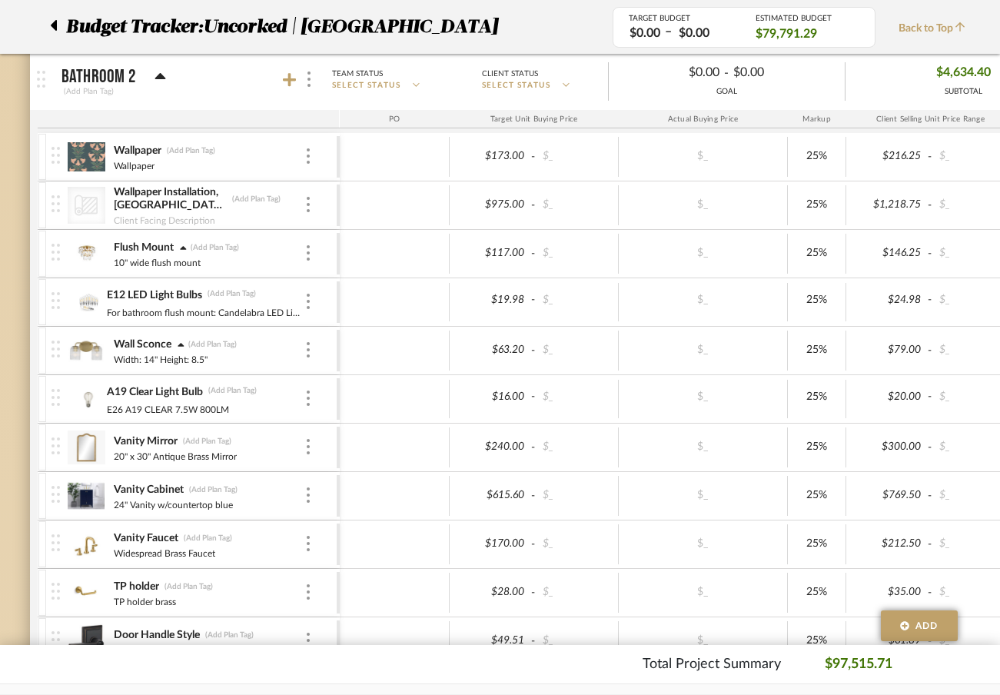
click at [42, 347] on div at bounding box center [42, 351] width 8 height 46
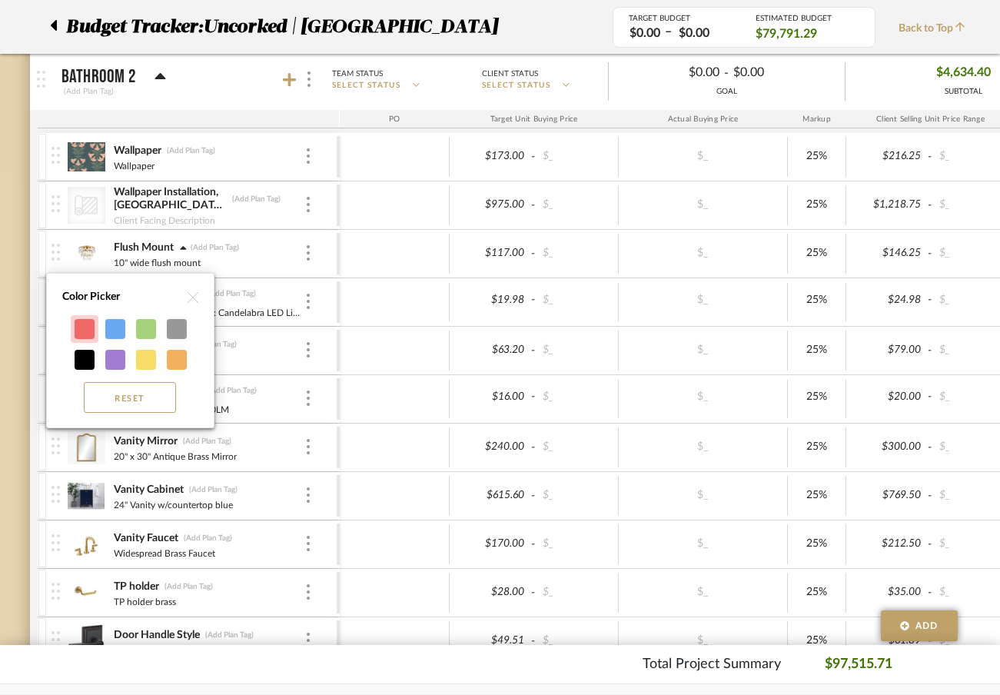
click at [89, 332] on div at bounding box center [85, 329] width 20 height 20
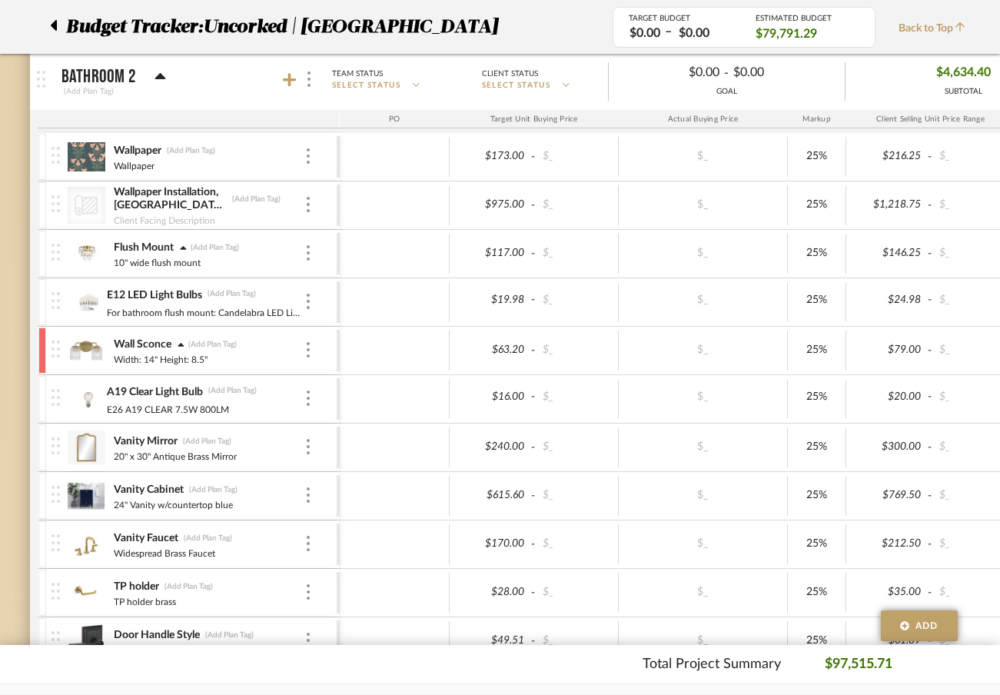
click at [41, 390] on div at bounding box center [42, 399] width 8 height 46
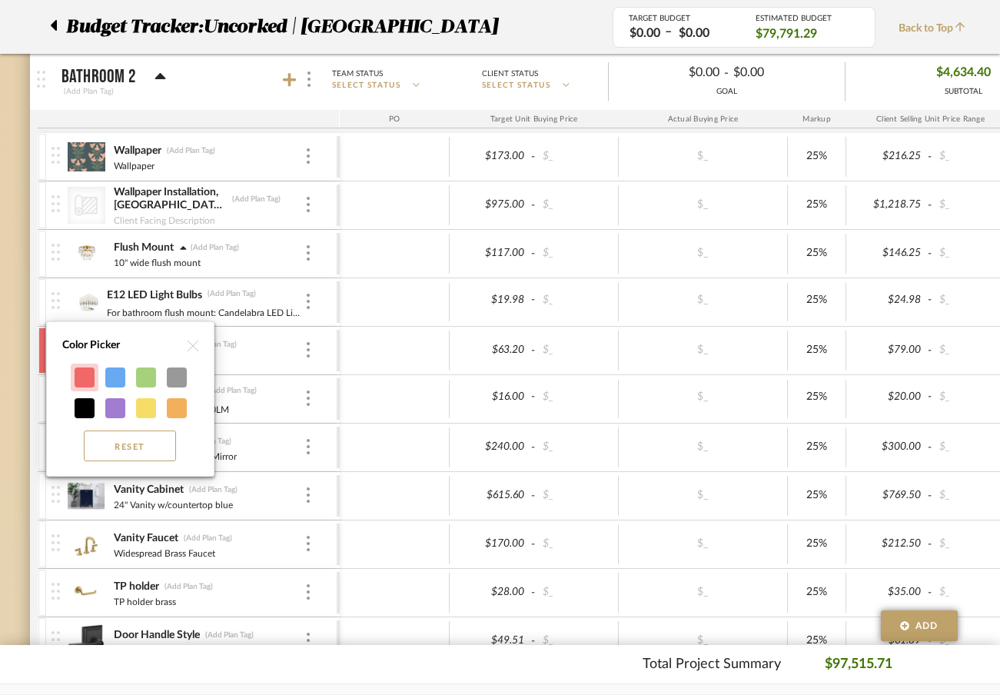
click at [82, 380] on div at bounding box center [85, 378] width 20 height 20
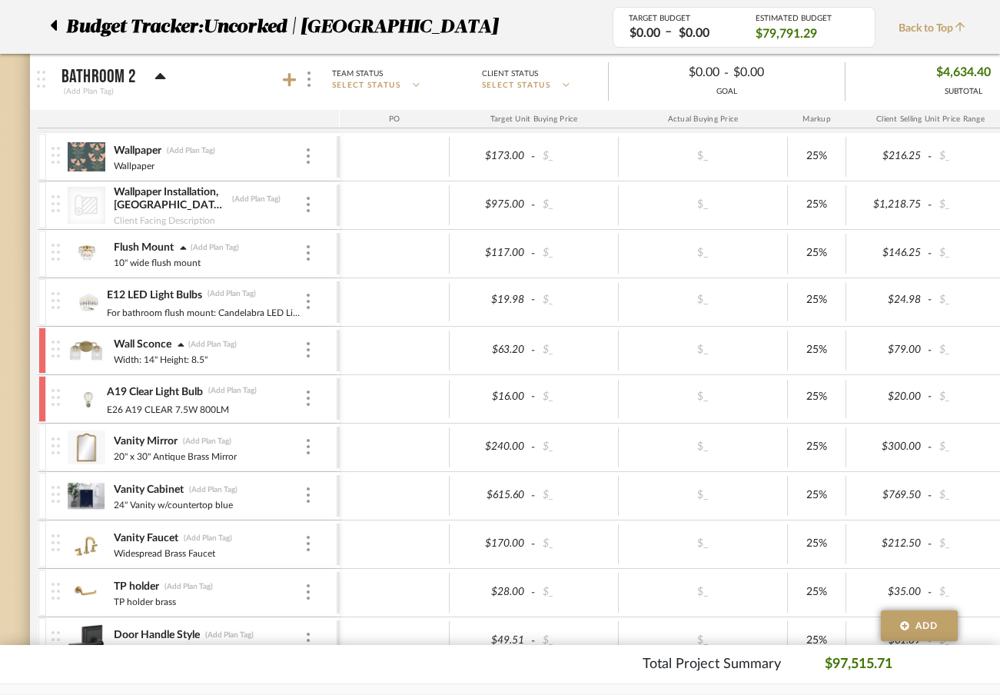
click at [42, 290] on div at bounding box center [42, 302] width 8 height 46
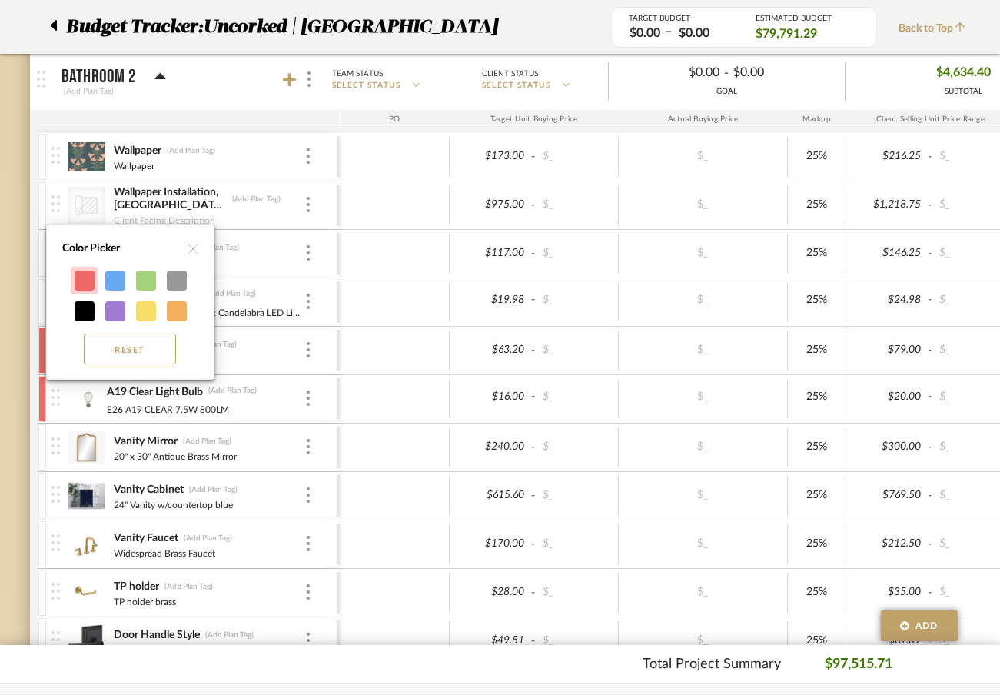
click at [83, 286] on div at bounding box center [85, 281] width 20 height 20
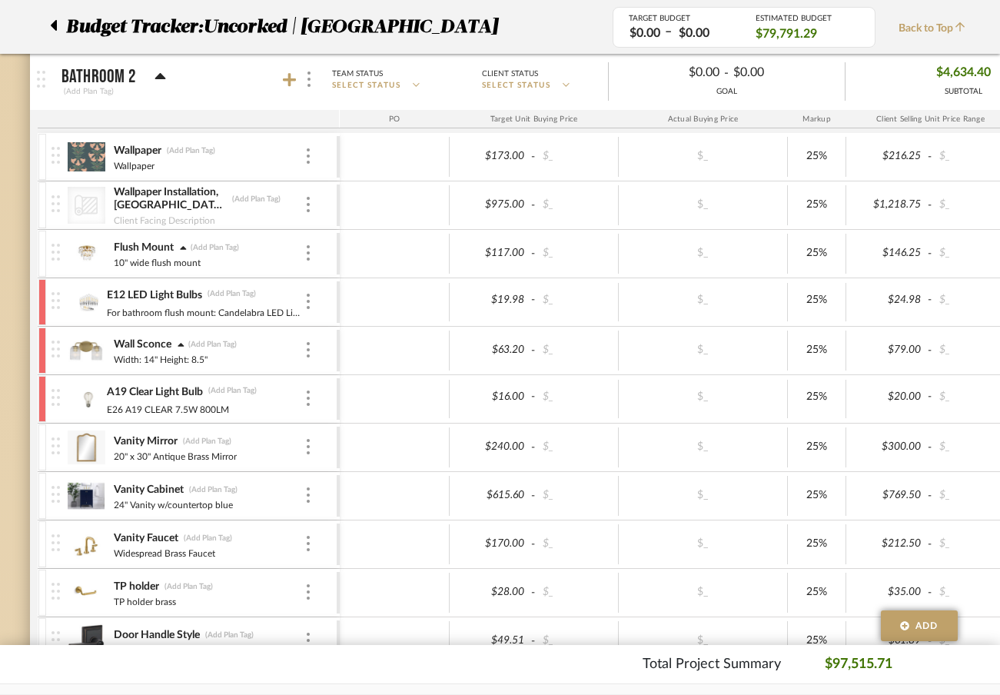
click at [40, 239] on div at bounding box center [42, 254] width 8 height 46
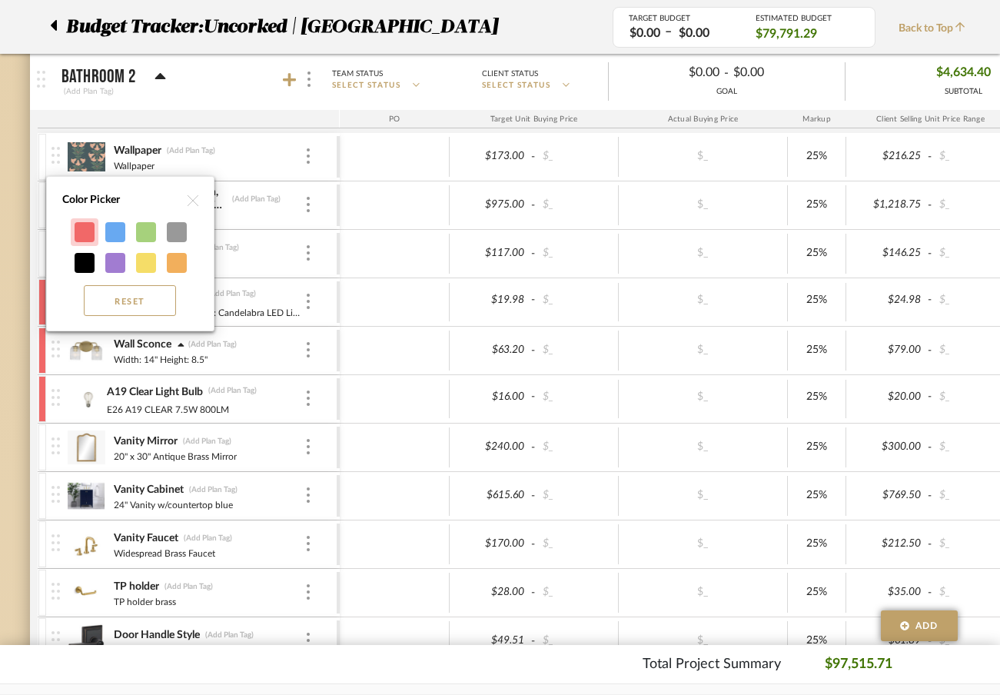
click at [84, 242] on div at bounding box center [85, 232] width 20 height 20
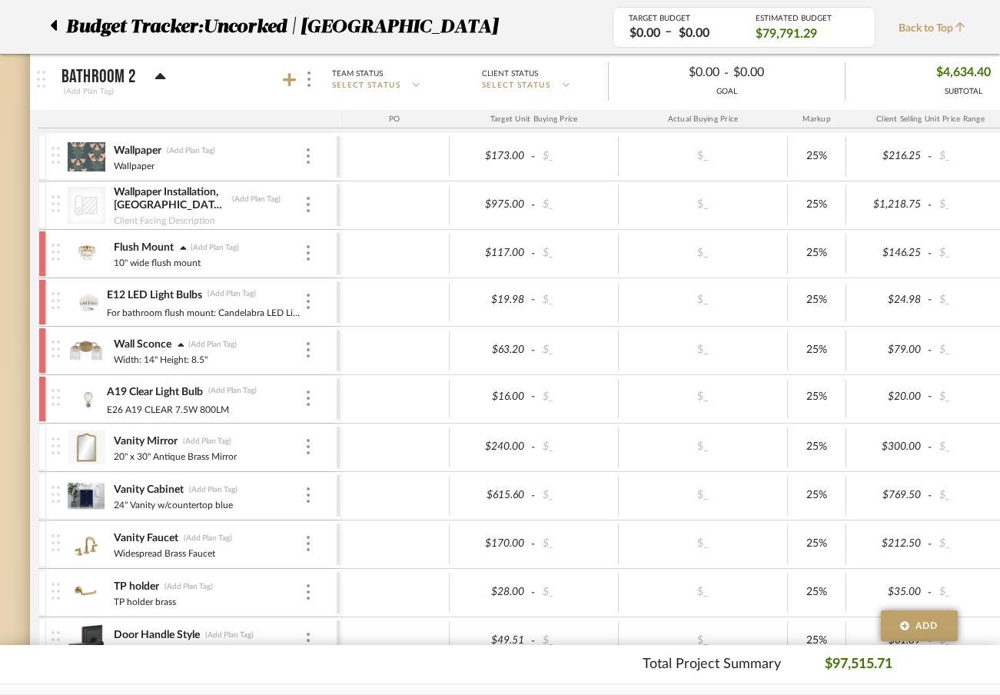
click at [44, 198] on div at bounding box center [42, 205] width 8 height 46
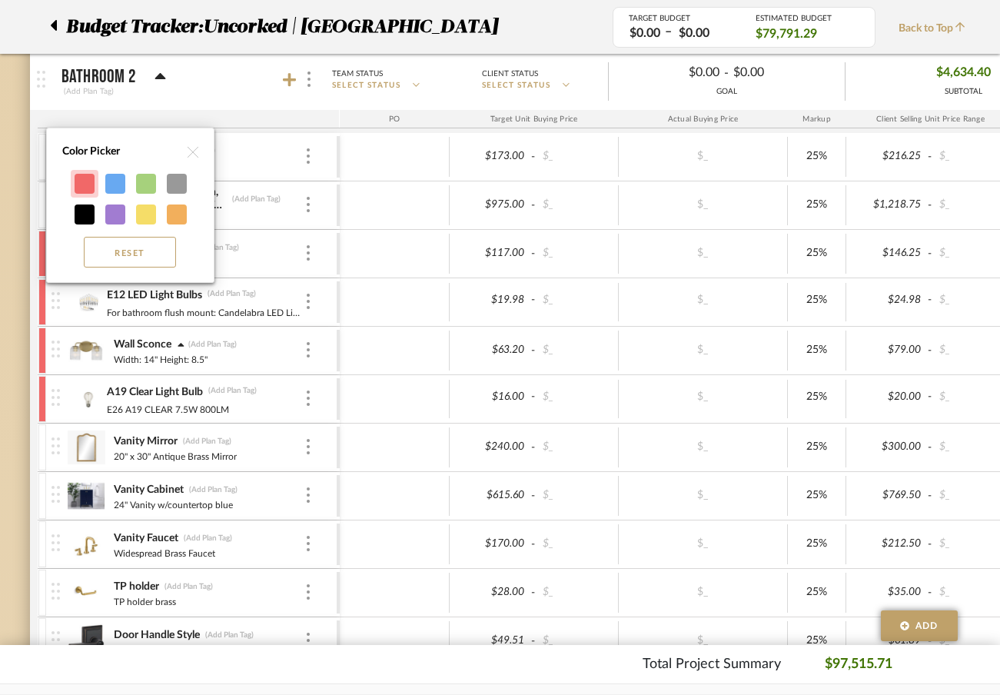
click at [78, 194] on div at bounding box center [85, 184] width 28 height 28
click at [79, 189] on div at bounding box center [85, 184] width 20 height 20
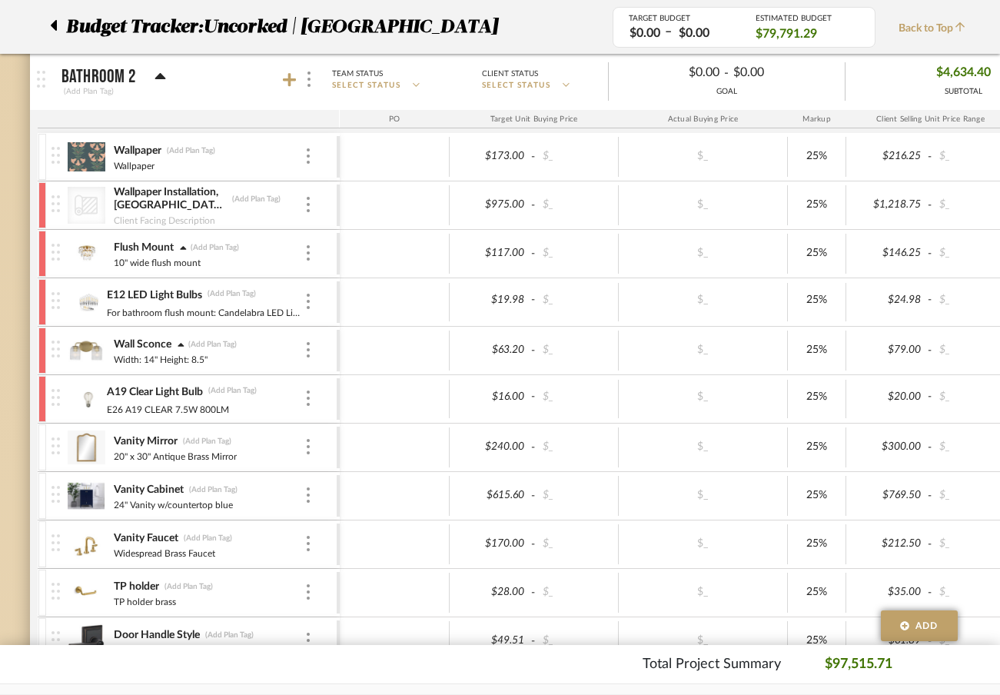
click at [42, 145] on div at bounding box center [42, 157] width 8 height 46
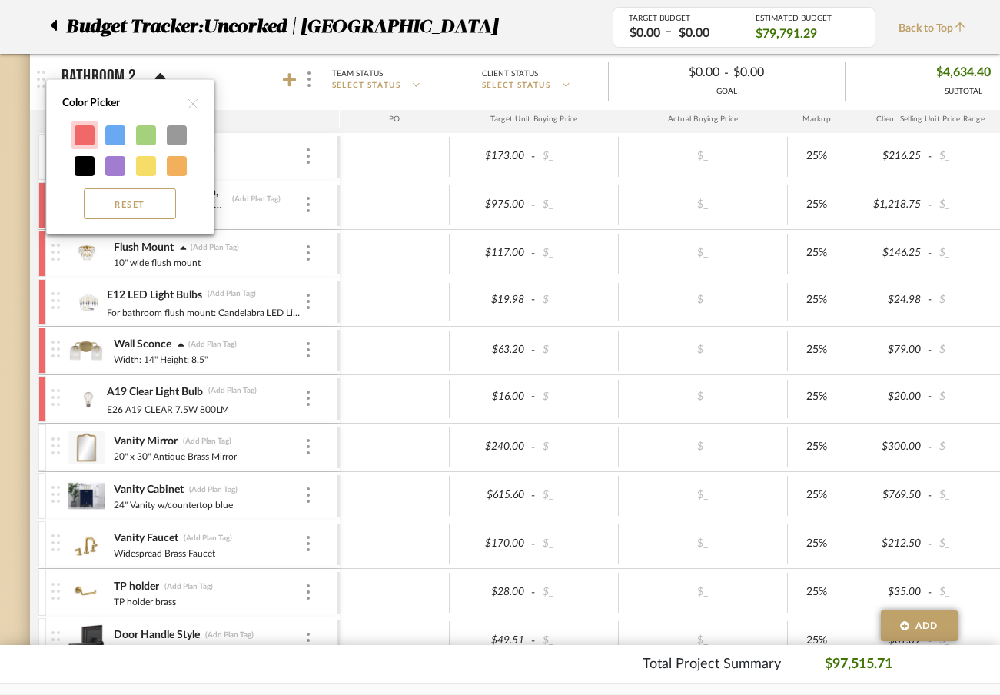
click at [82, 134] on div at bounding box center [85, 135] width 20 height 20
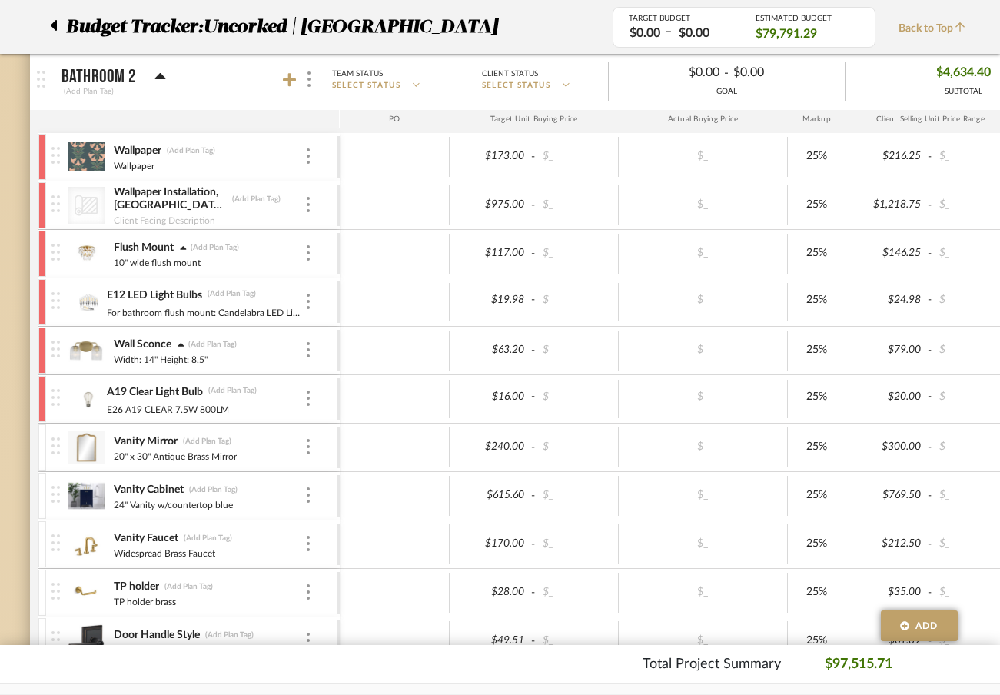
click at [40, 440] on div at bounding box center [42, 447] width 8 height 46
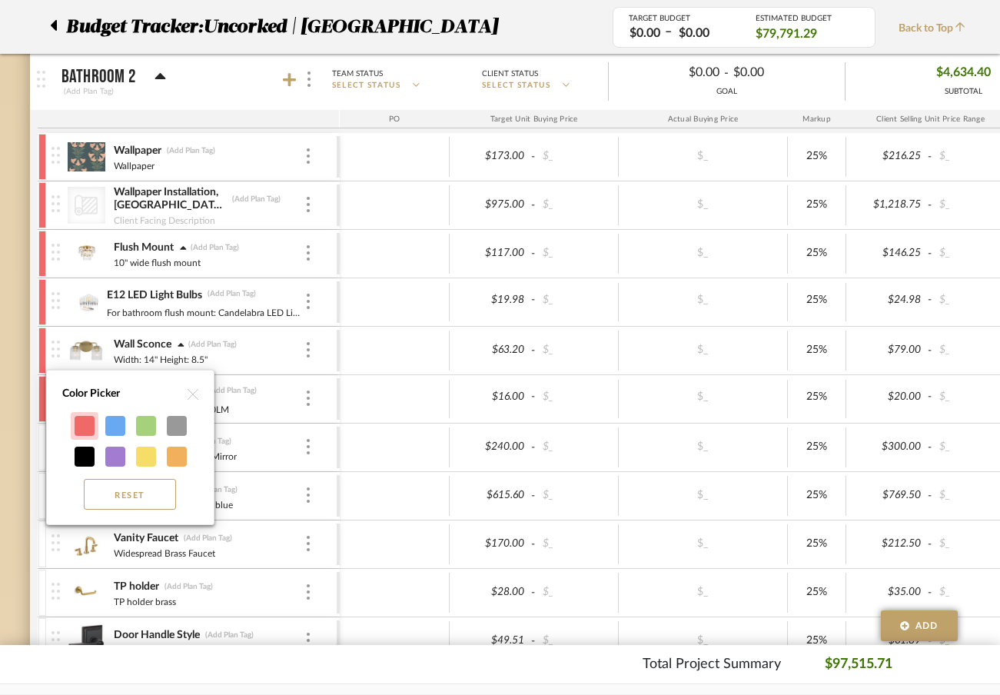
click at [79, 434] on div at bounding box center [85, 426] width 20 height 20
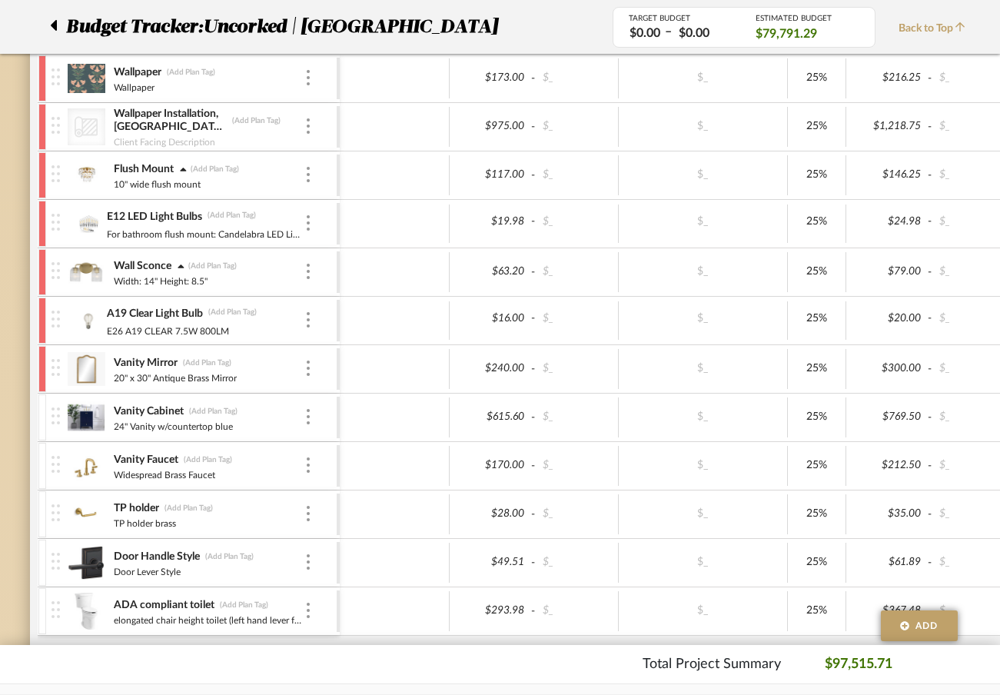
scroll to position [3132, 4]
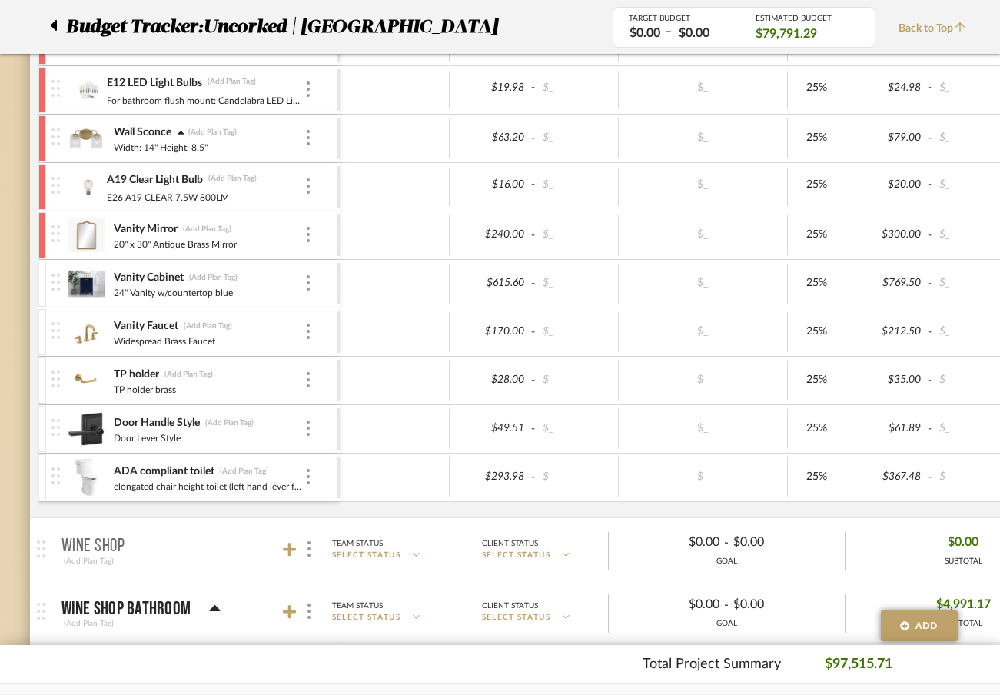
click at [42, 267] on div at bounding box center [42, 284] width 8 height 46
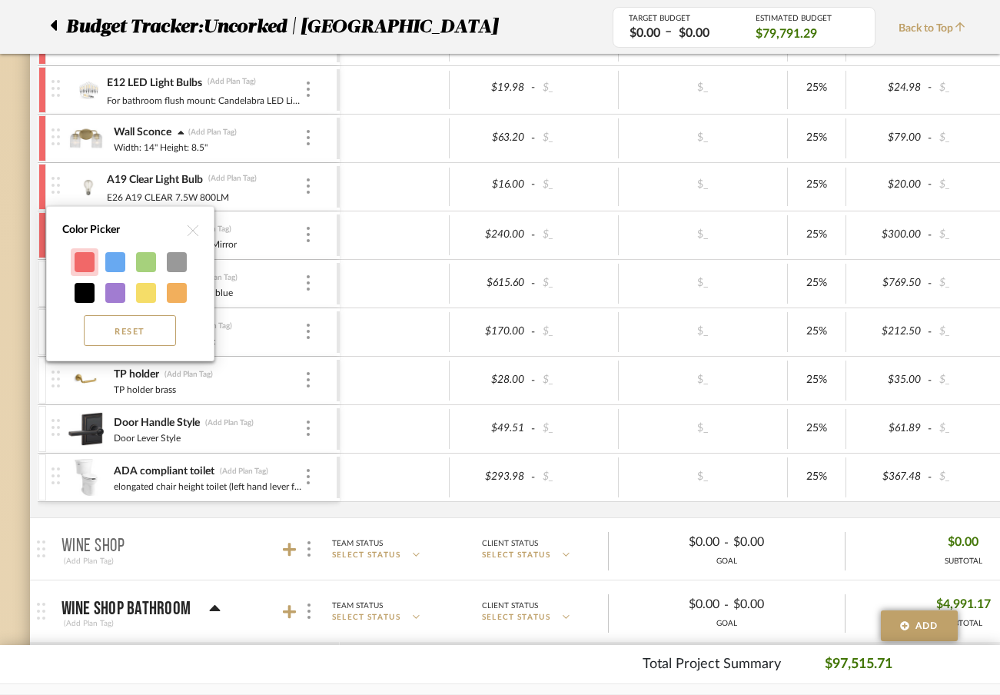
click at [83, 261] on div at bounding box center [85, 262] width 20 height 20
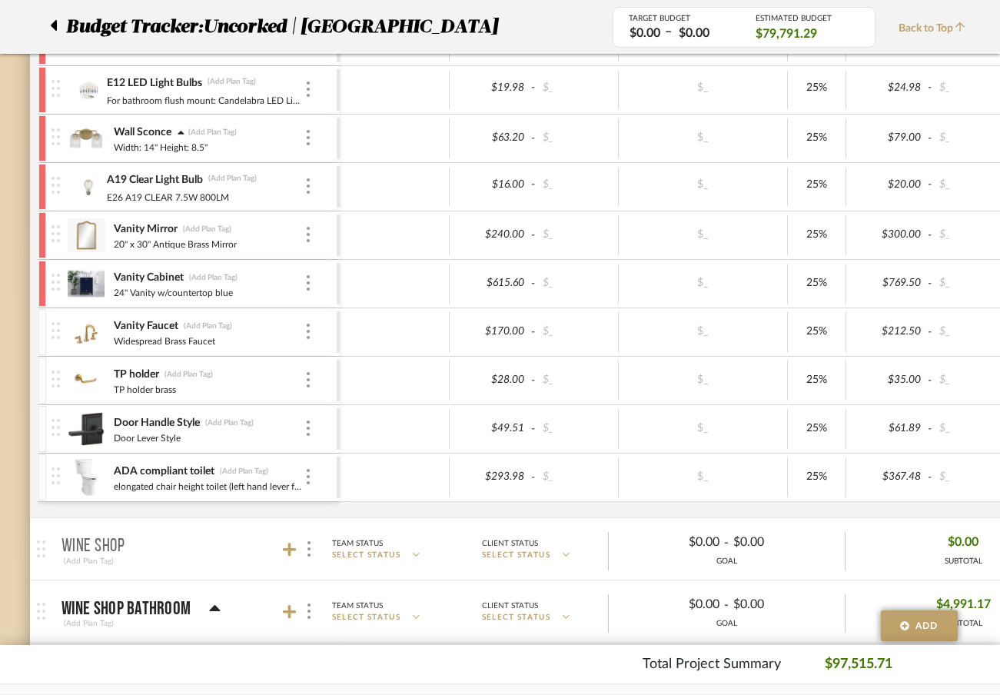
click at [43, 318] on div at bounding box center [42, 332] width 8 height 46
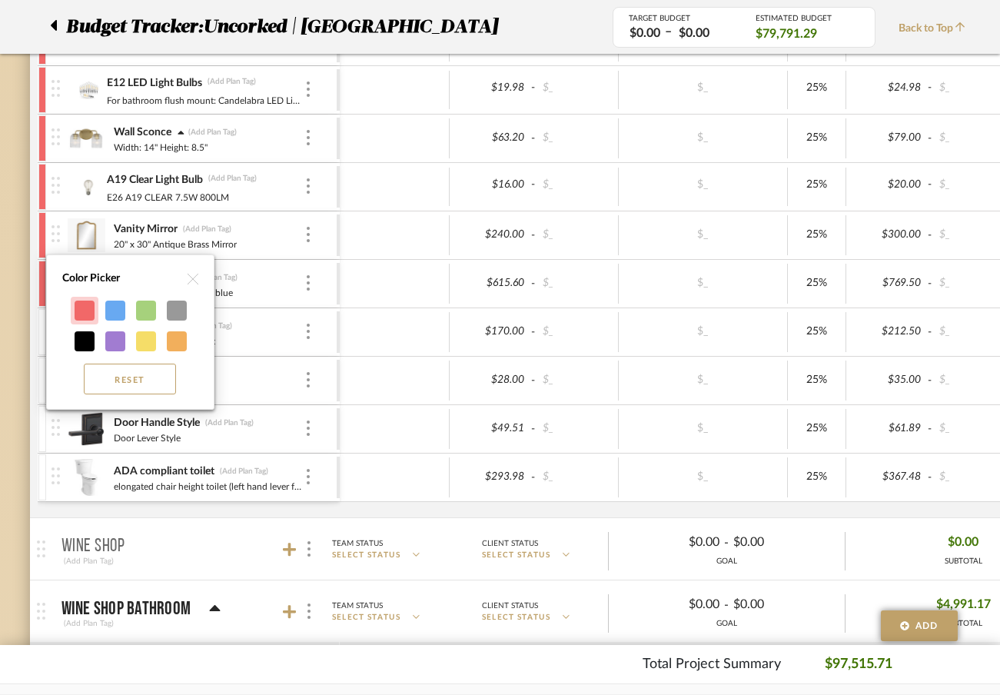
click at [83, 305] on div at bounding box center [85, 311] width 20 height 20
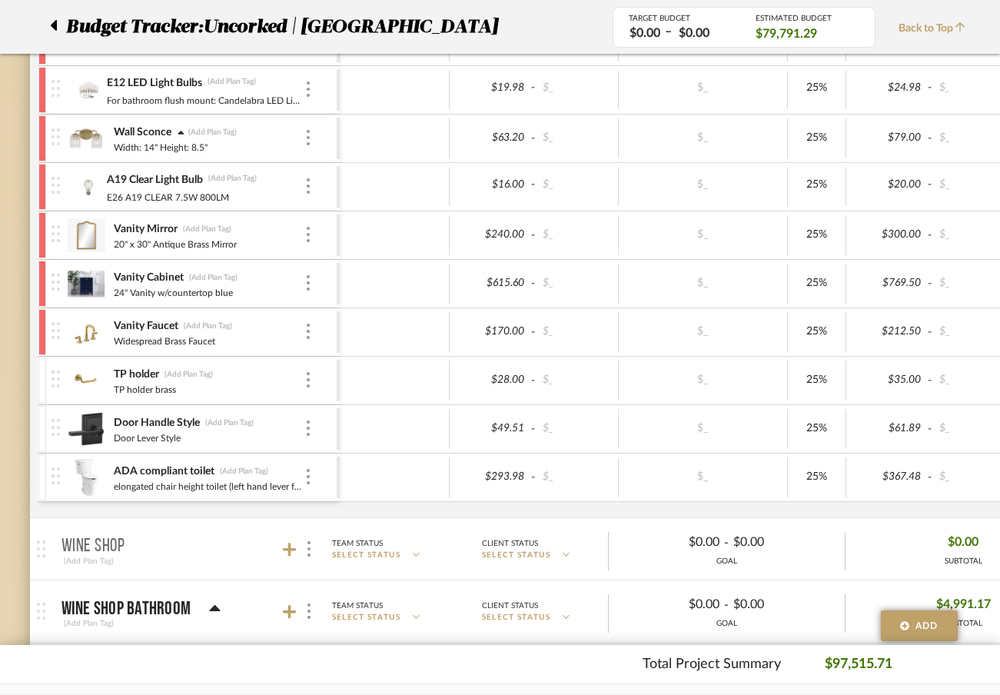
click at [40, 368] on div at bounding box center [42, 381] width 8 height 46
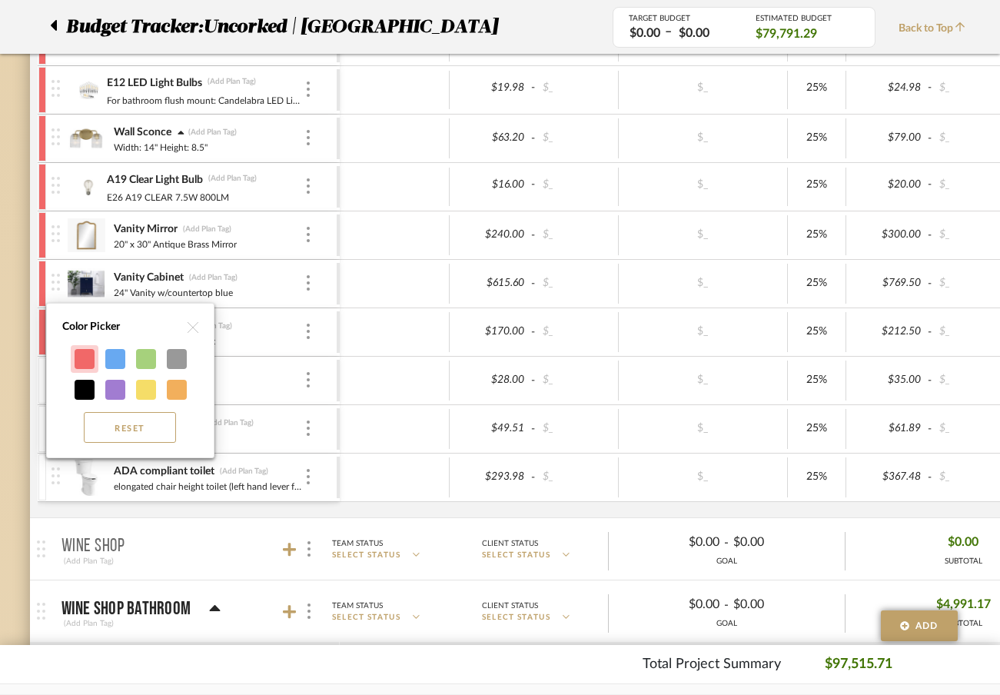
click at [86, 354] on div at bounding box center [85, 359] width 20 height 20
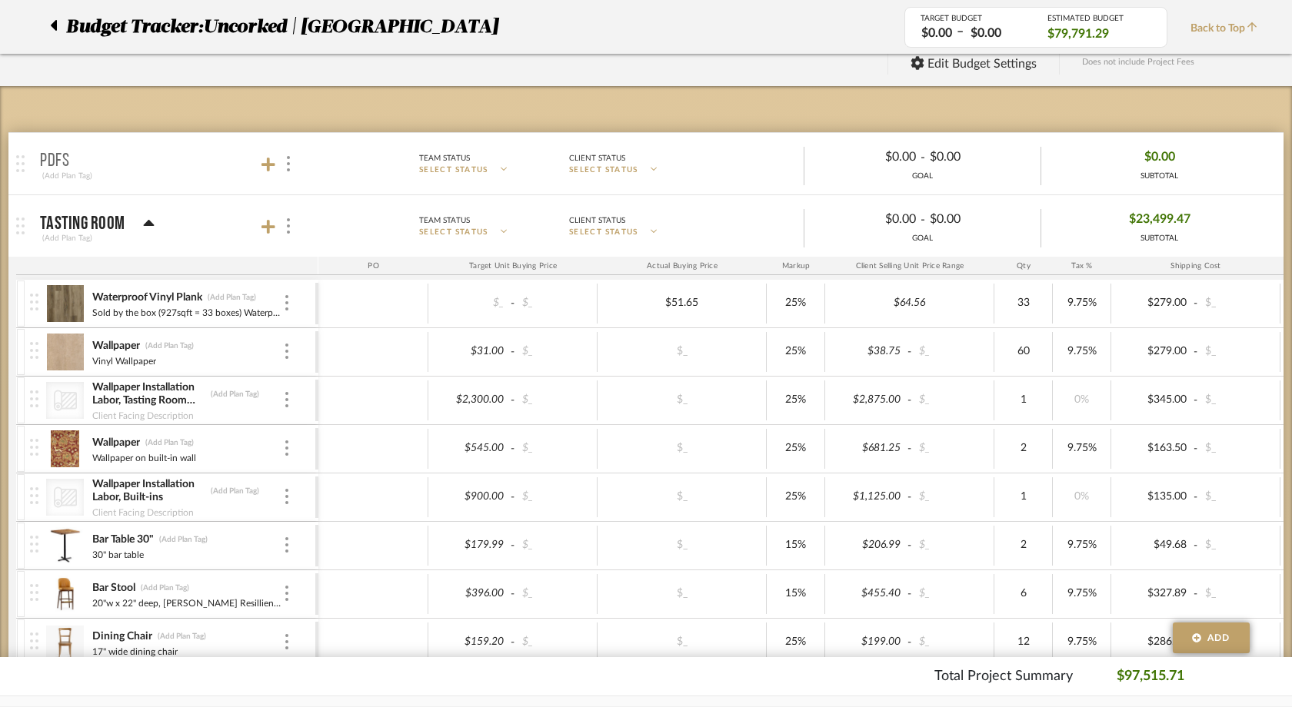
scroll to position [0, 0]
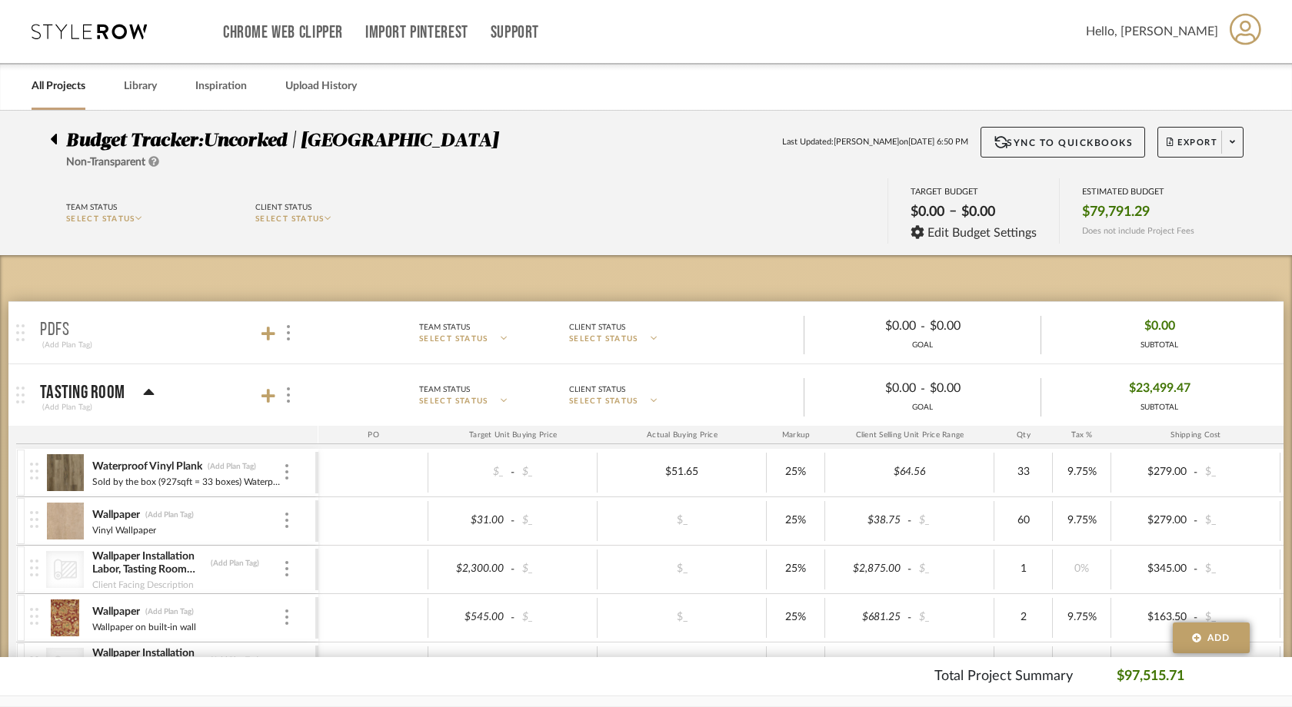
click at [20, 471] on div at bounding box center [21, 473] width 8 height 46
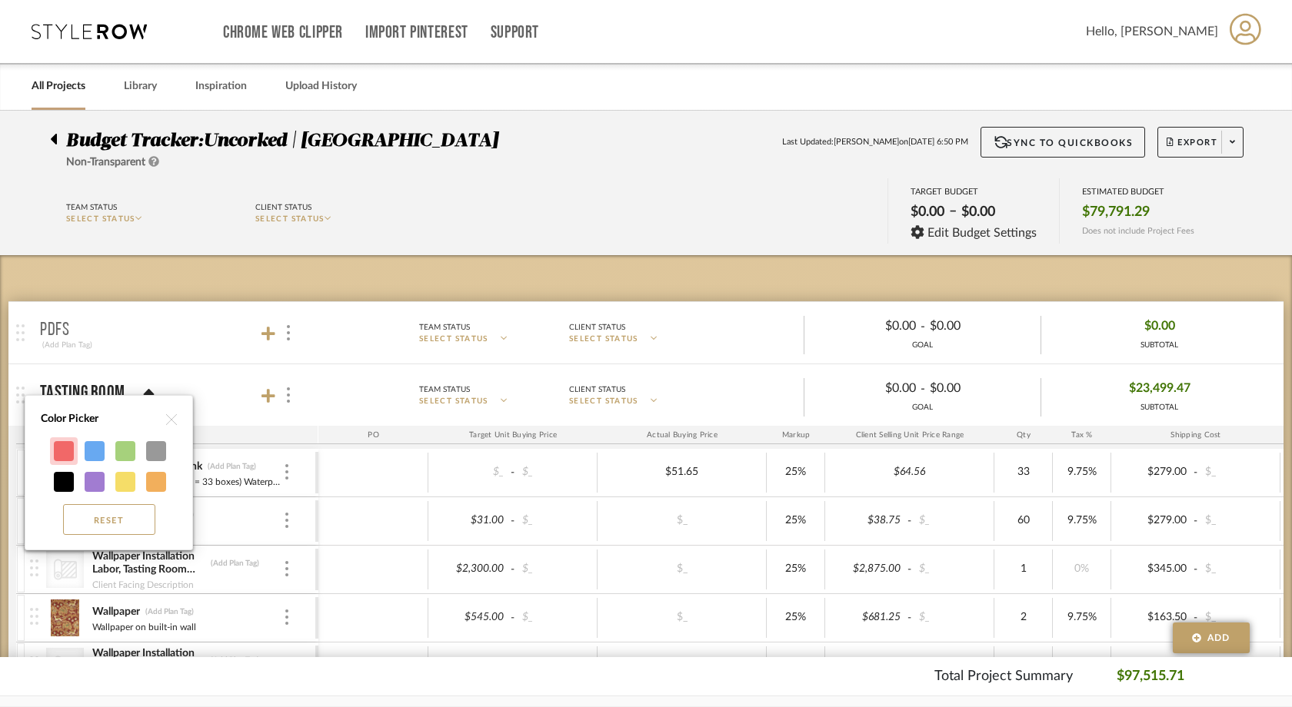
click at [57, 459] on div at bounding box center [64, 451] width 20 height 20
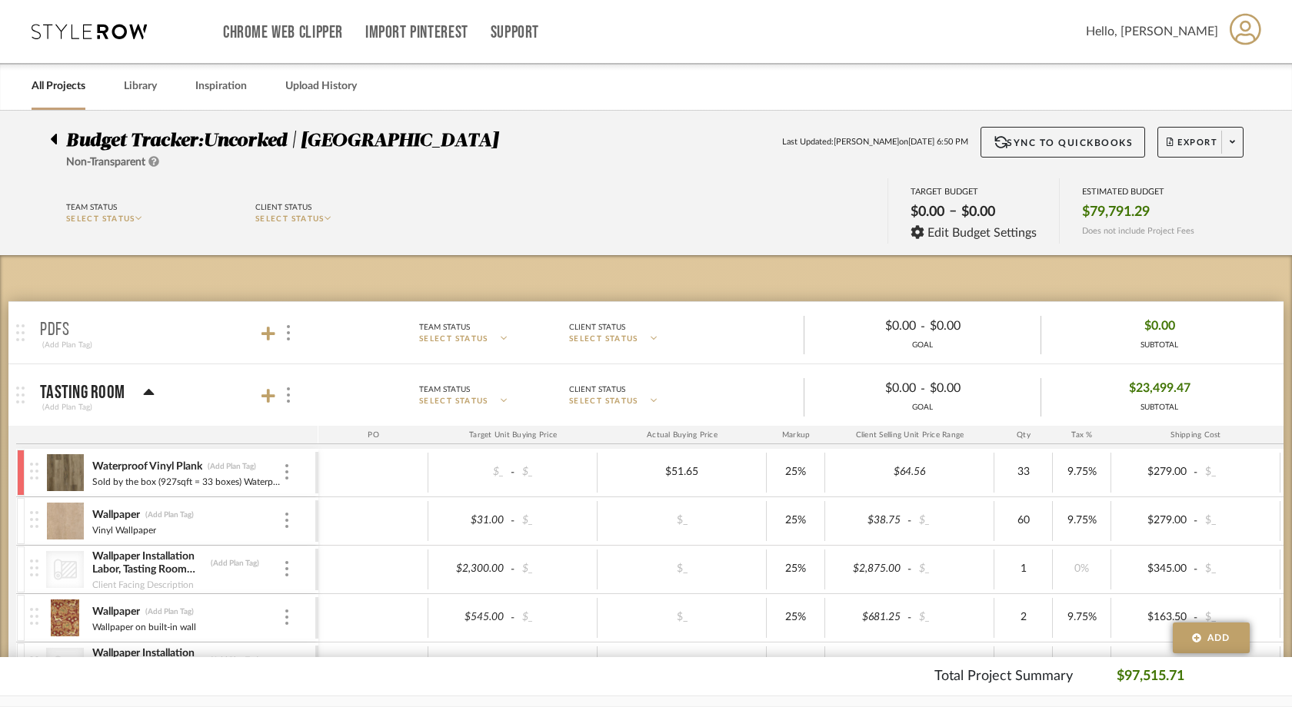
click at [22, 506] on div at bounding box center [21, 521] width 8 height 46
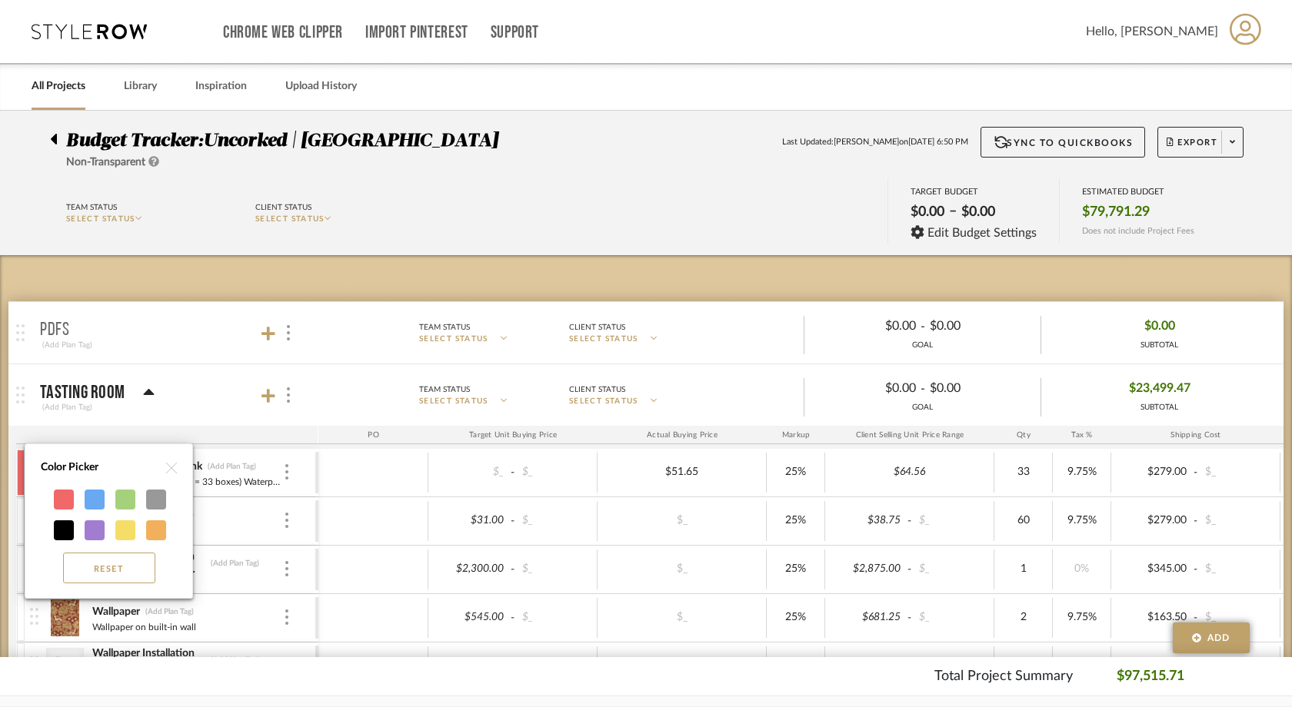
click at [55, 498] on div at bounding box center [64, 500] width 20 height 20
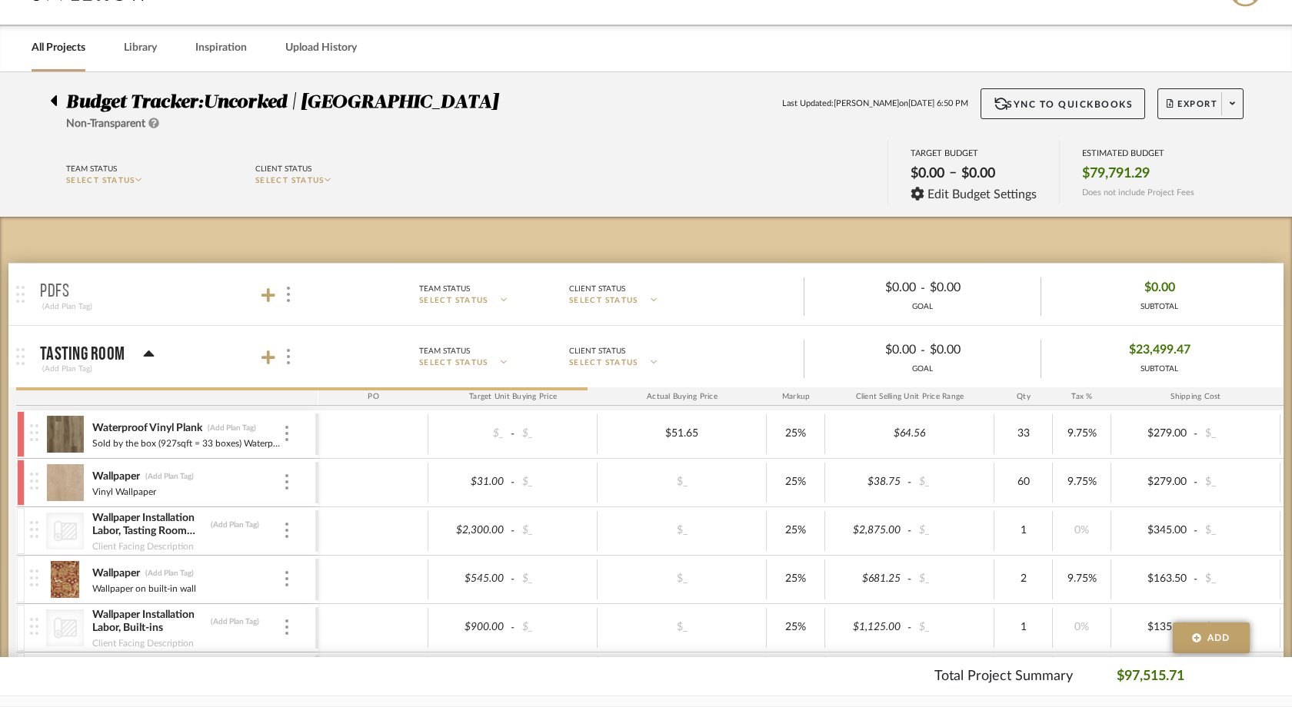
scroll to position [154, 0]
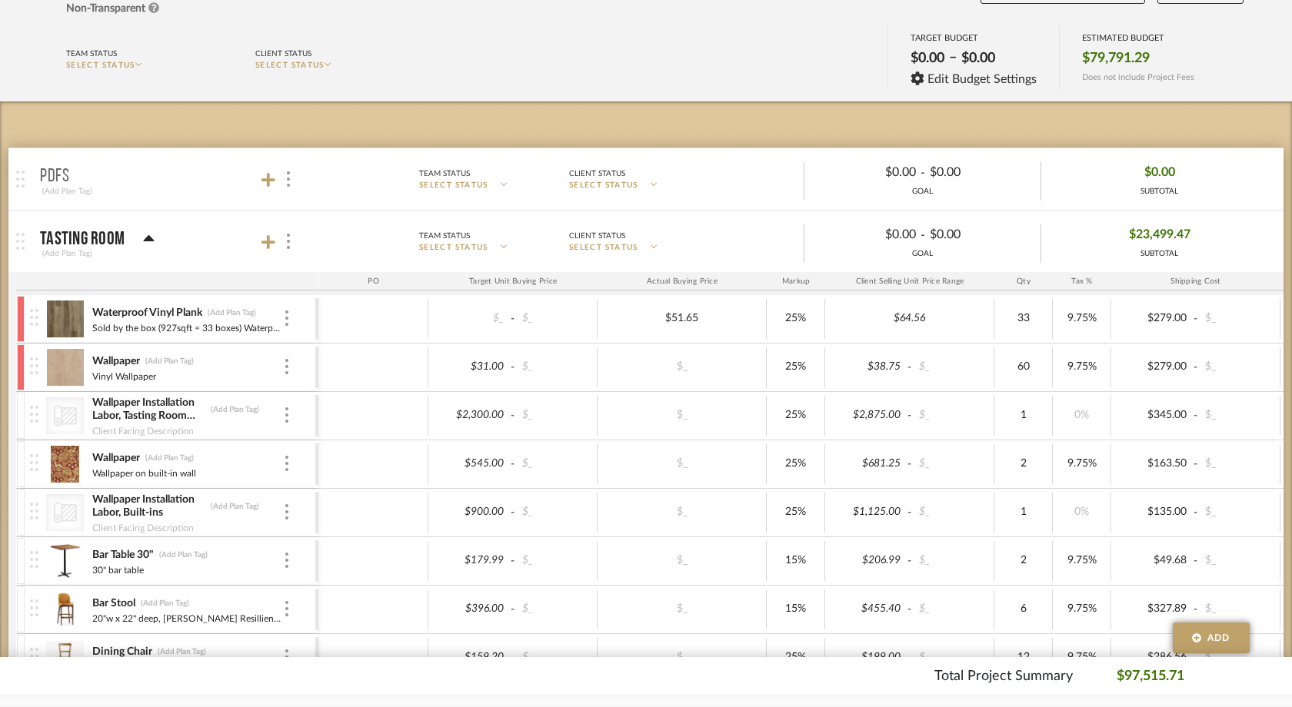
click at [18, 403] on div at bounding box center [21, 416] width 8 height 46
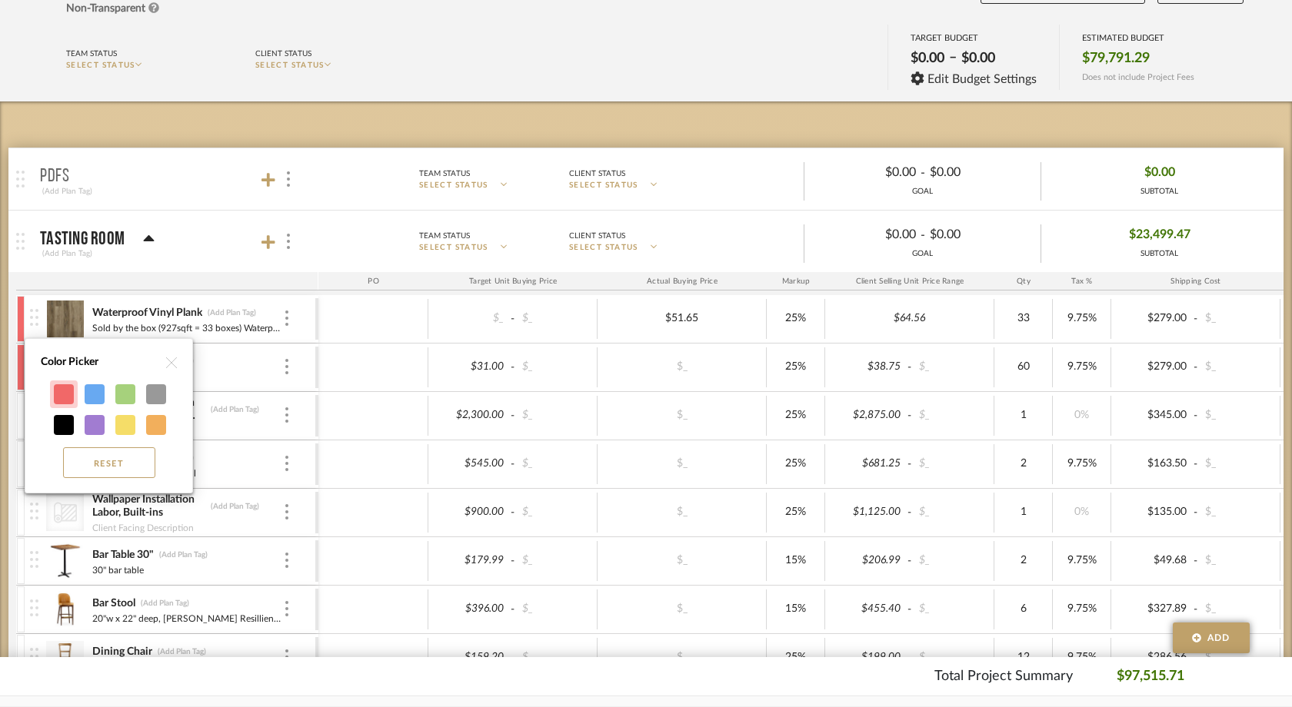
click at [68, 392] on div at bounding box center [64, 395] width 20 height 20
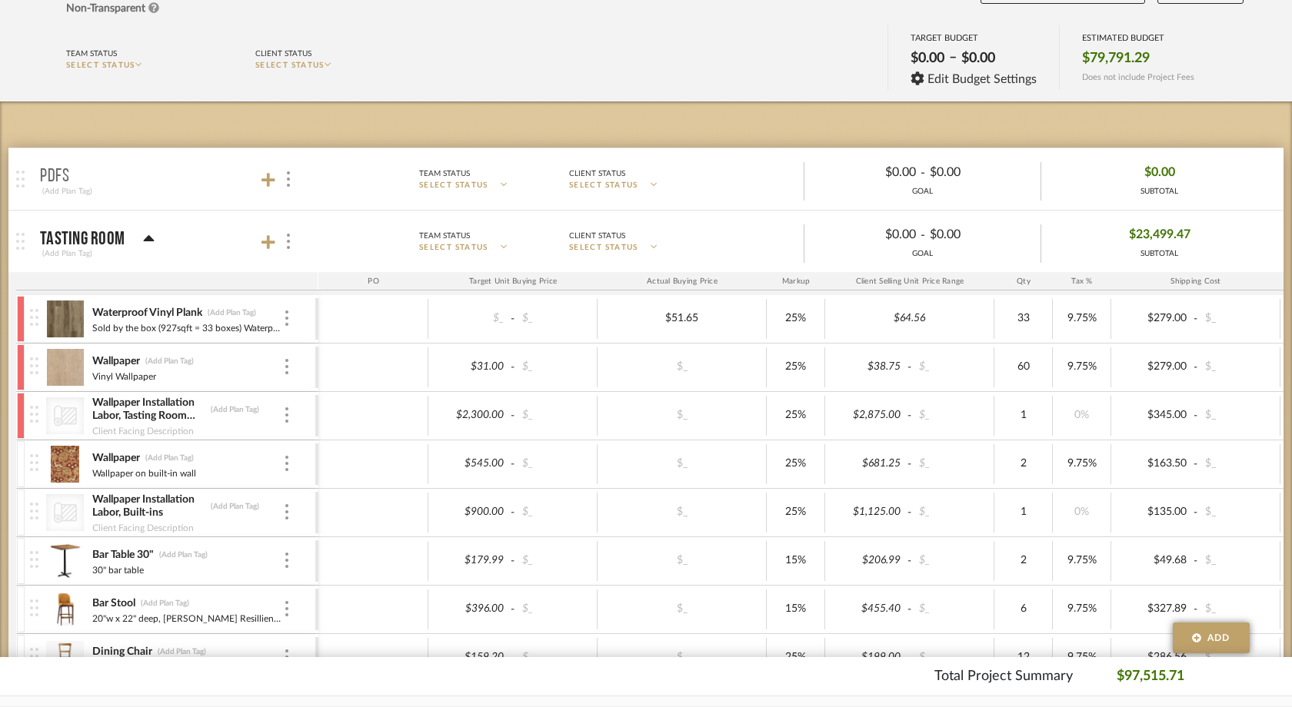
click at [18, 462] on div at bounding box center [21, 464] width 8 height 46
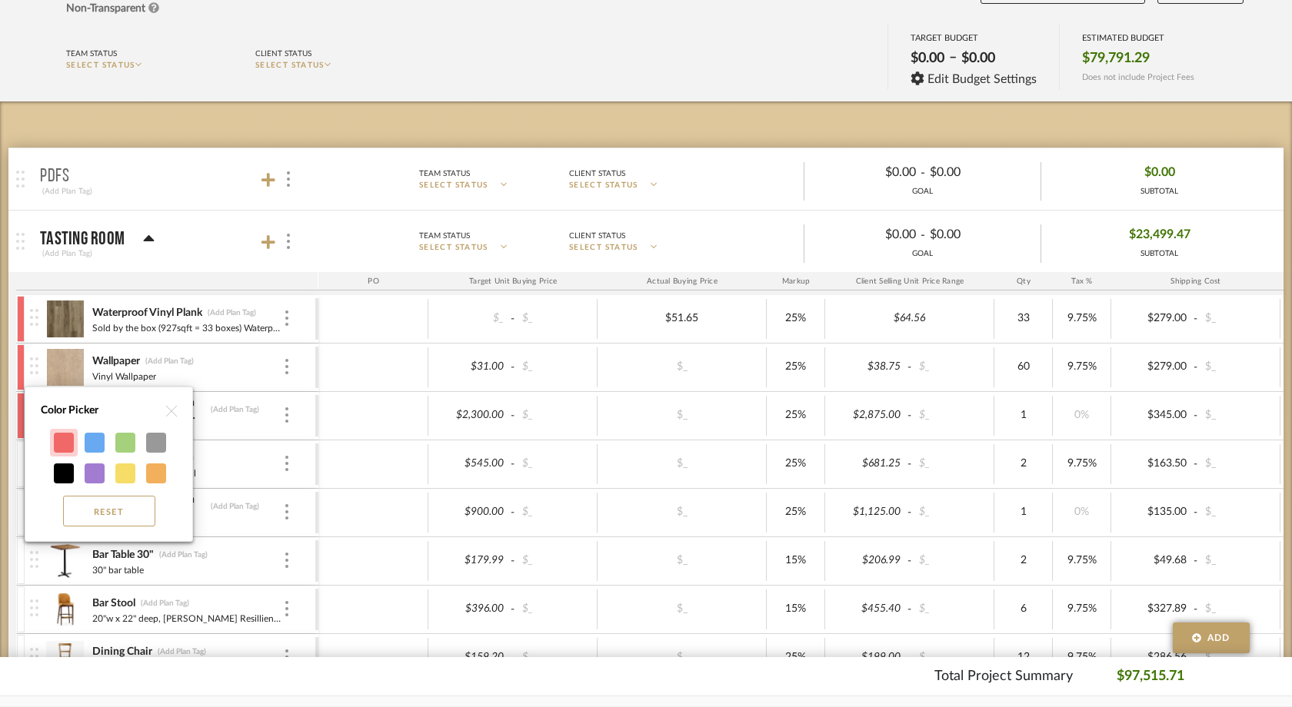
click at [59, 445] on div at bounding box center [64, 443] width 20 height 20
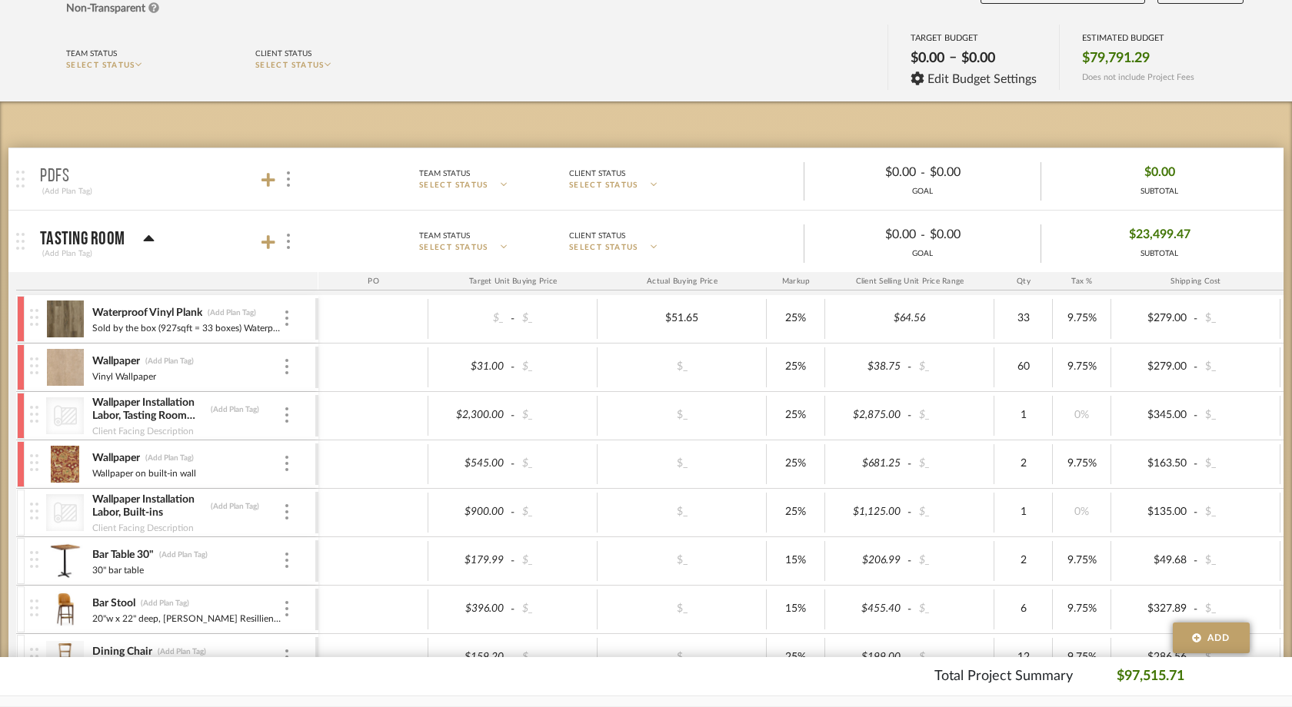
click at [24, 503] on div at bounding box center [21, 513] width 8 height 46
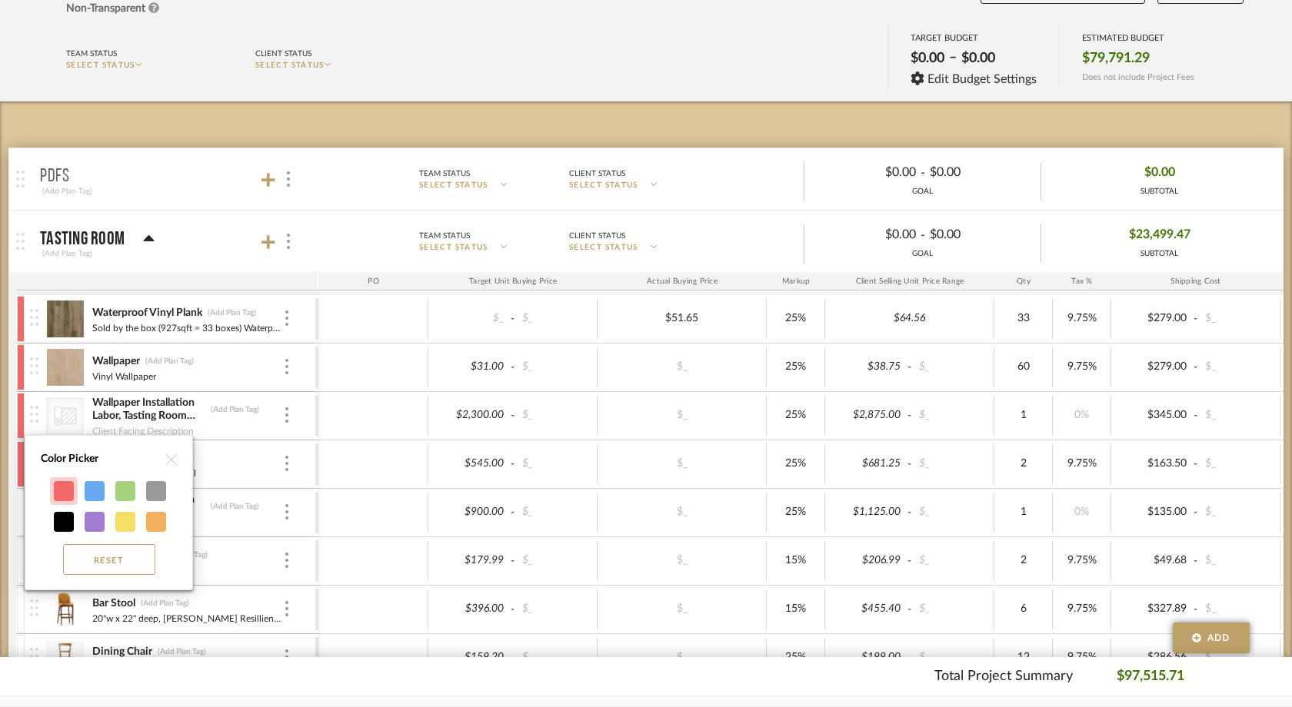
click at [61, 492] on div at bounding box center [64, 491] width 20 height 20
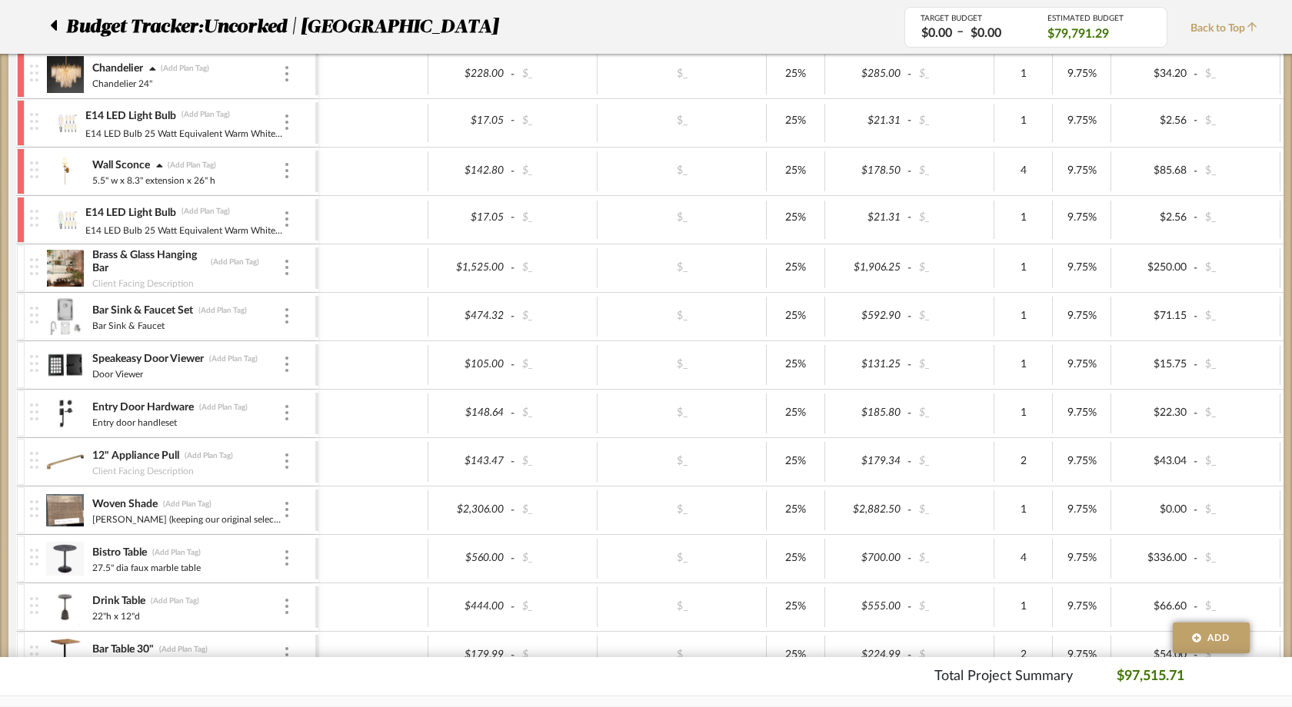
scroll to position [1900, 0]
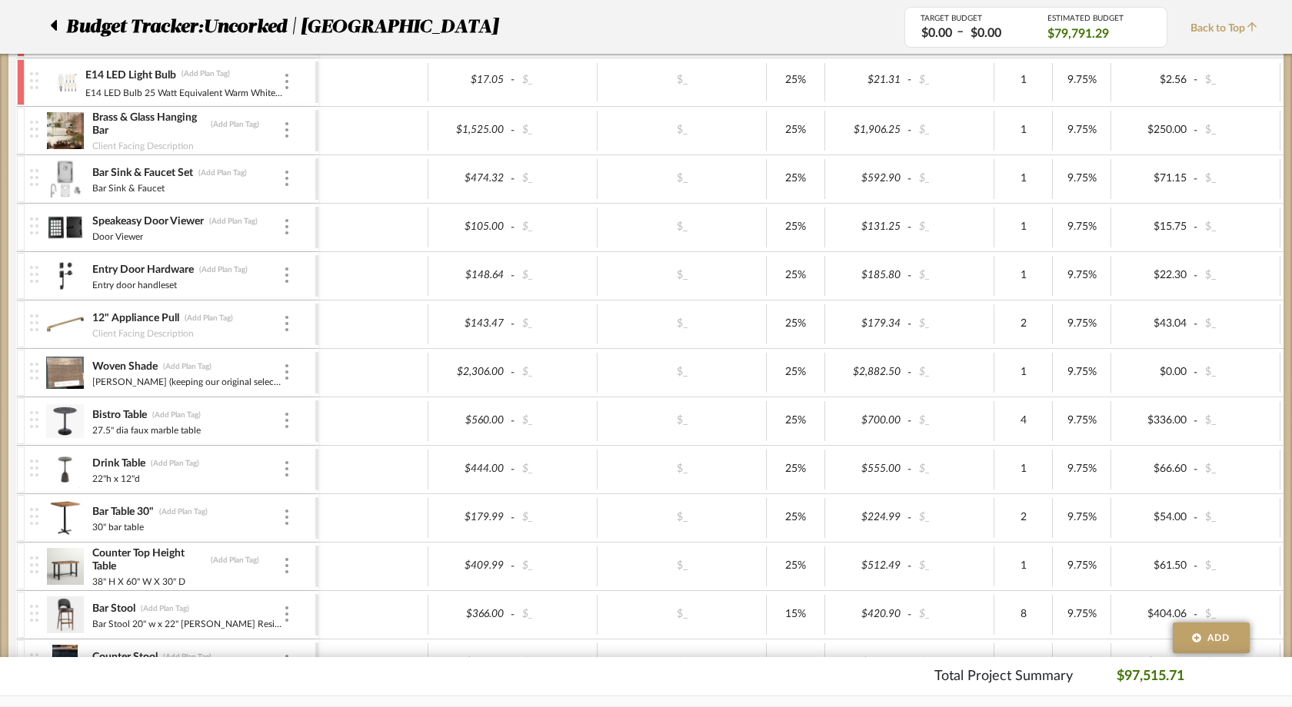
click at [1214, 30] on span "Back to Top" at bounding box center [1227, 29] width 75 height 16
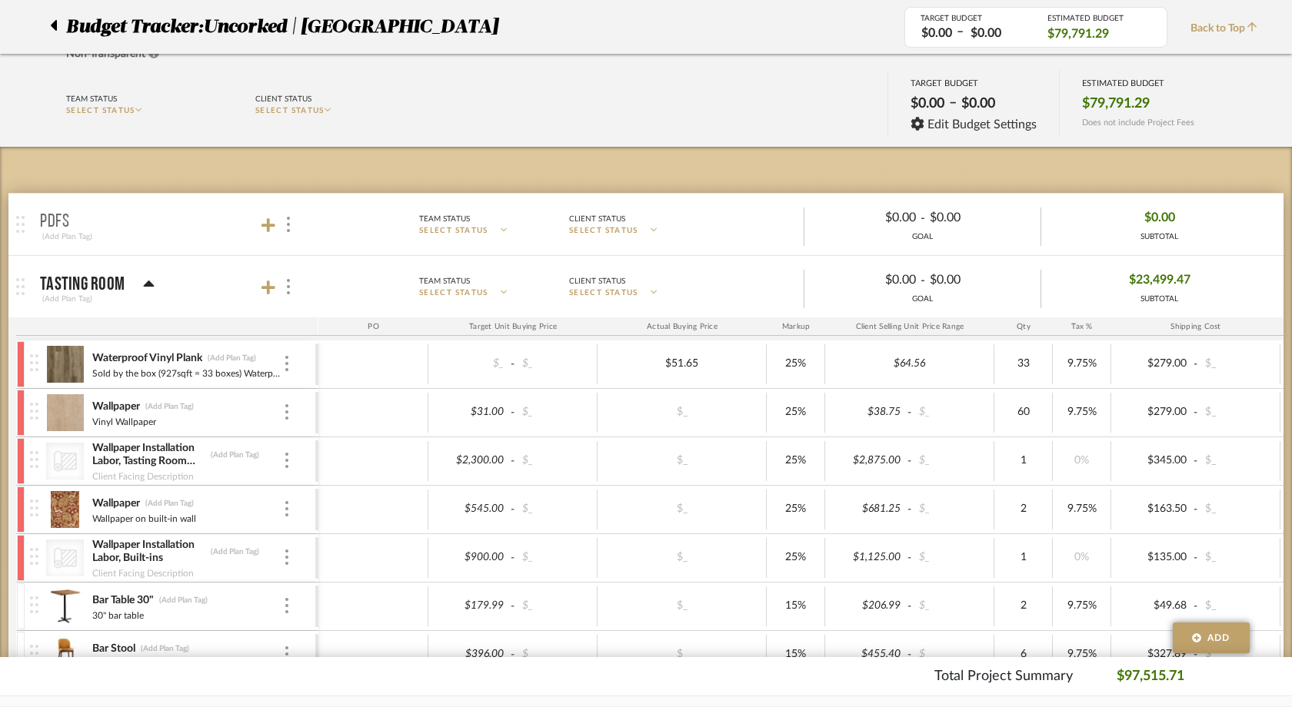
scroll to position [0, 0]
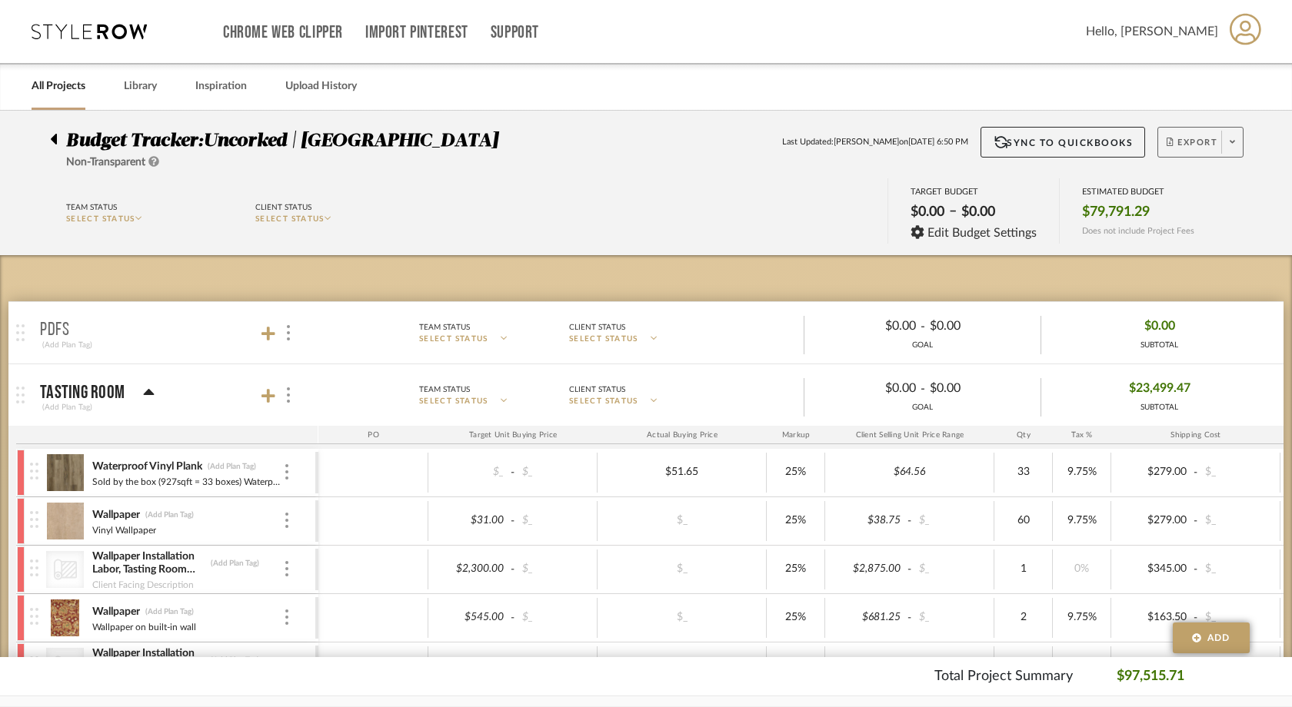
click at [1204, 142] on span "Export" at bounding box center [1192, 148] width 51 height 23
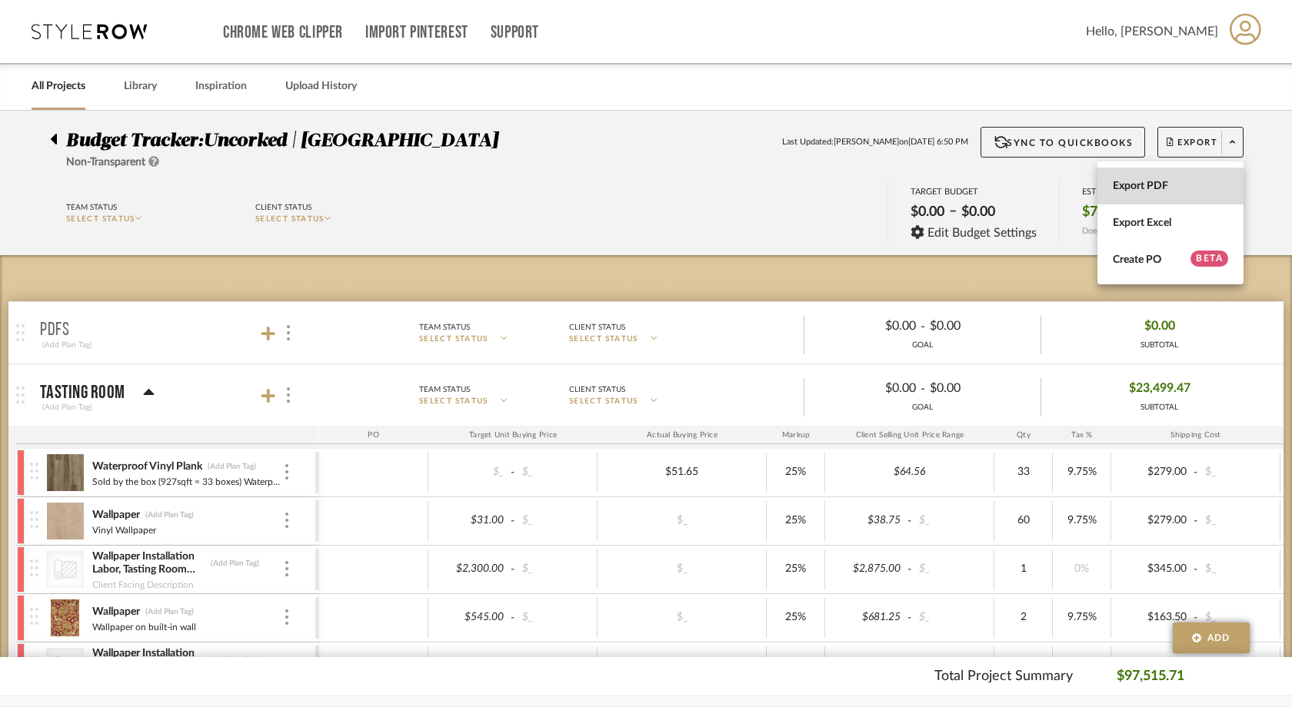
click at [1149, 197] on button "Export PDF" at bounding box center [1170, 186] width 146 height 37
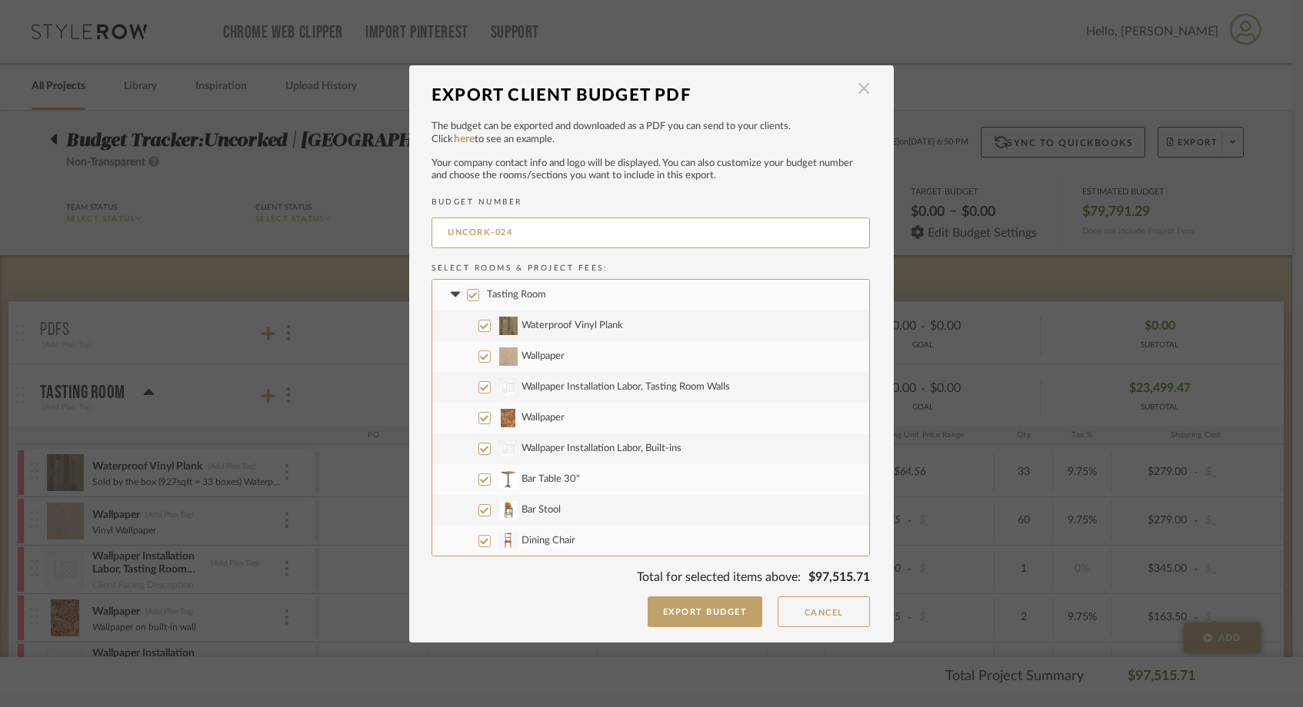
click at [862, 88] on span "button" at bounding box center [863, 89] width 31 height 31
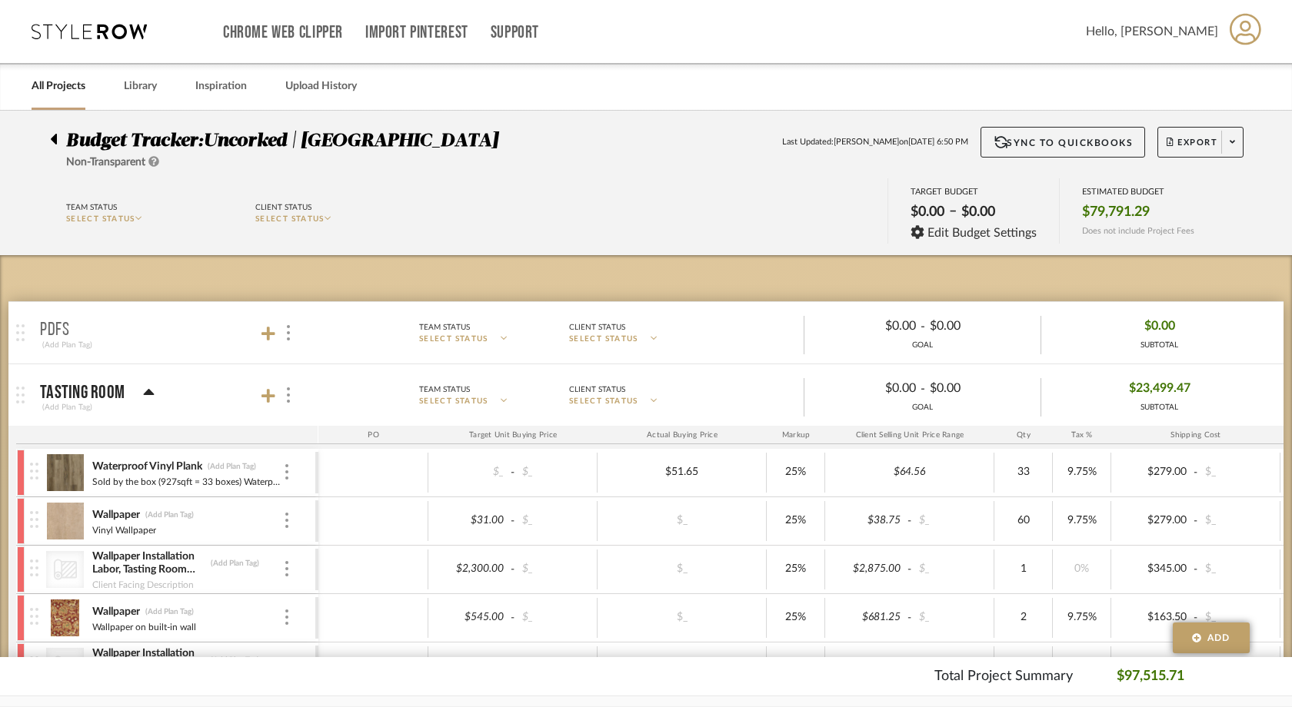
click at [40, 80] on link "All Projects" at bounding box center [59, 86] width 54 height 21
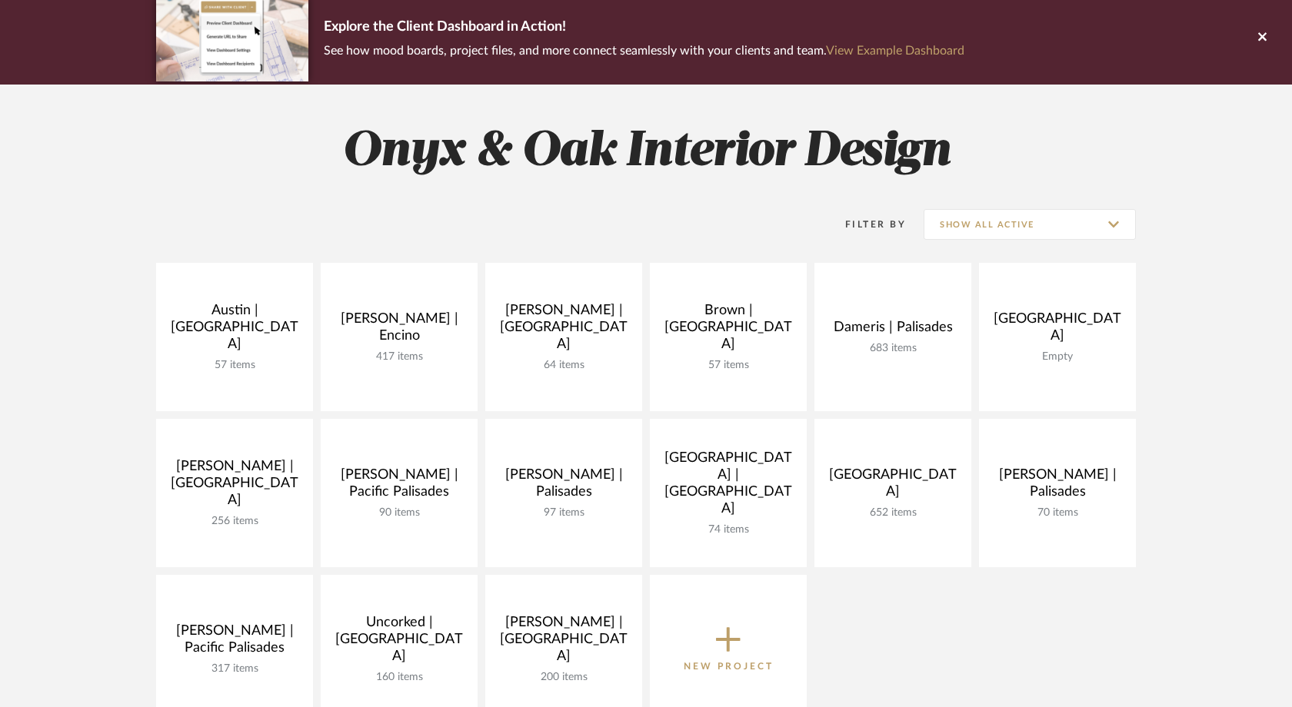
scroll to position [188, 0]
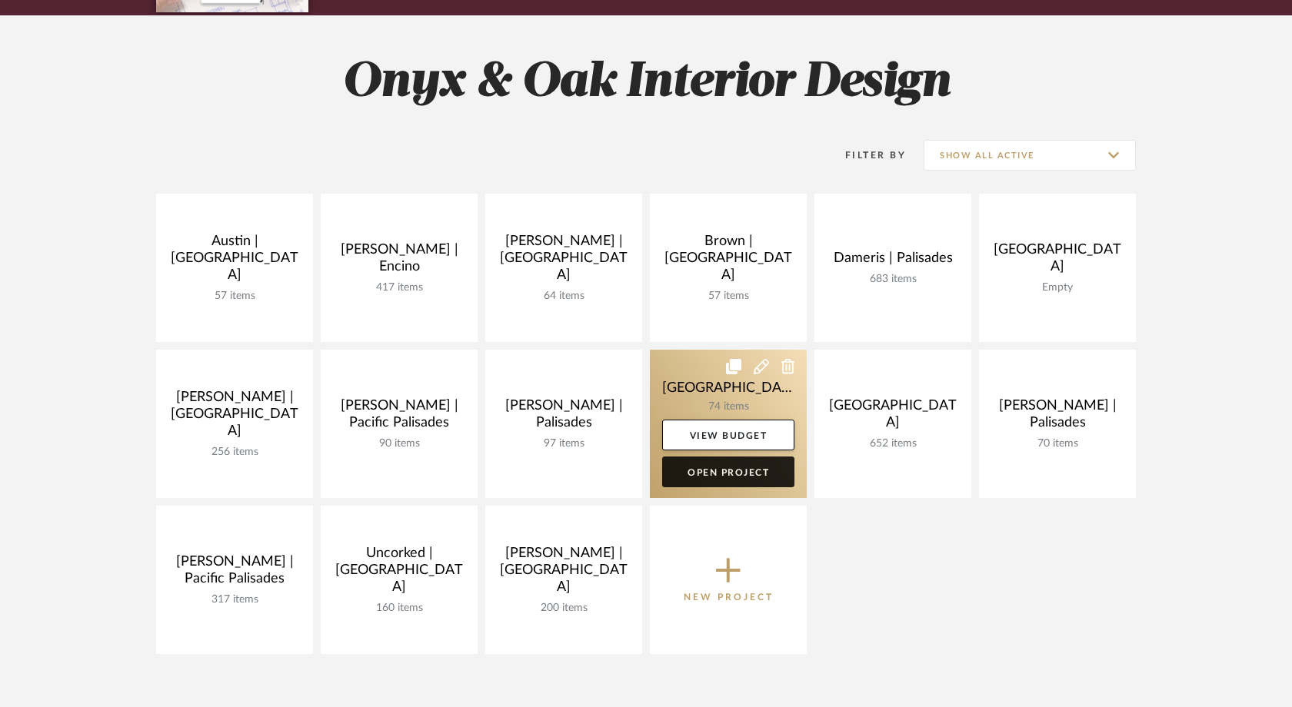
click at [729, 476] on link "Open Project" at bounding box center [728, 472] width 132 height 31
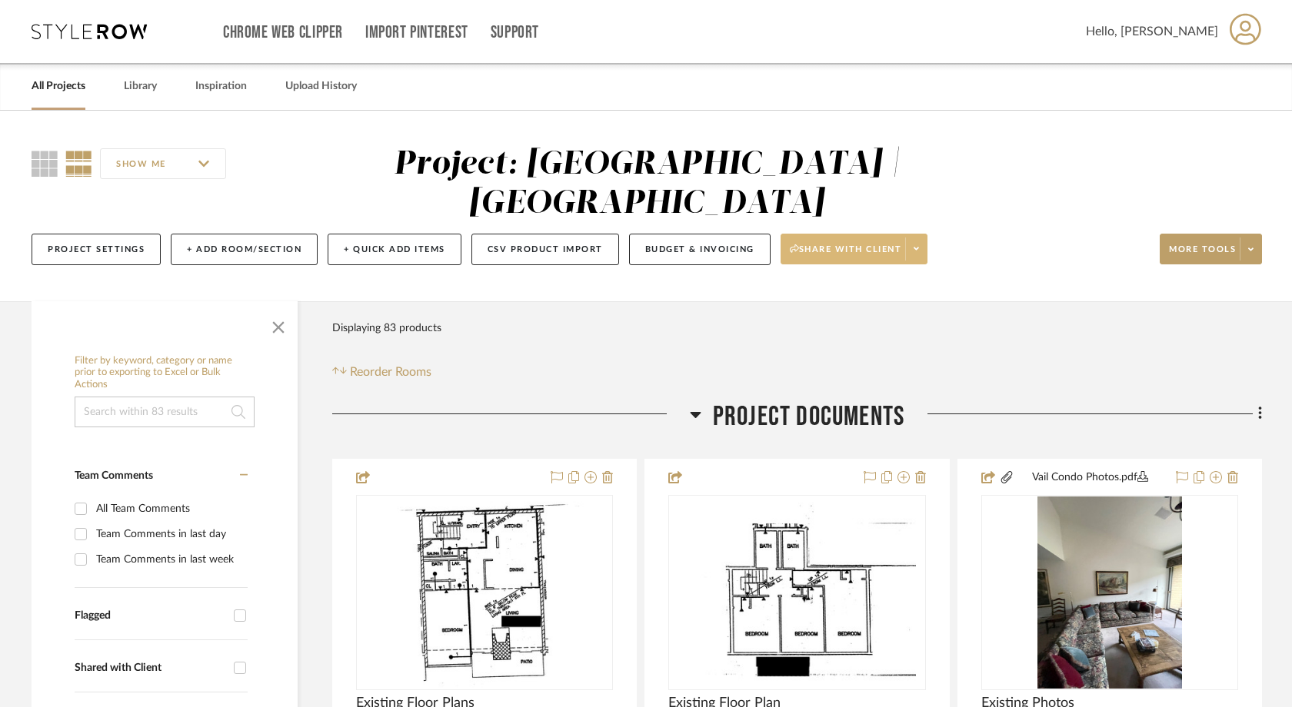
click at [927, 238] on span at bounding box center [916, 249] width 22 height 23
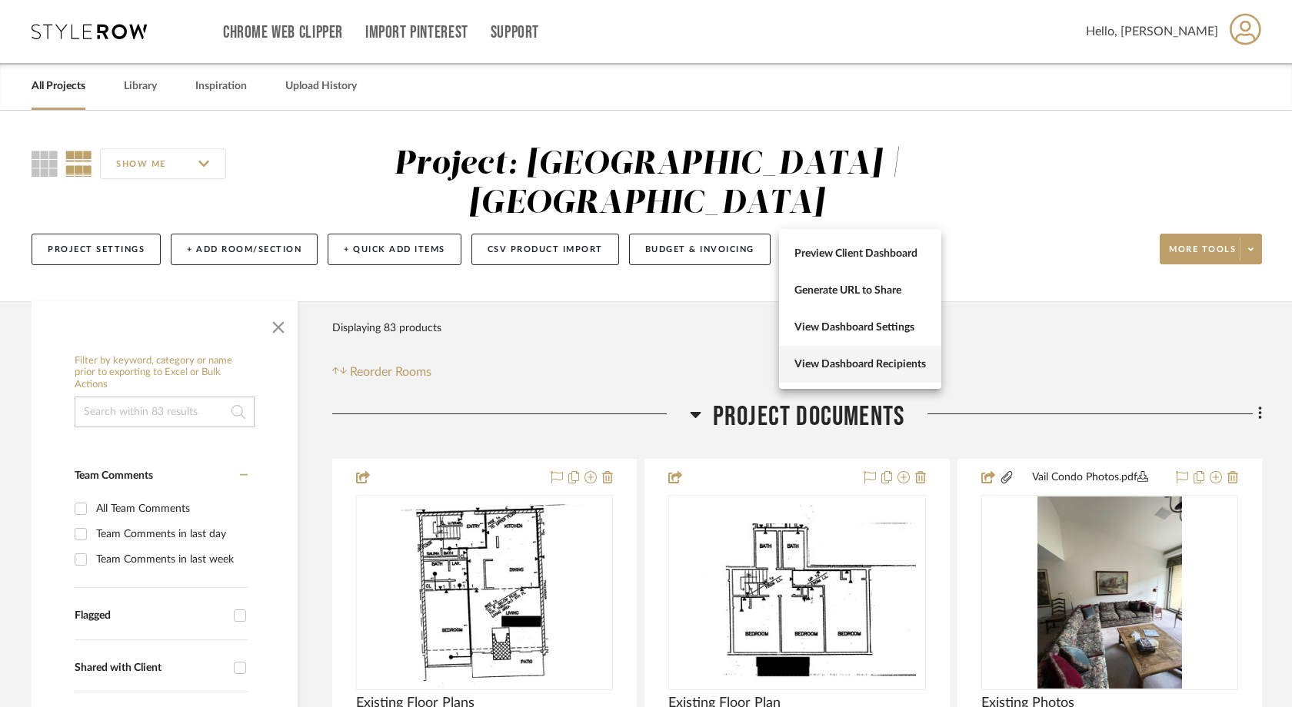
click at [852, 365] on span "View Dashboard Recipients" at bounding box center [860, 364] width 132 height 13
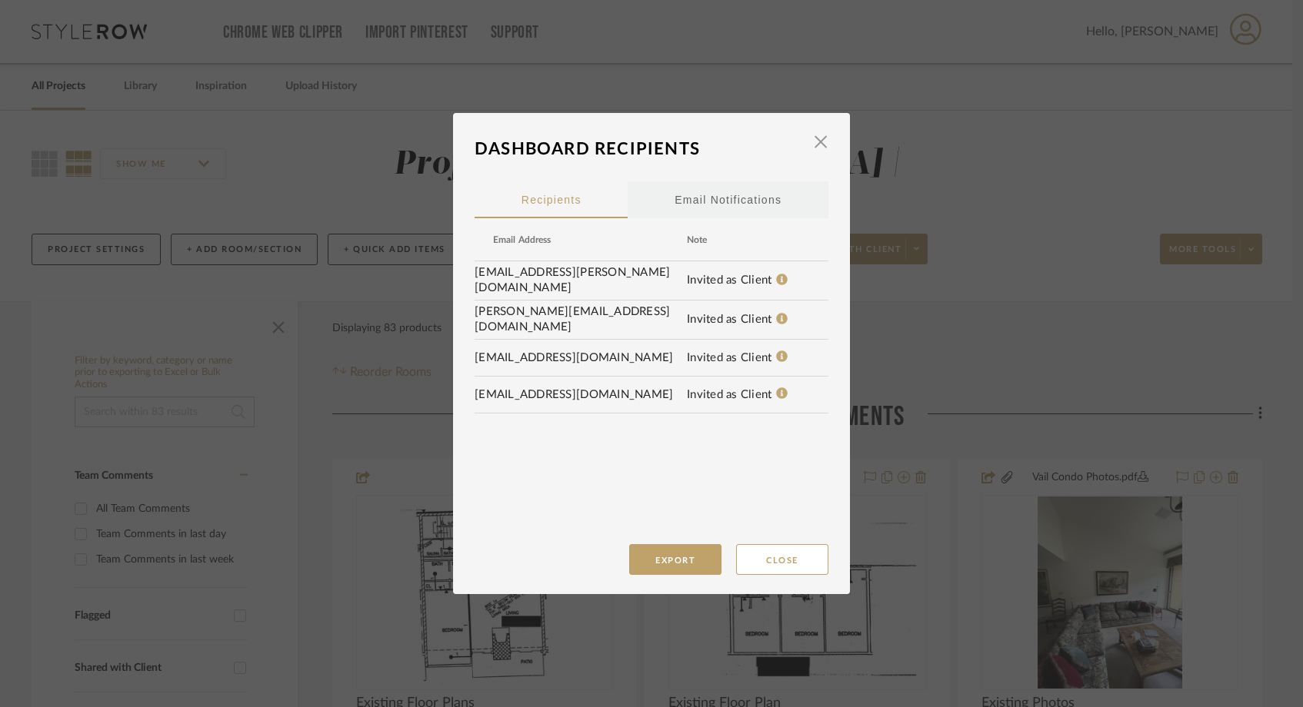
click at [699, 200] on div "Email Notifications" at bounding box center [727, 200] width 107 height 38
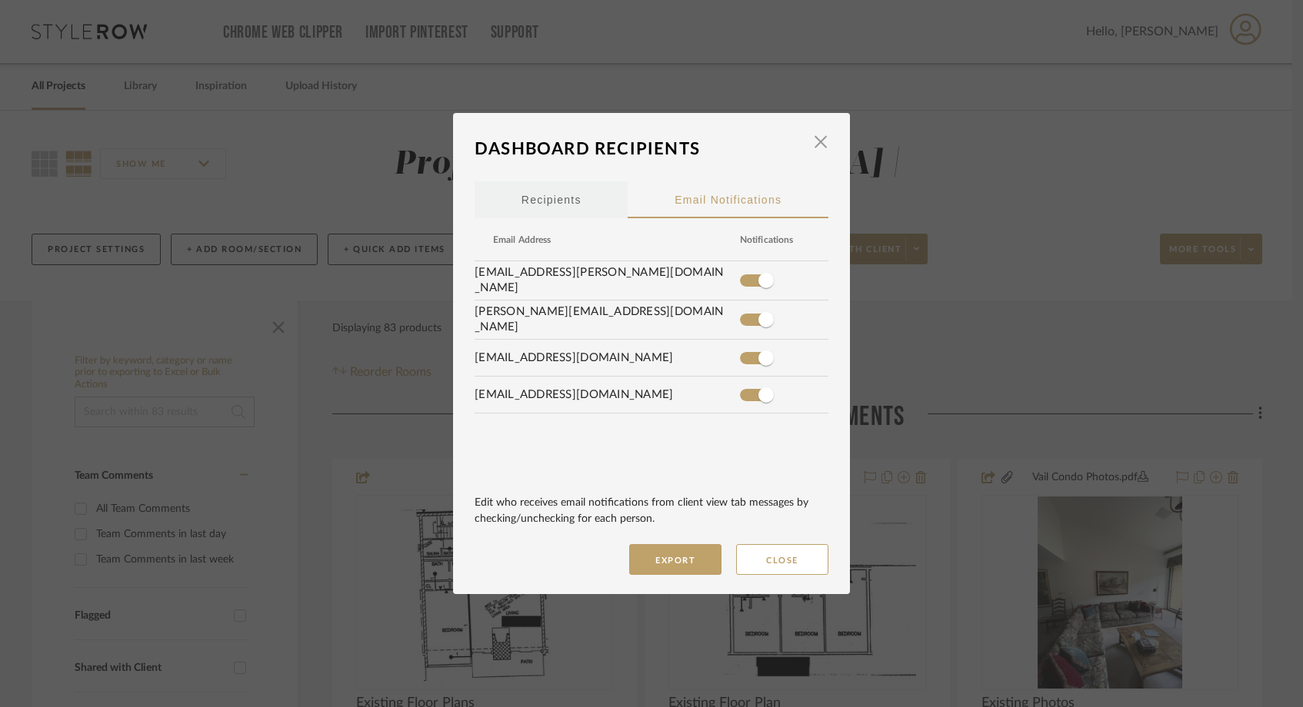
click at [541, 201] on span "Recipients" at bounding box center [551, 200] width 60 height 11
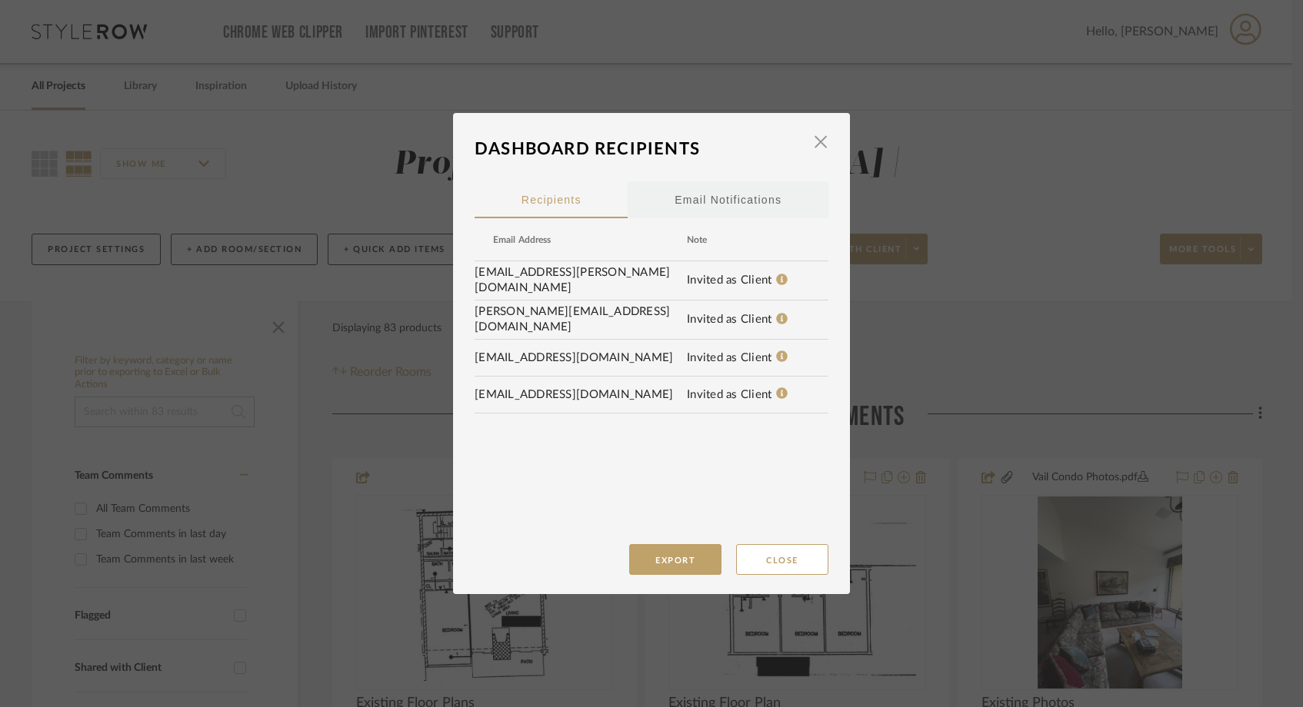
click at [719, 207] on div "Email Notifications" at bounding box center [727, 200] width 107 height 38
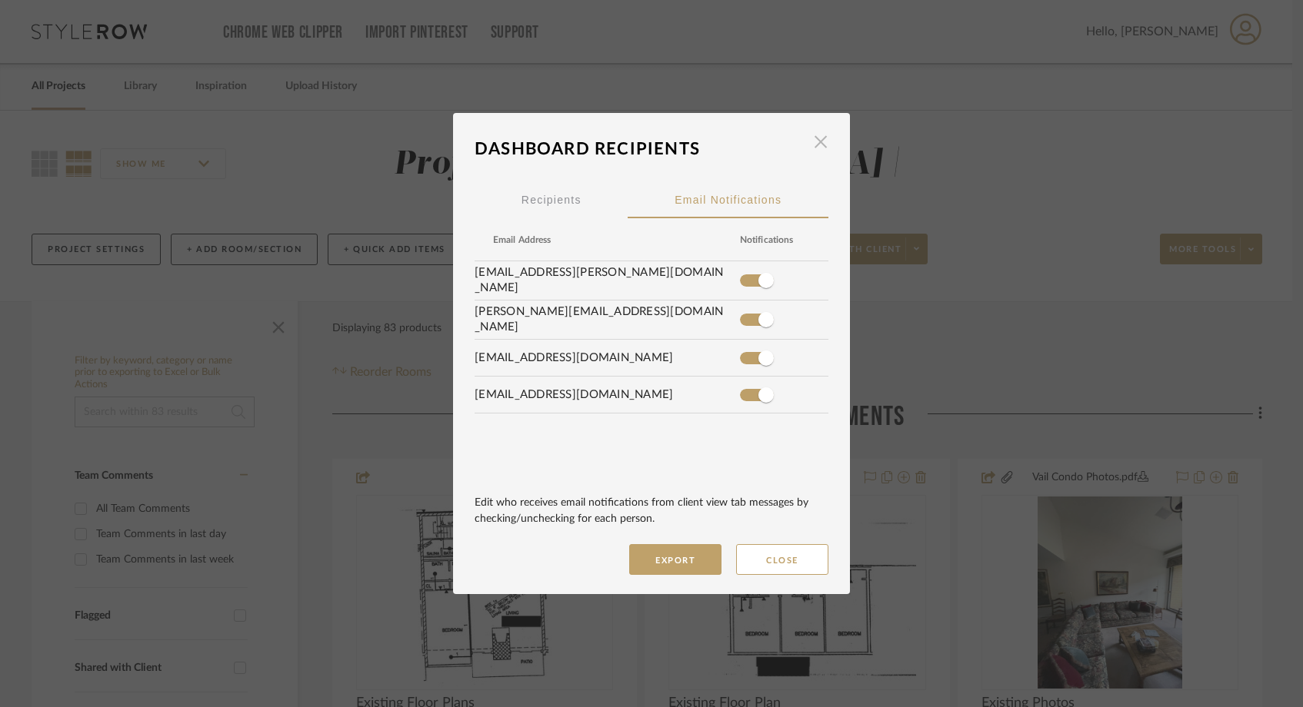
click at [814, 144] on span "button" at bounding box center [820, 141] width 31 height 31
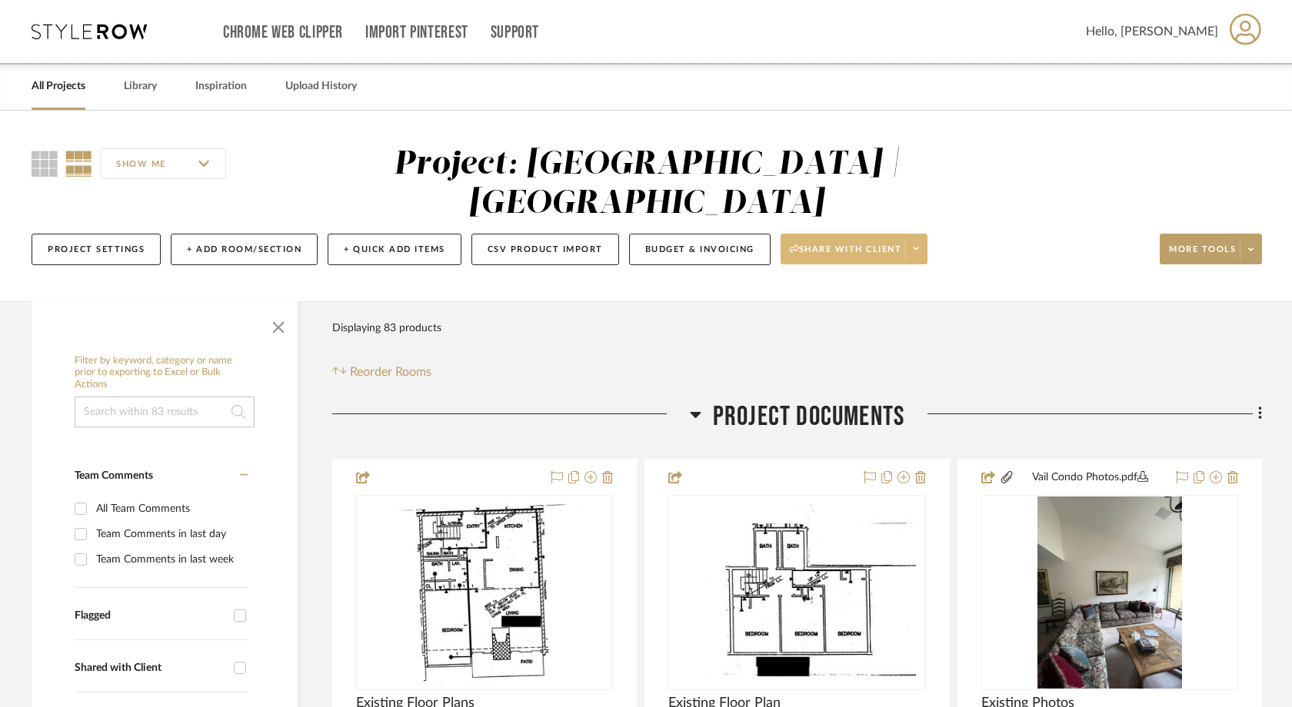
click at [797, 244] on span "Share with client" at bounding box center [846, 255] width 112 height 23
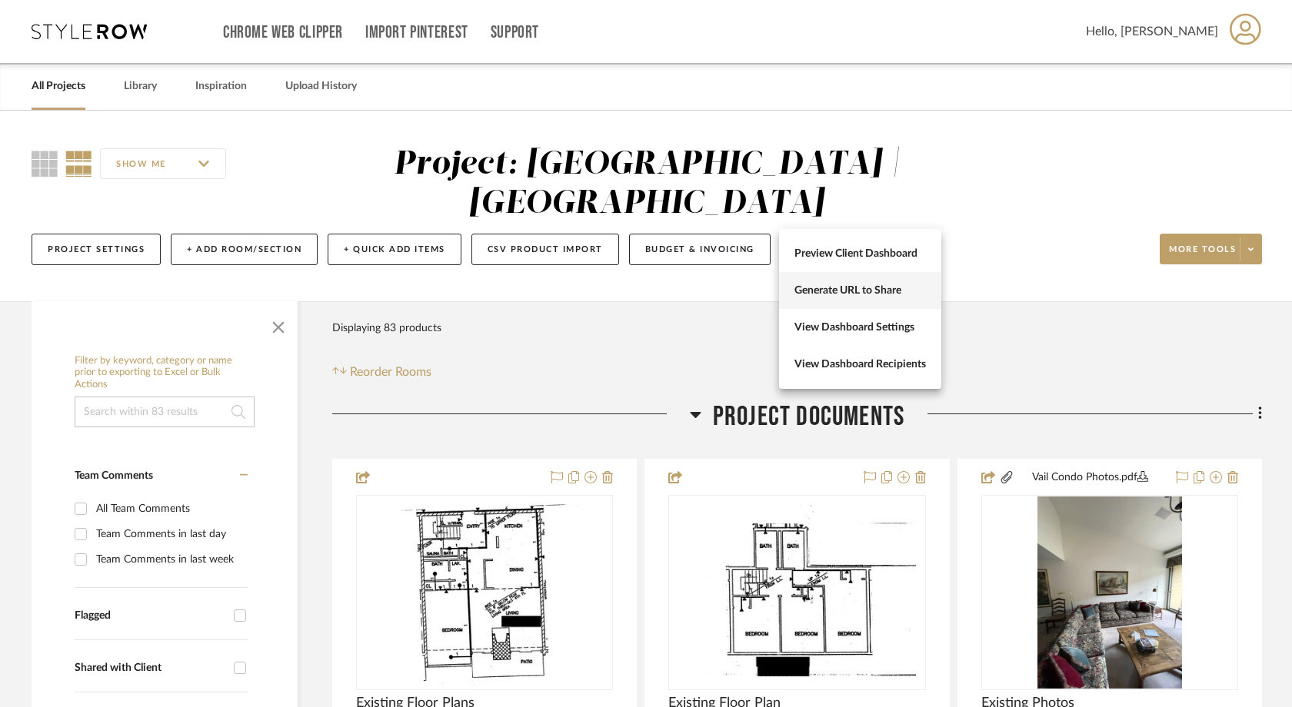
drag, startPoint x: 797, startPoint y: 321, endPoint x: 819, endPoint y: 295, distance: 33.3
click at [819, 295] on div "Preview Client Dashboard Generate URL to Share View Dashboard Settings View Das…" at bounding box center [860, 309] width 162 height 160
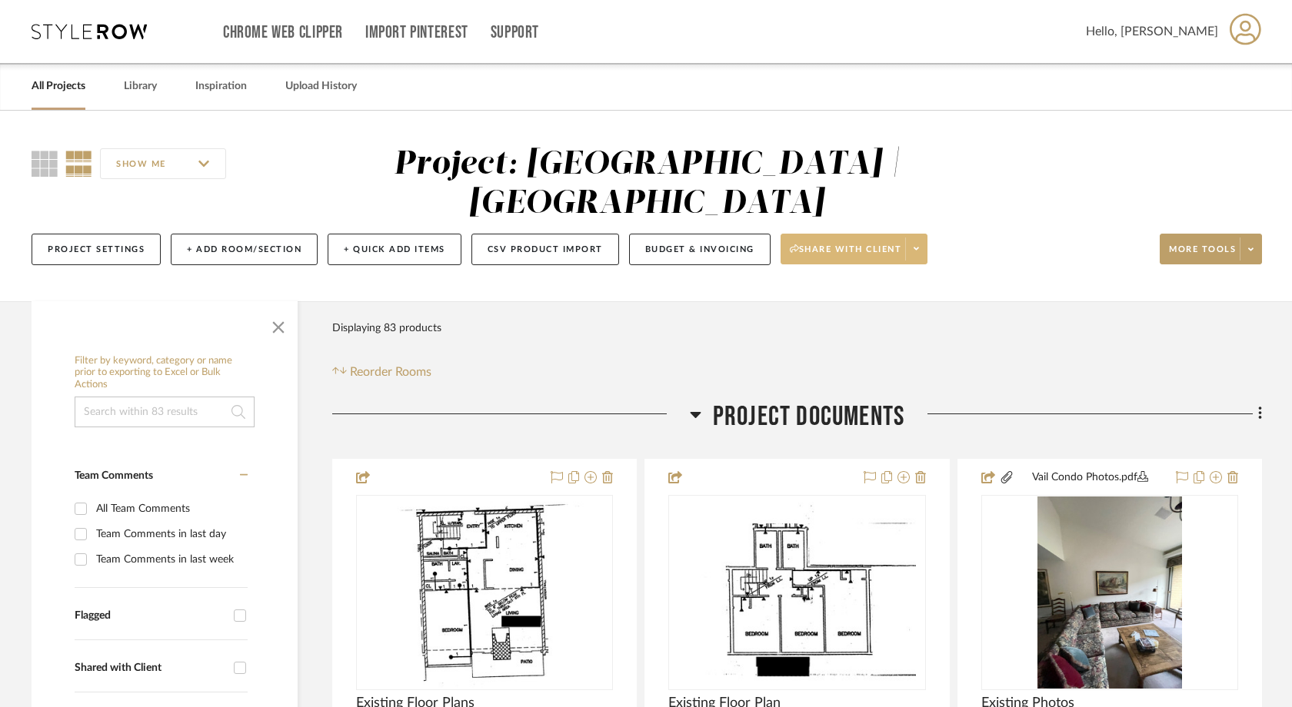
click at [830, 244] on span "Share with client" at bounding box center [846, 255] width 112 height 23
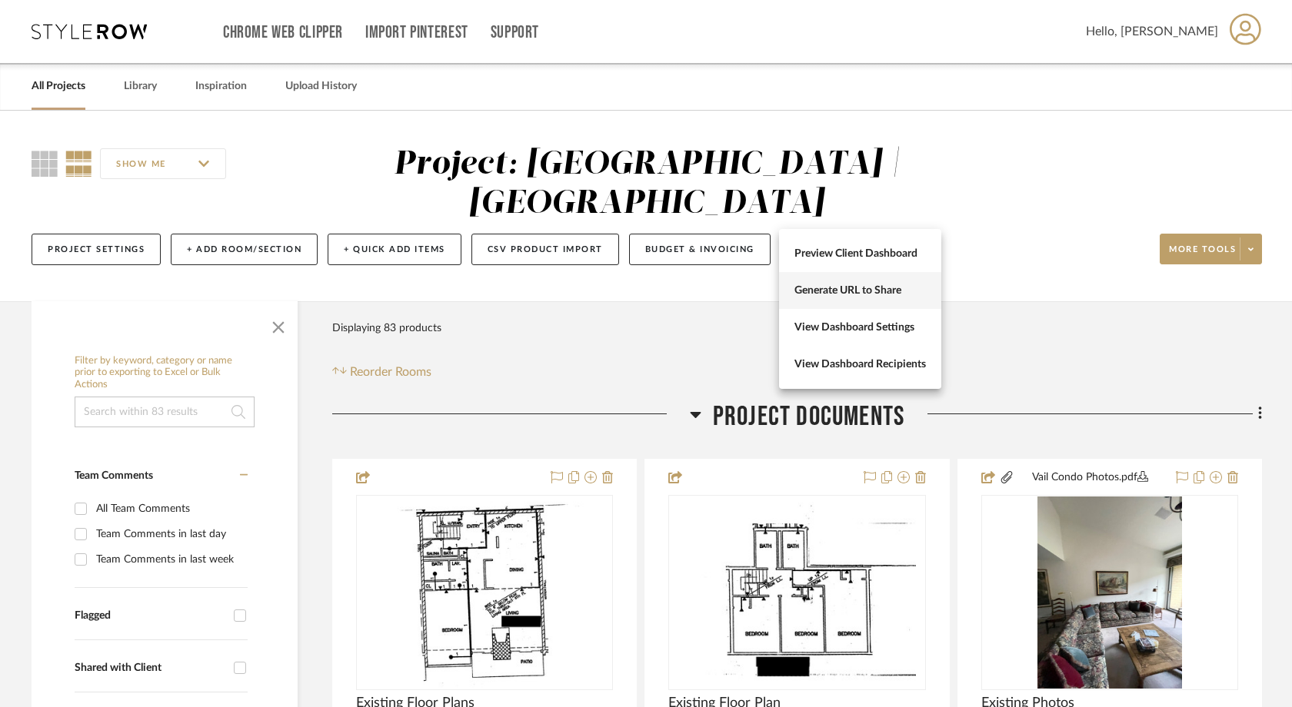
click at [815, 281] on button "Generate URL to Share" at bounding box center [860, 290] width 162 height 37
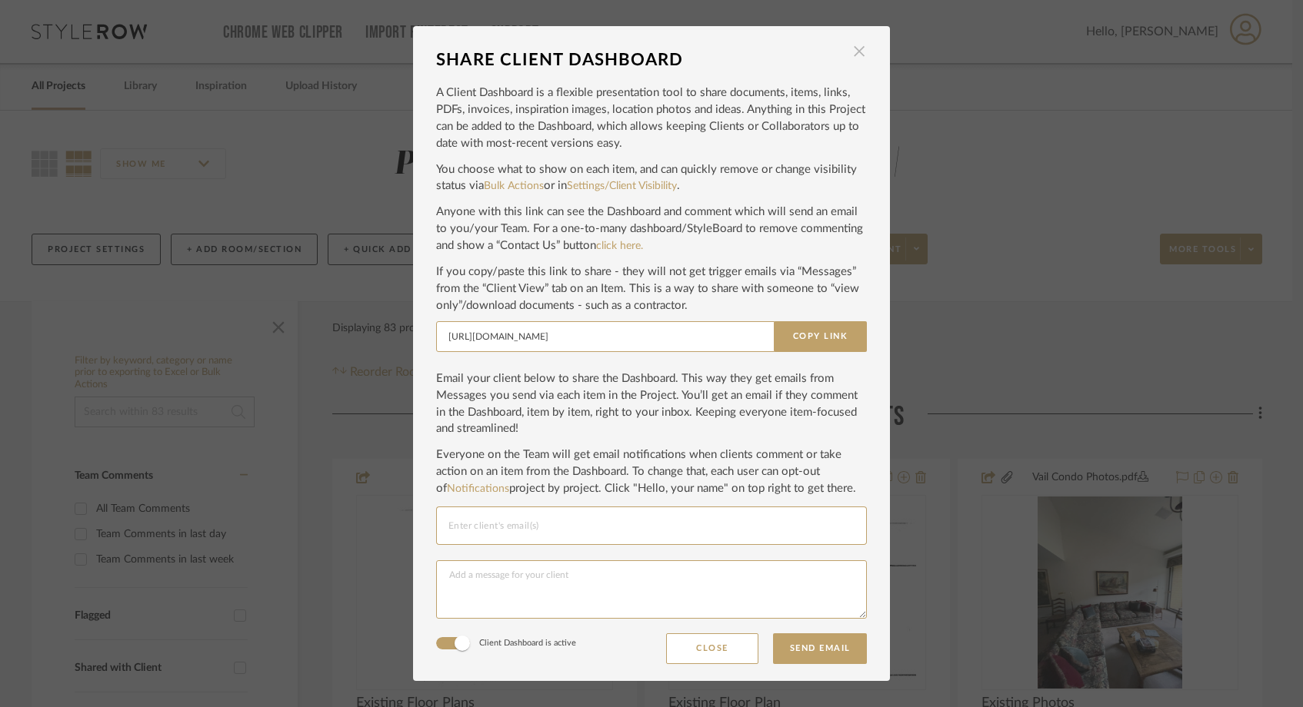
click at [854, 51] on span "button" at bounding box center [859, 51] width 31 height 31
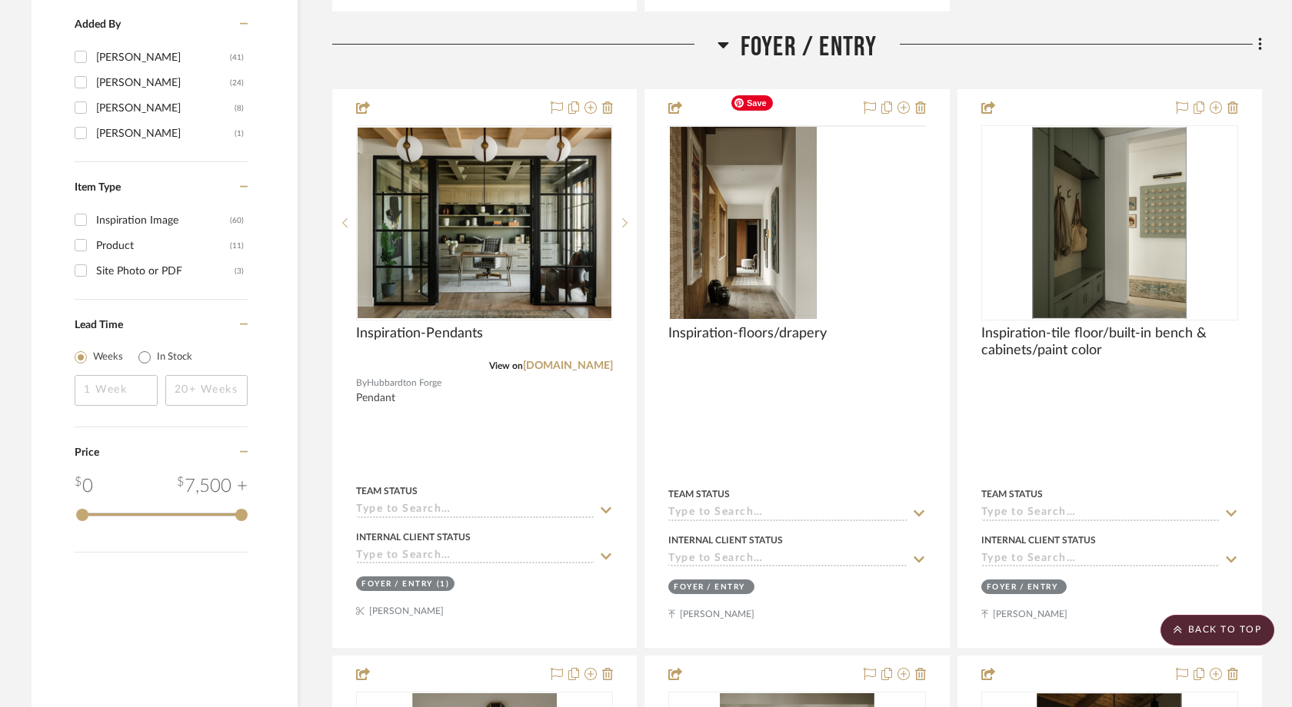
scroll to position [1655, 0]
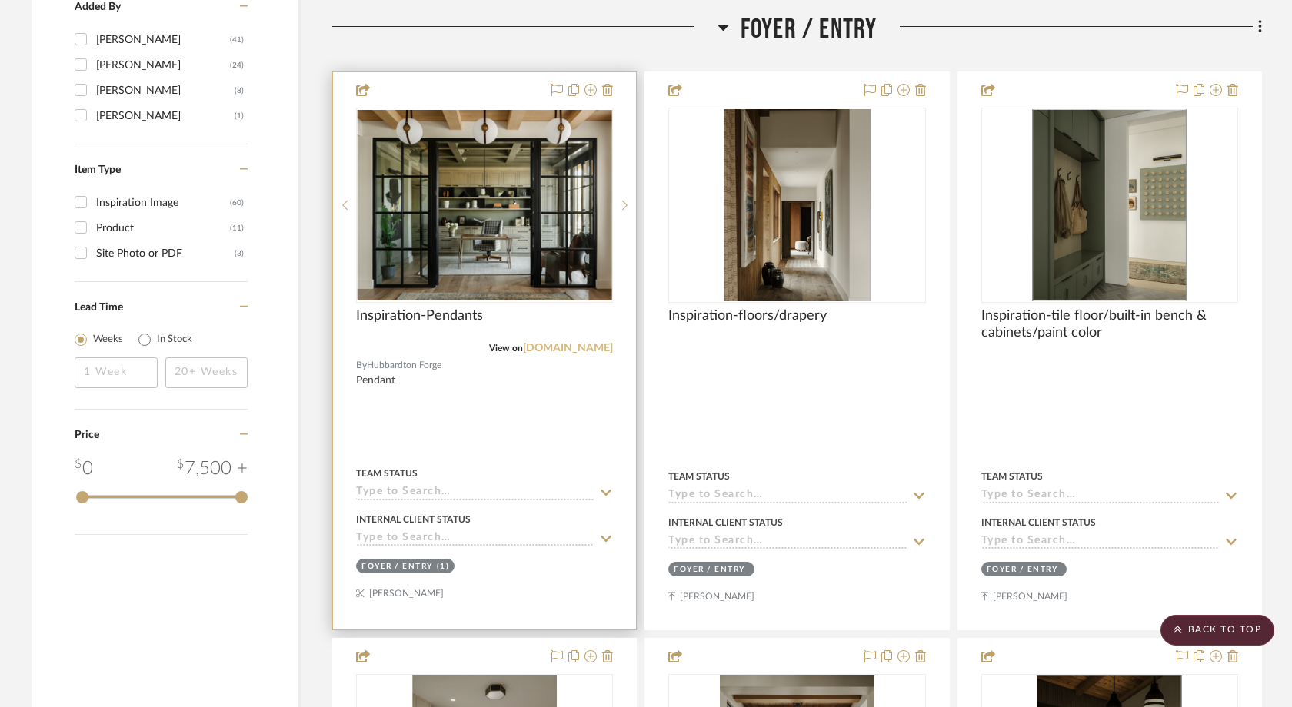
click at [524, 343] on link "hubbardtonforge.com" at bounding box center [568, 348] width 90 height 11
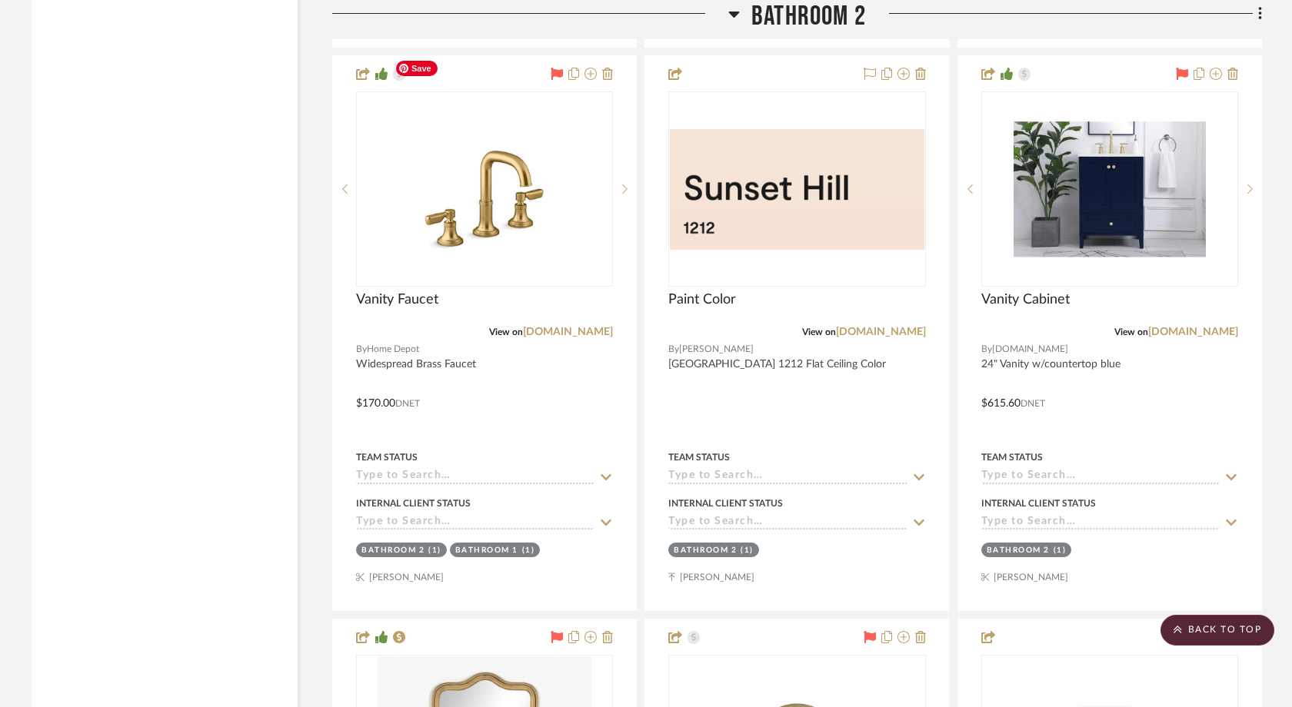
scroll to position [7063, 0]
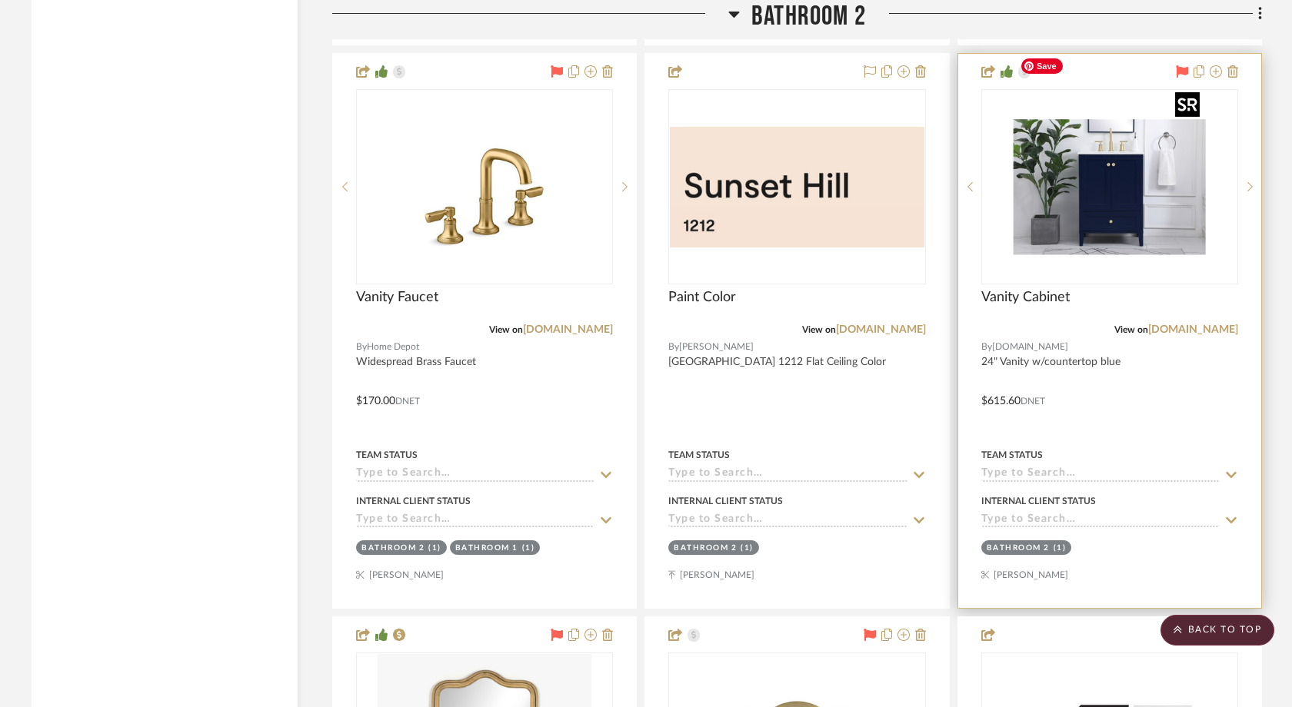
click at [0, 0] on img at bounding box center [0, 0] width 0 height 0
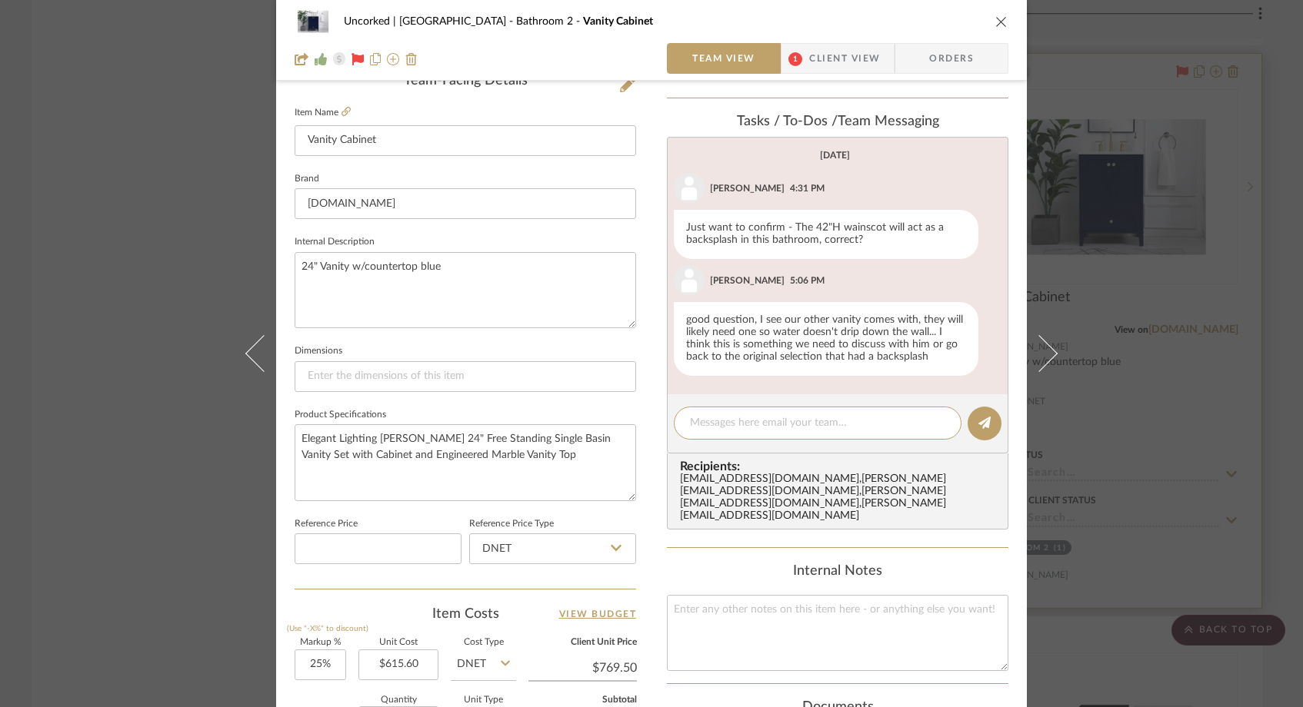
scroll to position [476, 0]
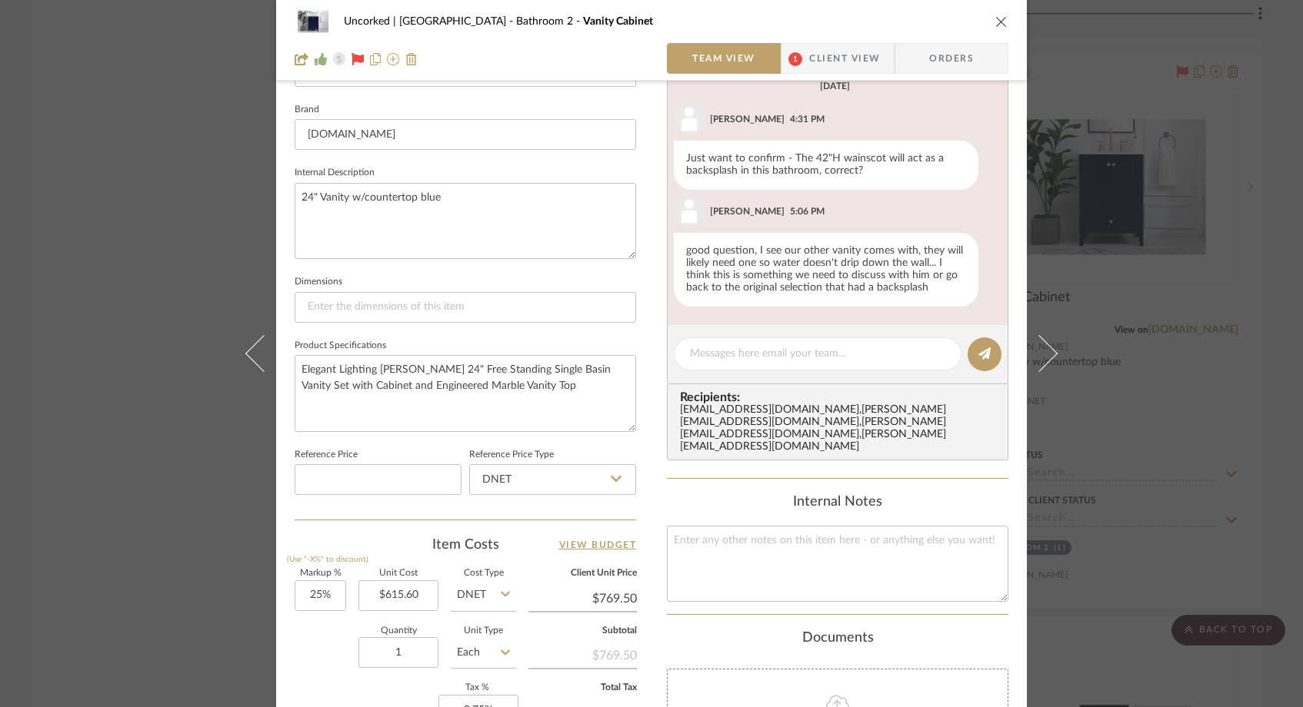
click at [155, 198] on div "Uncorked | Hermosa Beach Bathroom 2 Vanity Cabinet Team View 1 Client View Orde…" at bounding box center [651, 353] width 1303 height 707
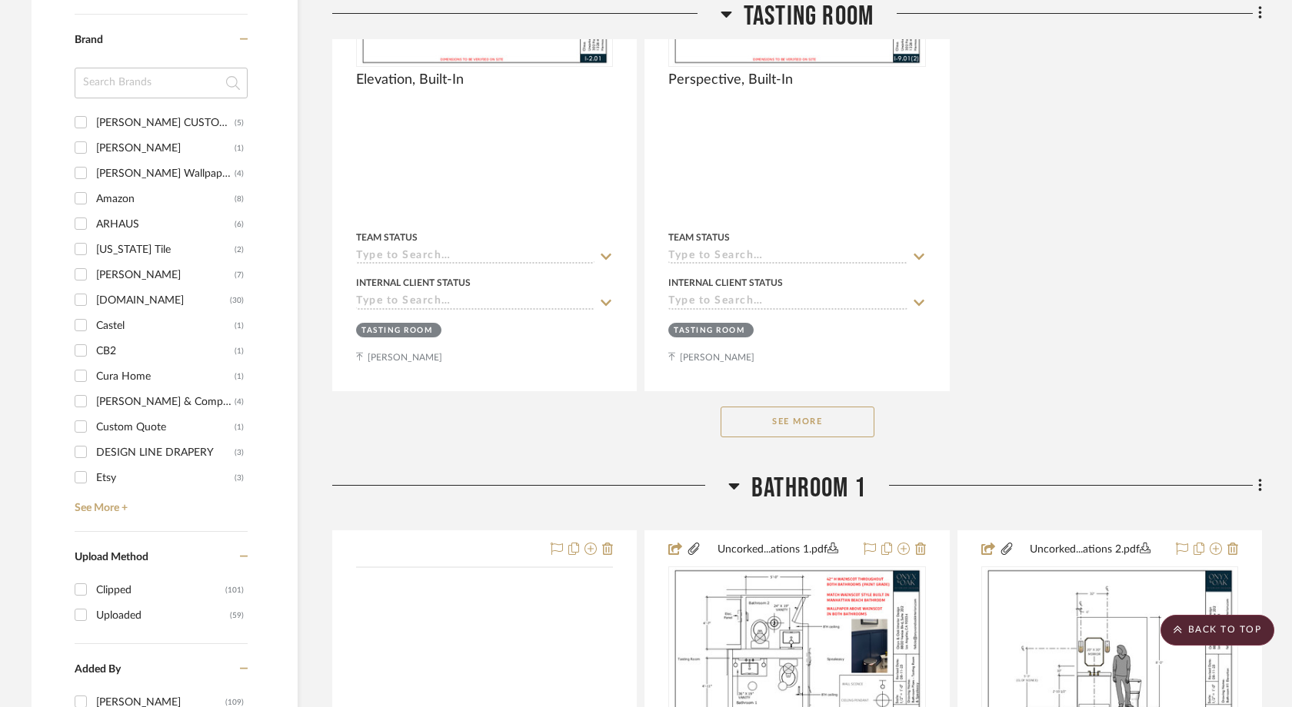
scroll to position [1956, 0]
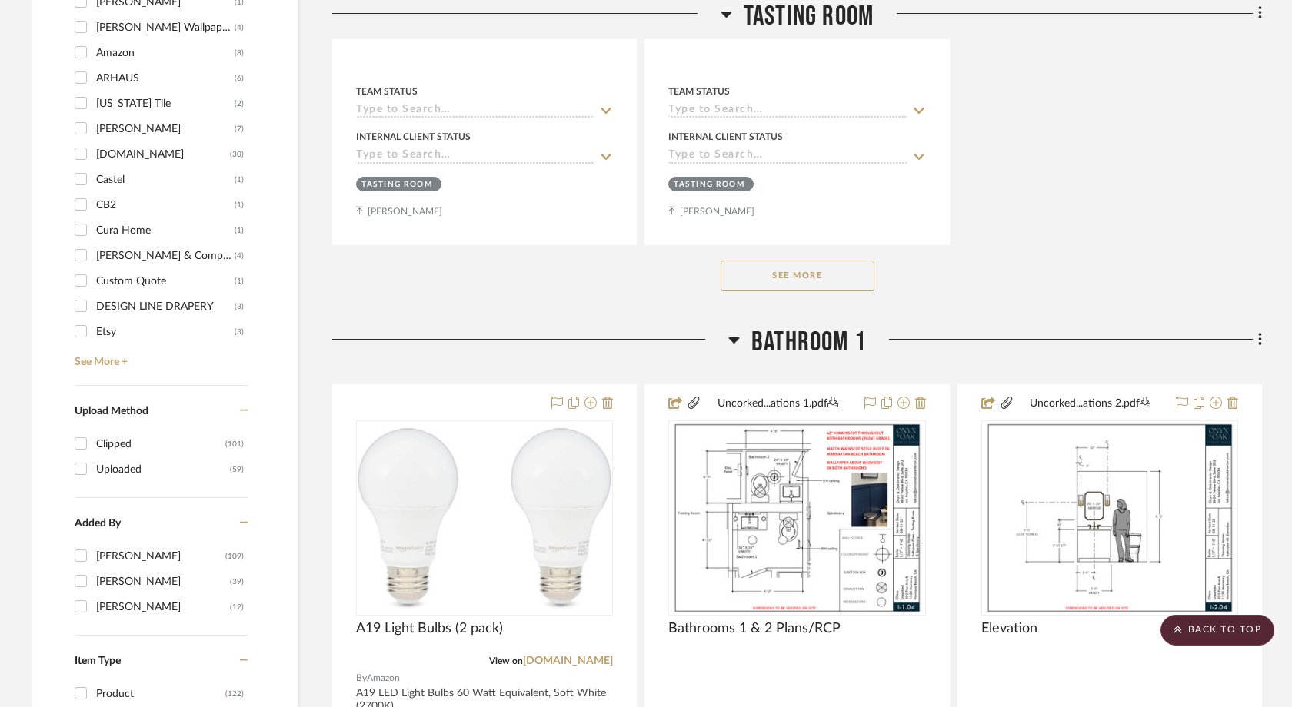
click at [780, 261] on button "See More" at bounding box center [798, 276] width 154 height 31
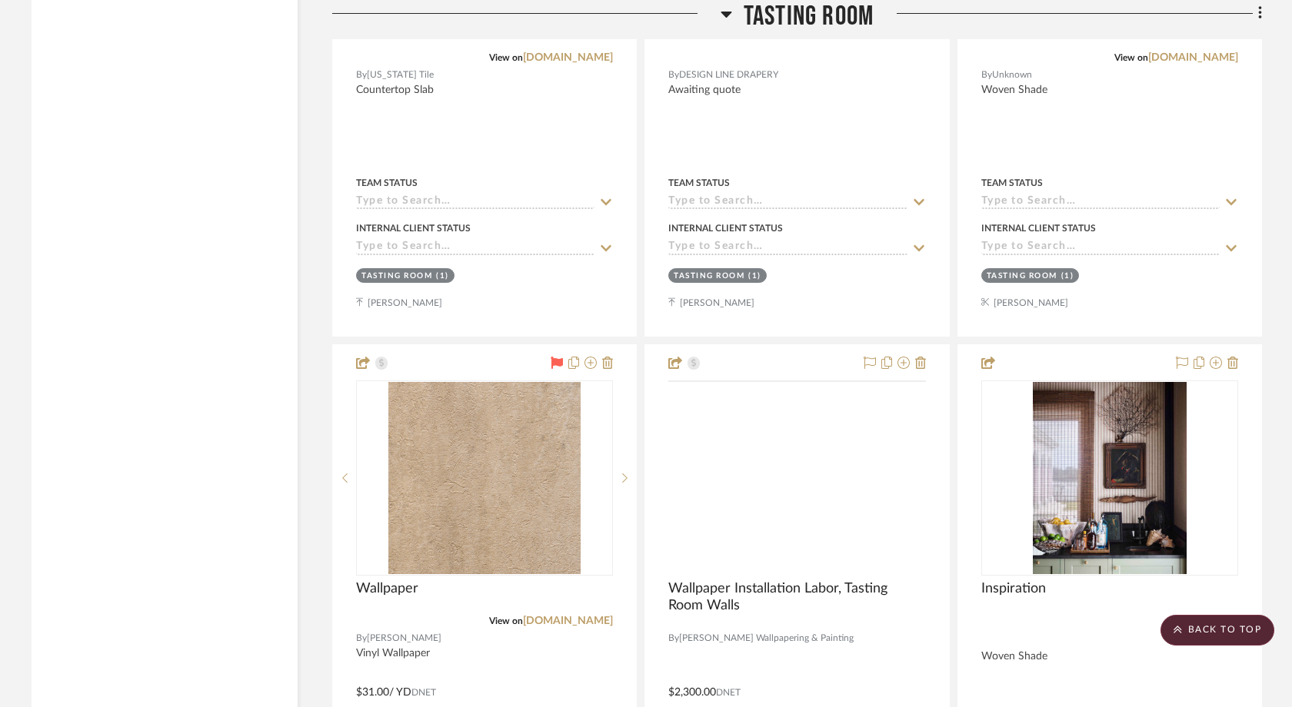
scroll to position [4908, 0]
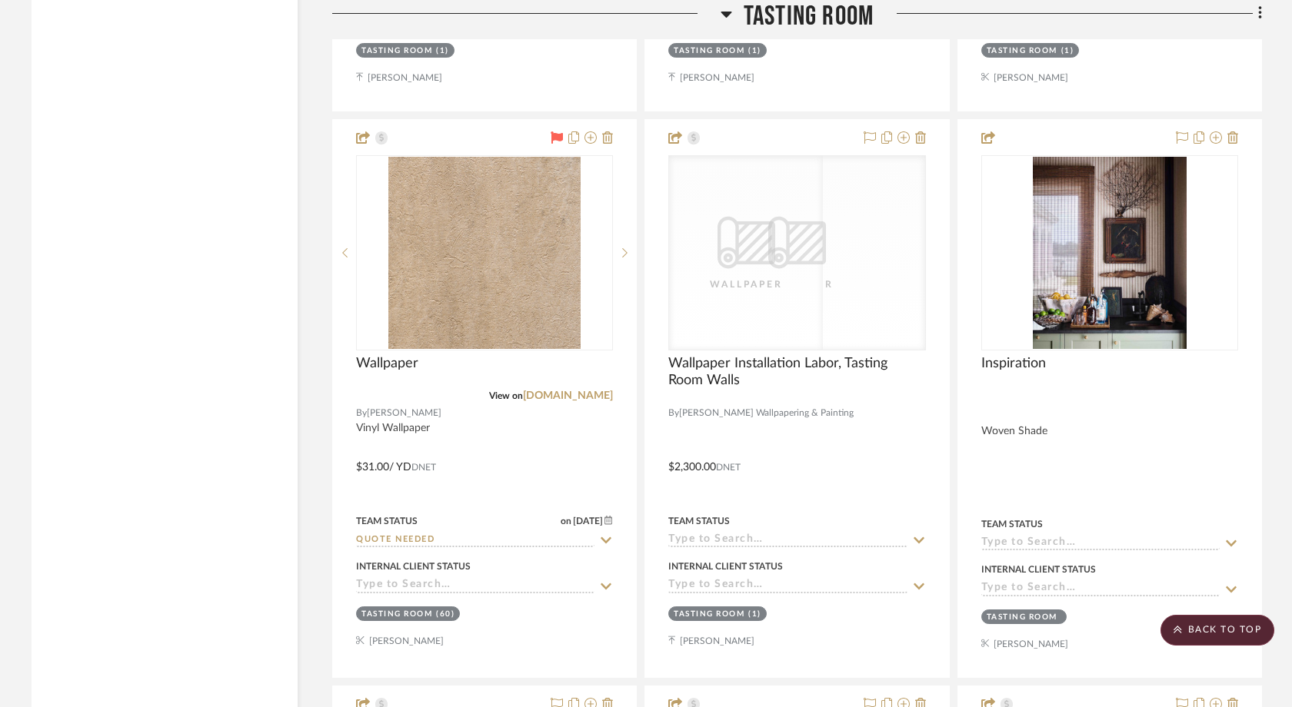
click at [780, 238] on div "CategoryIconWallcovering Created with Sketch. Wallpaper CategoryIconWallcoverin…" at bounding box center [796, 252] width 257 height 195
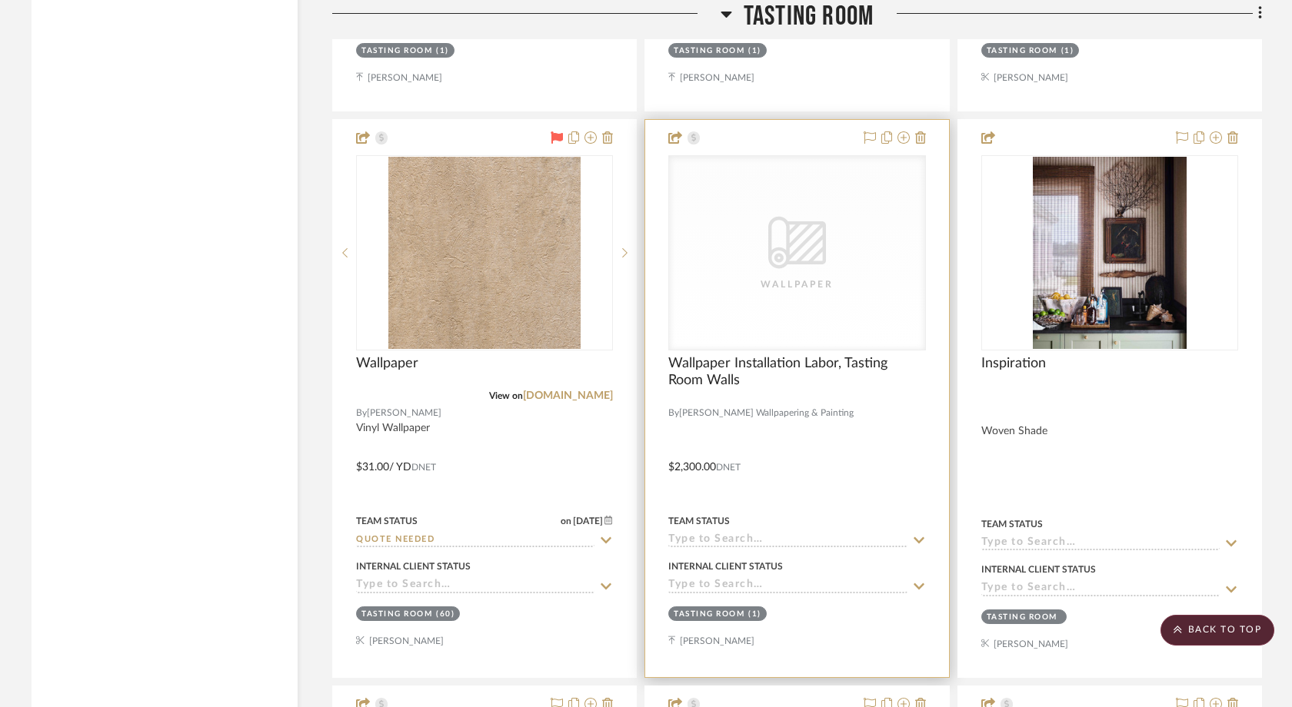
click at [778, 281] on div "CategoryIconWallcovering Created with Sketch. Wallpaper" at bounding box center [796, 253] width 255 height 194
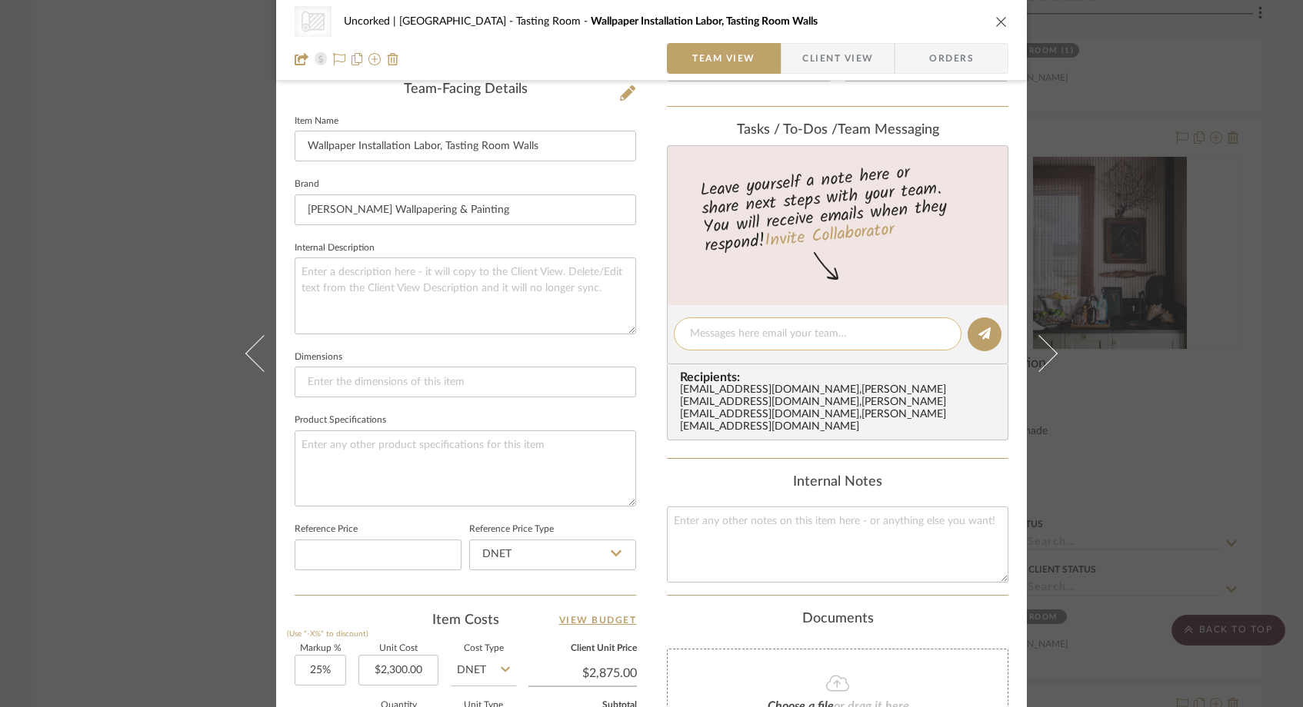
scroll to position [399, 0]
click at [740, 346] on div at bounding box center [818, 333] width 288 height 33
click at [734, 338] on textarea at bounding box center [817, 333] width 255 height 16
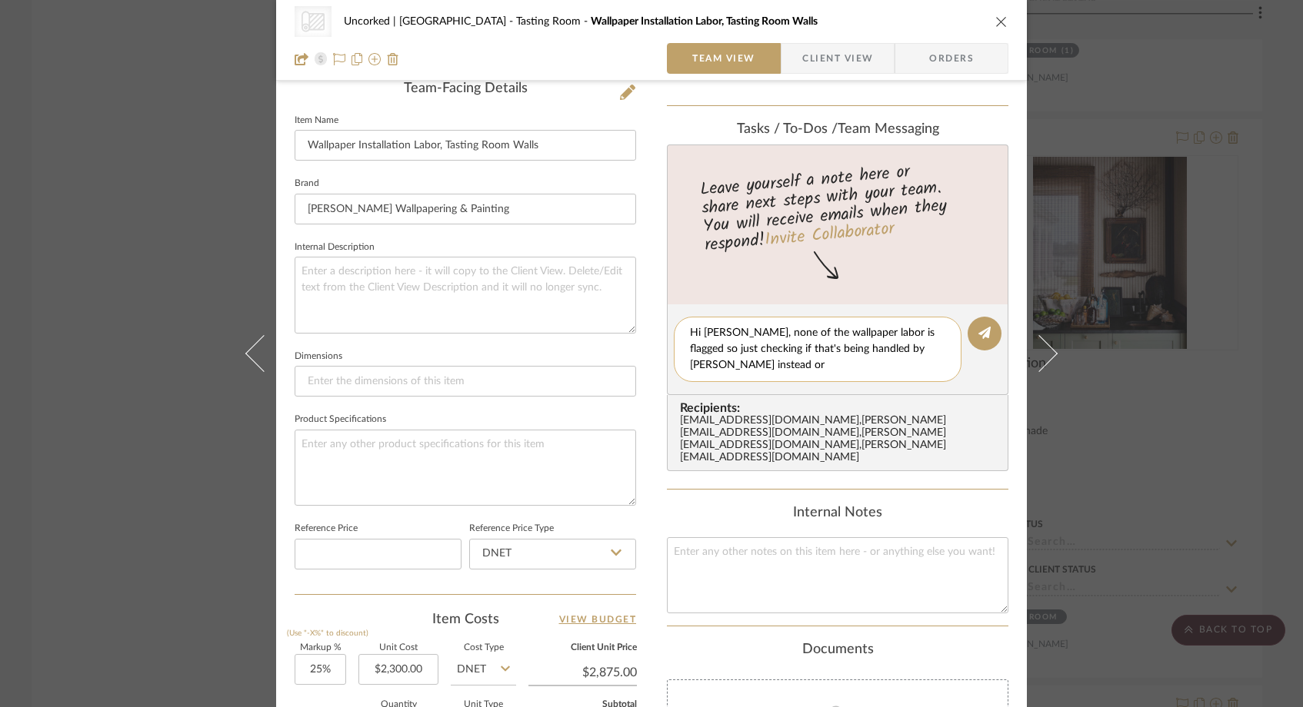
scroll to position [0, 0]
drag, startPoint x: 801, startPoint y: 368, endPoint x: 760, endPoint y: 351, distance: 45.1
click at [760, 351] on textarea "Hi Felicia, none of the wallpaper labor is flagged so just checking if that's b…" at bounding box center [817, 349] width 255 height 48
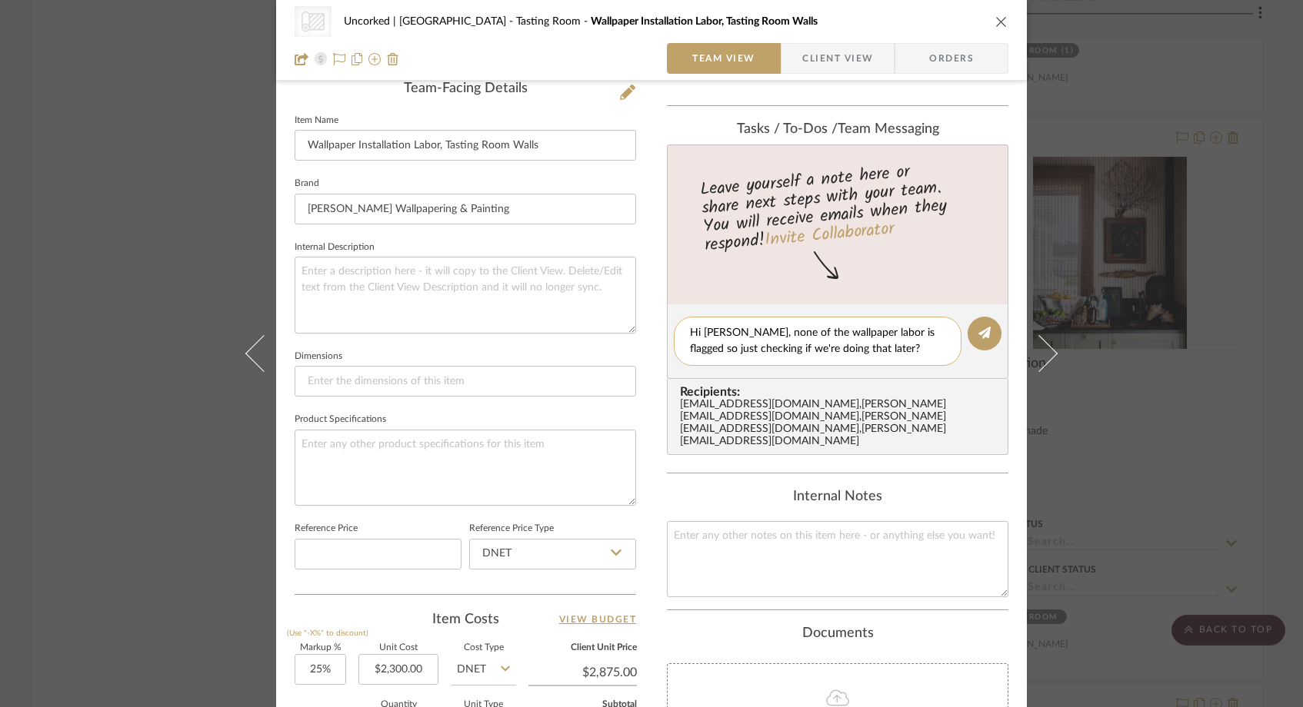
drag, startPoint x: 906, startPoint y: 350, endPoint x: 737, endPoint y: 329, distance: 170.5
click at [737, 329] on textarea "Hi Felicia, none of the wallpaper labor is flagged so just checking if we're do…" at bounding box center [817, 341] width 255 height 32
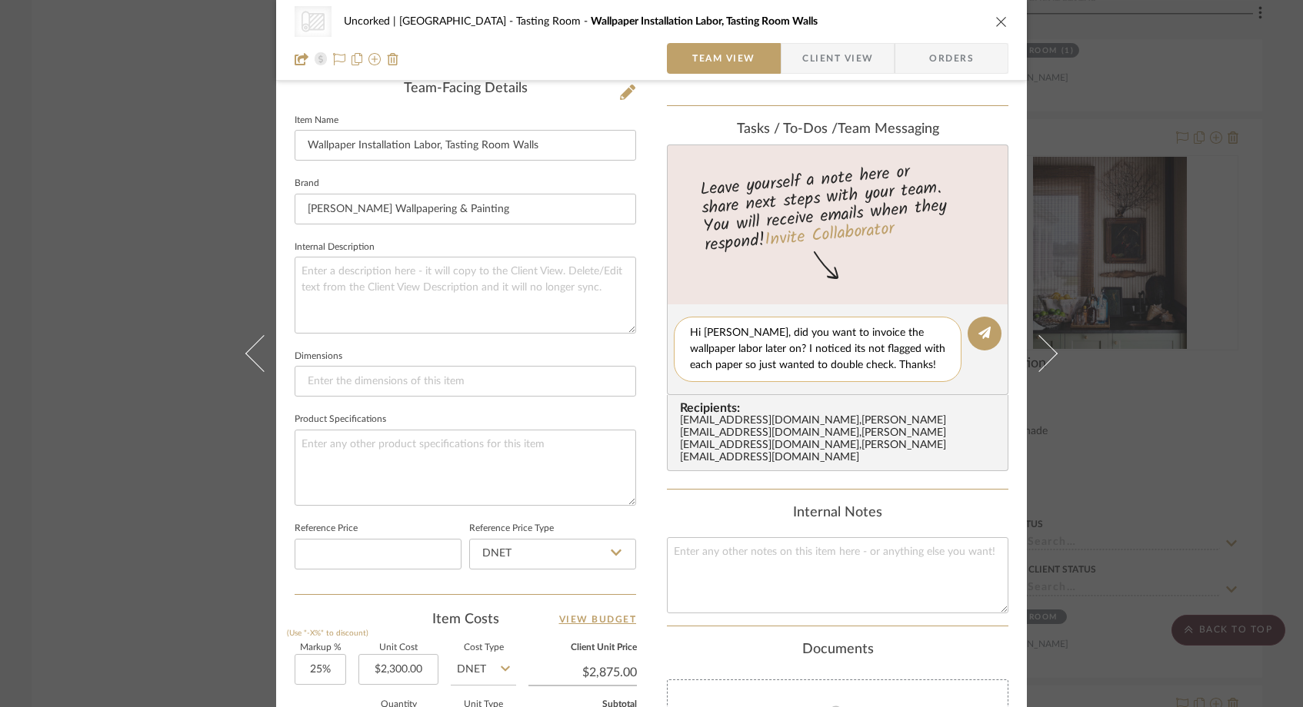
drag, startPoint x: 723, startPoint y: 350, endPoint x: 676, endPoint y: 348, distance: 46.9
click at [676, 348] on div "Hi Felicia, did you want to invoice the wallpaper labor later on? I noticed its…" at bounding box center [818, 349] width 288 height 65
click at [751, 332] on textarea "Hi Felicia, did you want to invoice the wallpaper labor? I noticed its not flag…" at bounding box center [817, 349] width 255 height 48
drag, startPoint x: 934, startPoint y: 331, endPoint x: 934, endPoint y: 341, distance: 10.0
click at [934, 331] on textarea "Hi Felicia, do you want to invoice the wallpaper labor? I noticed its not flagg…" at bounding box center [817, 349] width 255 height 48
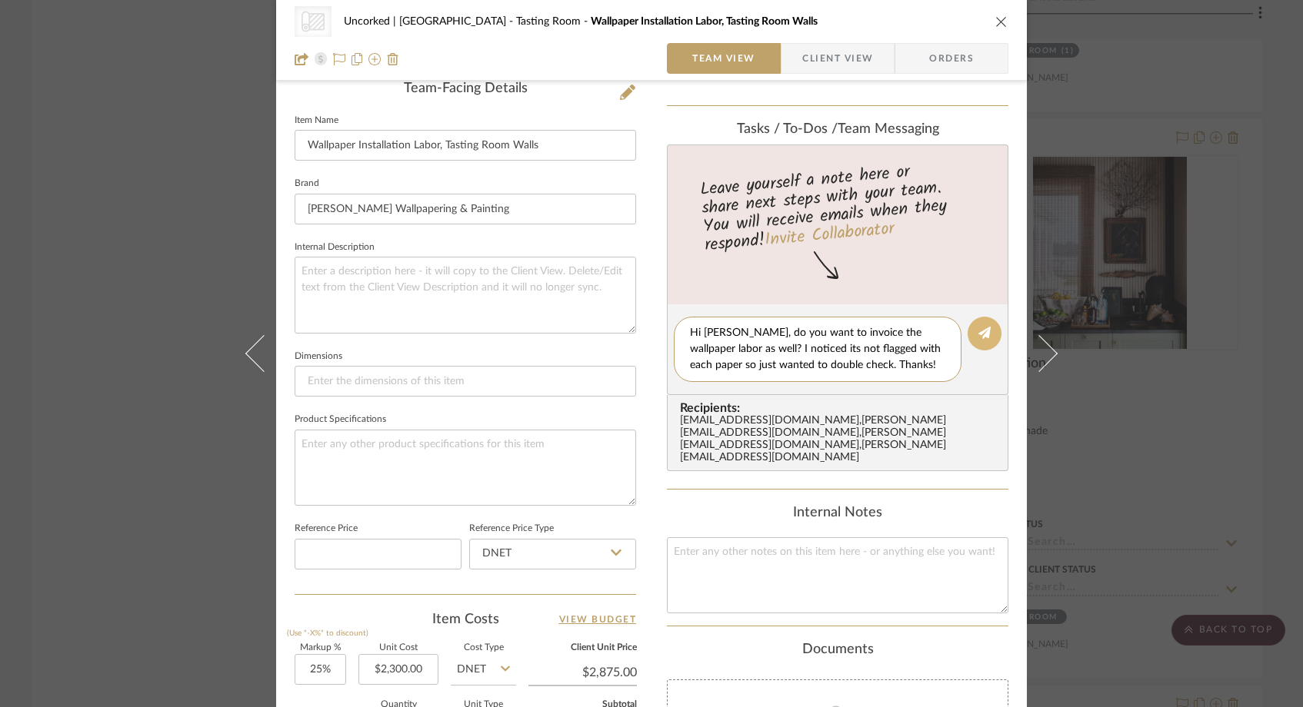
type textarea "Hi Felicia, do you want to invoice the wallpaper labor as well? I noticed its n…"
click at [978, 339] on fa-icon at bounding box center [984, 334] width 12 height 12
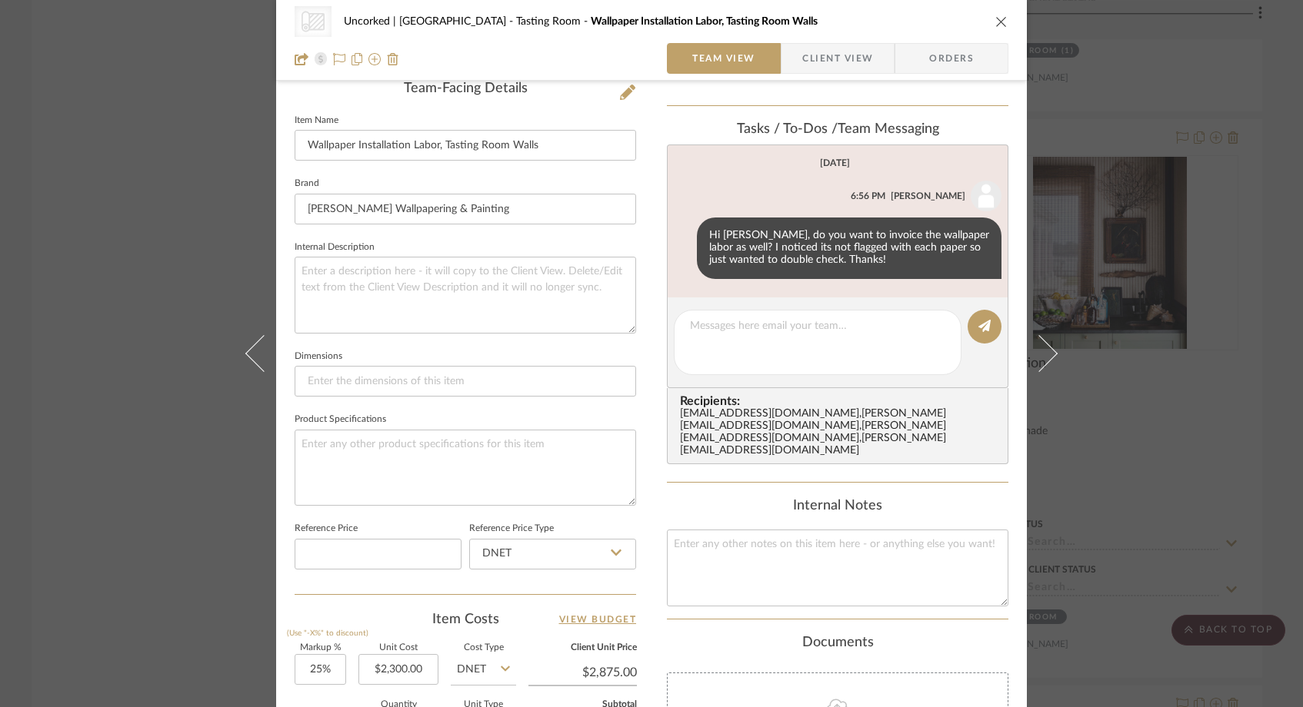
click at [151, 100] on div "CategoryIconWallcovering Created with Sketch. Wallpaper Uncorked | Hermosa Beac…" at bounding box center [651, 353] width 1303 height 707
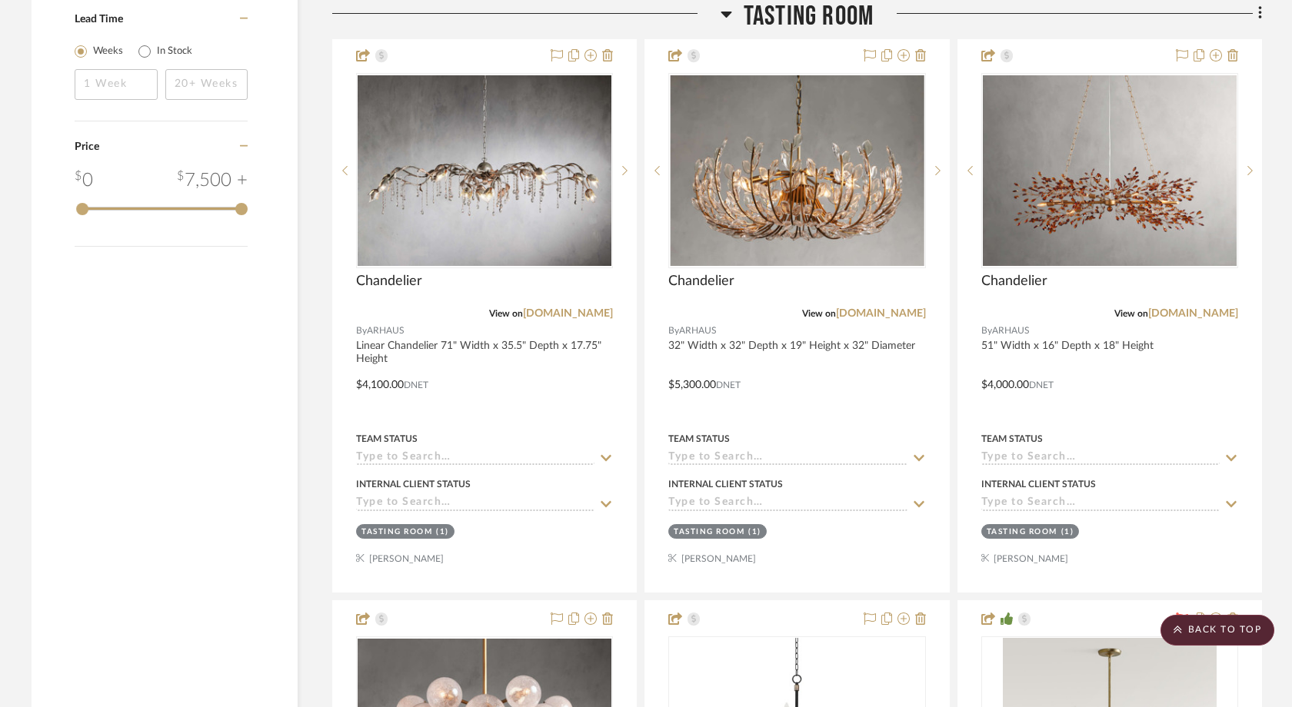
scroll to position [2734, 0]
